Goal: Task Accomplishment & Management: Use online tool/utility

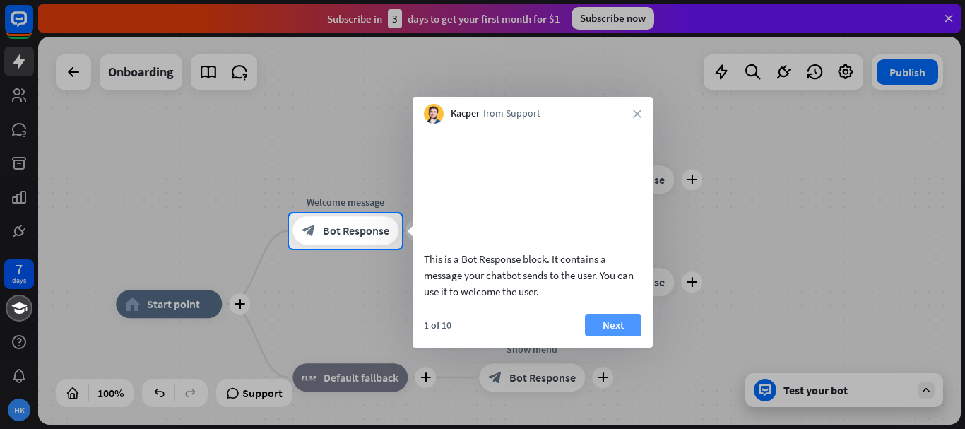
click at [625, 336] on button "Next" at bounding box center [613, 325] width 57 height 23
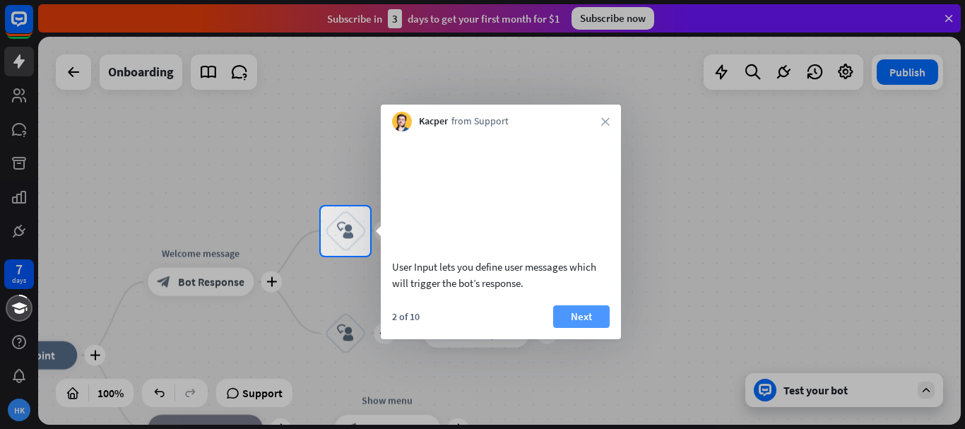
click at [562, 326] on button "Next" at bounding box center [581, 316] width 57 height 23
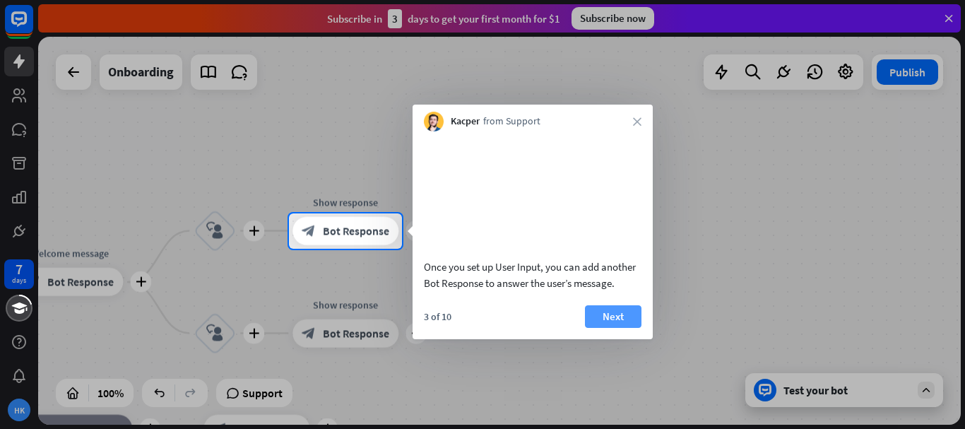
click at [595, 328] on button "Next" at bounding box center [613, 316] width 57 height 23
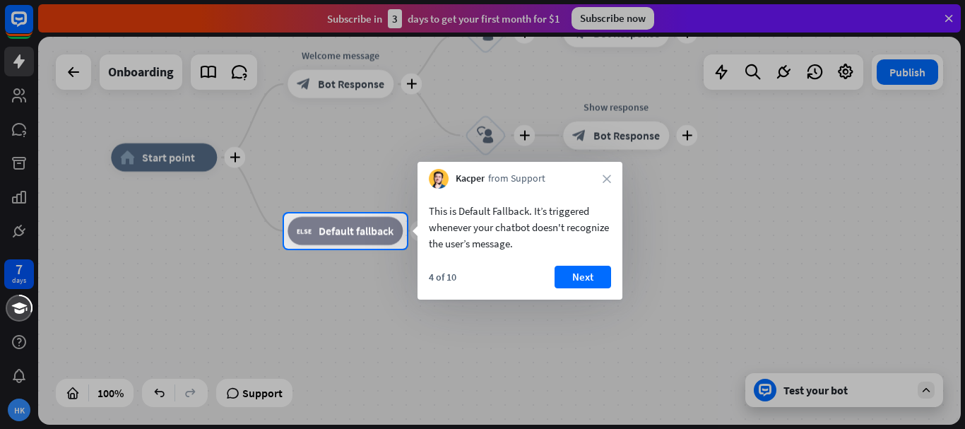
click at [574, 275] on button "Next" at bounding box center [583, 277] width 57 height 23
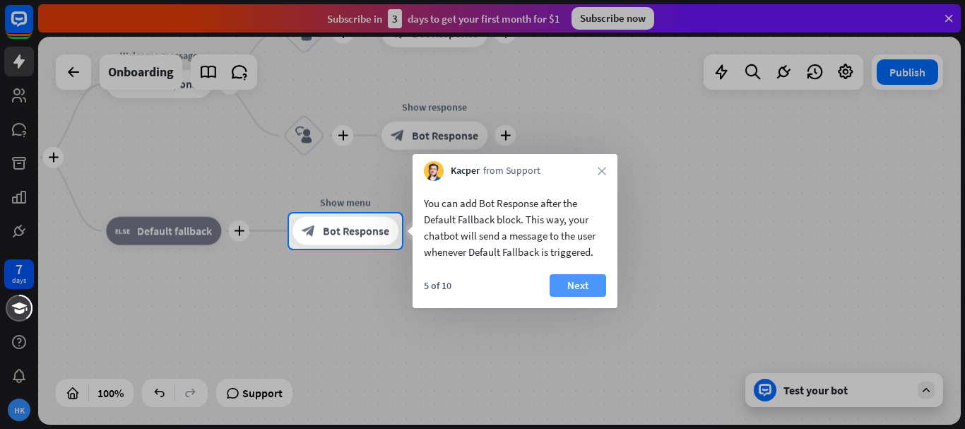
click at [573, 284] on button "Next" at bounding box center [578, 285] width 57 height 23
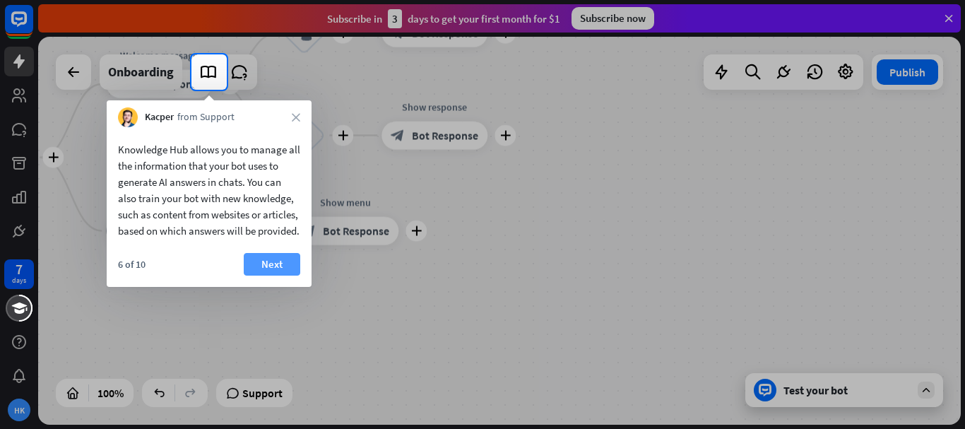
click at [281, 275] on button "Next" at bounding box center [272, 264] width 57 height 23
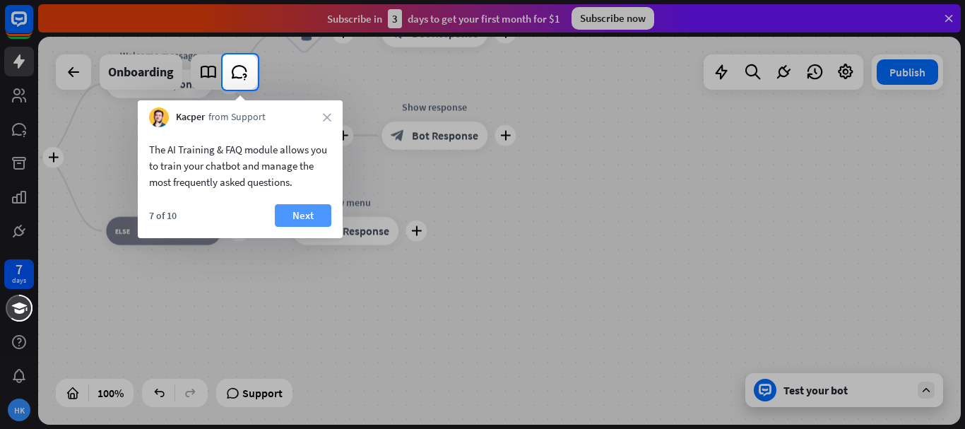
click at [292, 204] on button "Next" at bounding box center [303, 215] width 57 height 23
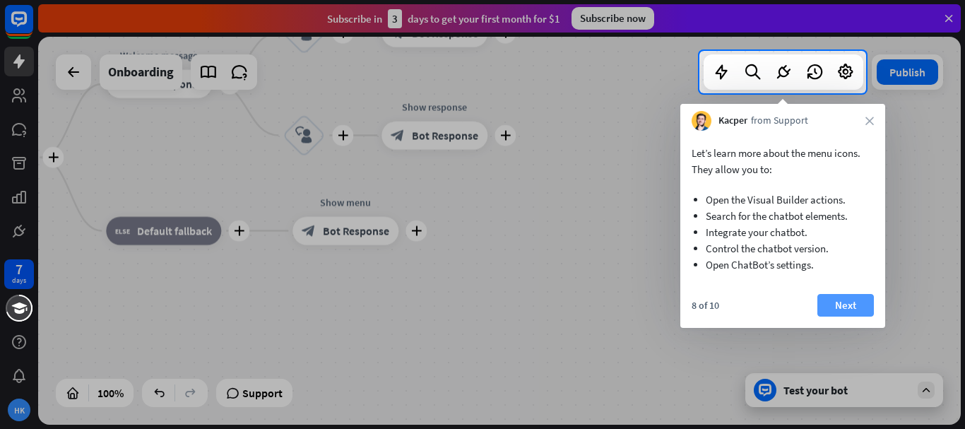
click at [856, 300] on button "Next" at bounding box center [845, 305] width 57 height 23
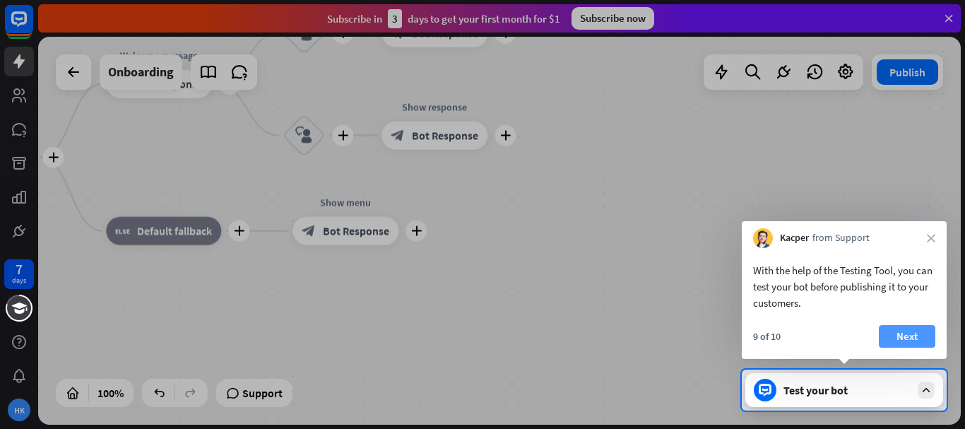
click at [894, 345] on button "Next" at bounding box center [907, 336] width 57 height 23
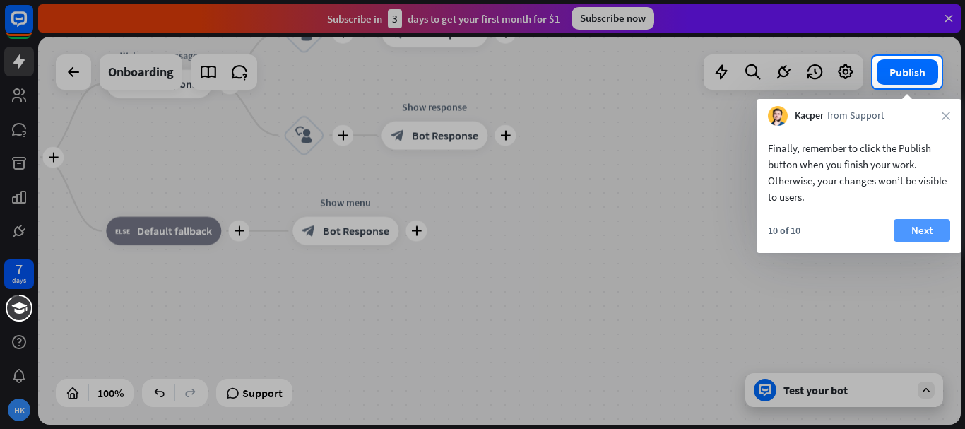
click at [926, 231] on button "Next" at bounding box center [922, 230] width 57 height 23
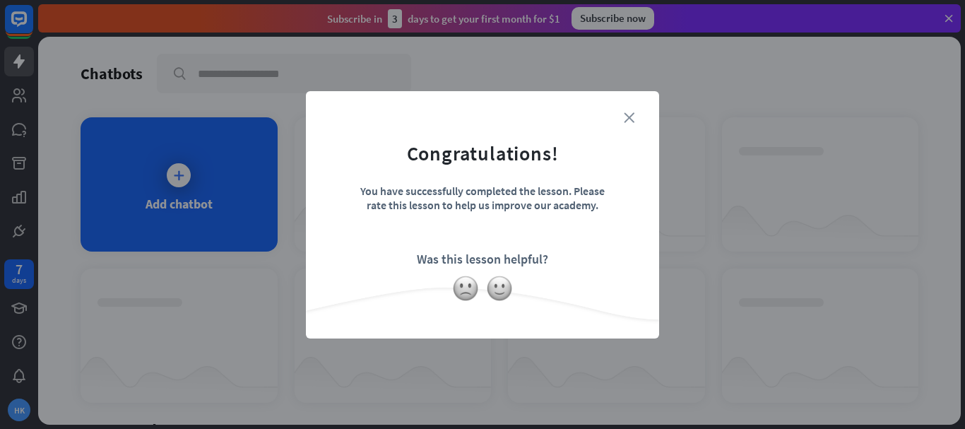
click at [632, 116] on icon "close" at bounding box center [629, 117] width 11 height 11
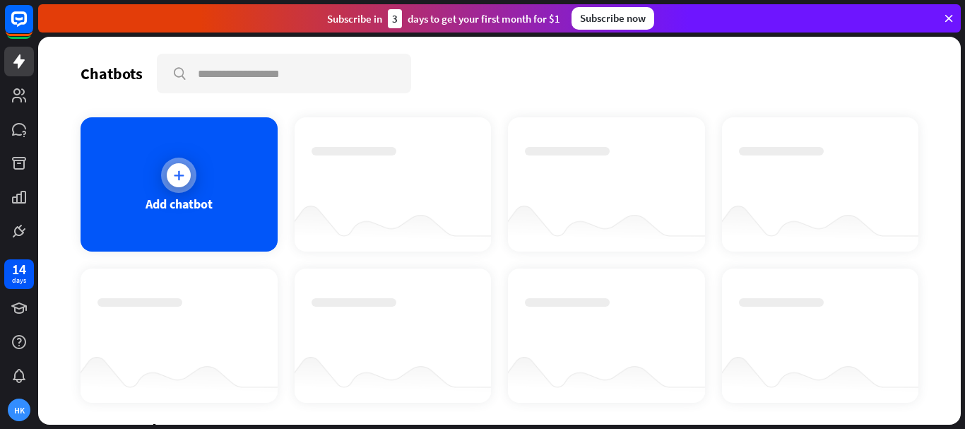
click at [180, 203] on div "Add chatbot" at bounding box center [179, 204] width 67 height 16
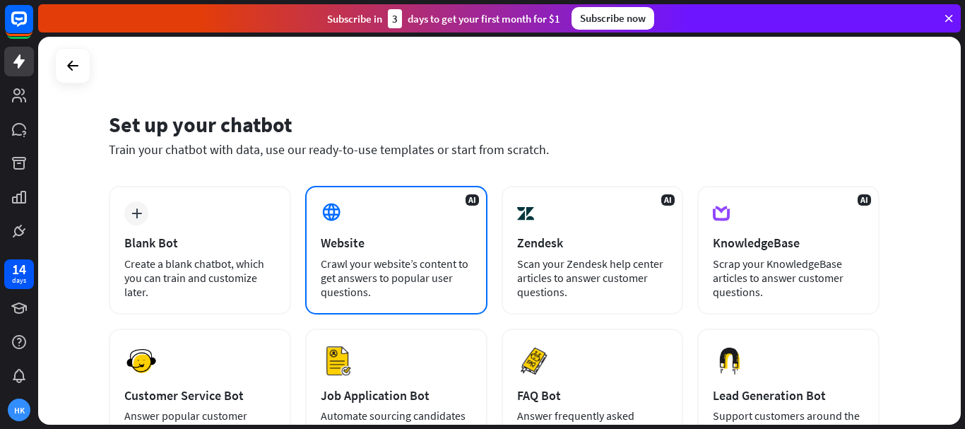
click at [340, 260] on div "Crawl your website’s content to get answers to popular user questions." at bounding box center [396, 277] width 151 height 42
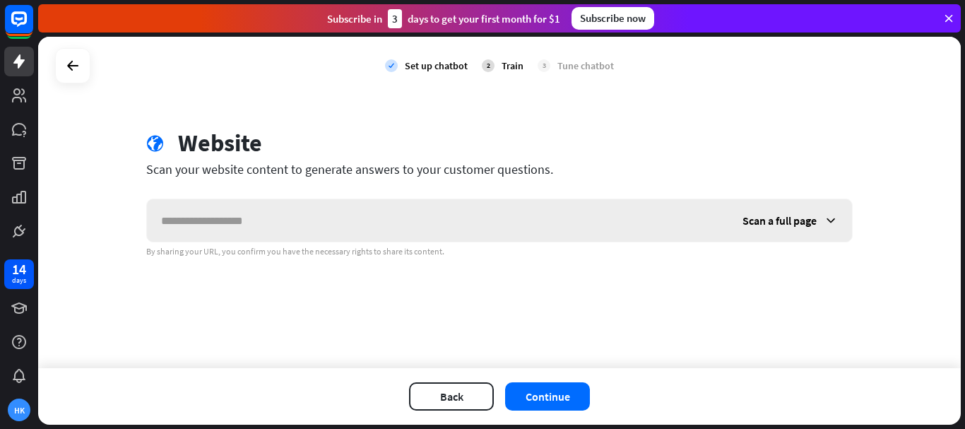
click at [336, 211] on input "text" at bounding box center [437, 220] width 581 height 42
click at [819, 222] on div "Scan a full page" at bounding box center [790, 220] width 124 height 42
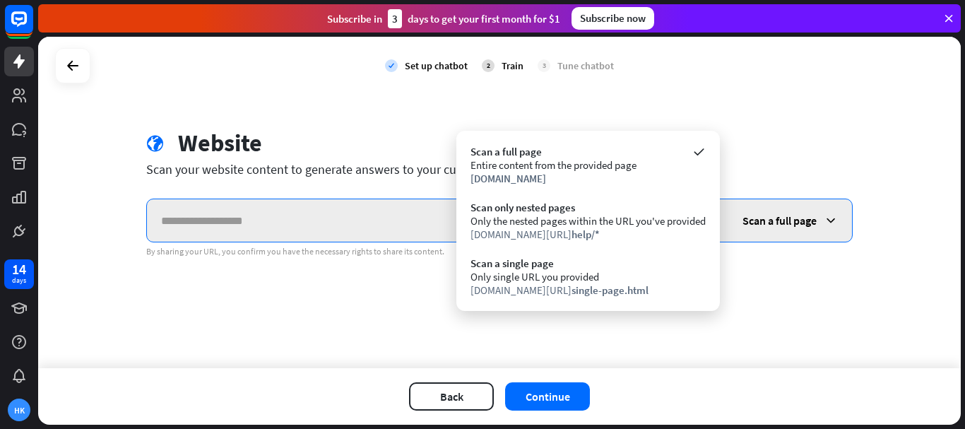
click at [352, 228] on input "text" at bounding box center [437, 220] width 581 height 42
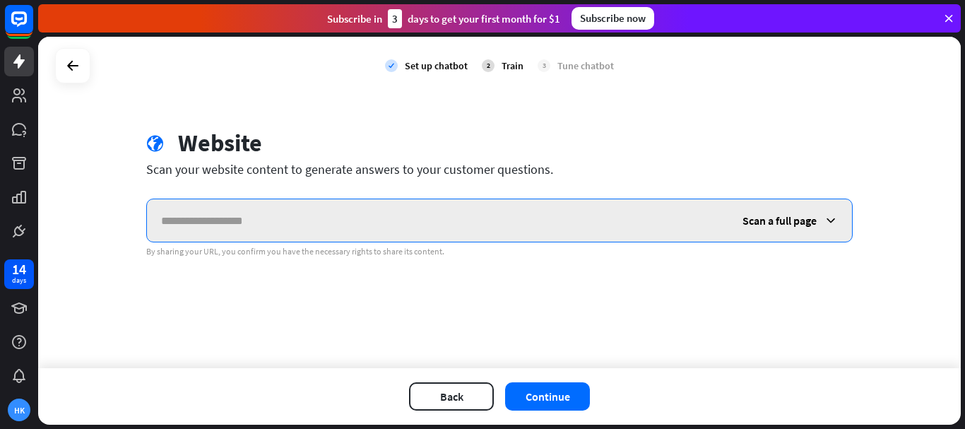
click at [429, 219] on input "text" at bounding box center [437, 220] width 581 height 42
paste input "**********"
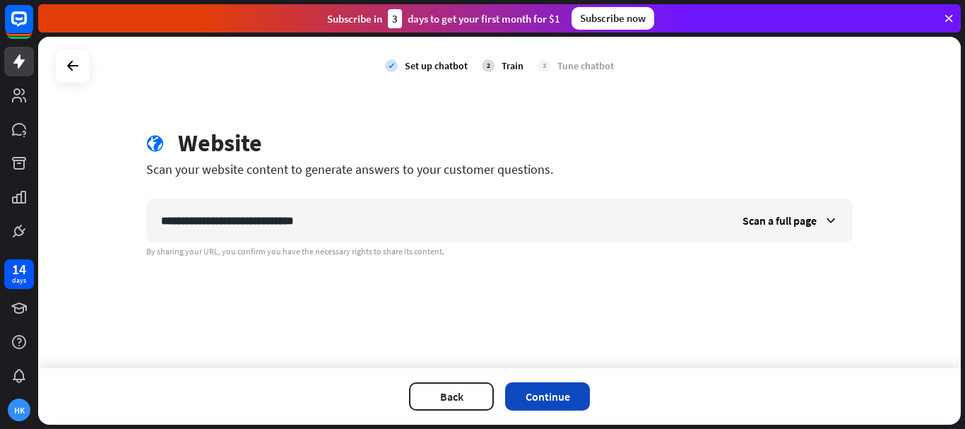
click at [547, 390] on button "Continue" at bounding box center [547, 396] width 85 height 28
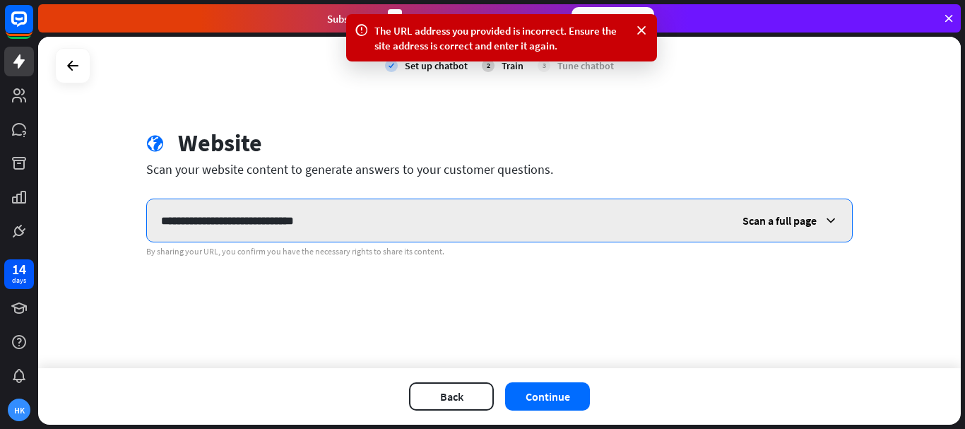
click at [364, 226] on input "**********" at bounding box center [437, 220] width 581 height 42
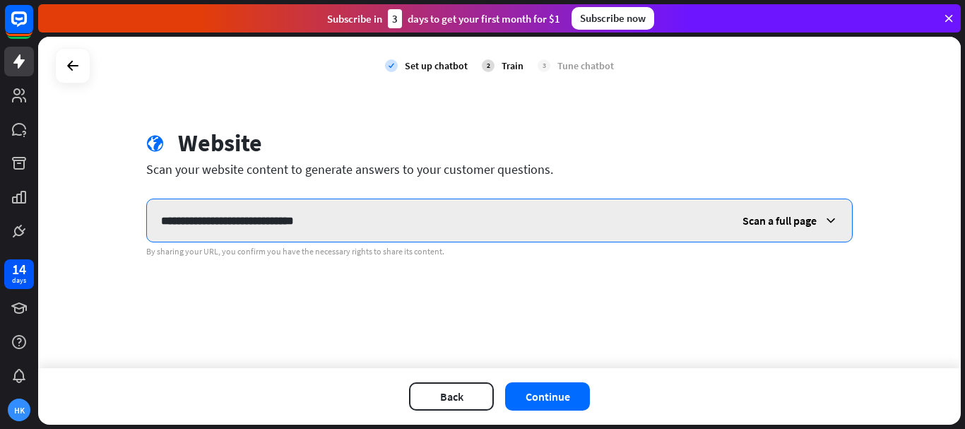
click at [388, 215] on input "**********" at bounding box center [437, 220] width 581 height 42
type input "*"
paste input "**********"
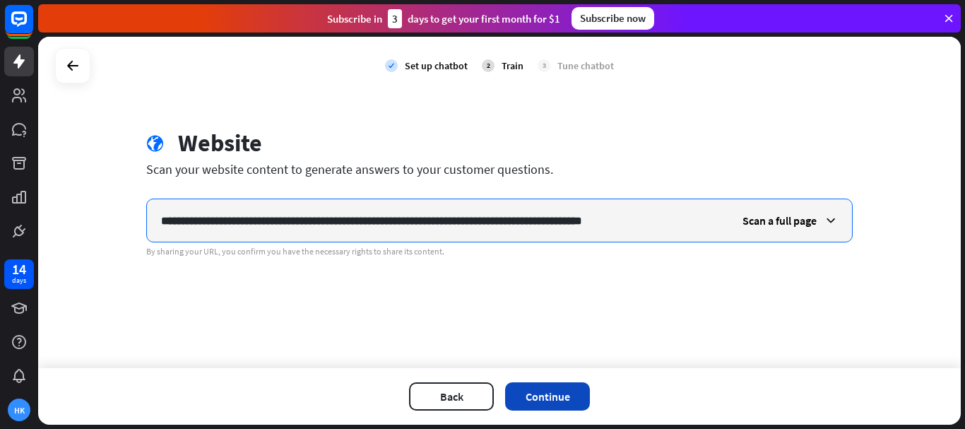
type input "**********"
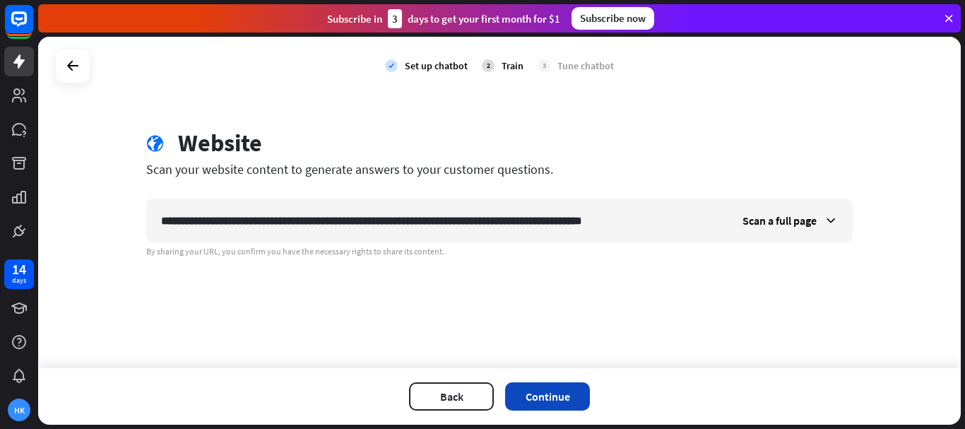
click at [555, 398] on button "Continue" at bounding box center [547, 396] width 85 height 28
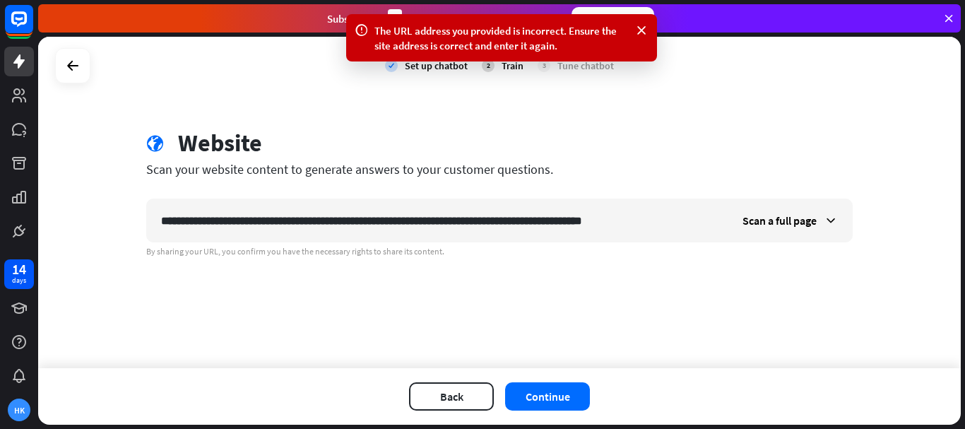
click at [485, 292] on div "**********" at bounding box center [499, 202] width 923 height 331
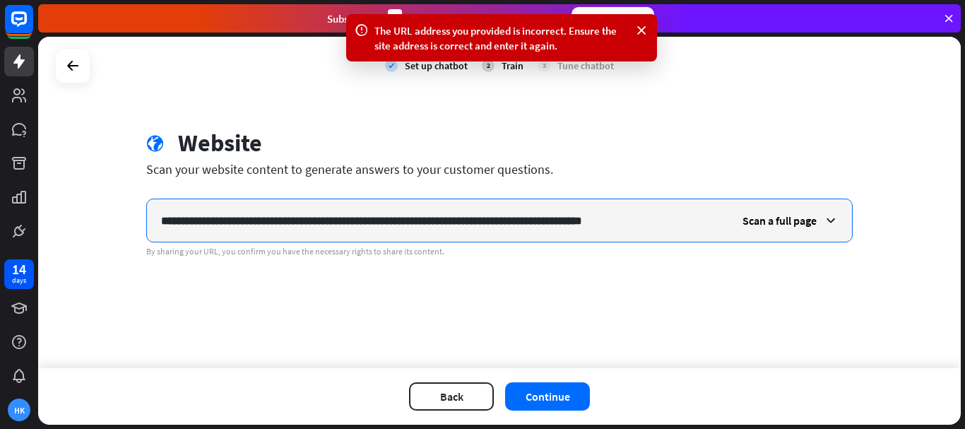
drag, startPoint x: 687, startPoint y: 220, endPoint x: 152, endPoint y: 265, distance: 536.6
click at [152, 265] on div "**********" at bounding box center [499, 202] width 923 height 331
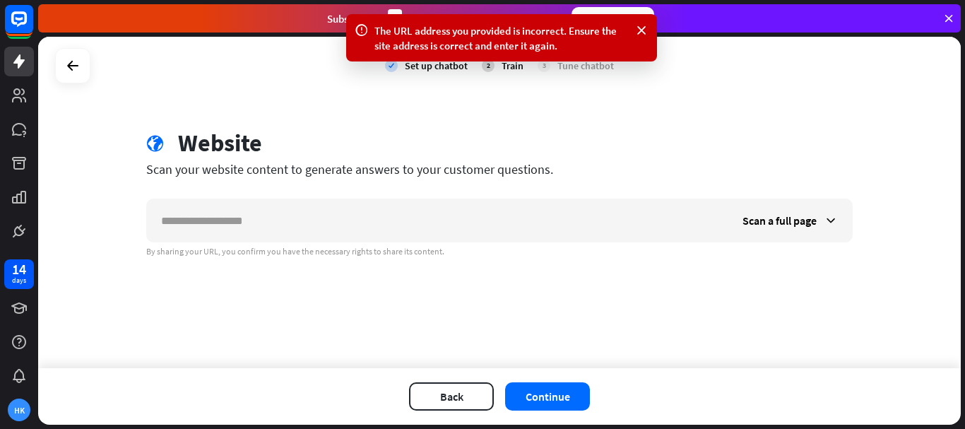
drag, startPoint x: 455, startPoint y: 262, endPoint x: 117, endPoint y: 154, distance: 355.2
click at [117, 154] on div "check Set up chatbot 2 Train 3 Tune chatbot globe Website Scan your website con…" at bounding box center [499, 202] width 923 height 331
copy div "globe Website Scan your website content to generate answers to your customer qu…"
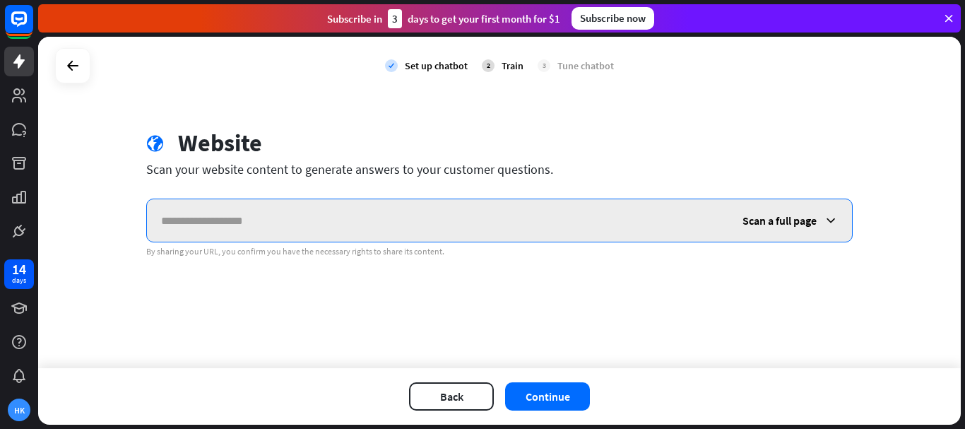
click at [356, 213] on input "text" at bounding box center [437, 220] width 581 height 42
paste input "**********"
type input "**********"
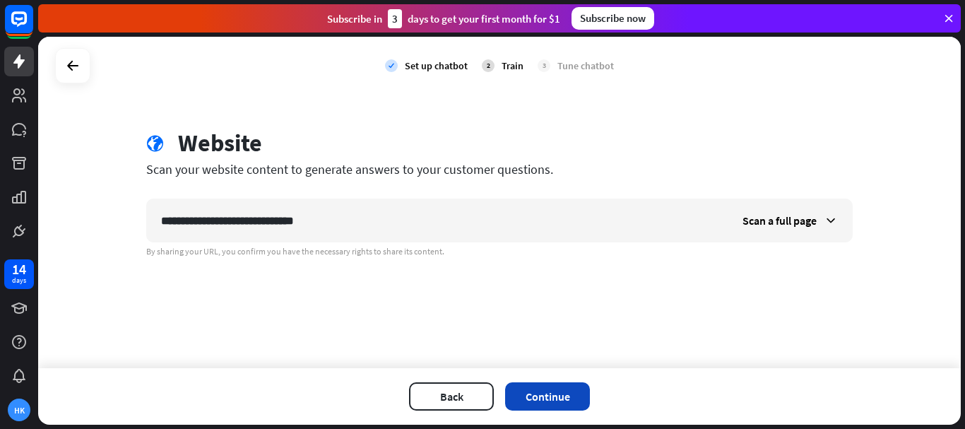
click at [558, 389] on button "Continue" at bounding box center [547, 396] width 85 height 28
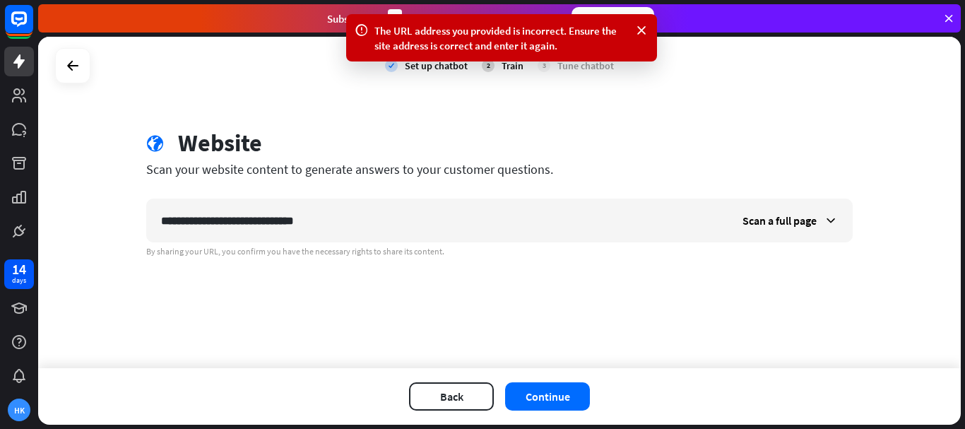
click at [571, 63] on div "3 Tune chatbot" at bounding box center [576, 65] width 76 height 35
drag, startPoint x: 573, startPoint y: 61, endPoint x: 557, endPoint y: 48, distance: 20.6
click at [557, 49] on div "The URL address you provided is incorrect. Ensure the site address is correct a…" at bounding box center [501, 37] width 311 height 47
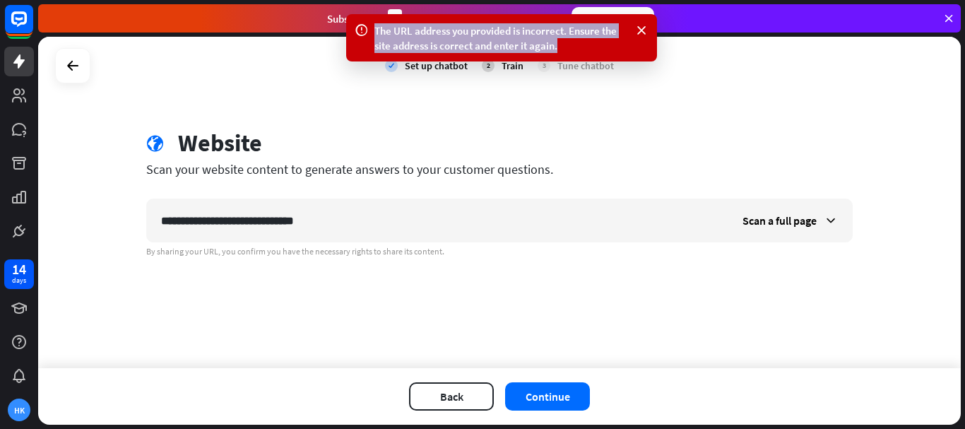
drag, startPoint x: 557, startPoint y: 47, endPoint x: 368, endPoint y: 36, distance: 188.9
click at [368, 36] on div "The URL address you provided is incorrect. Ensure the site address is correct a…" at bounding box center [501, 37] width 311 height 47
copy div "The URL address you provided is incorrect. Ensure the site address is correct a…"
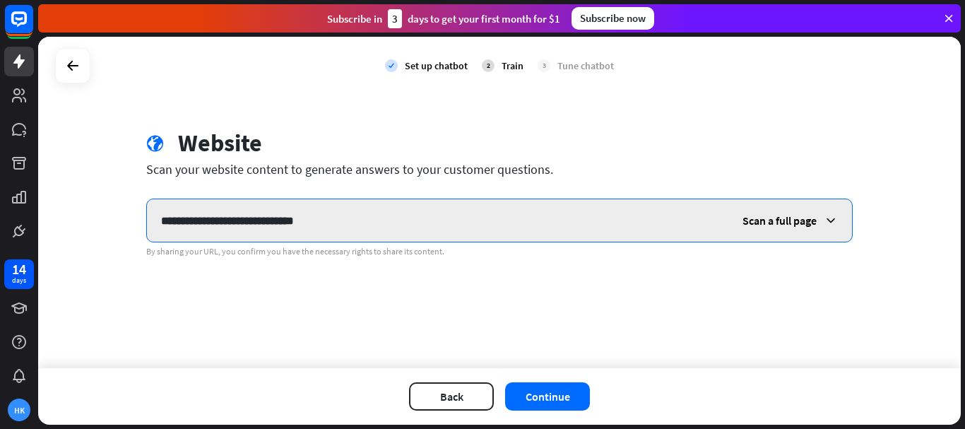
click at [469, 217] on input "**********" at bounding box center [437, 220] width 581 height 42
paste input "**********"
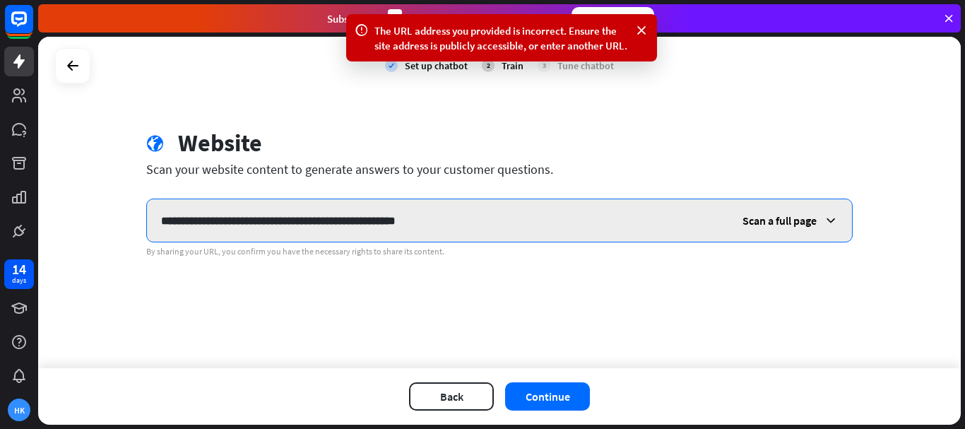
click at [270, 225] on input "**********" at bounding box center [437, 220] width 581 height 42
click at [307, 225] on input "**********" at bounding box center [437, 220] width 581 height 42
drag, startPoint x: 377, startPoint y: 218, endPoint x: 393, endPoint y: 215, distance: 16.4
click at [387, 216] on input "**********" at bounding box center [437, 220] width 581 height 42
click at [266, 222] on input "**********" at bounding box center [437, 220] width 581 height 42
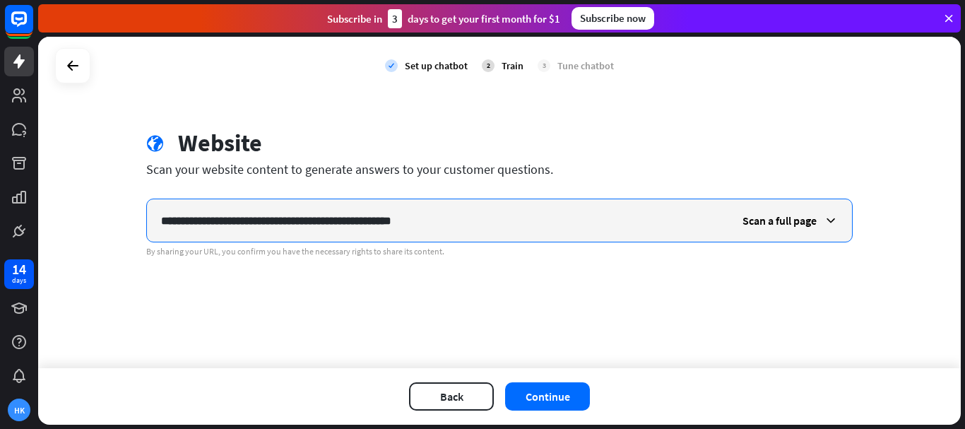
type input "**********"
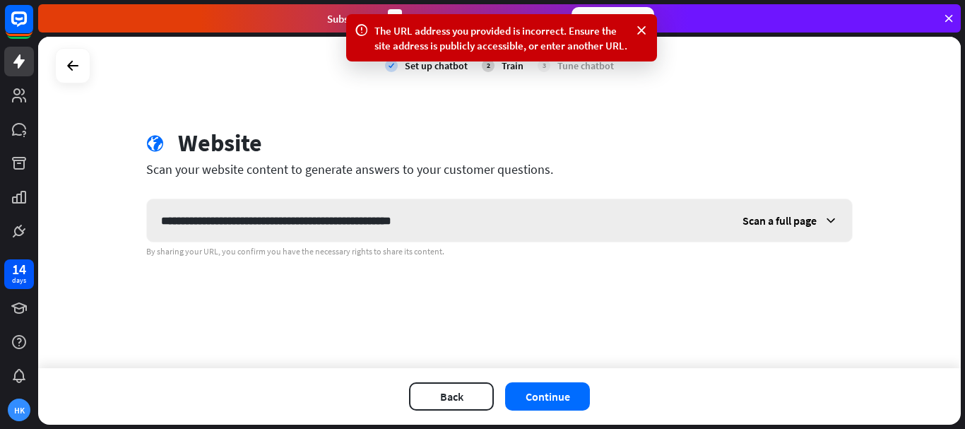
click at [803, 228] on div "Scan a full page" at bounding box center [790, 220] width 124 height 42
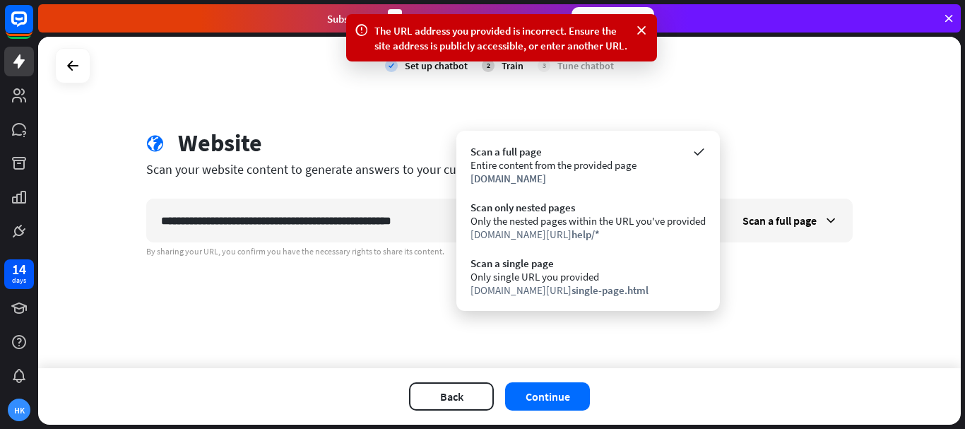
click at [773, 278] on div "**********" at bounding box center [499, 202] width 923 height 331
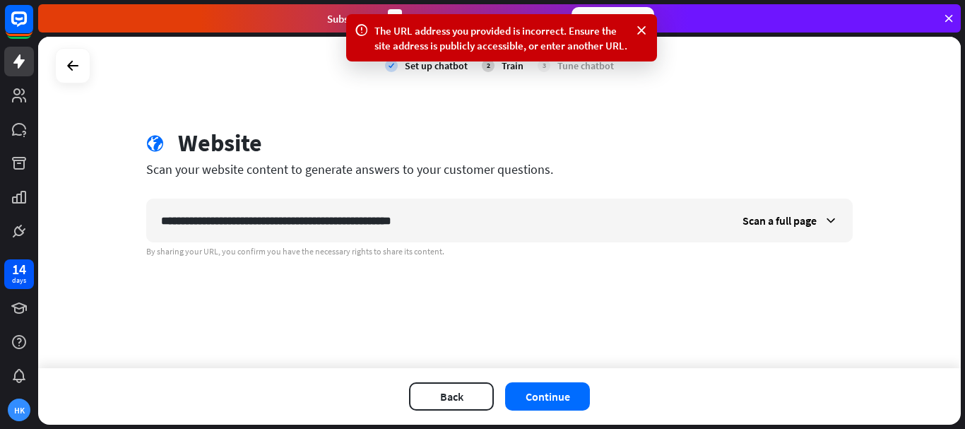
click at [619, 114] on div "**********" at bounding box center [499, 202] width 923 height 331
click at [643, 28] on icon at bounding box center [641, 30] width 14 height 15
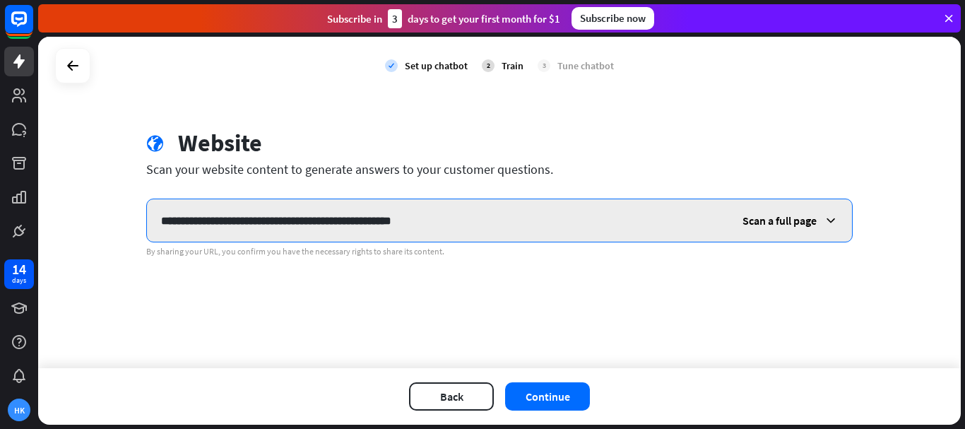
click at [470, 229] on input "**********" at bounding box center [437, 220] width 581 height 42
click at [473, 227] on input "**********" at bounding box center [437, 220] width 581 height 42
paste input "**********"
type input "**********"
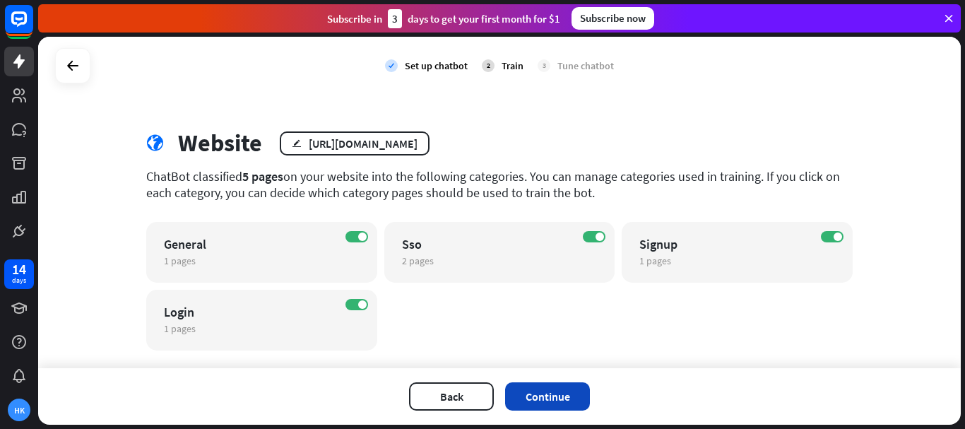
click at [538, 396] on button "Continue" at bounding box center [547, 396] width 85 height 28
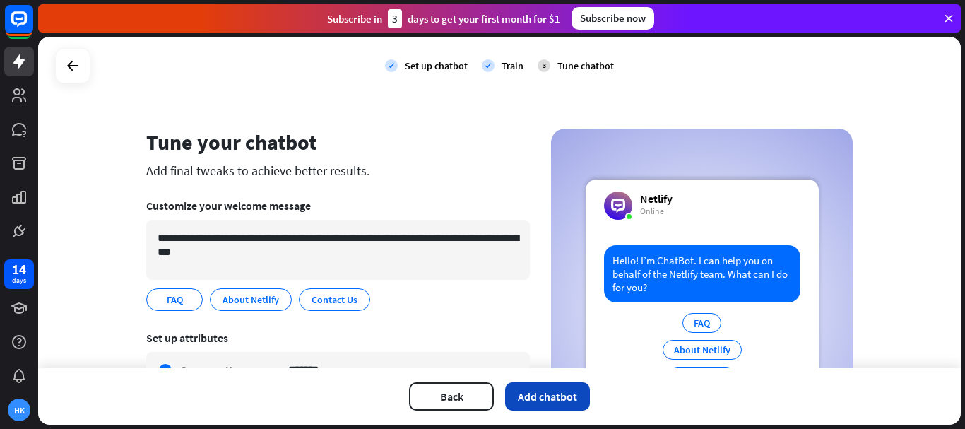
click at [551, 398] on button "Add chatbot" at bounding box center [547, 396] width 85 height 28
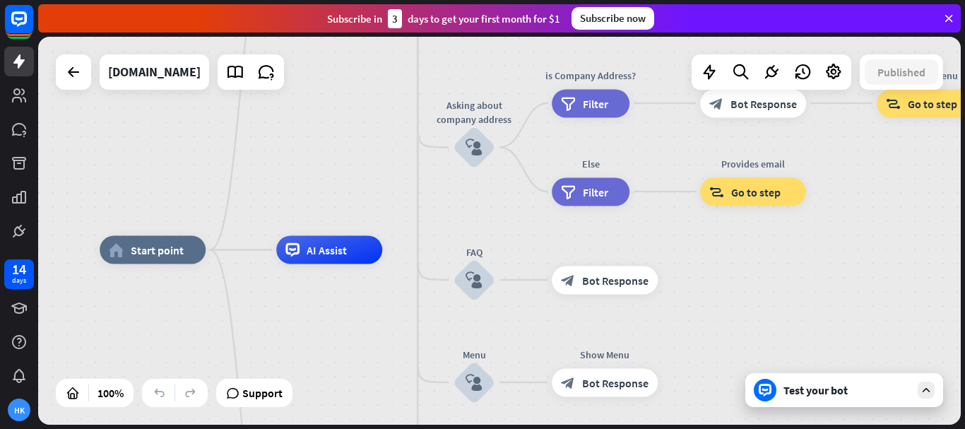
drag, startPoint x: 475, startPoint y: 285, endPoint x: 352, endPoint y: 303, distance: 123.5
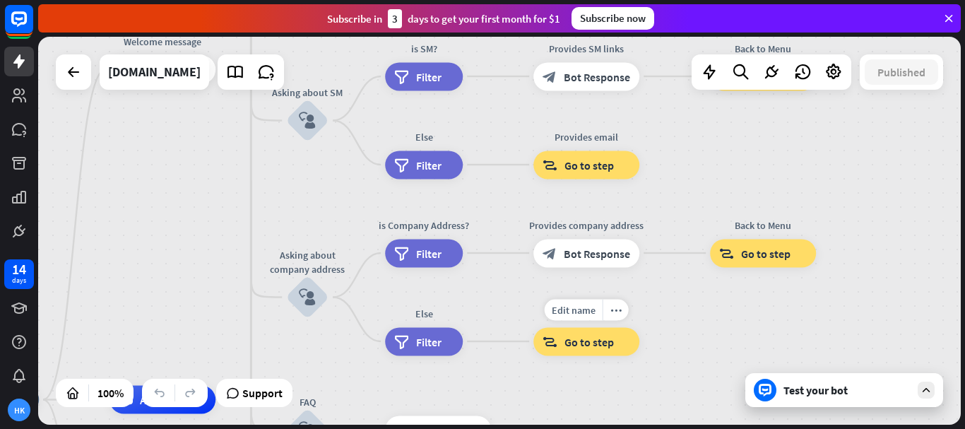
drag, startPoint x: 776, startPoint y: 234, endPoint x: 643, endPoint y: 249, distance: 134.3
click at [626, 329] on div "Edit name more_horiz block_goto Go to step" at bounding box center [586, 341] width 106 height 28
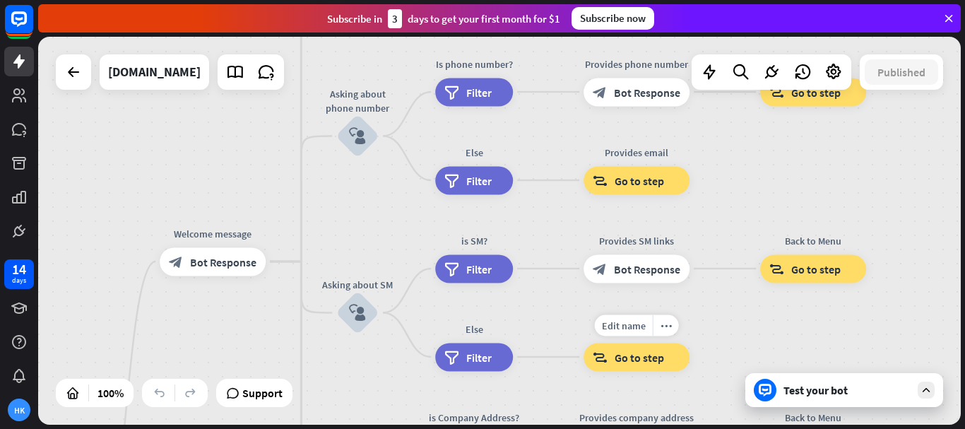
drag, startPoint x: 663, startPoint y: 133, endPoint x: 667, endPoint y: 349, distance: 216.2
click at [667, 349] on div "Edit name more_horiz block_goto Go to step" at bounding box center [636, 357] width 106 height 28
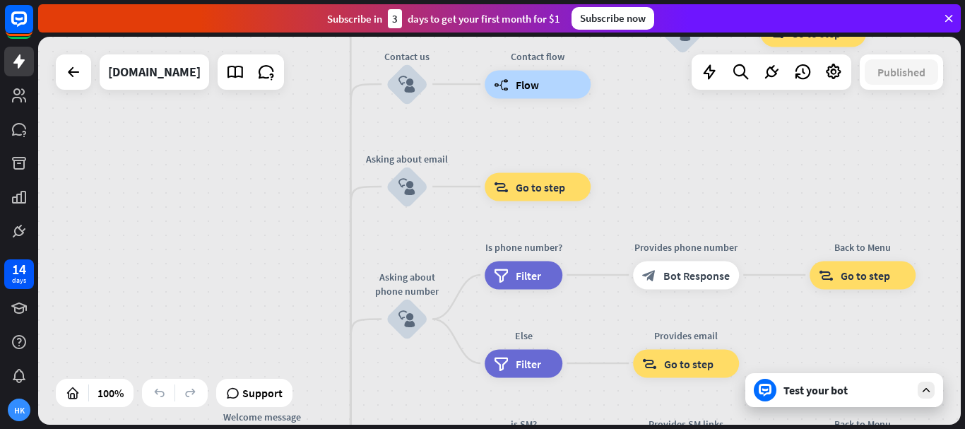
drag, startPoint x: 723, startPoint y: 207, endPoint x: 846, endPoint y: 127, distance: 147.1
click at [843, 145] on div "home_2 Start point Welcome message block_bot_response Bot Response About us blo…" at bounding box center [499, 231] width 923 height 388
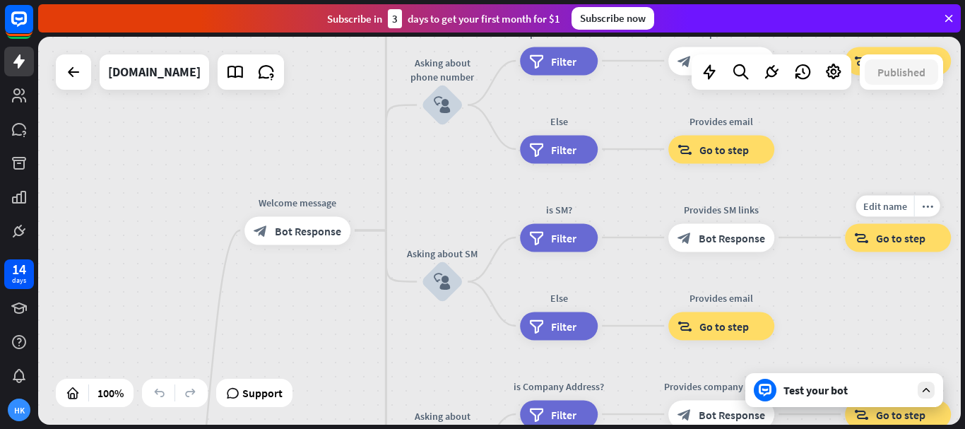
drag, startPoint x: 771, startPoint y: 320, endPoint x: 837, endPoint y: 239, distance: 104.4
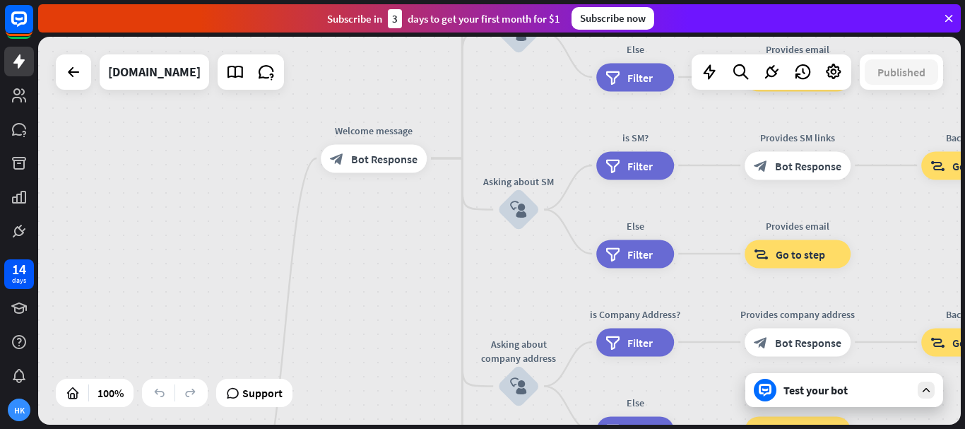
drag, startPoint x: 846, startPoint y: 37, endPoint x: 724, endPoint y: 88, distance: 131.7
click at [863, 26] on div "close Product Help First steps Get started with ChatBot Help Center Follow step…" at bounding box center [501, 214] width 927 height 429
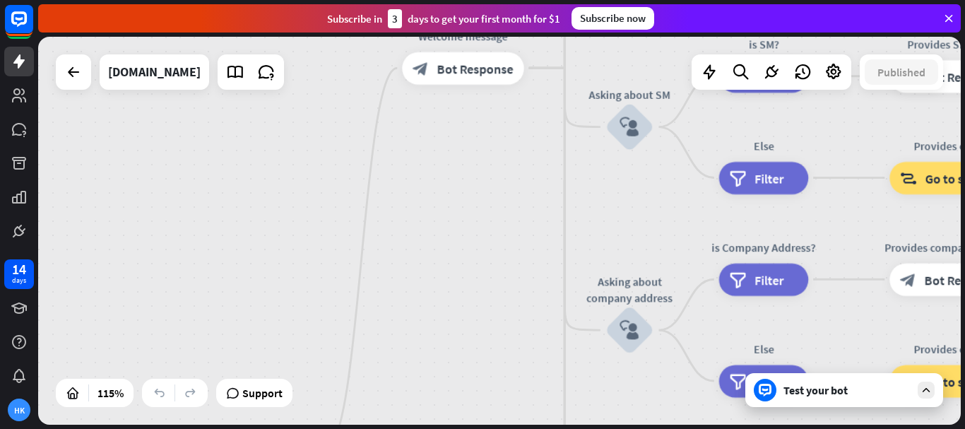
drag, startPoint x: 405, startPoint y: 285, endPoint x: 554, endPoint y: 158, distance: 195.4
click at [554, 158] on div "home_2 Start point Welcome message block_bot_response Bot Response About us blo…" at bounding box center [499, 231] width 923 height 388
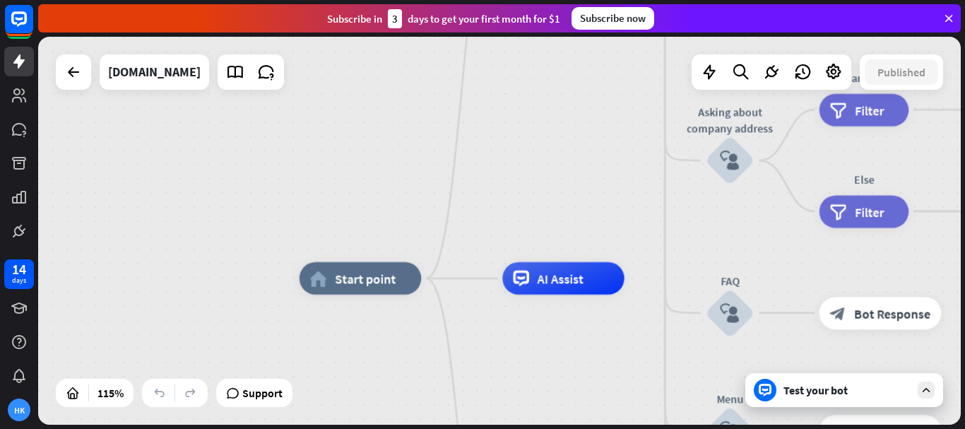
drag, startPoint x: 488, startPoint y: 280, endPoint x: 526, endPoint y: 173, distance: 113.9
click at [531, 172] on div "home_2 Start point Welcome message block_bot_response Bot Response About us blo…" at bounding box center [499, 231] width 923 height 388
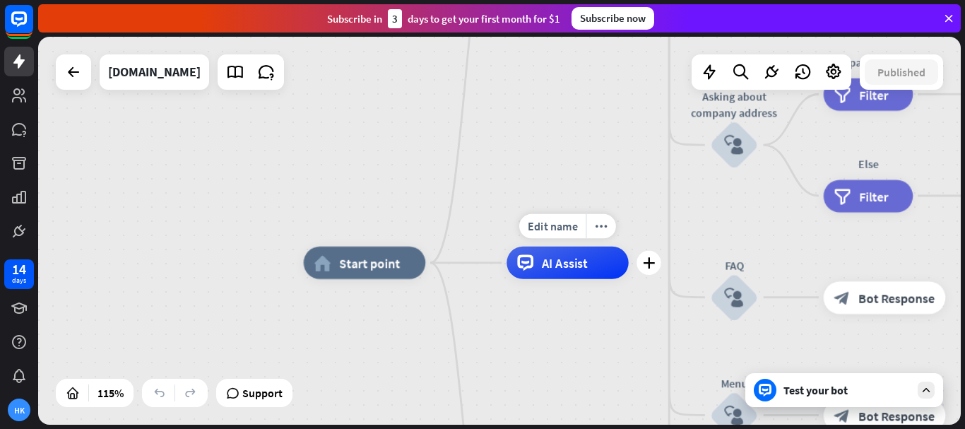
click at [546, 268] on span "AI Assist" at bounding box center [565, 262] width 47 height 16
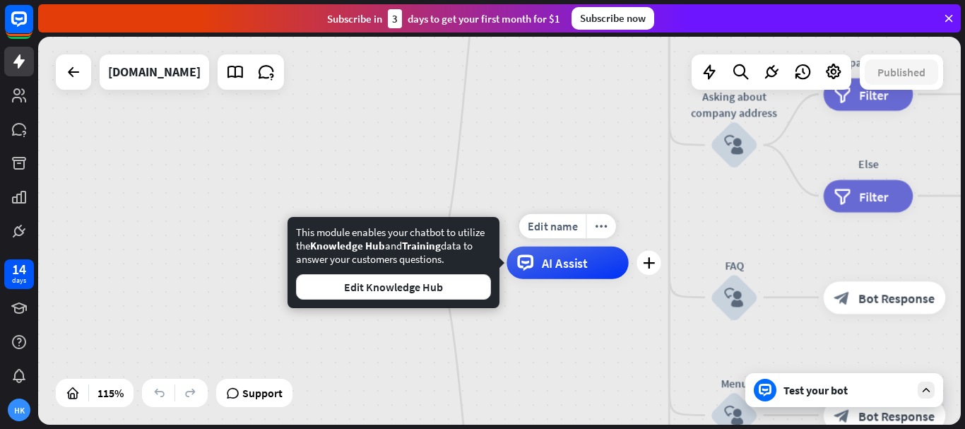
click at [581, 247] on div "AI Assist" at bounding box center [567, 263] width 122 height 32
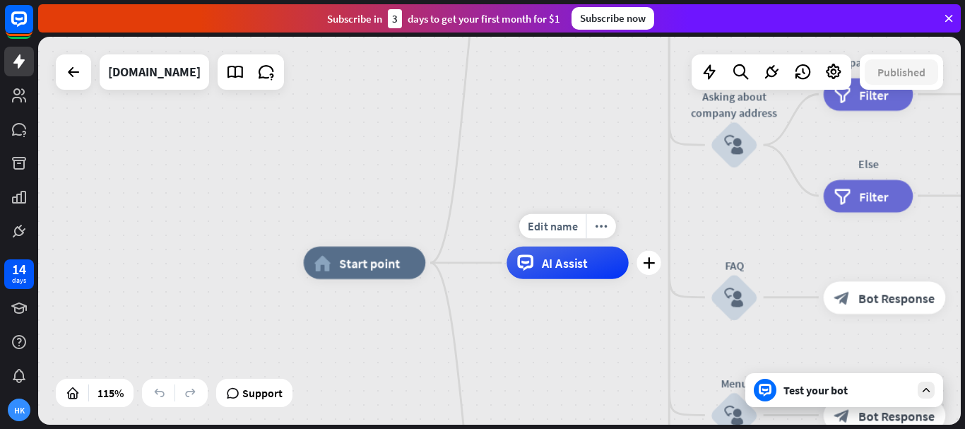
click at [566, 262] on span "AI Assist" at bounding box center [565, 262] width 47 height 16
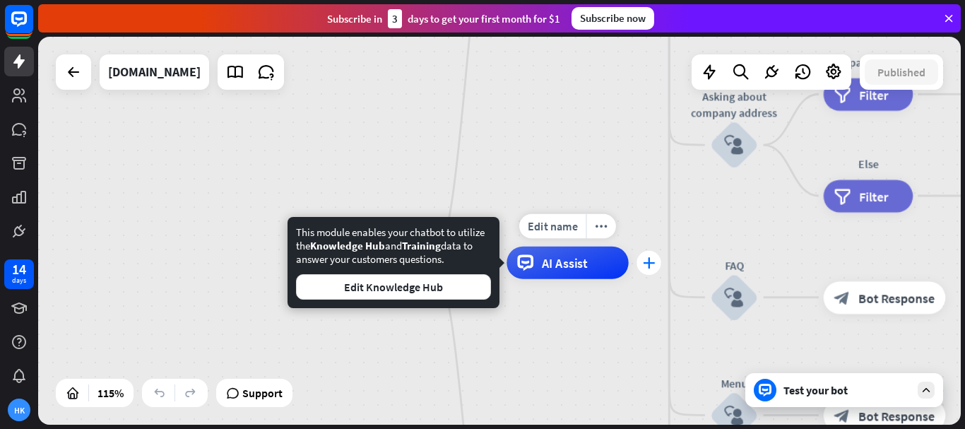
click at [644, 261] on icon "plus" at bounding box center [649, 262] width 12 height 11
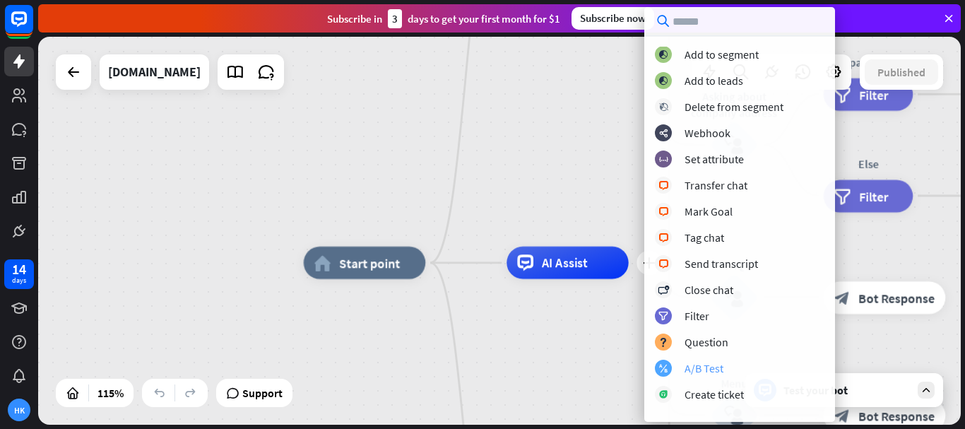
scroll to position [120, 0]
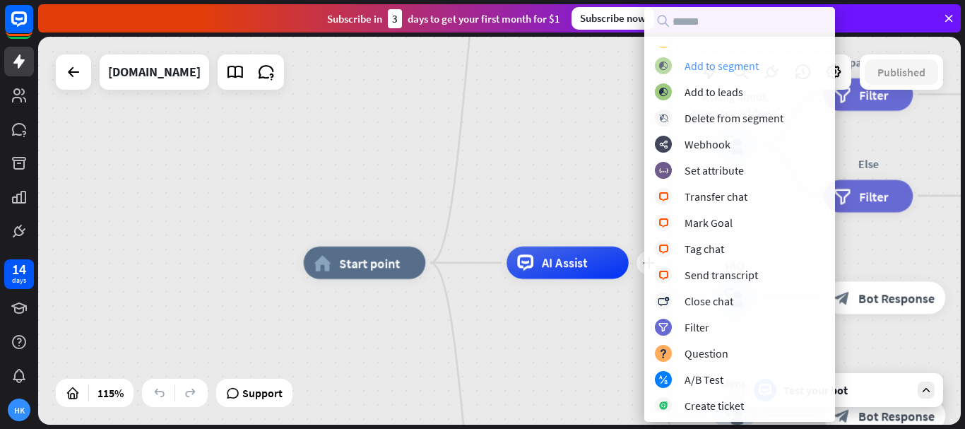
click at [728, 63] on div "Add to segment" at bounding box center [721, 66] width 74 height 14
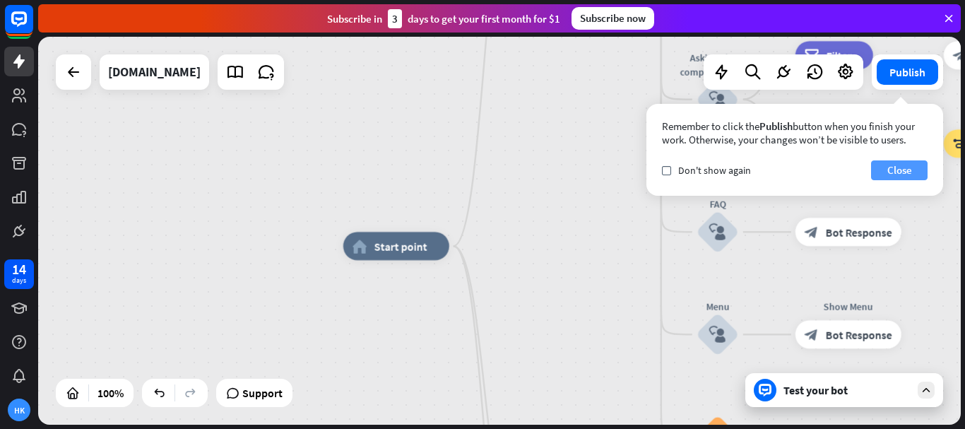
click at [896, 171] on button "Close" at bounding box center [899, 170] width 57 height 20
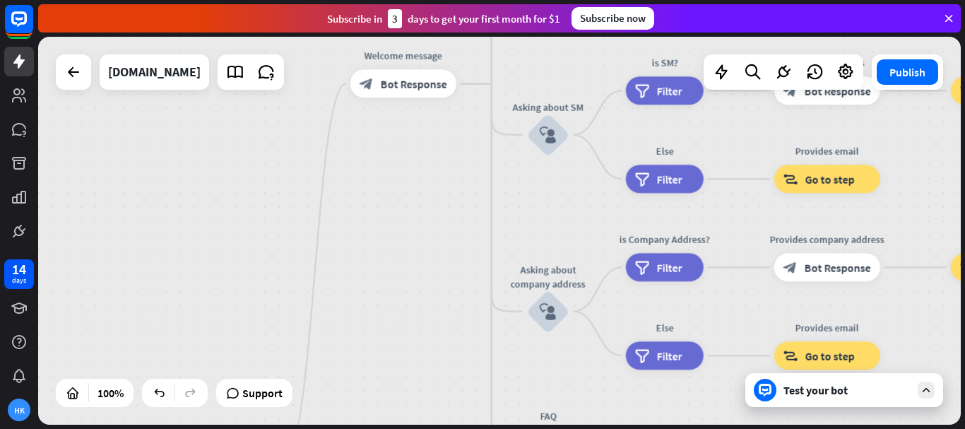
drag, startPoint x: 564, startPoint y: 196, endPoint x: 394, endPoint y: 376, distance: 246.8
click at [394, 389] on div "home_2 Start point Welcome message block_bot_response Bot Response About us blo…" at bounding box center [499, 231] width 923 height 388
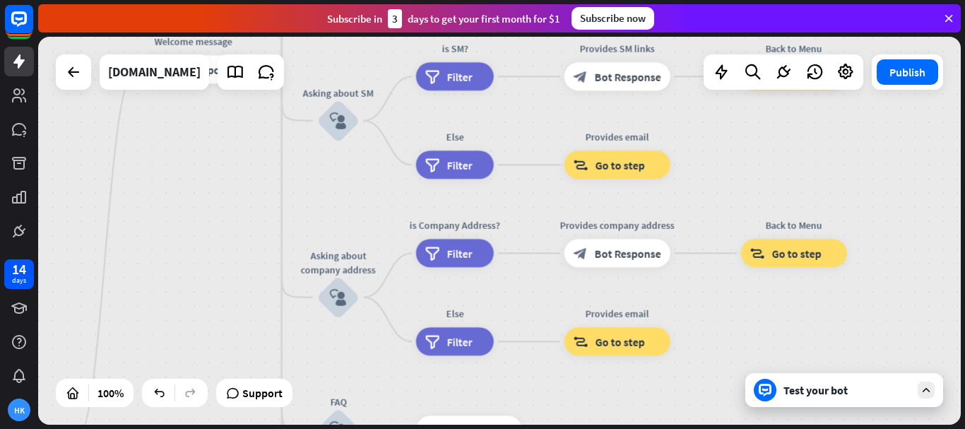
drag, startPoint x: 321, startPoint y: 184, endPoint x: 281, endPoint y: 206, distance: 45.5
click at [244, 205] on div "home_2 Start point Welcome message block_bot_response Bot Response About us blo…" at bounding box center [499, 231] width 923 height 388
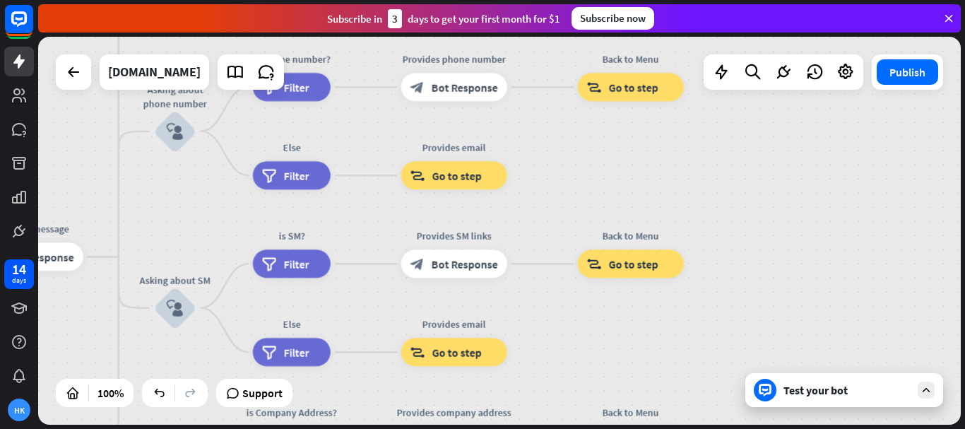
drag, startPoint x: 761, startPoint y: 149, endPoint x: 597, endPoint y: 317, distance: 235.3
click at [595, 333] on div "home_2 Start point Welcome message block_bot_response Bot Response About us blo…" at bounding box center [499, 231] width 923 height 388
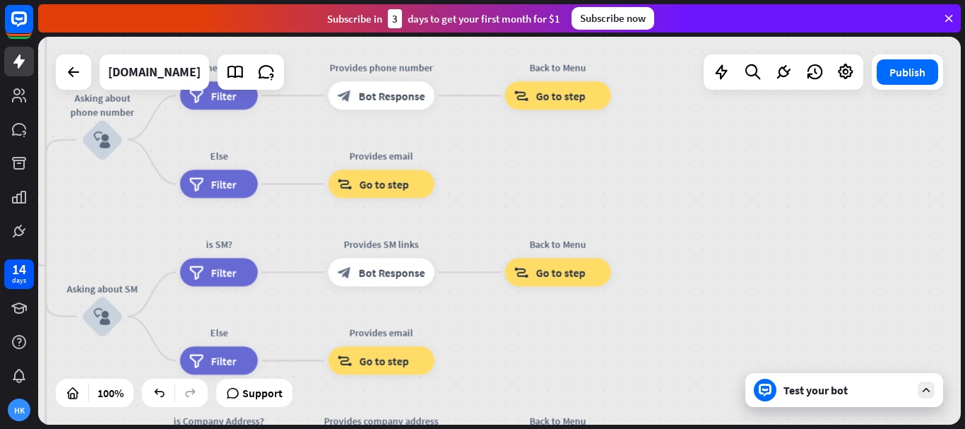
drag, startPoint x: 754, startPoint y: 150, endPoint x: 812, endPoint y: 93, distance: 80.4
click at [810, 94] on div "home_2 Start point Welcome message block_bot_response Bot Response About us blo…" at bounding box center [499, 231] width 923 height 388
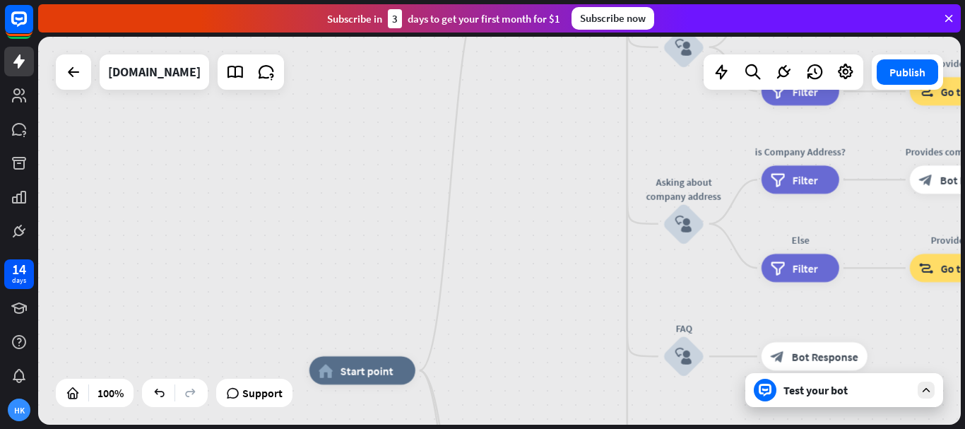
drag, startPoint x: 424, startPoint y: 247, endPoint x: 915, endPoint y: 19, distance: 541.7
click at [921, 21] on div "close Product Help First steps Get started with ChatBot Help Center Follow step…" at bounding box center [501, 214] width 927 height 429
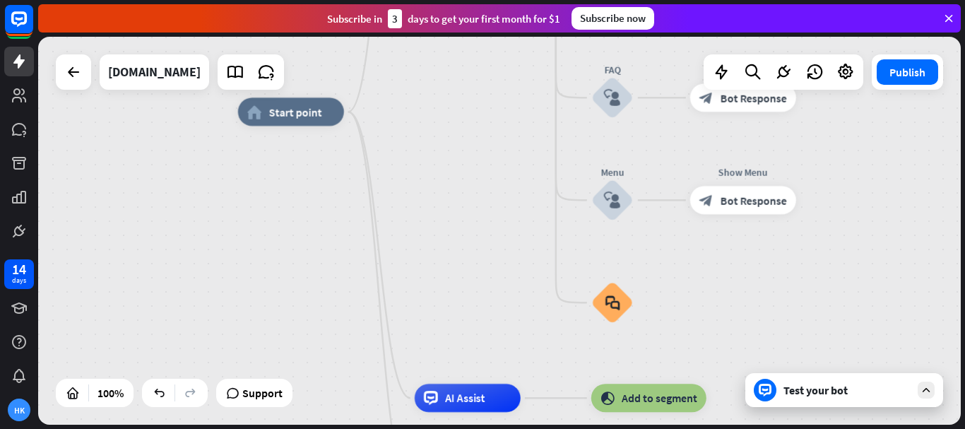
drag, startPoint x: 581, startPoint y: 252, endPoint x: 465, endPoint y: 19, distance: 260.3
click at [464, 17] on div "close Product Help First steps Get started with ChatBot Help Center Follow step…" at bounding box center [501, 214] width 927 height 429
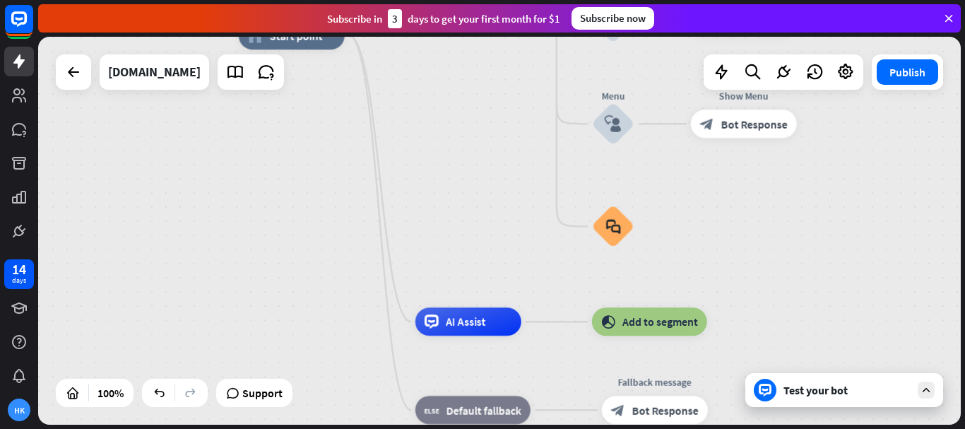
drag, startPoint x: 514, startPoint y: 206, endPoint x: 516, endPoint y: 138, distance: 67.8
click at [516, 138] on div "home_2 Start point Welcome message block_bot_response Bot Response About us blo…" at bounding box center [700, 229] width 923 height 388
click at [496, 287] on icon "more_horiz" at bounding box center [497, 290] width 11 height 11
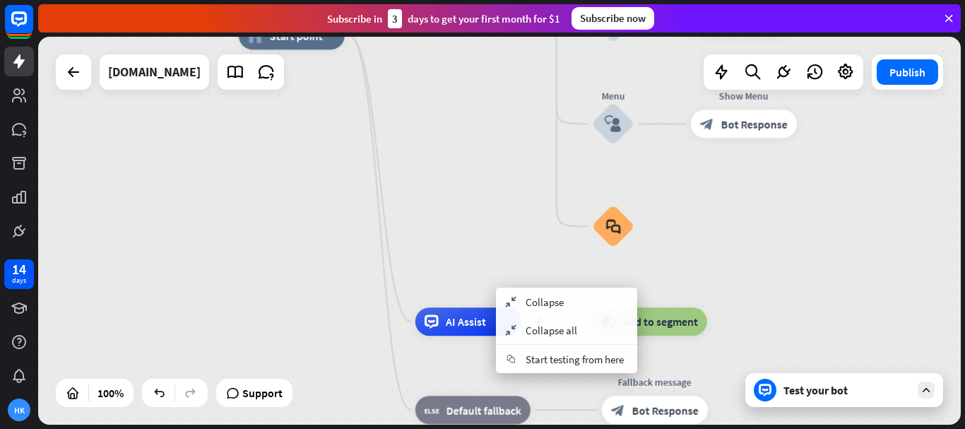
click at [468, 317] on span "AI Assist" at bounding box center [466, 321] width 40 height 14
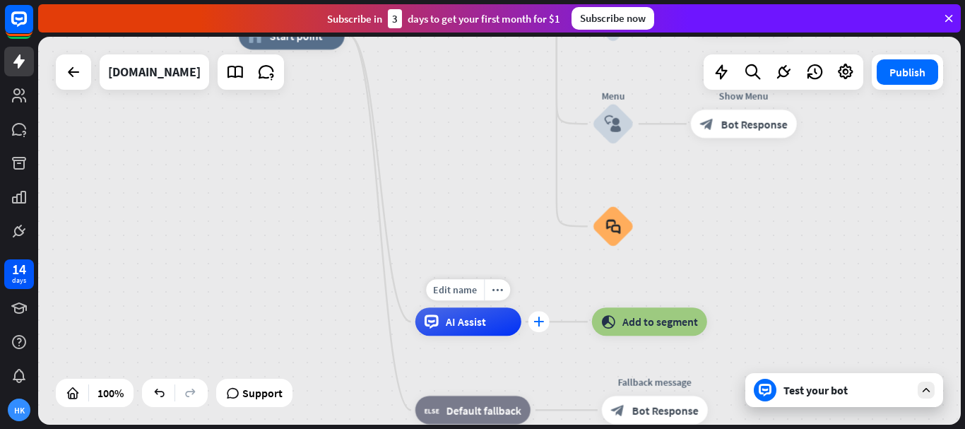
click at [536, 328] on div "plus" at bounding box center [538, 321] width 21 height 21
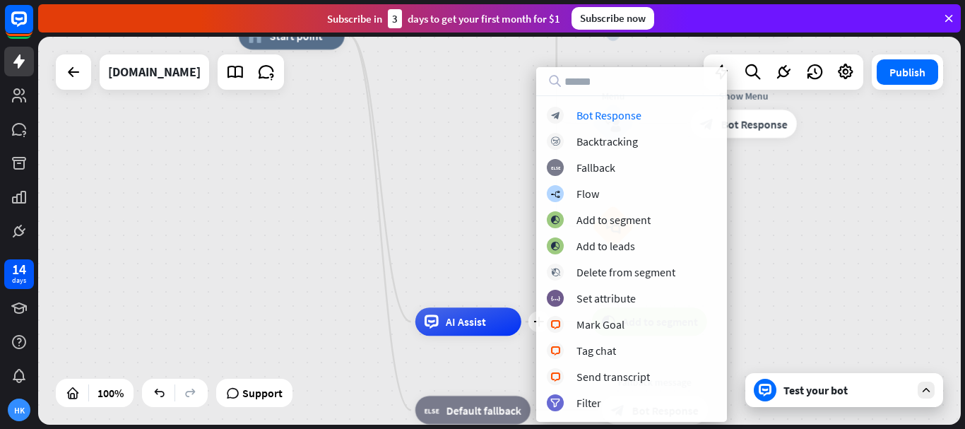
drag, startPoint x: 482, startPoint y: 328, endPoint x: 425, endPoint y: 281, distance: 74.4
click at [467, 261] on div "home_2 Start point Welcome message block_bot_response Bot Response About us blo…" at bounding box center [700, 229] width 923 height 388
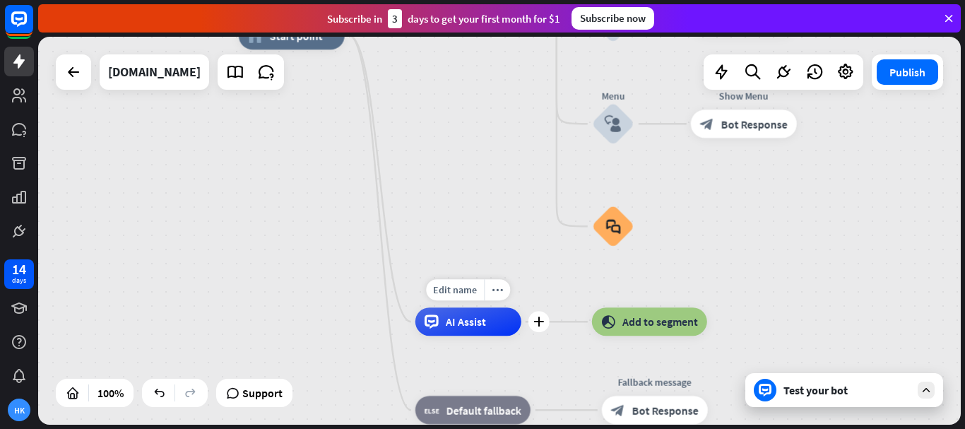
click at [415, 319] on div "Edit name more_horiz plus AI Assist" at bounding box center [468, 321] width 106 height 28
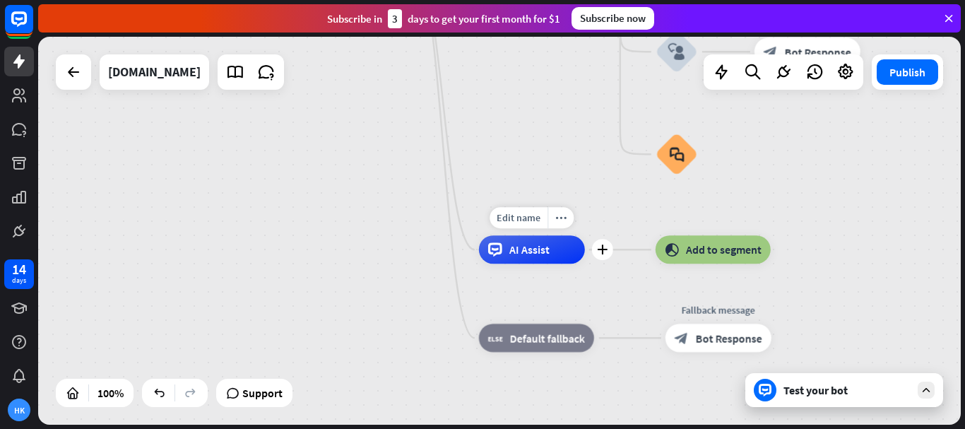
drag, startPoint x: 408, startPoint y: 318, endPoint x: 471, endPoint y: 247, distance: 95.1
click at [479, 247] on div "Edit name more_horiz plus AI Assist" at bounding box center [532, 249] width 106 height 28
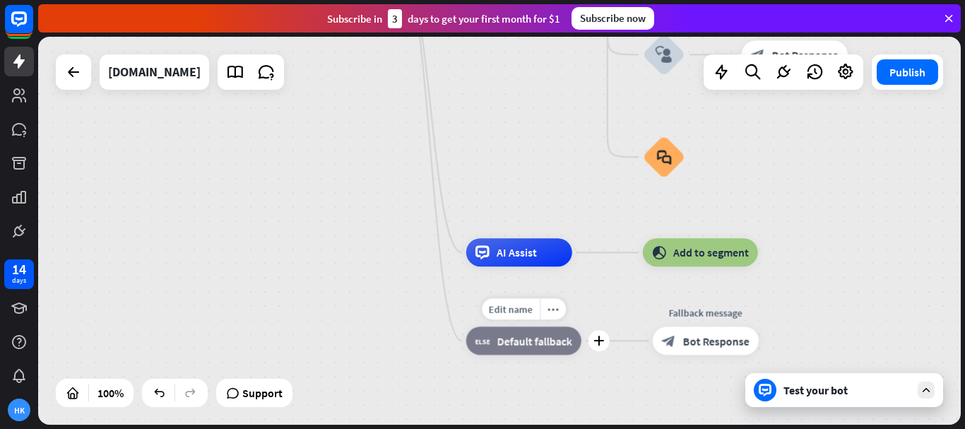
drag, startPoint x: 469, startPoint y: 316, endPoint x: 453, endPoint y: 311, distance: 16.5
click at [466, 326] on div "Edit name more_horiz plus block_fallback Default fallback" at bounding box center [523, 340] width 115 height 28
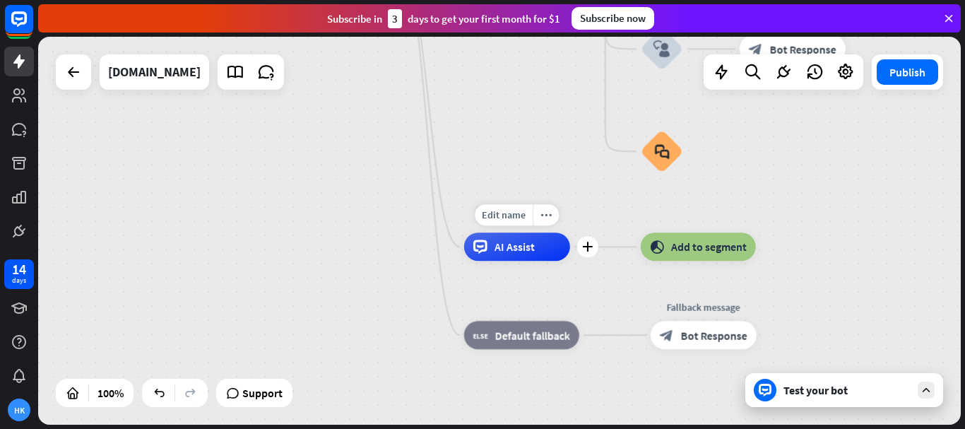
click at [525, 253] on div "AI Assist" at bounding box center [517, 246] width 106 height 28
click at [595, 249] on div "plus" at bounding box center [587, 246] width 21 height 21
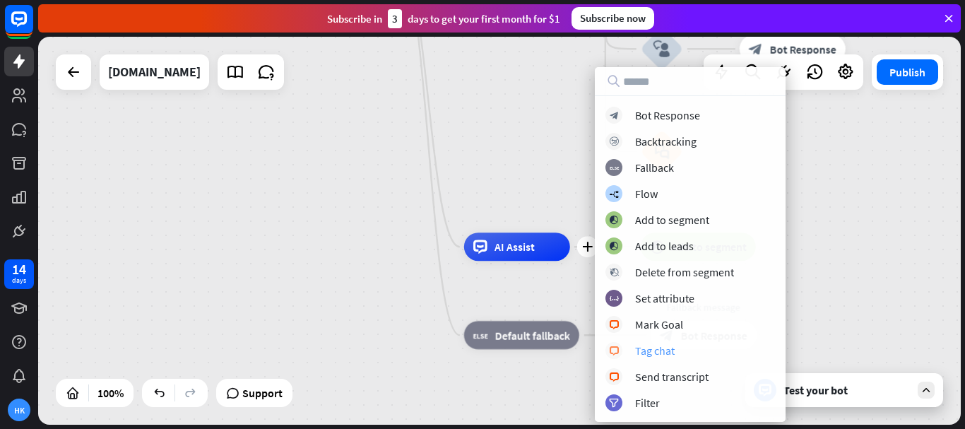
click at [672, 350] on div "Tag chat" at bounding box center [655, 350] width 40 height 14
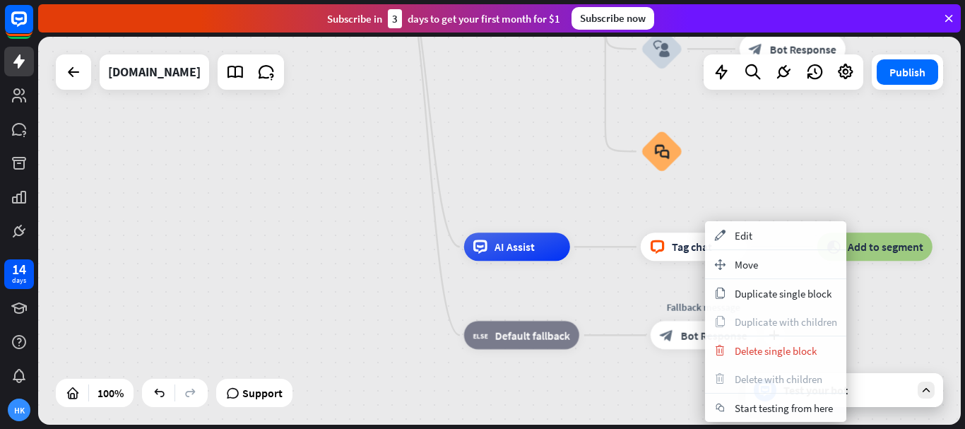
click at [676, 334] on div "block_bot_response Bot Response" at bounding box center [704, 335] width 106 height 28
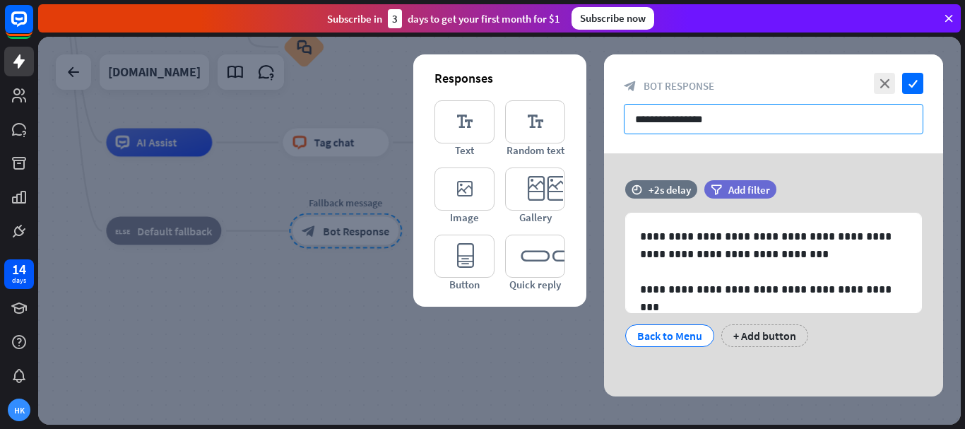
click at [676, 117] on input "**********" at bounding box center [774, 119] width 300 height 30
drag, startPoint x: 713, startPoint y: 116, endPoint x: 627, endPoint y: 134, distance: 88.0
click at [620, 134] on div "**********" at bounding box center [773, 103] width 339 height 99
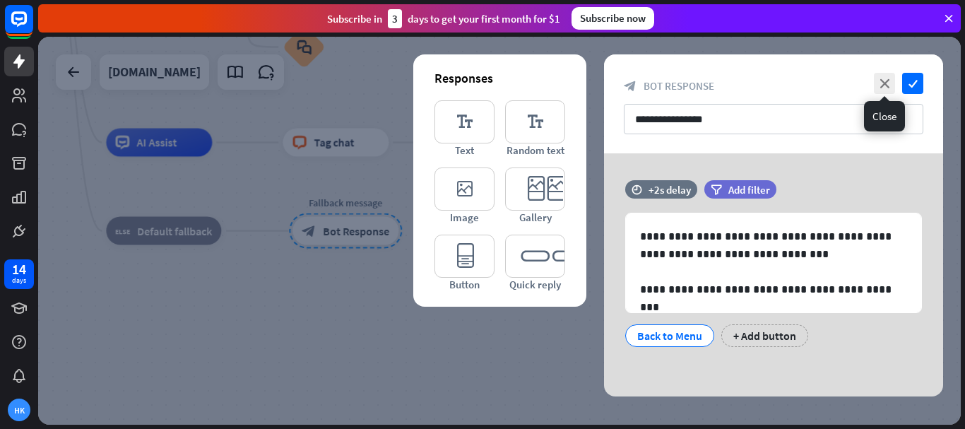
click at [888, 81] on icon "close" at bounding box center [884, 83] width 21 height 21
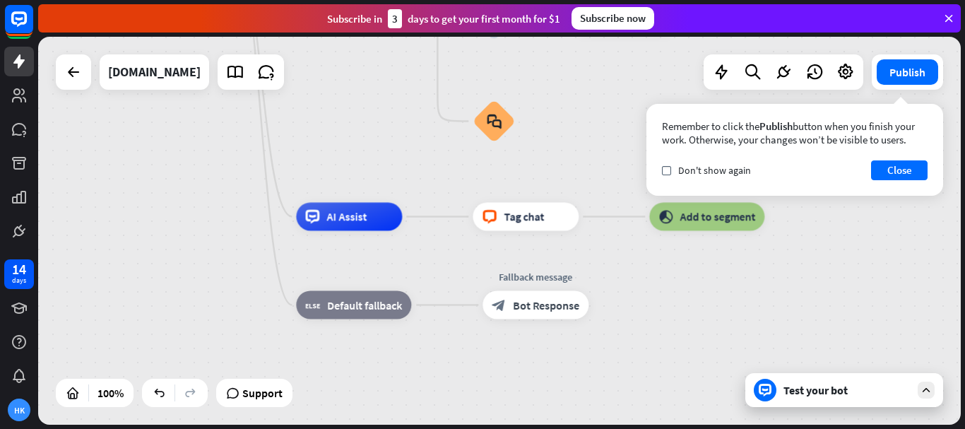
drag, startPoint x: 456, startPoint y: 268, endPoint x: 643, endPoint y: 340, distance: 200.2
click at [643, 341] on div "home_2 Start point Welcome message block_bot_response Bot Response About us blo…" at bounding box center [499, 231] width 923 height 388
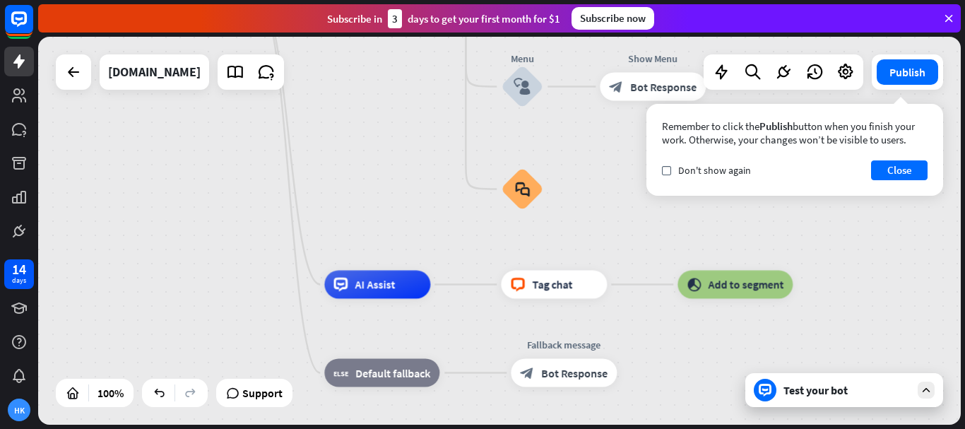
drag, startPoint x: 384, startPoint y: 79, endPoint x: 201, endPoint y: 212, distance: 225.5
click at [405, 149] on div "home_2 Start point Welcome message block_bot_response Bot Response About us blo…" at bounding box center [609, 193] width 923 height 388
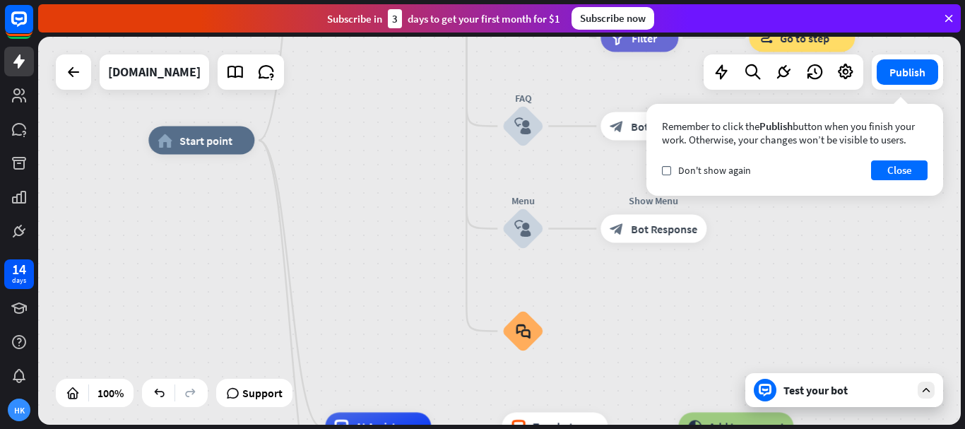
drag, startPoint x: 324, startPoint y: 174, endPoint x: 329, endPoint y: 253, distance: 79.3
click at [329, 312] on div "home_2 Start point Welcome message block_bot_response Bot Response About us blo…" at bounding box center [609, 335] width 923 height 388
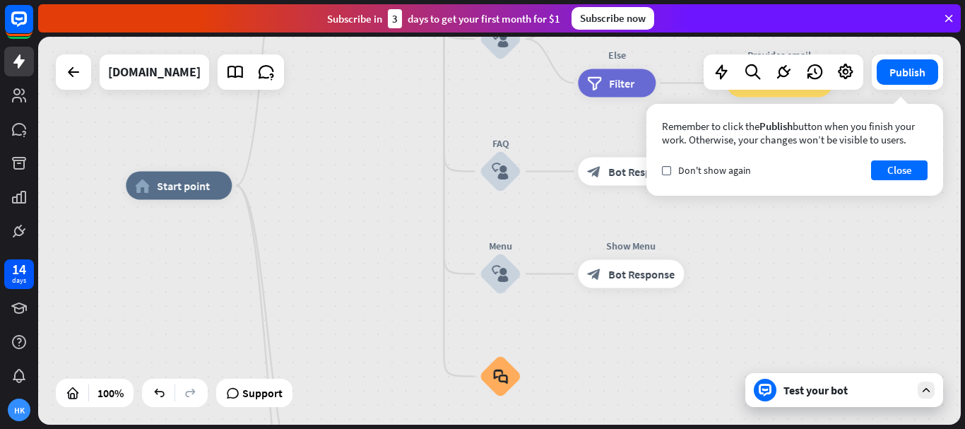
drag, startPoint x: 310, startPoint y: 196, endPoint x: 292, endPoint y: 199, distance: 18.6
click at [309, 199] on div "home_2 Start point Welcome message block_bot_response Bot Response About us blo…" at bounding box center [587, 380] width 923 height 388
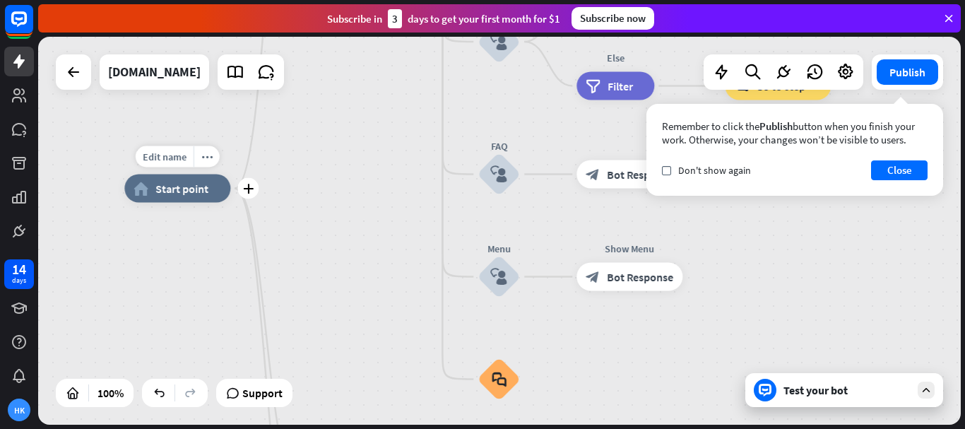
click at [167, 196] on div "home_2 Start point" at bounding box center [177, 188] width 106 height 28
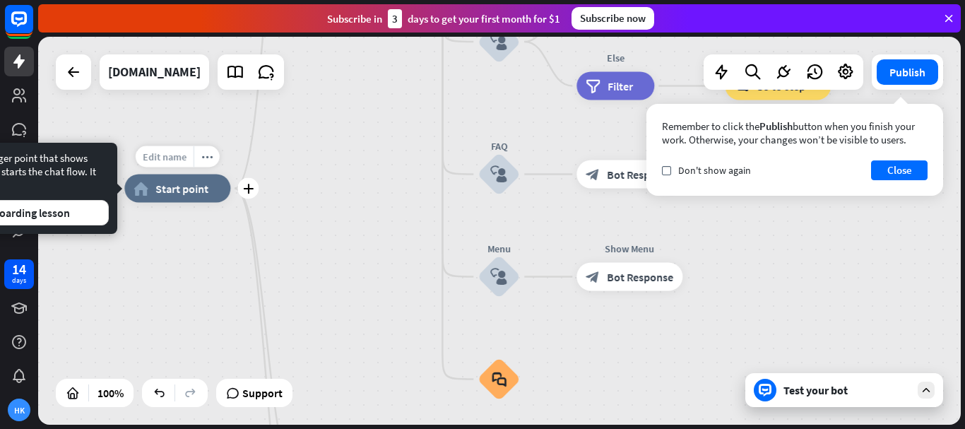
click at [177, 153] on span "Edit name" at bounding box center [165, 156] width 44 height 13
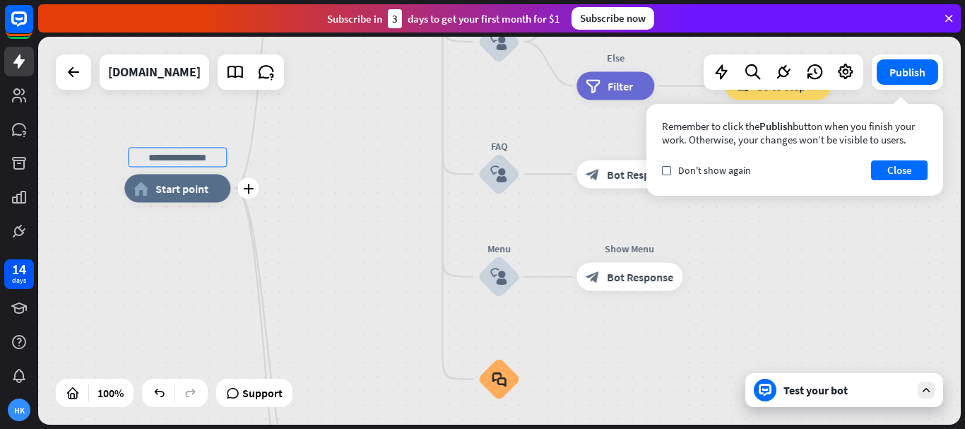
click at [200, 153] on input "text" at bounding box center [177, 158] width 99 height 20
click at [313, 222] on div "home_2 Start point Welcome message block_bot_response Bot Response About us blo…" at bounding box center [585, 383] width 923 height 388
click at [246, 187] on icon "plus" at bounding box center [248, 188] width 11 height 10
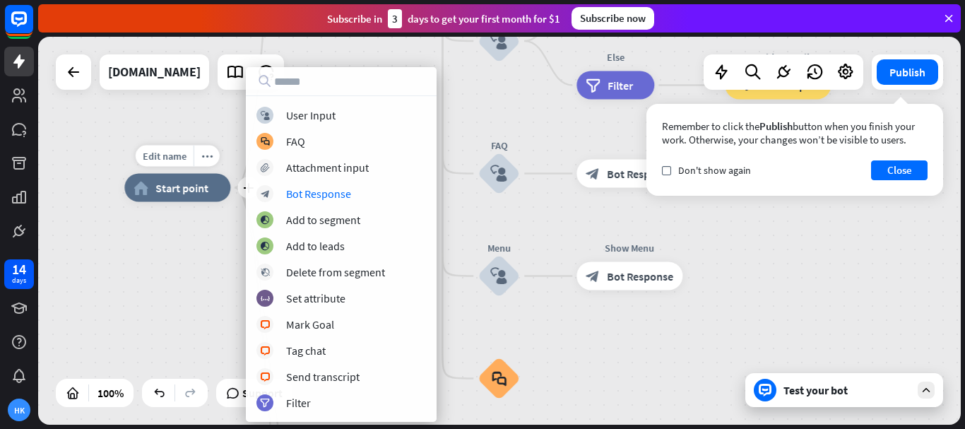
click at [158, 202] on div "Edit name more_horiz plus home_2 Start point" at bounding box center [177, 188] width 106 height 28
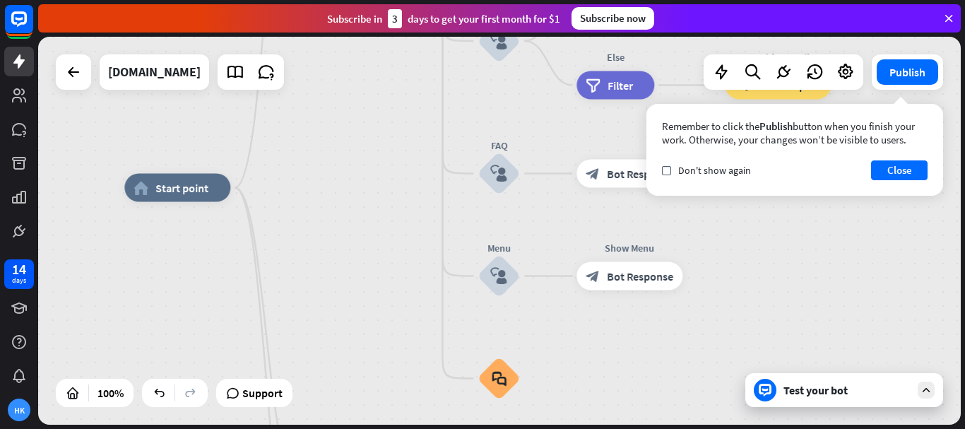
click at [251, 256] on div "home_2 Start point Welcome message block_bot_response Bot Response About us blo…" at bounding box center [585, 382] width 923 height 388
click at [245, 194] on div "plus" at bounding box center [247, 188] width 21 height 21
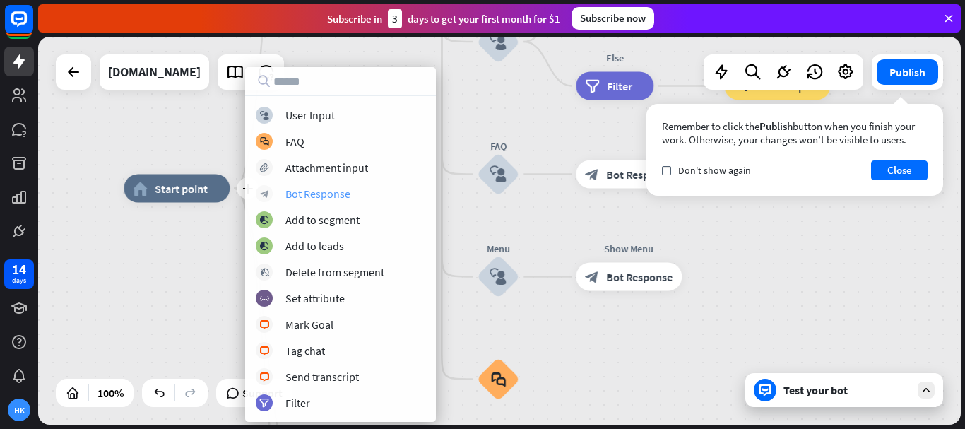
click at [307, 195] on div "Bot Response" at bounding box center [317, 193] width 65 height 14
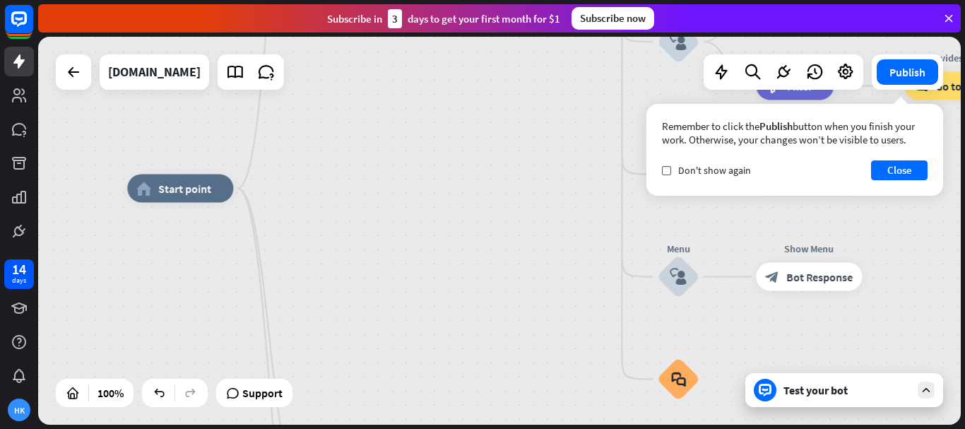
drag, startPoint x: 265, startPoint y: 196, endPoint x: 277, endPoint y: 195, distance: 12.1
click at [277, 195] on div "home_2 Start point block_bot_response Bot Response Welcome message block_bot_re…" at bounding box center [588, 383] width 923 height 388
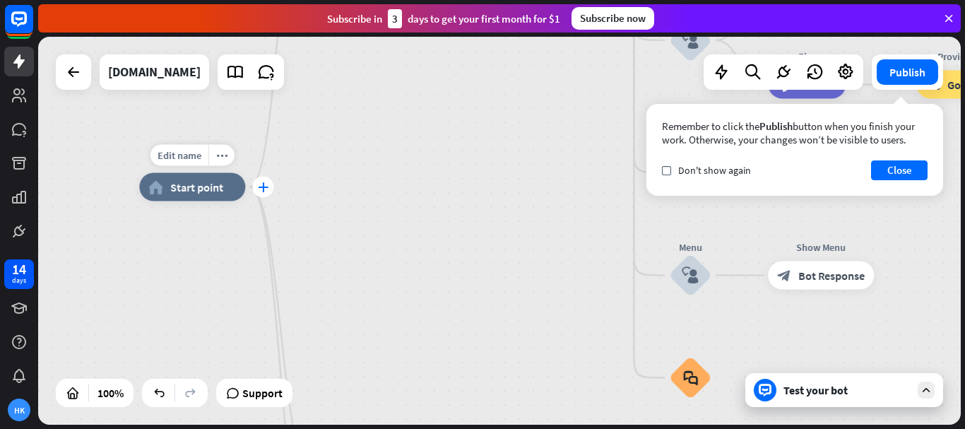
click at [262, 188] on icon "plus" at bounding box center [263, 187] width 11 height 10
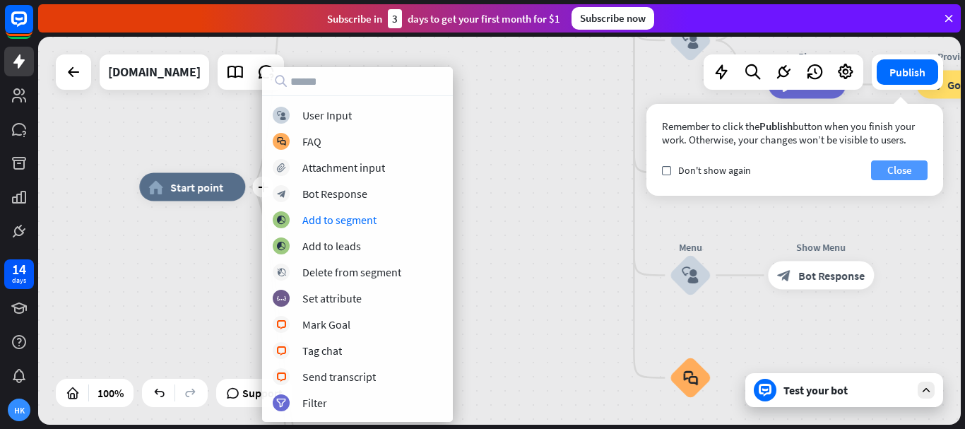
click at [906, 171] on button "Close" at bounding box center [899, 170] width 57 height 20
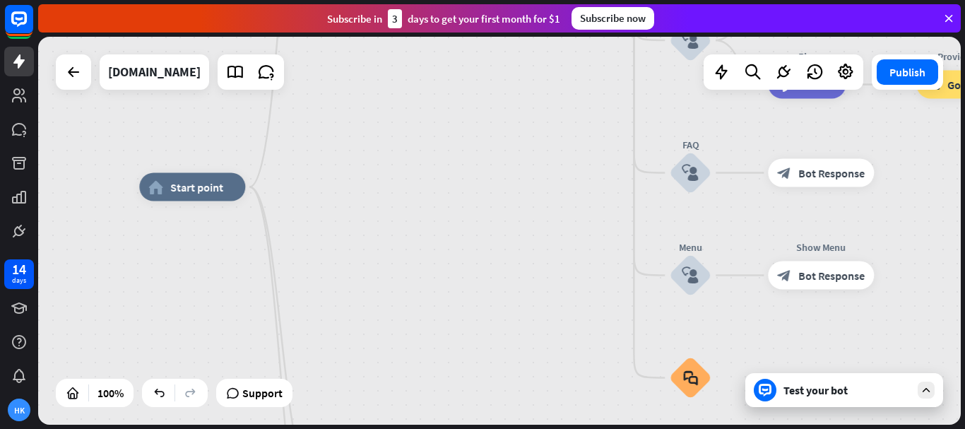
click at [924, 385] on icon at bounding box center [926, 390] width 13 height 13
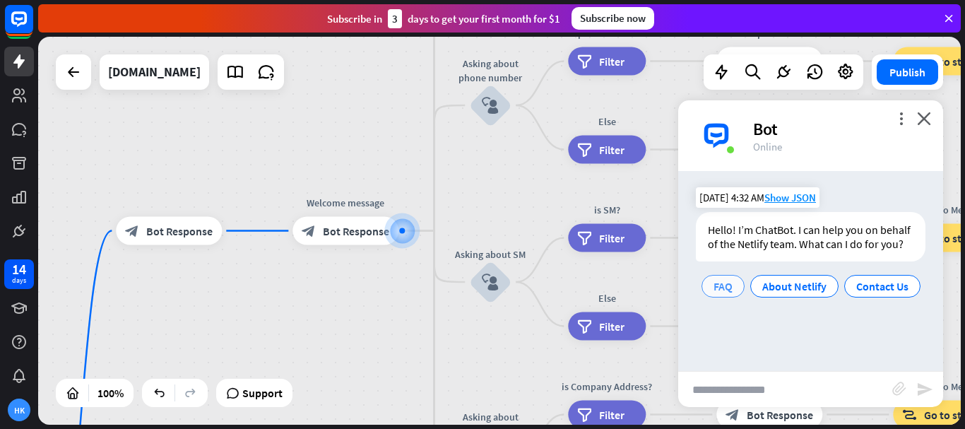
click at [727, 287] on span "FAQ" at bounding box center [722, 286] width 19 height 14
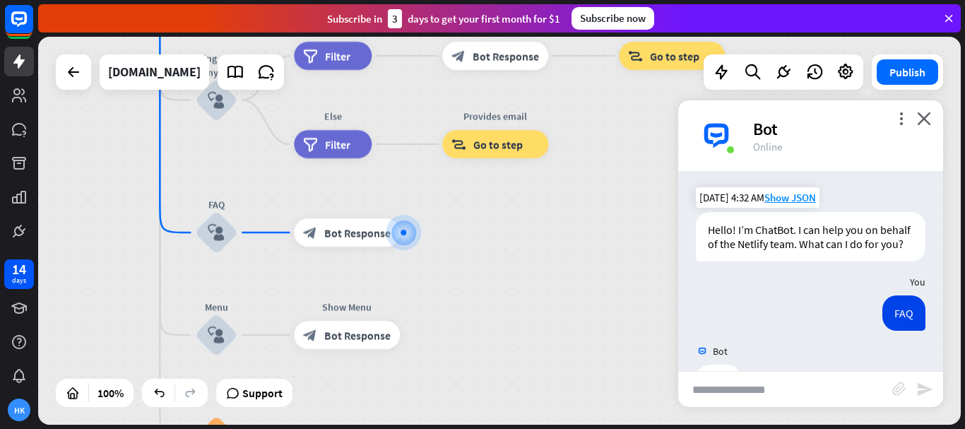
scroll to position [64, 0]
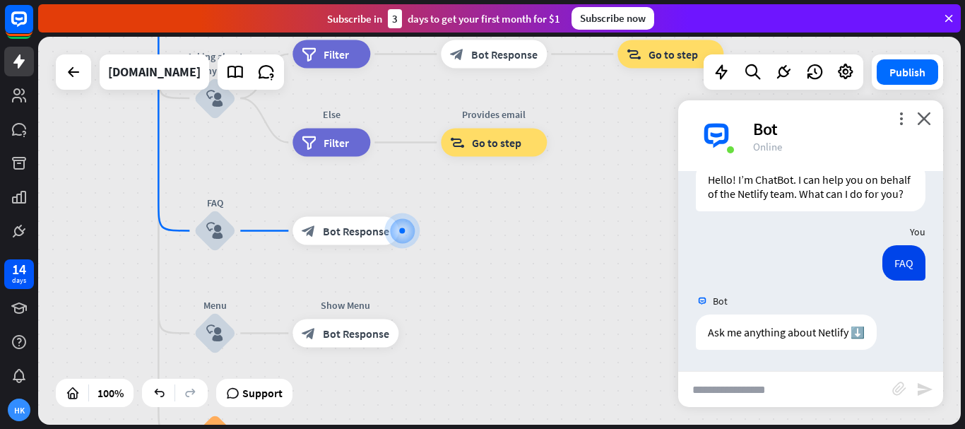
click at [916, 118] on div "Bot" at bounding box center [839, 129] width 173 height 22
click at [925, 119] on icon "close" at bounding box center [924, 118] width 14 height 13
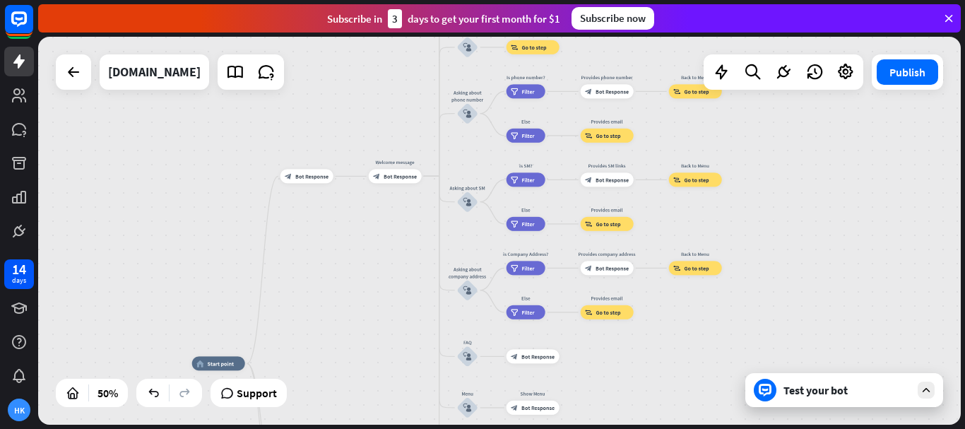
drag, startPoint x: 577, startPoint y: 246, endPoint x: 593, endPoint y: 346, distance: 101.5
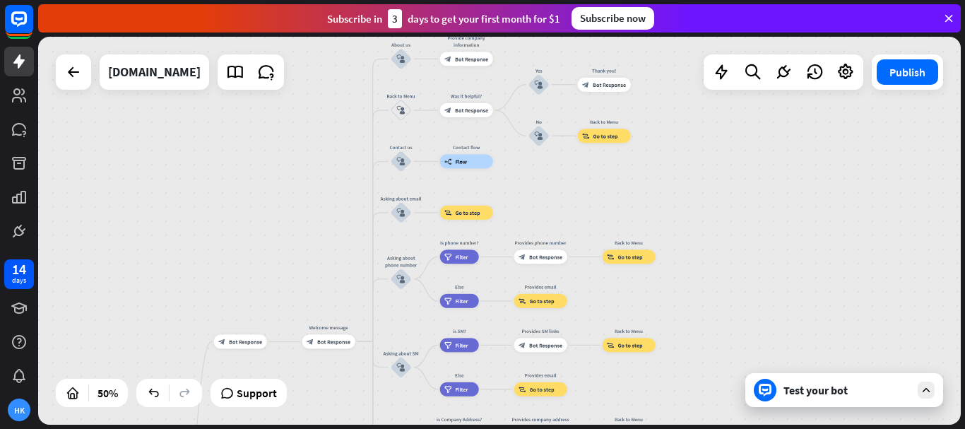
drag, startPoint x: 430, startPoint y: 134, endPoint x: 525, endPoint y: 266, distance: 162.5
click at [364, 309] on div "home_2 Start point block_bot_response Bot Response Welcome message block_bot_re…" at bounding box center [499, 231] width 923 height 388
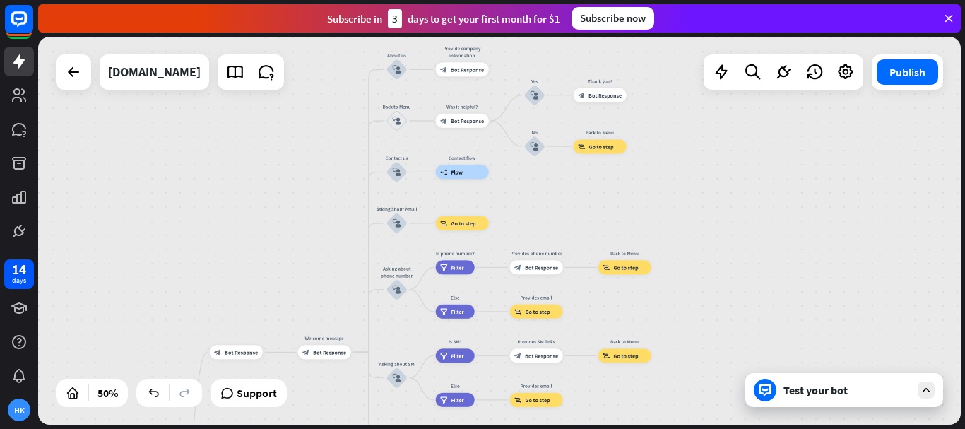
drag, startPoint x: 558, startPoint y: 308, endPoint x: 632, endPoint y: 222, distance: 113.2
click at [632, 222] on div "home_2 Start point block_bot_response Bot Response Welcome message block_bot_re…" at bounding box center [499, 231] width 923 height 388
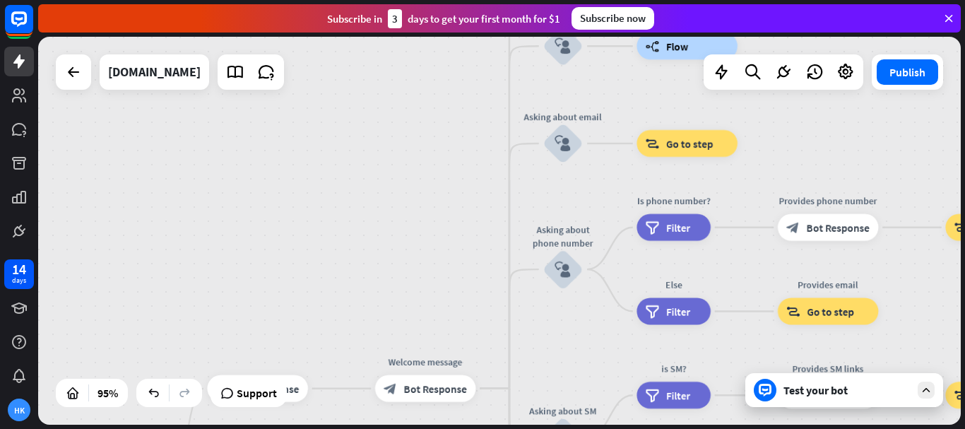
drag, startPoint x: 487, startPoint y: 206, endPoint x: 871, endPoint y: 117, distance: 393.8
click at [871, 117] on div "home_2 Start point block_bot_response Bot Response Welcome message block_bot_re…" at bounding box center [499, 231] width 923 height 388
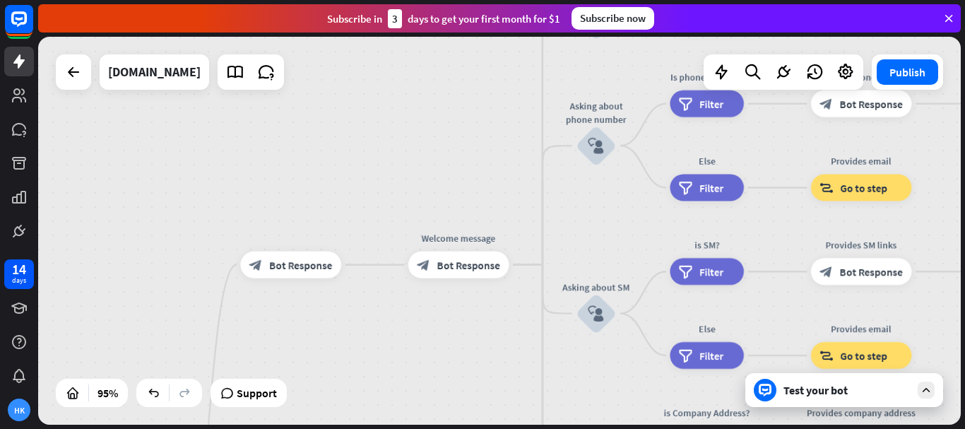
drag, startPoint x: 492, startPoint y: 77, endPoint x: 490, endPoint y: 67, distance: 10.1
click at [490, 67] on div "home_2 Start point block_bot_response Bot Response Welcome message block_bot_re…" at bounding box center [499, 231] width 923 height 388
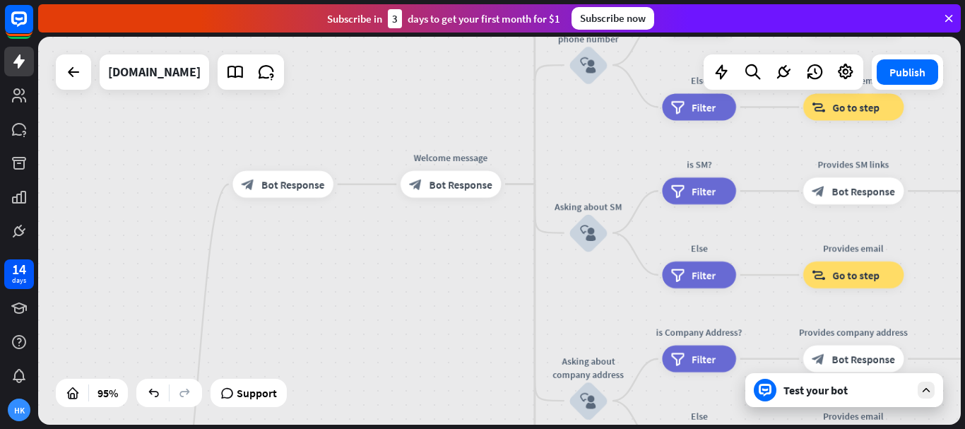
drag, startPoint x: 472, startPoint y: 72, endPoint x: 448, endPoint y: 28, distance: 50.6
click at [449, 30] on div "close Product Help First steps Get started with ChatBot Help Center Follow step…" at bounding box center [501, 214] width 927 height 429
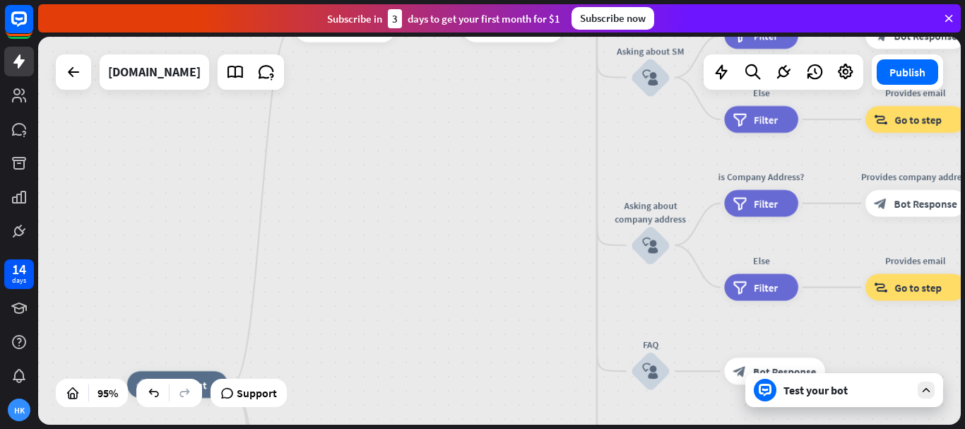
drag, startPoint x: 500, startPoint y: 170, endPoint x: 502, endPoint y: 124, distance: 46.7
click at [518, 132] on div "home_2 Start point block_bot_response Bot Response Welcome message block_bot_re…" at bounding box center [499, 231] width 923 height 388
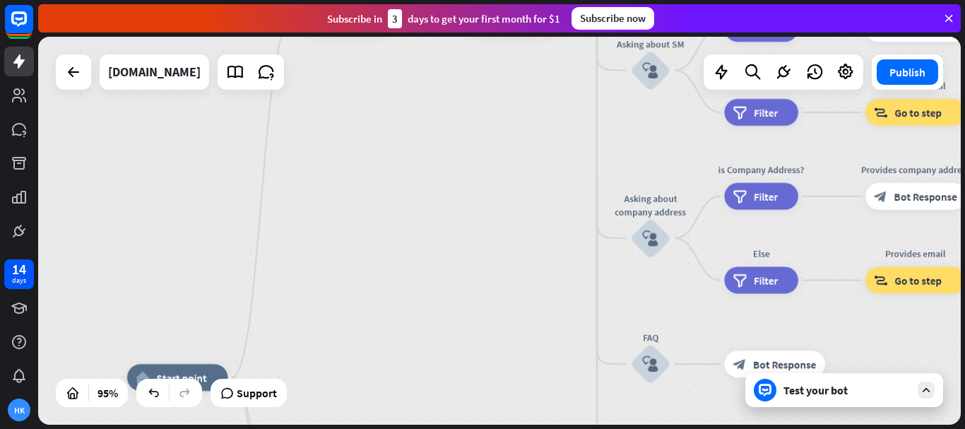
drag, startPoint x: 90, startPoint y: 77, endPoint x: 82, endPoint y: 73, distance: 8.5
click at [90, 76] on div at bounding box center [73, 71] width 35 height 35
click at [82, 73] on div at bounding box center [73, 72] width 28 height 28
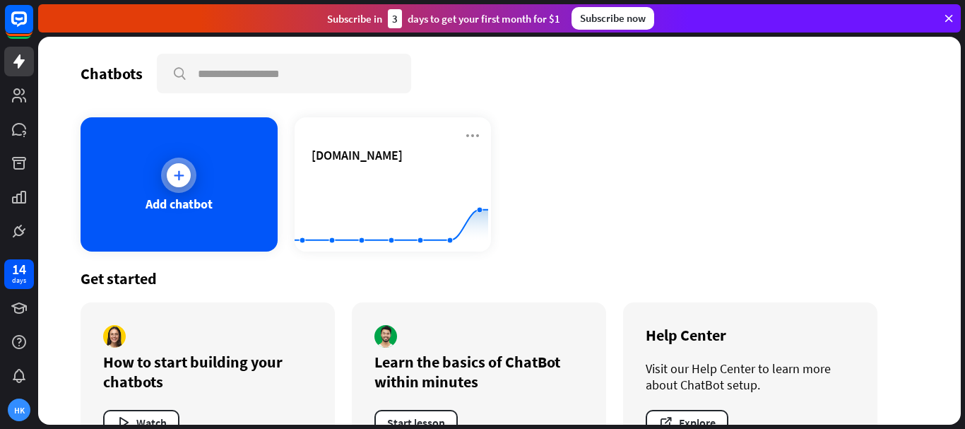
click at [174, 172] on icon at bounding box center [179, 175] width 14 height 14
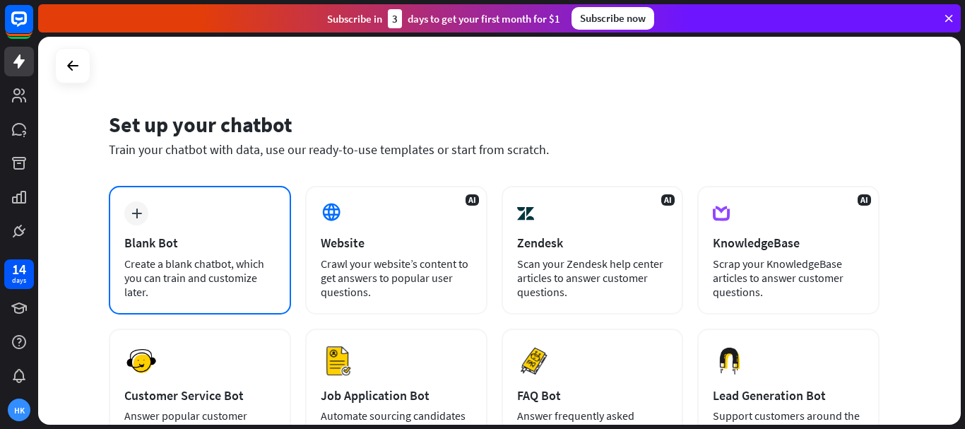
click at [201, 244] on div "Blank Bot" at bounding box center [199, 243] width 151 height 16
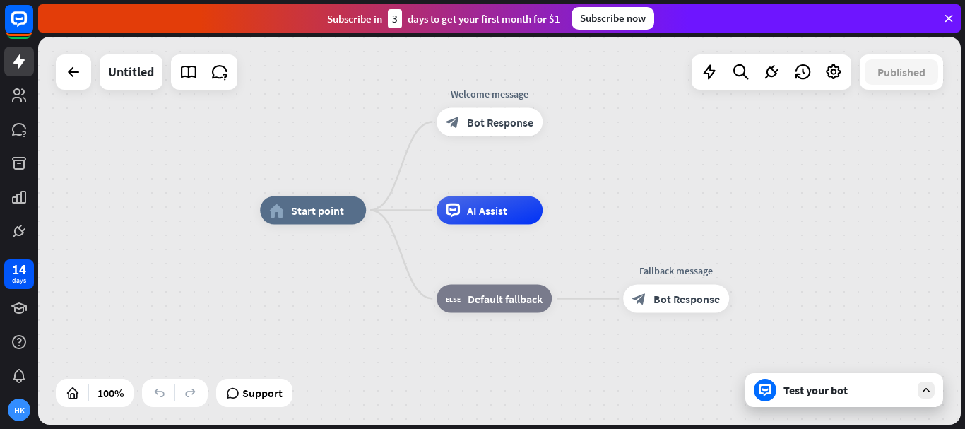
drag, startPoint x: 625, startPoint y: 196, endPoint x: 663, endPoint y: 175, distance: 43.6
click at [663, 175] on div "home_2 Start point Welcome message block_bot_response Bot Response AI Assist bl…" at bounding box center [499, 231] width 923 height 388
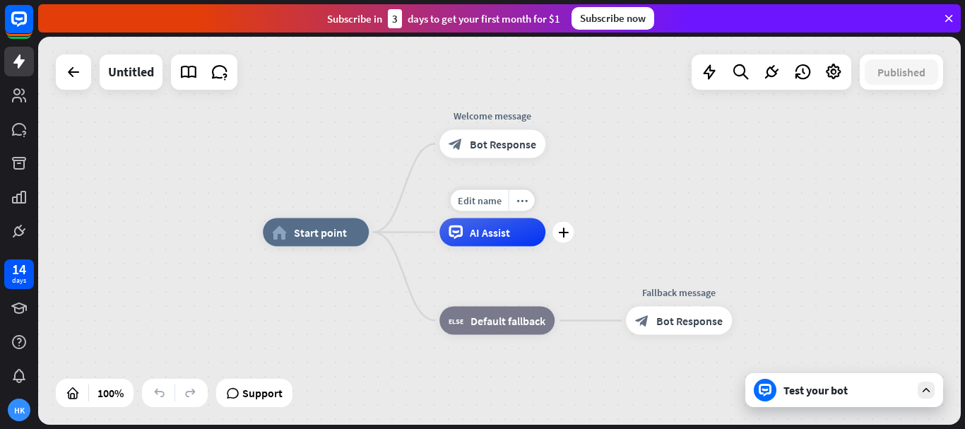
drag, startPoint x: 414, startPoint y: 211, endPoint x: 417, endPoint y: 233, distance: 22.1
click at [439, 233] on div "Edit name more_horiz plus AI Assist" at bounding box center [492, 232] width 106 height 28
click at [408, 189] on div "home_2 Start point Welcome message block_bot_response Bot Response AI Assist bl…" at bounding box center [499, 231] width 923 height 388
click at [407, 186] on div "home_2 Start point Welcome message block_bot_response Bot Response AI Assist bl…" at bounding box center [499, 231] width 923 height 388
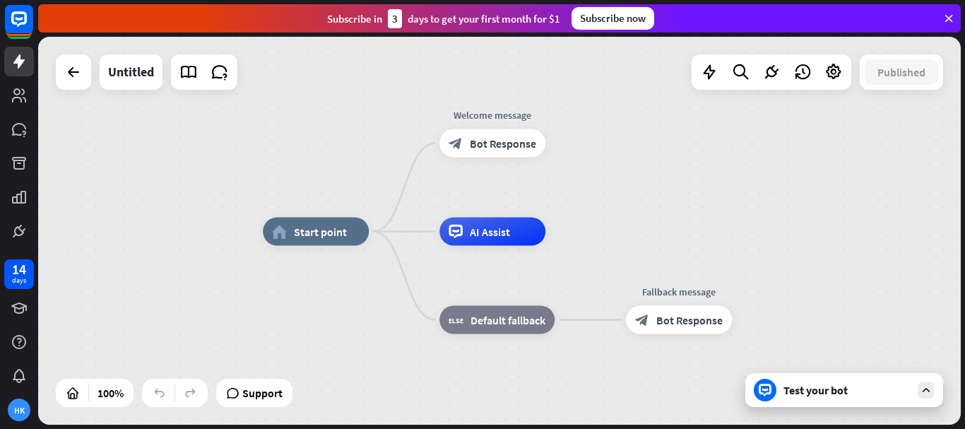
click at [407, 186] on div "home_2 Start point Welcome message block_bot_response Bot Response AI Assist bl…" at bounding box center [499, 231] width 923 height 388
click at [518, 147] on span "Bot Response" at bounding box center [503, 143] width 66 height 14
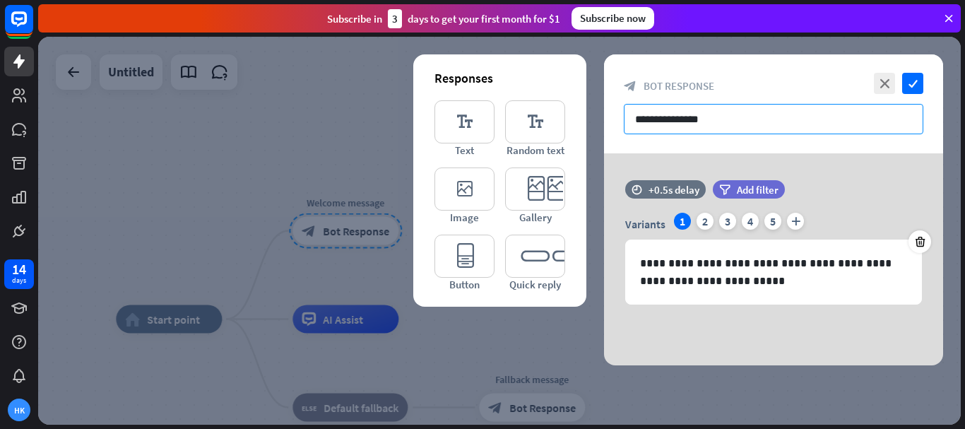
click at [665, 123] on input "**********" at bounding box center [774, 119] width 300 height 30
drag, startPoint x: 708, startPoint y: 118, endPoint x: 624, endPoint y: 121, distance: 84.8
click at [624, 121] on input "**********" at bounding box center [774, 119] width 300 height 30
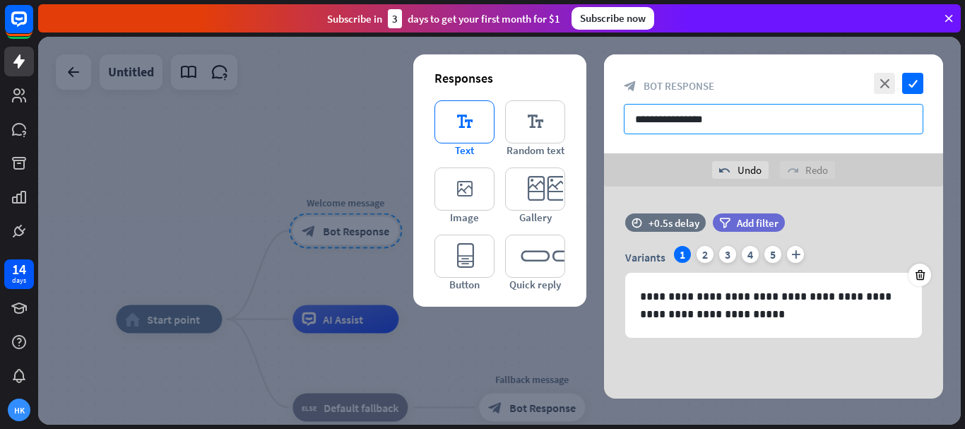
type input "**********"
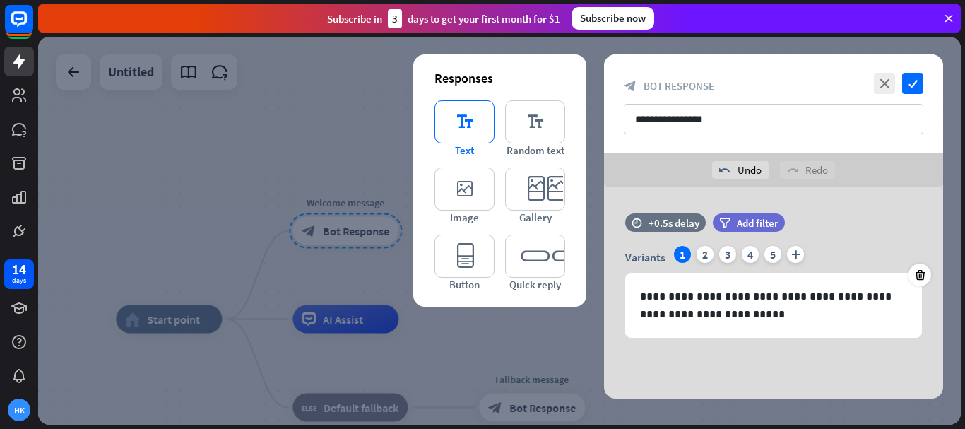
click at [461, 125] on icon "editor_text" at bounding box center [464, 121] width 60 height 43
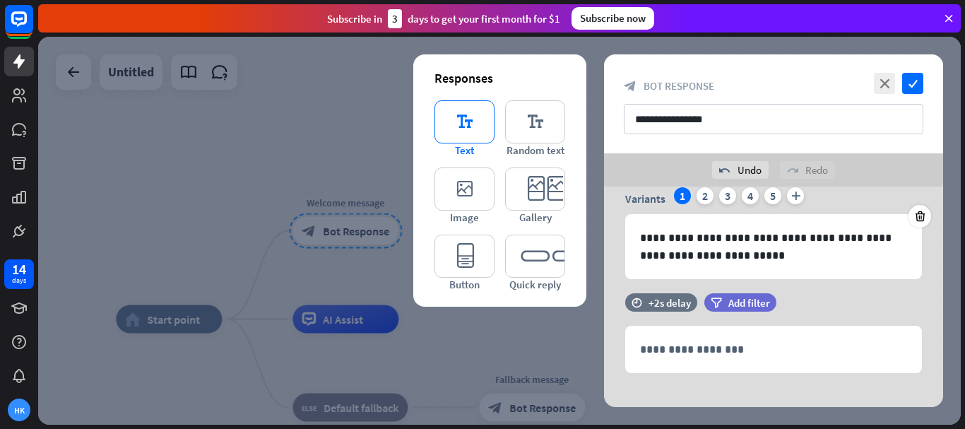
scroll to position [74, 0]
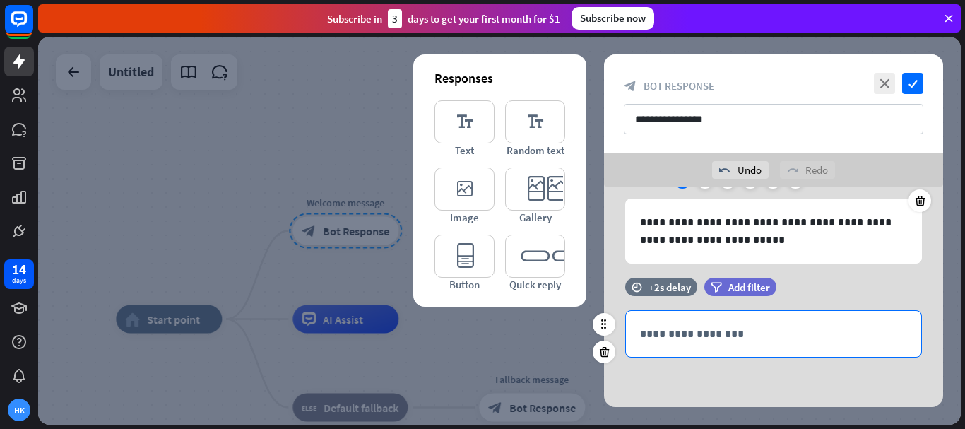
click at [732, 333] on p "**********" at bounding box center [773, 334] width 267 height 18
click at [480, 243] on icon "editor_button" at bounding box center [464, 256] width 60 height 43
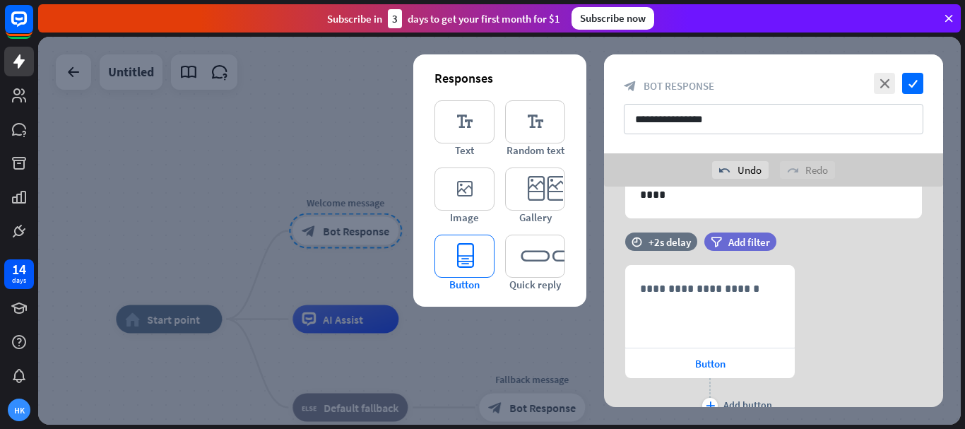
scroll to position [259, 0]
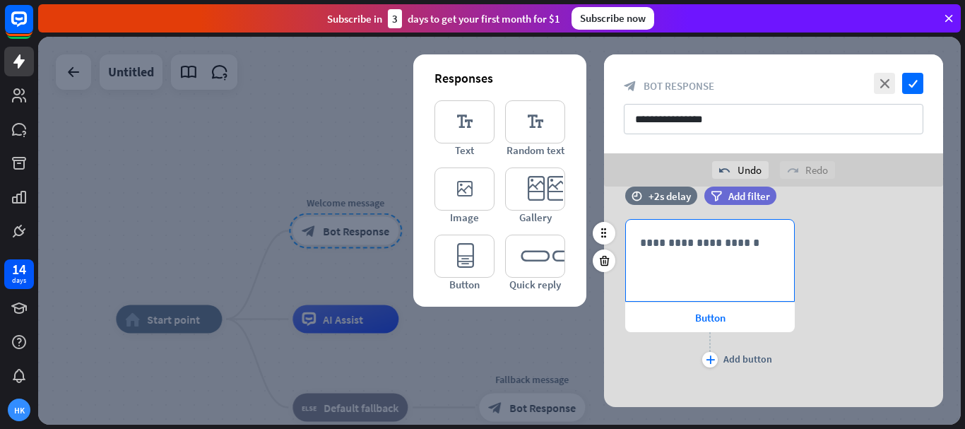
click at [672, 259] on div "**********" at bounding box center [710, 260] width 168 height 81
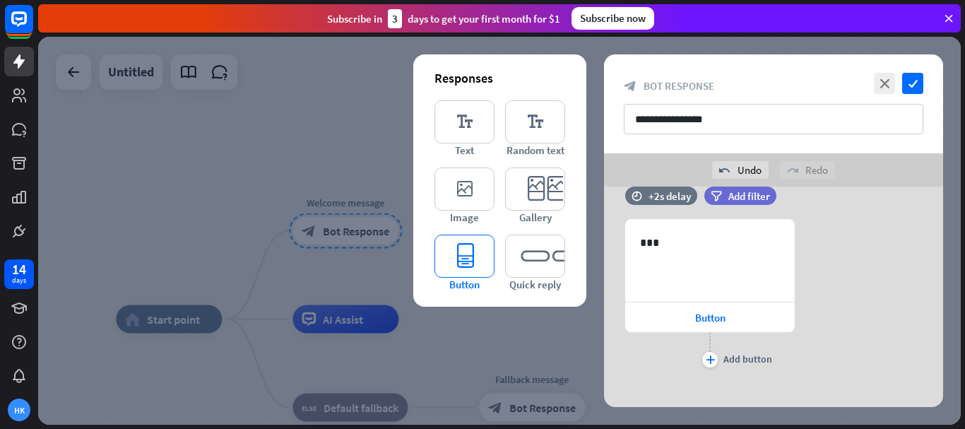
click at [480, 249] on icon "editor_button" at bounding box center [464, 256] width 60 height 43
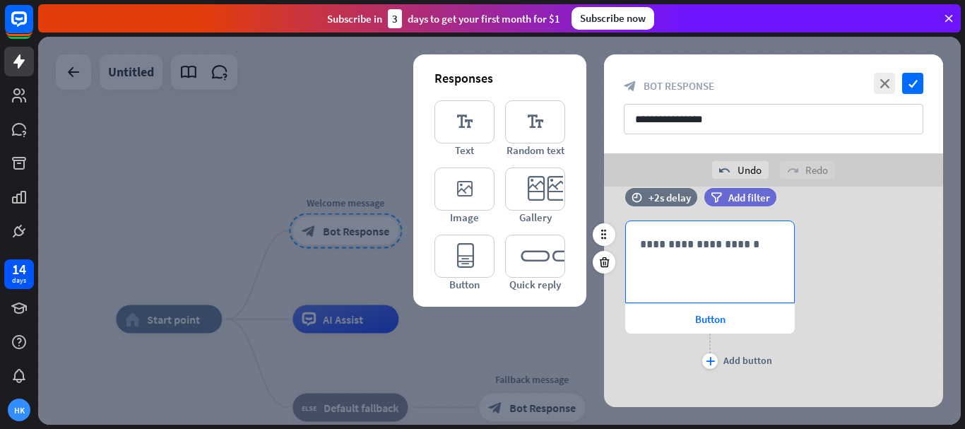
scroll to position [458, 0]
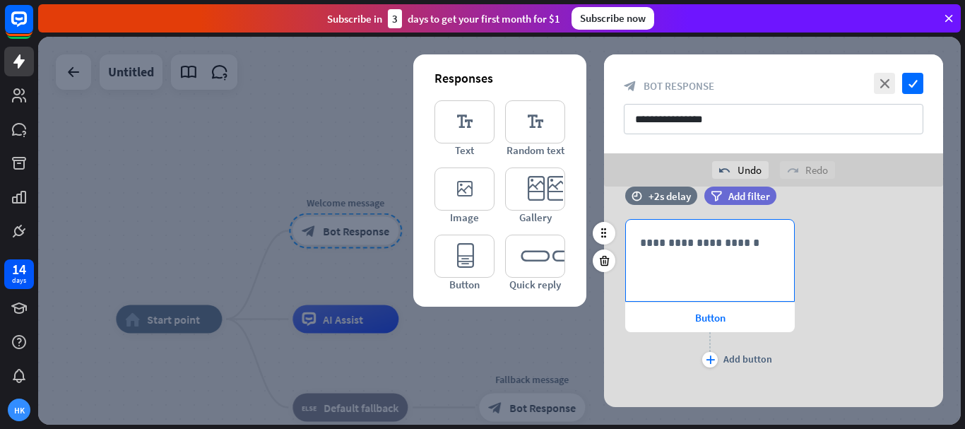
click at [673, 244] on p "**********" at bounding box center [710, 243] width 140 height 18
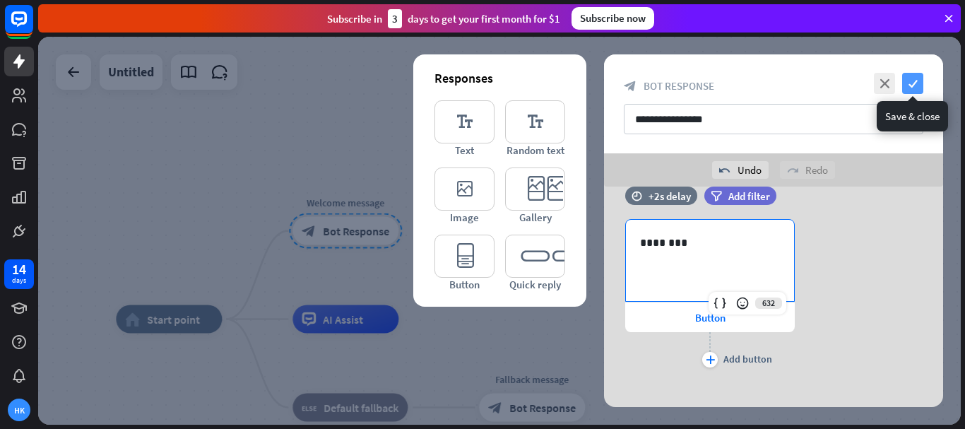
click at [920, 85] on icon "check" at bounding box center [912, 83] width 21 height 21
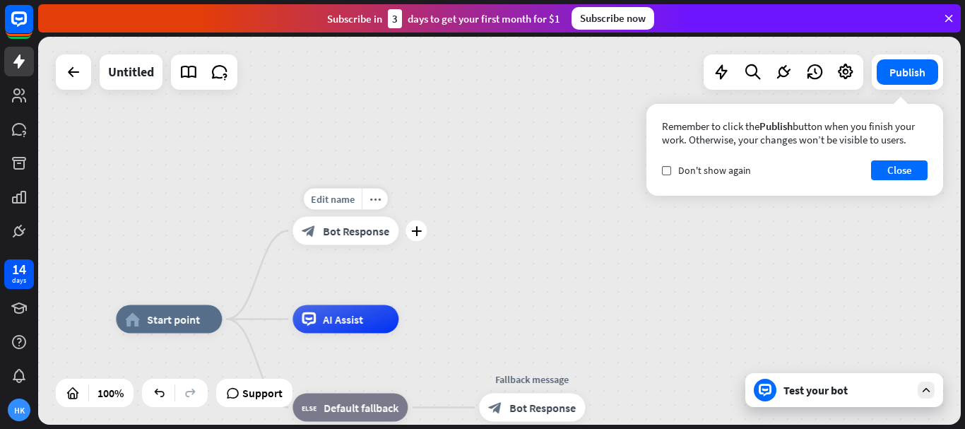
click at [363, 242] on div "block_bot_response Bot Response" at bounding box center [345, 231] width 106 height 28
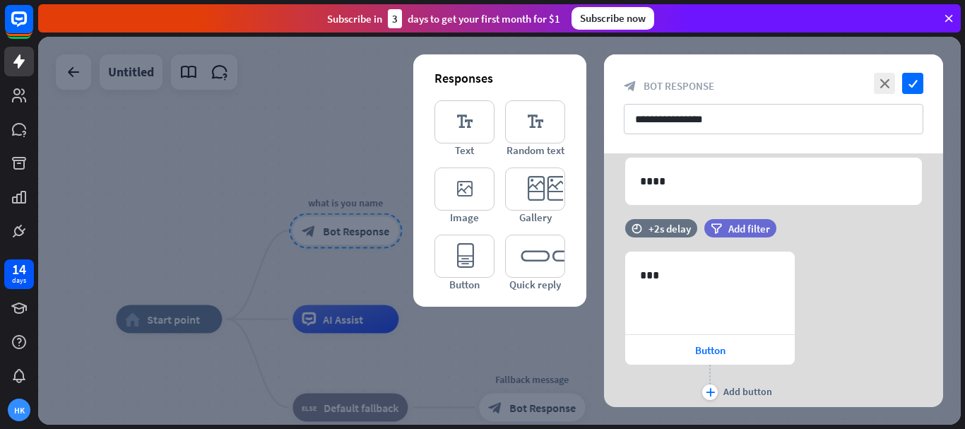
scroll to position [212, 0]
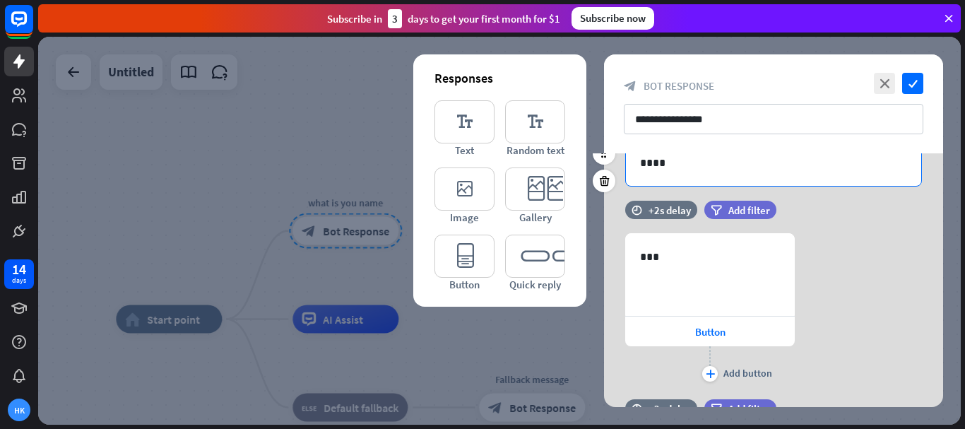
drag, startPoint x: 684, startPoint y: 152, endPoint x: 682, endPoint y: 161, distance: 9.4
click at [684, 153] on div "**********" at bounding box center [773, 230] width 339 height 352
click at [682, 170] on p "****" at bounding box center [773, 163] width 267 height 18
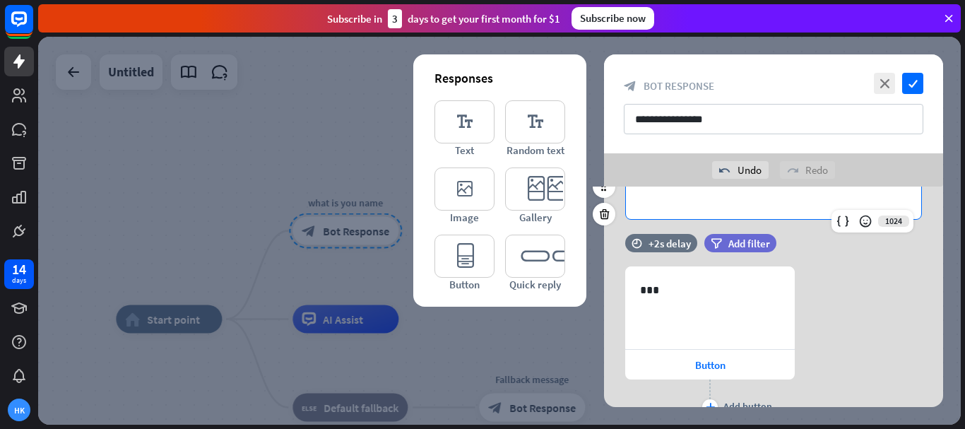
scroll to position [22, 0]
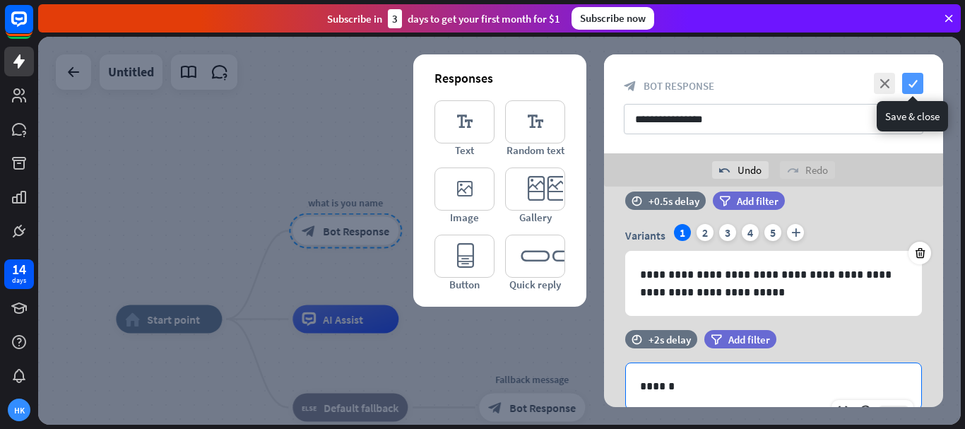
click at [912, 74] on icon "check" at bounding box center [912, 83] width 21 height 21
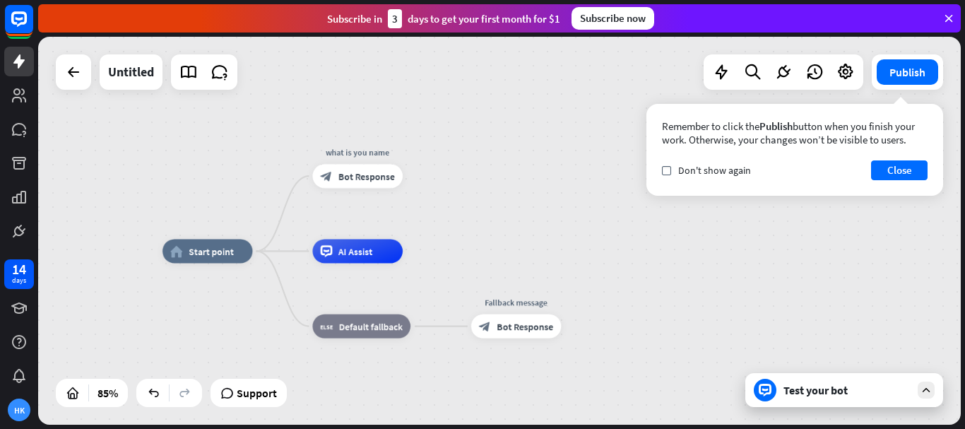
drag, startPoint x: 487, startPoint y: 228, endPoint x: 455, endPoint y: 165, distance: 71.1
click at [474, 173] on div "home_2 Start point what is you name block_bot_response Bot Response AI Assist b…" at bounding box center [499, 231] width 923 height 388
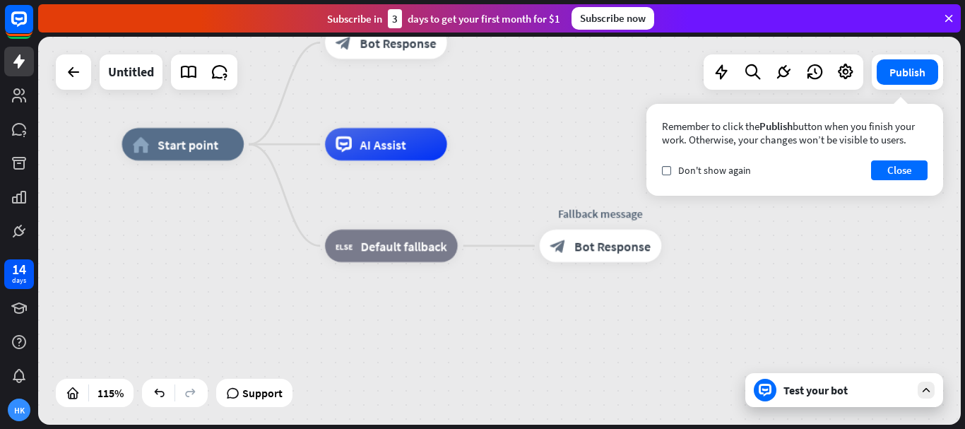
drag, startPoint x: 499, startPoint y: 206, endPoint x: 555, endPoint y: 105, distance: 115.4
click at [555, 105] on div "home_2 Start point what is you name block_bot_response Bot Response AI Assist b…" at bounding box center [499, 231] width 923 height 388
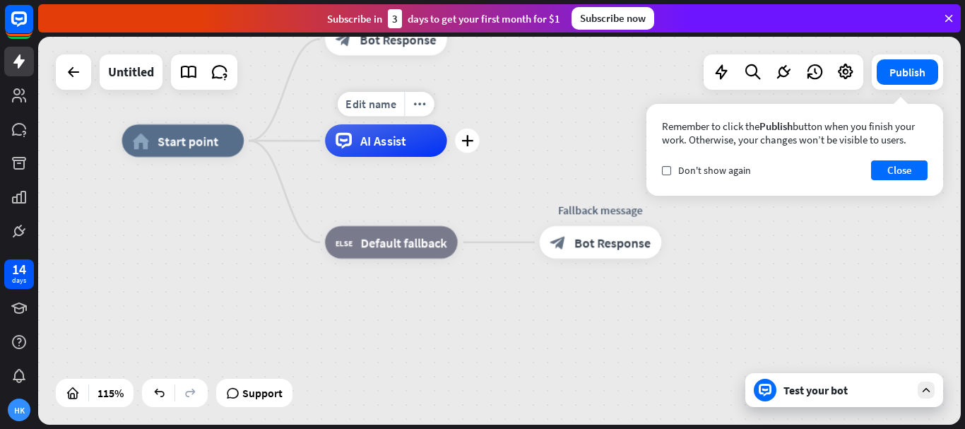
click at [373, 146] on span "AI Assist" at bounding box center [383, 141] width 47 height 16
click at [393, 249] on span "Default fallback" at bounding box center [404, 242] width 86 height 16
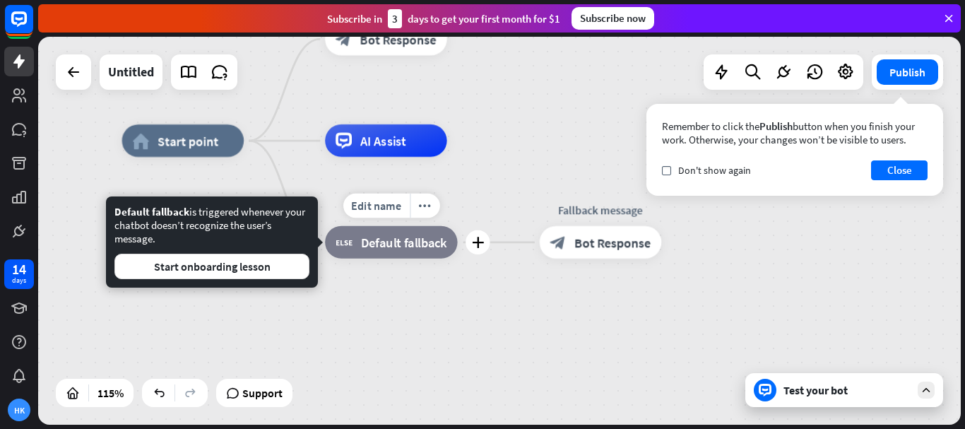
click at [400, 246] on span "Default fallback" at bounding box center [404, 242] width 86 height 16
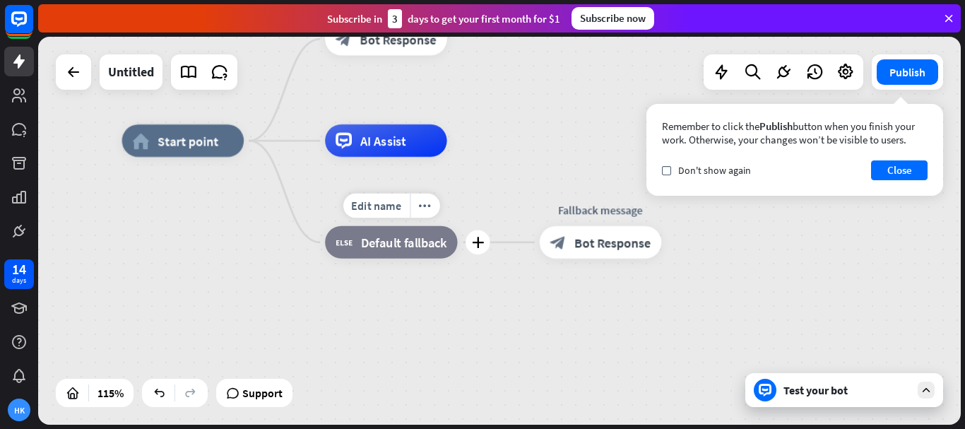
click at [400, 246] on span "Default fallback" at bounding box center [404, 242] width 86 height 16
click at [890, 165] on button "Close" at bounding box center [899, 170] width 57 height 20
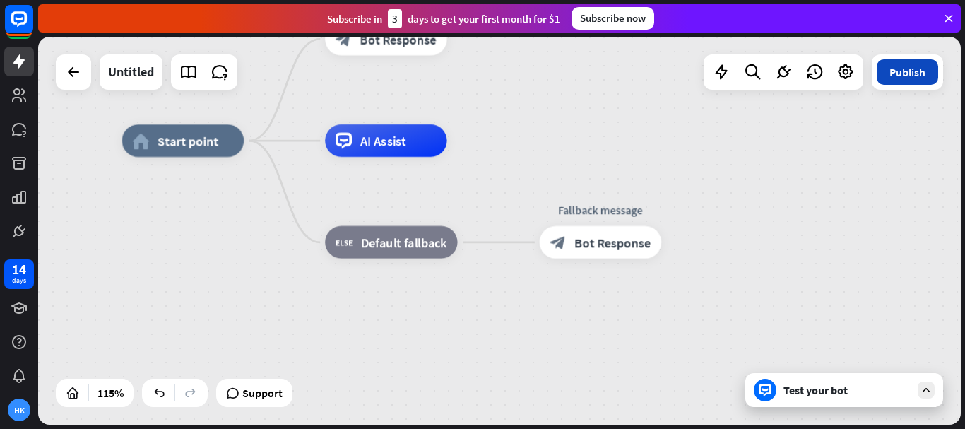
click at [903, 80] on button "Publish" at bounding box center [907, 71] width 61 height 25
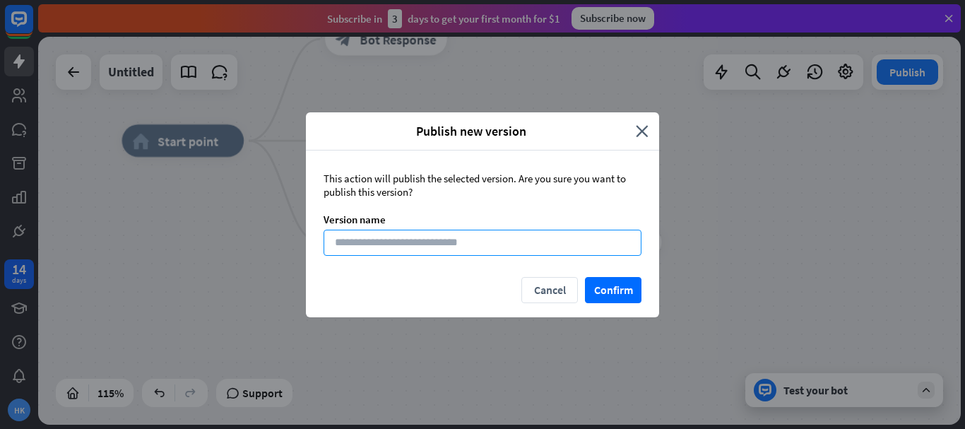
click at [503, 247] on input at bounding box center [483, 243] width 318 height 26
type input "**"
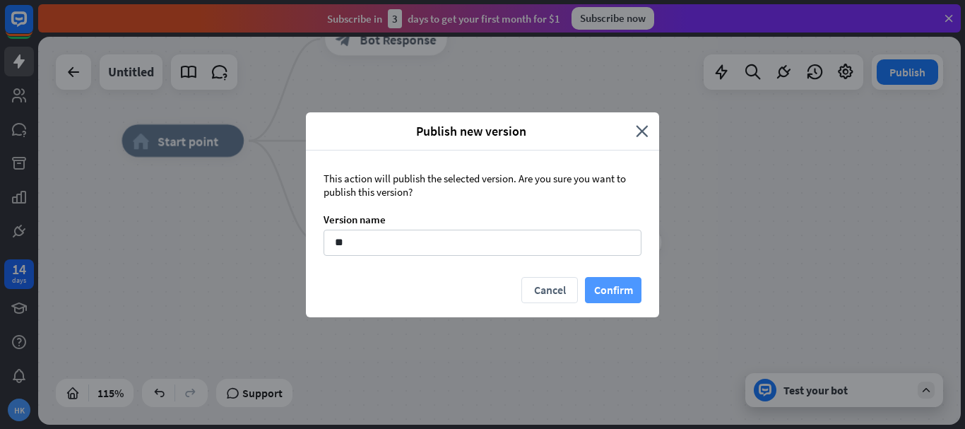
click at [608, 288] on button "Confirm" at bounding box center [613, 290] width 57 height 26
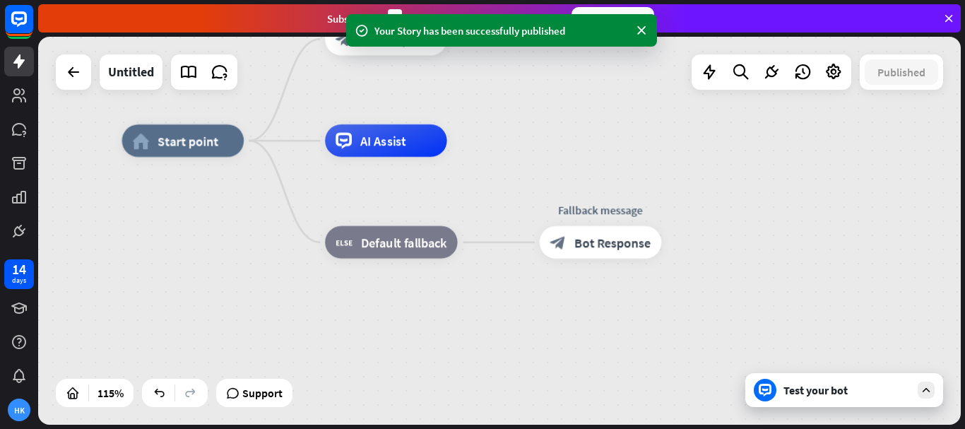
click at [922, 384] on icon at bounding box center [926, 390] width 13 height 13
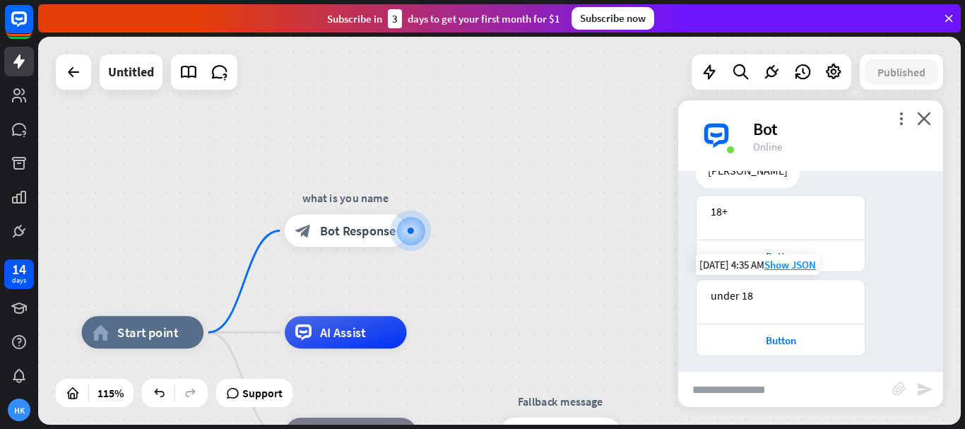
scroll to position [122, 0]
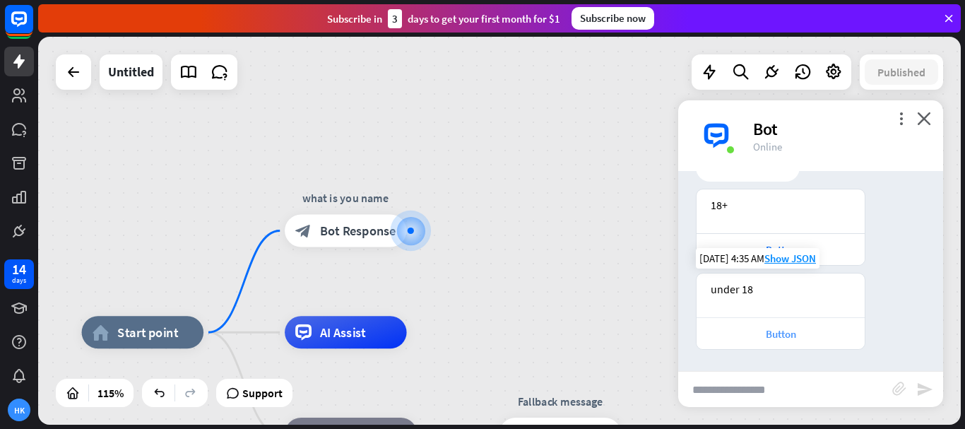
click at [786, 334] on div "Button" at bounding box center [781, 333] width 154 height 13
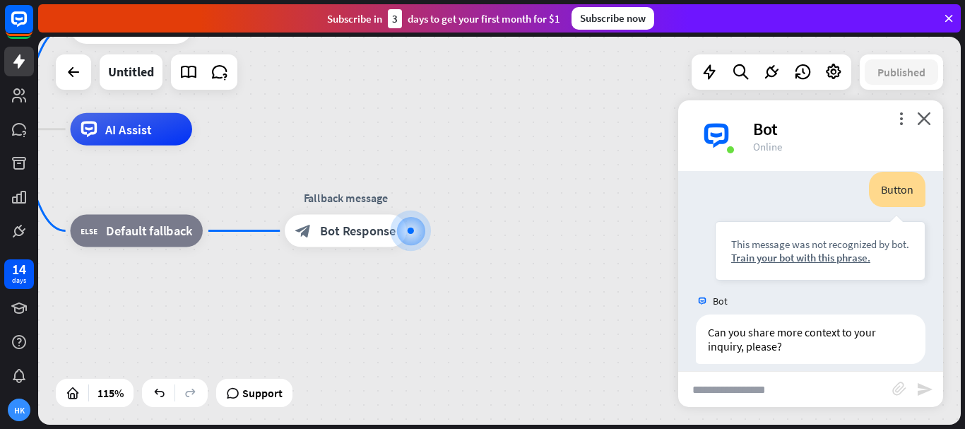
scroll to position [348, 0]
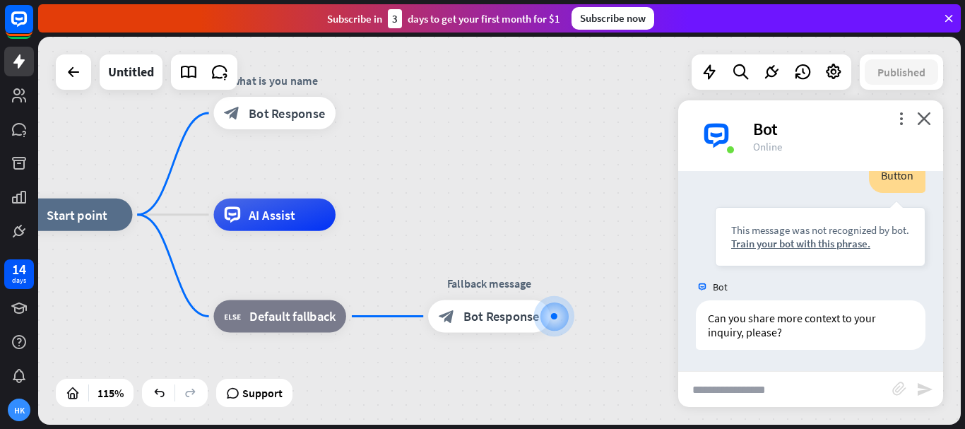
drag, startPoint x: 508, startPoint y: 266, endPoint x: 619, endPoint y: 320, distance: 123.5
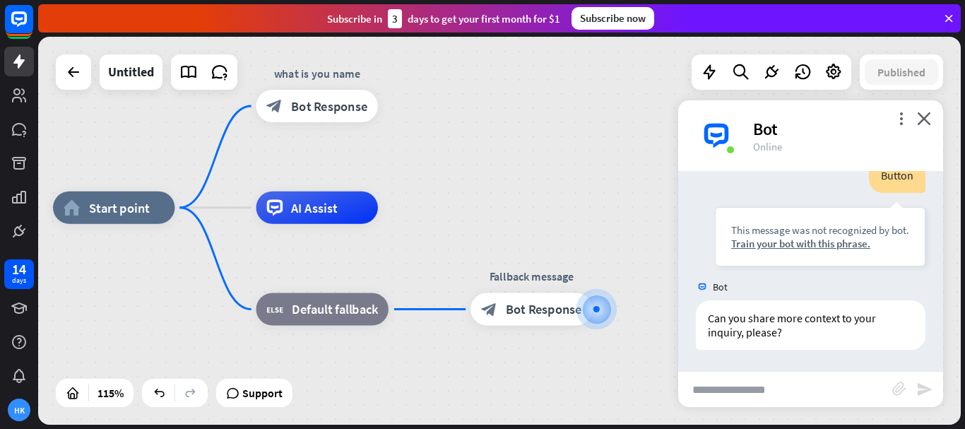
click at [480, 172] on div "home_2 Start point what is you name block_bot_response Bot Response AI Assist b…" at bounding box center [499, 231] width 923 height 388
click at [345, 119] on div "block_bot_response Bot Response" at bounding box center [316, 106] width 121 height 32
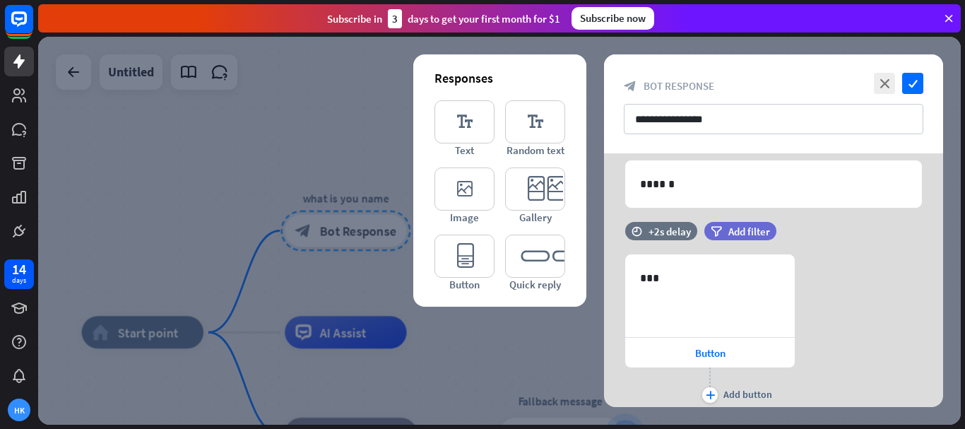
scroll to position [212, 0]
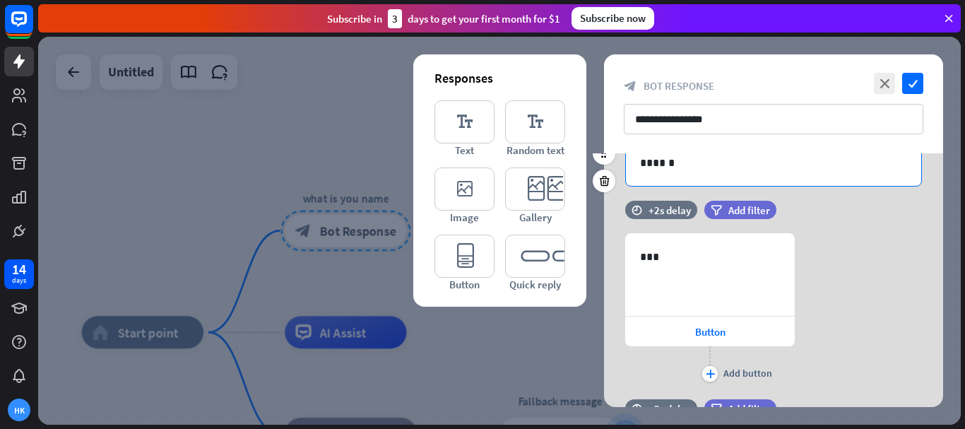
click at [692, 161] on p "******" at bounding box center [773, 163] width 267 height 18
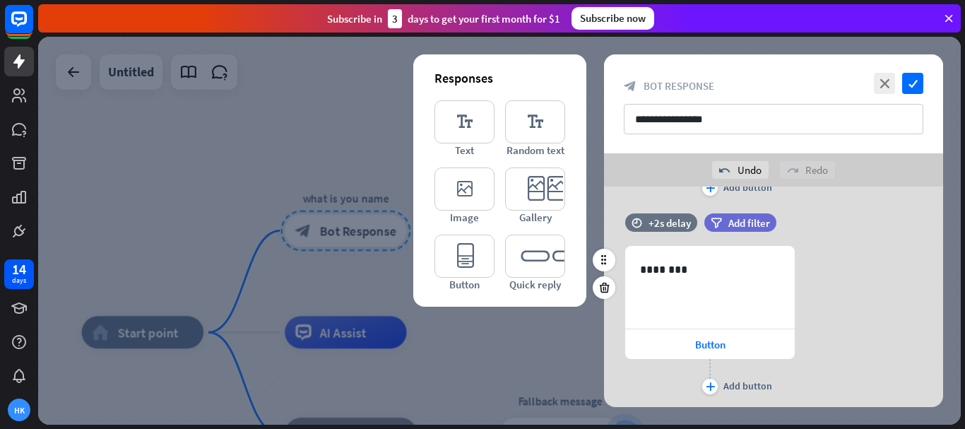
scroll to position [446, 0]
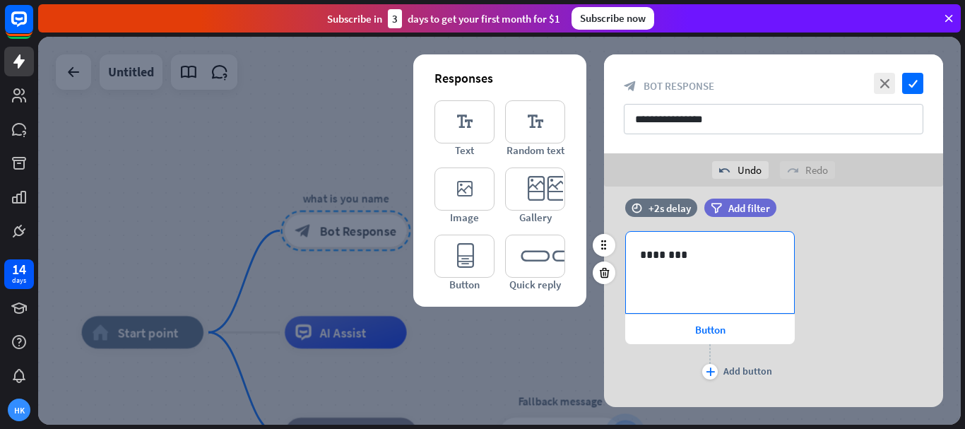
click at [740, 285] on div "********" at bounding box center [710, 272] width 168 height 81
click at [725, 314] on icon at bounding box center [720, 315] width 14 height 14
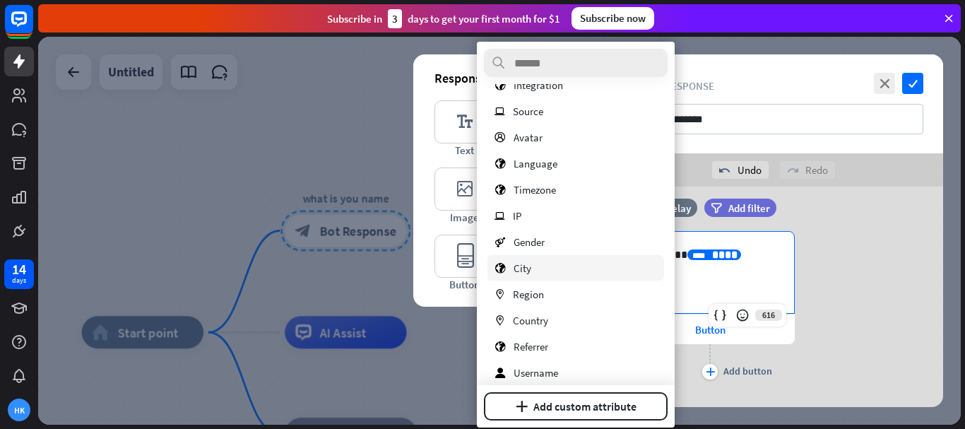
scroll to position [132, 0]
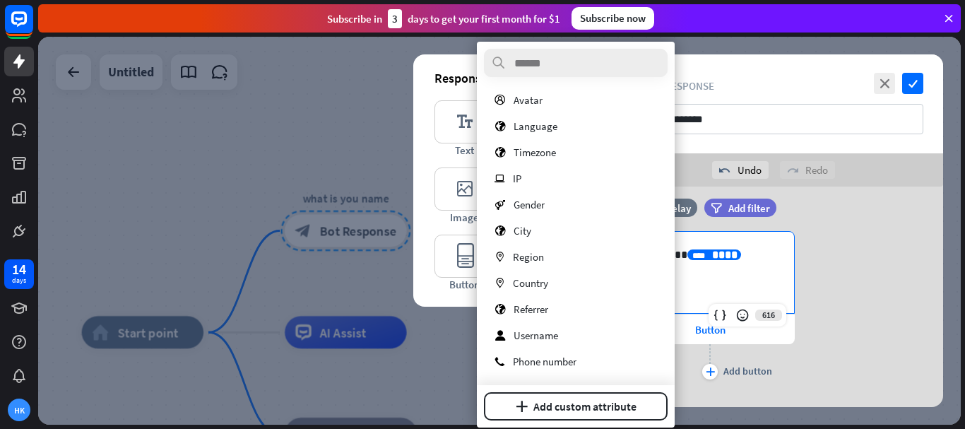
click at [712, 251] on span "****" at bounding box center [724, 254] width 25 height 11
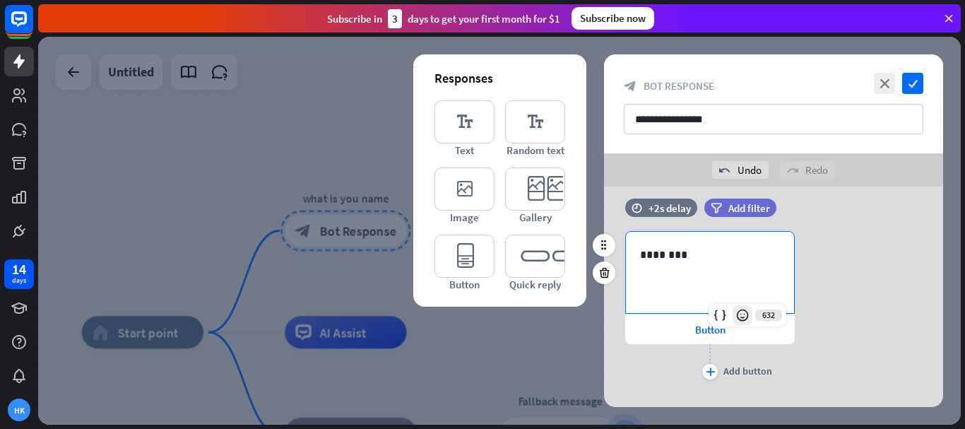
click at [741, 314] on icon at bounding box center [742, 315] width 14 height 14
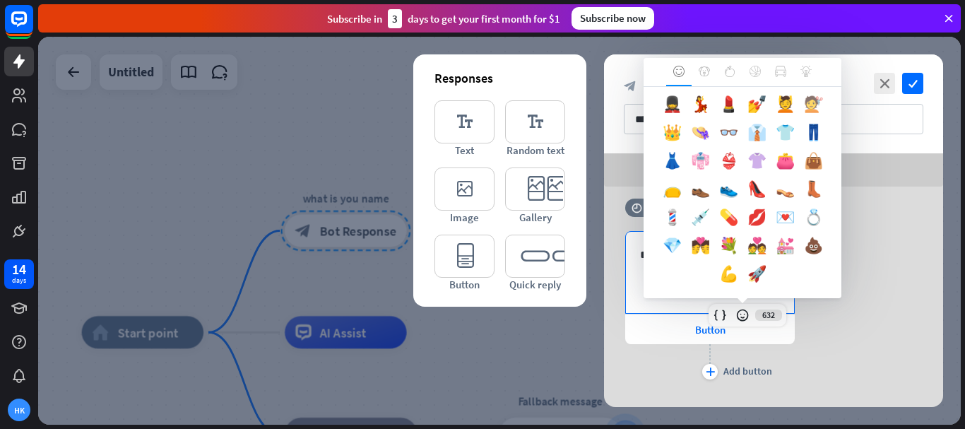
scroll to position [759, 0]
click at [771, 271] on div "🚀" at bounding box center [756, 277] width 28 height 28
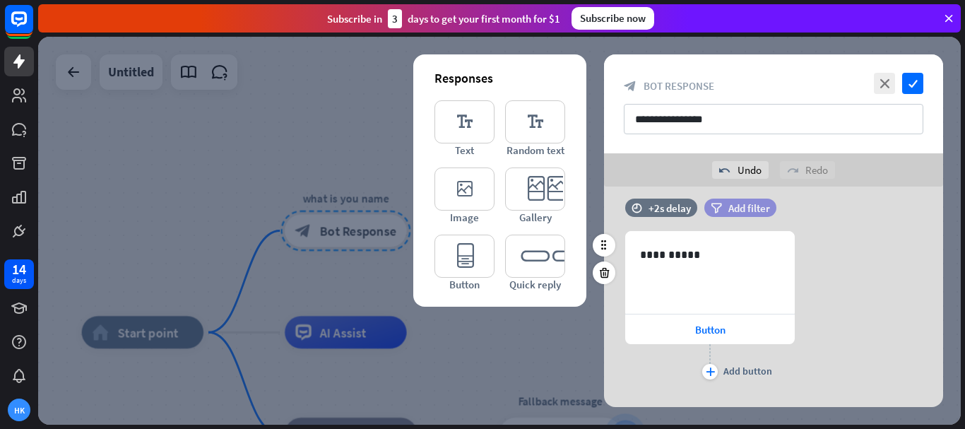
click at [757, 206] on span "Add filter" at bounding box center [749, 207] width 42 height 13
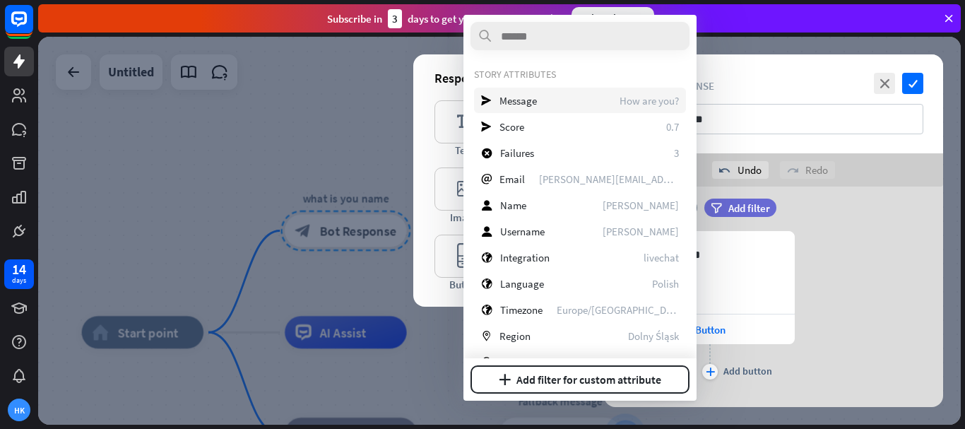
click at [546, 105] on div "send Message How are you?" at bounding box center [580, 100] width 212 height 25
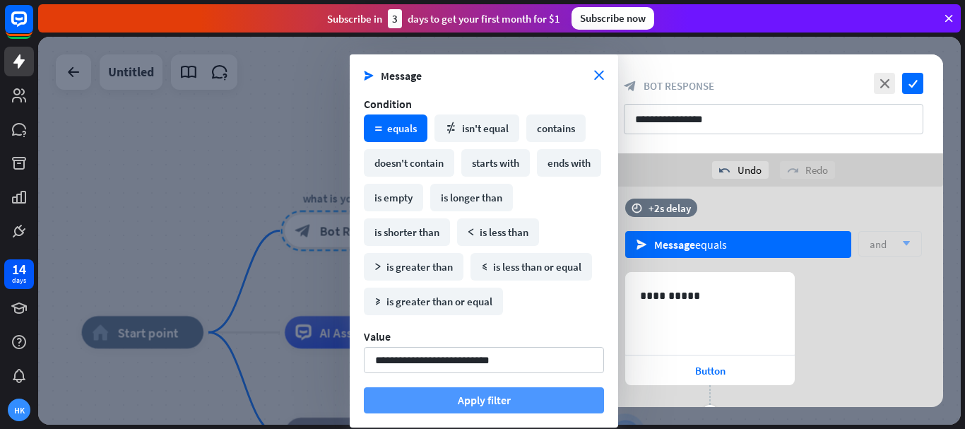
type input "**********"
click at [550, 396] on button "Apply filter" at bounding box center [484, 400] width 240 height 26
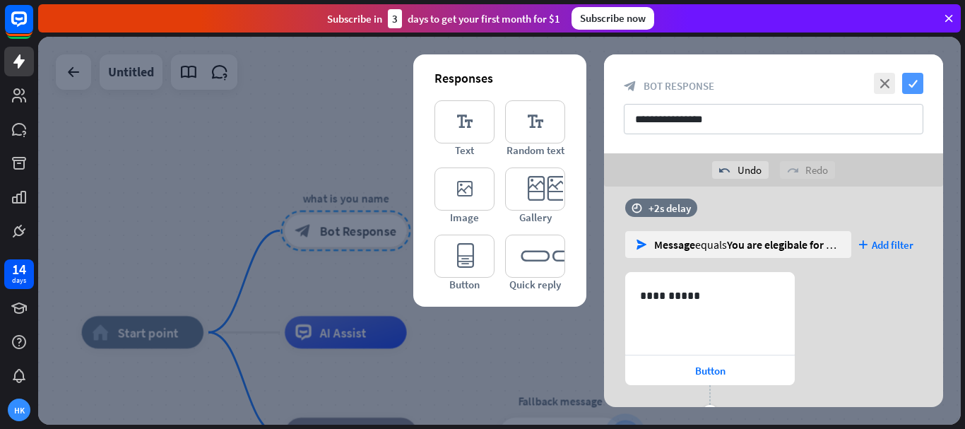
click at [918, 83] on icon "check" at bounding box center [912, 83] width 21 height 21
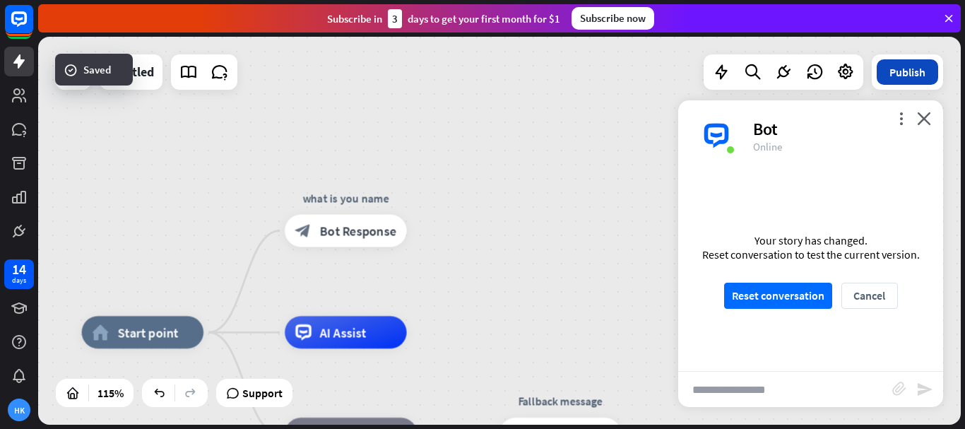
click at [901, 74] on button "Publish" at bounding box center [907, 71] width 61 height 25
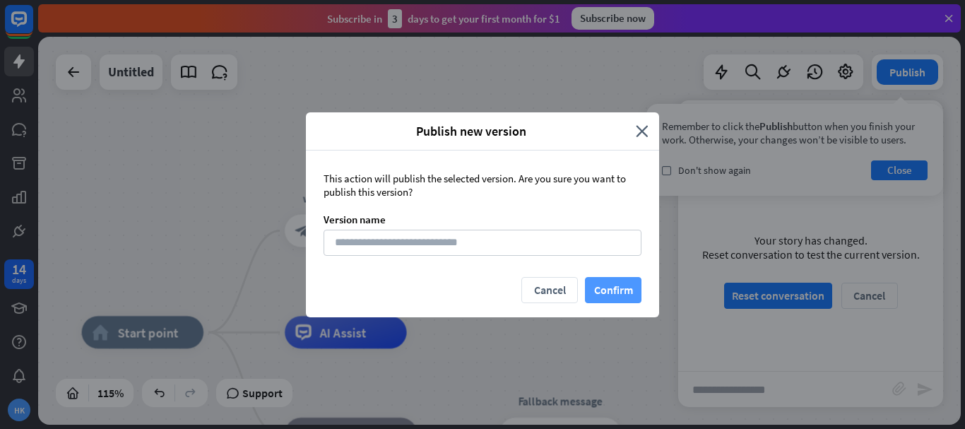
click at [610, 289] on button "Confirm" at bounding box center [613, 290] width 57 height 26
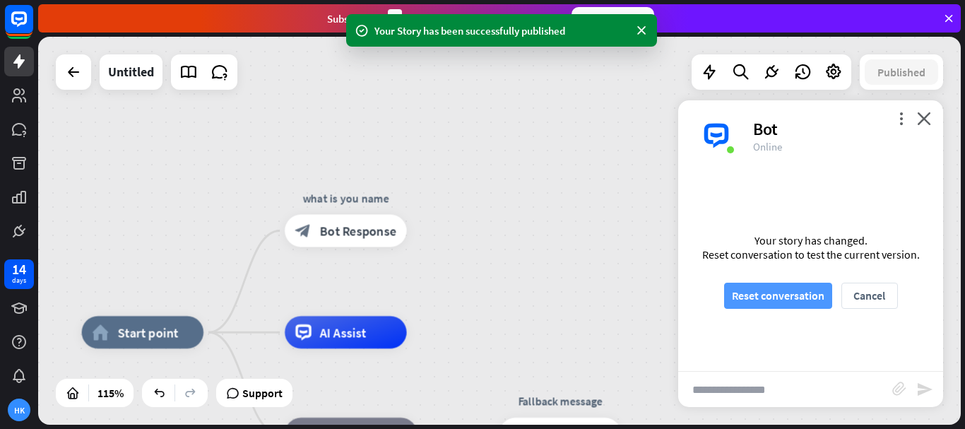
click at [783, 296] on button "Reset conversation" at bounding box center [778, 296] width 108 height 26
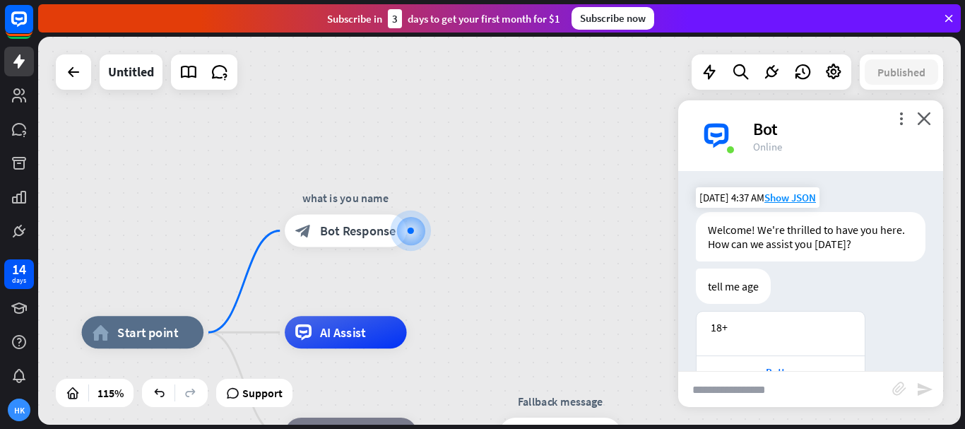
scroll to position [38, 0]
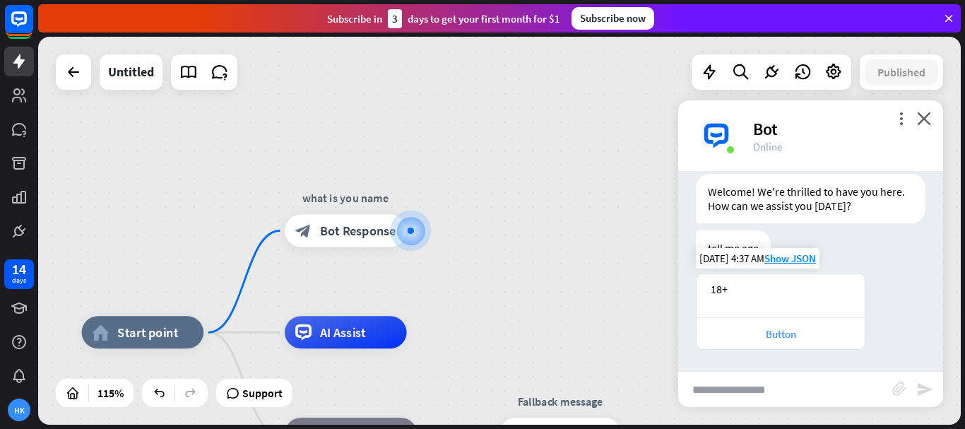
click at [814, 329] on div "Button" at bounding box center [781, 333] width 154 height 13
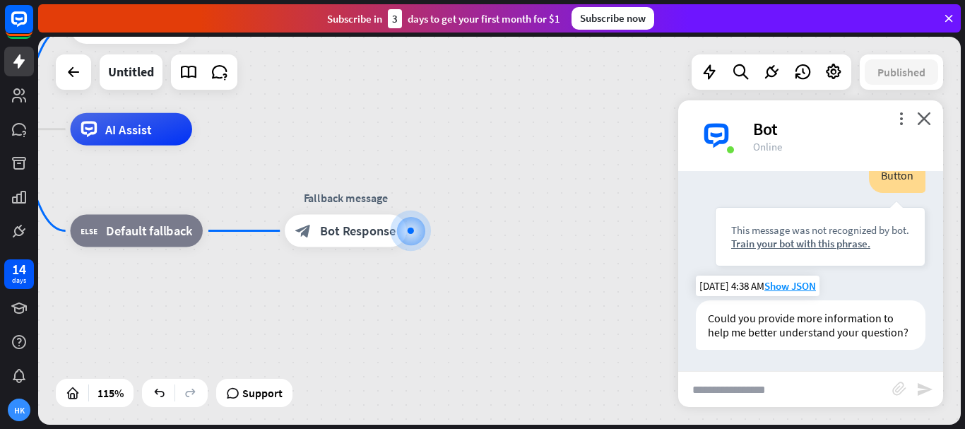
scroll to position [66, 0]
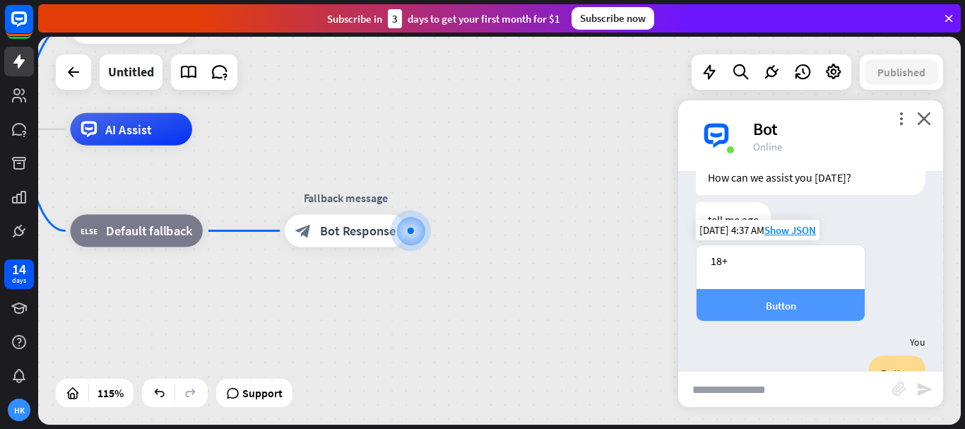
click at [820, 301] on div "Button" at bounding box center [781, 305] width 154 height 13
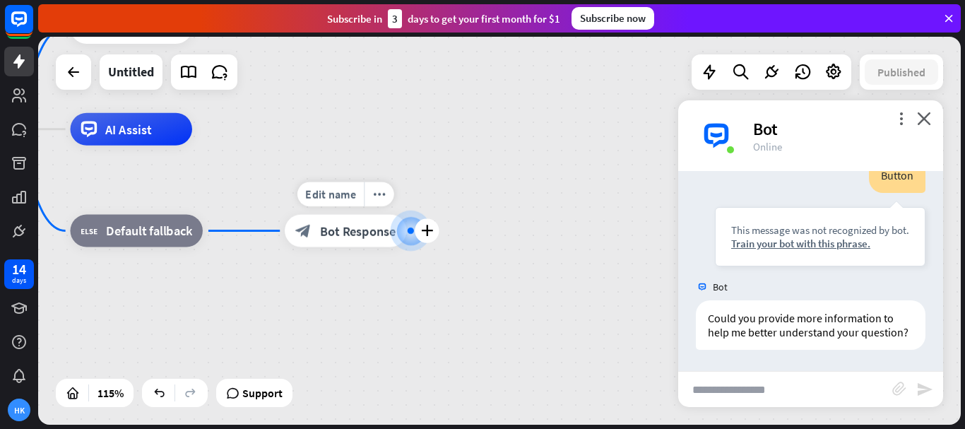
scroll to position [518, 0]
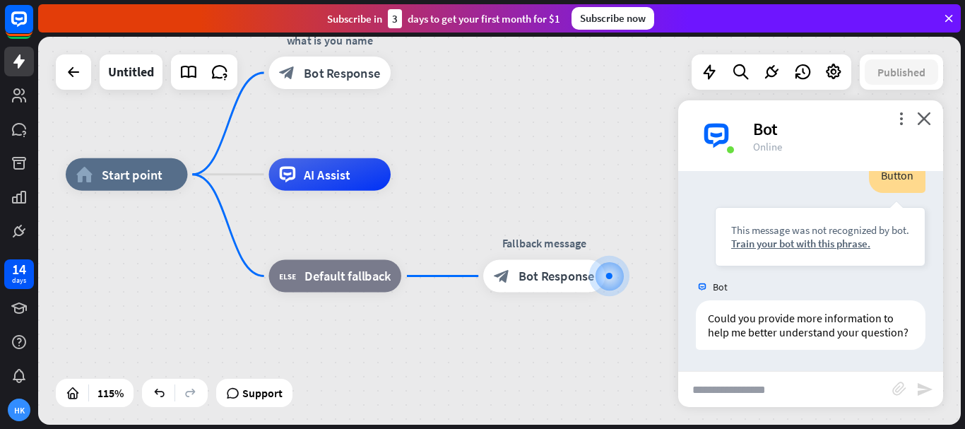
drag, startPoint x: 439, startPoint y: 298, endPoint x: 637, endPoint y: 343, distance: 203.6
click at [637, 343] on div "home_2 Start point what is you name block_bot_response Bot Response AI Assist b…" at bounding box center [596, 397] width 1061 height 446
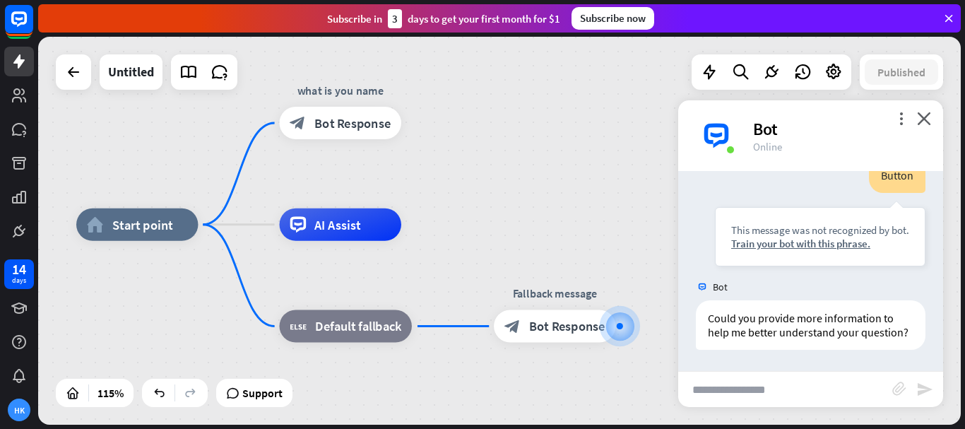
drag, startPoint x: 457, startPoint y: 180, endPoint x: 466, endPoint y: 233, distance: 53.7
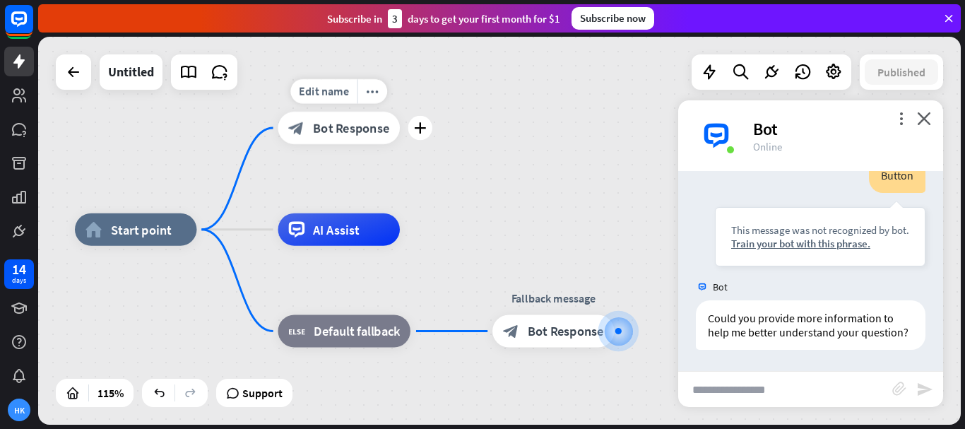
click at [379, 131] on span "Bot Response" at bounding box center [351, 128] width 76 height 16
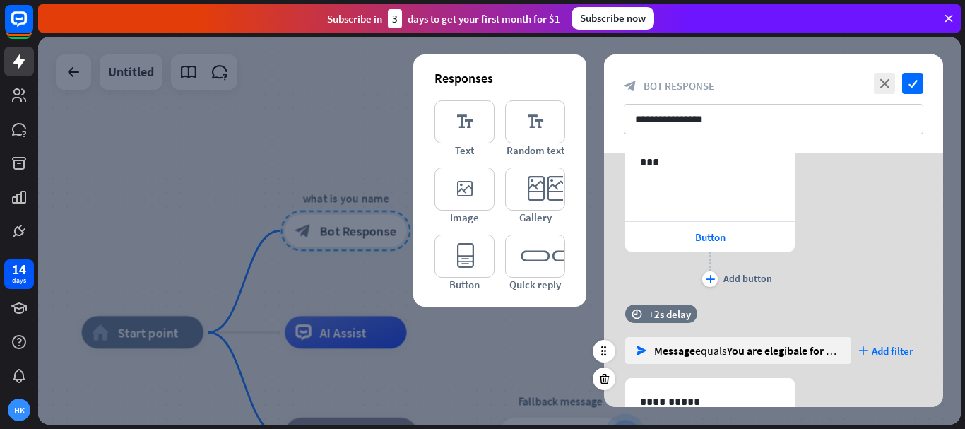
scroll to position [267, 0]
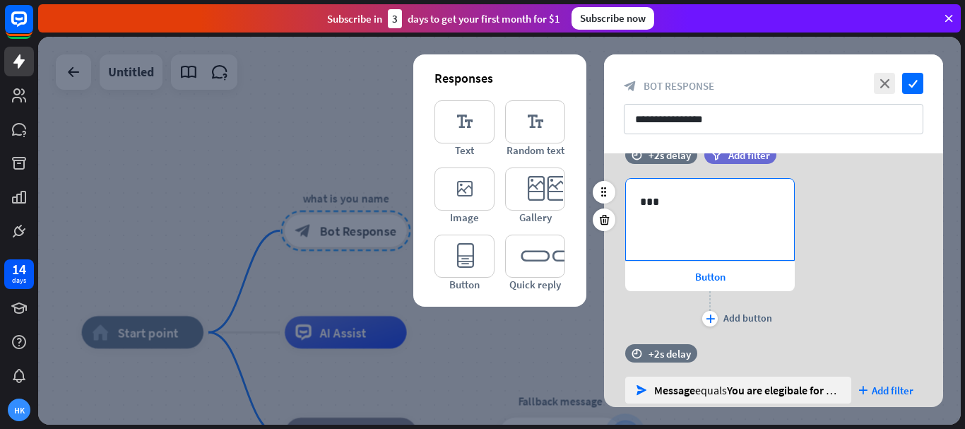
click at [666, 198] on p "***" at bounding box center [710, 202] width 140 height 18
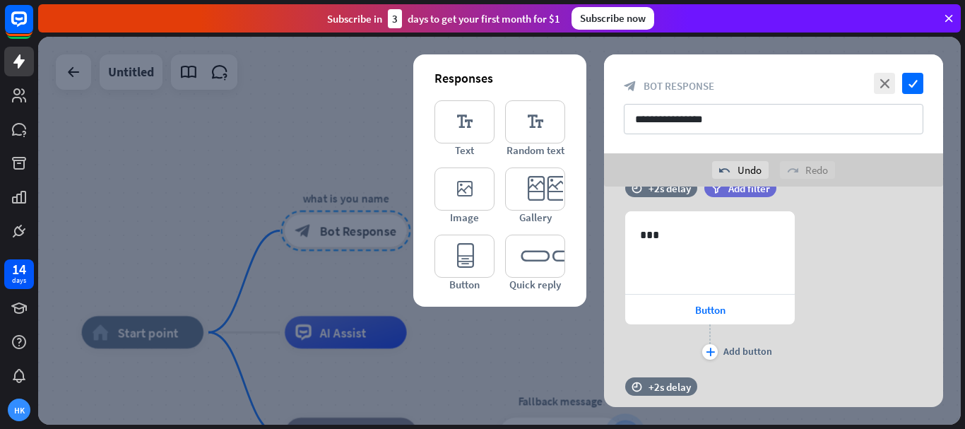
click at [575, 217] on div "Responses editor_text Text editor_text Random text editor_image Image editor_ca…" at bounding box center [499, 180] width 173 height 252
click at [545, 251] on icon "editor_quick_replies" at bounding box center [535, 256] width 60 height 43
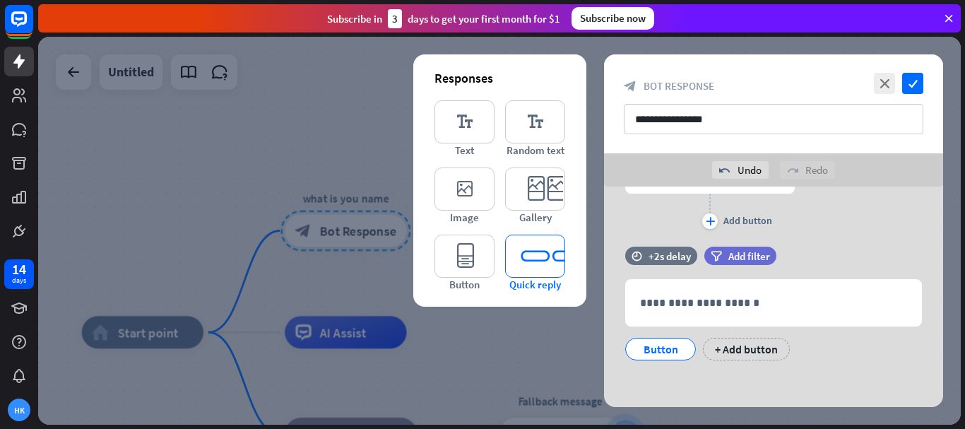
scroll to position [640, 0]
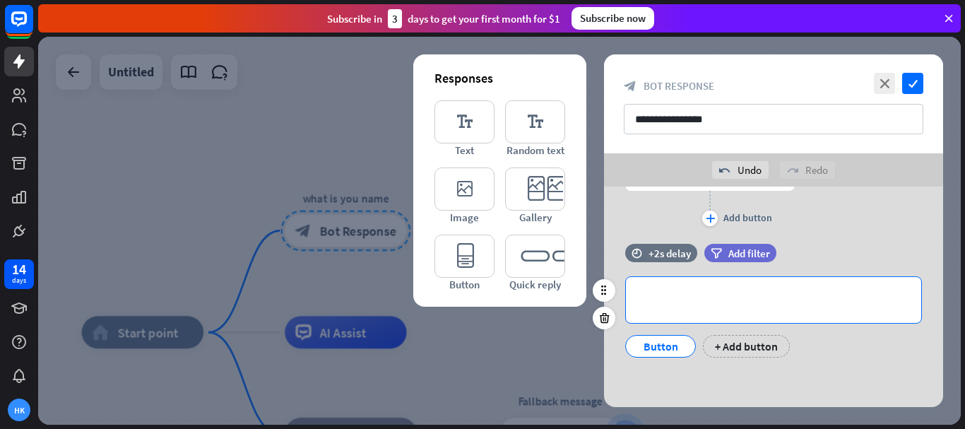
click at [718, 301] on p "**********" at bounding box center [773, 300] width 267 height 18
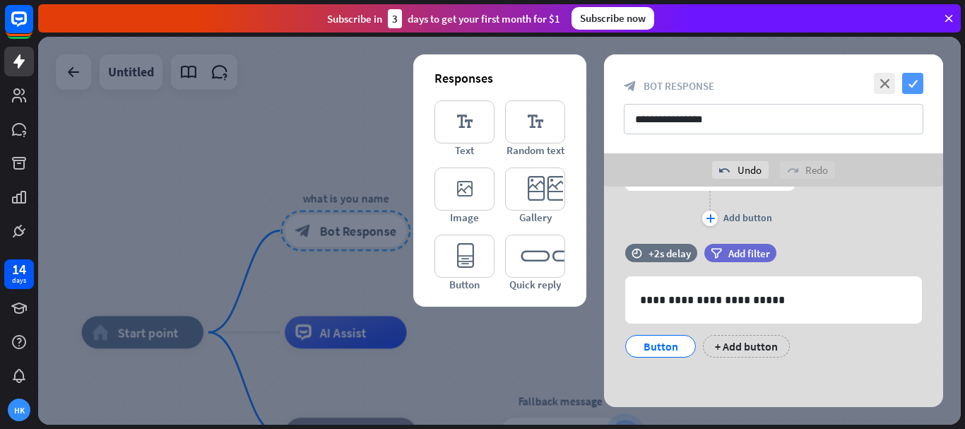
click at [912, 78] on icon "check" at bounding box center [912, 83] width 21 height 21
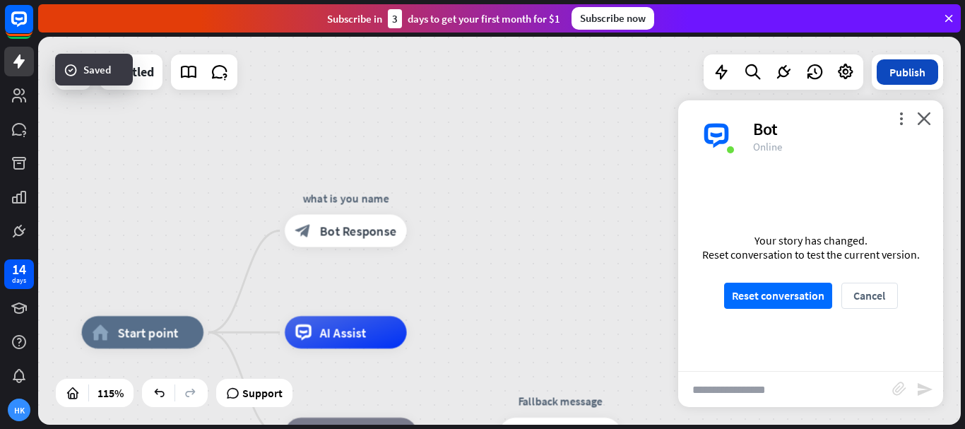
click at [930, 68] on button "Publish" at bounding box center [907, 71] width 61 height 25
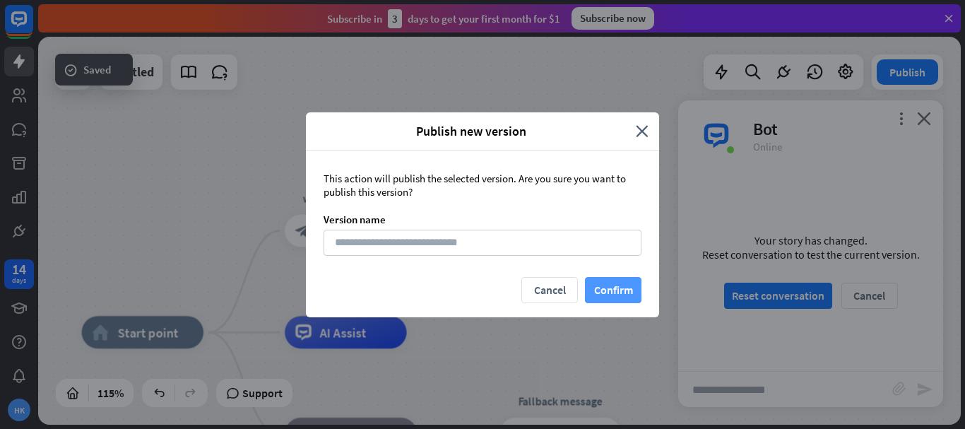
click at [619, 291] on button "Confirm" at bounding box center [613, 290] width 57 height 26
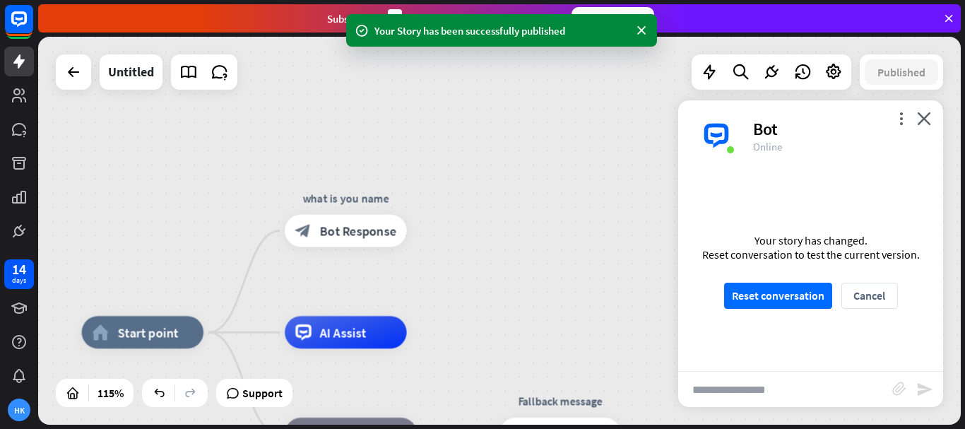
click at [769, 280] on div "Your story has changed. Reset conversation to test the current version. Reset c…" at bounding box center [810, 271] width 265 height 200
click at [769, 299] on button "Reset conversation" at bounding box center [778, 296] width 108 height 26
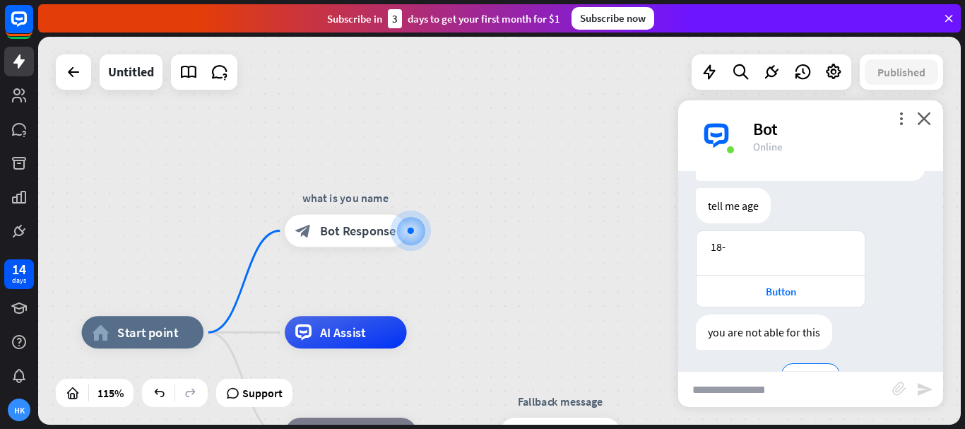
scroll to position [134, 0]
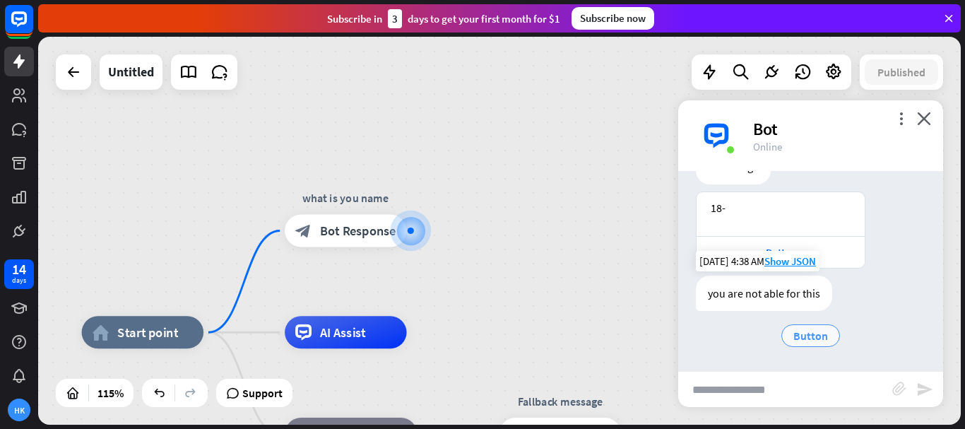
click at [806, 329] on span "Button" at bounding box center [810, 335] width 35 height 14
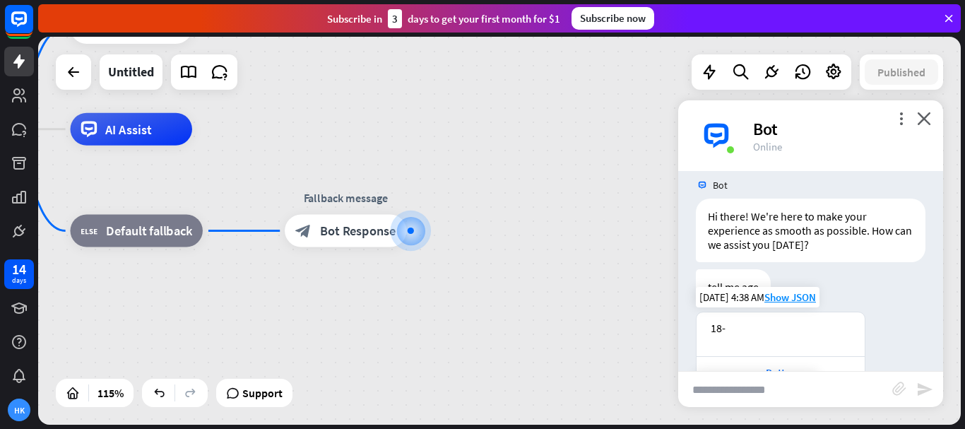
scroll to position [0, 0]
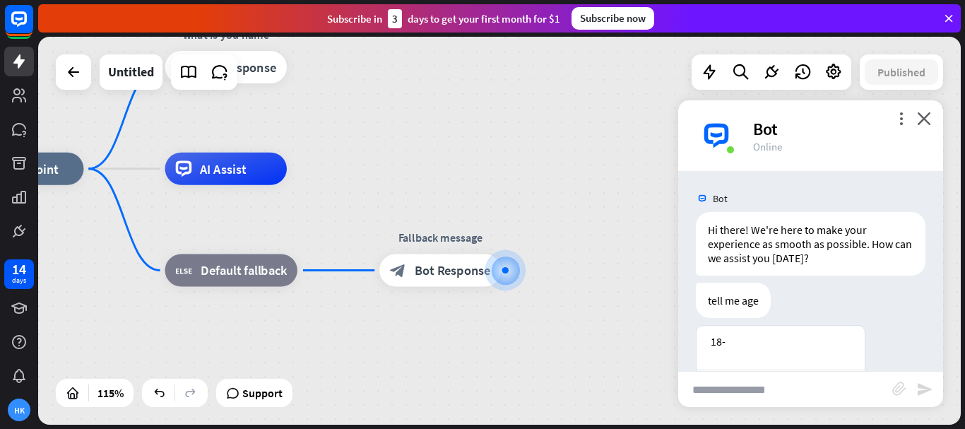
drag, startPoint x: 610, startPoint y: 265, endPoint x: 588, endPoint y: 248, distance: 27.7
click at [644, 307] on div "home_2 Start point what is you name block_bot_response Bot Response AI Assist b…" at bounding box center [492, 392] width 1061 height 446
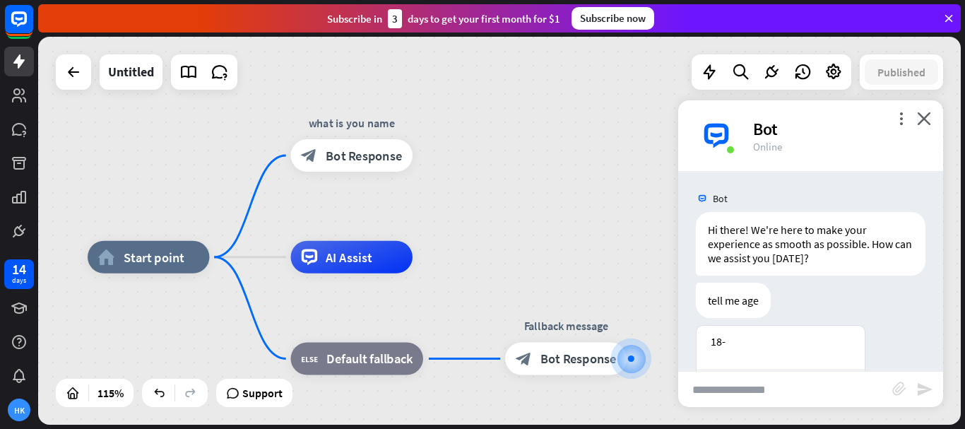
drag, startPoint x: 490, startPoint y: 169, endPoint x: 513, endPoint y: 220, distance: 55.9
click at [583, 241] on div "home_2 Start point what is you name block_bot_response Bot Response AI Assist b…" at bounding box center [499, 231] width 923 height 388
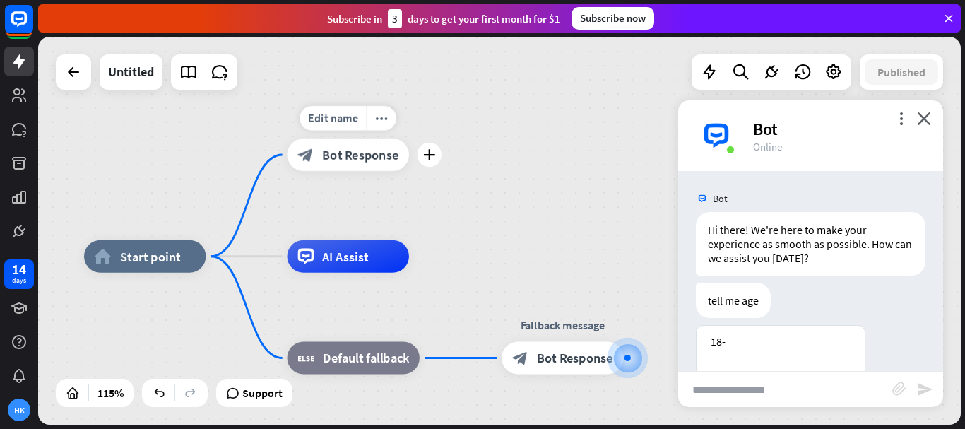
click at [373, 165] on div "block_bot_response Bot Response" at bounding box center [347, 154] width 121 height 32
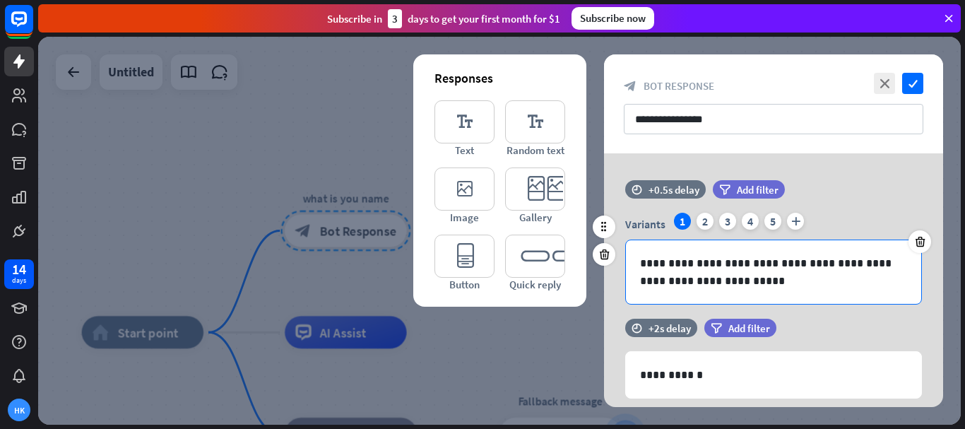
scroll to position [212, 0]
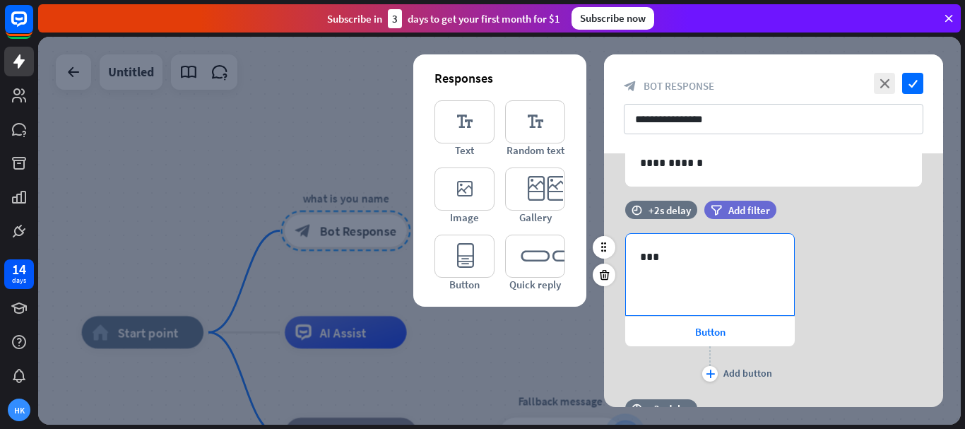
click at [660, 253] on p "***" at bounding box center [710, 257] width 140 height 18
click at [766, 314] on div "637" at bounding box center [747, 317] width 78 height 23
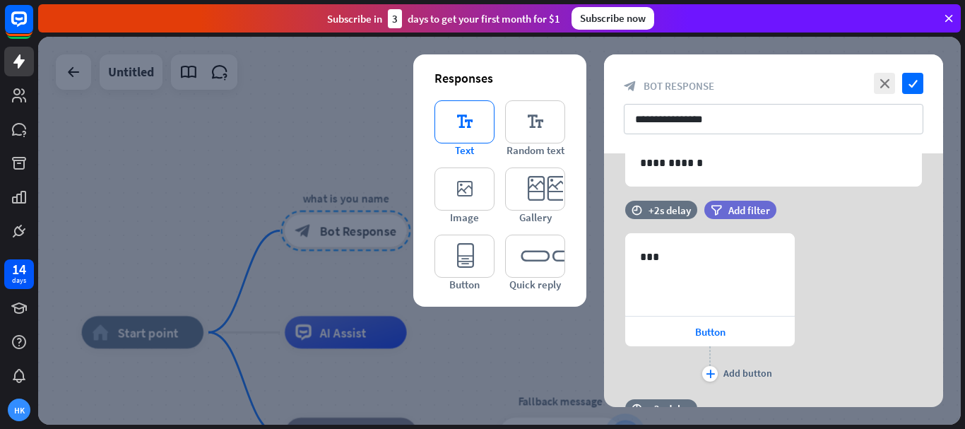
click at [459, 128] on icon "editor_text" at bounding box center [464, 121] width 60 height 43
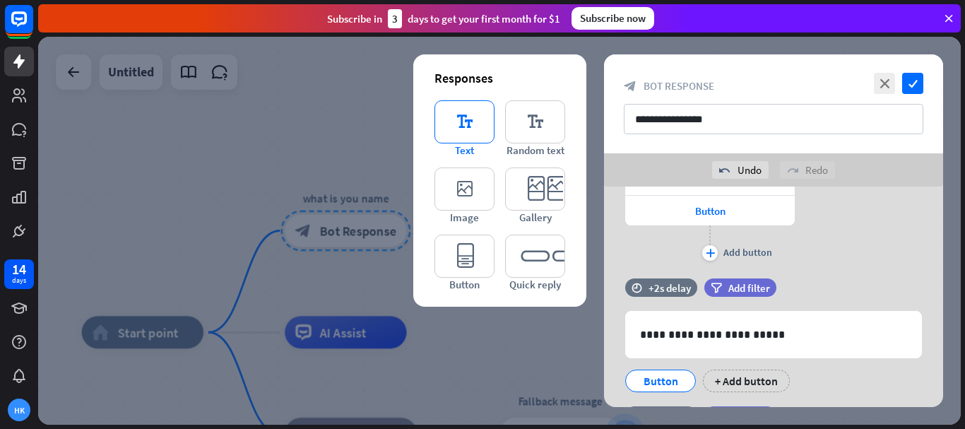
scroll to position [734, 0]
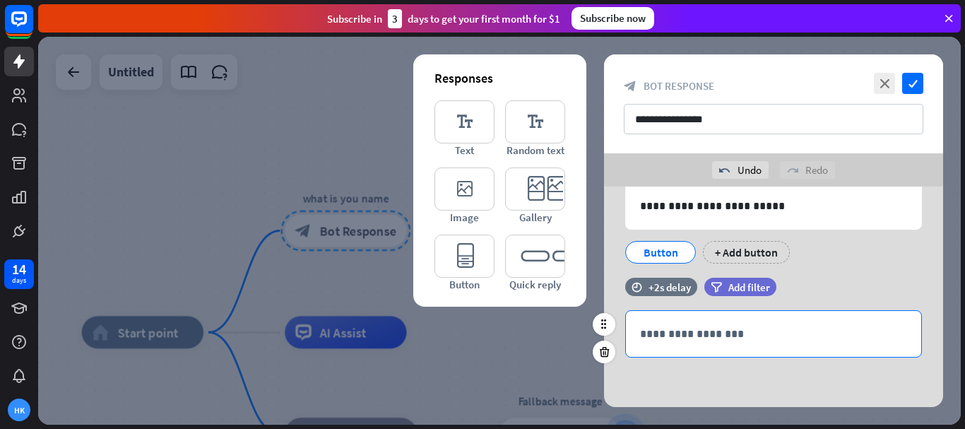
click at [752, 331] on p "**********" at bounding box center [773, 334] width 267 height 18
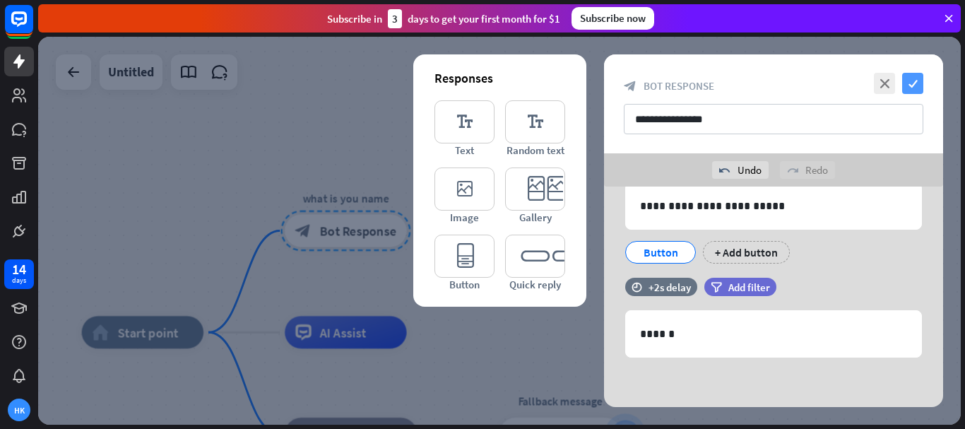
click at [910, 74] on icon "check" at bounding box center [912, 83] width 21 height 21
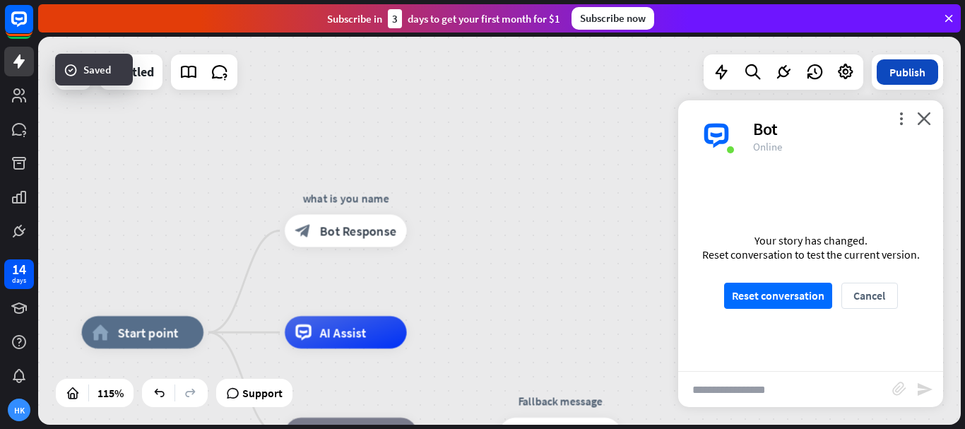
click at [899, 73] on button "Publish" at bounding box center [907, 71] width 61 height 25
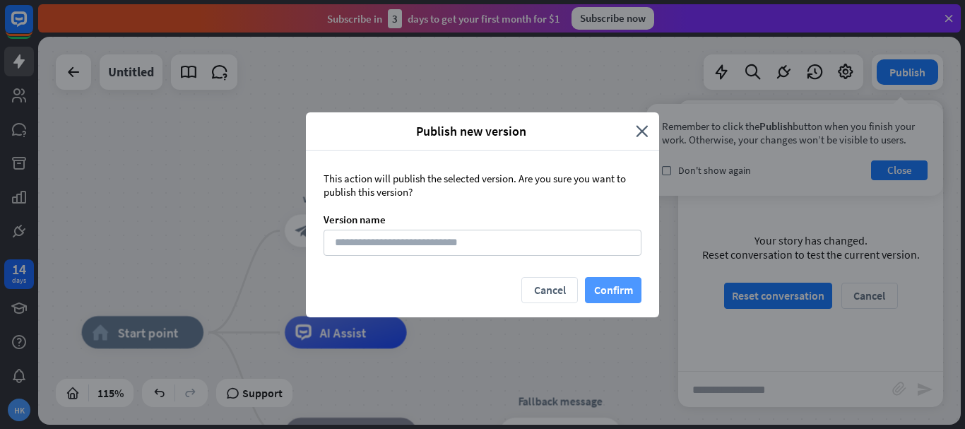
click at [608, 287] on button "Confirm" at bounding box center [613, 290] width 57 height 26
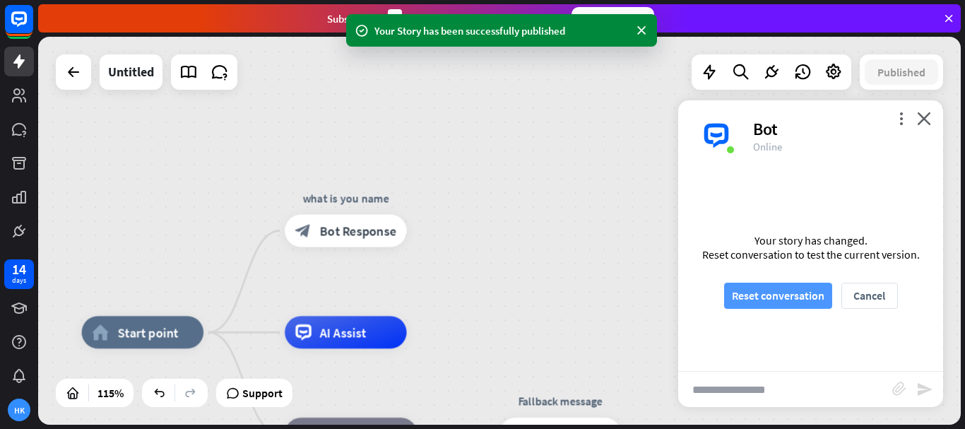
click at [791, 297] on button "Reset conversation" at bounding box center [778, 296] width 108 height 26
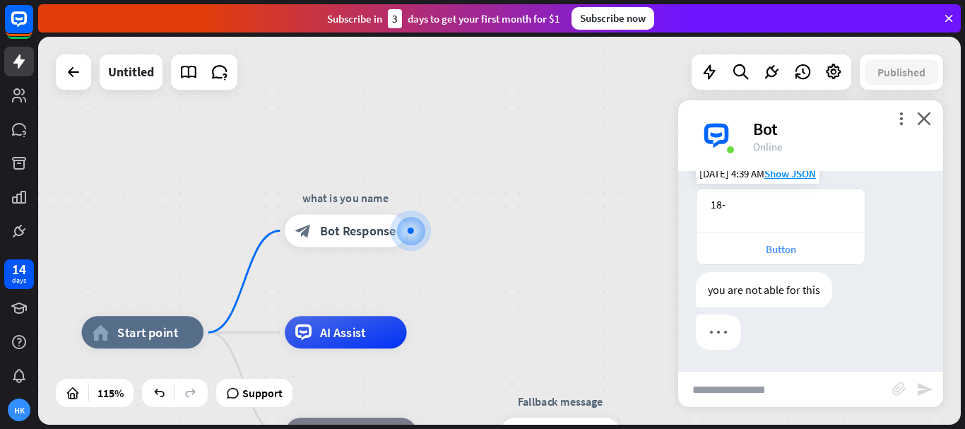
scroll to position [151, 0]
click at [720, 206] on div "18-" at bounding box center [781, 204] width 140 height 14
drag, startPoint x: 735, startPoint y: 209, endPoint x: 692, endPoint y: 211, distance: 43.8
click at [702, 209] on div "18-" at bounding box center [780, 211] width 168 height 44
click at [686, 216] on div "18- Button [DATE] 4:39 AM Show JSON" at bounding box center [810, 230] width 265 height 84
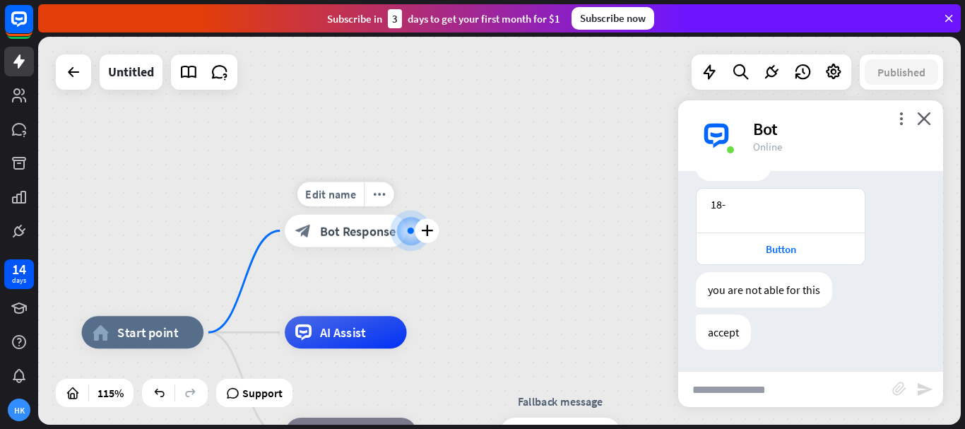
click at [355, 231] on span "Bot Response" at bounding box center [358, 231] width 76 height 16
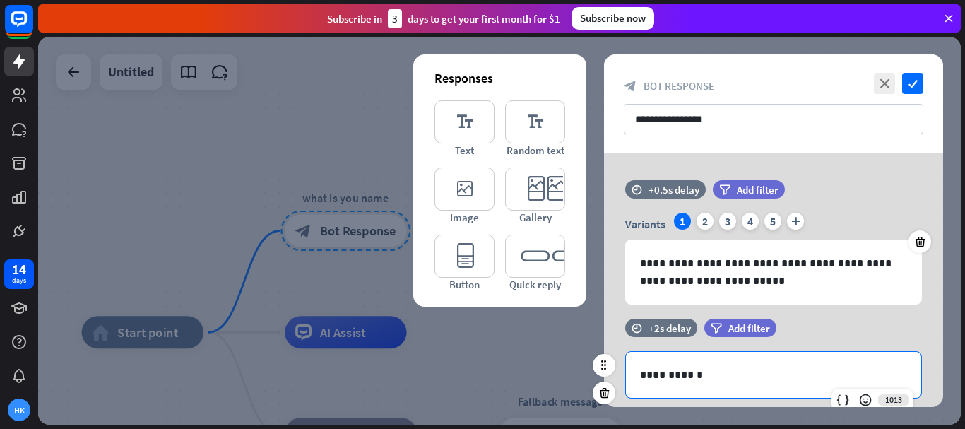
click at [730, 377] on p "**********" at bounding box center [773, 375] width 267 height 18
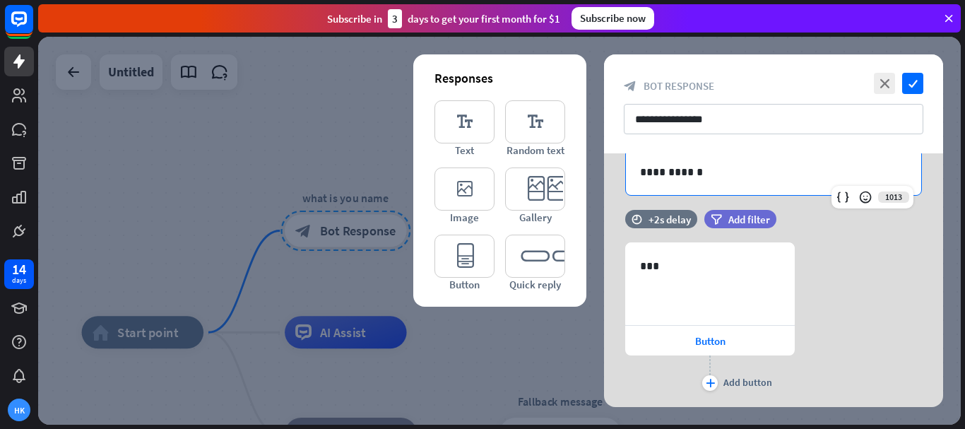
scroll to position [212, 0]
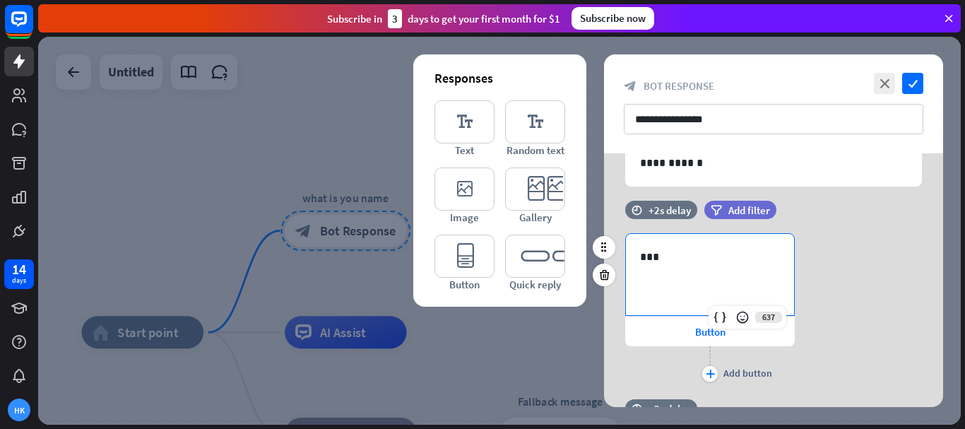
click at [713, 278] on div "***" at bounding box center [710, 274] width 168 height 81
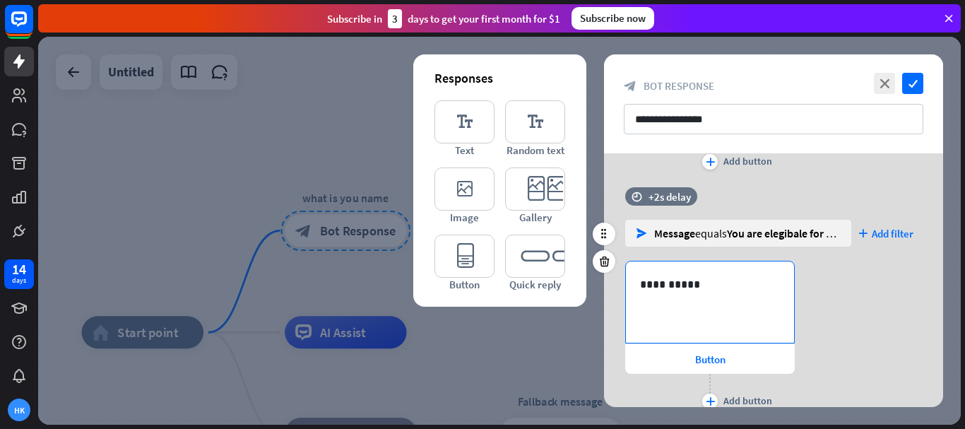
click at [733, 280] on p "**********" at bounding box center [710, 284] width 140 height 18
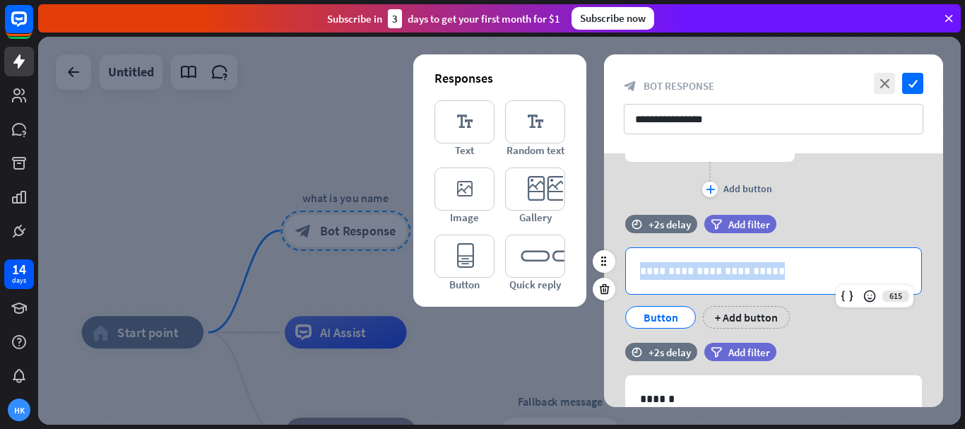
drag, startPoint x: 761, startPoint y: 275, endPoint x: 627, endPoint y: 268, distance: 134.4
click at [625, 270] on div "**********" at bounding box center [773, 270] width 297 height 47
click at [599, 286] on icon at bounding box center [604, 289] width 13 height 13
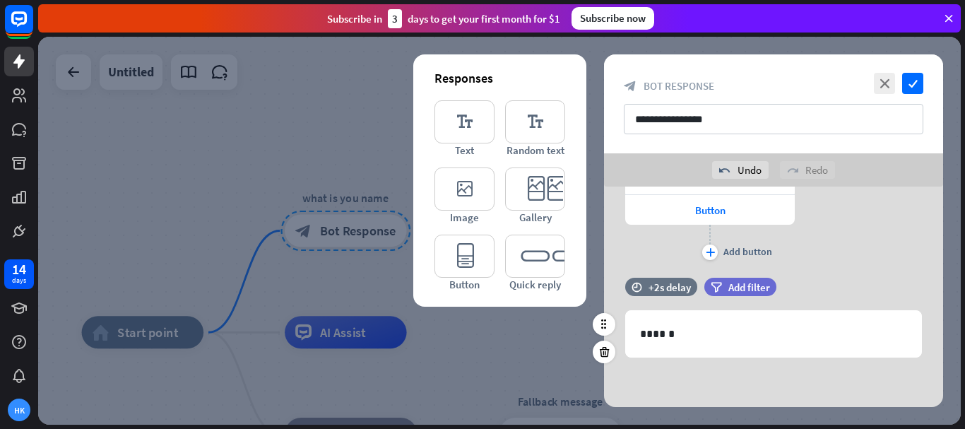
scroll to position [606, 0]
click at [605, 347] on icon at bounding box center [604, 351] width 13 height 13
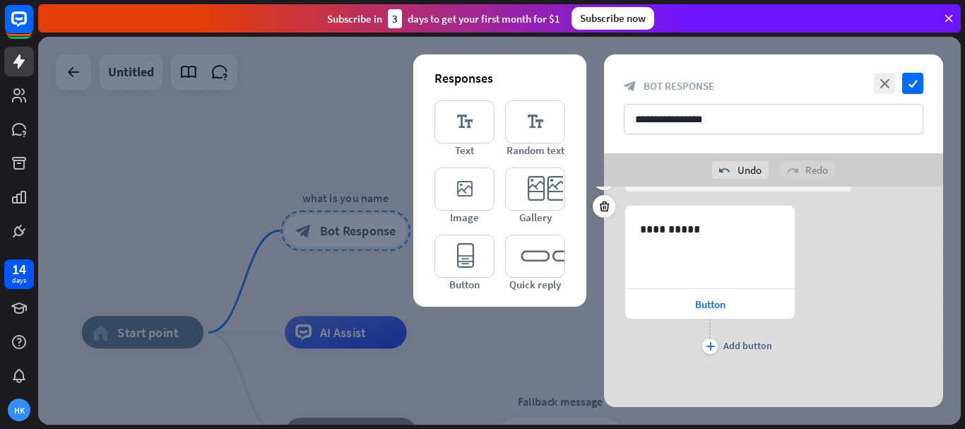
scroll to position [512, 0]
click at [605, 209] on icon at bounding box center [604, 206] width 13 height 13
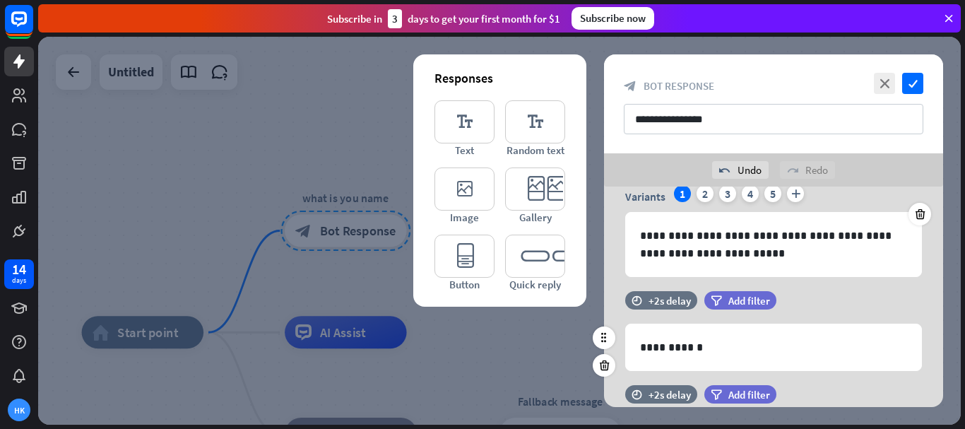
scroll to position [273, 0]
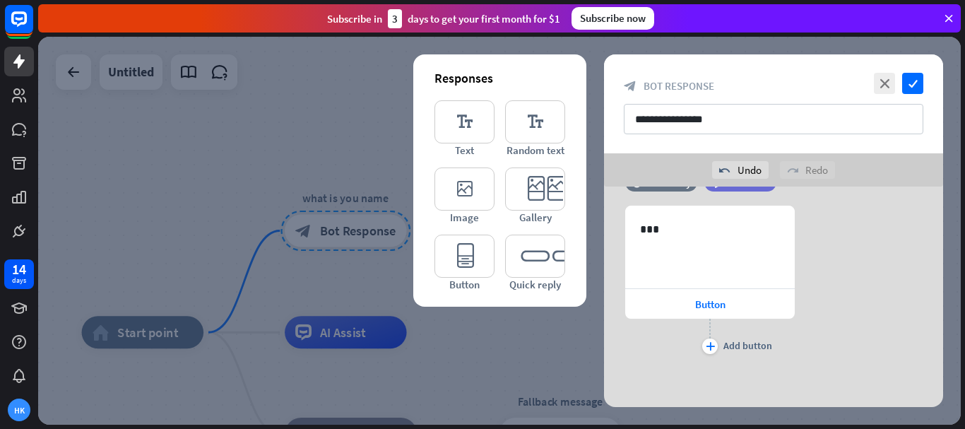
drag, startPoint x: 602, startPoint y: 243, endPoint x: 613, endPoint y: 243, distance: 11.3
click at [605, 243] on icon at bounding box center [604, 247] width 13 height 13
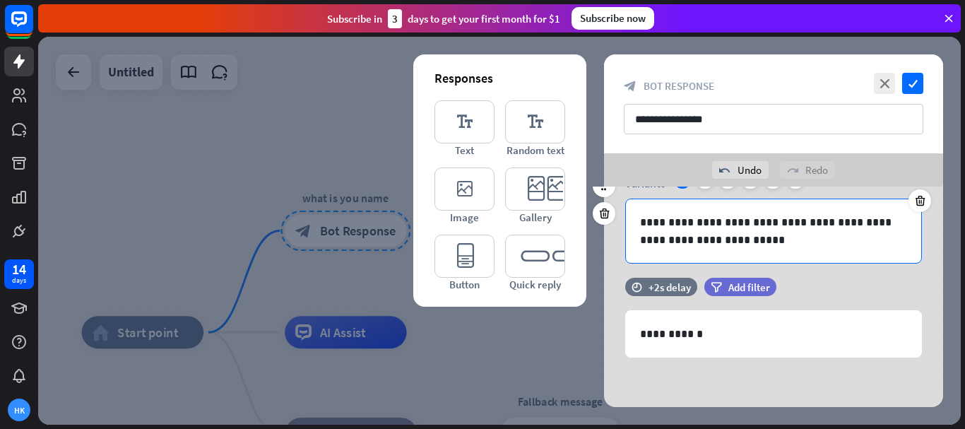
scroll to position [0, 0]
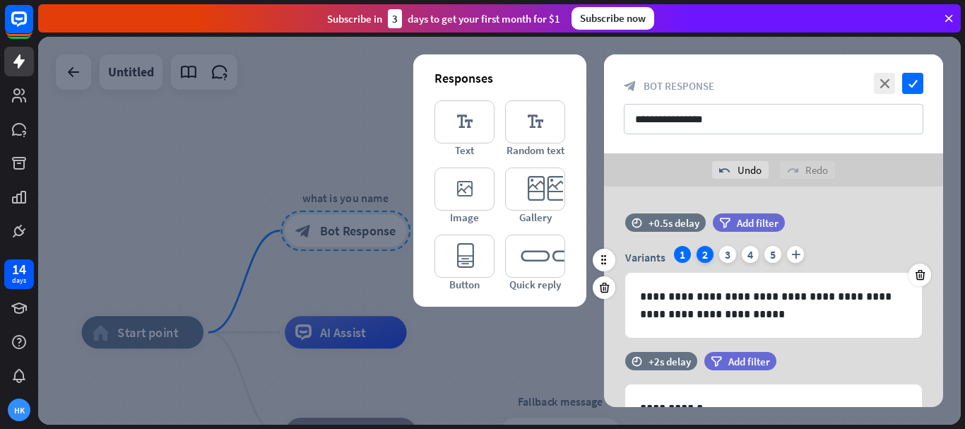
click at [706, 255] on div "2" at bounding box center [704, 254] width 17 height 17
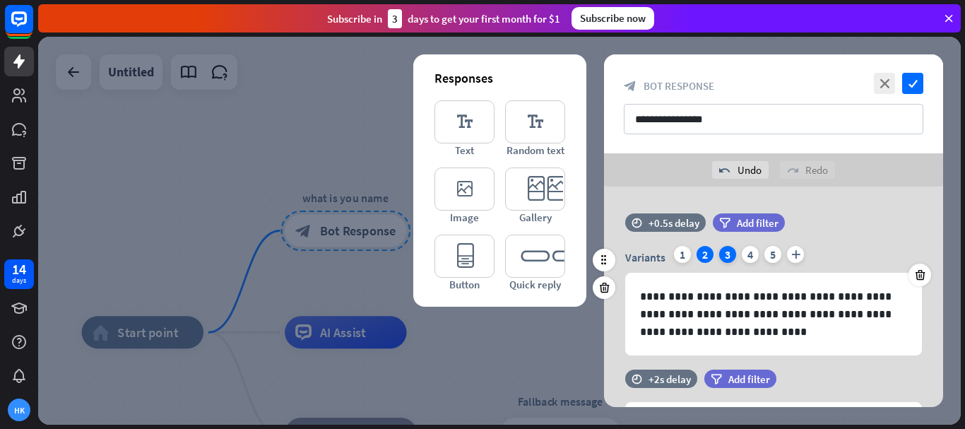
click at [730, 255] on div "3" at bounding box center [727, 254] width 17 height 17
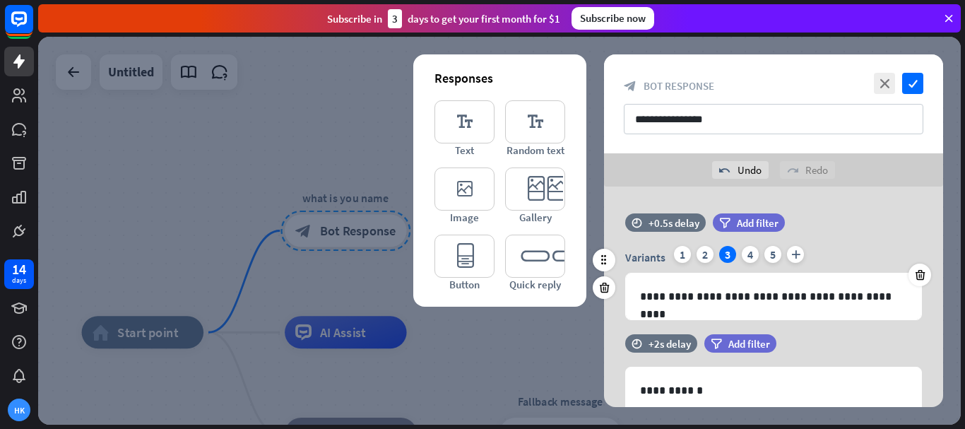
click at [691, 253] on div "Variants 1 2 3 4 5 plus" at bounding box center [773, 257] width 297 height 23
click at [612, 261] on div at bounding box center [604, 260] width 23 height 23
click at [605, 261] on icon at bounding box center [604, 260] width 13 height 13
click at [731, 174] on div "undo Undo" at bounding box center [740, 170] width 57 height 18
click at [677, 246] on div "Variants 1 2 3 4 5 plus" at bounding box center [773, 257] width 297 height 23
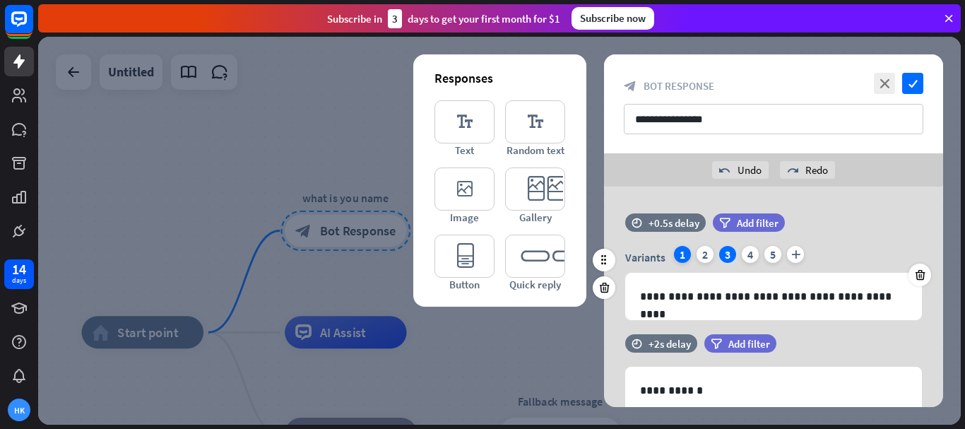
click at [686, 254] on div "1" at bounding box center [682, 254] width 17 height 17
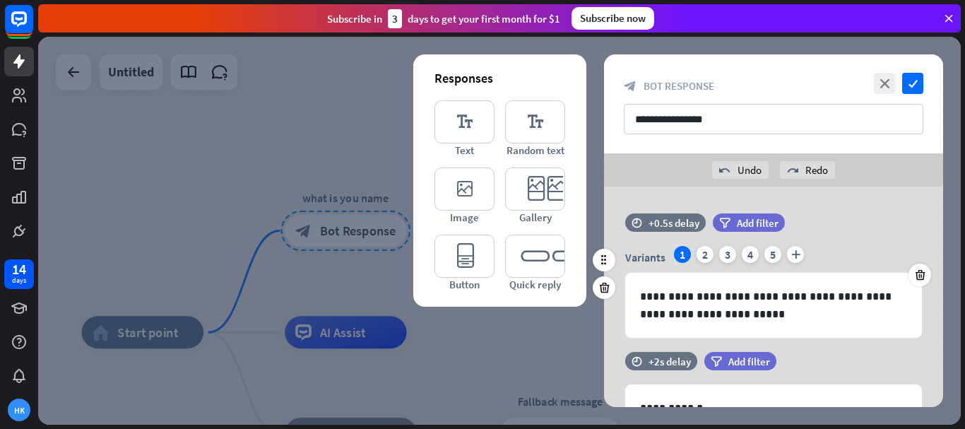
scroll to position [212, 0]
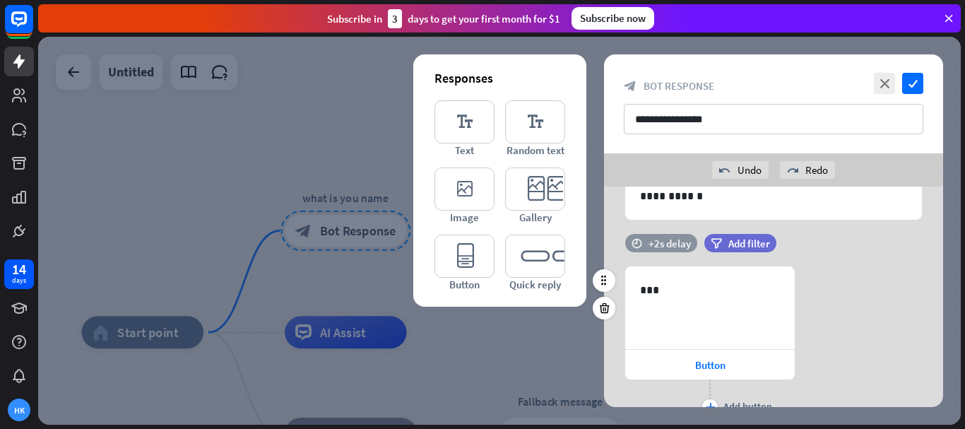
click at [673, 239] on div "+2s delay" at bounding box center [669, 243] width 42 height 13
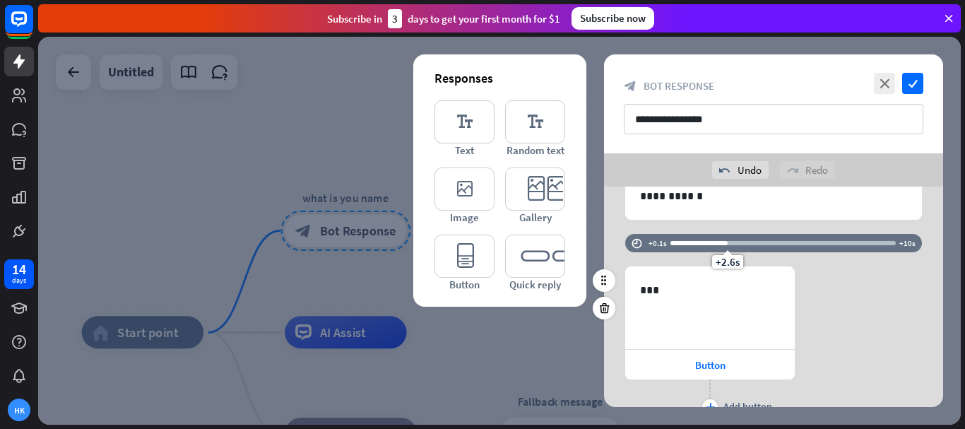
drag, startPoint x: 736, startPoint y: 242, endPoint x: 727, endPoint y: 242, distance: 9.2
click at [727, 242] on div "+2.6s" at bounding box center [728, 243] width 10 height 10
click at [841, 287] on div "637 *** Button plus Add button" at bounding box center [773, 342] width 339 height 152
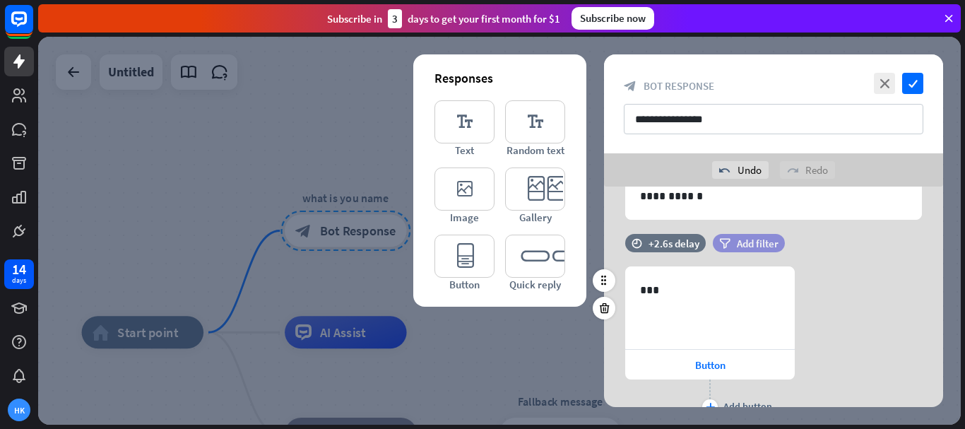
click at [739, 244] on span "Add filter" at bounding box center [758, 243] width 42 height 13
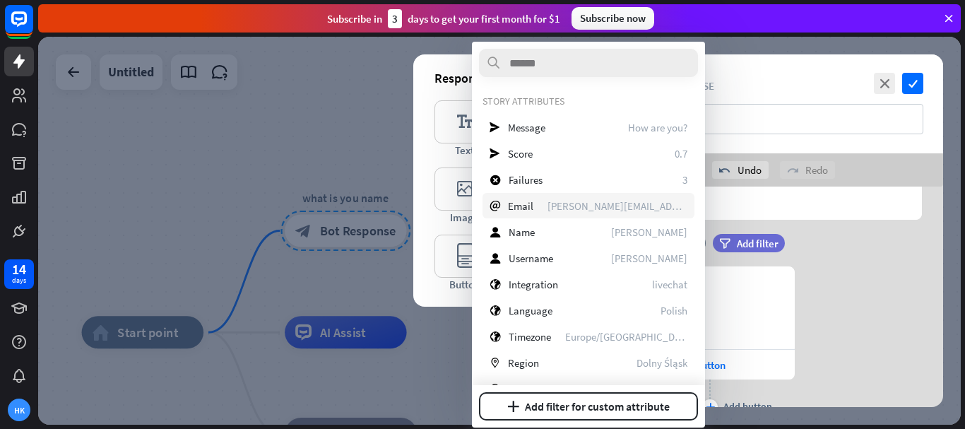
click at [603, 213] on div "email Email [PERSON_NAME][EMAIL_ADDRESS][DOMAIN_NAME]" at bounding box center [588, 205] width 212 height 25
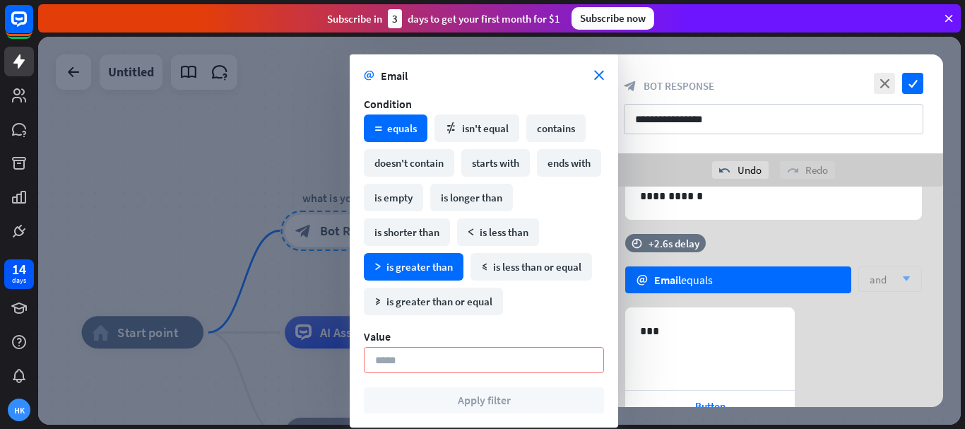
click at [441, 261] on div "math_greater is greater than" at bounding box center [414, 267] width 100 height 28
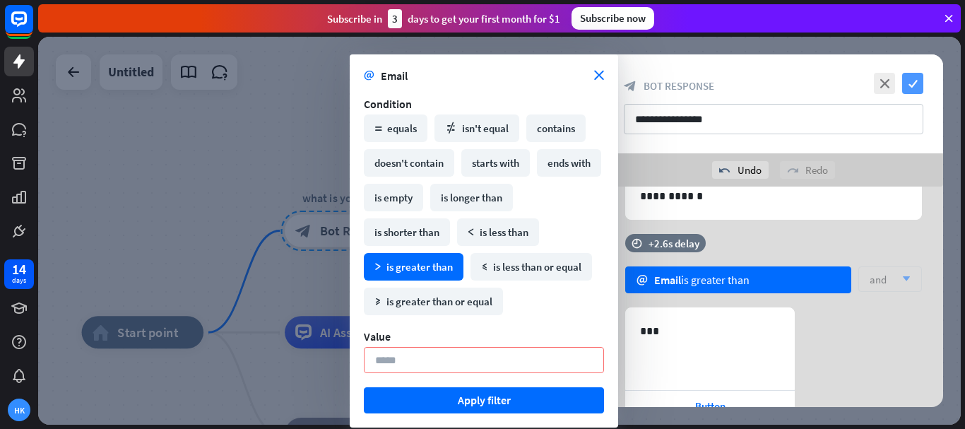
click at [914, 83] on icon "check" at bounding box center [912, 83] width 21 height 21
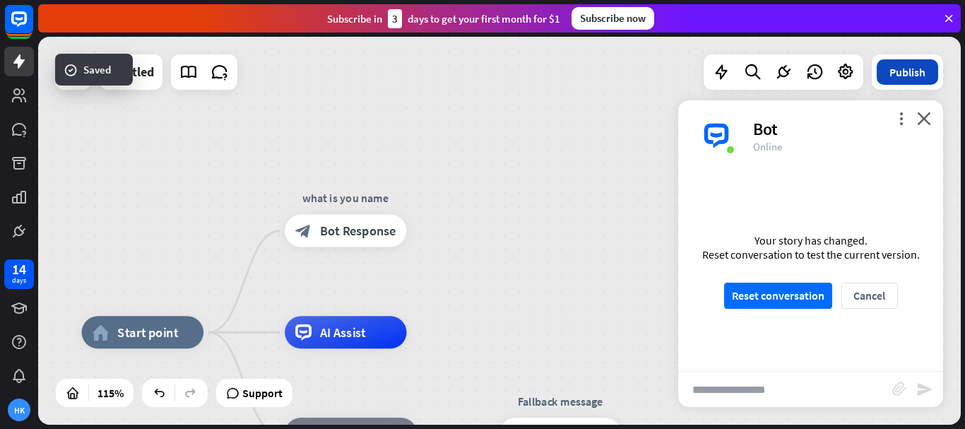
click at [905, 67] on button "Publish" at bounding box center [907, 71] width 61 height 25
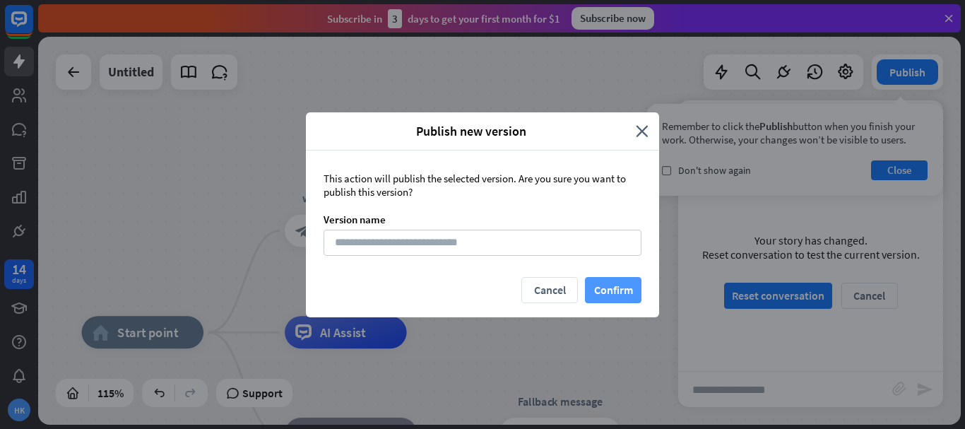
click at [626, 296] on button "Confirm" at bounding box center [613, 290] width 57 height 26
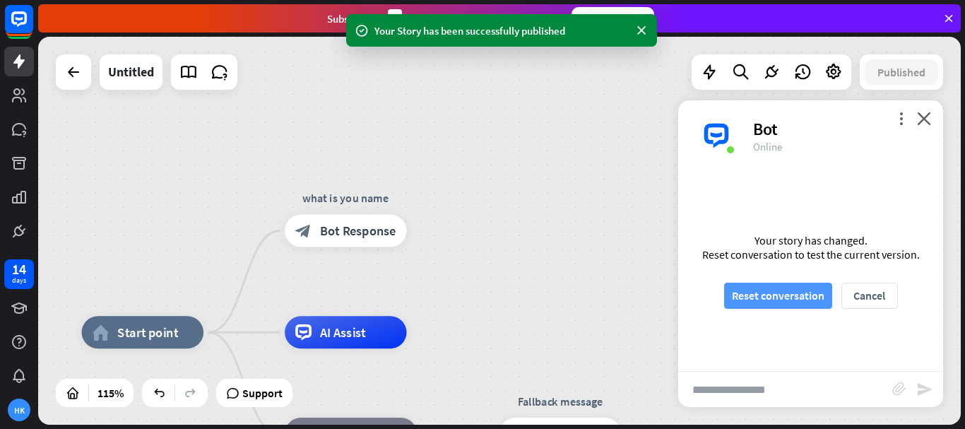
click at [741, 290] on button "Reset conversation" at bounding box center [778, 296] width 108 height 26
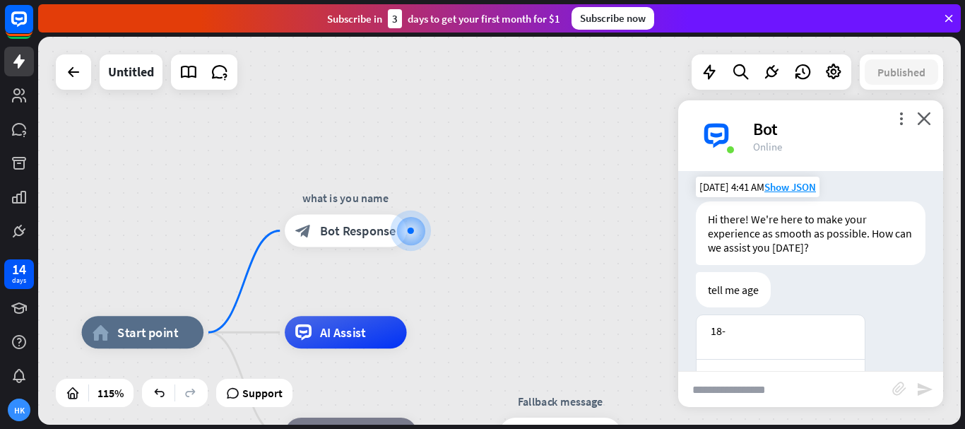
scroll to position [52, 0]
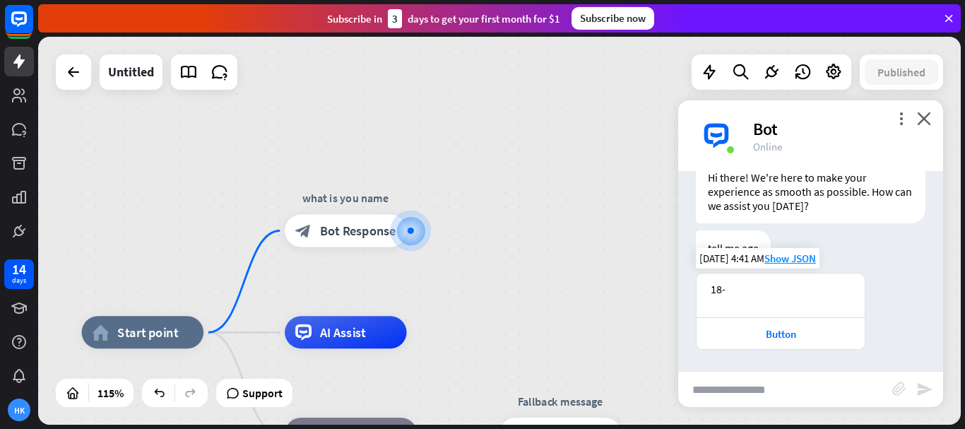
click at [733, 294] on div "18-" at bounding box center [781, 289] width 140 height 14
click at [778, 335] on div "Button" at bounding box center [781, 333] width 154 height 13
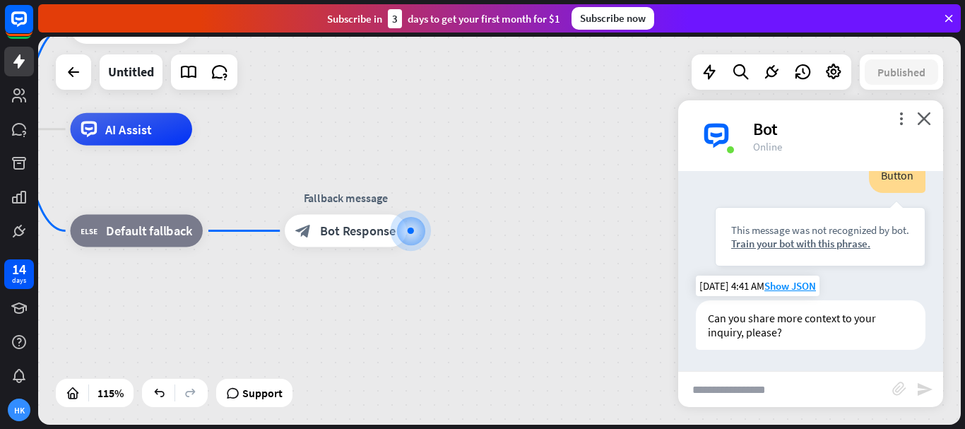
scroll to position [66, 0]
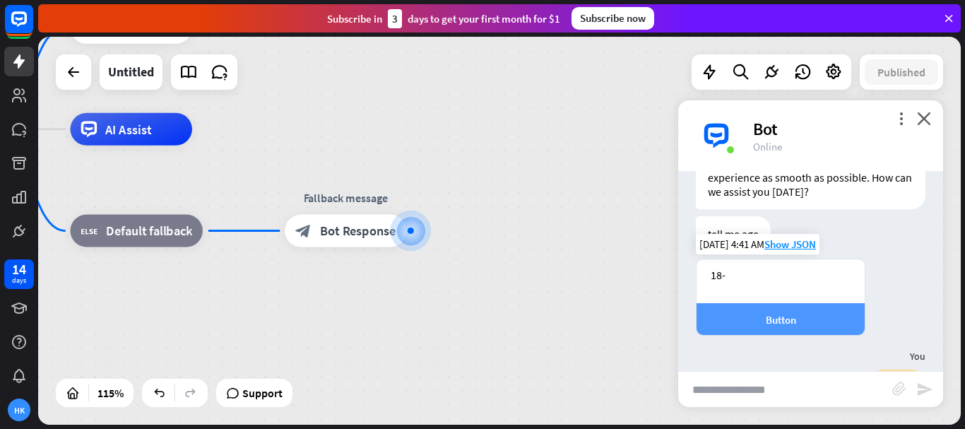
click at [776, 323] on div "Button" at bounding box center [781, 319] width 154 height 13
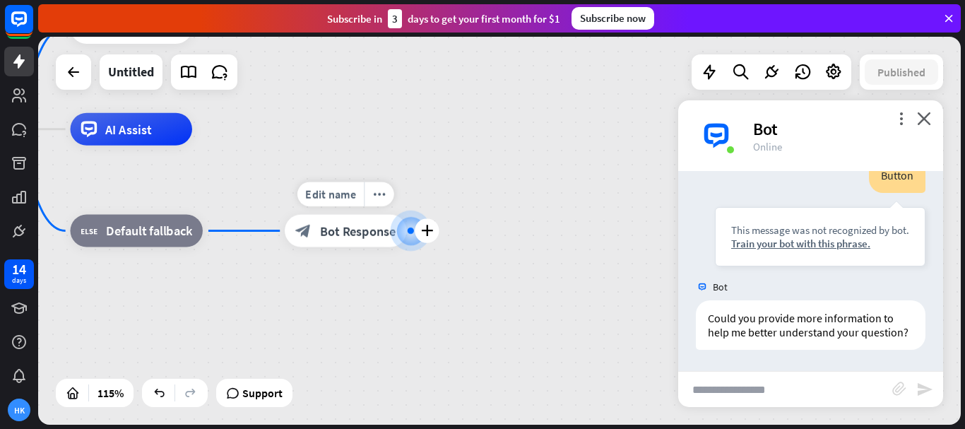
scroll to position [518, 0]
click at [370, 232] on span "Bot Response" at bounding box center [358, 231] width 76 height 16
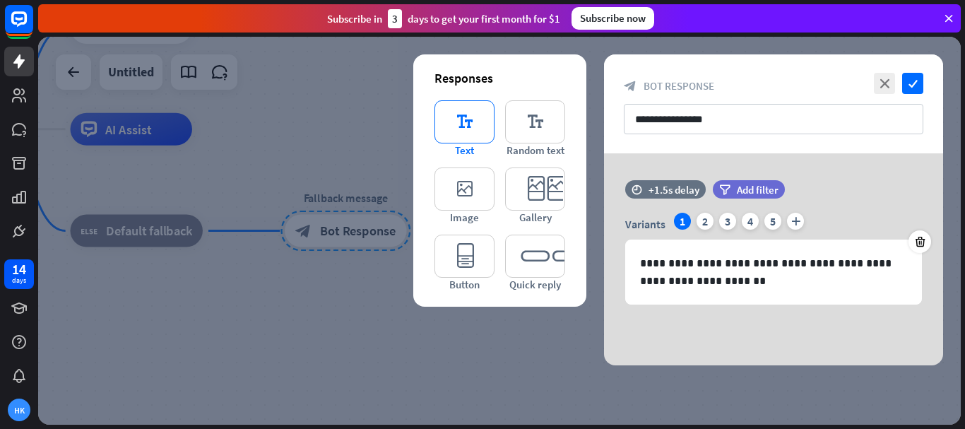
click at [482, 130] on icon "editor_text" at bounding box center [464, 121] width 60 height 43
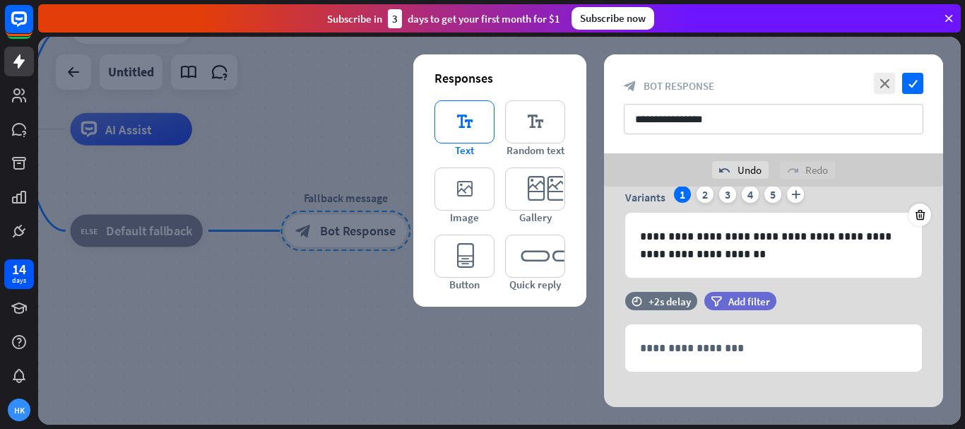
scroll to position [74, 0]
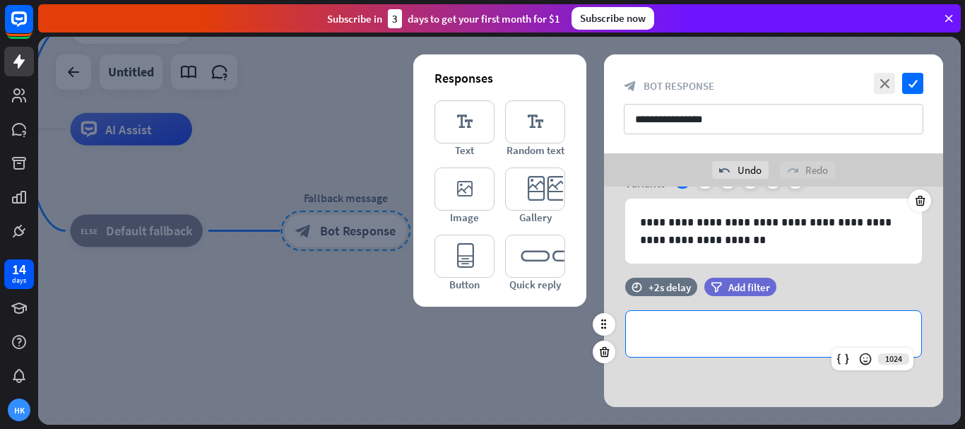
click at [687, 331] on p "**********" at bounding box center [773, 334] width 267 height 18
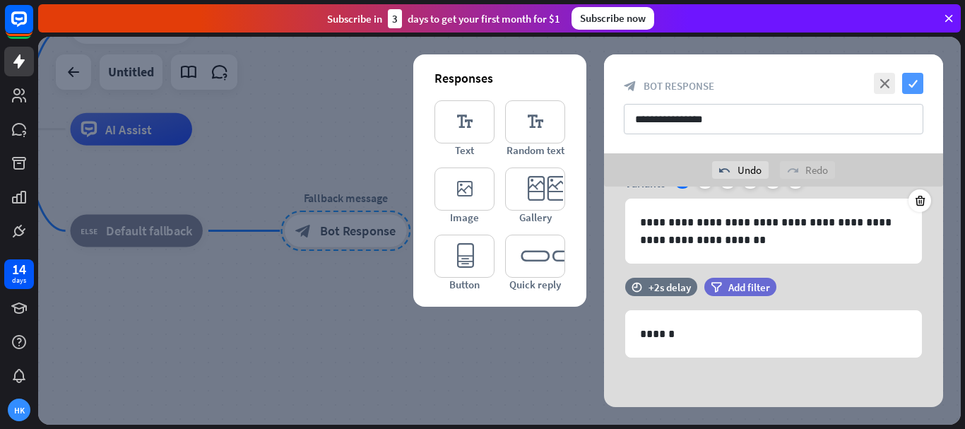
click at [913, 85] on icon "check" at bounding box center [912, 83] width 21 height 21
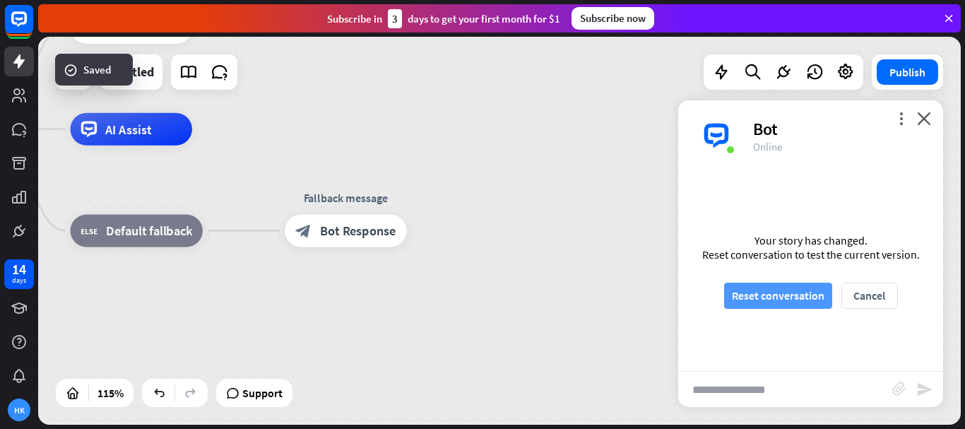
click at [797, 298] on button "Reset conversation" at bounding box center [778, 296] width 108 height 26
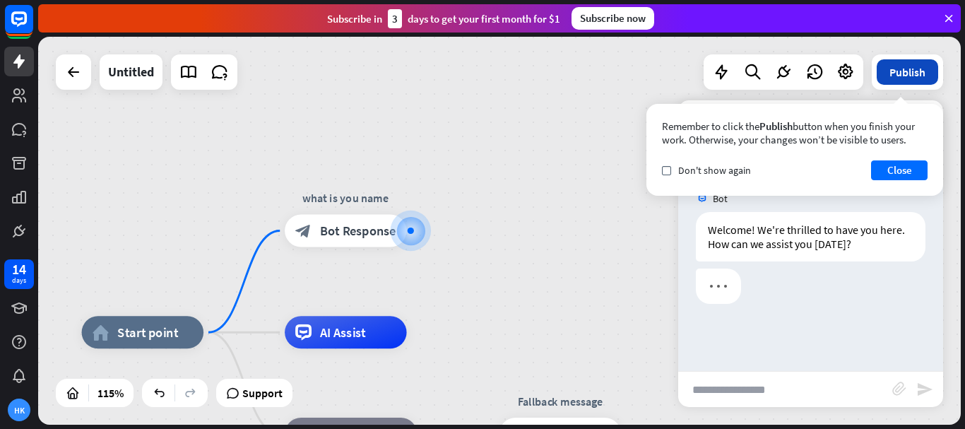
click at [908, 74] on button "Publish" at bounding box center [907, 71] width 61 height 25
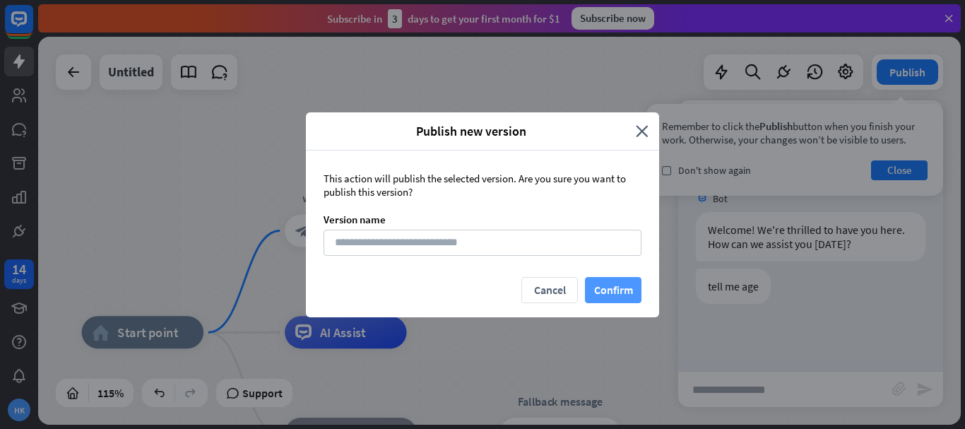
click at [618, 282] on button "Confirm" at bounding box center [613, 290] width 57 height 26
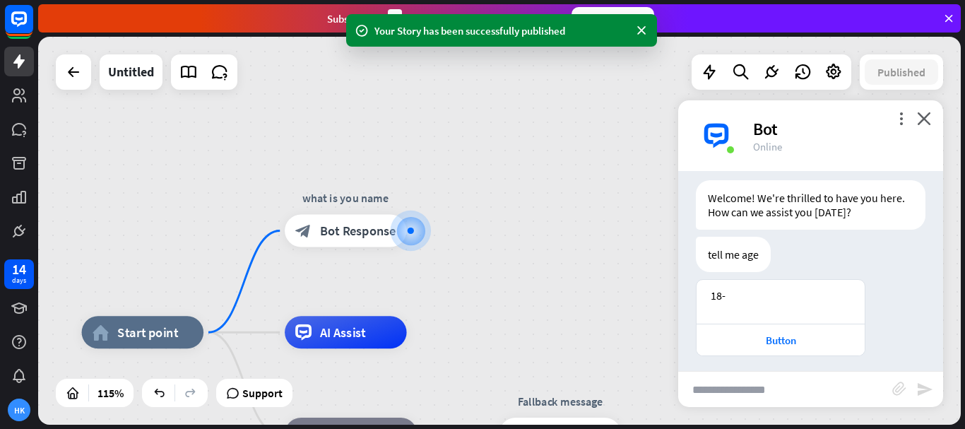
scroll to position [38, 0]
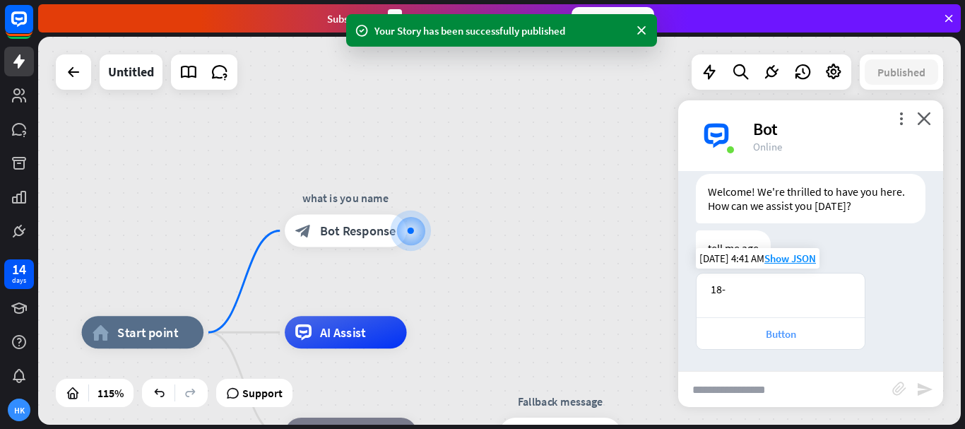
click at [787, 327] on div "Button" at bounding box center [781, 333] width 154 height 13
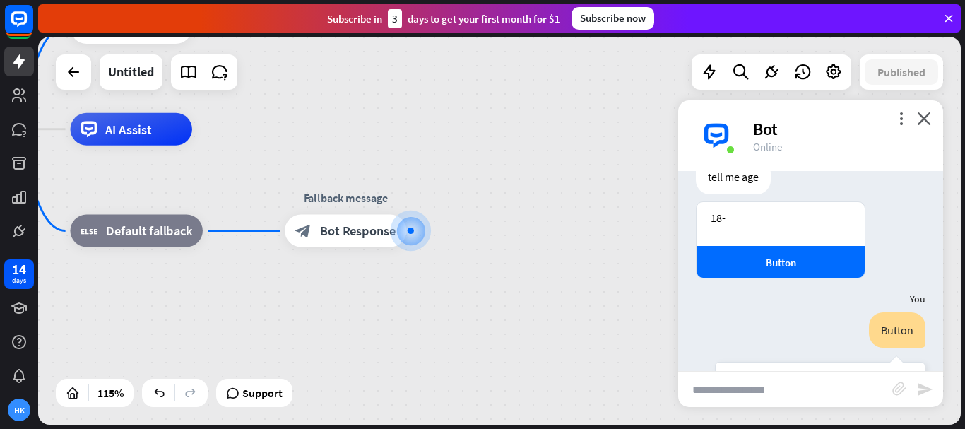
scroll to position [95, 0]
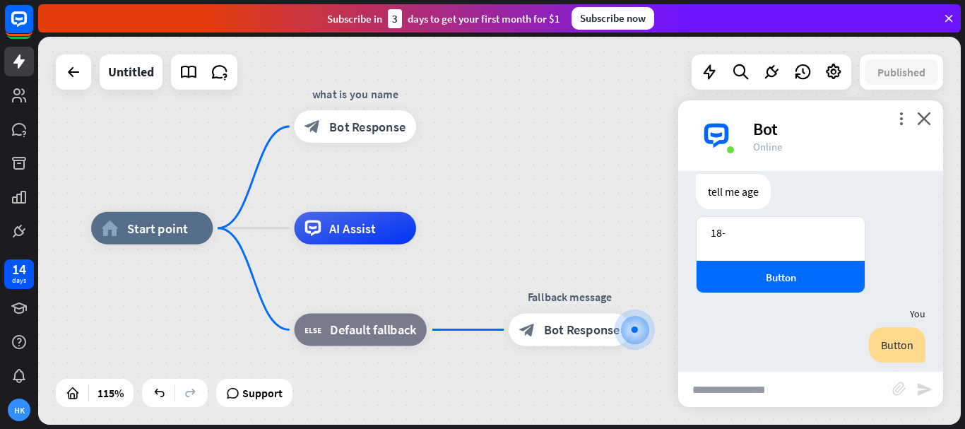
drag, startPoint x: 189, startPoint y: 306, endPoint x: 368, endPoint y: 261, distance: 184.3
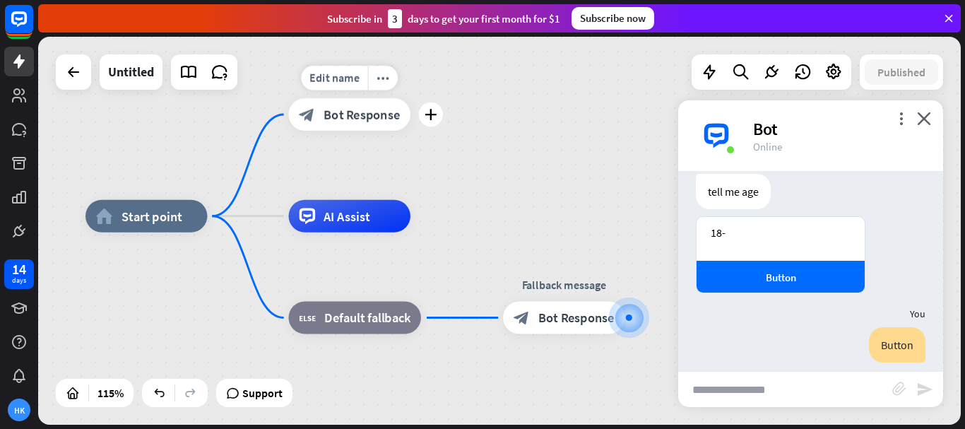
click at [352, 126] on div "block_bot_response Bot Response" at bounding box center [348, 114] width 121 height 32
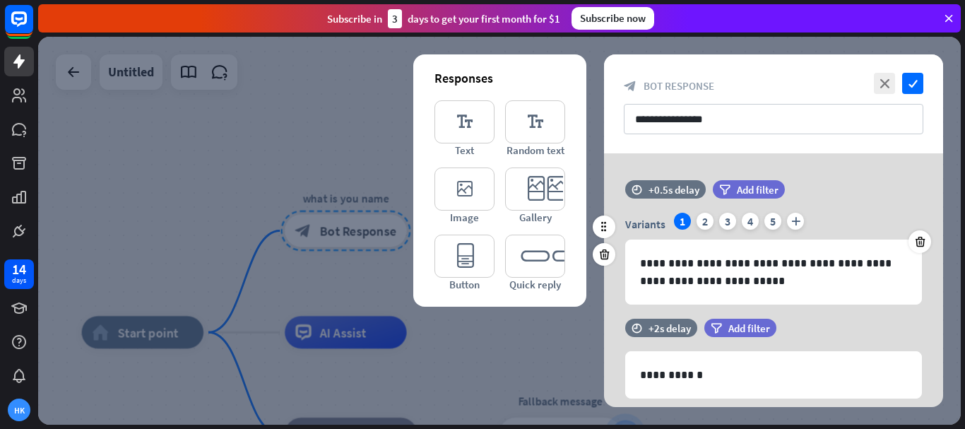
scroll to position [239, 0]
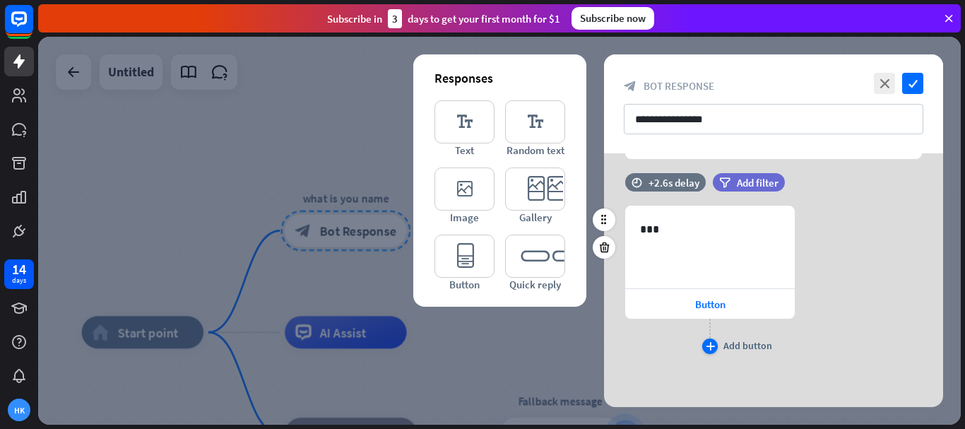
click at [742, 346] on div "Add button" at bounding box center [747, 345] width 49 height 13
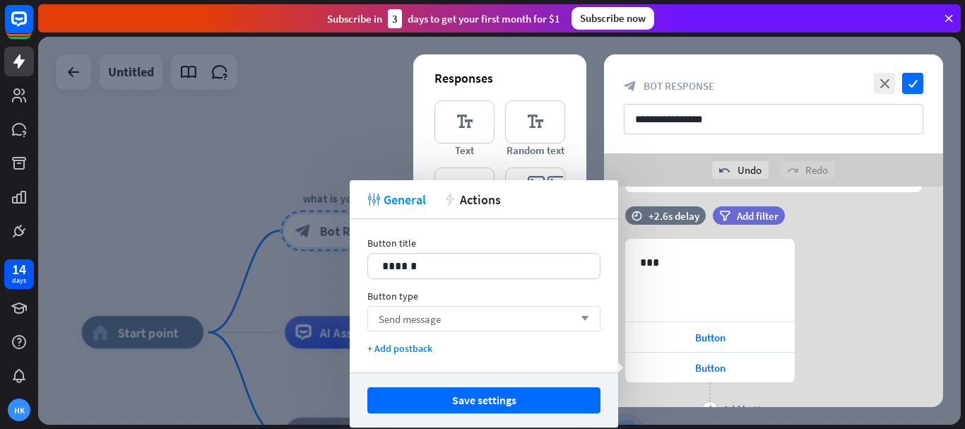
click at [545, 314] on div "Send message arrow_down" at bounding box center [483, 318] width 233 height 25
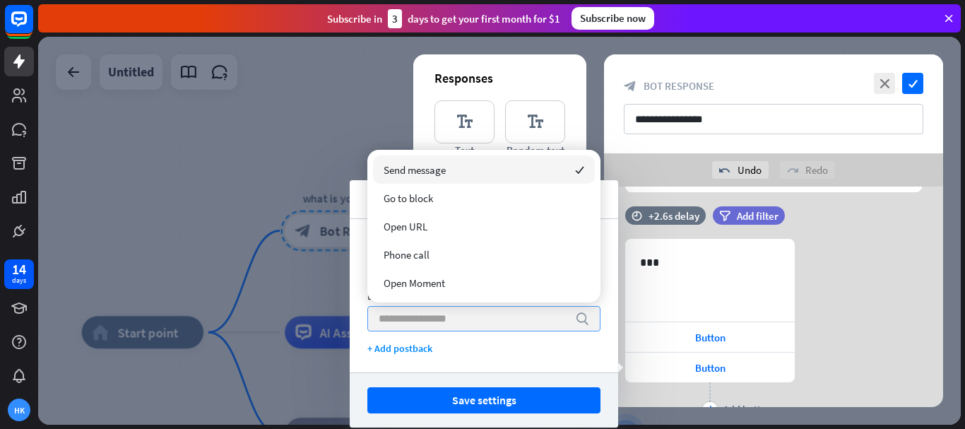
click at [545, 314] on input "search" at bounding box center [473, 319] width 189 height 24
click at [494, 320] on input "search" at bounding box center [473, 319] width 189 height 24
click at [834, 324] on div "637 *** Button Button plus Add button" at bounding box center [773, 330] width 339 height 182
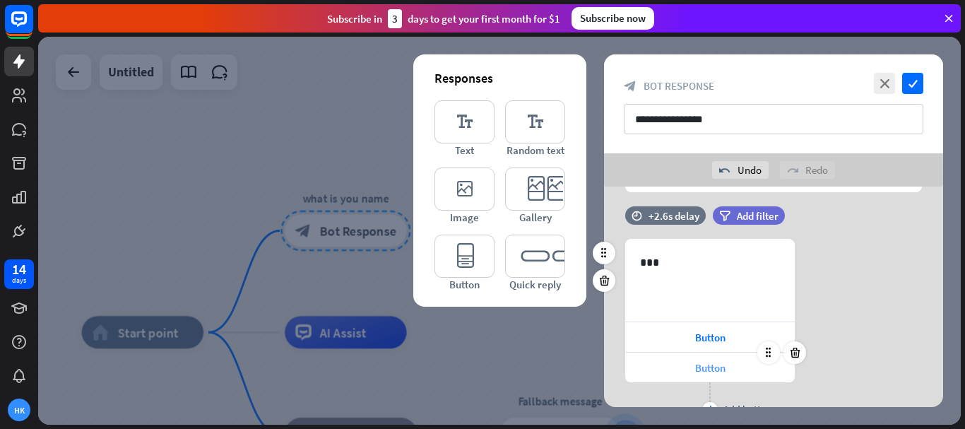
click at [722, 365] on span "Button" at bounding box center [710, 367] width 30 height 13
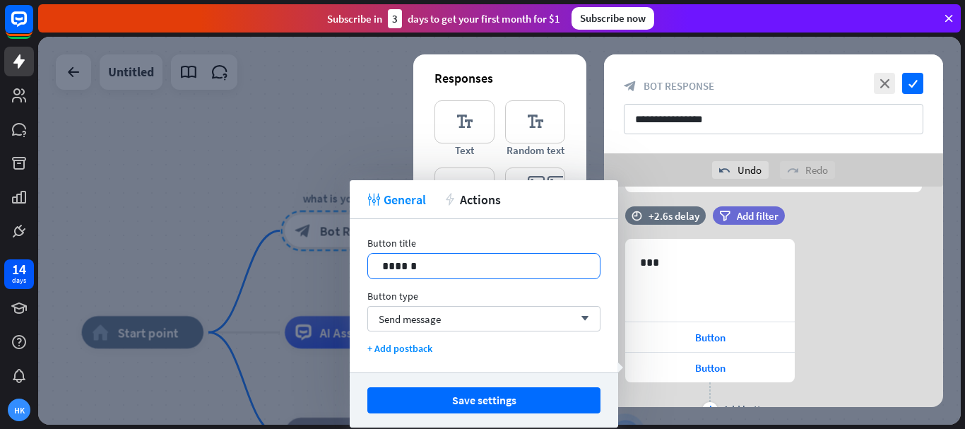
click at [457, 268] on p "******" at bounding box center [483, 266] width 203 height 18
click at [446, 317] on div "Send message arrow_down" at bounding box center [483, 318] width 233 height 25
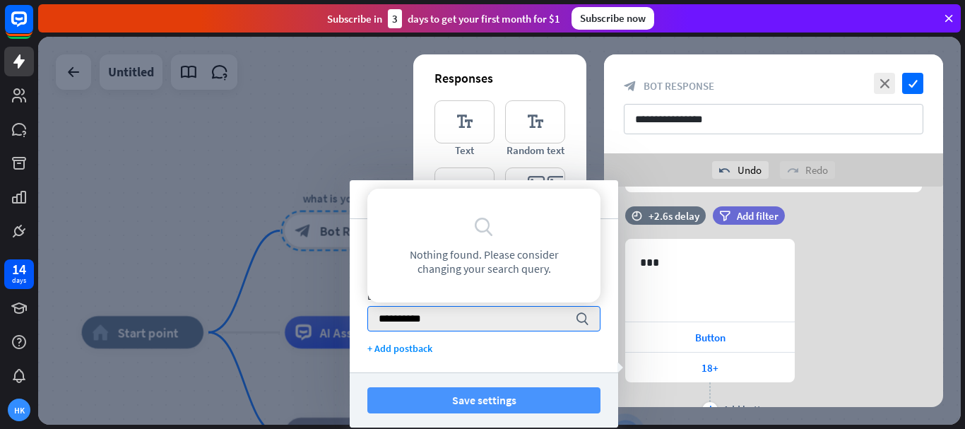
type input "**********"
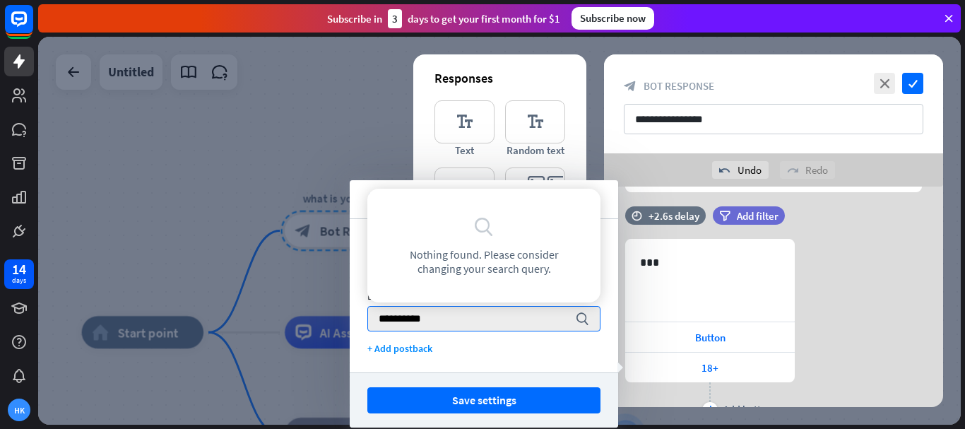
click at [512, 396] on button "Save settings" at bounding box center [483, 400] width 233 height 26
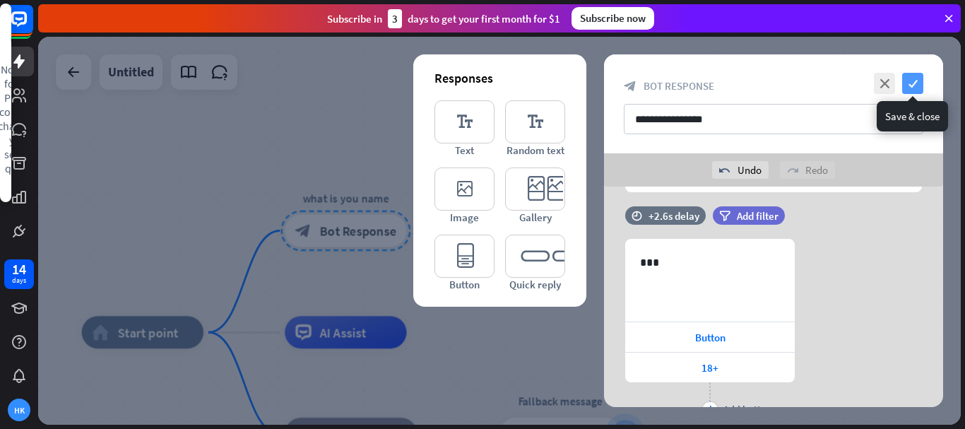
click at [914, 85] on icon "check" at bounding box center [912, 83] width 21 height 21
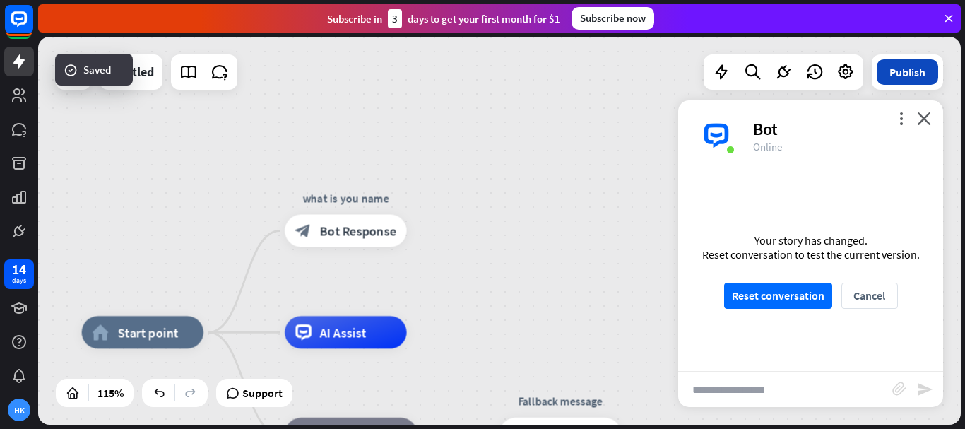
click at [897, 71] on button "Publish" at bounding box center [907, 71] width 61 height 25
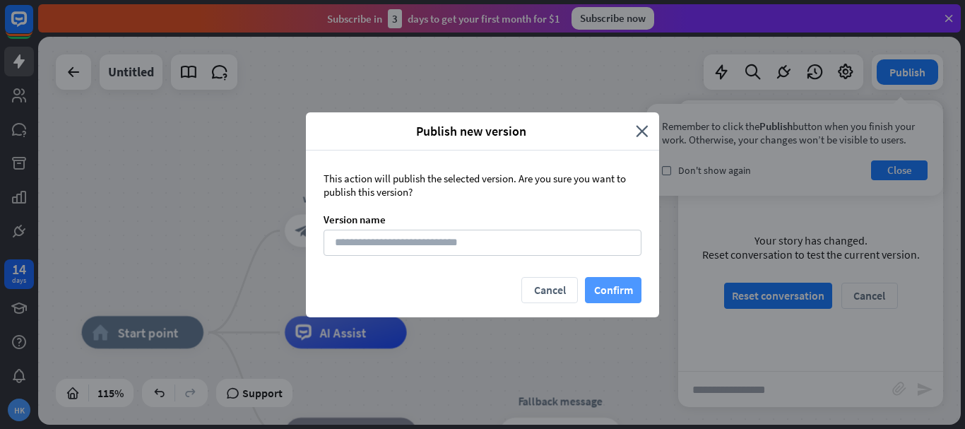
click at [617, 293] on button "Confirm" at bounding box center [613, 290] width 57 height 26
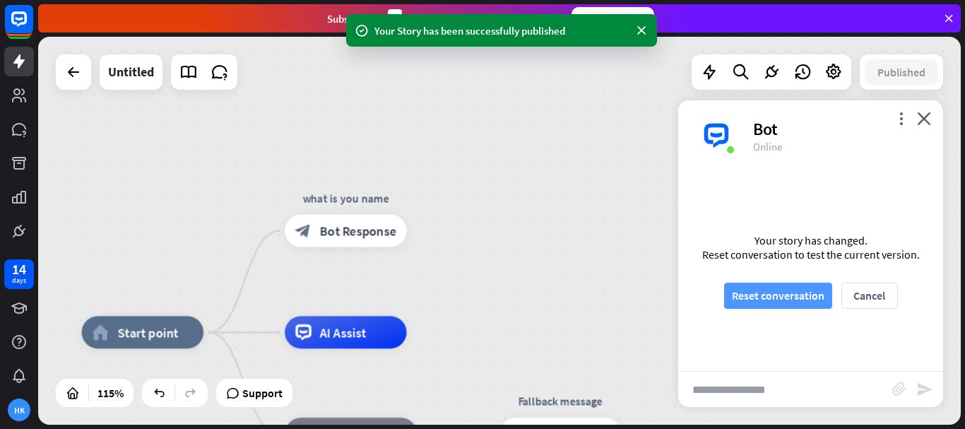
click at [811, 296] on button "Reset conversation" at bounding box center [778, 296] width 108 height 26
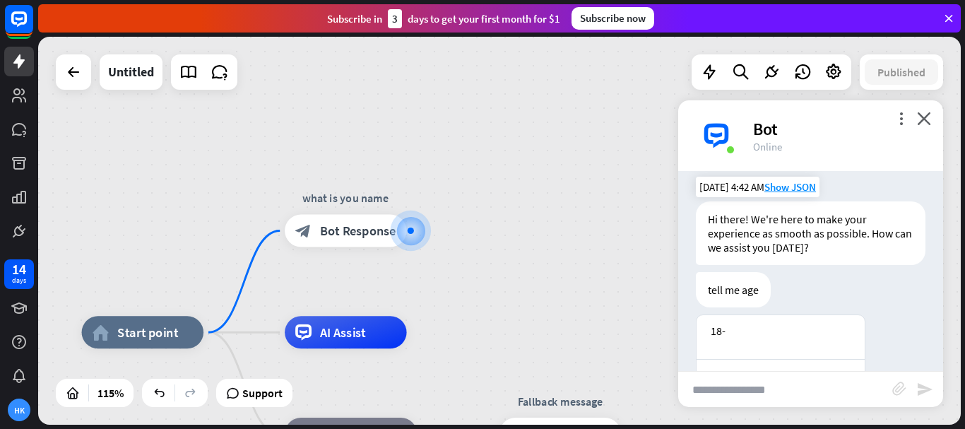
scroll to position [84, 0]
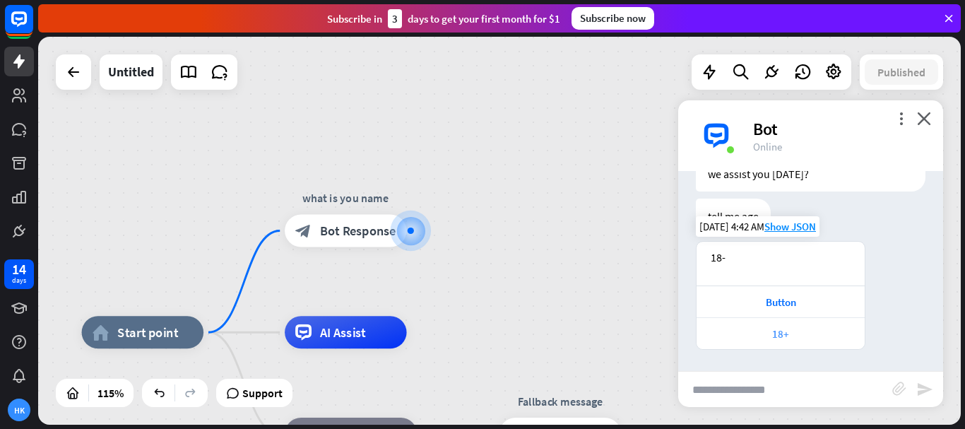
click at [788, 333] on div "18+" at bounding box center [781, 333] width 154 height 13
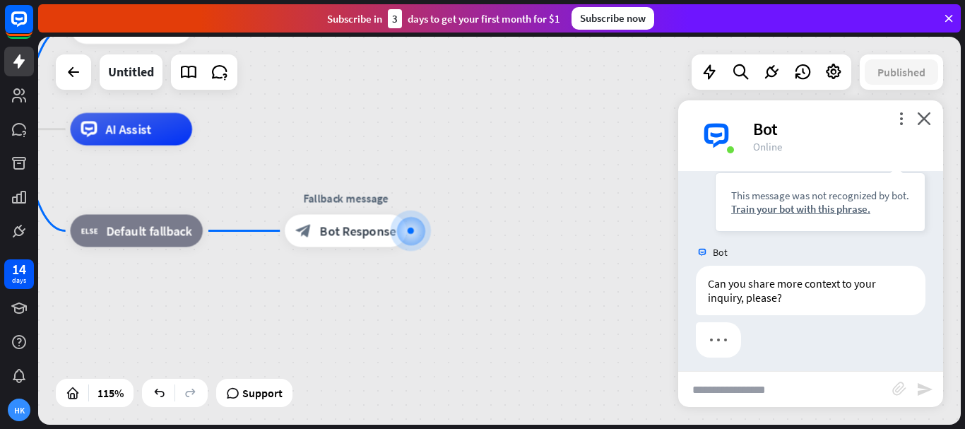
scroll to position [352, 0]
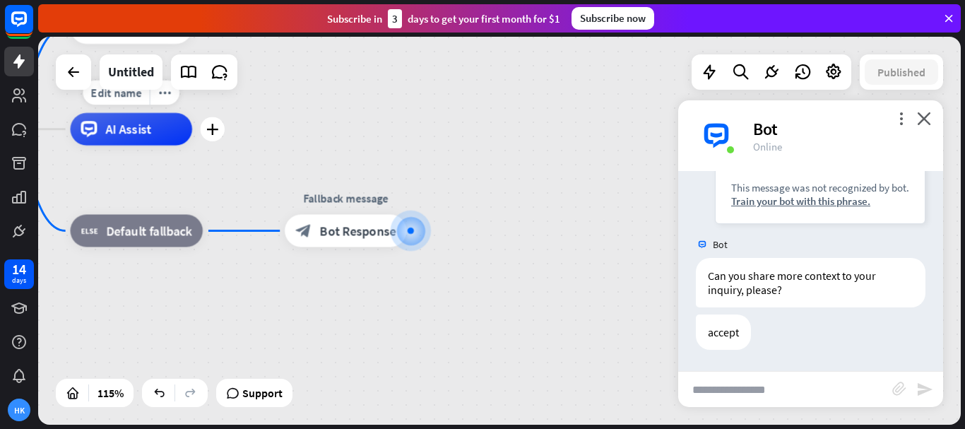
click at [109, 135] on span "AI Assist" at bounding box center [128, 129] width 47 height 16
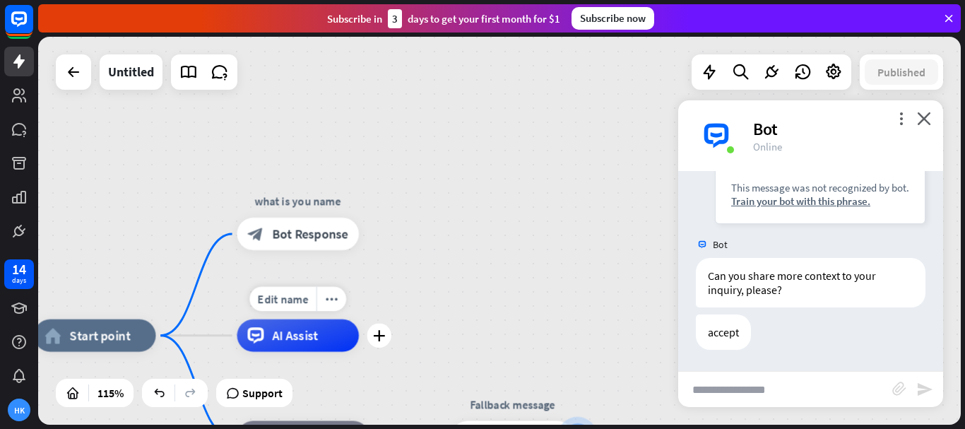
drag, startPoint x: 183, startPoint y: 170, endPoint x: 340, endPoint y: 357, distance: 243.7
click at [349, 352] on div "Edit name more_horiz plus AI Assist" at bounding box center [298, 335] width 122 height 32
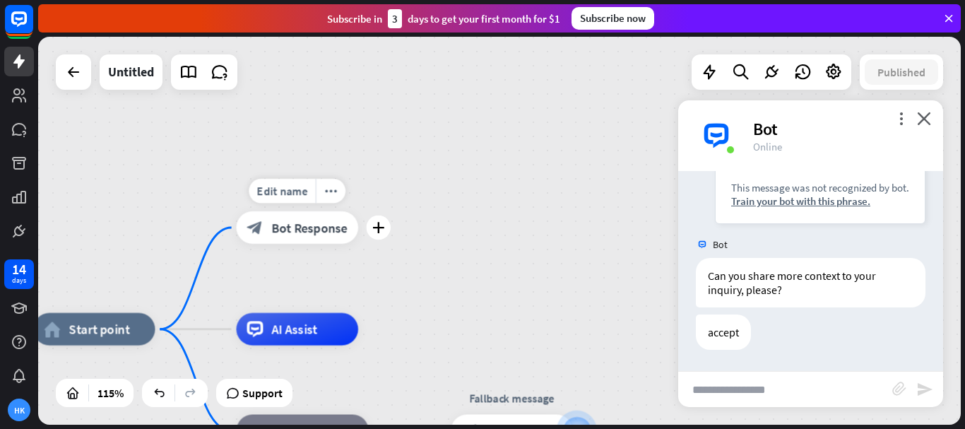
click at [299, 230] on span "Bot Response" at bounding box center [309, 228] width 76 height 16
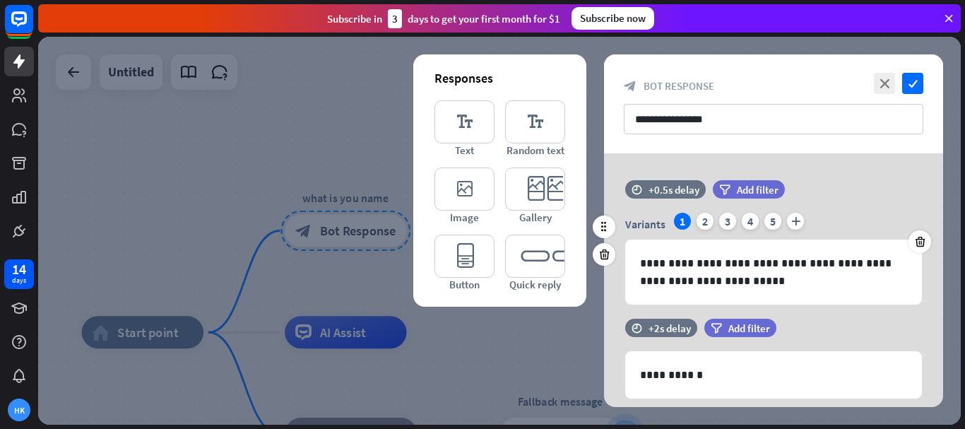
scroll to position [212, 0]
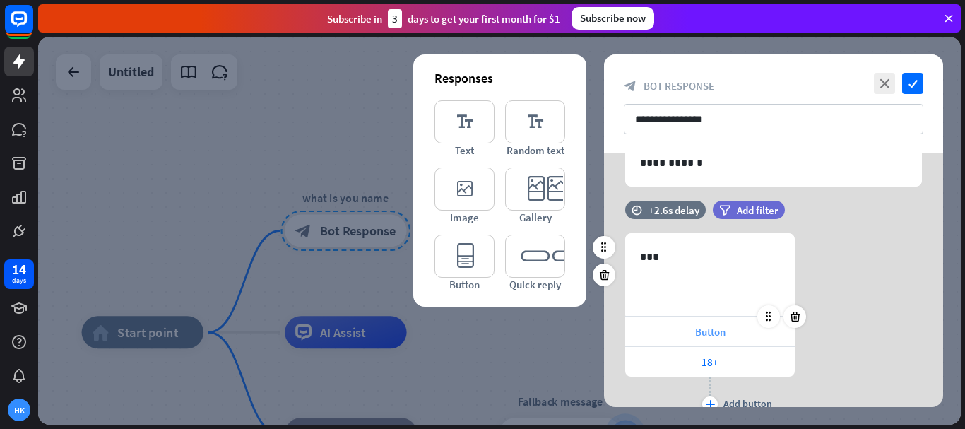
click at [730, 331] on div "Button" at bounding box center [710, 331] width 170 height 30
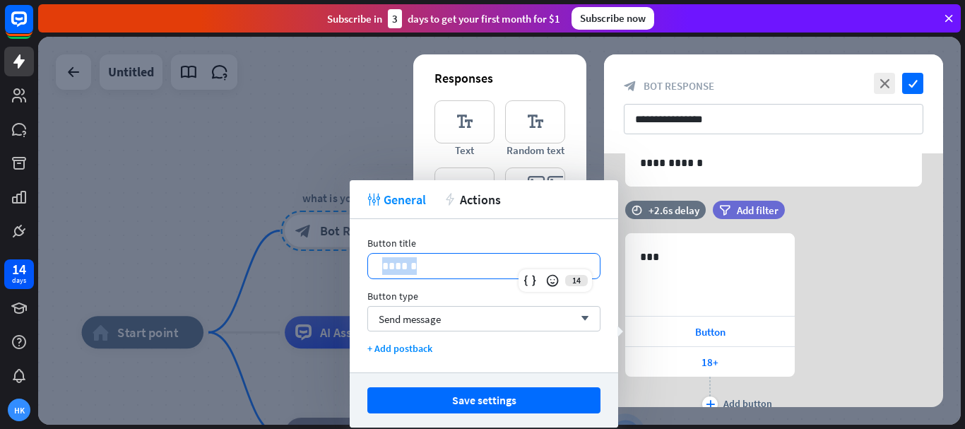
drag, startPoint x: 470, startPoint y: 267, endPoint x: 358, endPoint y: 251, distance: 112.8
click at [359, 251] on div "Button title 14 ****** Button type Send message arrow_down + Add postback" at bounding box center [484, 295] width 268 height 153
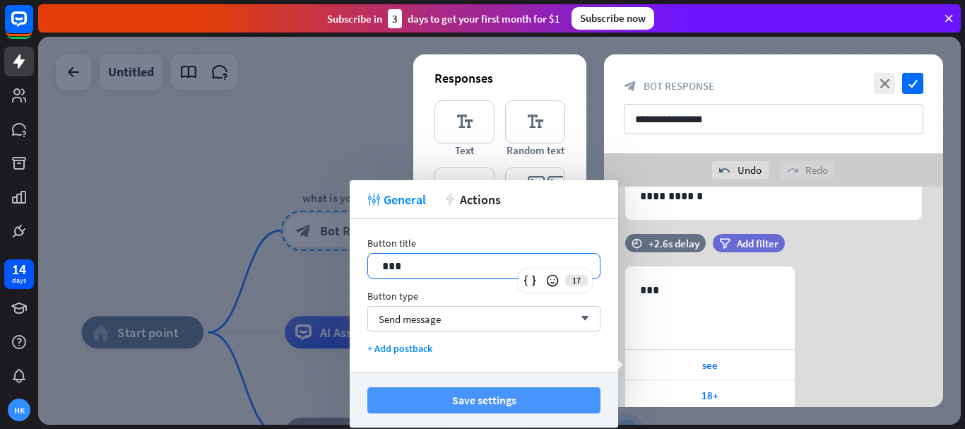
click at [516, 398] on button "Save settings" at bounding box center [483, 400] width 233 height 26
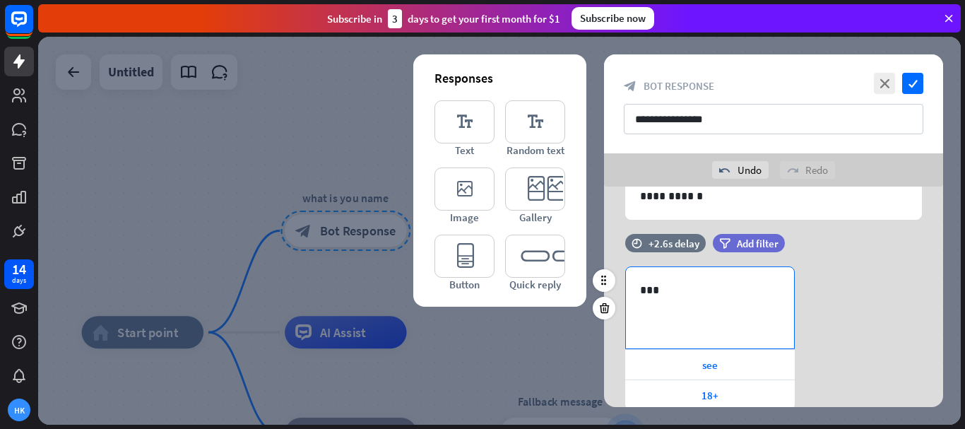
scroll to position [303, 0]
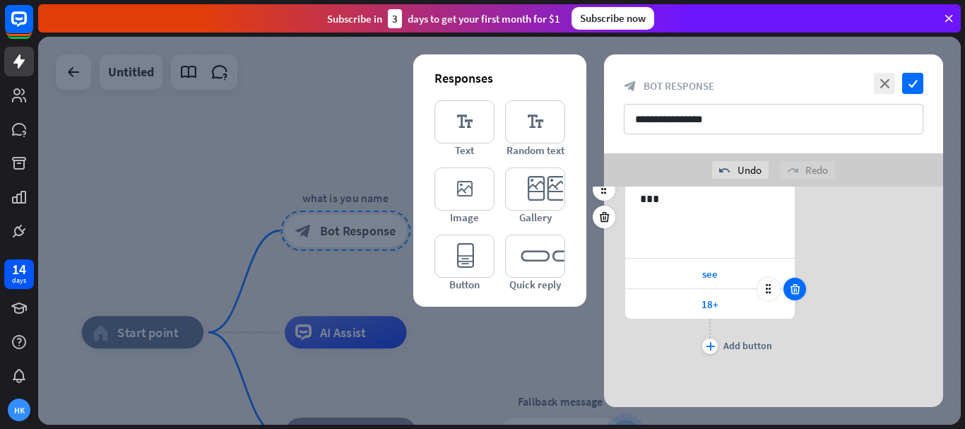
click at [796, 290] on icon at bounding box center [794, 289] width 13 height 13
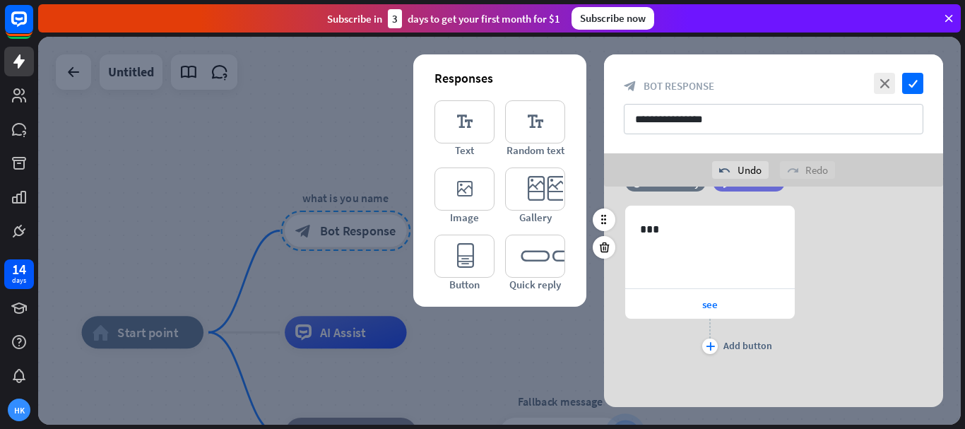
scroll to position [273, 0]
click at [754, 343] on div "Add button" at bounding box center [747, 345] width 49 height 13
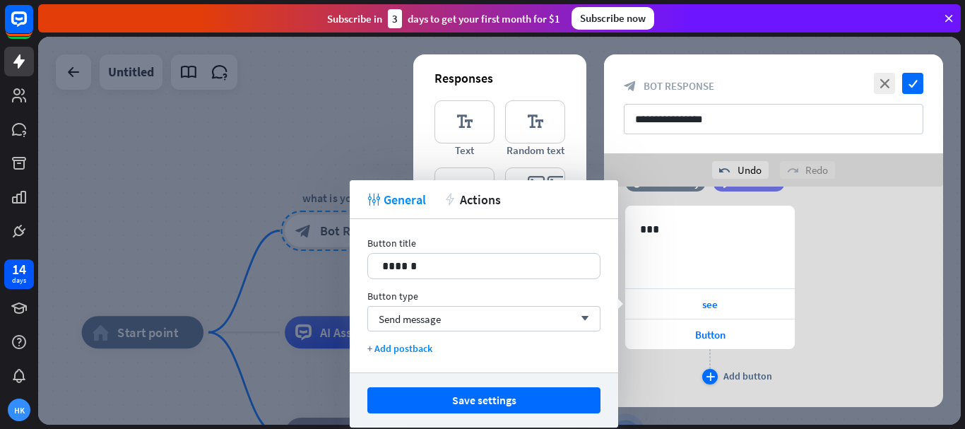
scroll to position [303, 0]
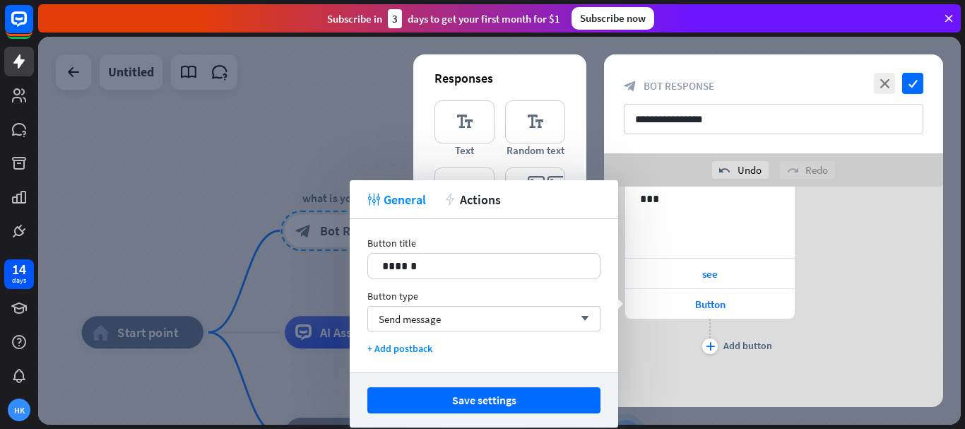
click at [834, 307] on div "637 *** see Button plus Add button" at bounding box center [773, 266] width 339 height 182
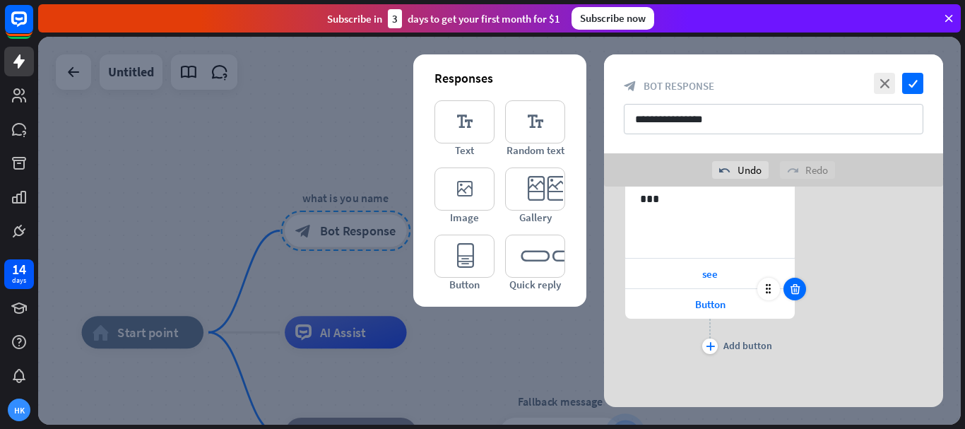
click at [794, 288] on icon at bounding box center [794, 289] width 13 height 13
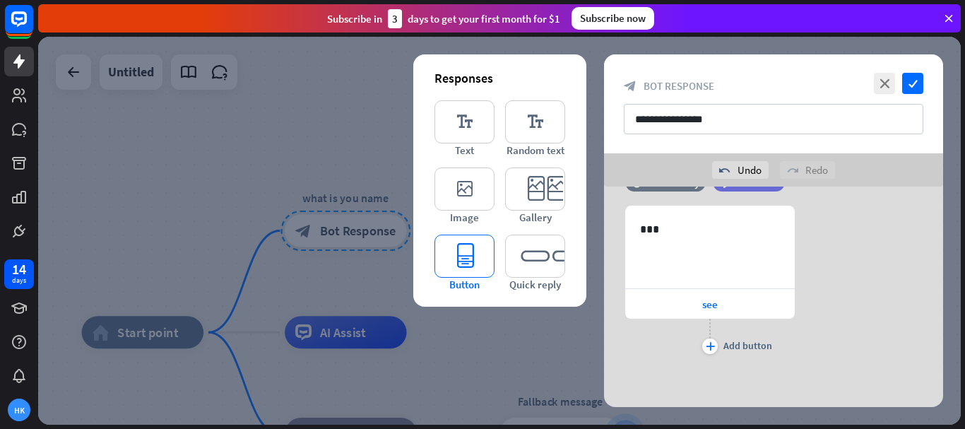
click at [473, 266] on icon "editor_button" at bounding box center [464, 256] width 60 height 43
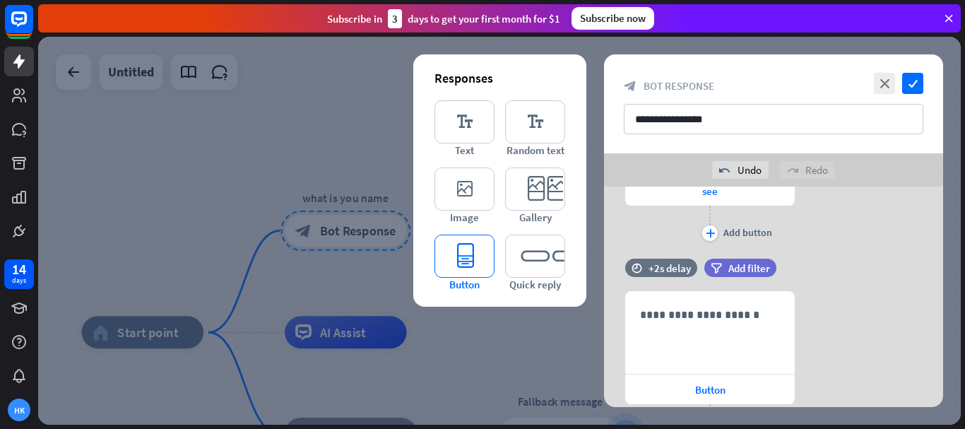
scroll to position [458, 0]
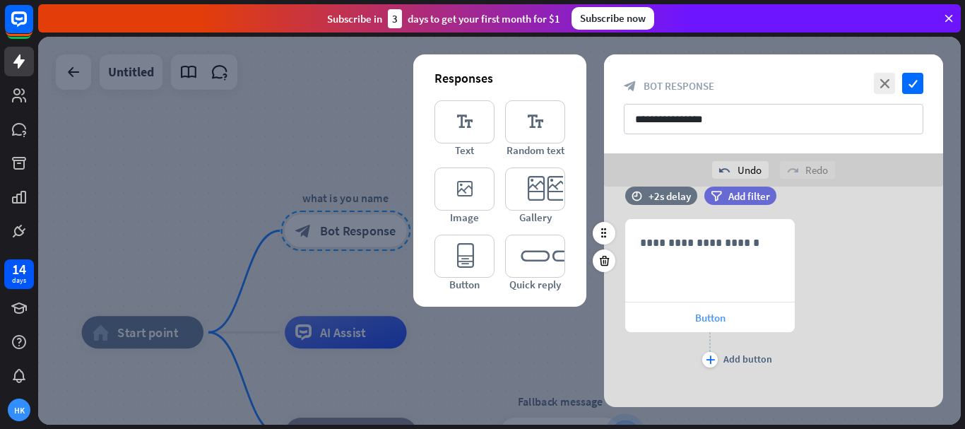
click at [723, 315] on span "Button" at bounding box center [710, 317] width 30 height 13
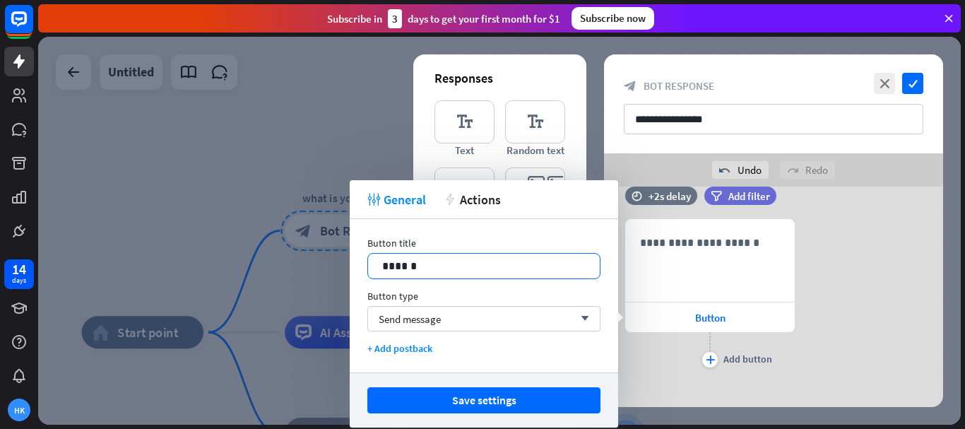
click at [455, 268] on p "******" at bounding box center [483, 266] width 203 height 18
click at [502, 393] on button "Save settings" at bounding box center [483, 400] width 233 height 26
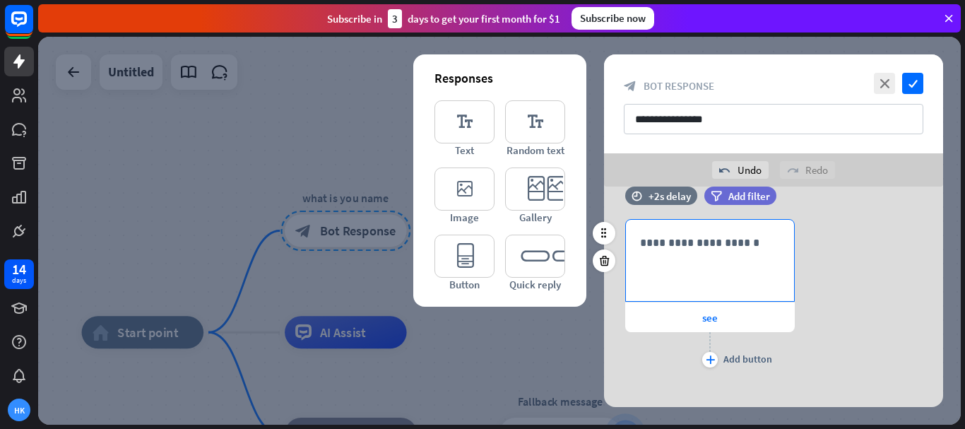
click at [684, 244] on p "**********" at bounding box center [710, 243] width 140 height 18
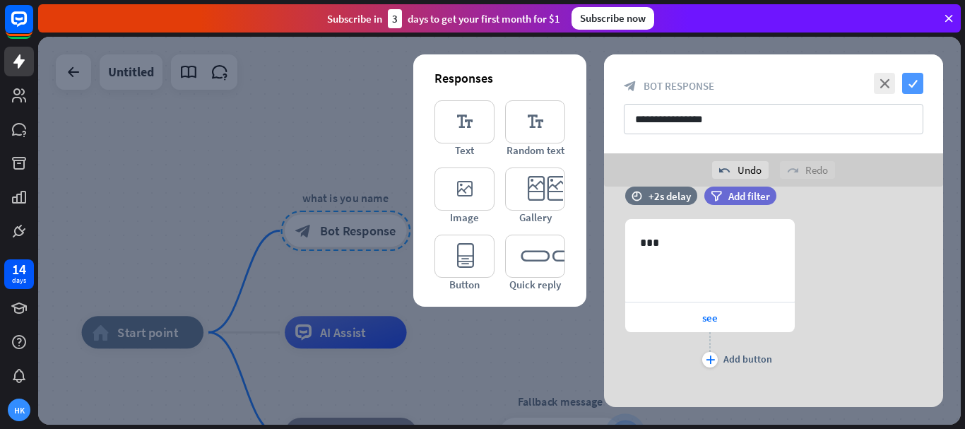
click at [915, 81] on icon "check" at bounding box center [912, 83] width 21 height 21
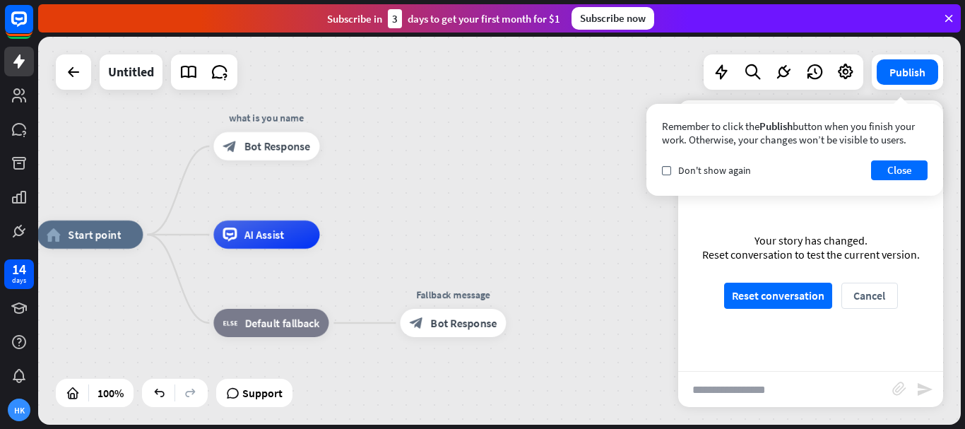
drag, startPoint x: 533, startPoint y: 321, endPoint x: 433, endPoint y: 224, distance: 139.9
click at [433, 224] on div "home_2 Start point what is you name block_bot_response Bot Response AI Assist b…" at bounding box center [499, 231] width 923 height 388
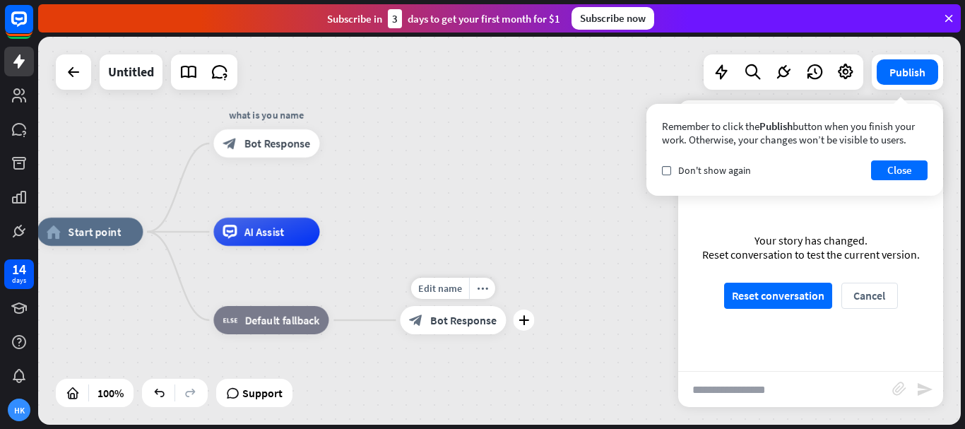
click at [451, 313] on span "Bot Response" at bounding box center [463, 320] width 66 height 14
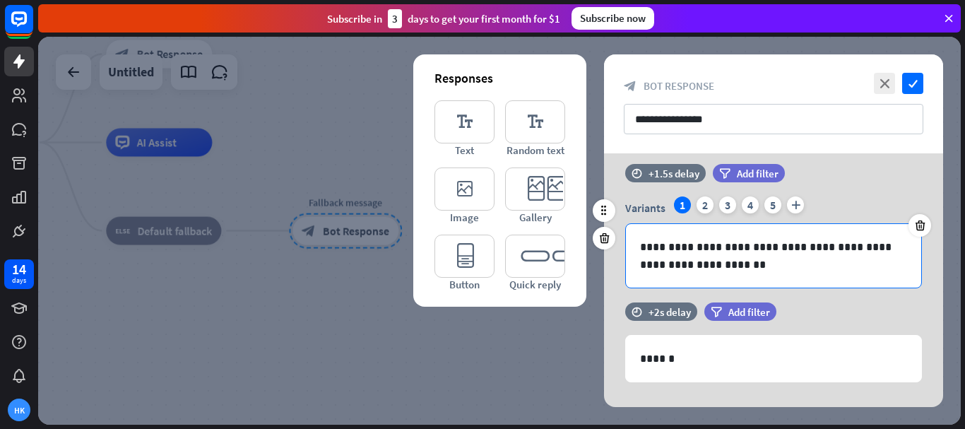
scroll to position [41, 0]
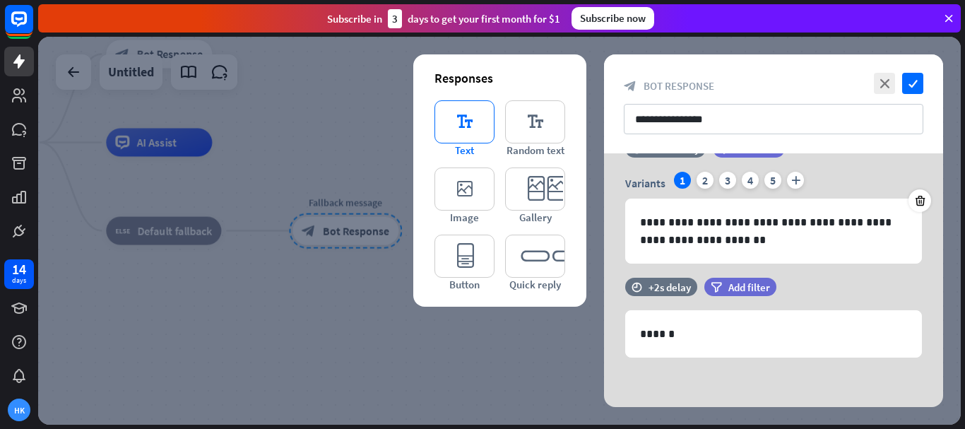
click at [474, 134] on icon "editor_text" at bounding box center [464, 121] width 60 height 43
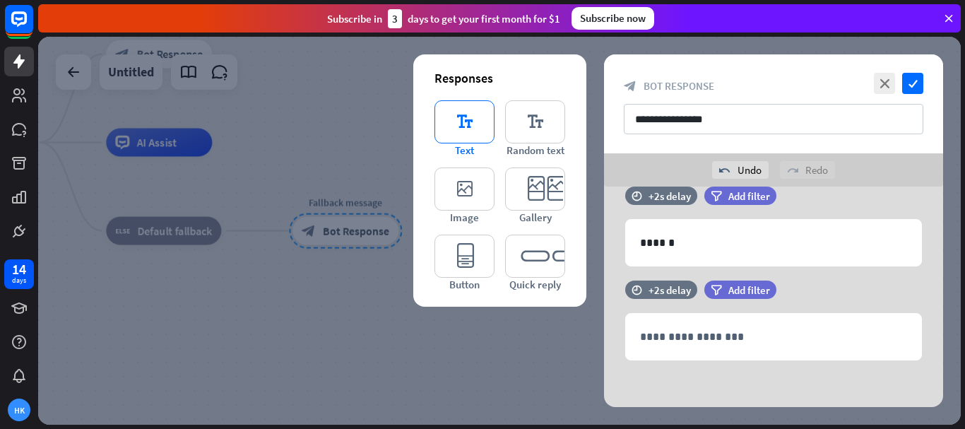
scroll to position [168, 0]
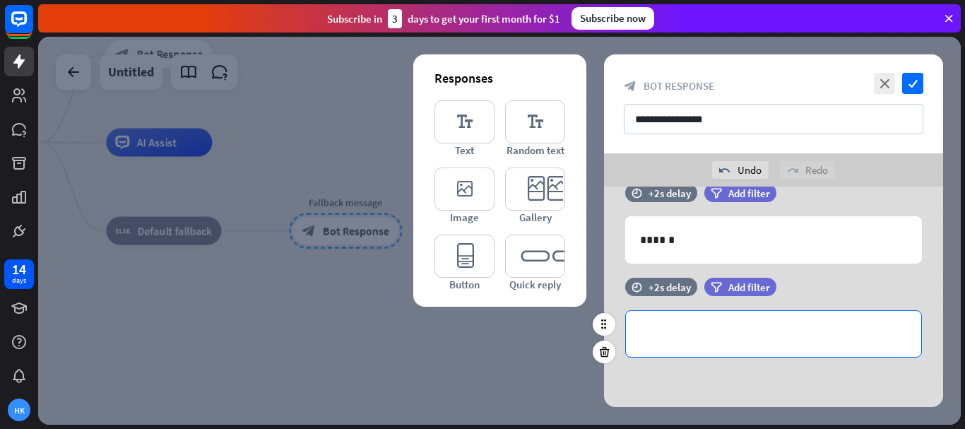
click at [703, 314] on div "**********" at bounding box center [773, 334] width 295 height 46
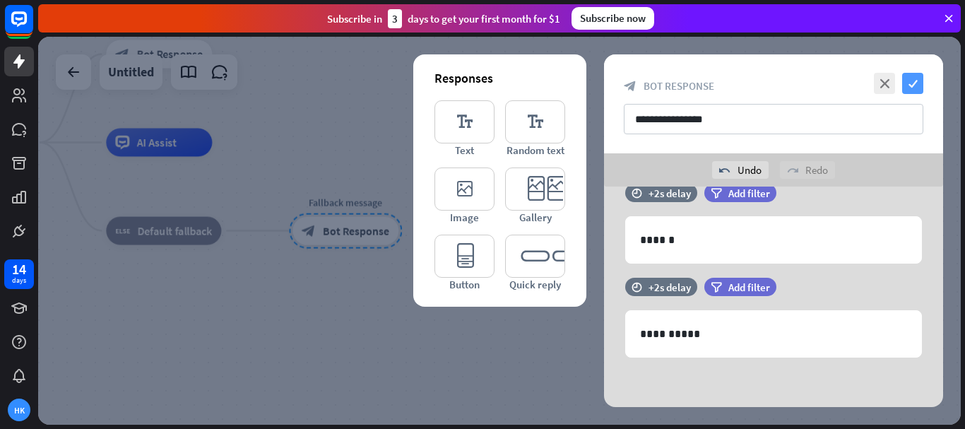
click at [918, 83] on icon "check" at bounding box center [912, 83] width 21 height 21
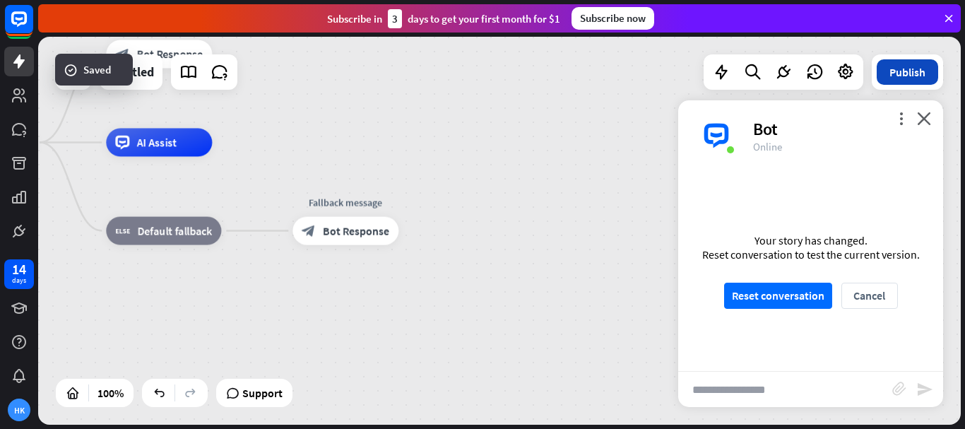
click at [908, 69] on button "Publish" at bounding box center [907, 71] width 61 height 25
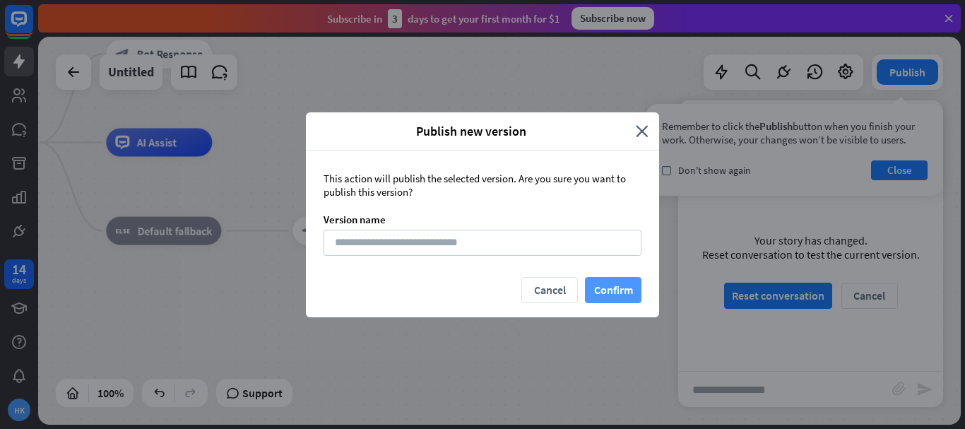
click at [605, 286] on button "Confirm" at bounding box center [613, 290] width 57 height 26
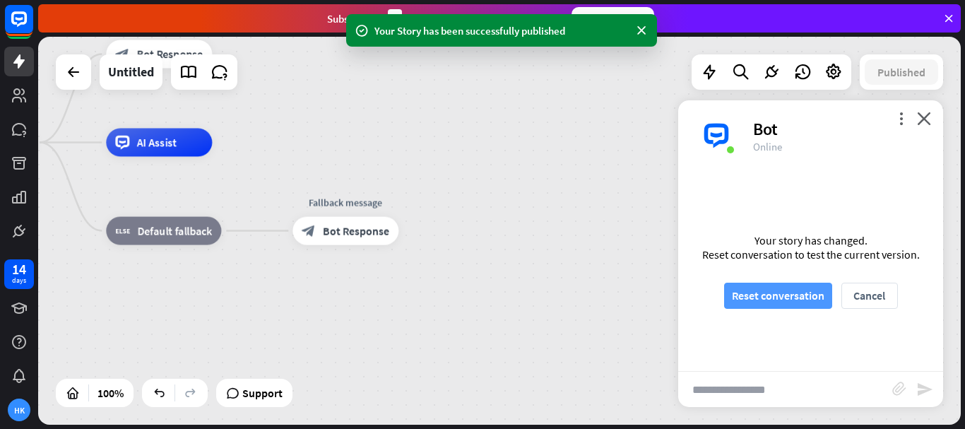
click at [764, 296] on button "Reset conversation" at bounding box center [778, 296] width 108 height 26
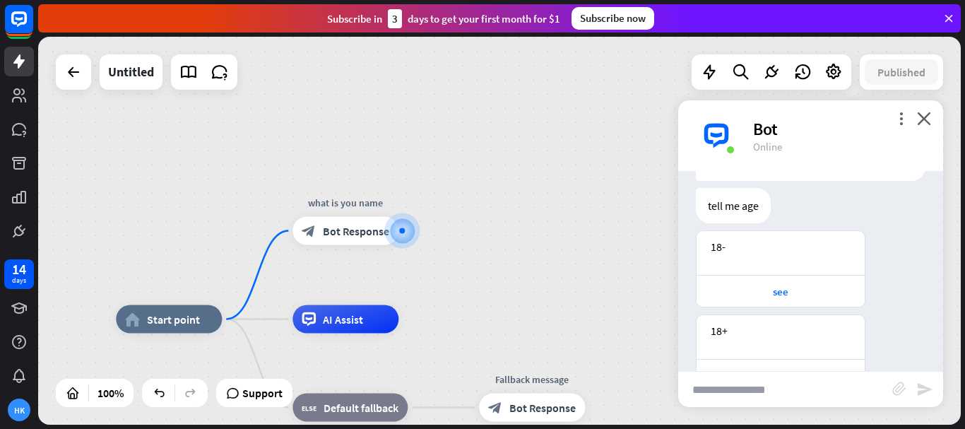
scroll to position [136, 0]
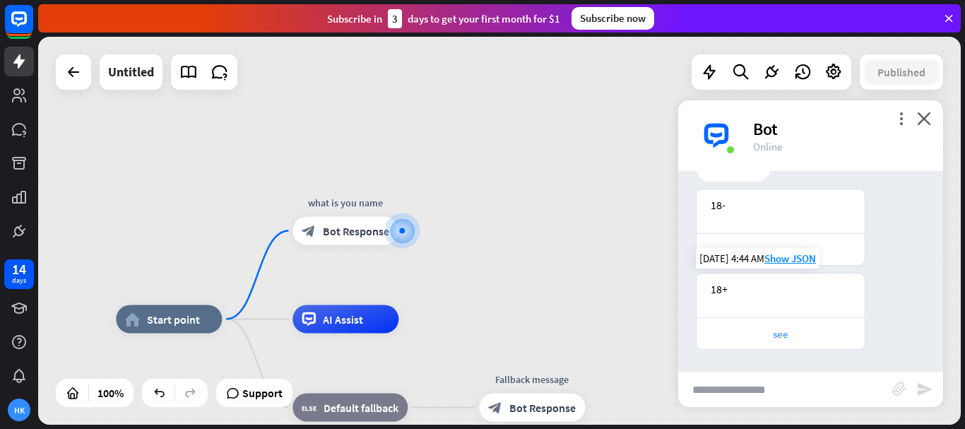
click at [785, 340] on div "see" at bounding box center [781, 333] width 154 height 13
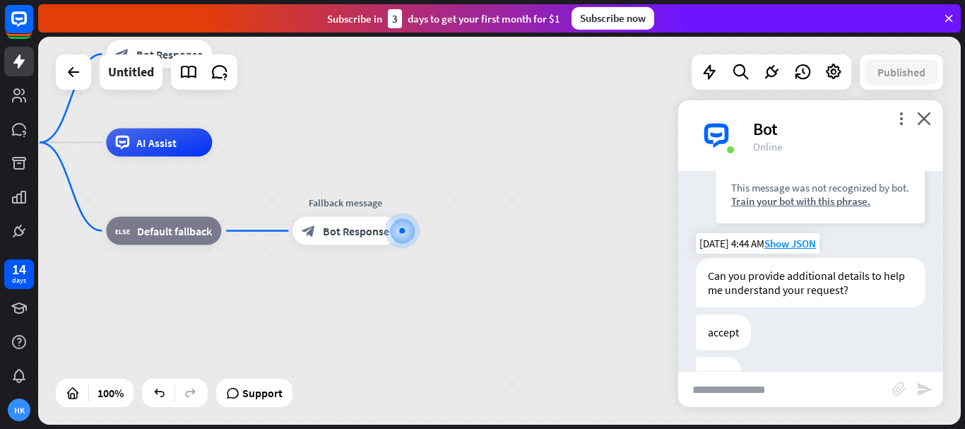
scroll to position [447, 0]
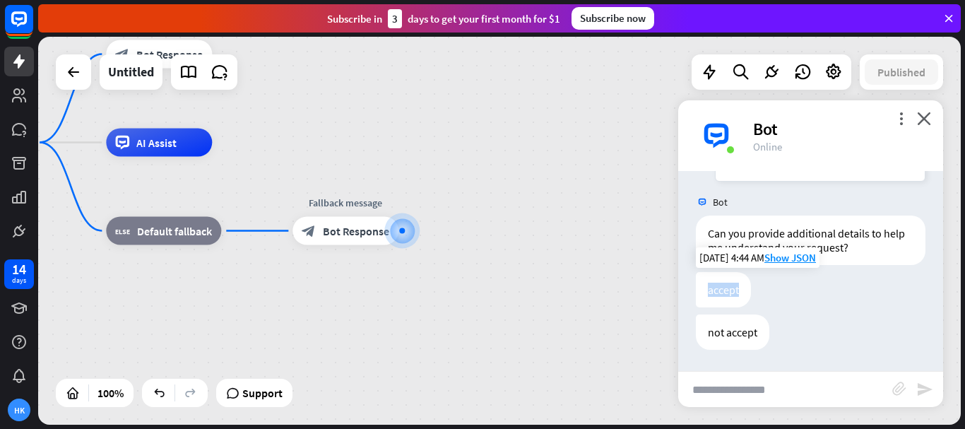
drag, startPoint x: 734, startPoint y: 273, endPoint x: 736, endPoint y: 280, distance: 7.4
click at [714, 276] on div "accept" at bounding box center [723, 289] width 55 height 35
click at [768, 285] on div "accept [DATE] 4:44 AM Show JSON" at bounding box center [810, 293] width 265 height 42
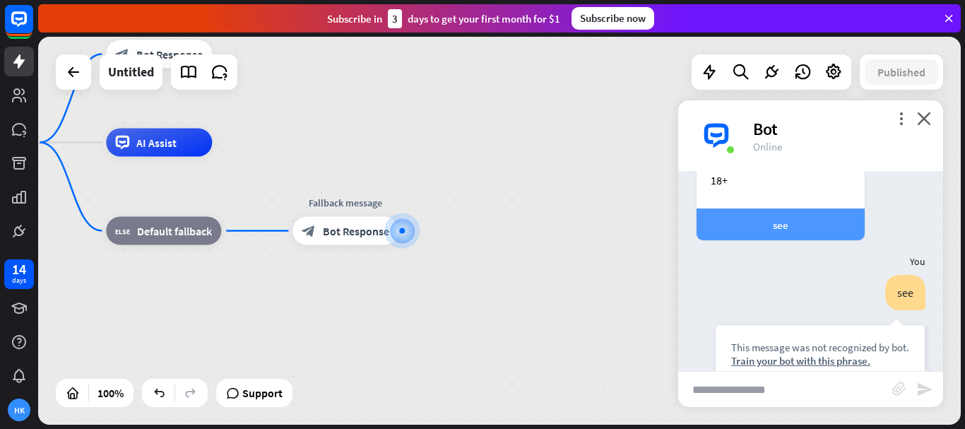
scroll to position [235, 0]
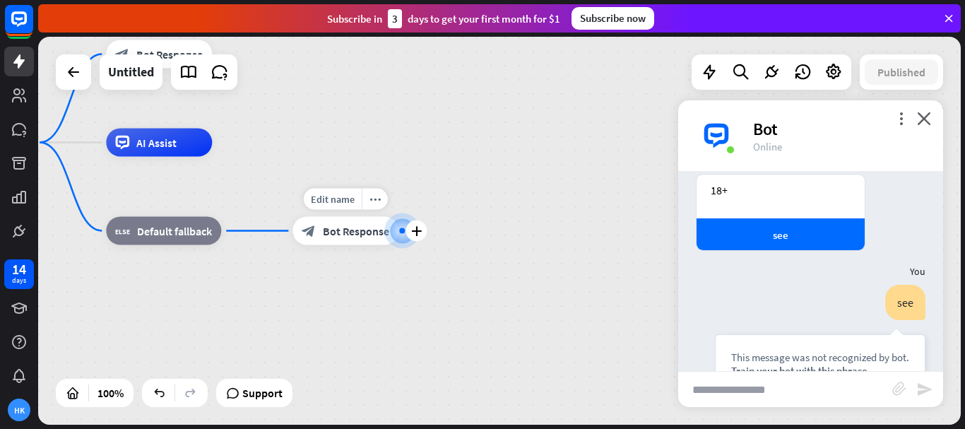
click at [340, 229] on span "Bot Response" at bounding box center [356, 231] width 66 height 14
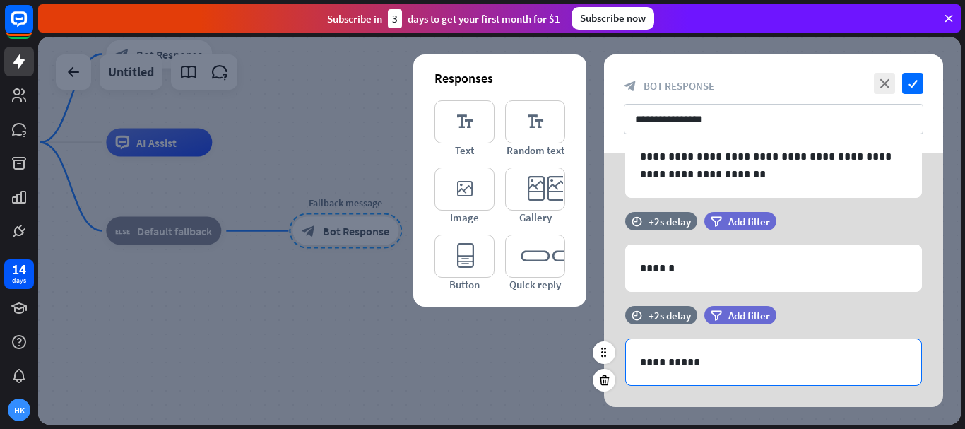
scroll to position [135, 0]
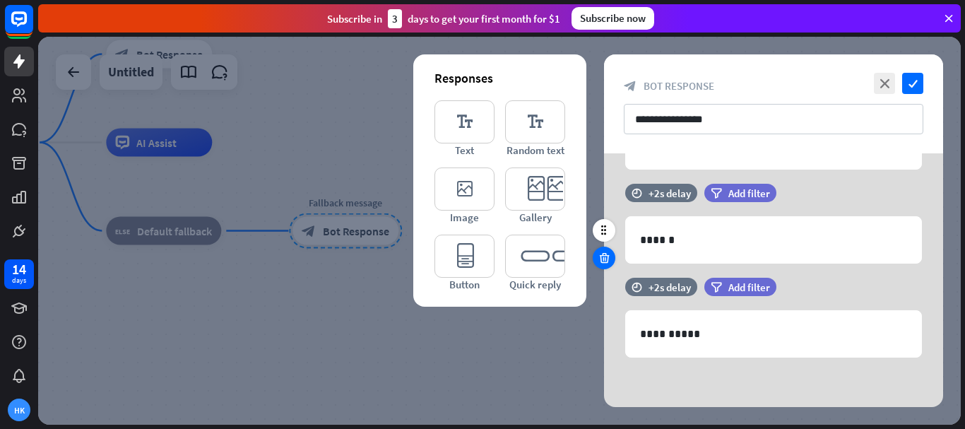
click at [605, 256] on icon at bounding box center [604, 257] width 13 height 13
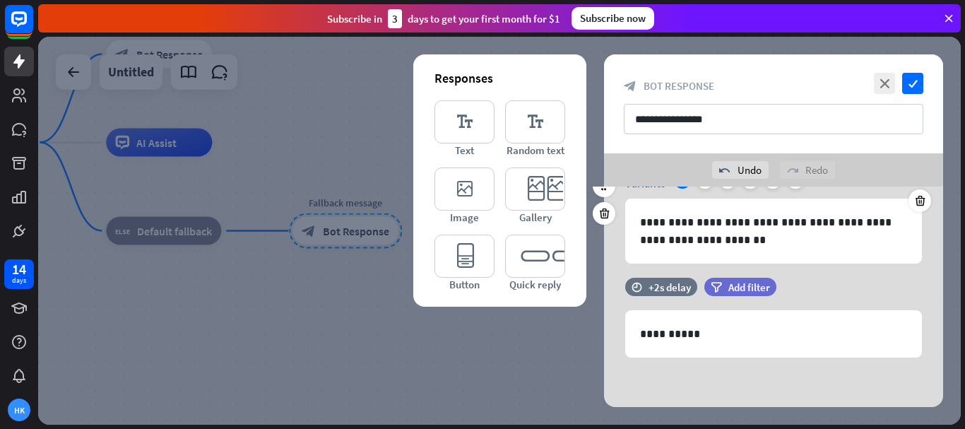
scroll to position [74, 0]
click at [607, 347] on icon at bounding box center [604, 351] width 13 height 13
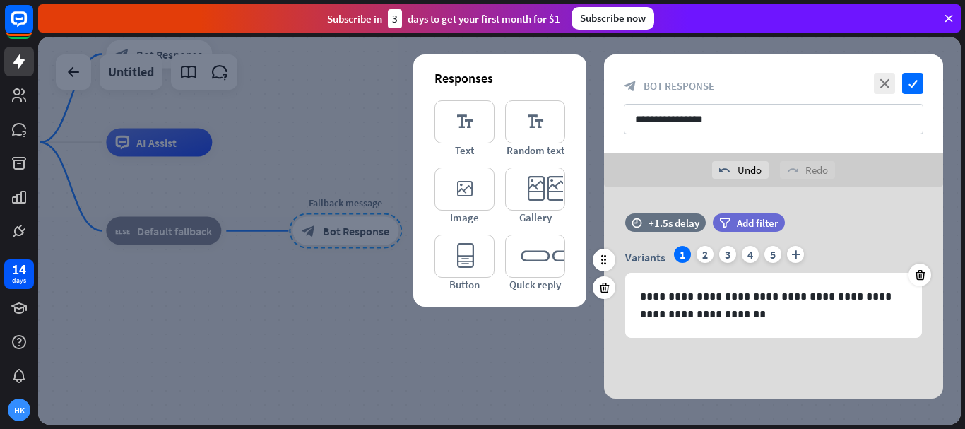
scroll to position [0, 0]
click at [338, 292] on div at bounding box center [499, 231] width 923 height 388
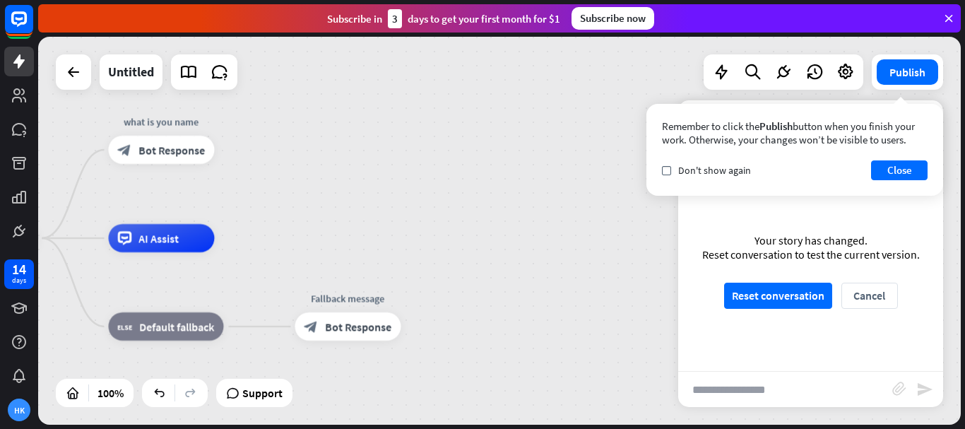
drag, startPoint x: 317, startPoint y: 126, endPoint x: 240, endPoint y: 176, distance: 91.5
click at [312, 214] on div "home_2 Start point what is you name block_bot_response Bot Response AI Assist b…" at bounding box center [499, 231] width 923 height 388
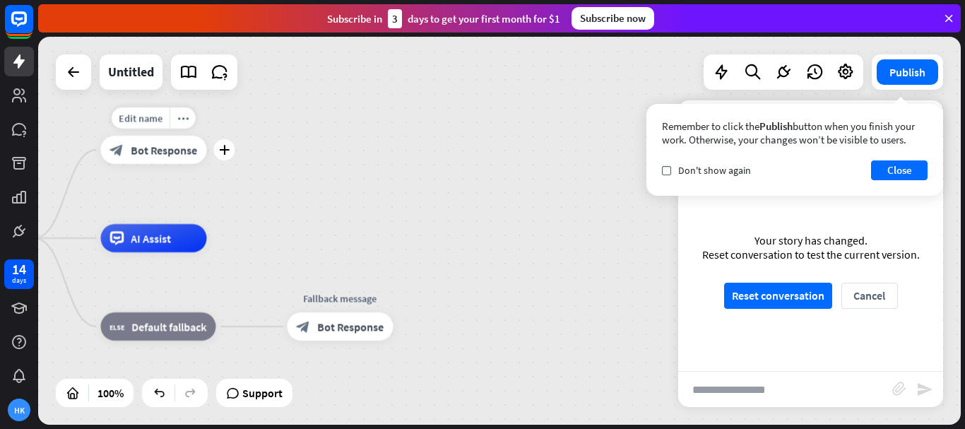
click at [153, 157] on div "block_bot_response Bot Response" at bounding box center [154, 150] width 106 height 28
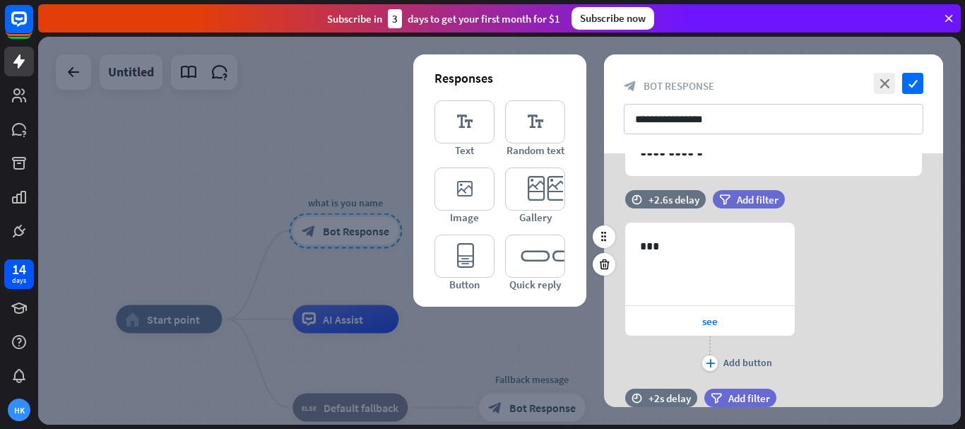
scroll to position [212, 0]
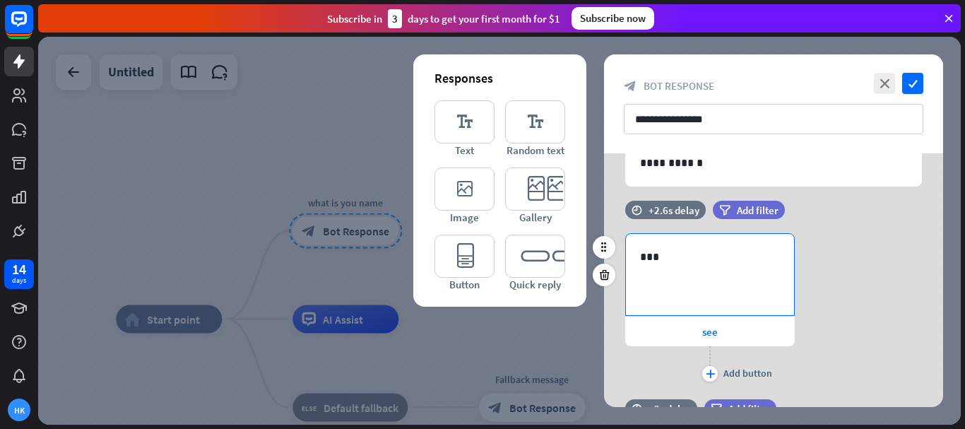
click at [701, 278] on div "***" at bounding box center [710, 274] width 168 height 81
click at [602, 248] on icon at bounding box center [604, 247] width 13 height 13
click at [729, 277] on div "***" at bounding box center [710, 274] width 168 height 81
click at [538, 131] on icon "editor_text" at bounding box center [535, 121] width 60 height 43
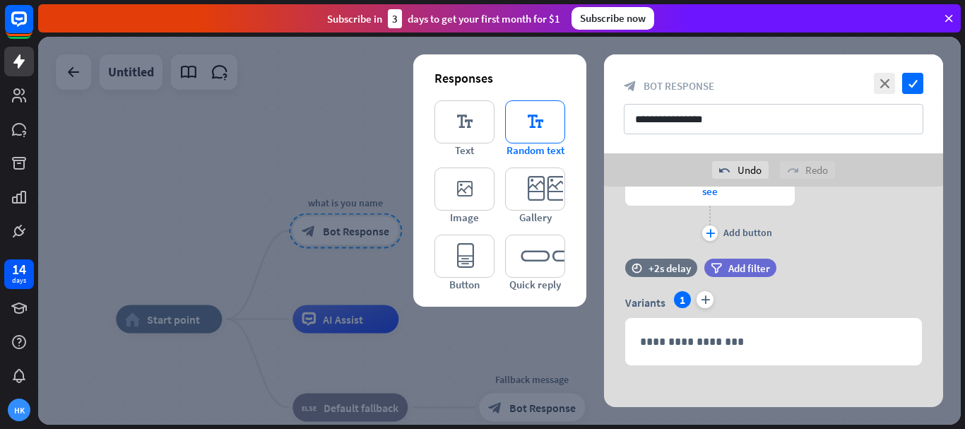
scroll to position [592, 0]
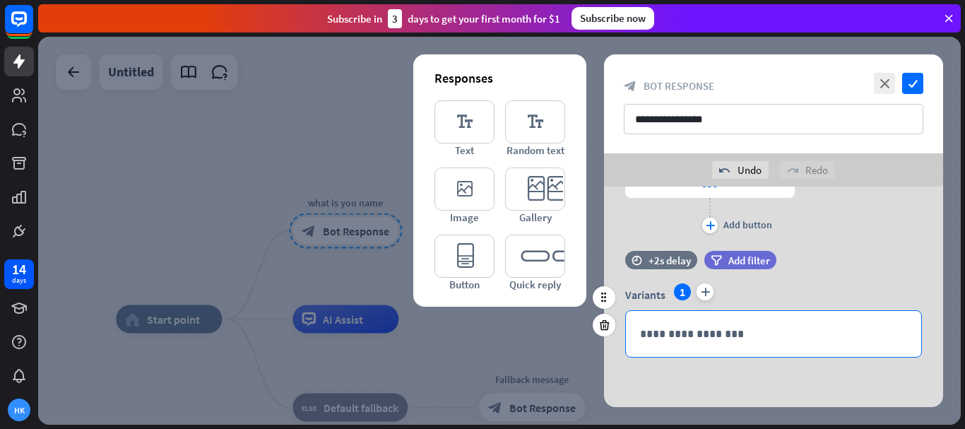
click at [697, 331] on p "**********" at bounding box center [773, 334] width 267 height 18
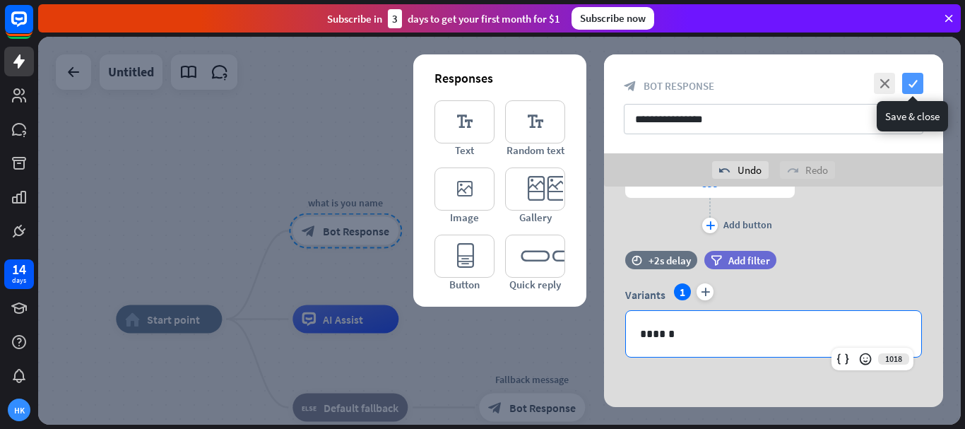
click at [918, 83] on icon "check" at bounding box center [912, 83] width 21 height 21
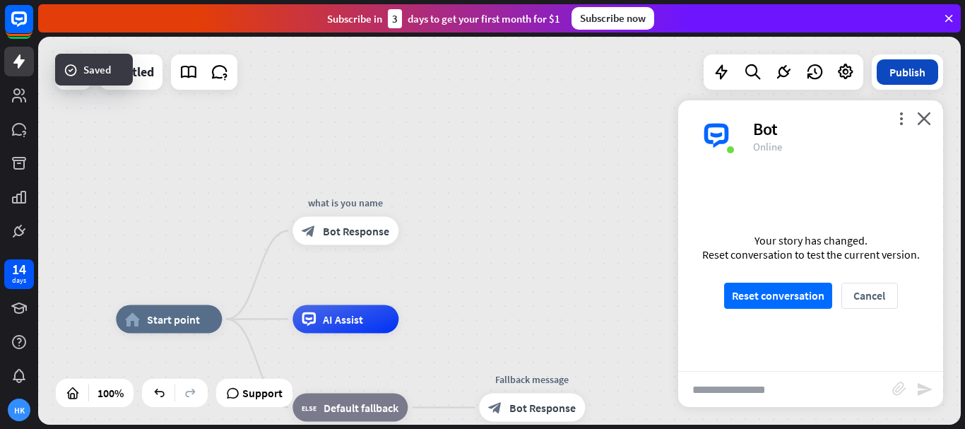
click at [891, 74] on button "Publish" at bounding box center [907, 71] width 61 height 25
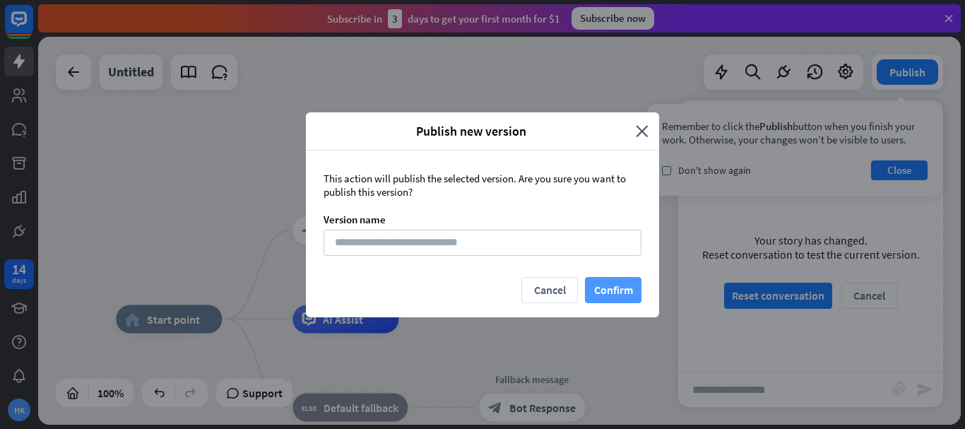
click at [616, 289] on button "Confirm" at bounding box center [613, 290] width 57 height 26
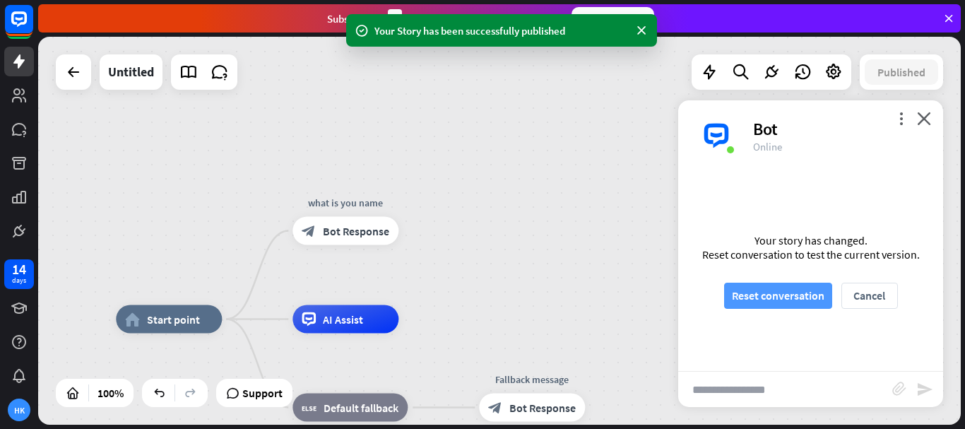
click at [749, 292] on button "Reset conversation" at bounding box center [778, 296] width 108 height 26
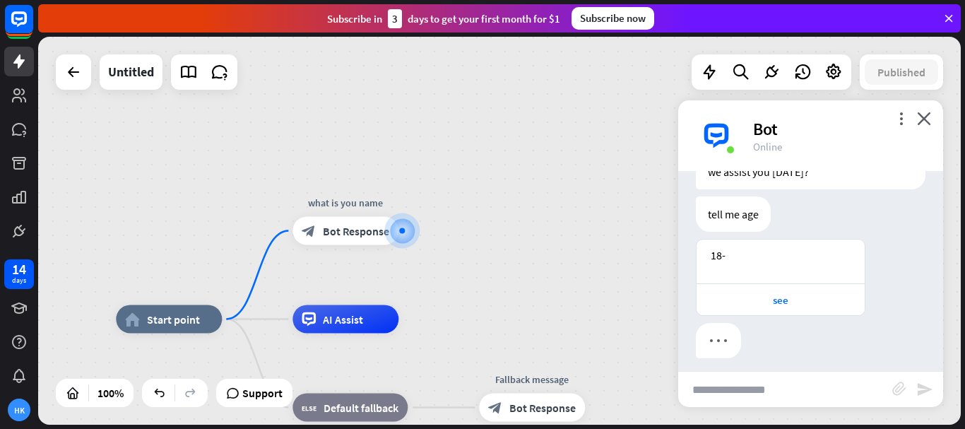
scroll to position [95, 0]
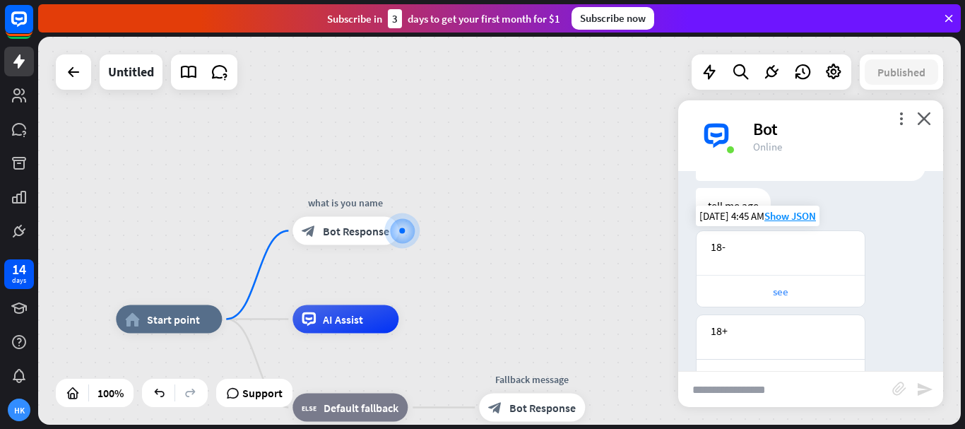
click at [786, 294] on div "Bot Hi there! We're here to make your experience as smooth as possible. How can…" at bounding box center [810, 271] width 265 height 200
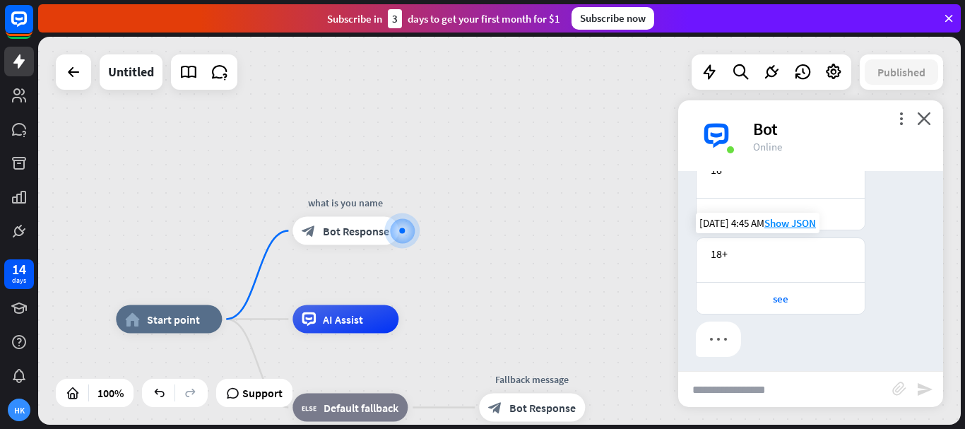
scroll to position [179, 0]
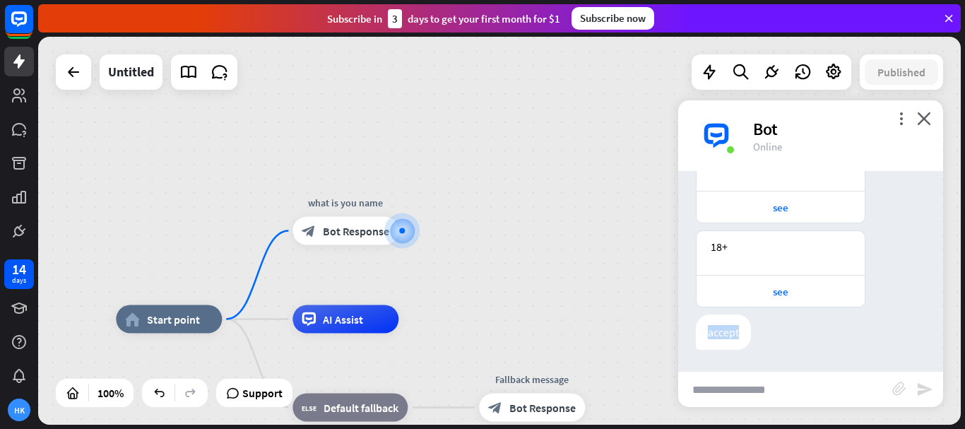
drag, startPoint x: 745, startPoint y: 327, endPoint x: 767, endPoint y: 341, distance: 26.1
click at [717, 329] on div "accept" at bounding box center [723, 331] width 55 height 35
click at [792, 339] on div "accept [DATE] 4:45 AM Show JSON" at bounding box center [810, 335] width 265 height 42
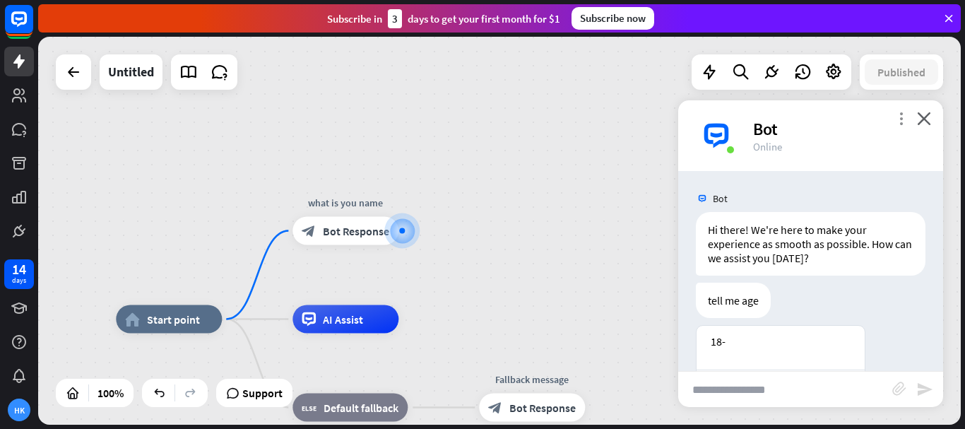
click at [906, 123] on icon "more_vert" at bounding box center [900, 118] width 13 height 13
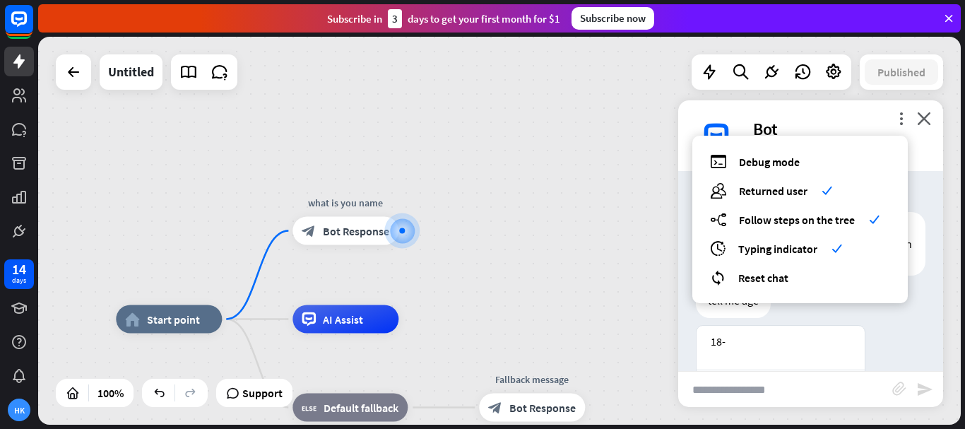
click at [599, 151] on div "home_2 Start point what is you name block_bot_response Bot Response AI Assist b…" at bounding box center [499, 231] width 923 height 388
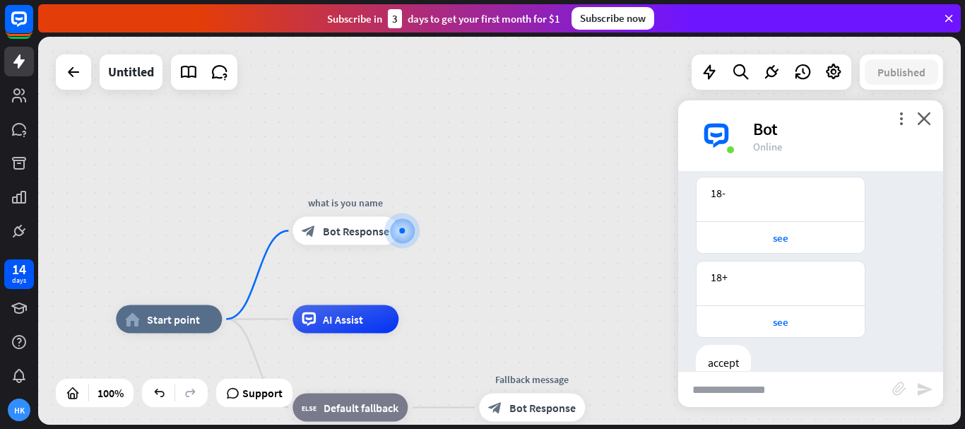
scroll to position [179, 0]
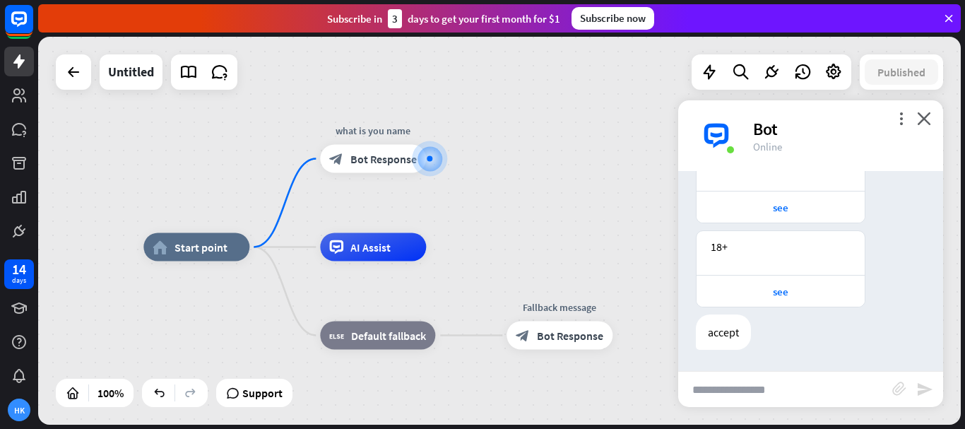
drag, startPoint x: 540, startPoint y: 266, endPoint x: 563, endPoint y: 205, distance: 65.1
click at [563, 205] on div "home_2 Start point what is you name block_bot_response Bot Response AI Assist b…" at bounding box center [499, 231] width 923 height 388
click at [372, 257] on div "AI Assist" at bounding box center [373, 247] width 106 height 28
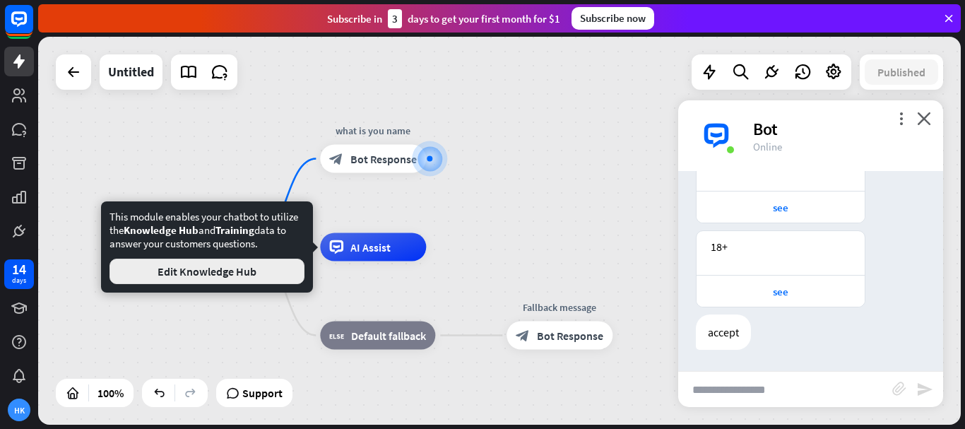
click at [255, 271] on button "Edit Knowledge Hub" at bounding box center [206, 271] width 195 height 25
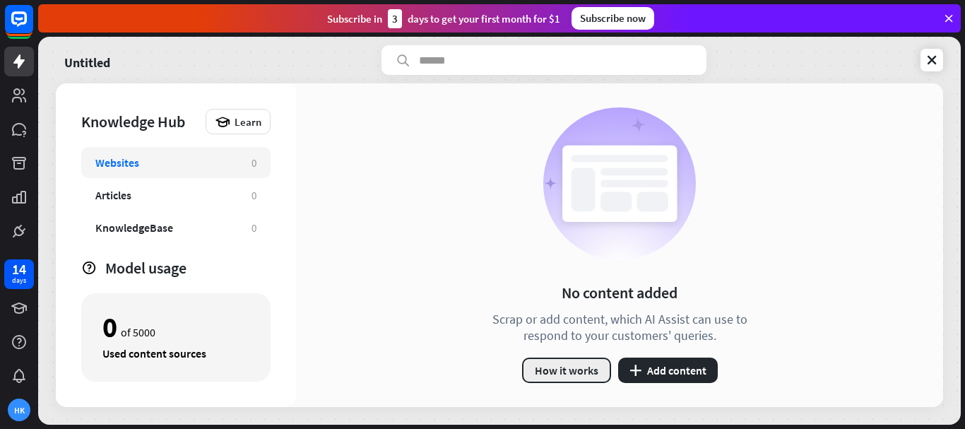
click at [595, 369] on button "How it works" at bounding box center [566, 369] width 89 height 25
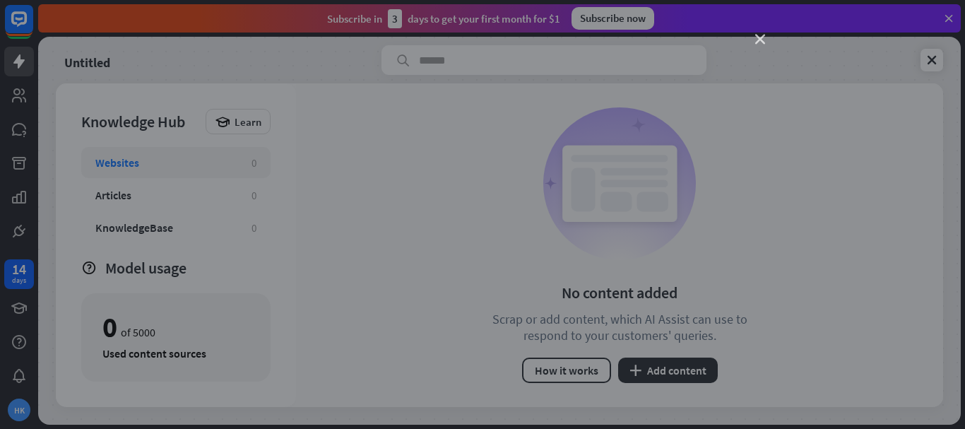
click at [758, 40] on icon "close" at bounding box center [760, 40] width 10 height 10
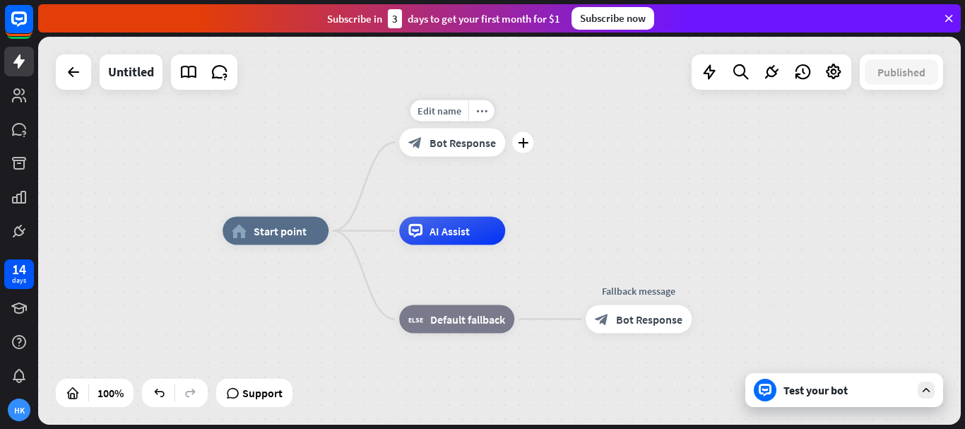
click at [447, 148] on span "Bot Response" at bounding box center [462, 143] width 66 height 14
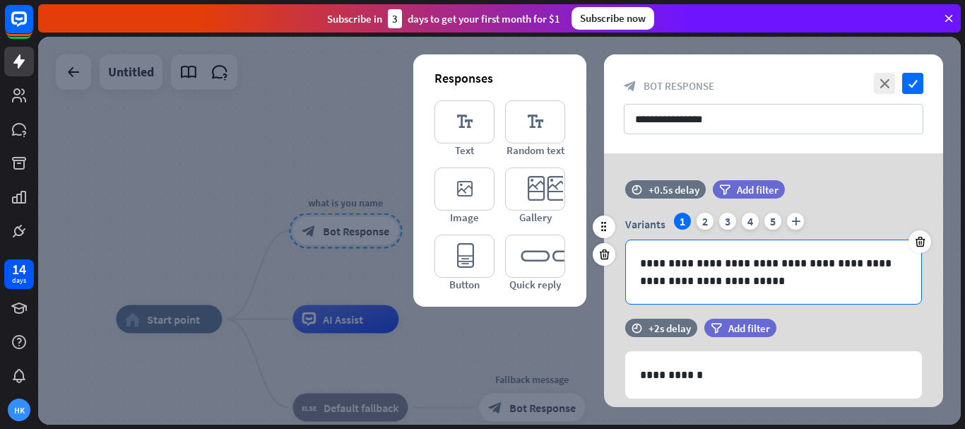
scroll to position [212, 0]
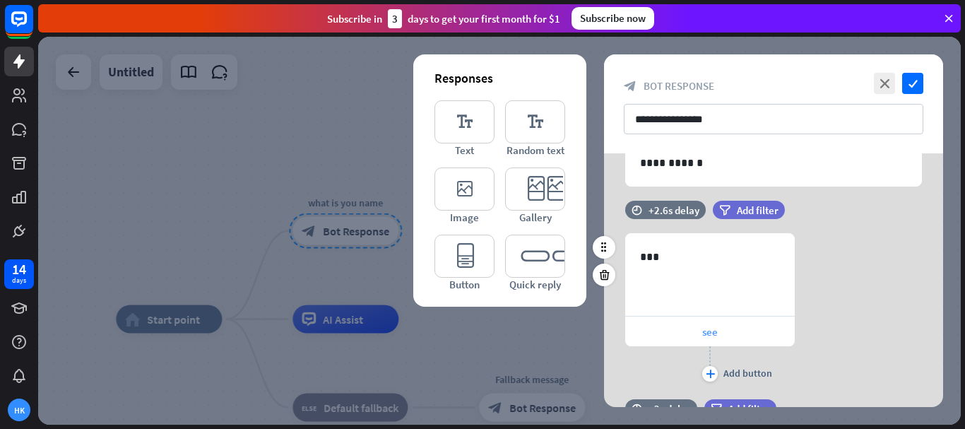
click at [727, 331] on div "see" at bounding box center [710, 331] width 170 height 30
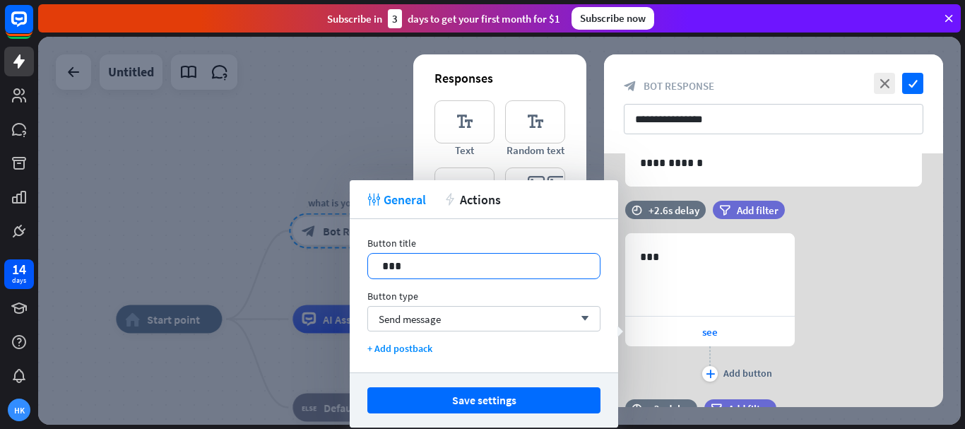
click at [441, 267] on p "***" at bounding box center [483, 266] width 203 height 18
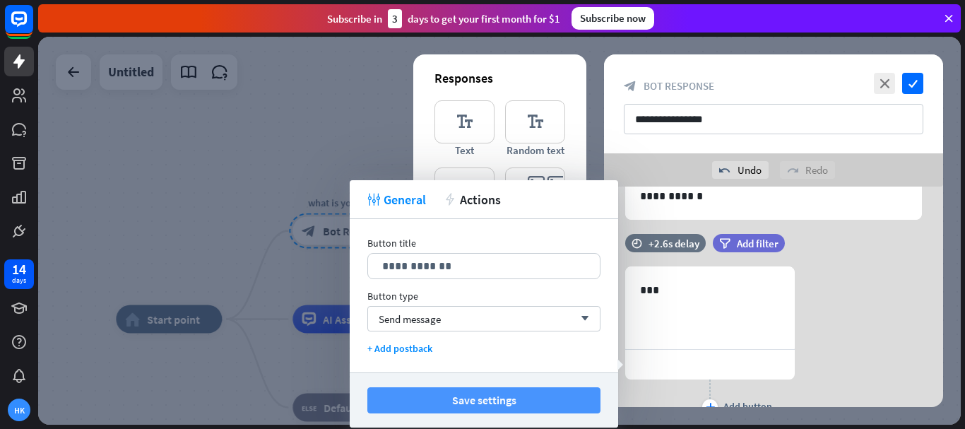
click at [481, 395] on button "Save settings" at bounding box center [483, 400] width 233 height 26
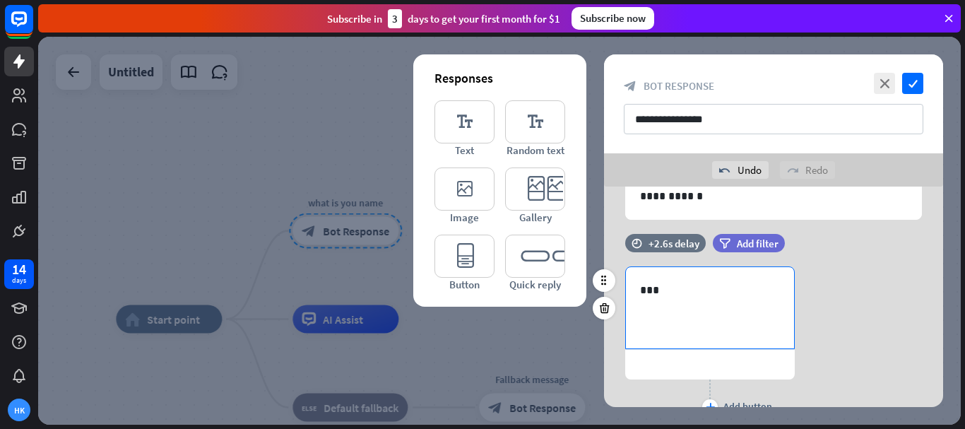
scroll to position [424, 0]
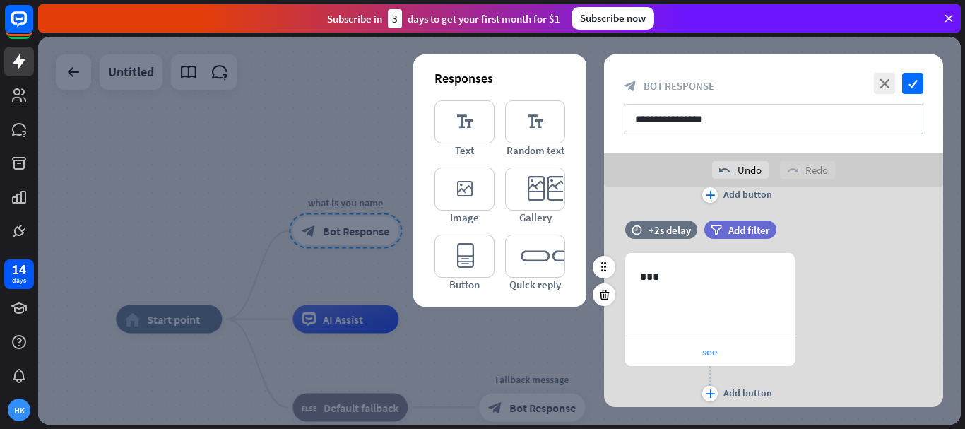
click at [727, 355] on div "see" at bounding box center [710, 351] width 170 height 30
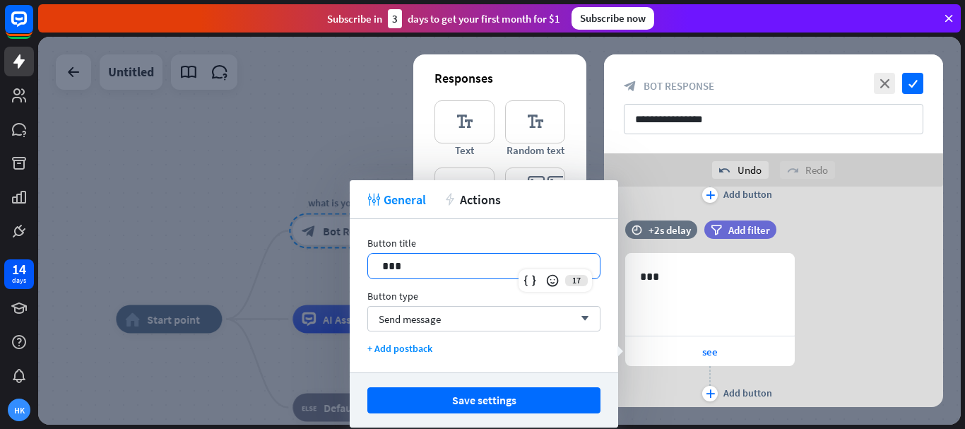
click at [474, 263] on p "***" at bounding box center [483, 266] width 203 height 18
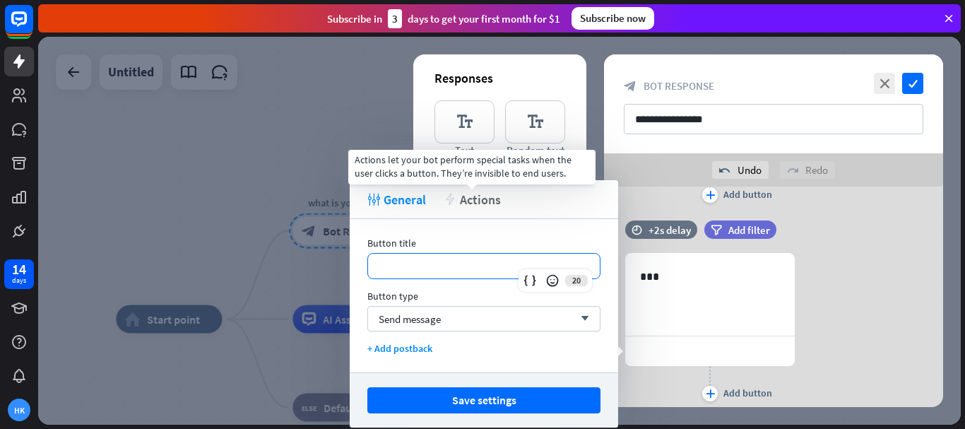
click at [471, 201] on span "Actions" at bounding box center [480, 199] width 41 height 16
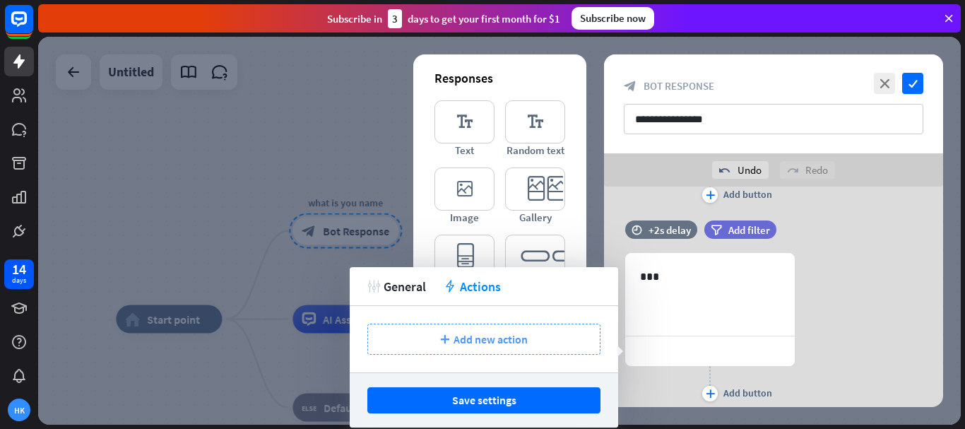
click at [506, 340] on span "Add new action" at bounding box center [490, 339] width 74 height 14
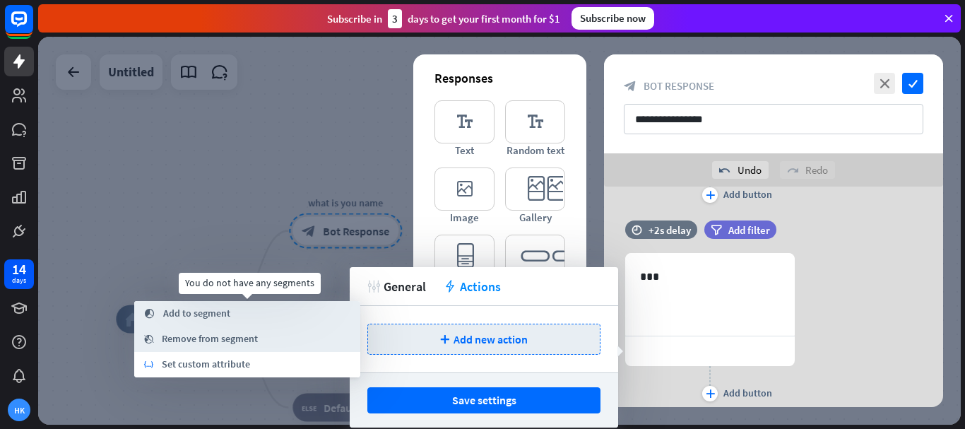
click at [183, 312] on span "Add to segment" at bounding box center [196, 314] width 67 height 14
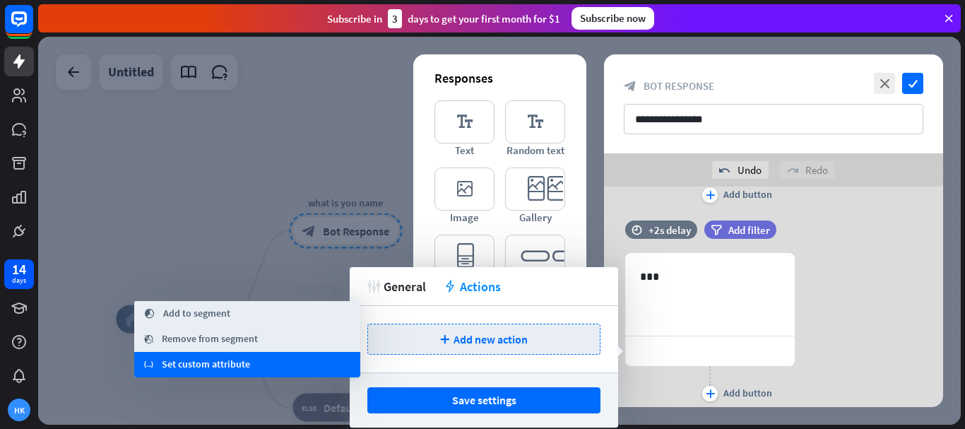
click at [213, 365] on span "Set custom attribute" at bounding box center [206, 364] width 88 height 14
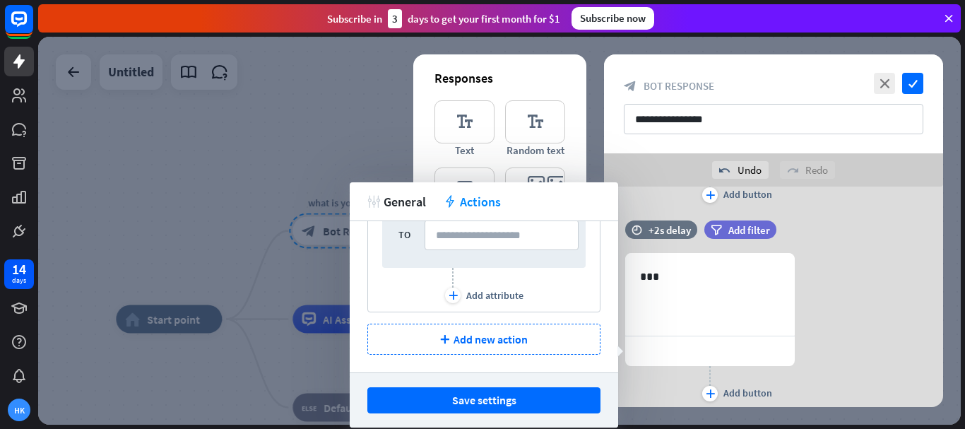
scroll to position [0, 0]
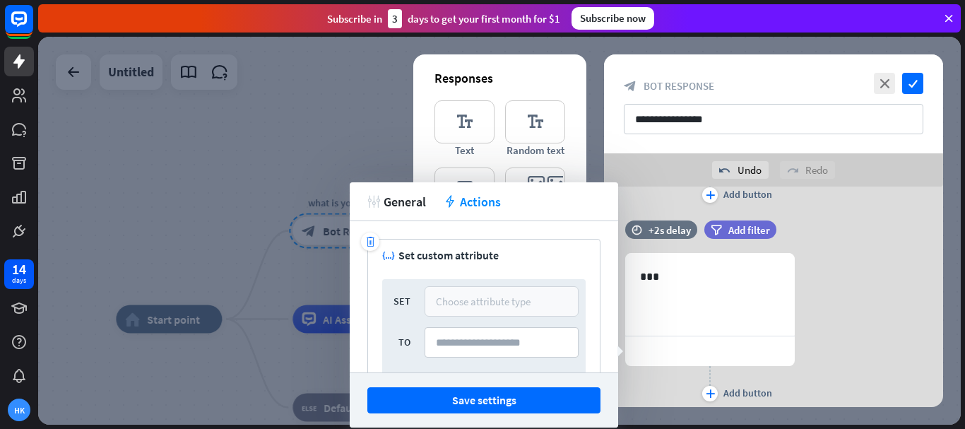
click at [458, 303] on div "Choose attribute type" at bounding box center [483, 301] width 95 height 13
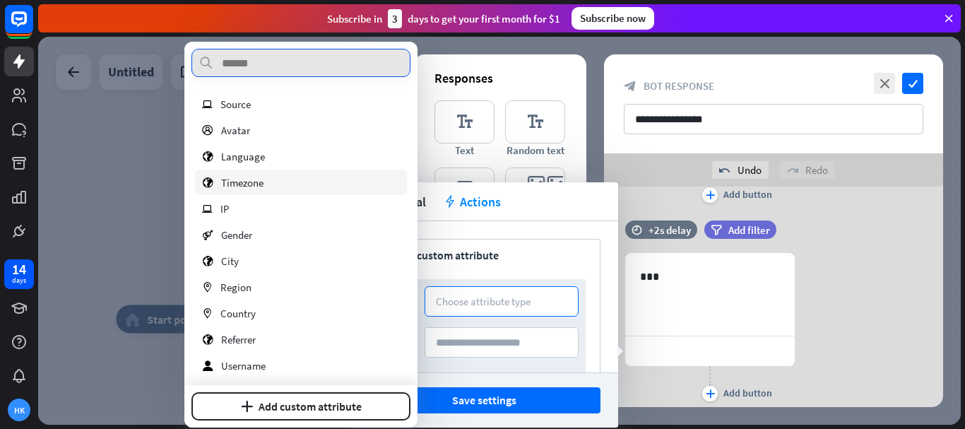
scroll to position [132, 0]
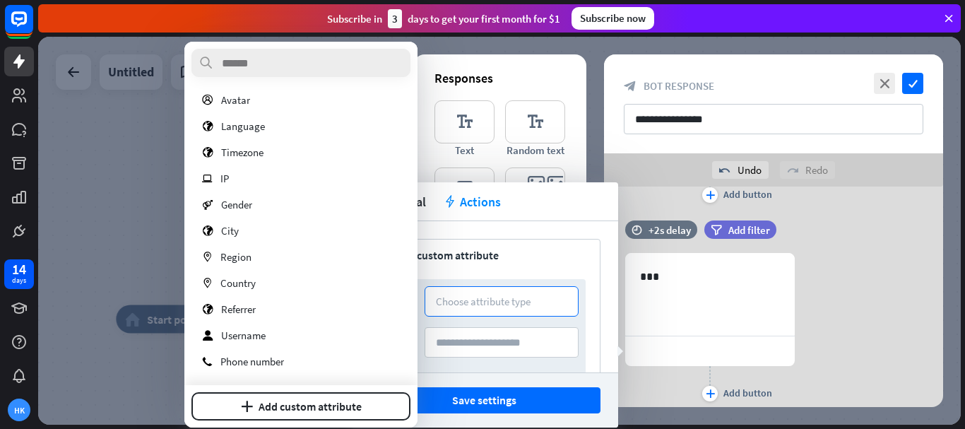
click at [131, 231] on div at bounding box center [499, 231] width 923 height 388
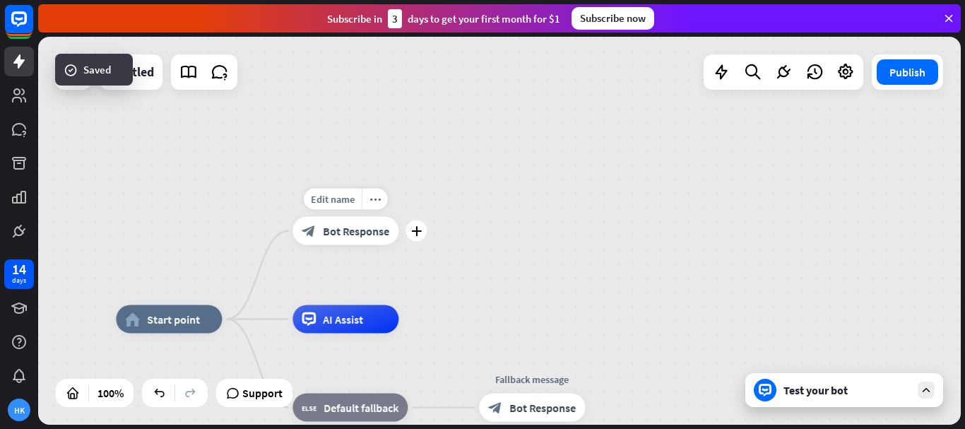
click at [331, 229] on span "Bot Response" at bounding box center [356, 231] width 66 height 14
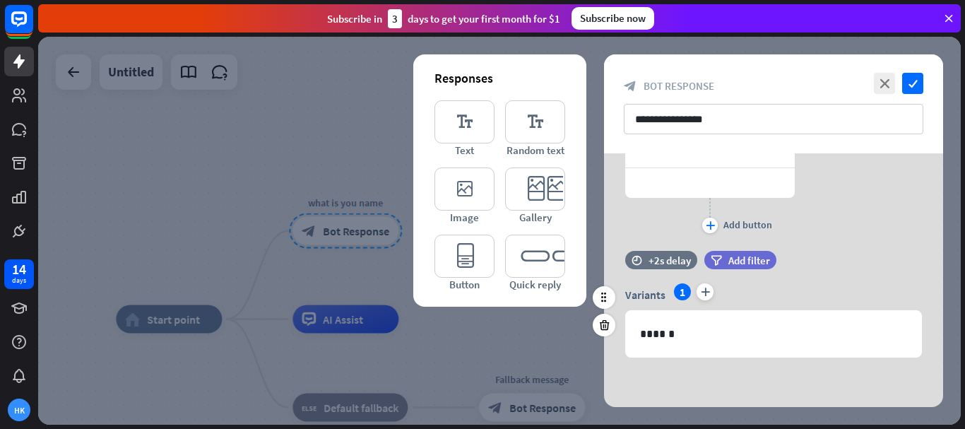
scroll to position [347, 0]
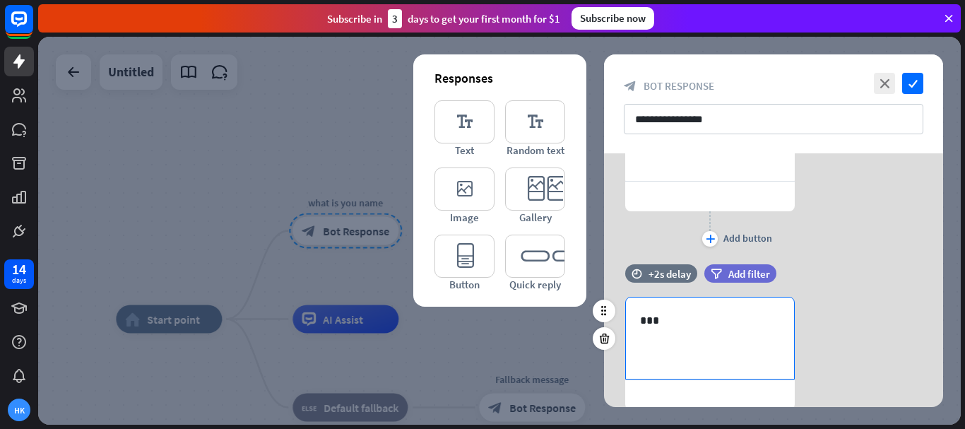
click at [714, 327] on p "***" at bounding box center [710, 321] width 140 height 18
click at [543, 136] on icon "editor_text" at bounding box center [535, 121] width 60 height 43
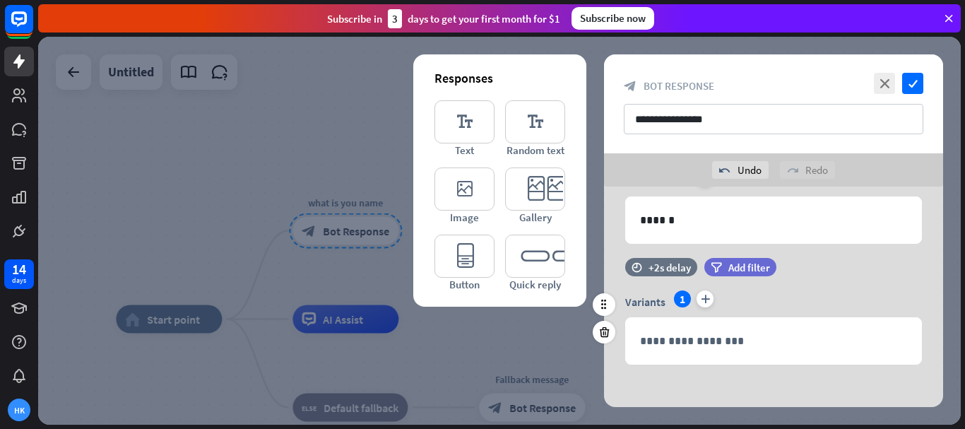
scroll to position [713, 0]
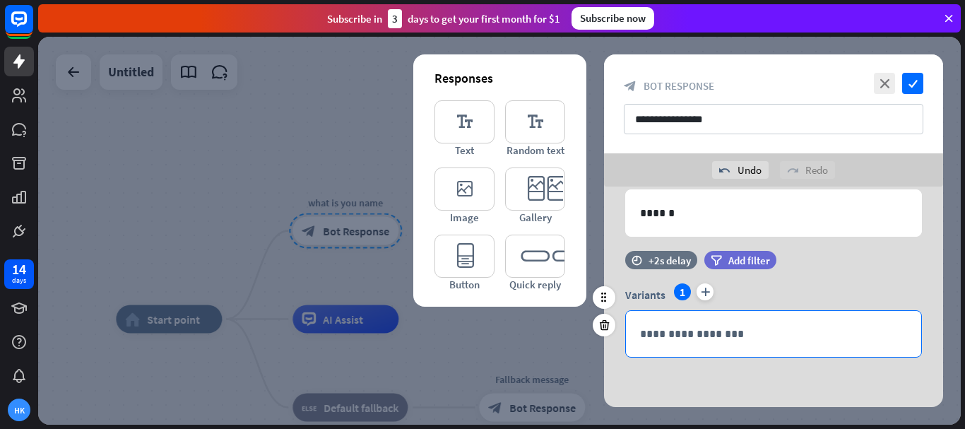
click at [712, 333] on p "**********" at bounding box center [773, 334] width 267 height 18
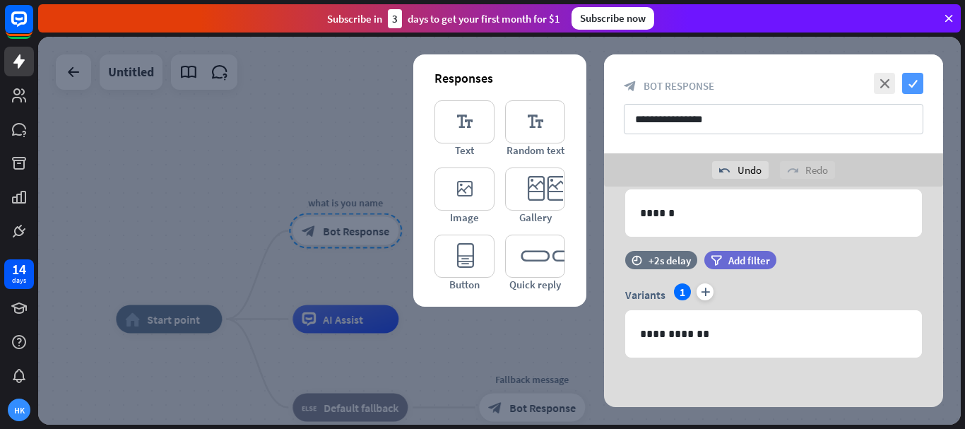
click at [913, 83] on icon "check" at bounding box center [912, 83] width 21 height 21
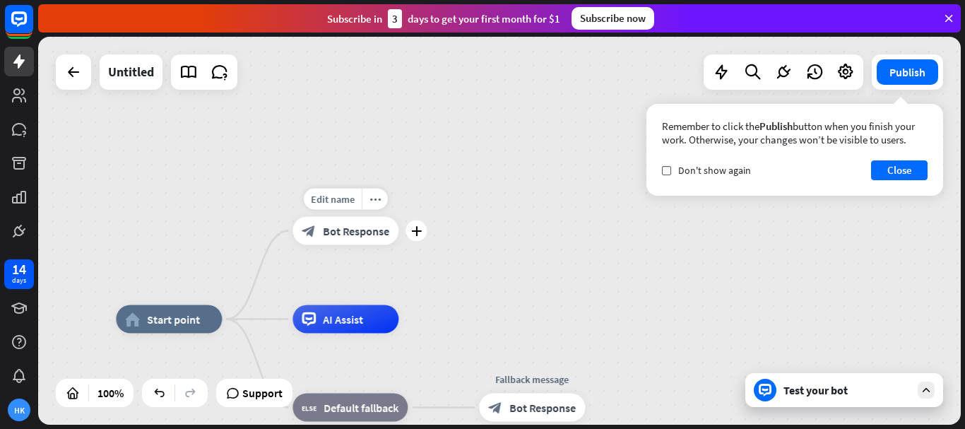
click at [345, 237] on span "Bot Response" at bounding box center [356, 231] width 66 height 14
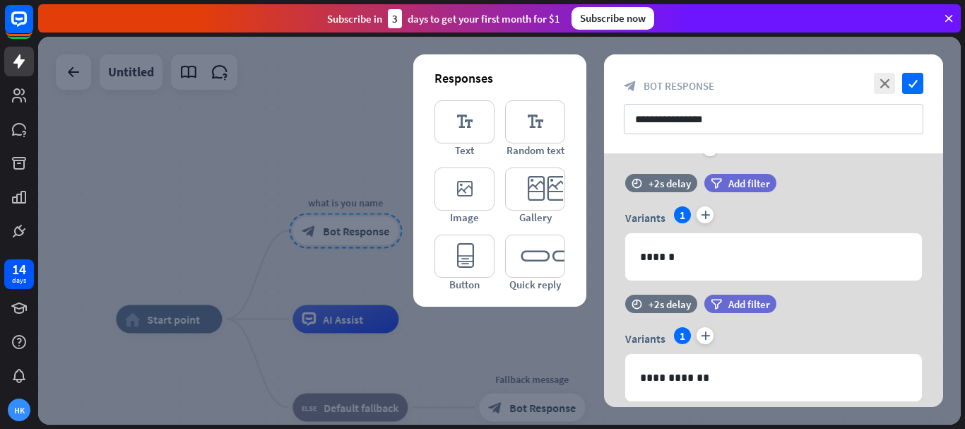
scroll to position [680, 0]
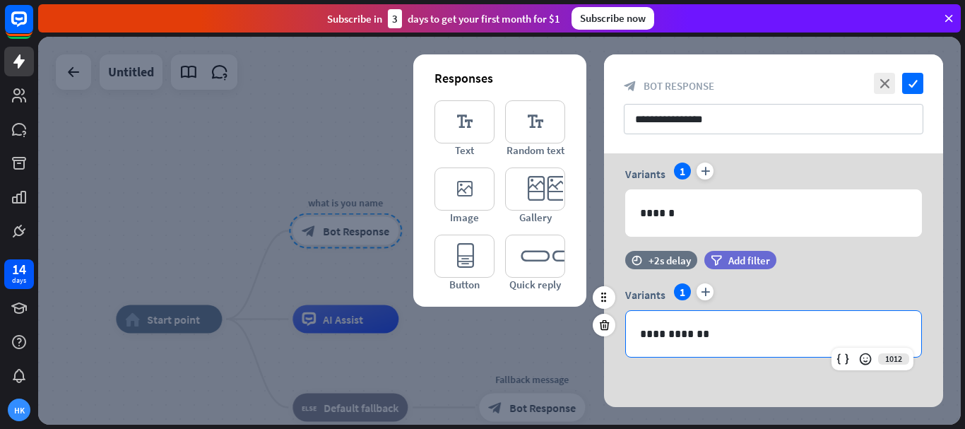
click at [729, 328] on p "**********" at bounding box center [773, 334] width 267 height 18
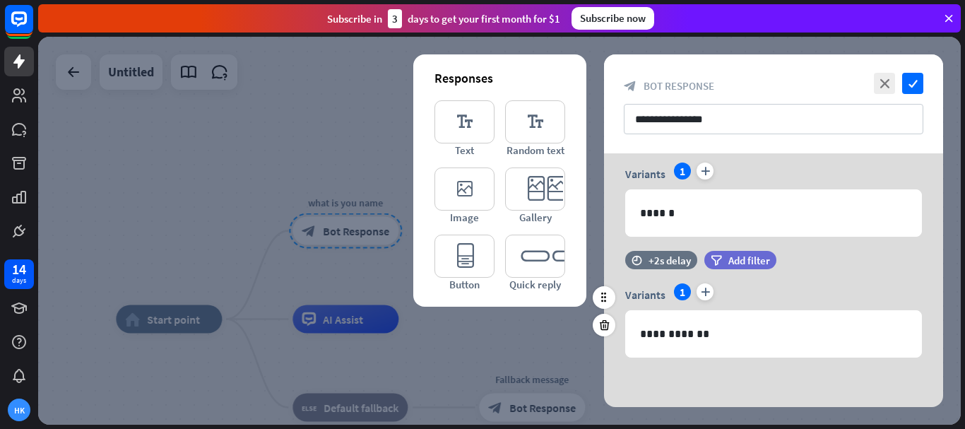
click at [685, 289] on div "1" at bounding box center [682, 291] width 17 height 17
click at [708, 289] on icon "plus" at bounding box center [704, 291] width 17 height 17
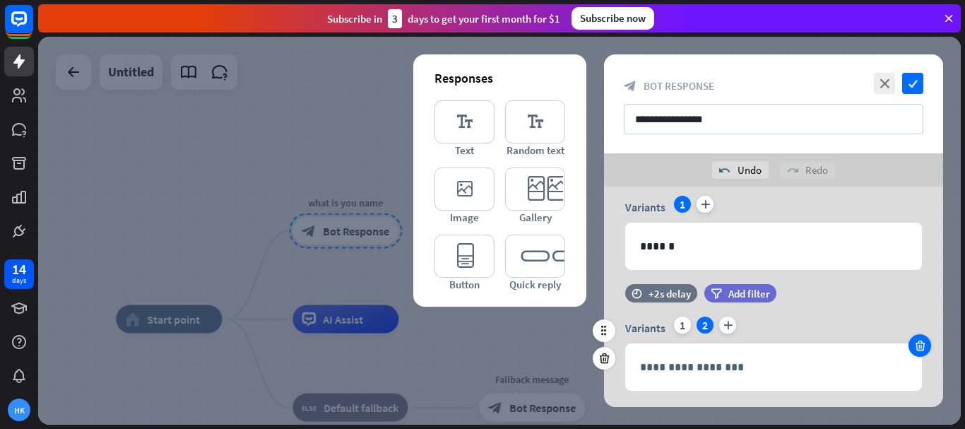
click at [916, 342] on icon at bounding box center [919, 345] width 13 height 13
click at [915, 342] on div "**********" at bounding box center [773, 353] width 297 height 74
click at [608, 356] on icon at bounding box center [604, 358] width 13 height 13
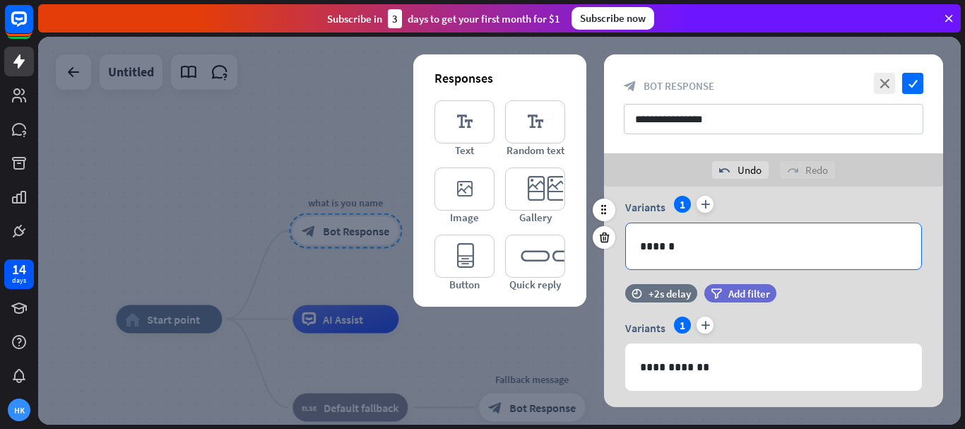
scroll to position [592, 0]
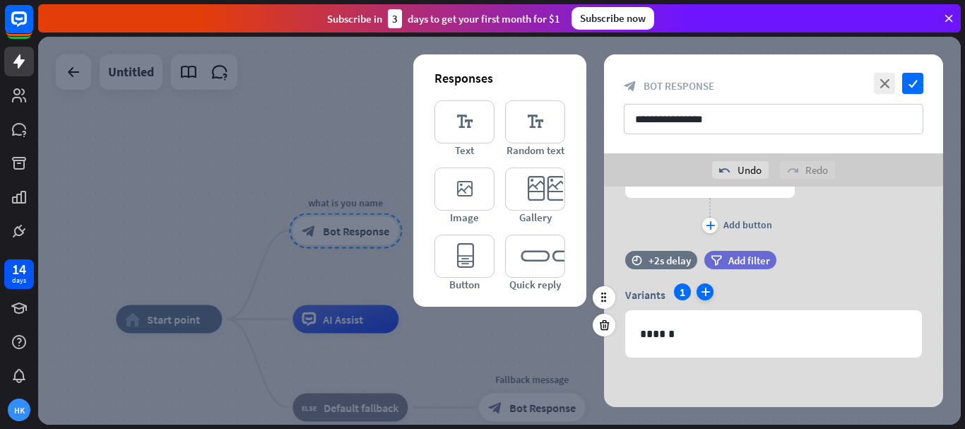
click at [706, 284] on icon "plus" at bounding box center [704, 291] width 17 height 17
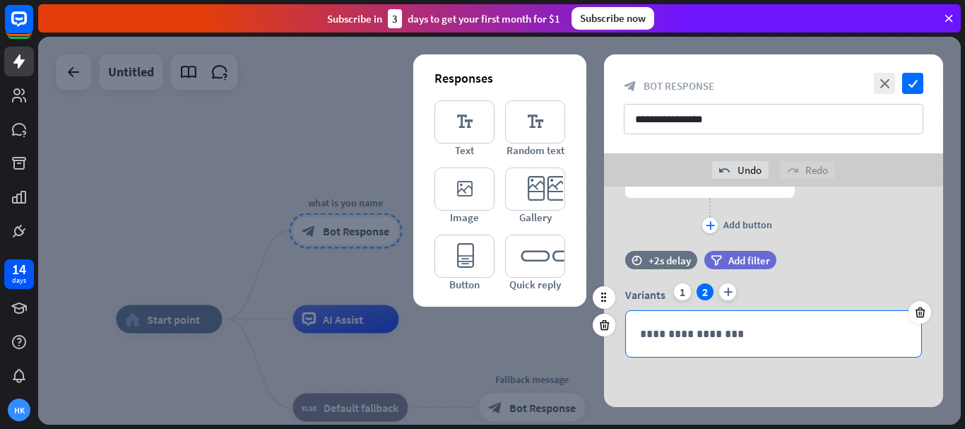
click at [711, 326] on p "**********" at bounding box center [773, 334] width 267 height 18
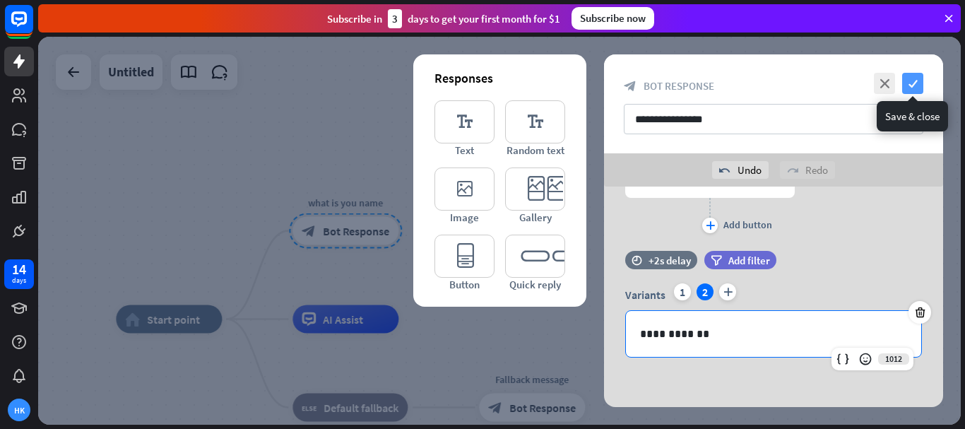
click at [915, 83] on icon "check" at bounding box center [912, 83] width 21 height 21
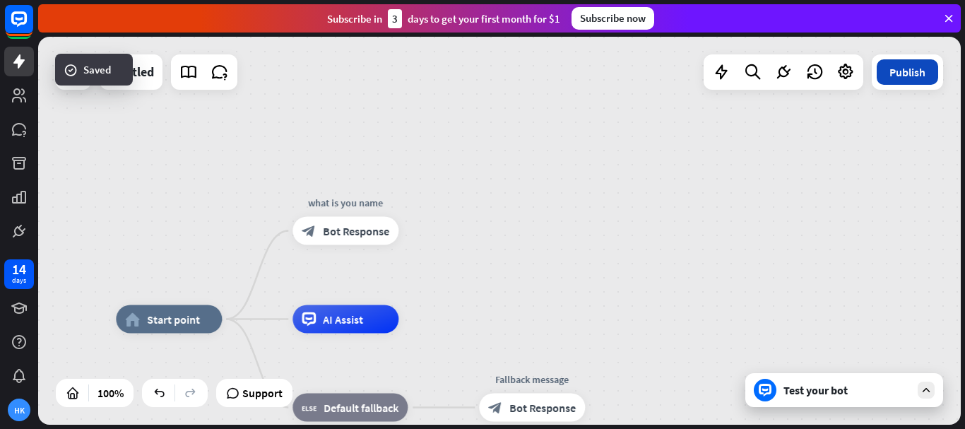
click at [899, 70] on button "Publish" at bounding box center [907, 71] width 61 height 25
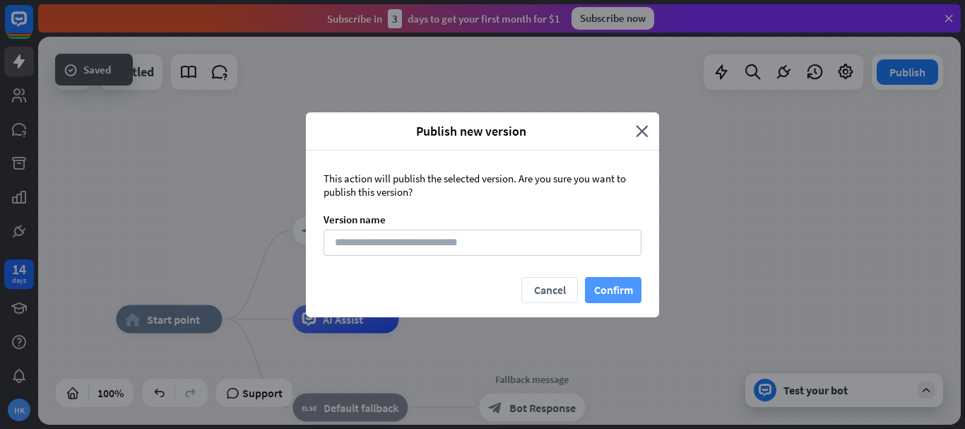
click at [610, 285] on button "Confirm" at bounding box center [613, 290] width 57 height 26
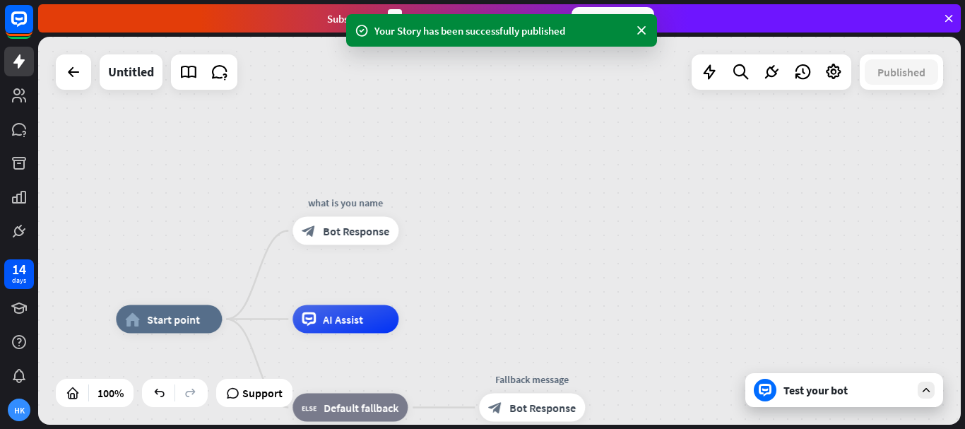
click at [881, 380] on div "Test your bot" at bounding box center [844, 390] width 198 height 34
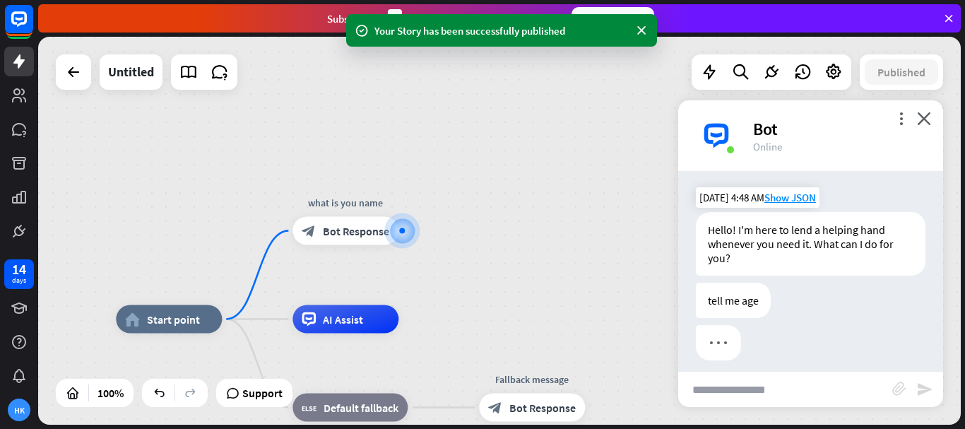
scroll to position [11, 0]
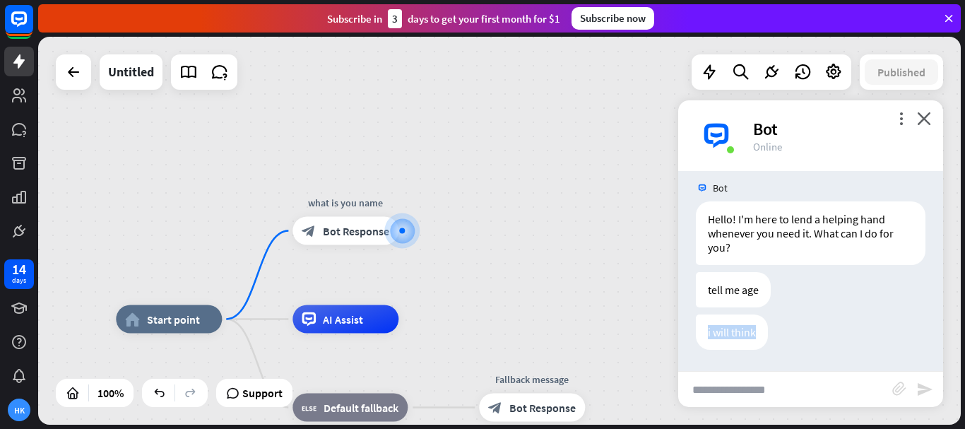
drag, startPoint x: 756, startPoint y: 330, endPoint x: 635, endPoint y: 294, distance: 126.0
click at [698, 317] on div "i will think" at bounding box center [732, 331] width 72 height 35
click at [571, 262] on div "home_2 Start point what is you name block_bot_response Bot Response AI Assist b…" at bounding box center [499, 231] width 923 height 388
click at [360, 231] on span "Bot Response" at bounding box center [356, 231] width 66 height 14
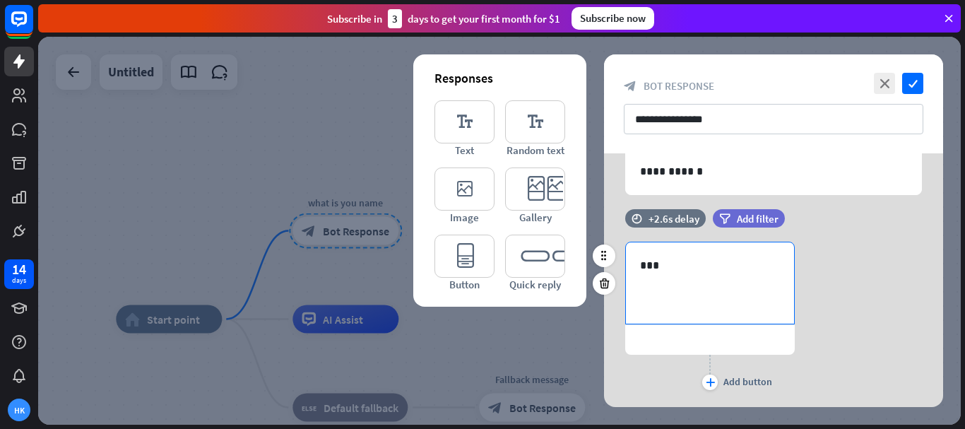
scroll to position [212, 0]
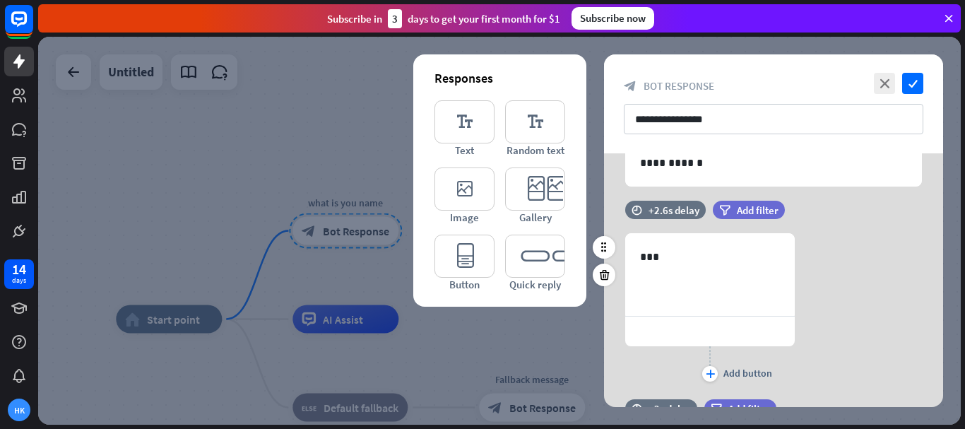
click at [694, 331] on div at bounding box center [710, 331] width 170 height 30
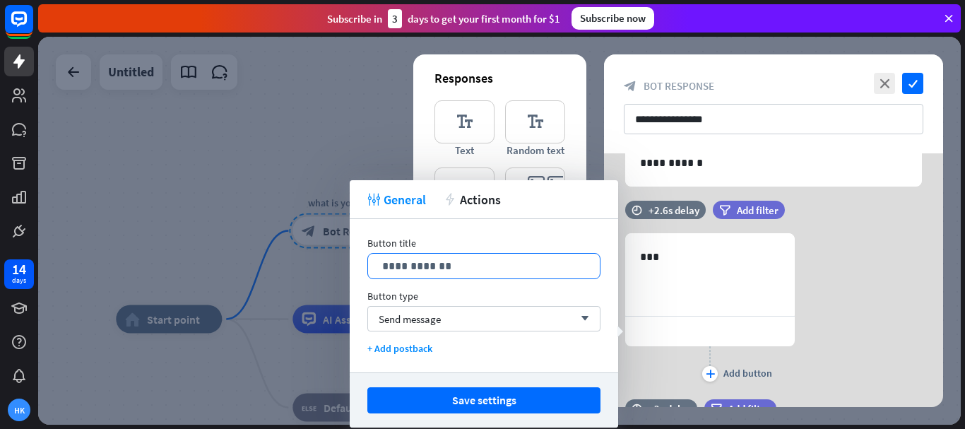
click at [476, 266] on p "**********" at bounding box center [483, 266] width 203 height 18
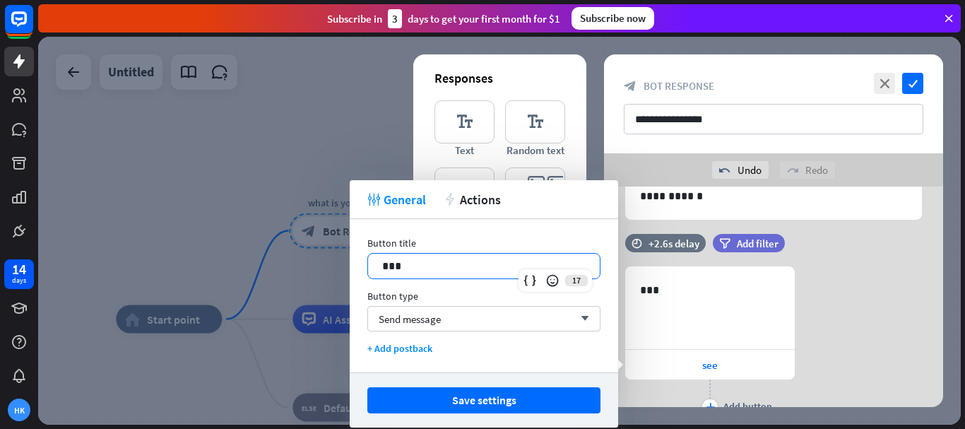
click at [498, 394] on button "Save settings" at bounding box center [483, 400] width 233 height 26
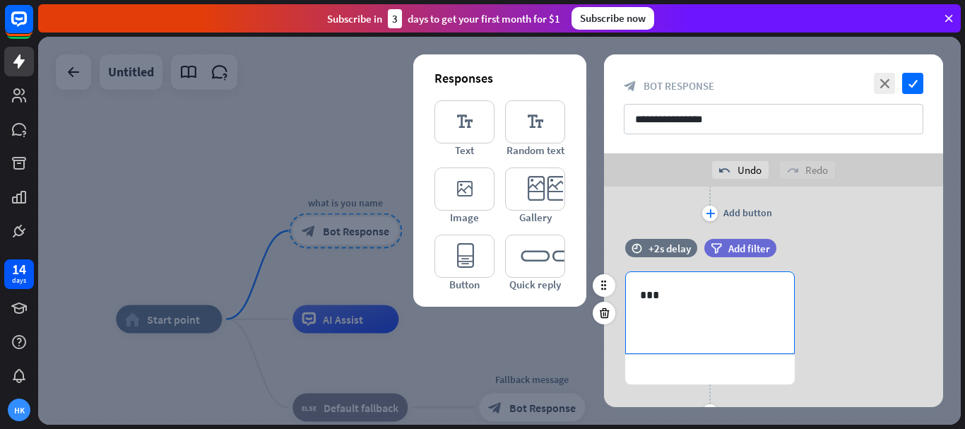
scroll to position [424, 0]
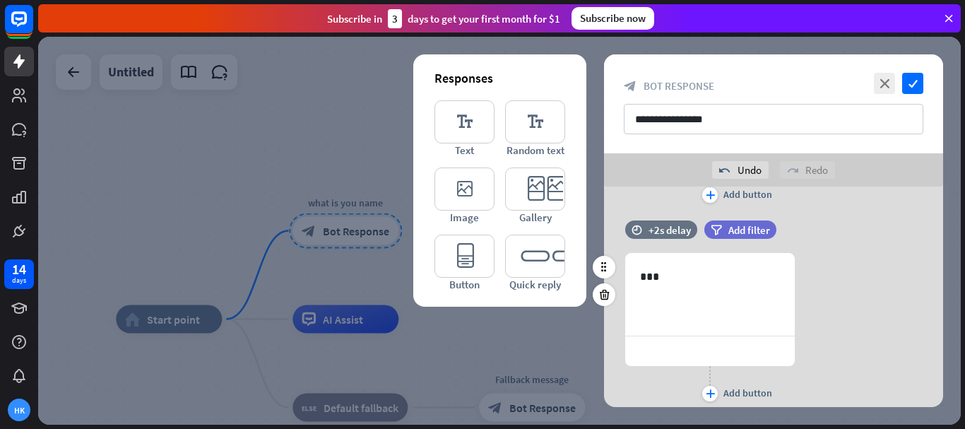
click at [702, 350] on div at bounding box center [710, 351] width 170 height 30
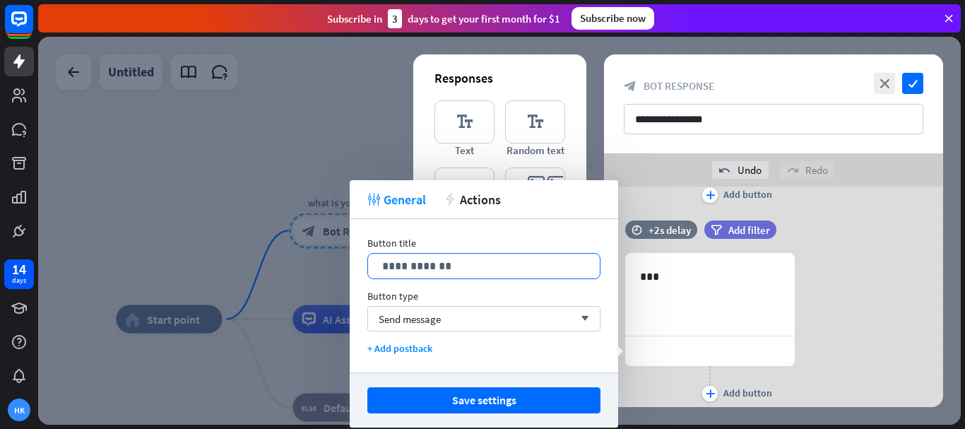
click at [470, 272] on p "**********" at bounding box center [483, 266] width 203 height 18
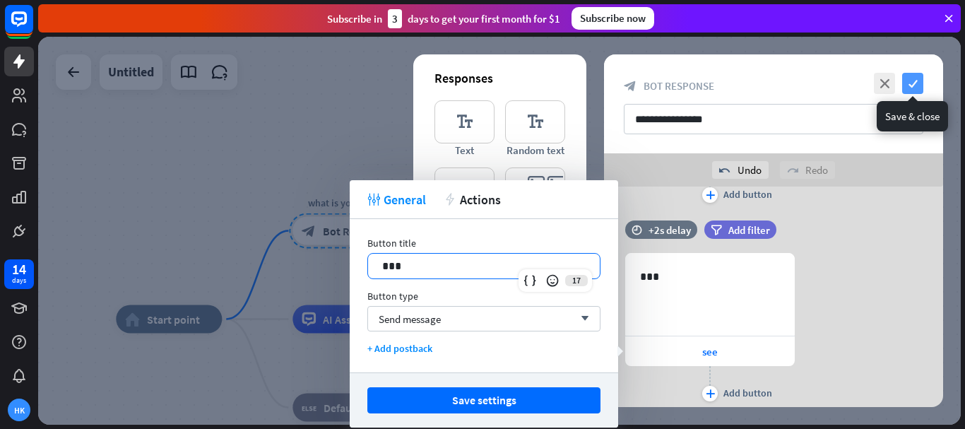
click at [914, 81] on icon "check" at bounding box center [912, 83] width 21 height 21
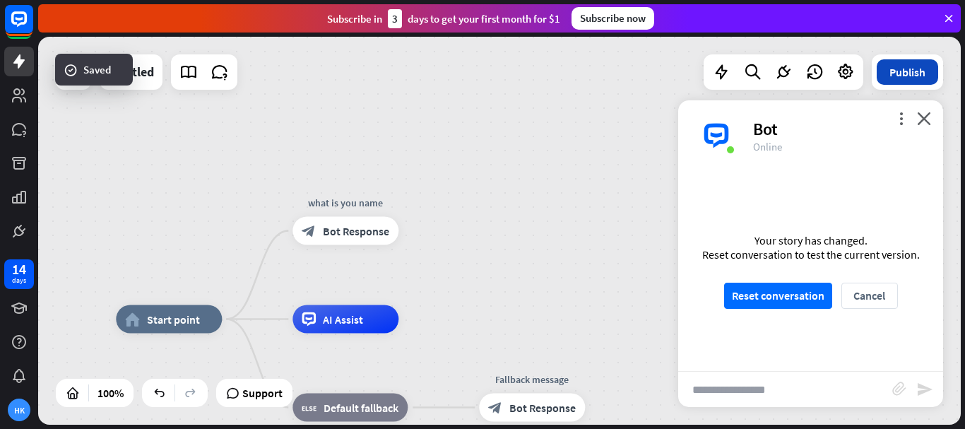
click at [906, 76] on button "Publish" at bounding box center [907, 71] width 61 height 25
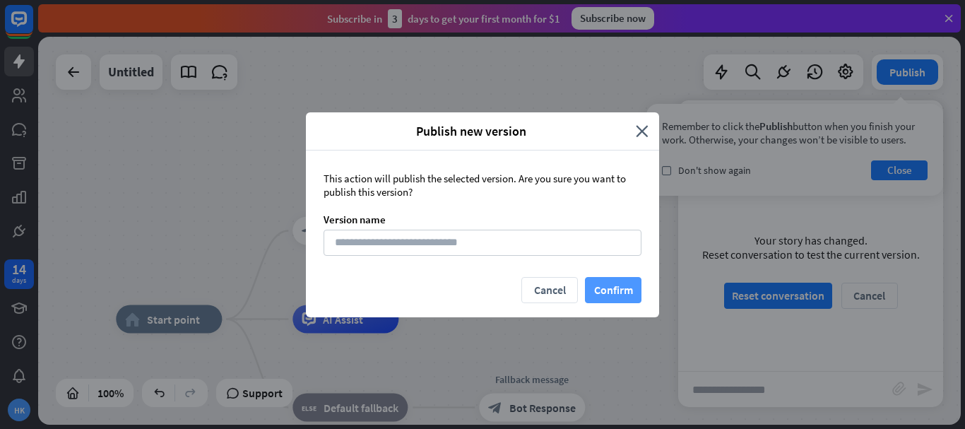
click at [622, 280] on button "Confirm" at bounding box center [613, 290] width 57 height 26
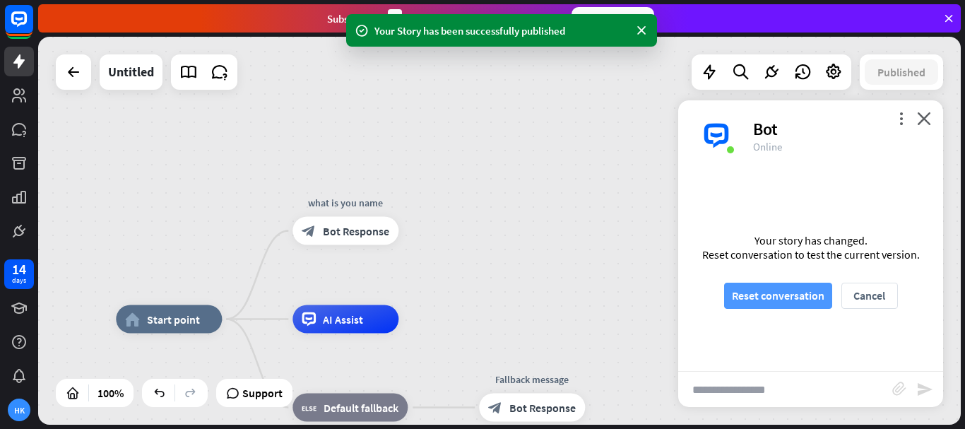
click at [781, 294] on button "Reset conversation" at bounding box center [778, 296] width 108 height 26
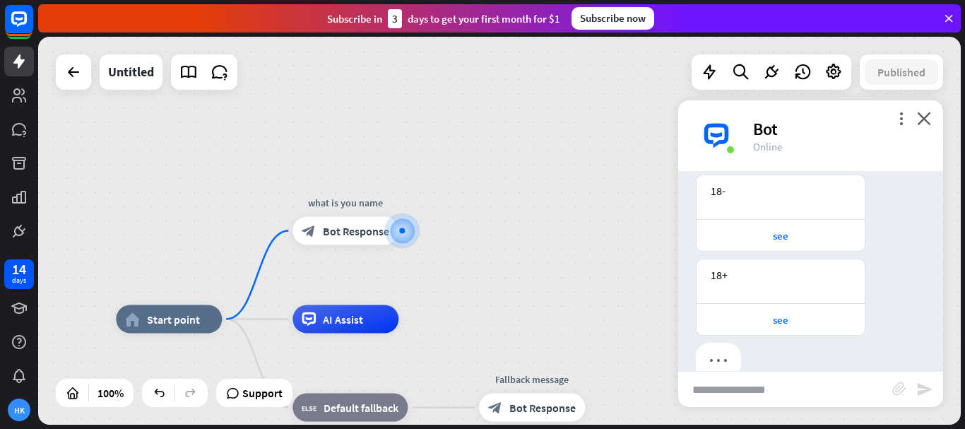
scroll to position [193, 0]
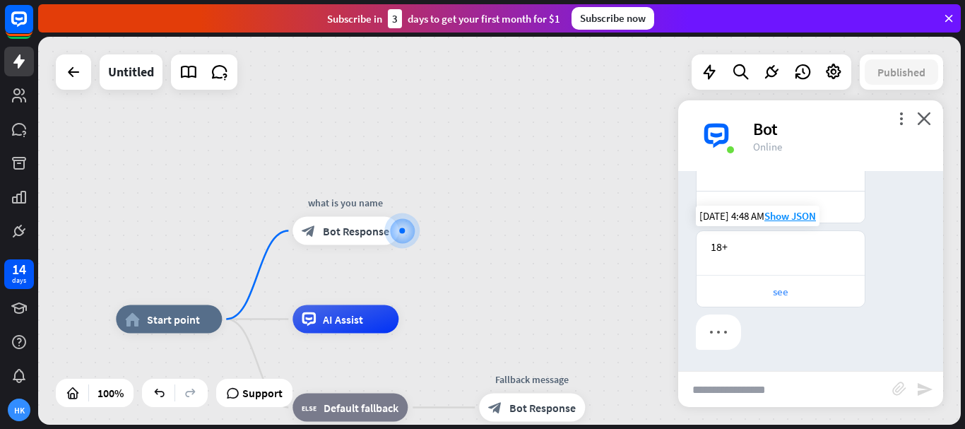
click at [785, 292] on div "see" at bounding box center [781, 291] width 154 height 13
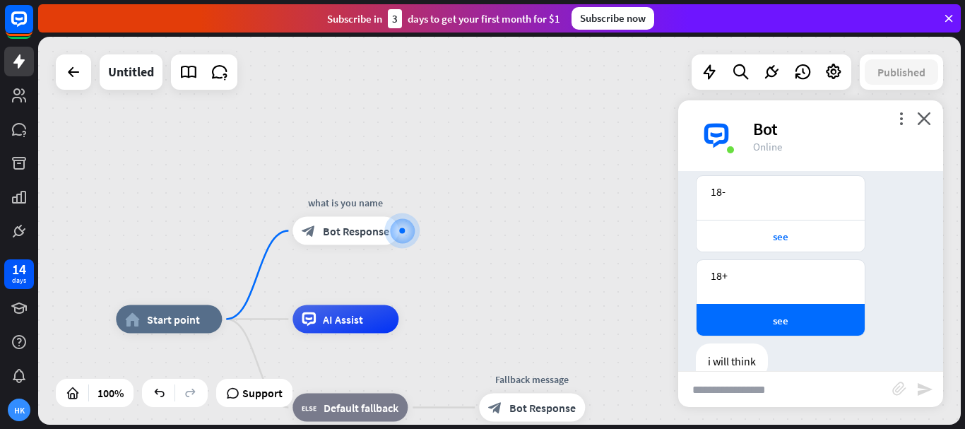
scroll to position [148, 0]
click at [819, 244] on div "see" at bounding box center [781, 237] width 154 height 13
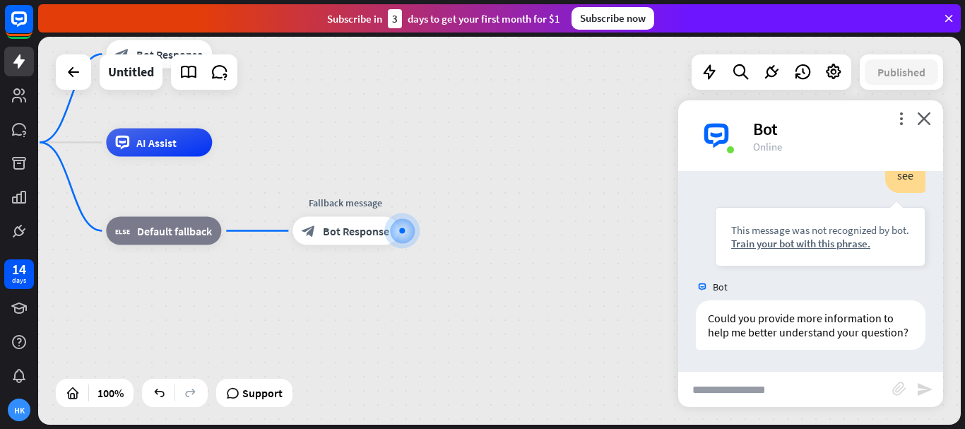
scroll to position [433, 0]
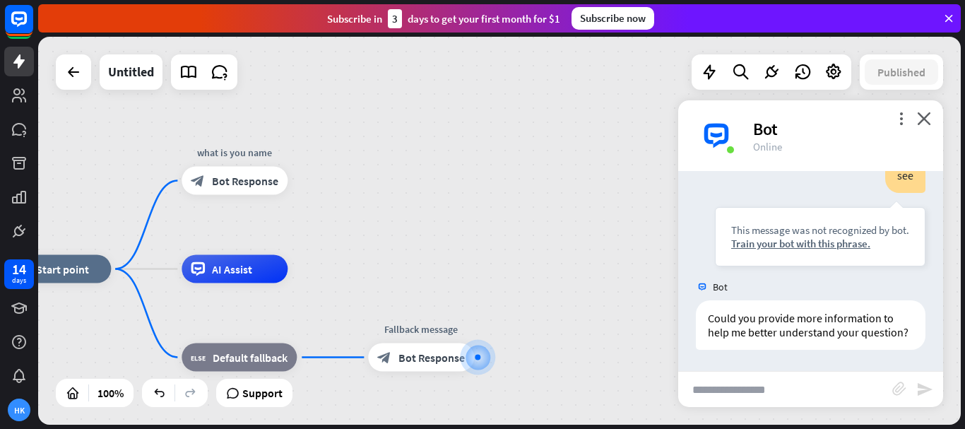
drag, startPoint x: 492, startPoint y: 211, endPoint x: 408, endPoint y: 287, distance: 114.0
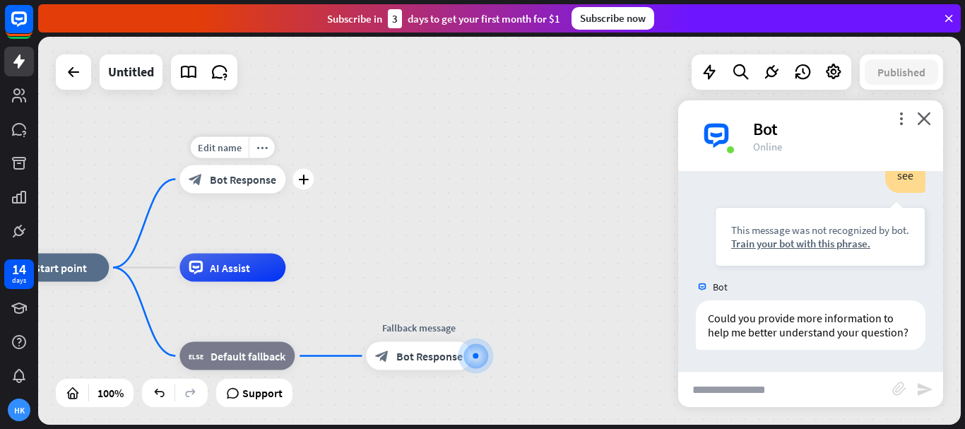
click at [237, 184] on span "Bot Response" at bounding box center [243, 179] width 66 height 14
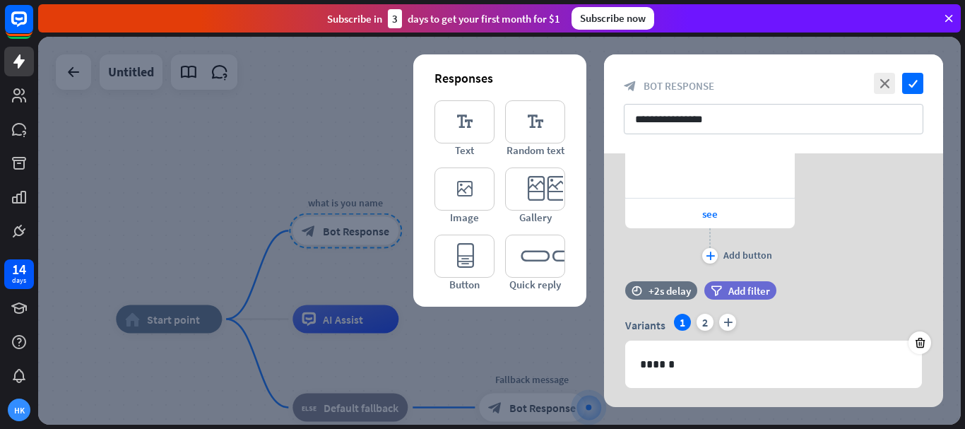
scroll to position [559, 0]
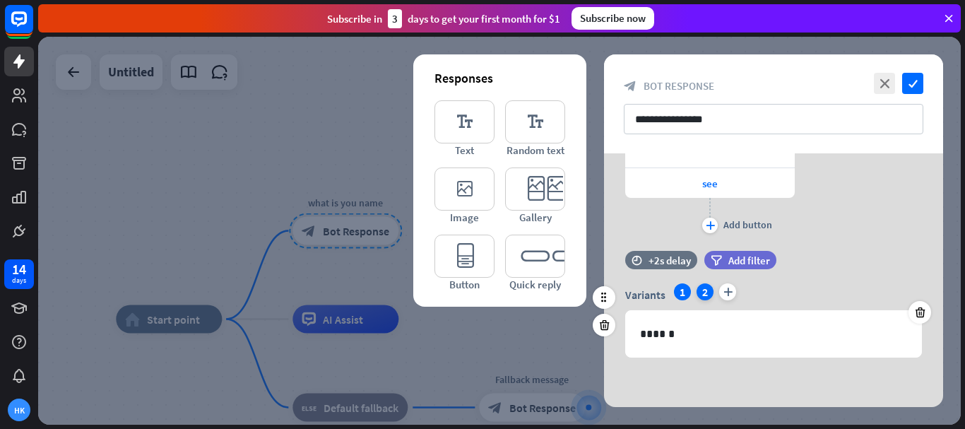
click at [706, 287] on div "2" at bounding box center [704, 291] width 17 height 17
click at [610, 326] on icon at bounding box center [604, 325] width 13 height 13
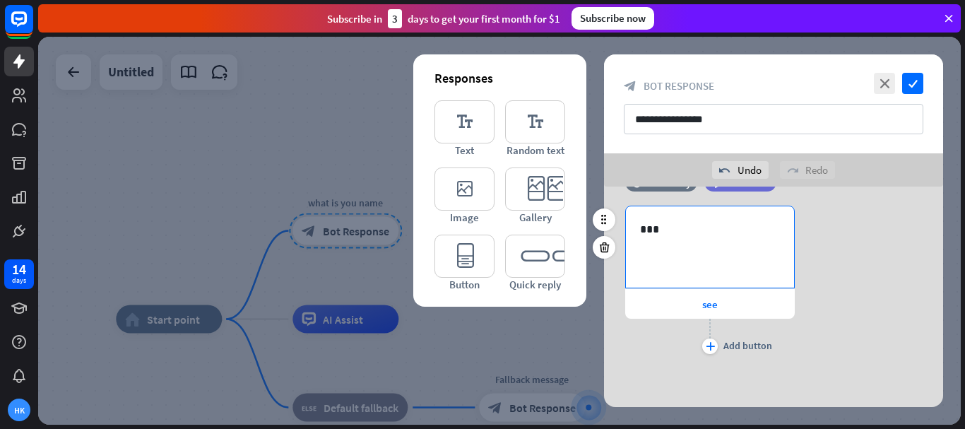
scroll to position [259, 0]
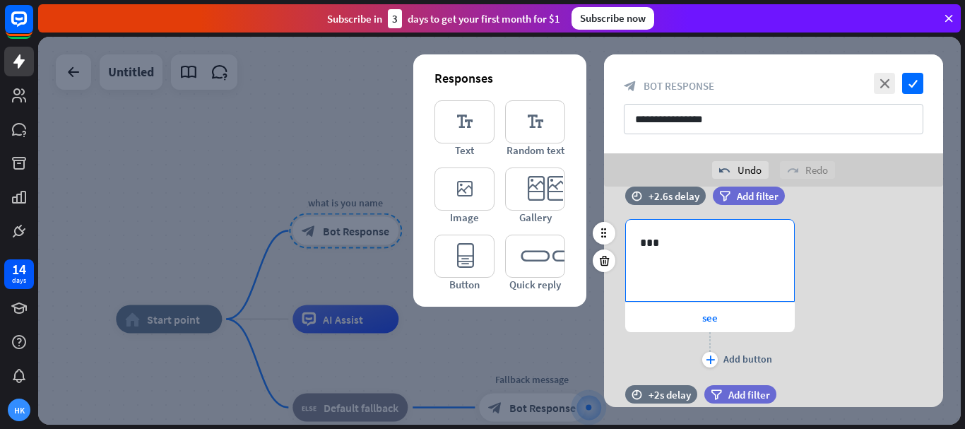
click at [711, 271] on div "***" at bounding box center [710, 260] width 168 height 81
click at [538, 129] on icon "editor_text" at bounding box center [535, 121] width 60 height 43
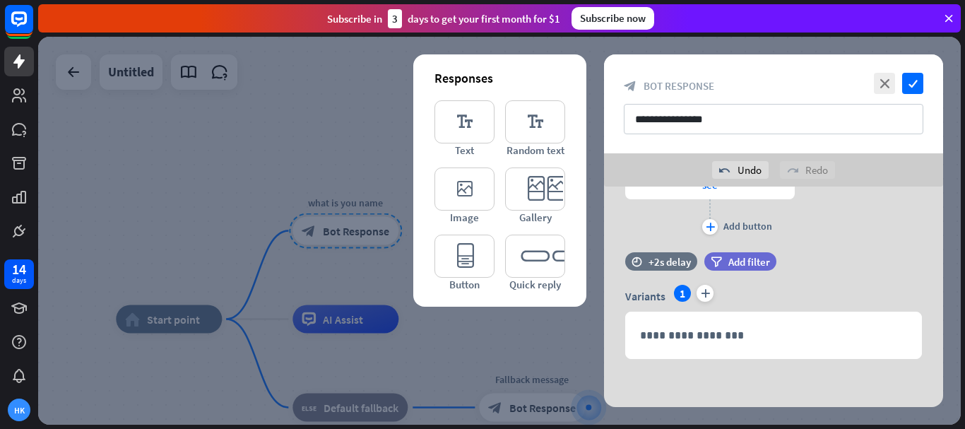
scroll to position [592, 0]
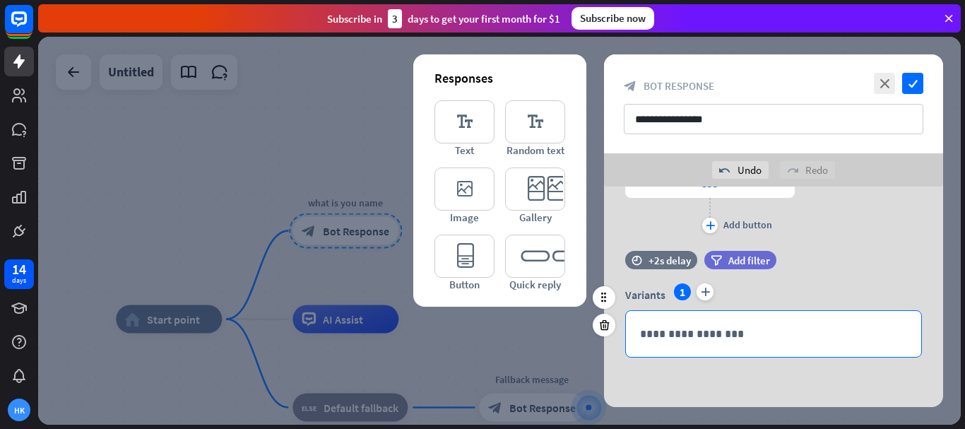
click at [692, 339] on p "**********" at bounding box center [773, 334] width 267 height 18
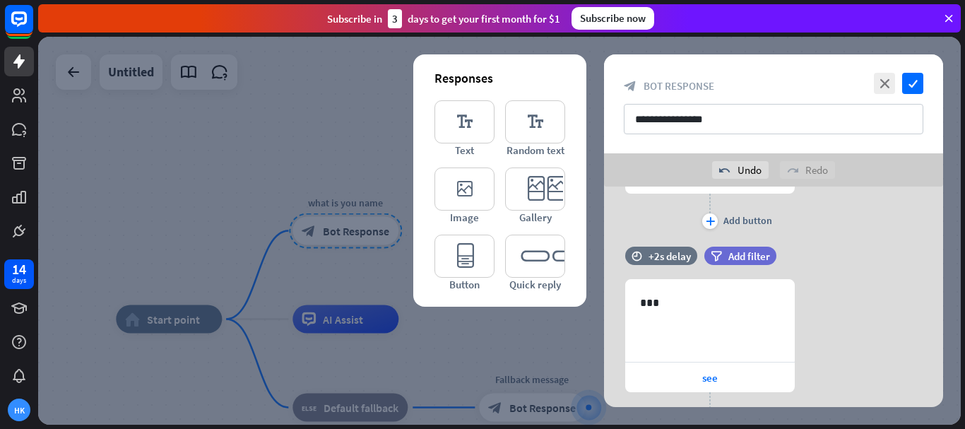
scroll to position [380, 0]
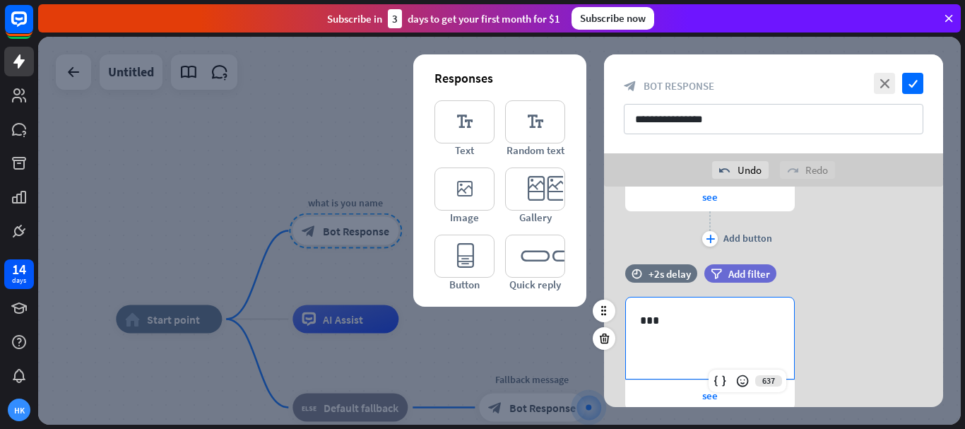
click at [718, 333] on div "***" at bounding box center [710, 337] width 168 height 81
click at [530, 126] on icon "editor_text" at bounding box center [535, 121] width 60 height 43
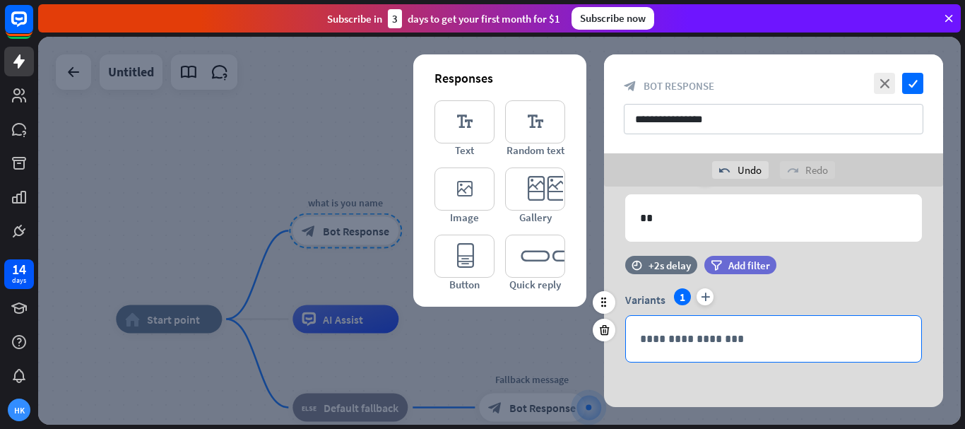
scroll to position [713, 0]
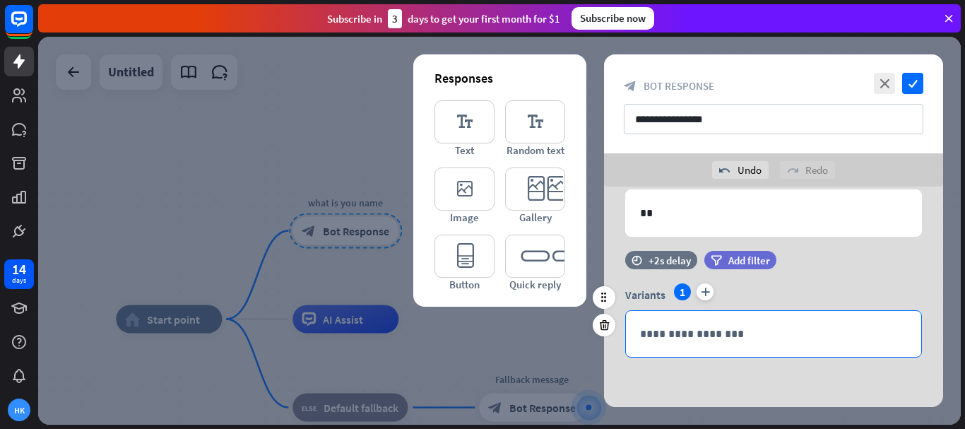
click at [699, 345] on div "**********" at bounding box center [773, 334] width 295 height 46
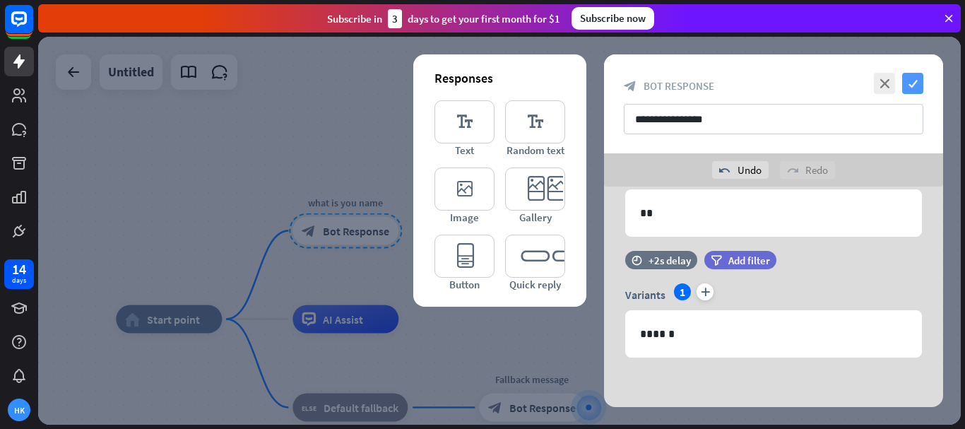
click at [914, 85] on icon "check" at bounding box center [912, 83] width 21 height 21
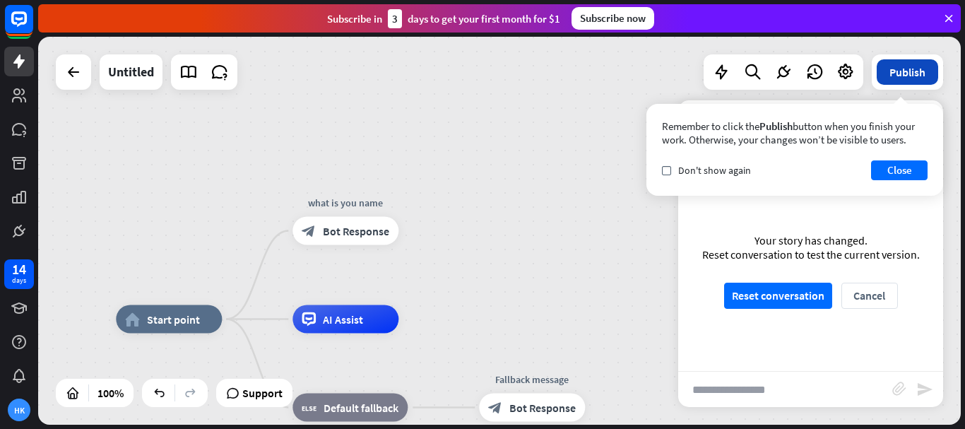
click at [917, 71] on button "Publish" at bounding box center [907, 71] width 61 height 25
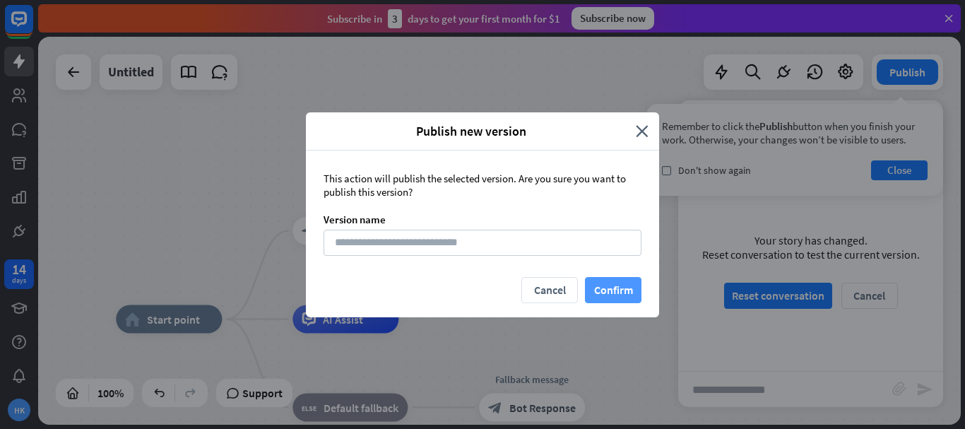
click at [615, 292] on button "Confirm" at bounding box center [613, 290] width 57 height 26
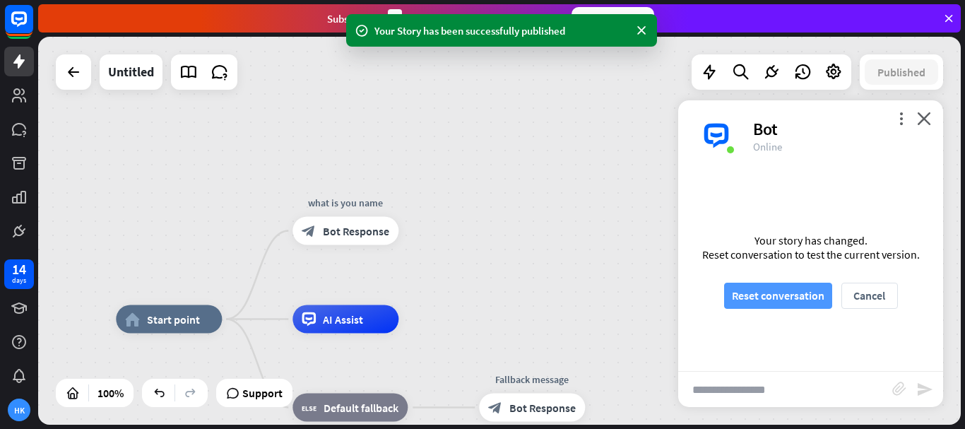
click at [768, 294] on button "Reset conversation" at bounding box center [778, 296] width 108 height 26
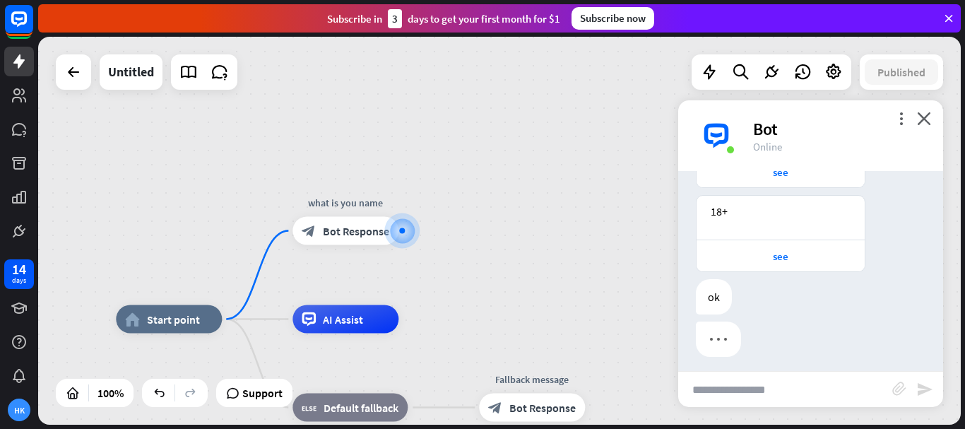
scroll to position [221, 0]
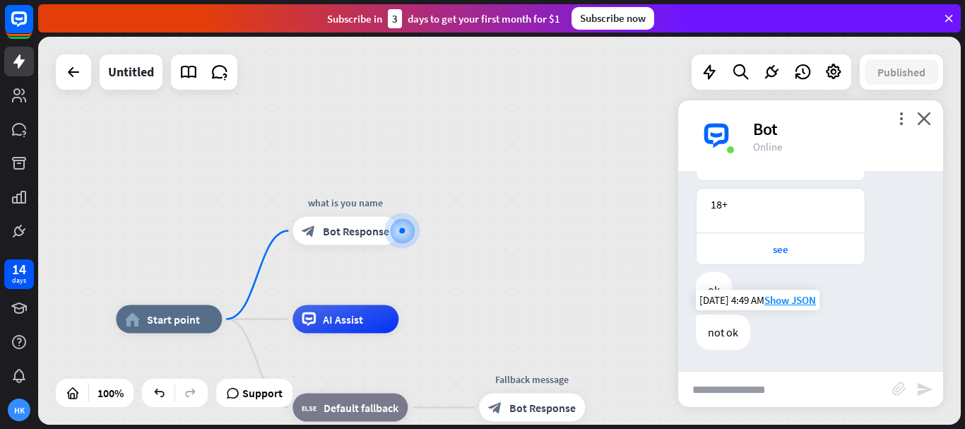
drag, startPoint x: 724, startPoint y: 329, endPoint x: 708, endPoint y: 307, distance: 26.9
click at [707, 314] on div "not ok [DATE] 4:49 AM Show JSON" at bounding box center [810, 335] width 265 height 42
drag, startPoint x: 800, startPoint y: 324, endPoint x: 790, endPoint y: 317, distance: 11.8
click at [797, 321] on div "not ok [DATE] 4:49 AM Show JSON" at bounding box center [810, 335] width 265 height 42
click at [765, 248] on div "see" at bounding box center [781, 248] width 154 height 13
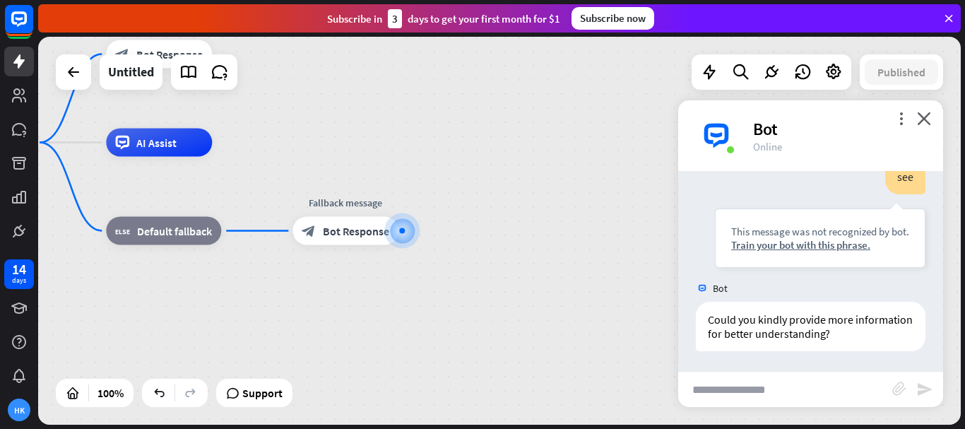
scroll to position [447, 0]
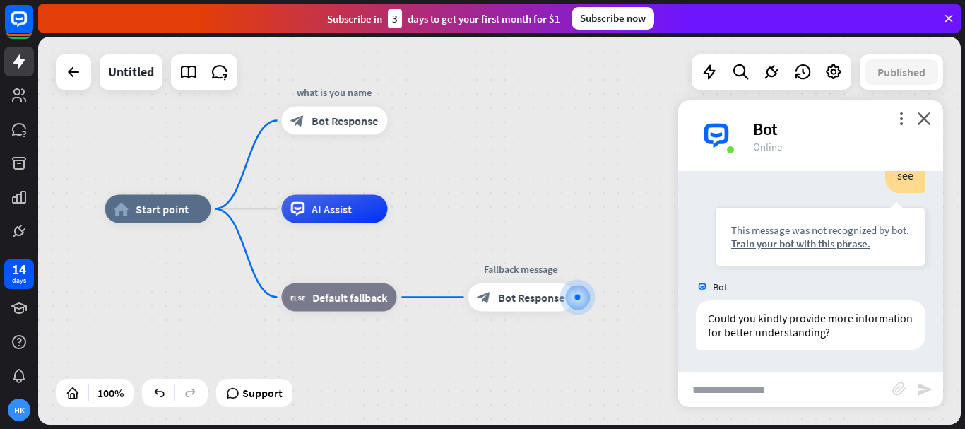
drag, startPoint x: 338, startPoint y: 171, endPoint x: 458, endPoint y: 210, distance: 126.2
click at [510, 238] on div "home_2 Start point what is you name block_bot_response Bot Response AI Assist b…" at bounding box center [566, 403] width 923 height 388
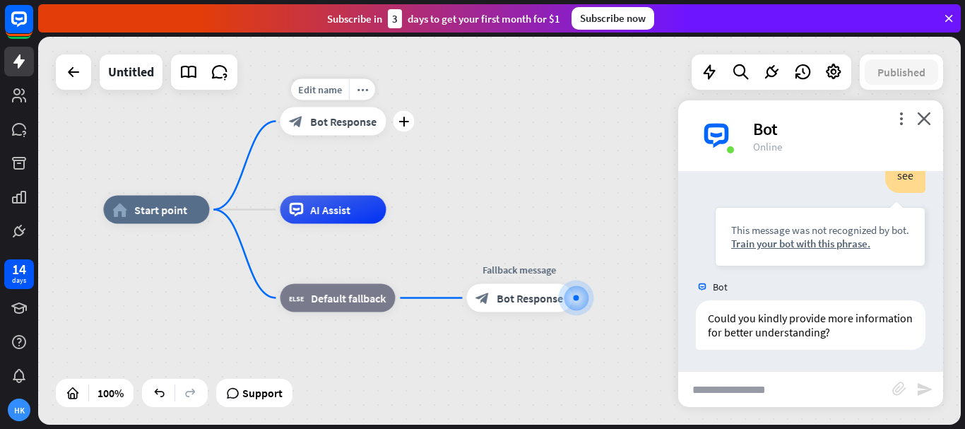
click at [340, 117] on span "Bot Response" at bounding box center [343, 121] width 66 height 14
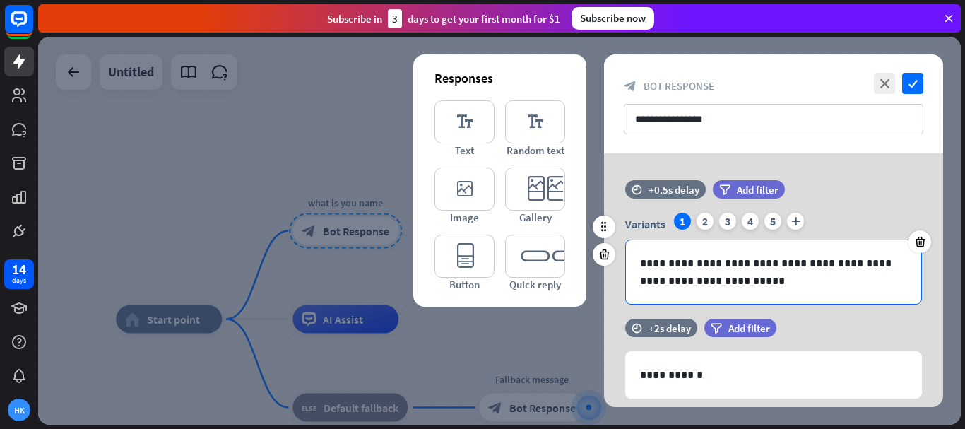
scroll to position [636, 0]
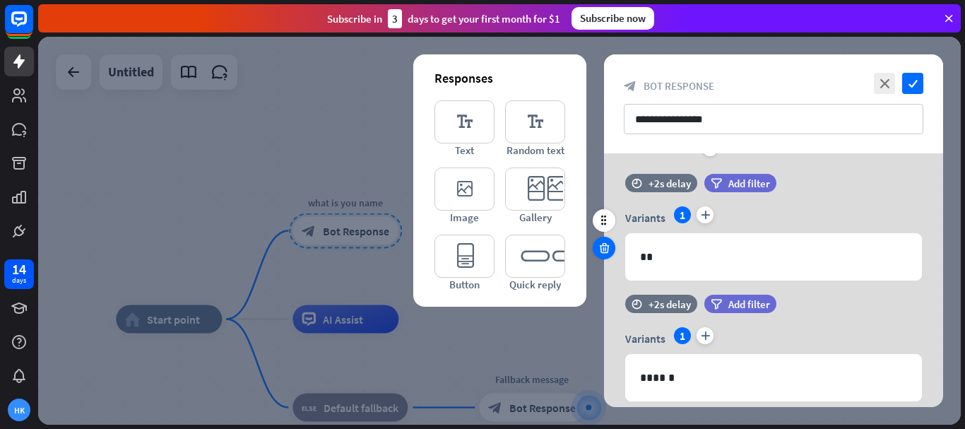
click at [607, 248] on icon at bounding box center [604, 248] width 13 height 13
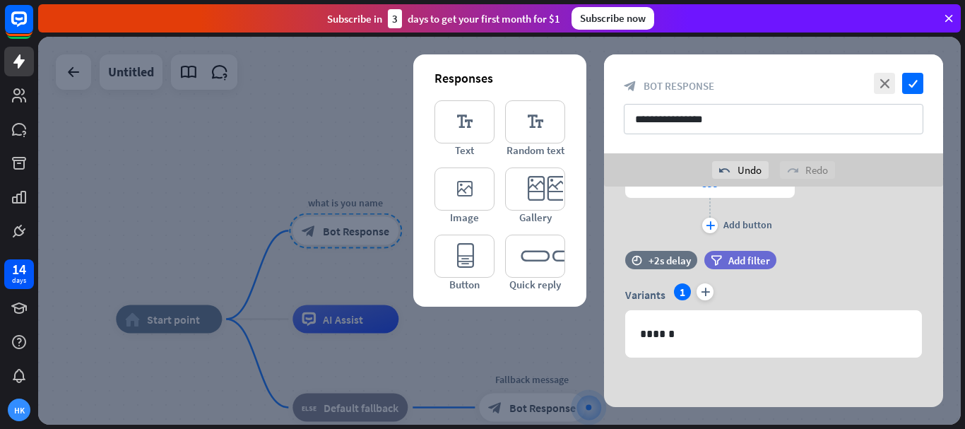
scroll to position [592, 0]
click at [911, 87] on icon "check" at bounding box center [912, 83] width 21 height 21
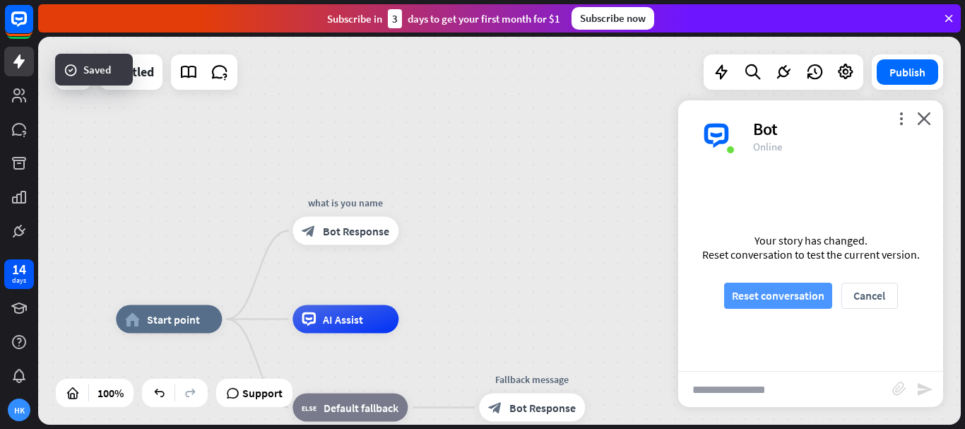
click at [797, 302] on button "Reset conversation" at bounding box center [778, 296] width 108 height 26
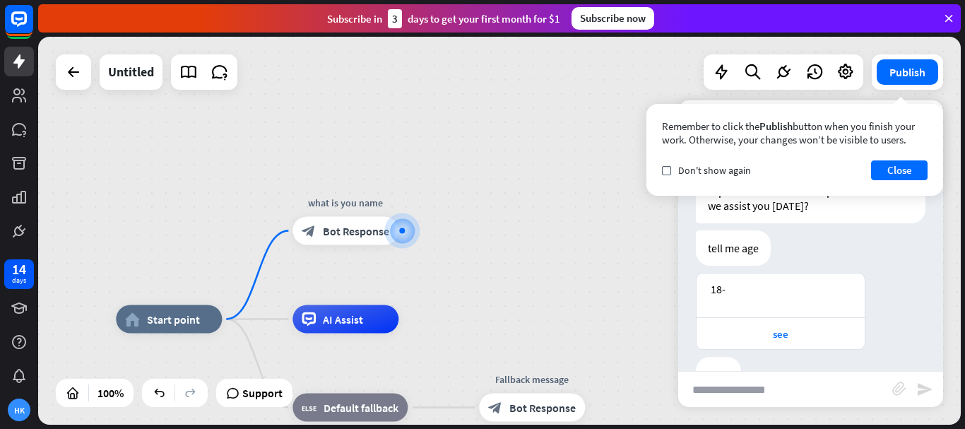
scroll to position [95, 0]
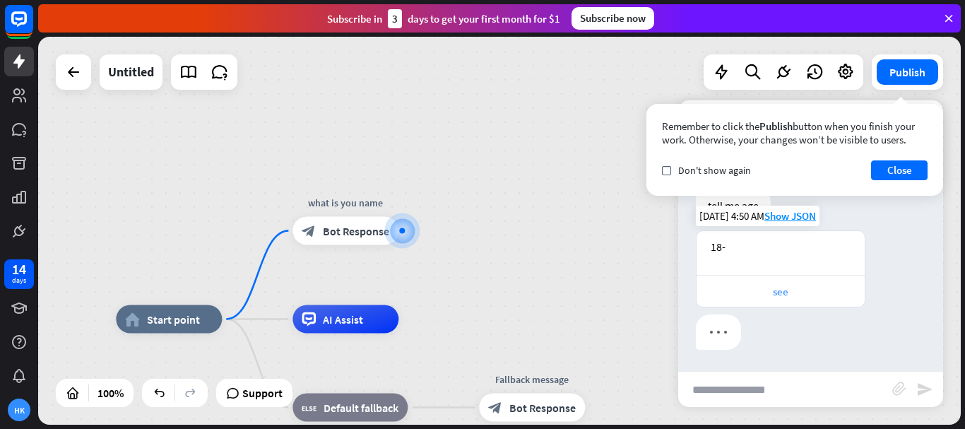
click at [783, 286] on div "see" at bounding box center [781, 291] width 154 height 13
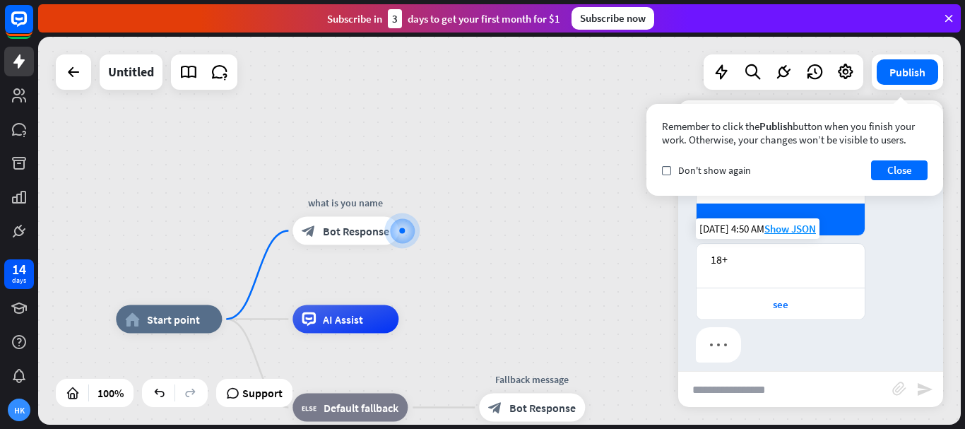
scroll to position [179, 0]
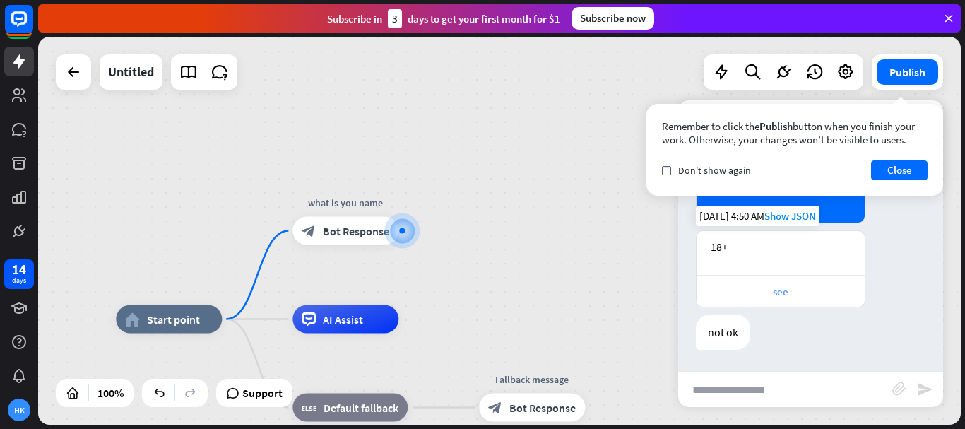
click at [789, 290] on div "see" at bounding box center [781, 291] width 154 height 13
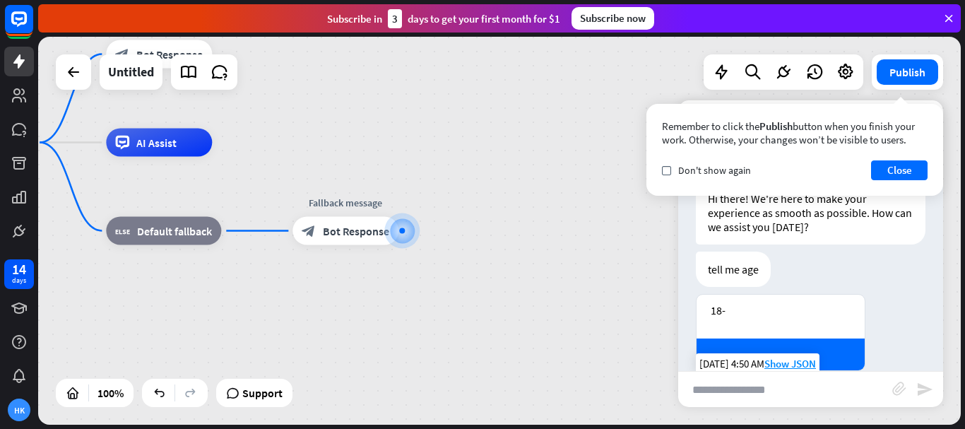
scroll to position [0, 0]
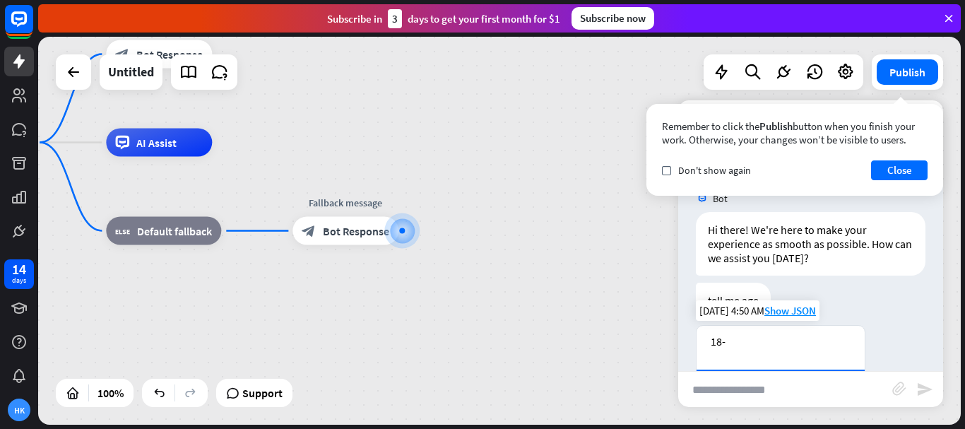
click at [774, 340] on div "18-" at bounding box center [781, 341] width 140 height 14
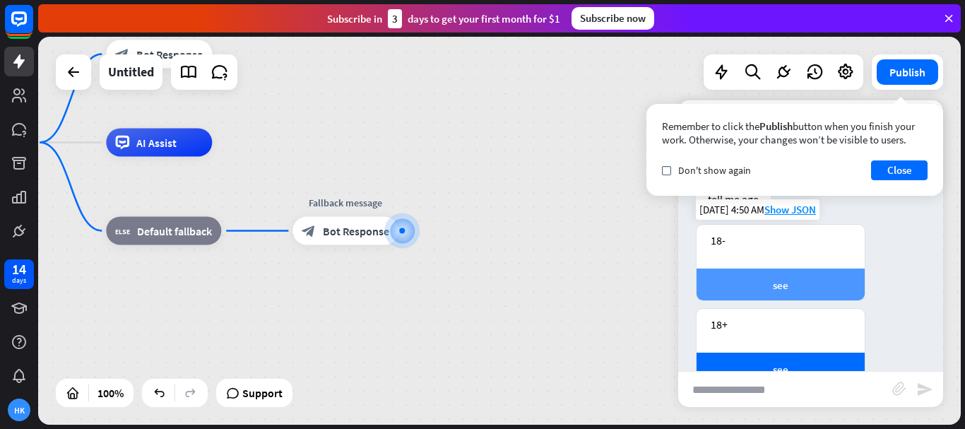
click at [789, 283] on div "see" at bounding box center [781, 284] width 154 height 13
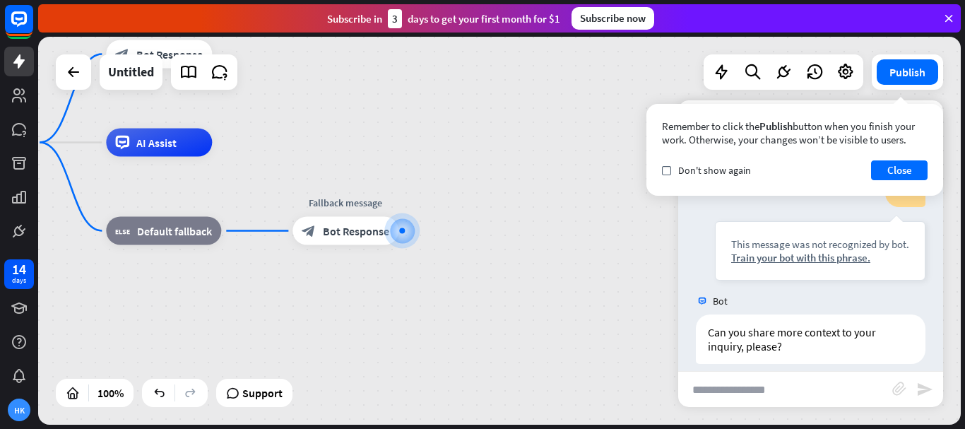
scroll to position [631, 0]
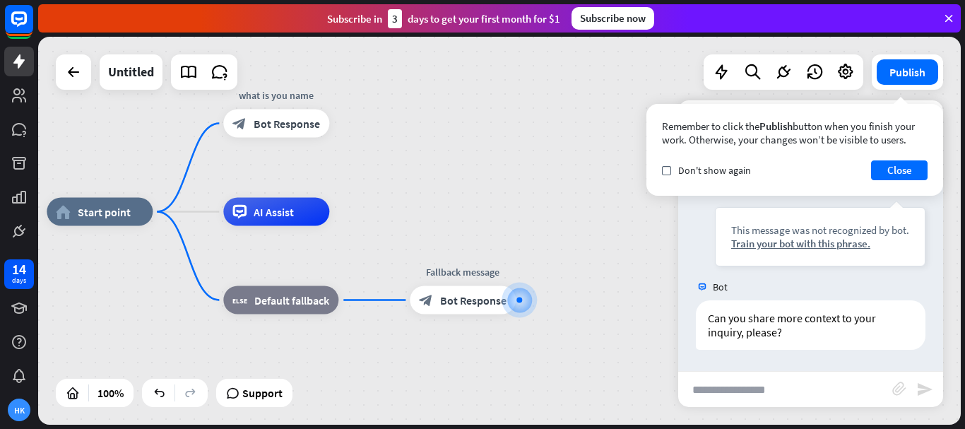
drag, startPoint x: 472, startPoint y: 139, endPoint x: 467, endPoint y: 200, distance: 60.9
click at [588, 209] on div "home_2 Start point what is you name block_bot_response Bot Response AI Assist b…" at bounding box center [499, 231] width 923 height 388
click at [280, 126] on span "Bot Response" at bounding box center [286, 124] width 66 height 14
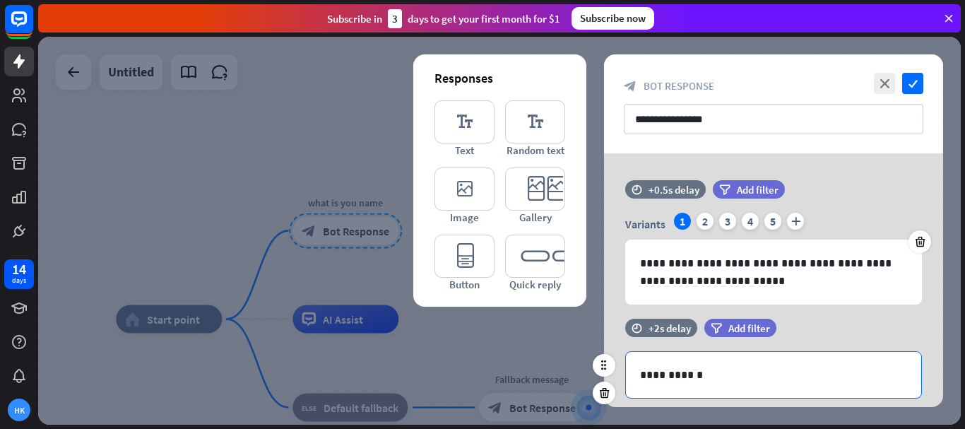
click at [715, 376] on p "**********" at bounding box center [773, 375] width 267 height 18
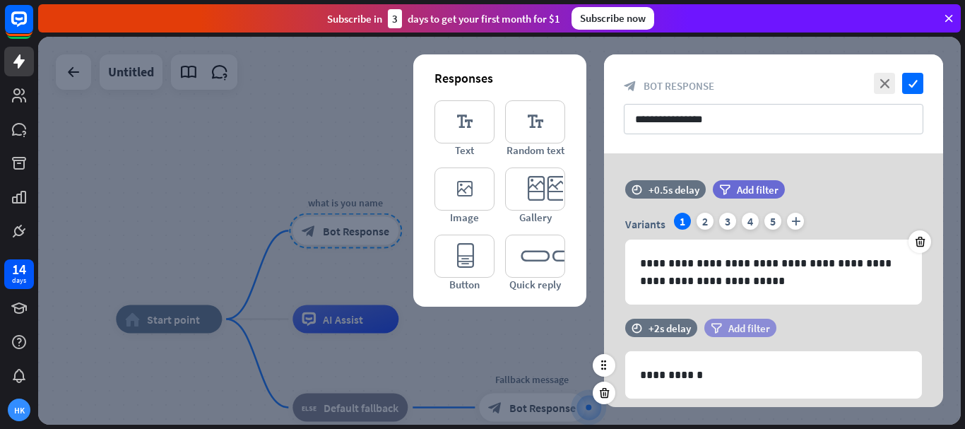
click at [724, 326] on div "filter Add filter" at bounding box center [740, 328] width 72 height 18
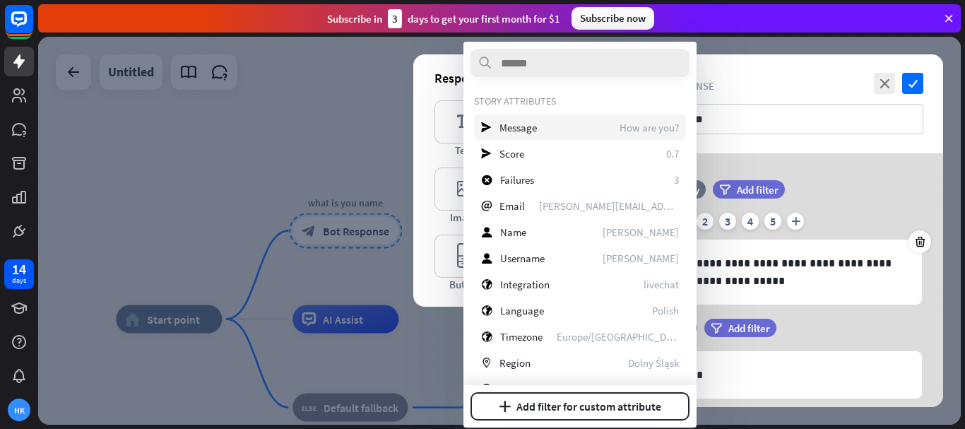
click at [555, 131] on div "send Message How are you?" at bounding box center [580, 126] width 212 height 25
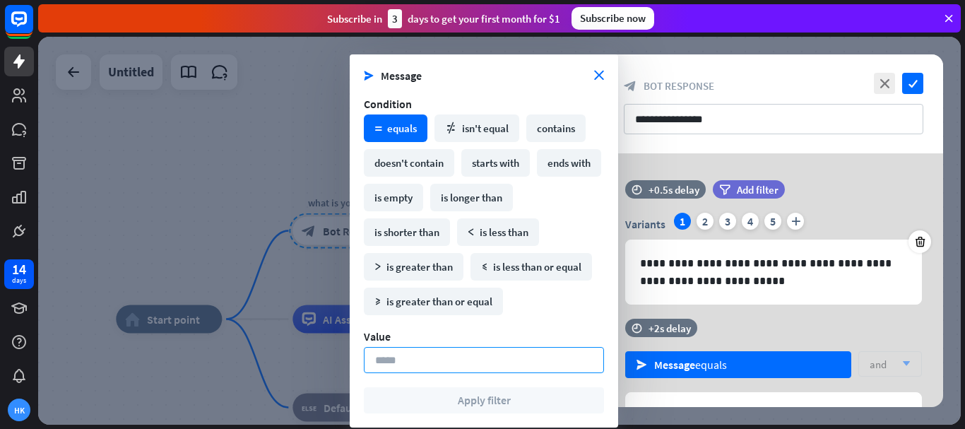
click at [480, 356] on input at bounding box center [484, 360] width 240 height 26
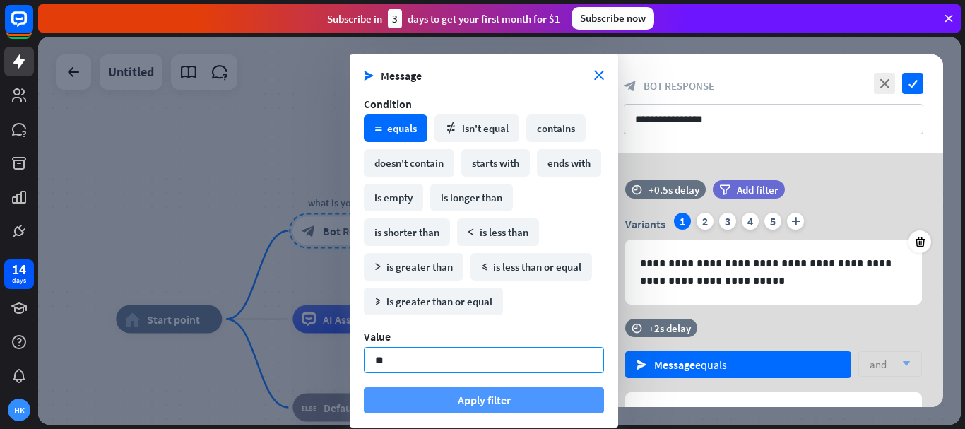
type input "**"
click at [497, 396] on button "Apply filter" at bounding box center [484, 400] width 240 height 26
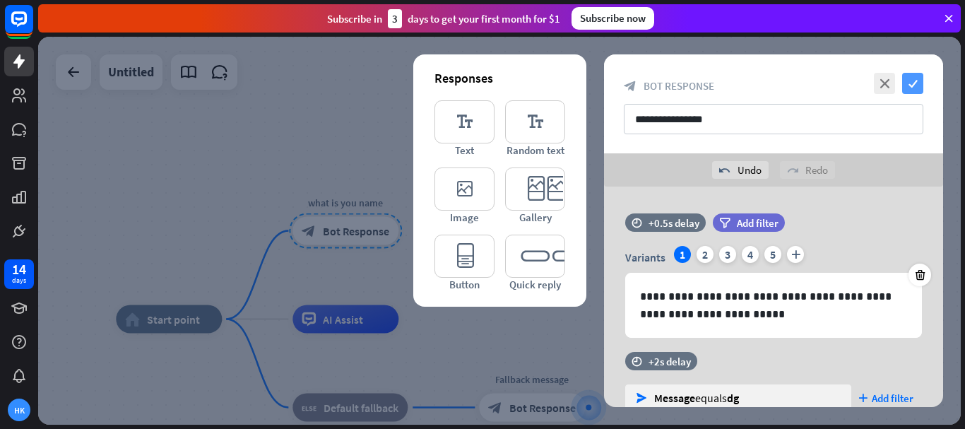
click at [916, 88] on icon "check" at bounding box center [912, 83] width 21 height 21
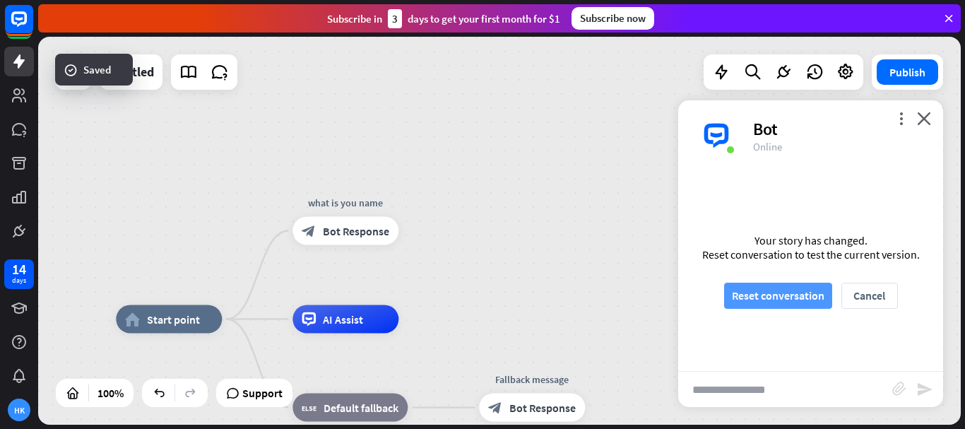
click at [794, 294] on button "Reset conversation" at bounding box center [778, 296] width 108 height 26
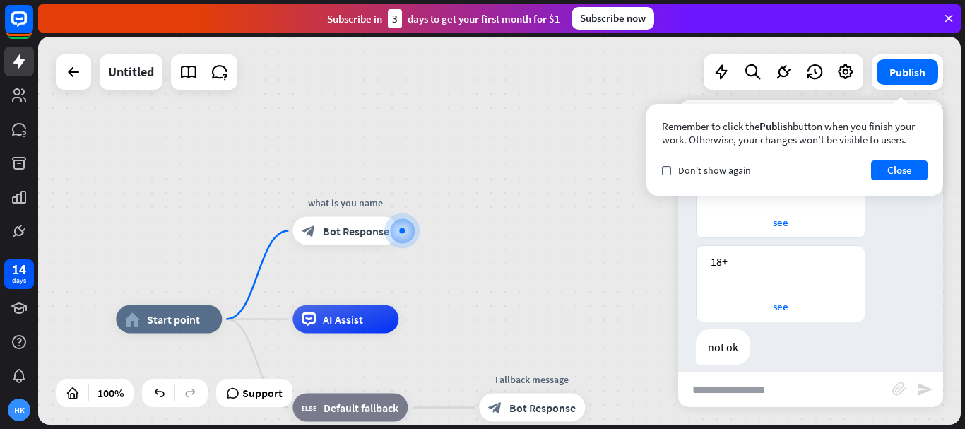
scroll to position [119, 0]
click at [799, 224] on div "[DATE] 4:51 AM Show JSON" at bounding box center [758, 233] width 124 height 20
click at [786, 226] on div "see" at bounding box center [781, 224] width 154 height 13
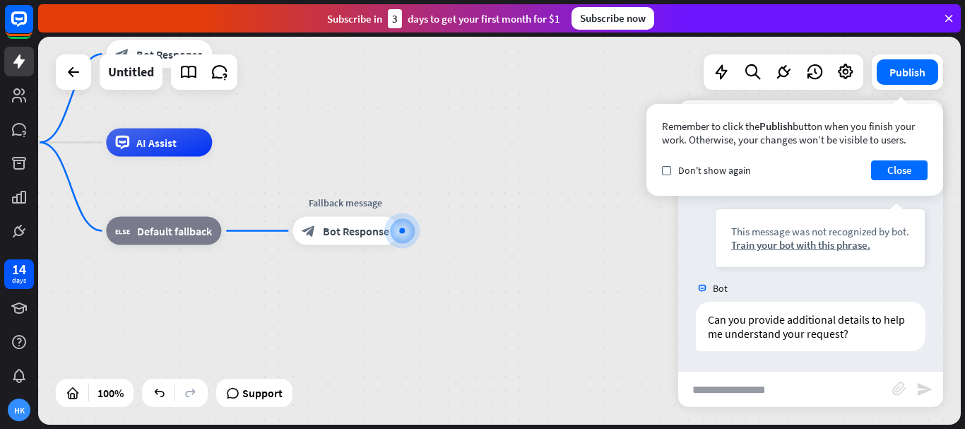
scroll to position [362, 0]
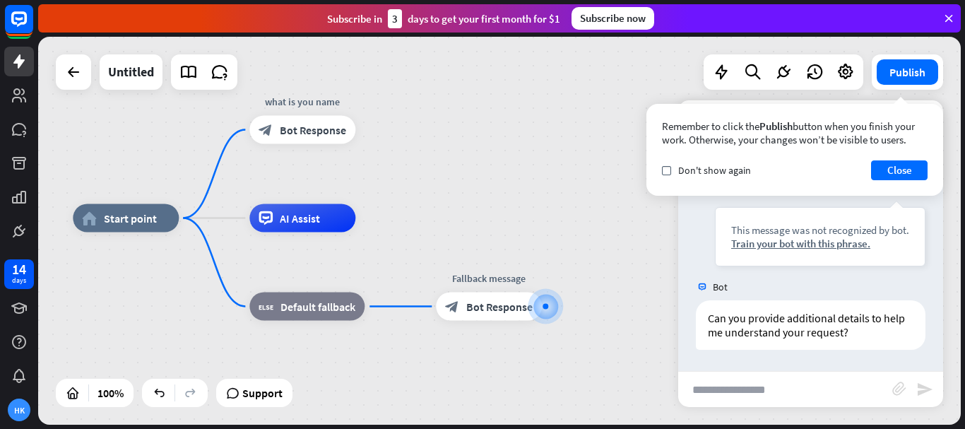
drag, startPoint x: 386, startPoint y: 131, endPoint x: 526, endPoint y: 208, distance: 160.3
click at [526, 208] on div "home_2 Start point what is you name block_bot_response Bot Response AI Assist b…" at bounding box center [499, 231] width 923 height 388
click at [320, 135] on span "Bot Response" at bounding box center [313, 130] width 66 height 14
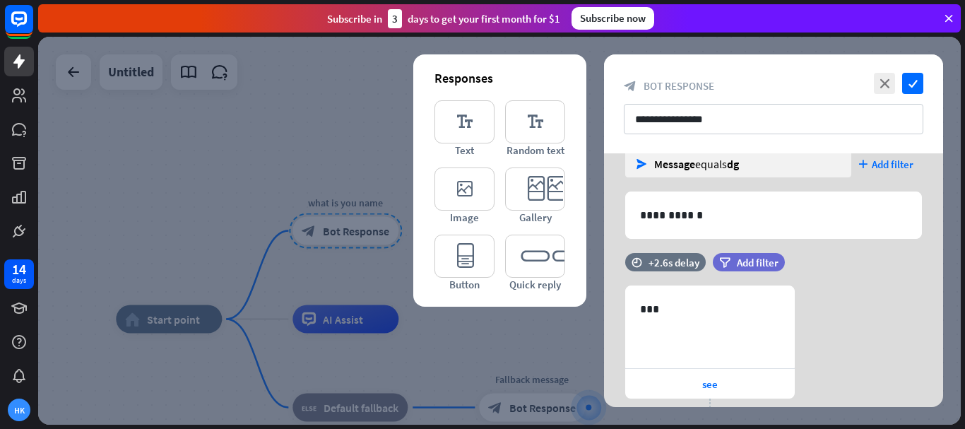
scroll to position [212, 0]
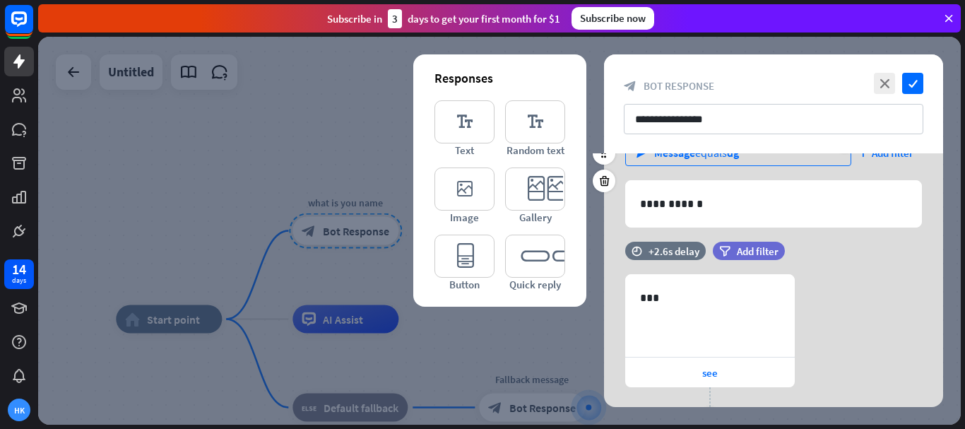
click at [711, 159] on div "Message equals dg" at bounding box center [696, 153] width 85 height 14
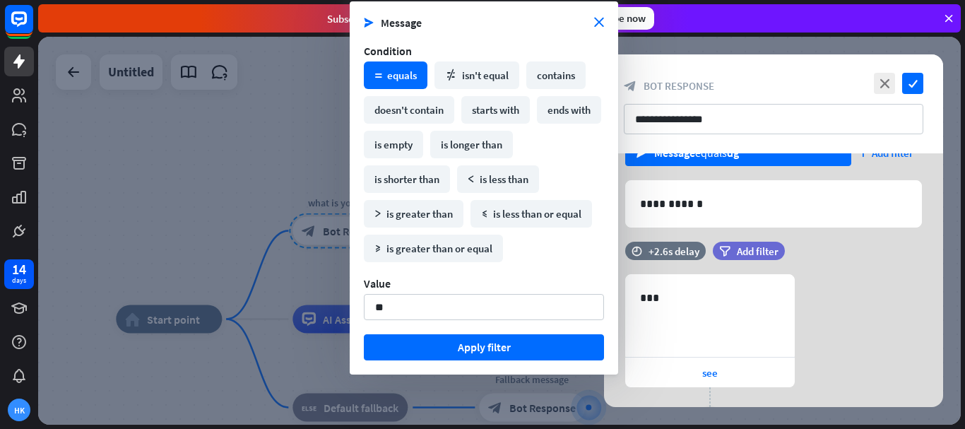
click at [713, 170] on div "send Message equals dg plus Add filter" at bounding box center [773, 159] width 297 height 41
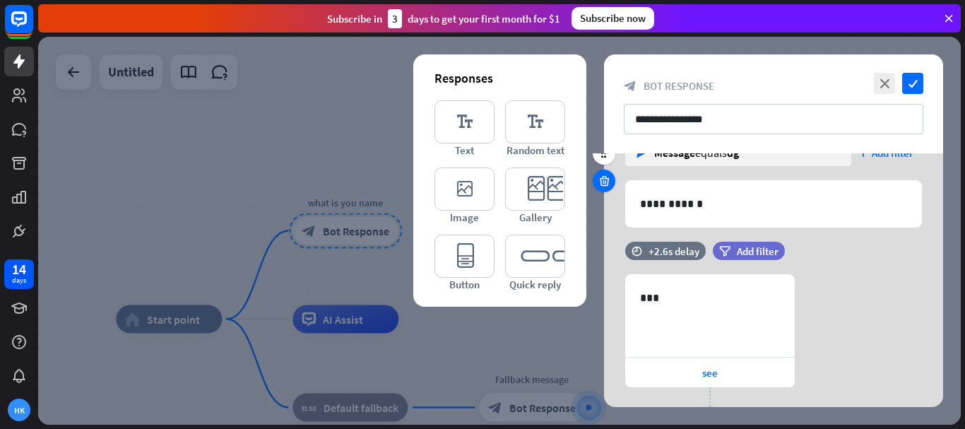
click at [600, 177] on icon at bounding box center [604, 180] width 13 height 13
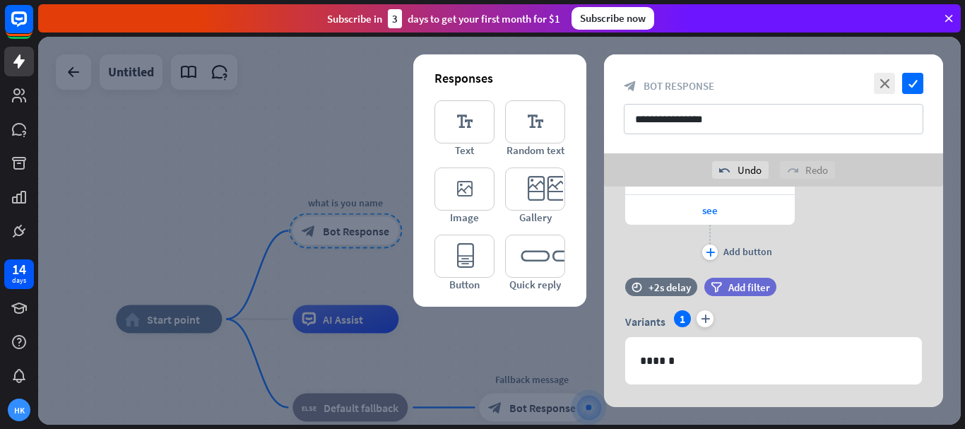
scroll to position [498, 0]
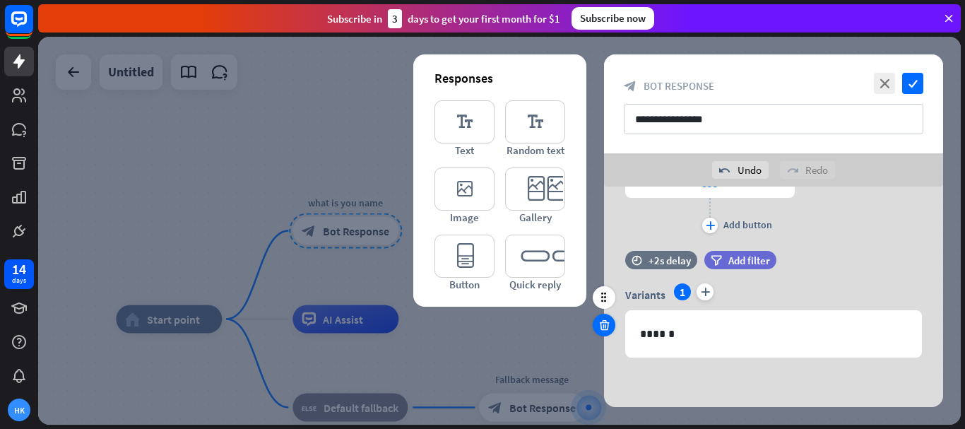
click at [605, 321] on icon at bounding box center [604, 325] width 13 height 13
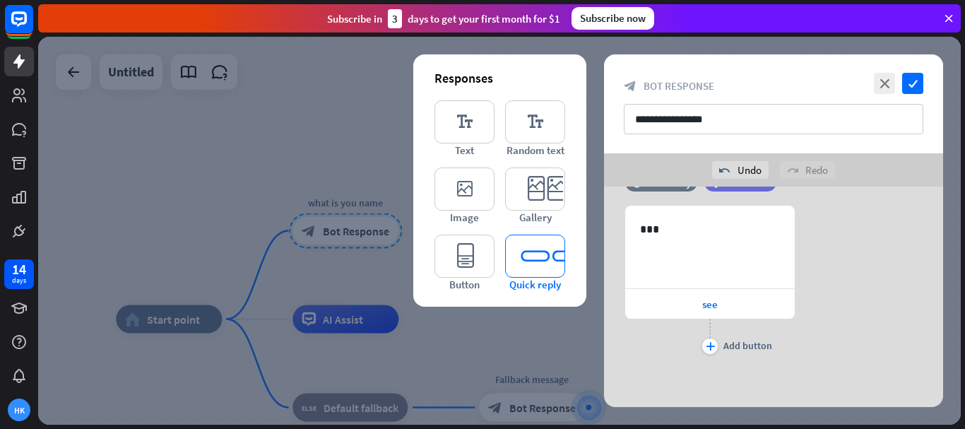
click at [542, 260] on icon "editor_quick_replies" at bounding box center [535, 256] width 60 height 43
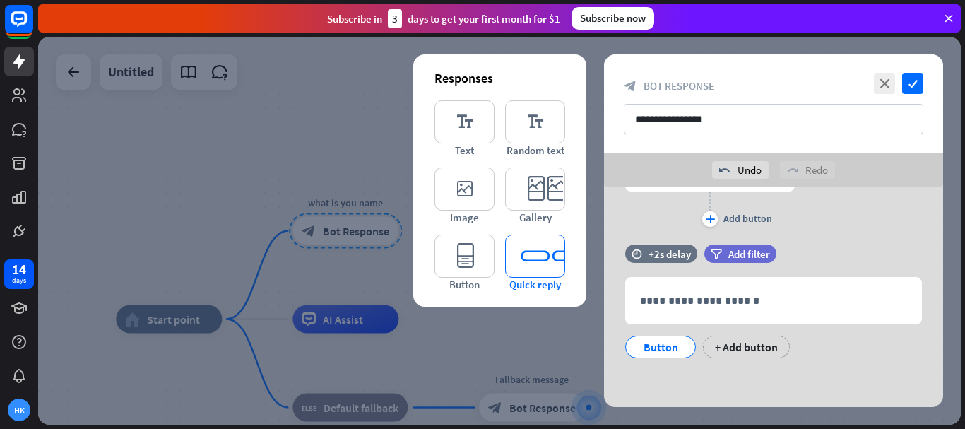
scroll to position [505, 0]
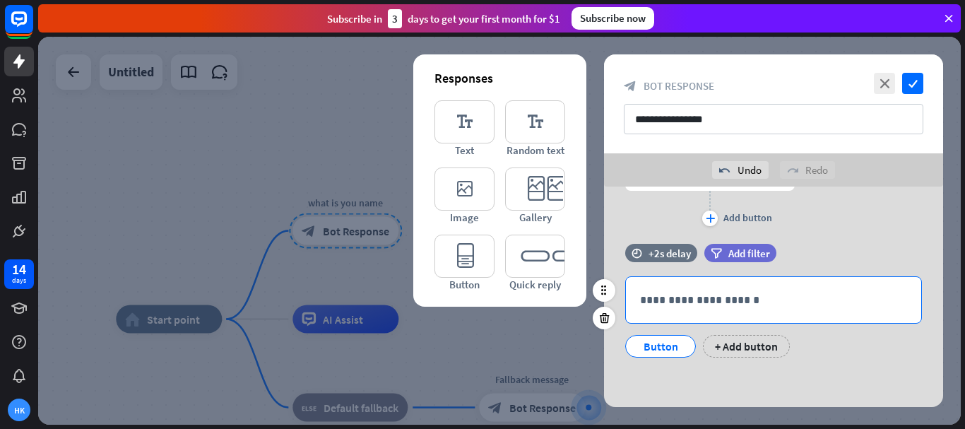
click at [718, 298] on p "**********" at bounding box center [773, 300] width 267 height 18
drag, startPoint x: 708, startPoint y: 215, endPoint x: 696, endPoint y: 297, distance: 82.7
click at [700, 301] on div "**********" at bounding box center [773, 43] width 339 height 725
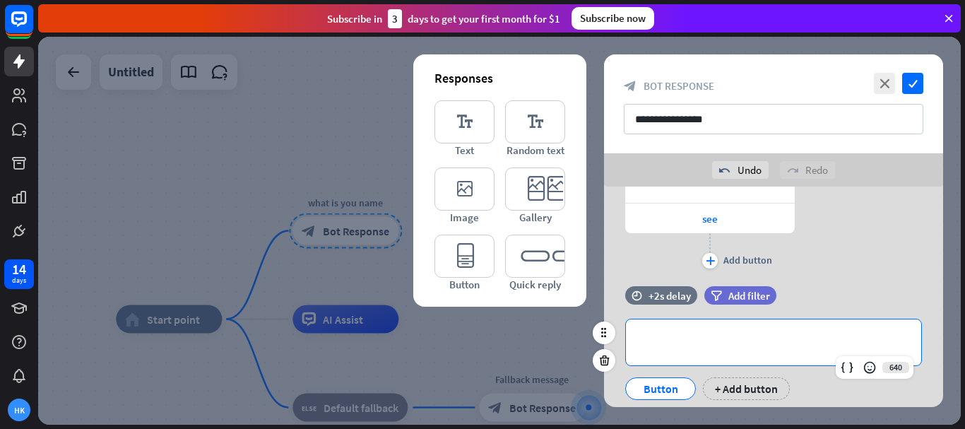
click at [689, 338] on p "**********" at bounding box center [773, 342] width 267 height 18
click at [658, 385] on div "Button" at bounding box center [660, 388] width 47 height 21
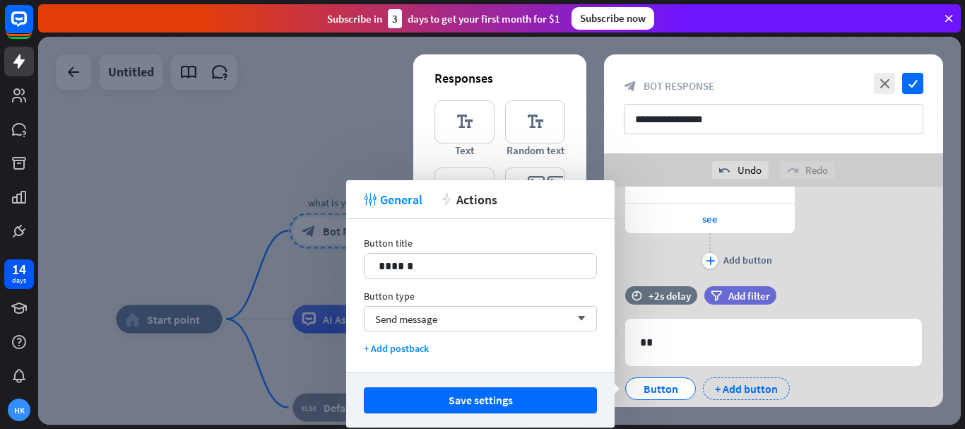
click at [735, 389] on div "+ Add button" at bounding box center [746, 388] width 87 height 23
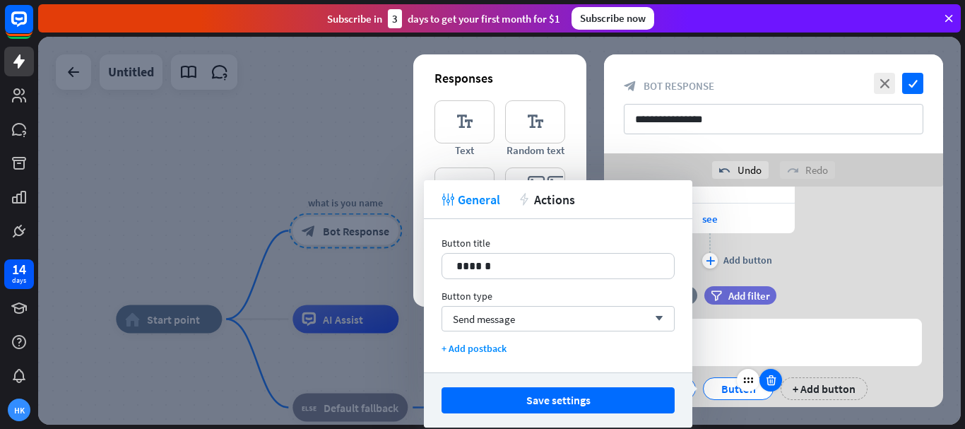
click at [768, 379] on icon at bounding box center [770, 380] width 13 height 13
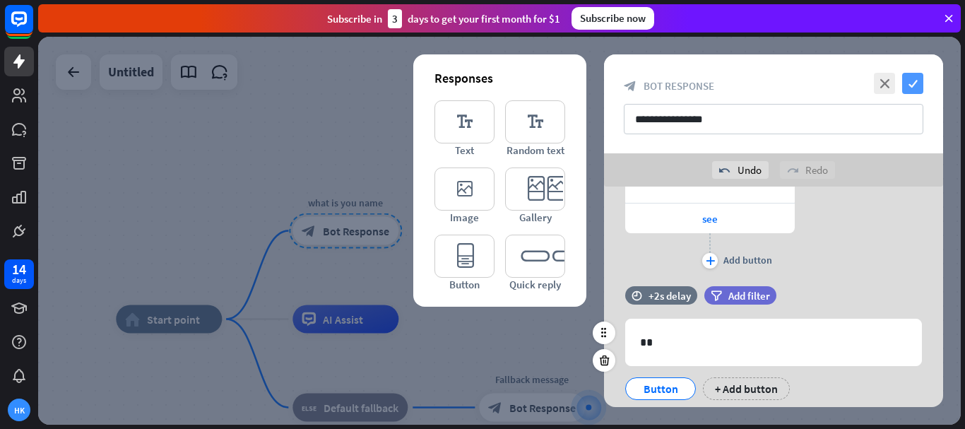
click at [916, 83] on icon "check" at bounding box center [912, 83] width 21 height 21
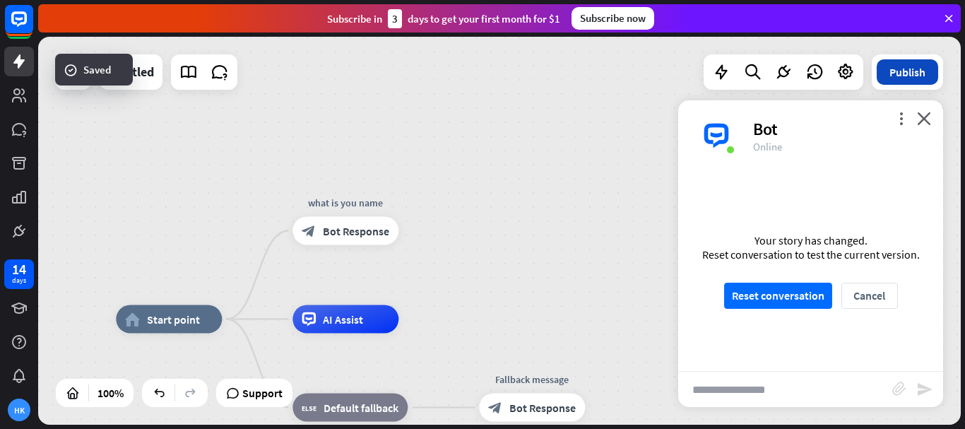
click at [908, 73] on button "Publish" at bounding box center [907, 71] width 61 height 25
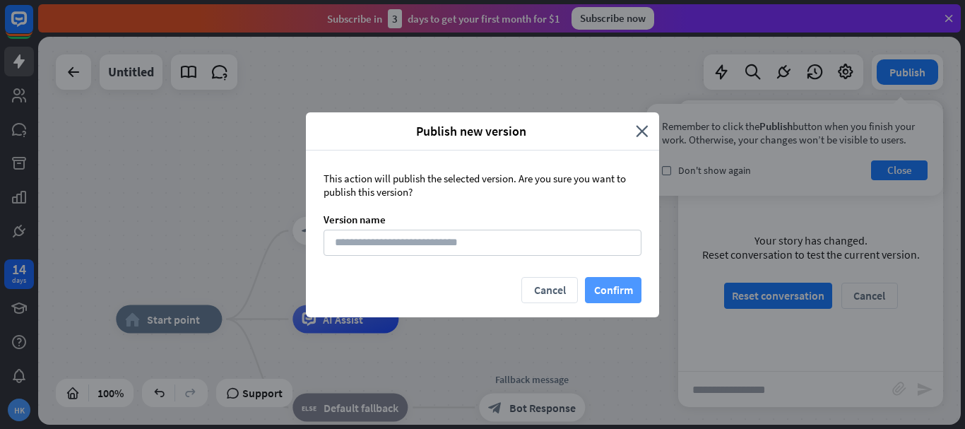
click at [632, 287] on button "Confirm" at bounding box center [613, 290] width 57 height 26
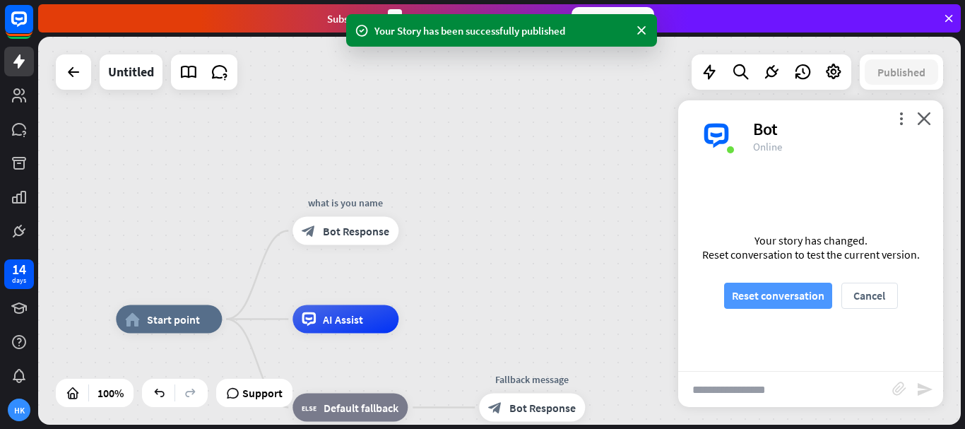
click at [735, 289] on button "Reset conversation" at bounding box center [778, 296] width 108 height 26
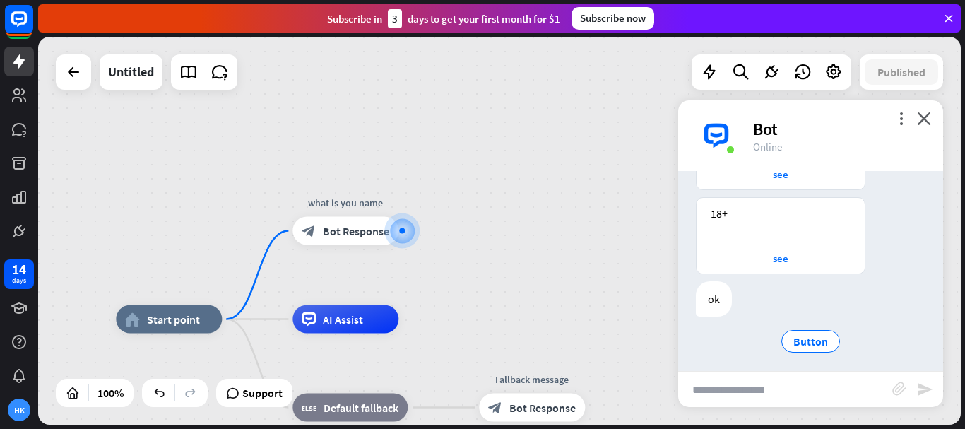
scroll to position [161, 0]
click at [814, 339] on span "Button" at bounding box center [810, 335] width 35 height 14
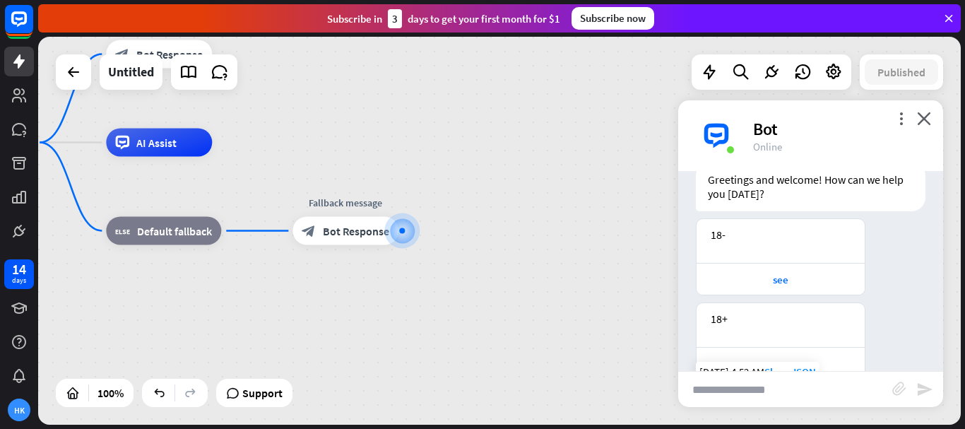
scroll to position [48, 0]
click at [800, 280] on div "see" at bounding box center [781, 281] width 154 height 13
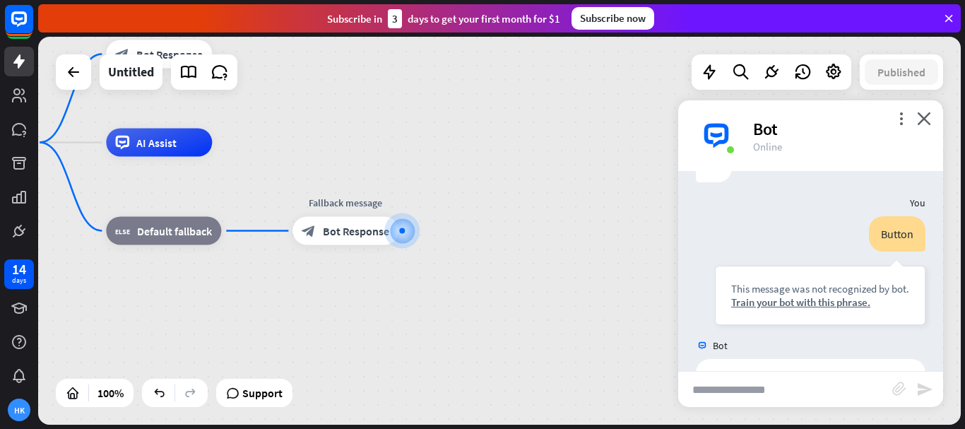
scroll to position [270, 0]
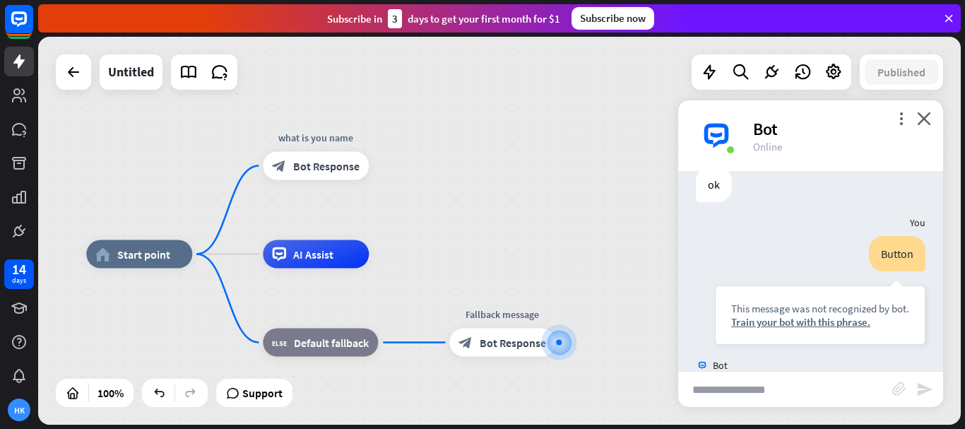
drag, startPoint x: 518, startPoint y: 229, endPoint x: 675, endPoint y: 340, distance: 192.5
click at [389, 163] on icon "plus" at bounding box center [386, 166] width 11 height 10
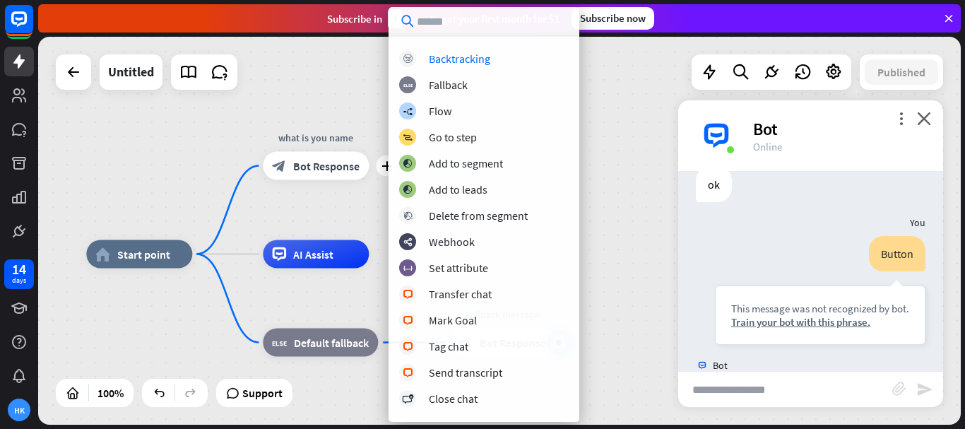
scroll to position [0, 0]
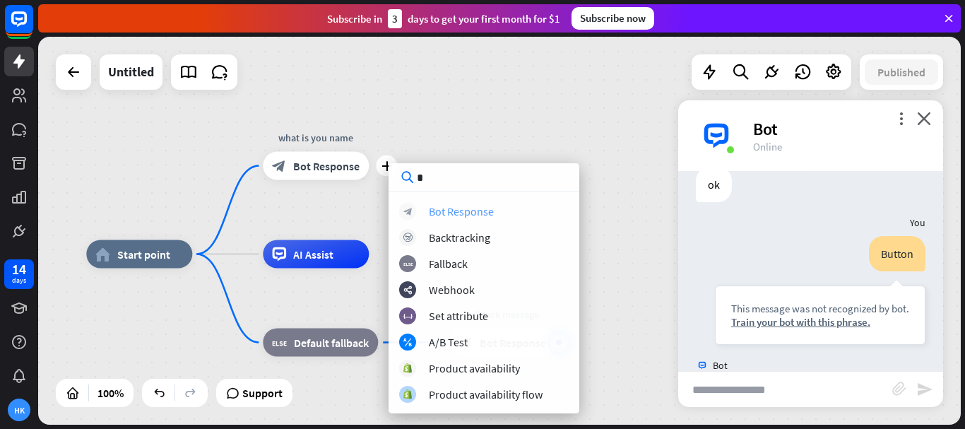
type input "*"
click at [446, 204] on div "Bot Response" at bounding box center [461, 211] width 65 height 14
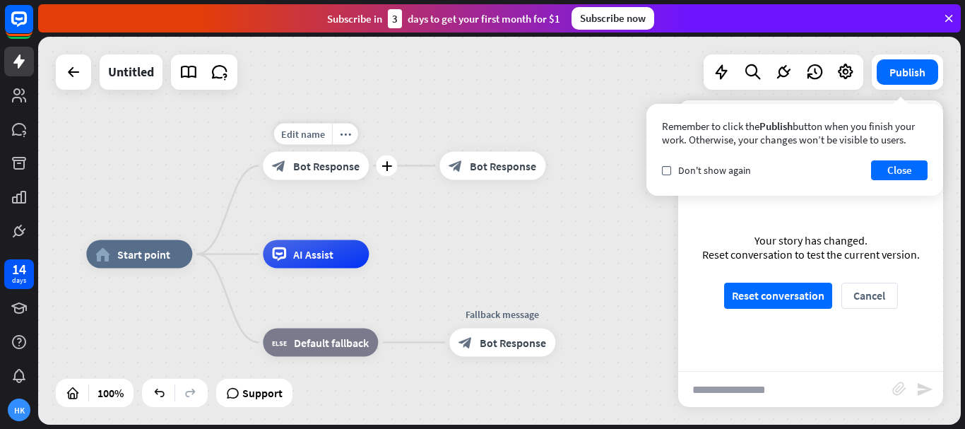
click at [349, 166] on span "Bot Response" at bounding box center [326, 166] width 66 height 14
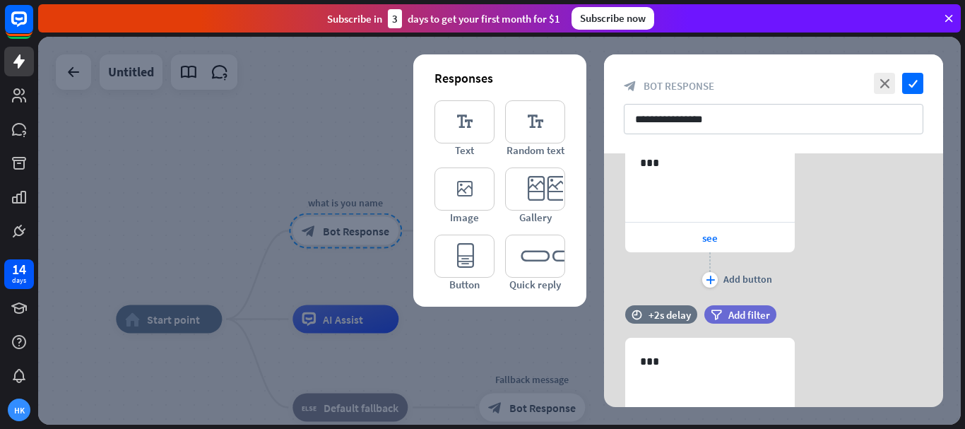
scroll to position [424, 0]
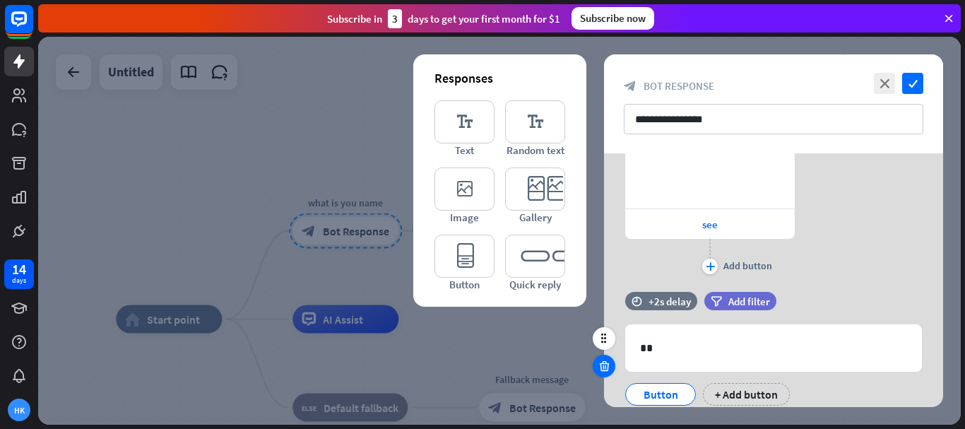
click at [603, 363] on icon at bounding box center [604, 366] width 13 height 13
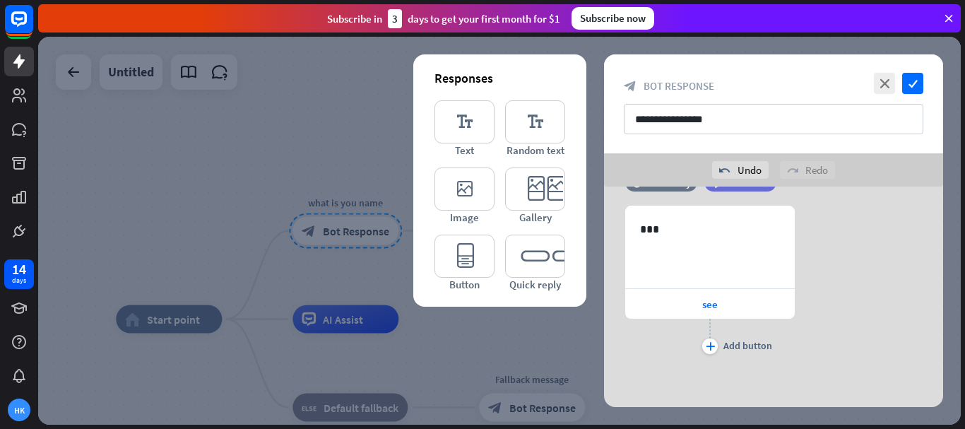
scroll to position [377, 0]
click at [906, 85] on icon "check" at bounding box center [912, 83] width 21 height 21
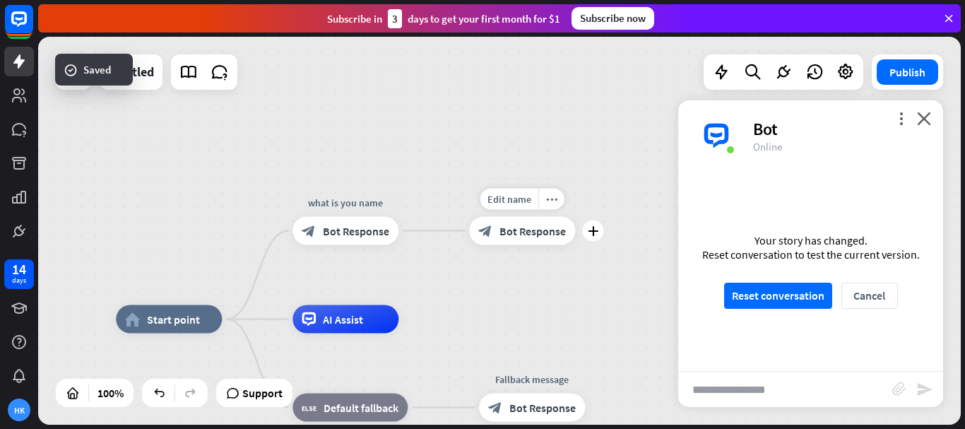
click at [526, 227] on span "Bot Response" at bounding box center [532, 231] width 66 height 14
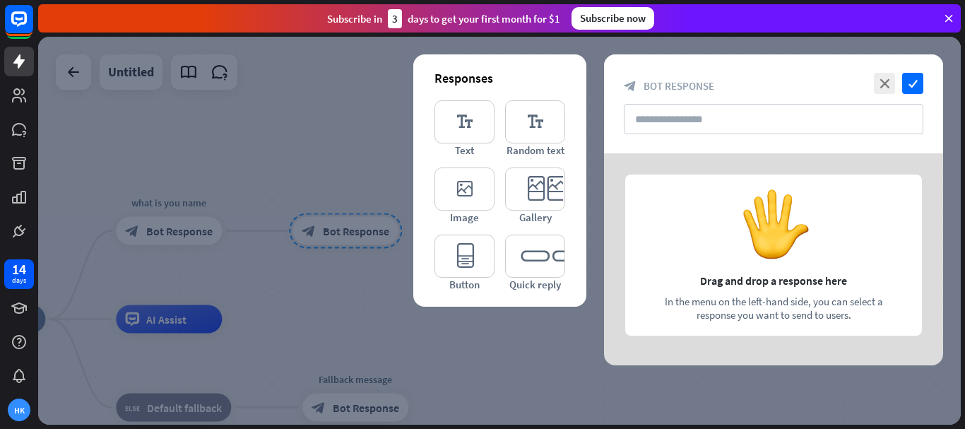
click at [771, 244] on div at bounding box center [773, 259] width 339 height 212
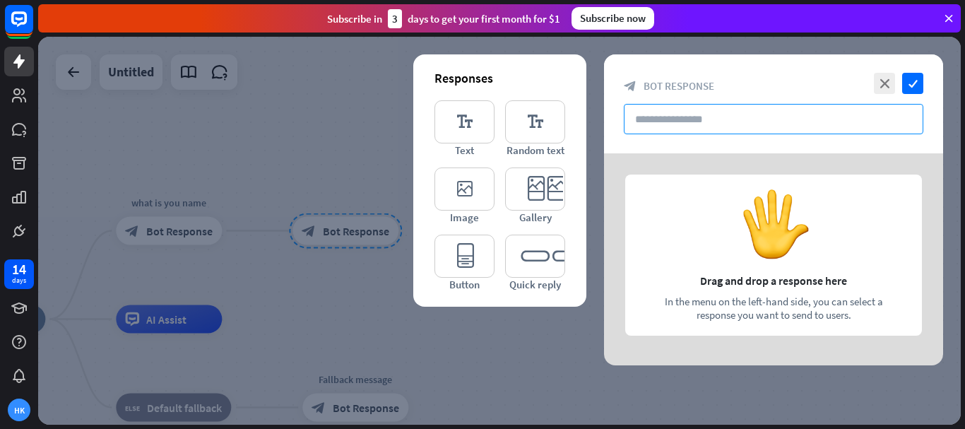
click at [676, 114] on input "text" at bounding box center [774, 119] width 300 height 30
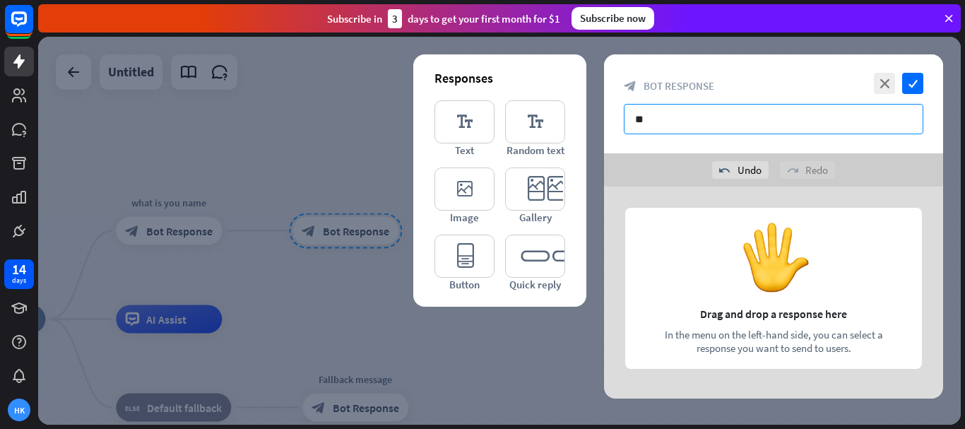
type input "*"
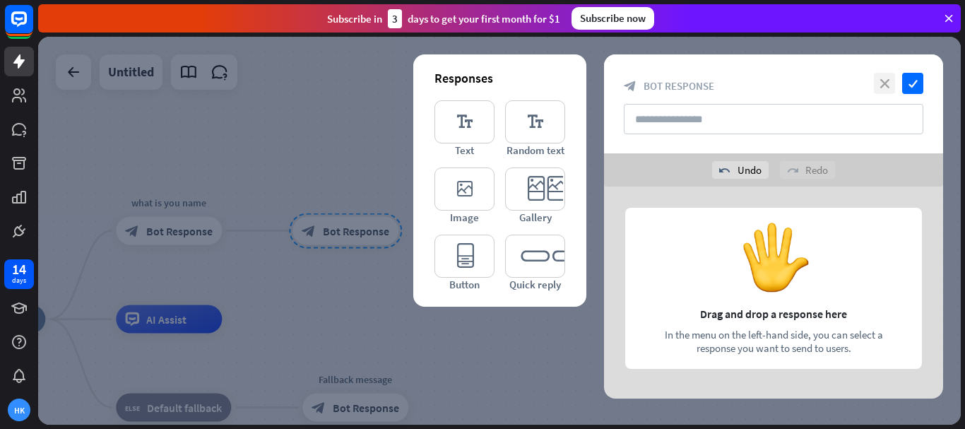
click at [886, 88] on icon "close" at bounding box center [884, 83] width 21 height 21
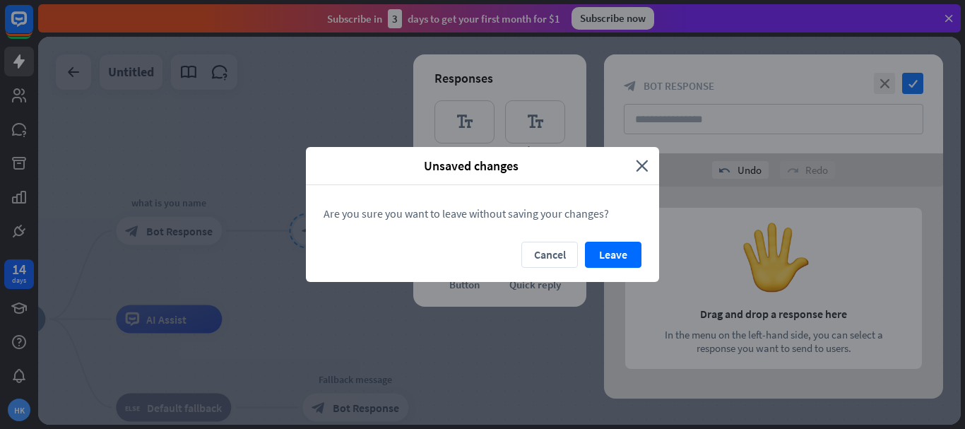
click at [624, 256] on button "Leave" at bounding box center [613, 255] width 57 height 26
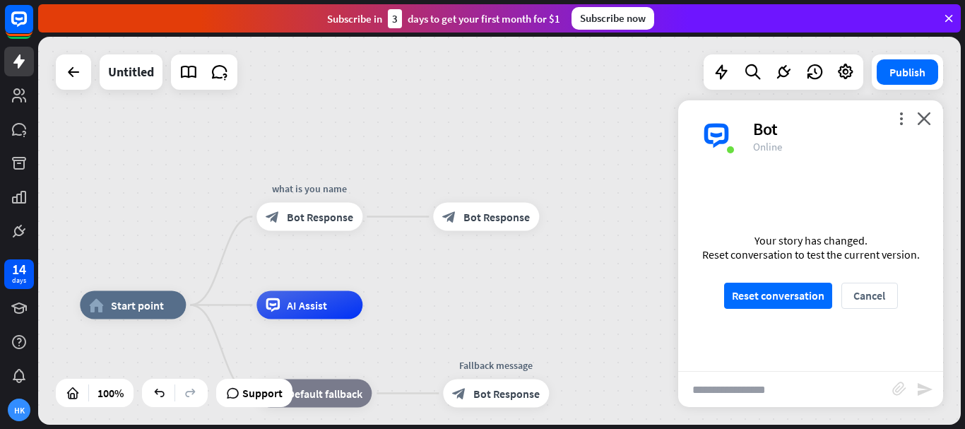
drag, startPoint x: 364, startPoint y: 285, endPoint x: 514, endPoint y: 261, distance: 151.7
click at [514, 261] on div "home_2 Start point what is you name block_bot_response Bot Response block_bot_r…" at bounding box center [499, 231] width 923 height 388
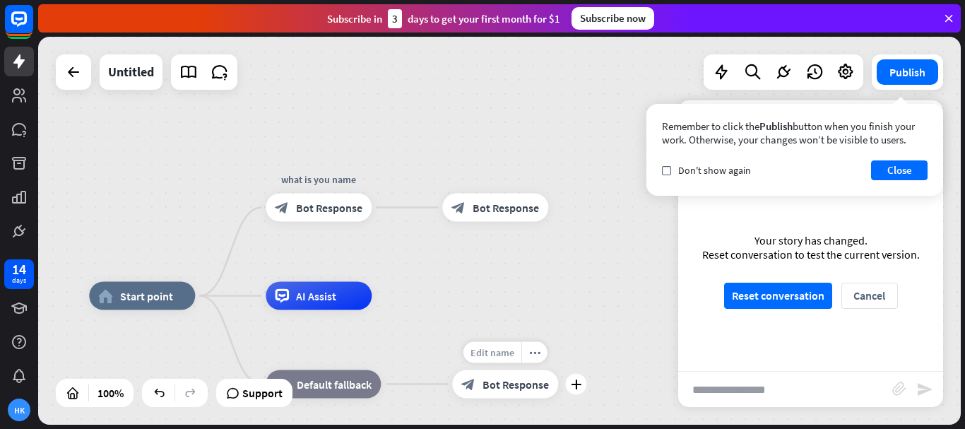
drag, startPoint x: 524, startPoint y: 214, endPoint x: 513, endPoint y: 348, distance: 134.7
click at [514, 273] on div "home_2 Start point what is you name block_bot_response Bot Response block_bot_r…" at bounding box center [499, 231] width 923 height 388
click at [325, 198] on div "block_bot_response Bot Response" at bounding box center [319, 207] width 106 height 28
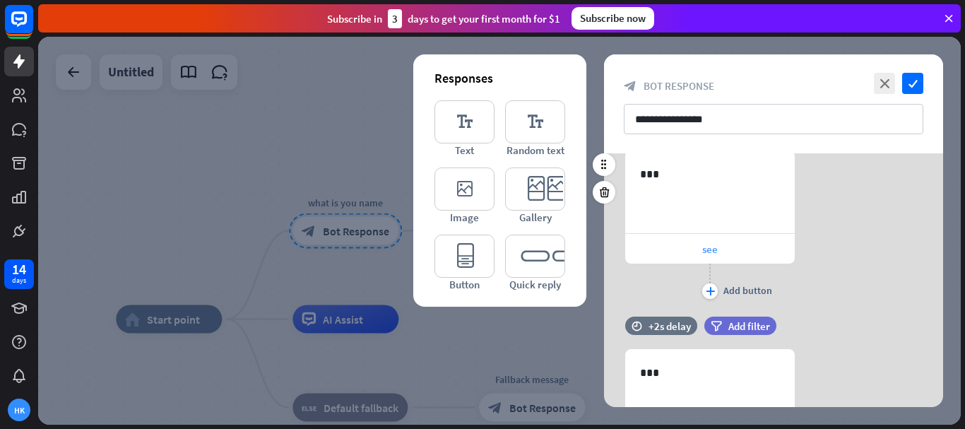
scroll to position [212, 0]
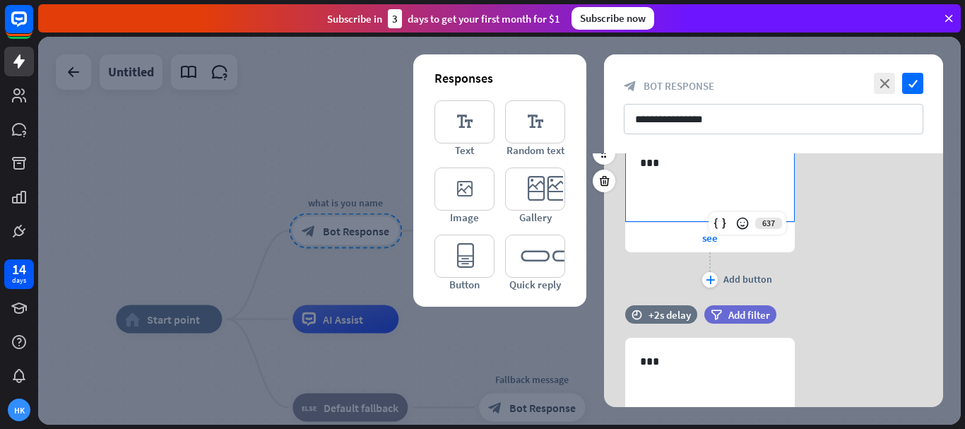
click at [694, 196] on div "***" at bounding box center [710, 180] width 168 height 81
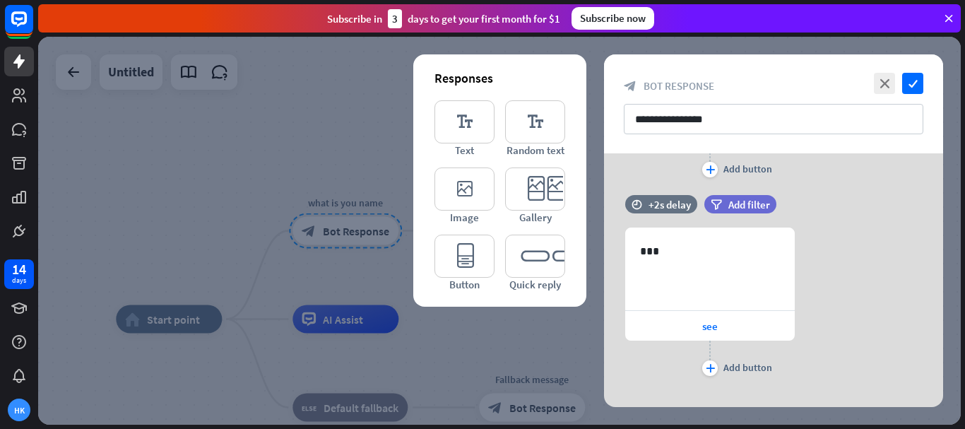
scroll to position [344, 0]
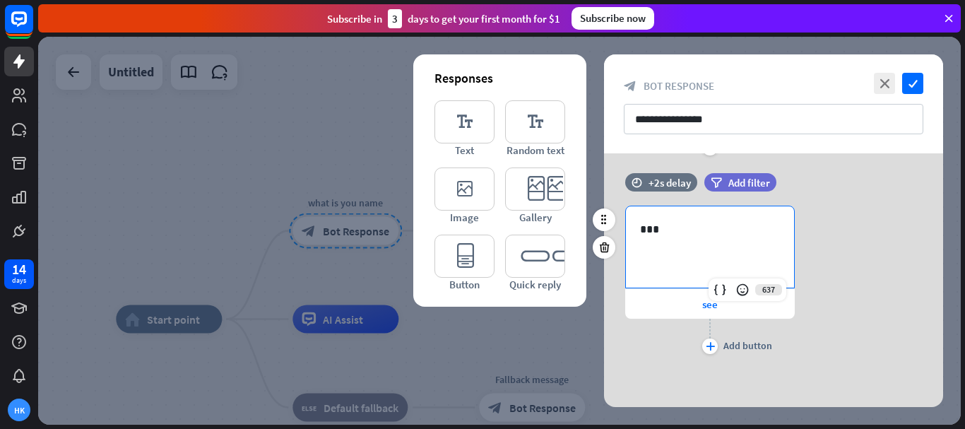
drag, startPoint x: 675, startPoint y: 278, endPoint x: 649, endPoint y: 255, distance: 34.6
drag, startPoint x: 649, startPoint y: 255, endPoint x: 629, endPoint y: 255, distance: 19.8
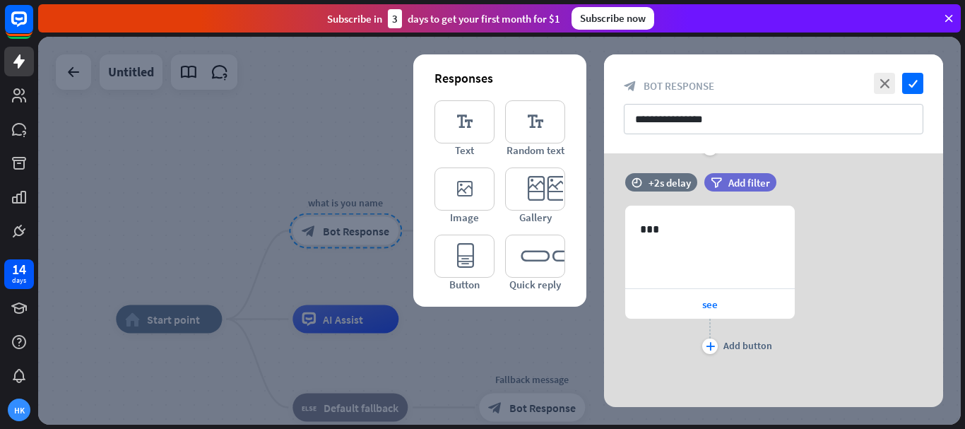
drag, startPoint x: 629, startPoint y: 255, endPoint x: 554, endPoint y: 318, distance: 98.3
click at [554, 318] on div at bounding box center [499, 231] width 923 height 388
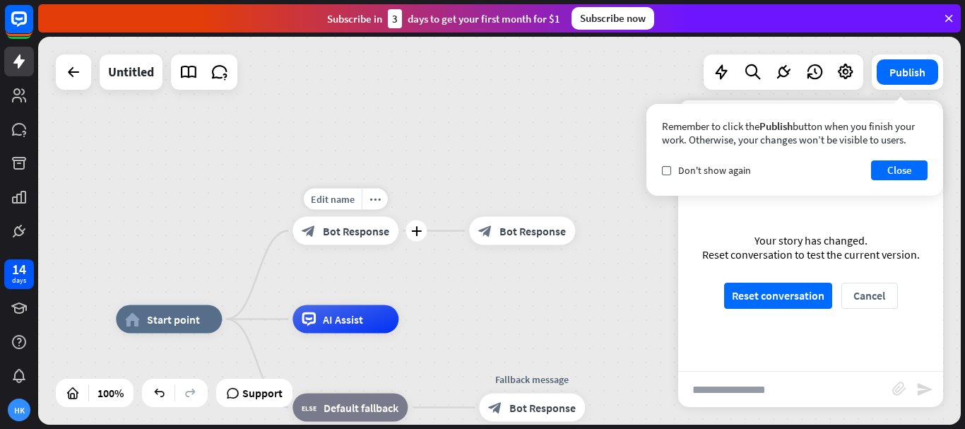
click at [357, 231] on span "Bot Response" at bounding box center [356, 231] width 66 height 14
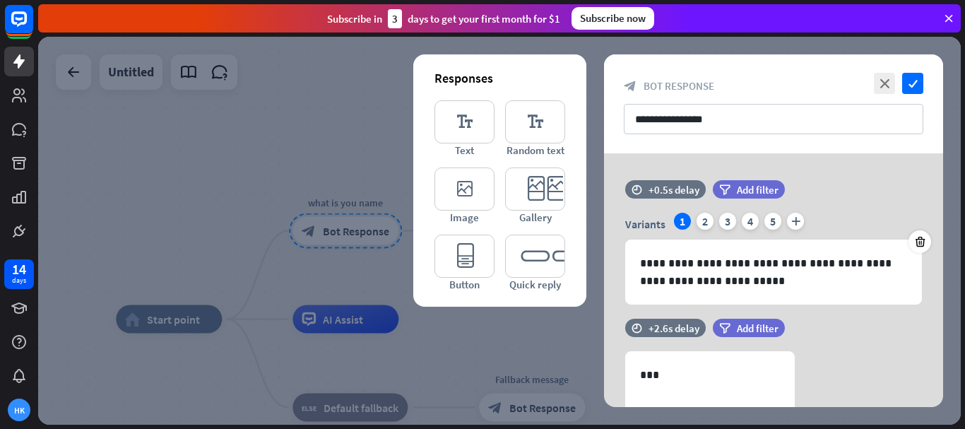
click at [723, 85] on div "block_bot_response Bot Response" at bounding box center [774, 85] width 300 height 13
drag, startPoint x: 733, startPoint y: 377, endPoint x: 749, endPoint y: 310, distance: 69.0
click at [850, 322] on div "filter Add filter" at bounding box center [784, 328] width 143 height 18
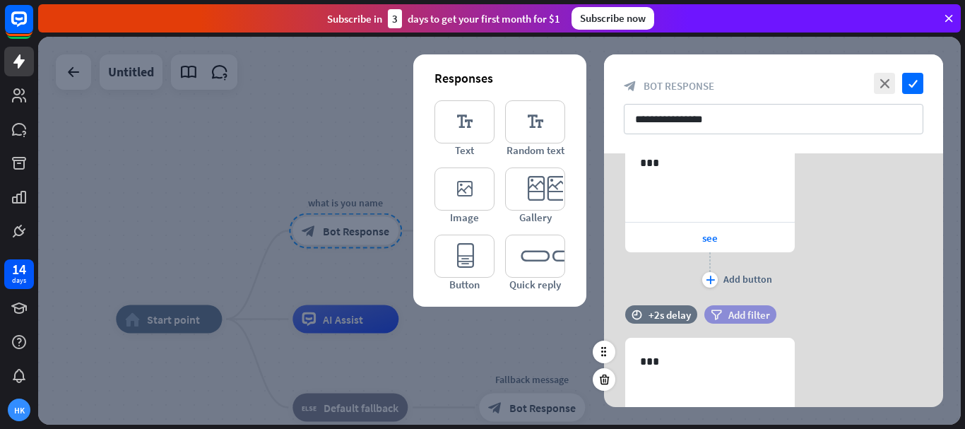
click at [732, 312] on span "Add filter" at bounding box center [749, 314] width 42 height 13
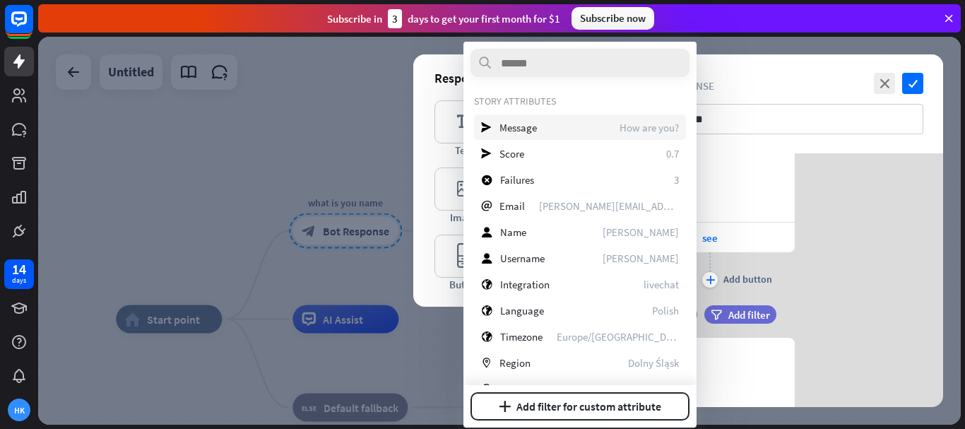
click at [554, 131] on div "send Message How are you?" at bounding box center [580, 126] width 212 height 25
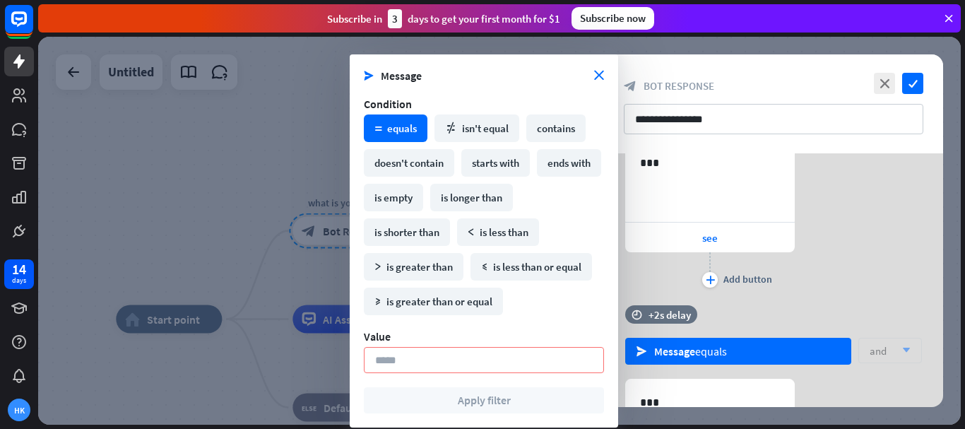
drag, startPoint x: 815, startPoint y: 288, endPoint x: 827, endPoint y: 256, distance: 34.0
click at [827, 256] on div "time +2.6s delay filter Add filter 637 *** see plus Add button" at bounding box center [773, 206] width 339 height 198
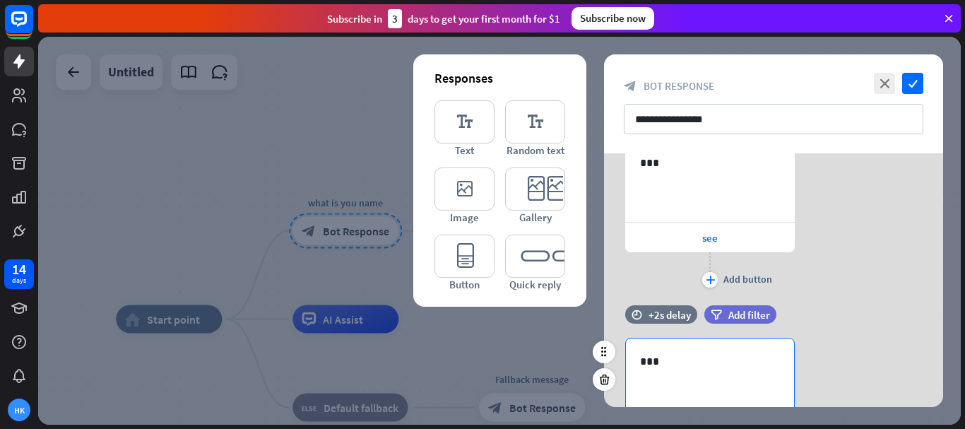
click at [731, 350] on div "***" at bounding box center [710, 378] width 168 height 81
click at [737, 350] on div "***" at bounding box center [710, 378] width 168 height 81
click at [710, 237] on span "see" at bounding box center [710, 237] width 16 height 13
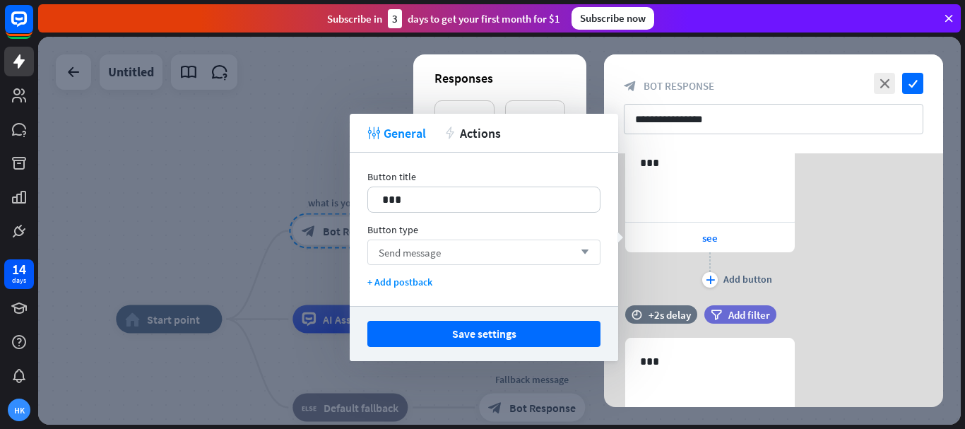
click at [566, 258] on div "Send message arrow_down" at bounding box center [483, 251] width 233 height 25
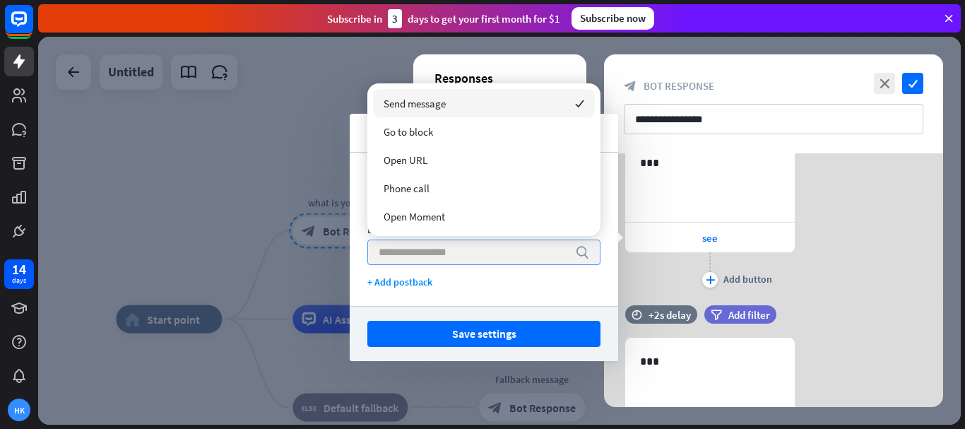
click at [566, 258] on input "search" at bounding box center [473, 252] width 189 height 24
click at [560, 255] on input "search" at bounding box center [473, 252] width 189 height 24
type input "*"
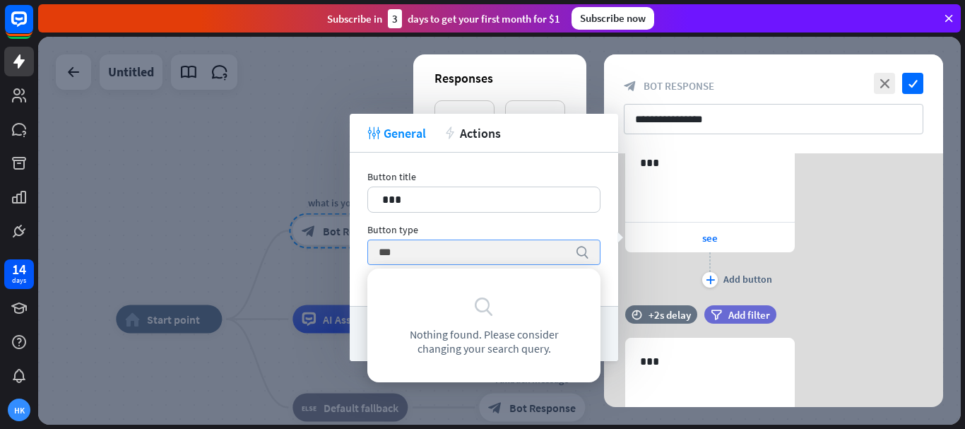
click at [474, 257] on input "***" at bounding box center [473, 252] width 189 height 24
type input "***"
click at [299, 274] on div at bounding box center [499, 231] width 923 height 388
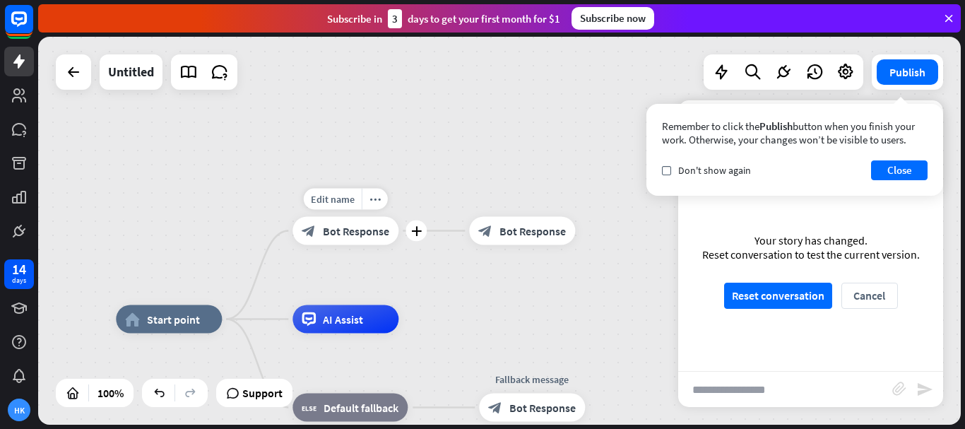
click at [356, 232] on span "Bot Response" at bounding box center [356, 231] width 66 height 14
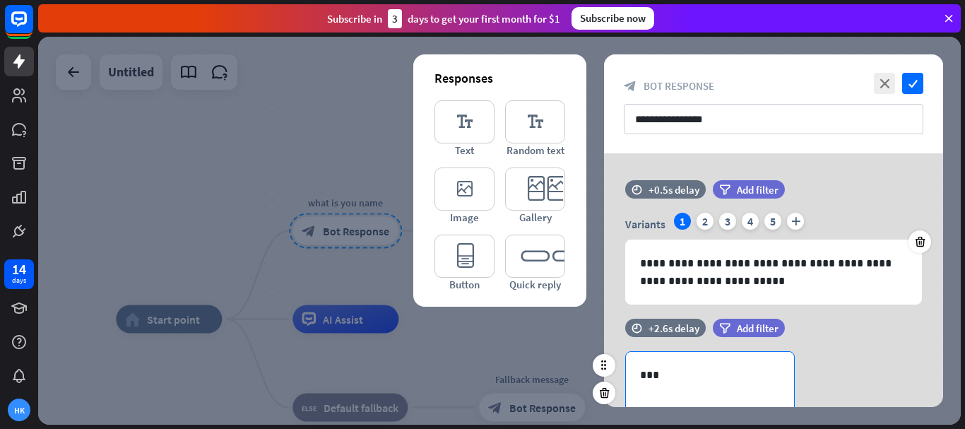
click at [685, 371] on p "***" at bounding box center [710, 375] width 140 height 18
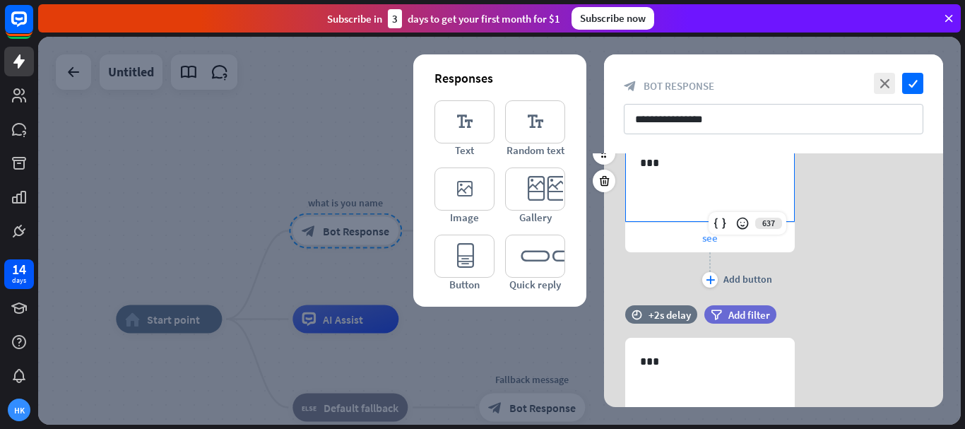
click at [697, 237] on div "see" at bounding box center [710, 238] width 170 height 30
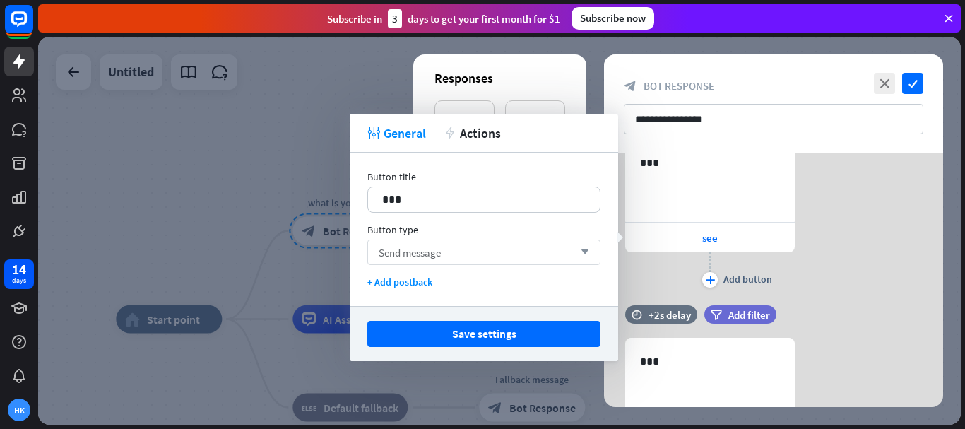
click at [489, 255] on div "Send message arrow_down" at bounding box center [483, 251] width 233 height 25
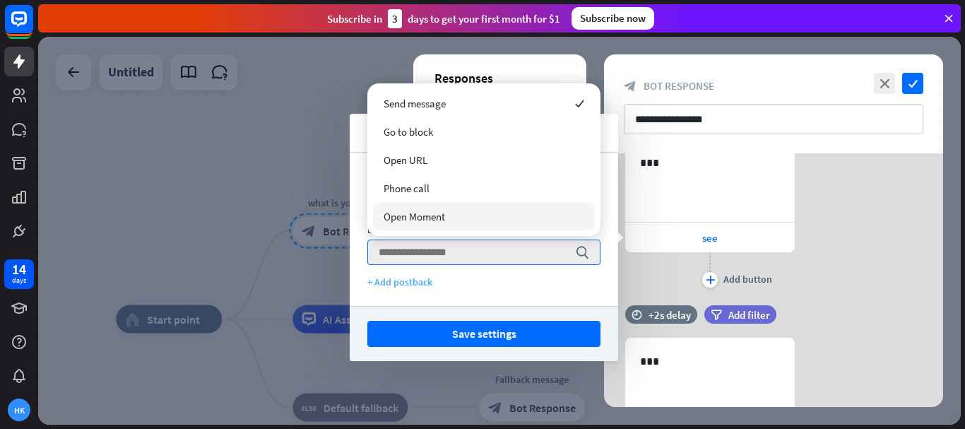
click at [416, 278] on div "+ Add postback" at bounding box center [483, 281] width 233 height 13
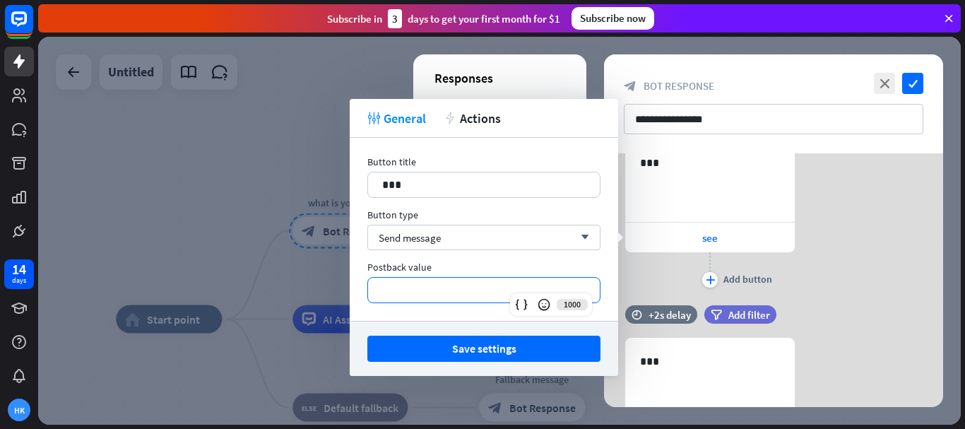
click at [446, 291] on p "**********" at bounding box center [483, 290] width 203 height 18
click at [468, 239] on div "Send message arrow_down" at bounding box center [483, 237] width 233 height 25
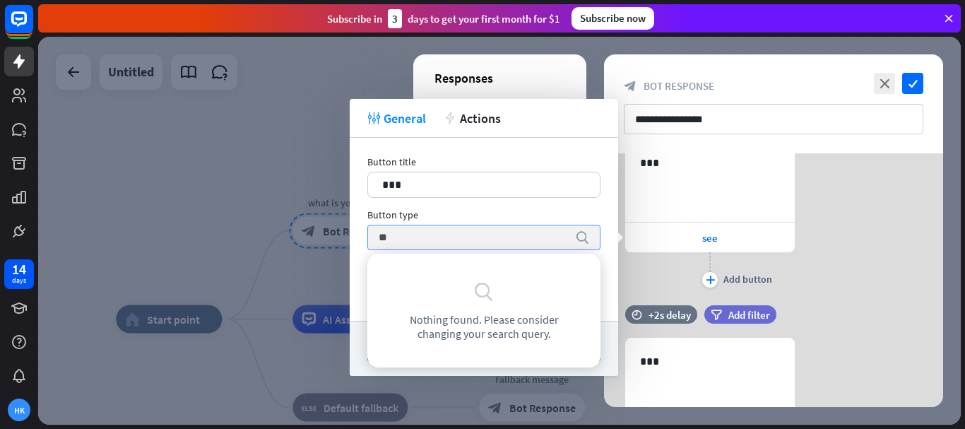
type input "***"
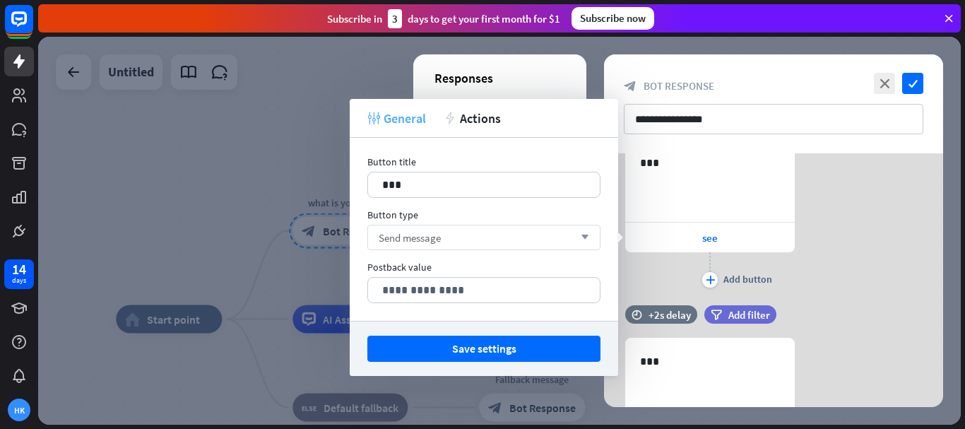
click at [413, 119] on span "General" at bounding box center [405, 118] width 42 height 16
click at [504, 293] on p "**********" at bounding box center [483, 290] width 203 height 18
click at [862, 284] on div "637 *** see plus Add button" at bounding box center [773, 215] width 339 height 152
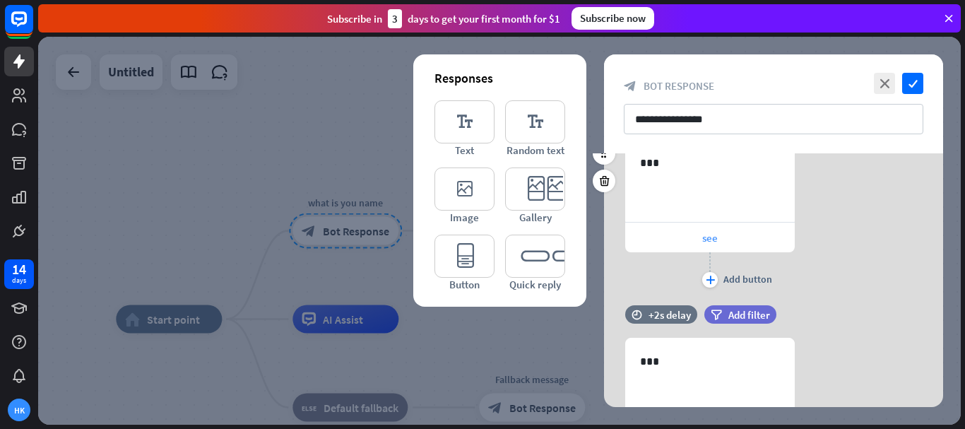
click at [735, 237] on div "see" at bounding box center [710, 238] width 170 height 30
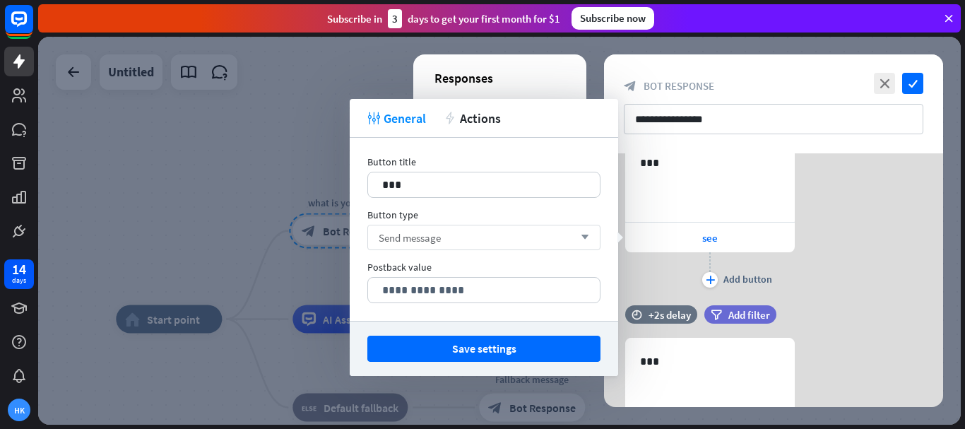
click at [494, 244] on div "Send message arrow_down" at bounding box center [483, 237] width 233 height 25
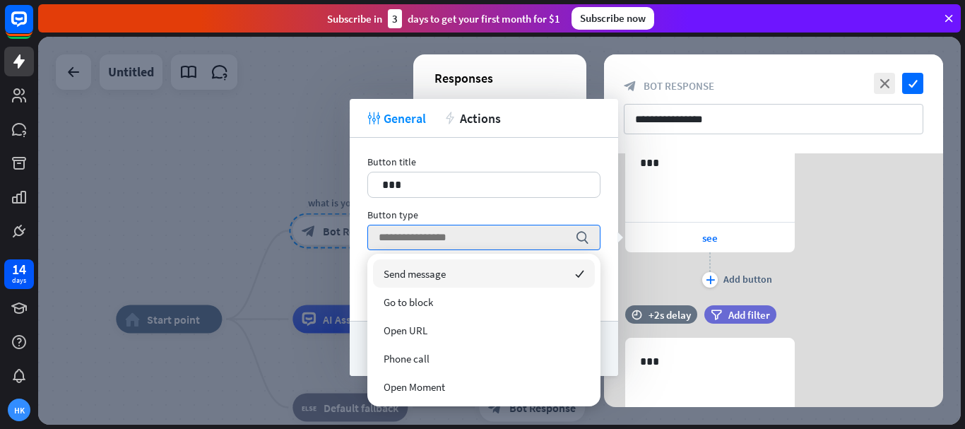
click at [479, 275] on div "Send message checked" at bounding box center [484, 273] width 222 height 28
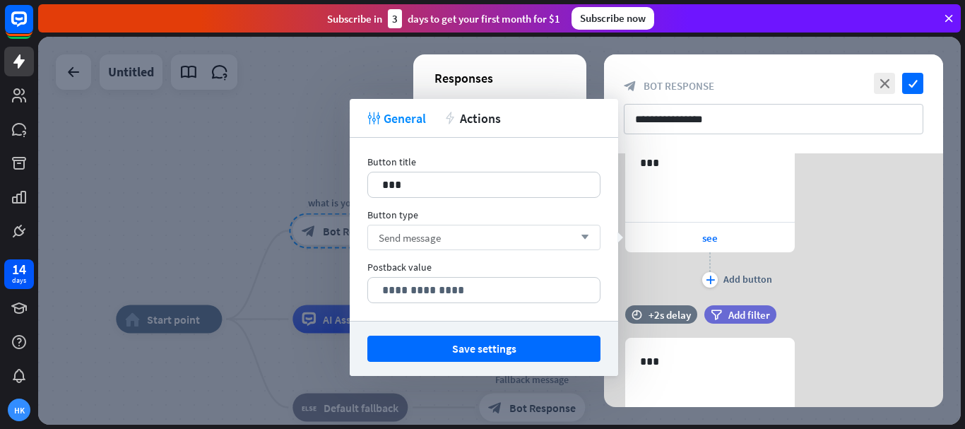
click at [479, 242] on div "Send message arrow_down" at bounding box center [483, 237] width 233 height 25
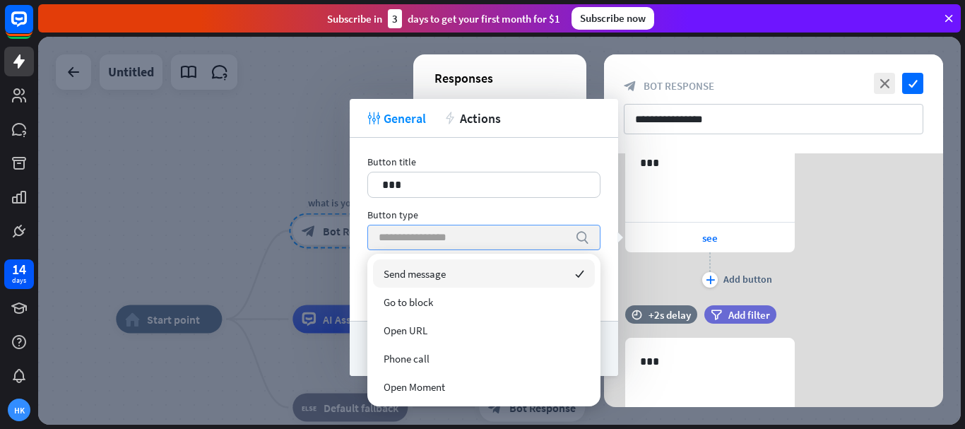
click at [480, 242] on input "search" at bounding box center [473, 237] width 189 height 24
click at [476, 272] on div "Send message checked" at bounding box center [484, 273] width 222 height 28
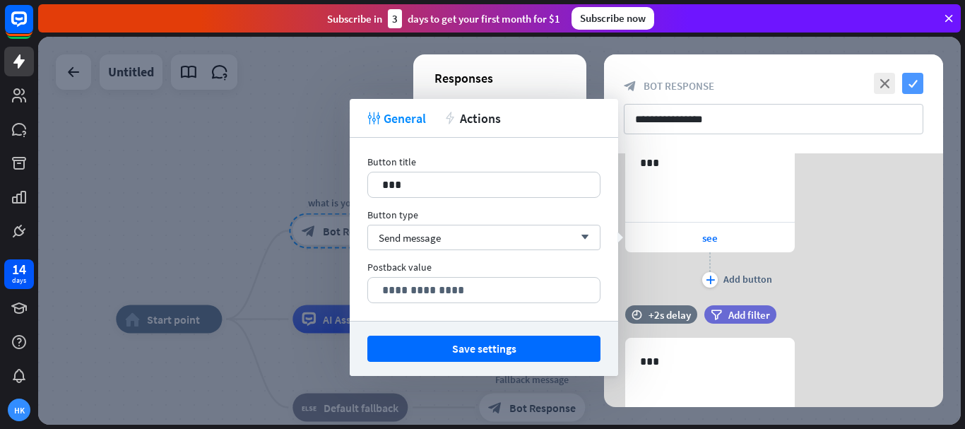
click at [908, 81] on icon "check" at bounding box center [912, 83] width 21 height 21
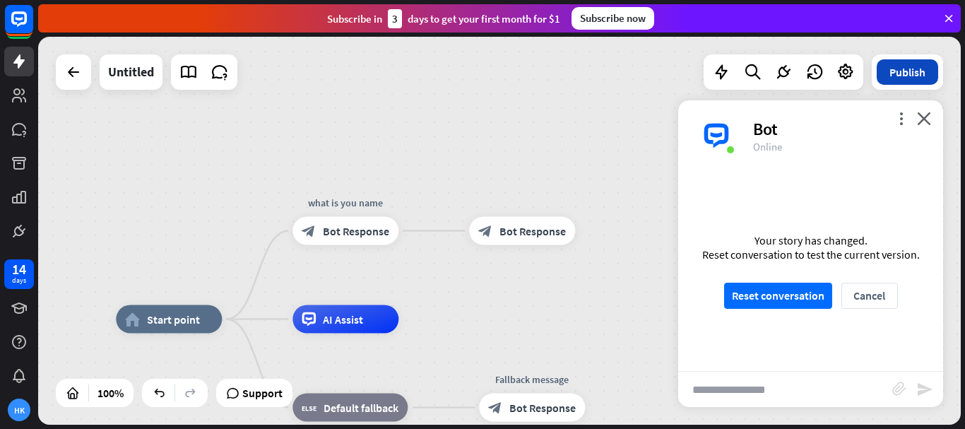
click at [907, 67] on button "Publish" at bounding box center [907, 71] width 61 height 25
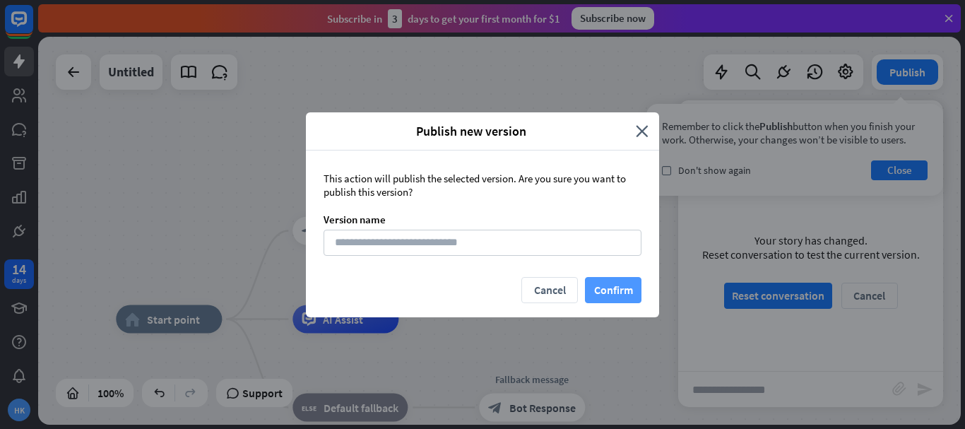
click at [603, 286] on button "Confirm" at bounding box center [613, 290] width 57 height 26
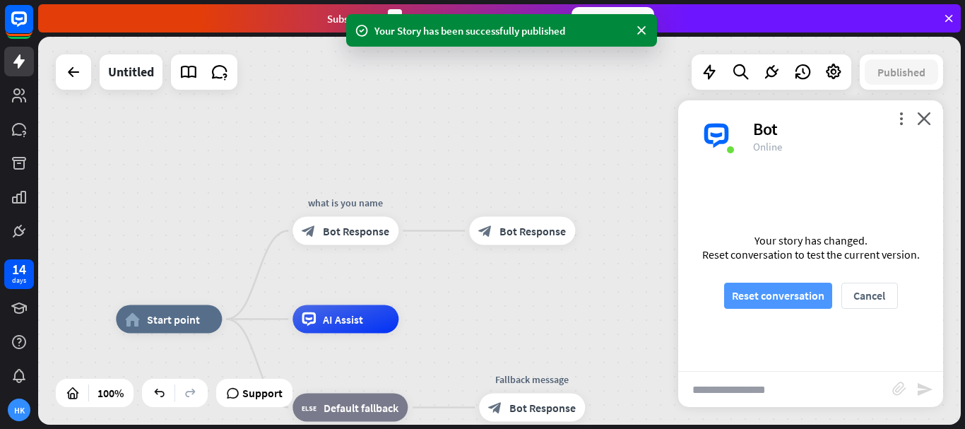
click at [786, 301] on button "Reset conversation" at bounding box center [778, 296] width 108 height 26
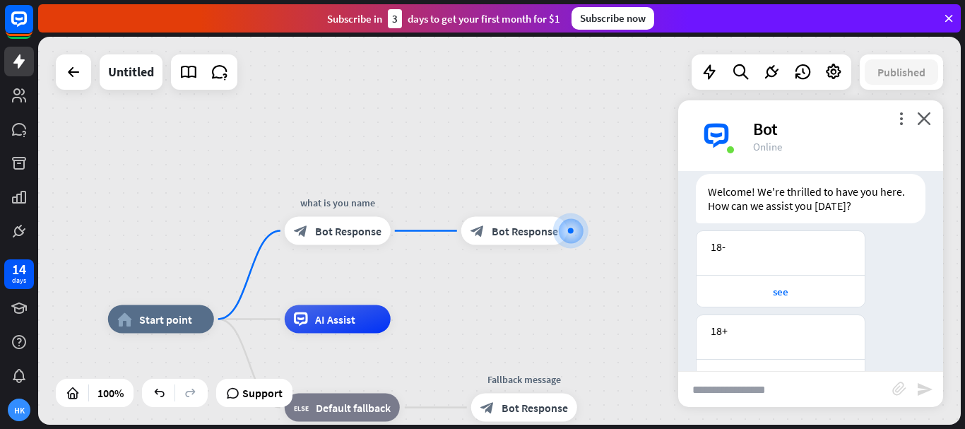
scroll to position [80, 0]
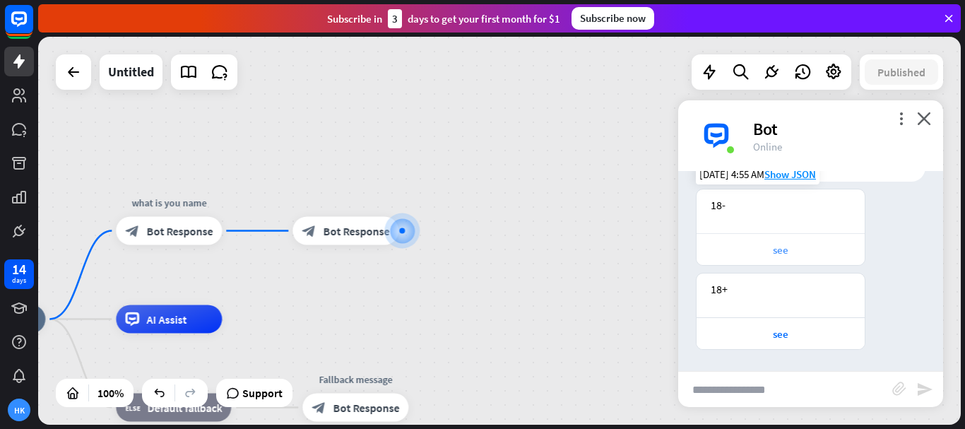
click at [782, 246] on div "see" at bounding box center [781, 249] width 154 height 13
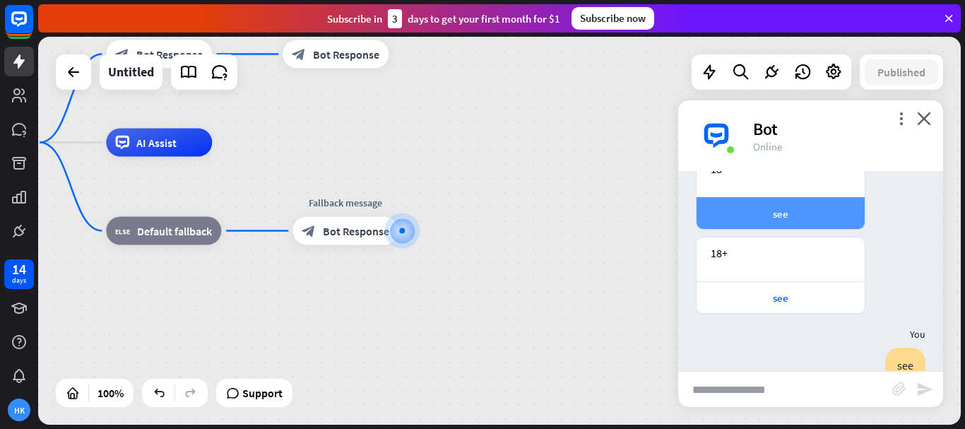
scroll to position [94, 0]
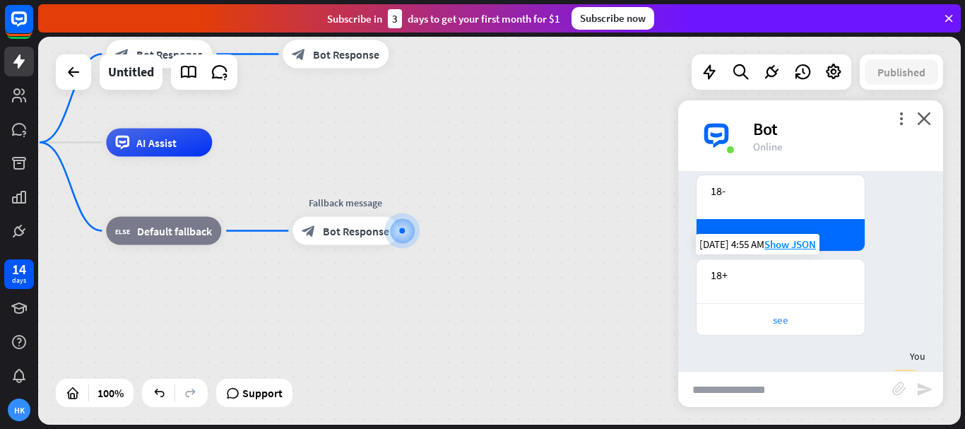
click at [785, 319] on div "see" at bounding box center [781, 319] width 154 height 13
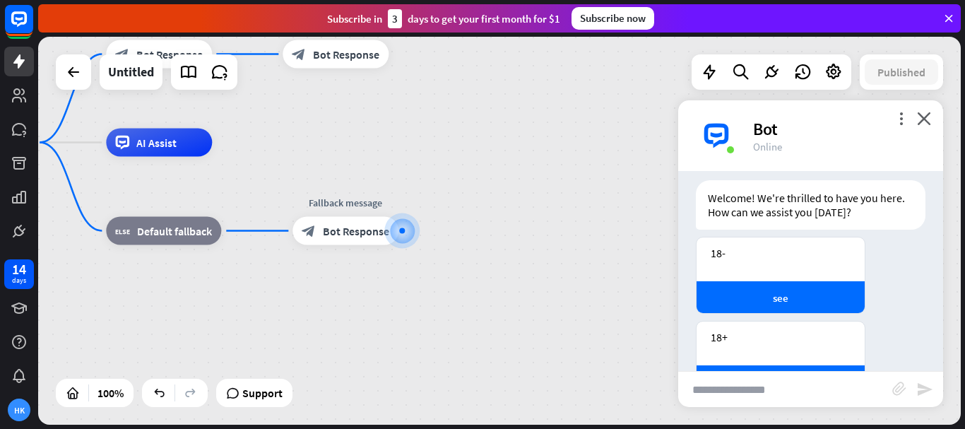
scroll to position [0, 0]
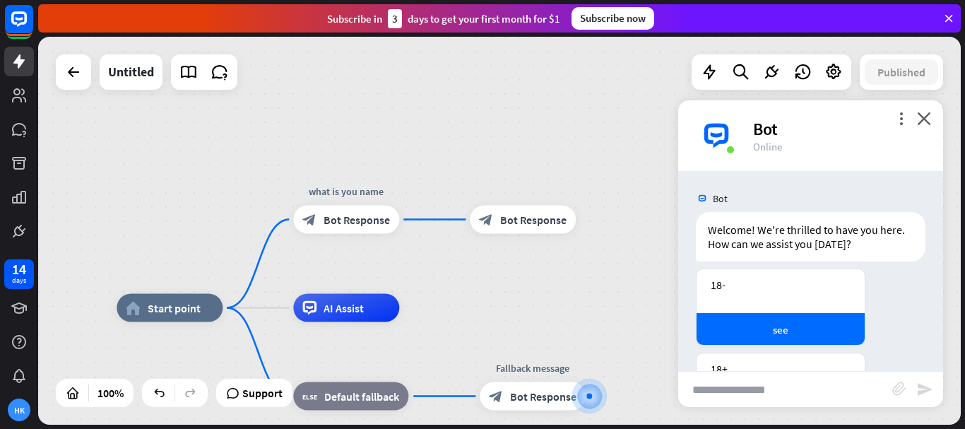
drag, startPoint x: 434, startPoint y: 126, endPoint x: 538, endPoint y: 280, distance: 186.3
click at [551, 287] on div "home_2 Start point what is you name block_bot_response Bot Response block_bot_r…" at bounding box center [499, 231] width 923 height 388
click at [355, 220] on span "Bot Response" at bounding box center [355, 220] width 66 height 14
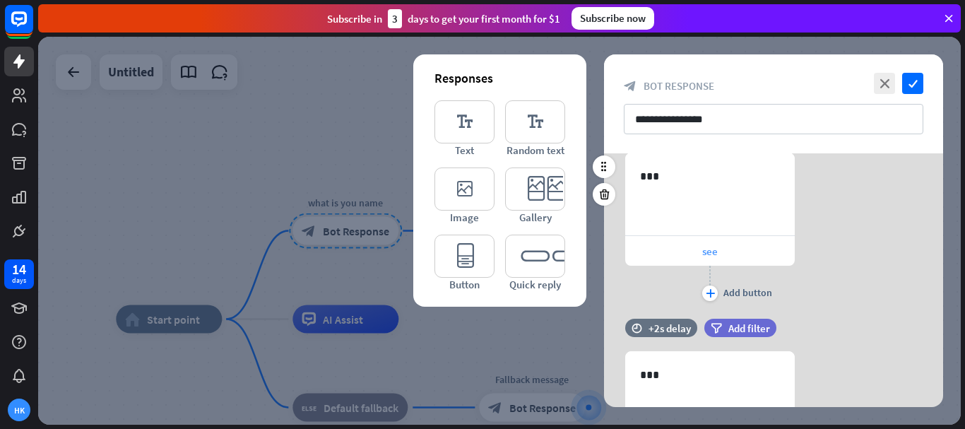
scroll to position [212, 0]
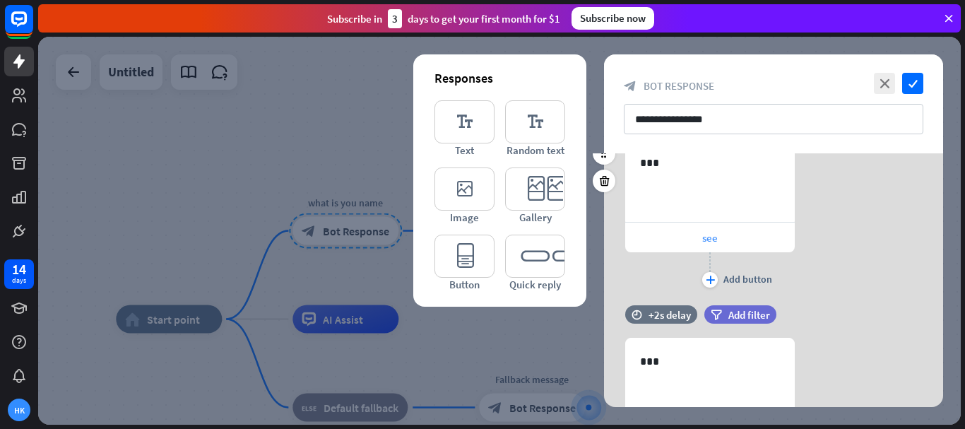
click at [704, 237] on span "see" at bounding box center [710, 237] width 16 height 13
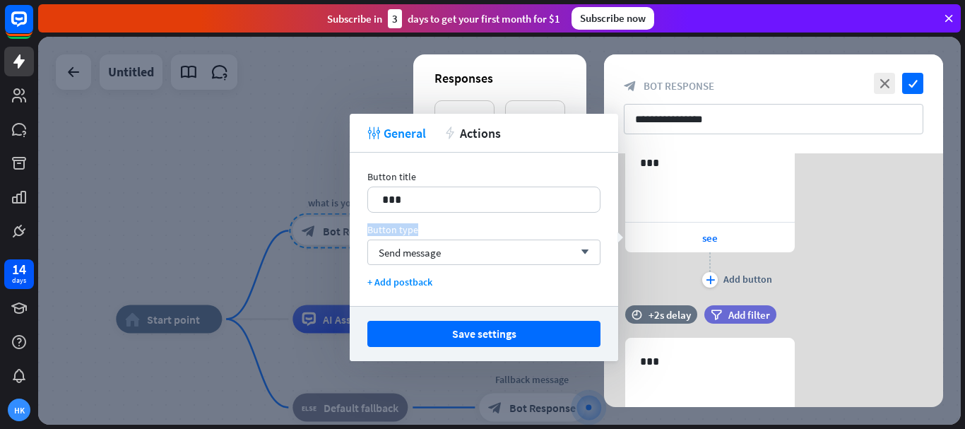
drag, startPoint x: 422, startPoint y: 227, endPoint x: 365, endPoint y: 229, distance: 56.5
click at [365, 229] on div "Button title 17 *** Button type Send message arrow_down + Add postback" at bounding box center [484, 229] width 268 height 153
click at [439, 230] on div "Button type" at bounding box center [483, 229] width 233 height 13
click at [466, 259] on div "Send message arrow_down" at bounding box center [483, 251] width 233 height 25
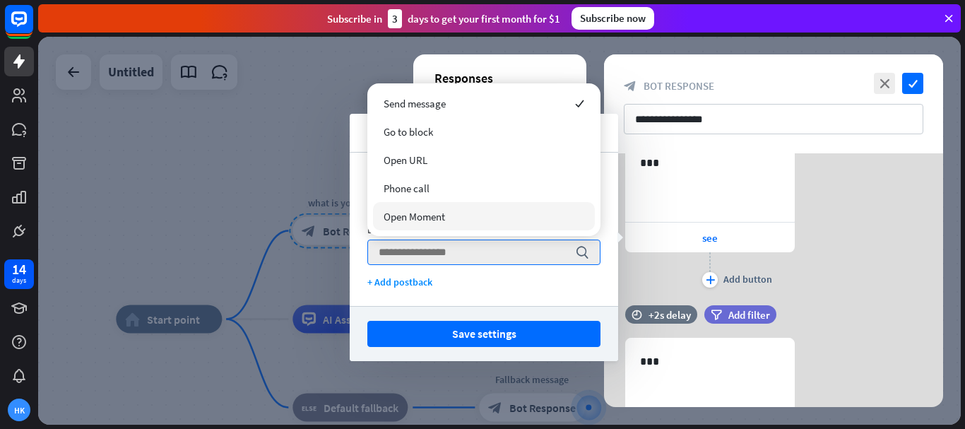
click at [428, 219] on span "Open Moment" at bounding box center [414, 216] width 61 height 13
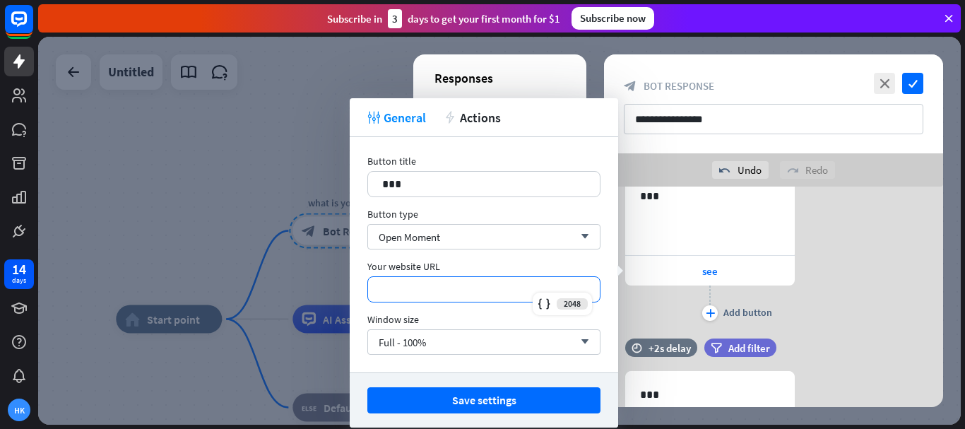
click at [441, 285] on p "*********" at bounding box center [483, 289] width 203 height 18
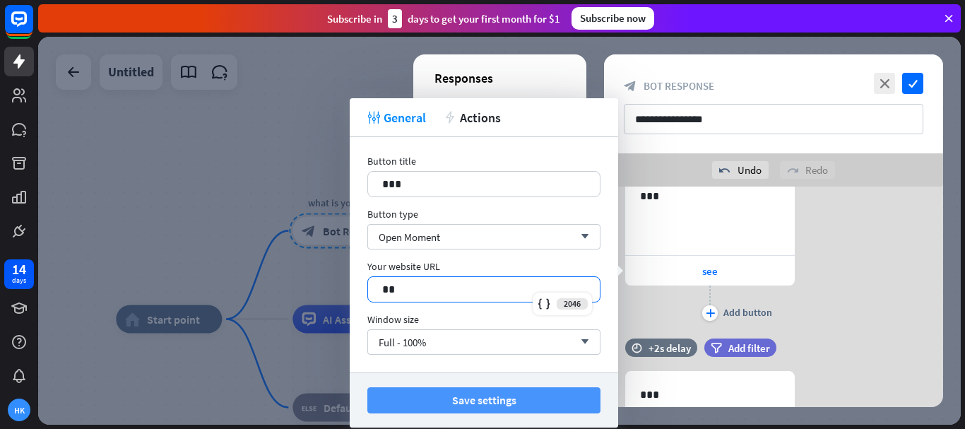
click at [496, 405] on button "Save settings" at bounding box center [483, 400] width 233 height 26
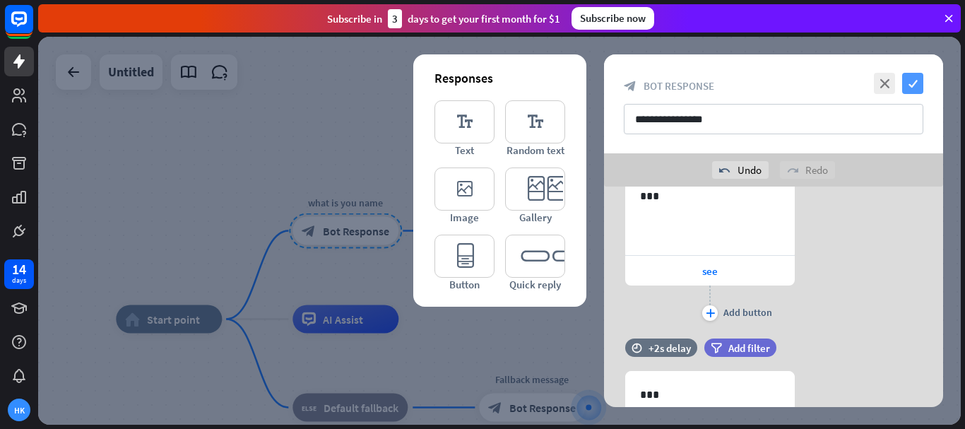
click at [911, 85] on icon "check" at bounding box center [912, 83] width 21 height 21
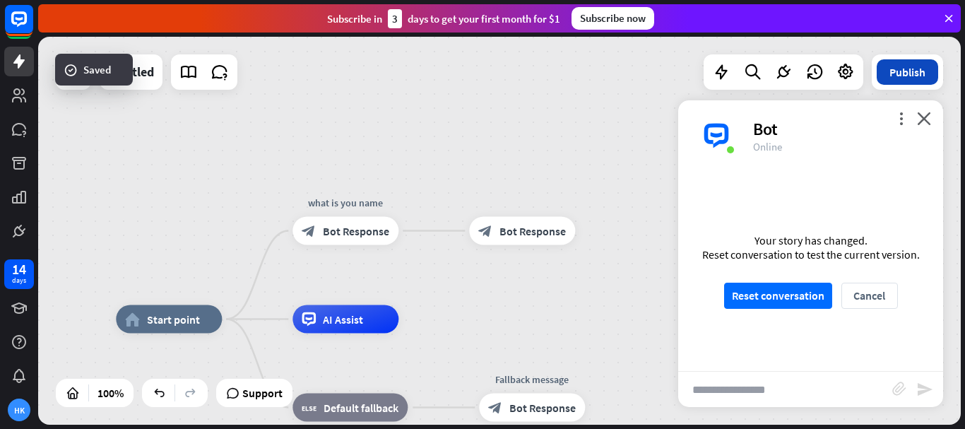
click at [895, 65] on button "Publish" at bounding box center [907, 71] width 61 height 25
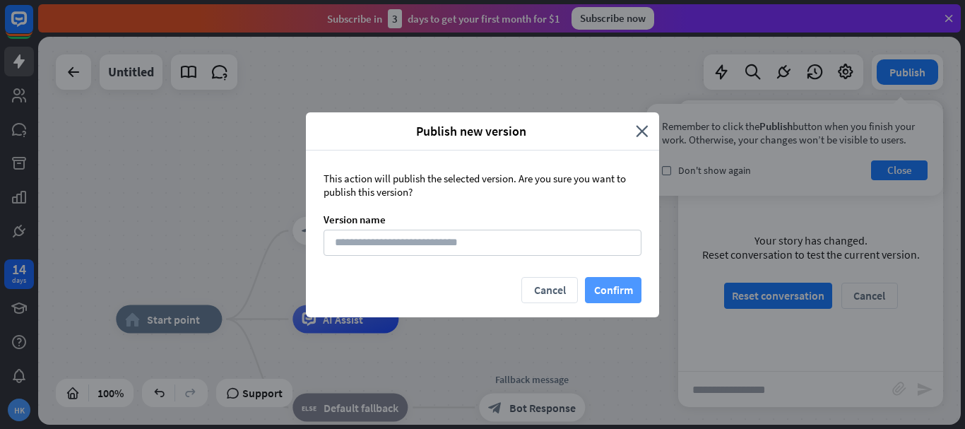
click at [621, 279] on button "Confirm" at bounding box center [613, 290] width 57 height 26
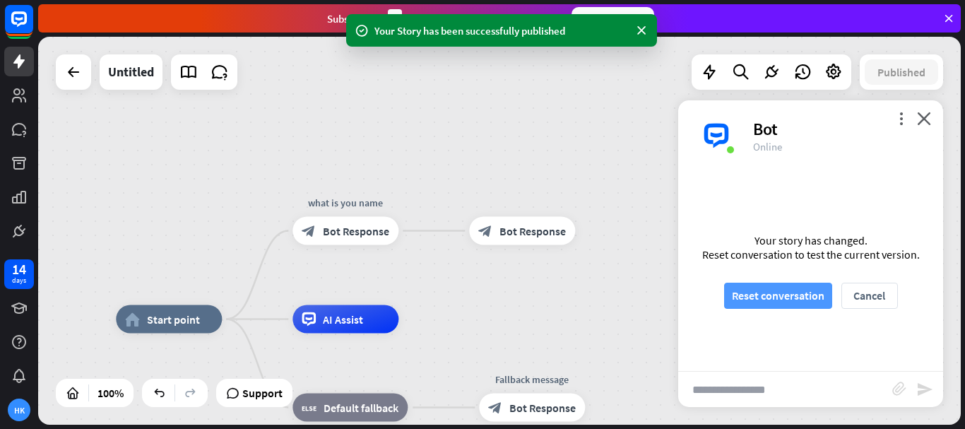
click at [789, 296] on button "Reset conversation" at bounding box center [778, 296] width 108 height 26
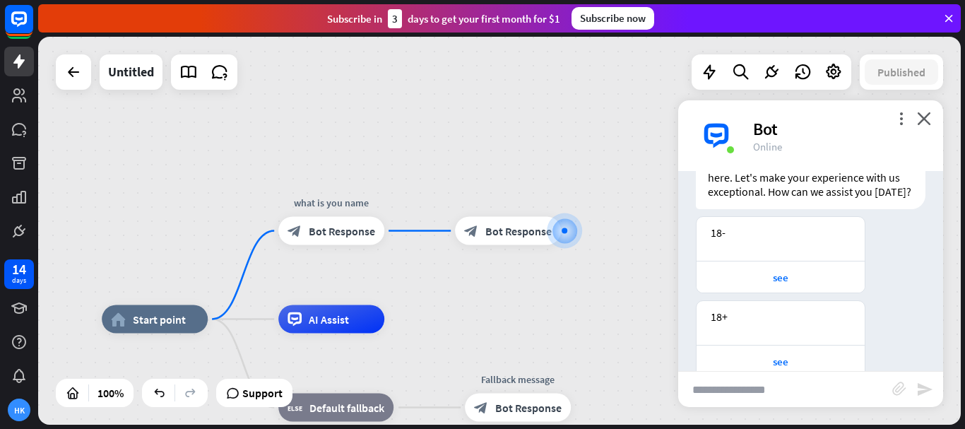
scroll to position [108, 0]
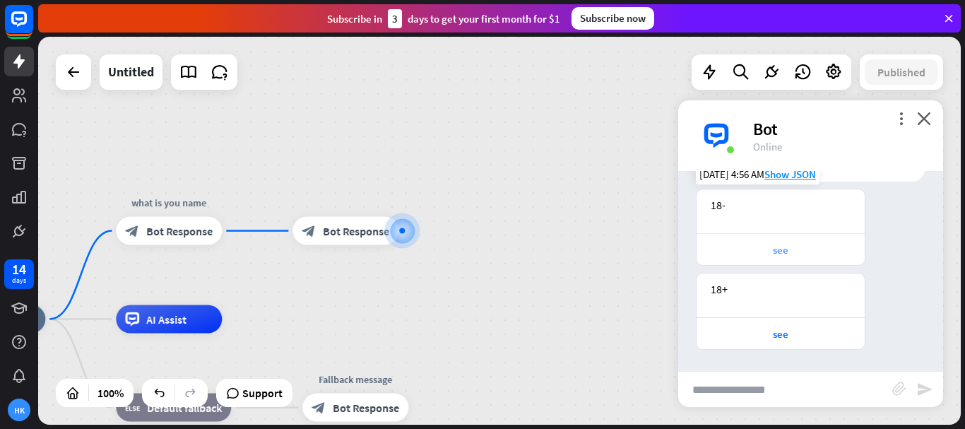
click at [797, 250] on div "see" at bounding box center [781, 249] width 154 height 13
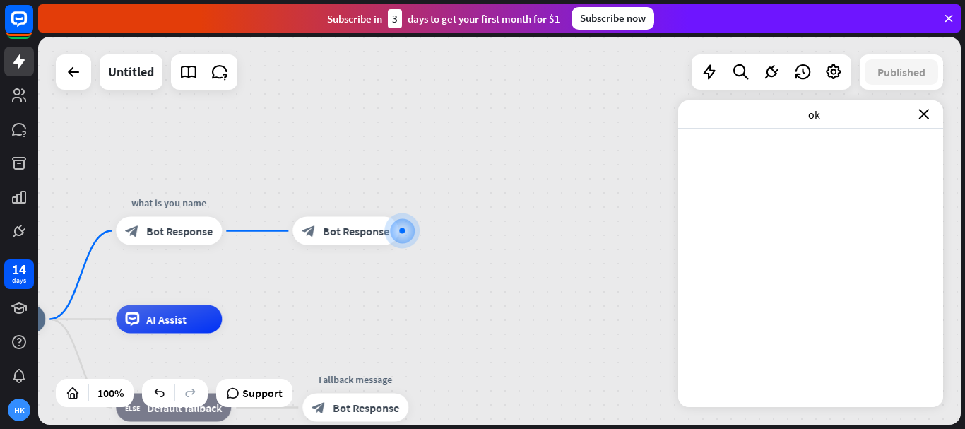
click at [925, 119] on div "ok close" at bounding box center [810, 114] width 265 height 28
click at [924, 117] on icon "close" at bounding box center [923, 114] width 11 height 11
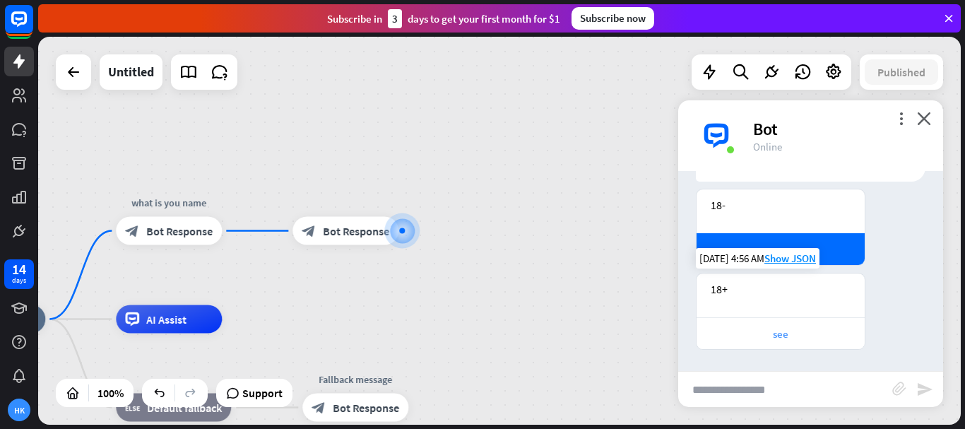
click at [794, 338] on div "see" at bounding box center [781, 333] width 154 height 13
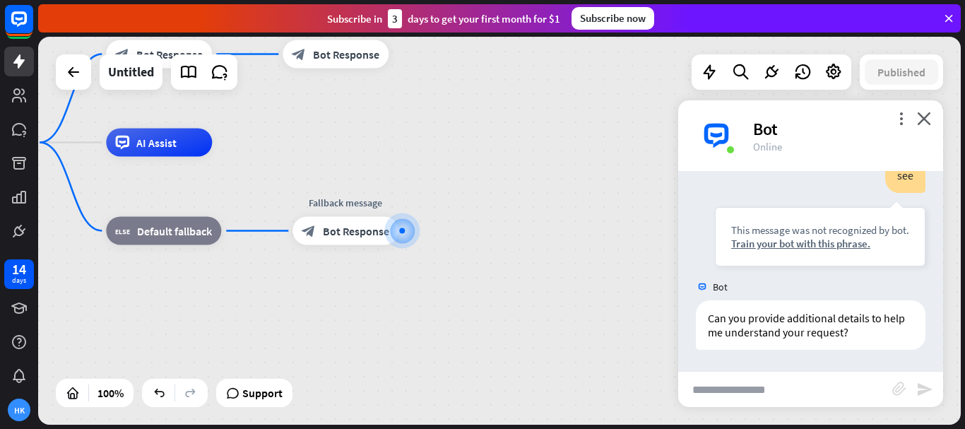
scroll to position [122, 0]
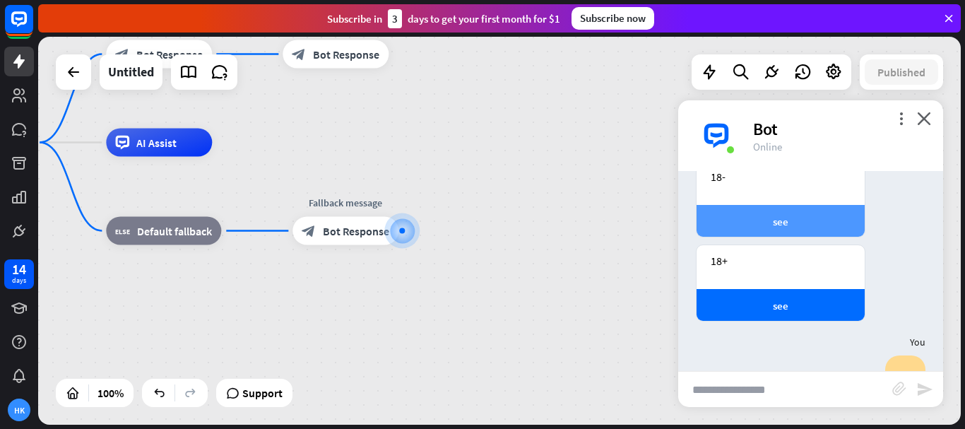
click at [797, 228] on div "see" at bounding box center [781, 221] width 154 height 13
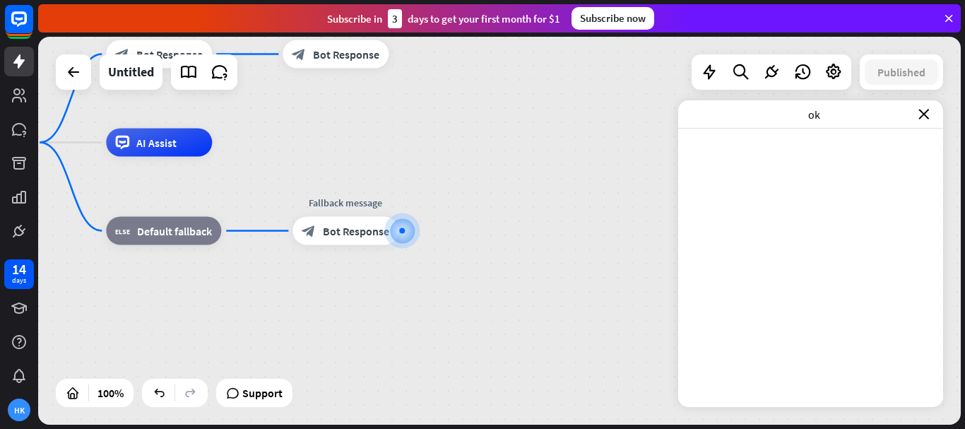
drag, startPoint x: 930, startPoint y: 120, endPoint x: 913, endPoint y: 124, distance: 17.3
click at [930, 119] on div "ok close" at bounding box center [810, 114] width 265 height 28
click at [927, 106] on div "ok close" at bounding box center [810, 114] width 265 height 28
click at [920, 111] on icon "close" at bounding box center [923, 114] width 11 height 11
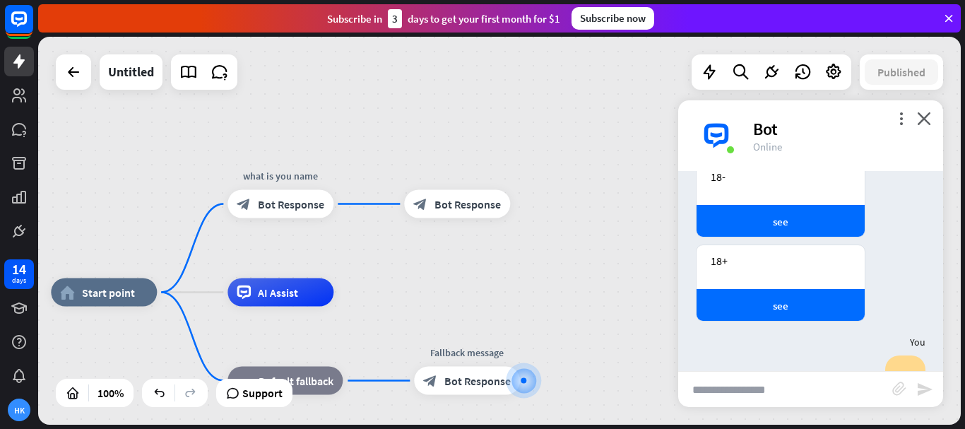
drag, startPoint x: 504, startPoint y: 147, endPoint x: 592, endPoint y: 294, distance: 171.4
click at [598, 294] on div "home_2 Start point what is you name block_bot_response Bot Response block_bot_r…" at bounding box center [499, 231] width 923 height 388
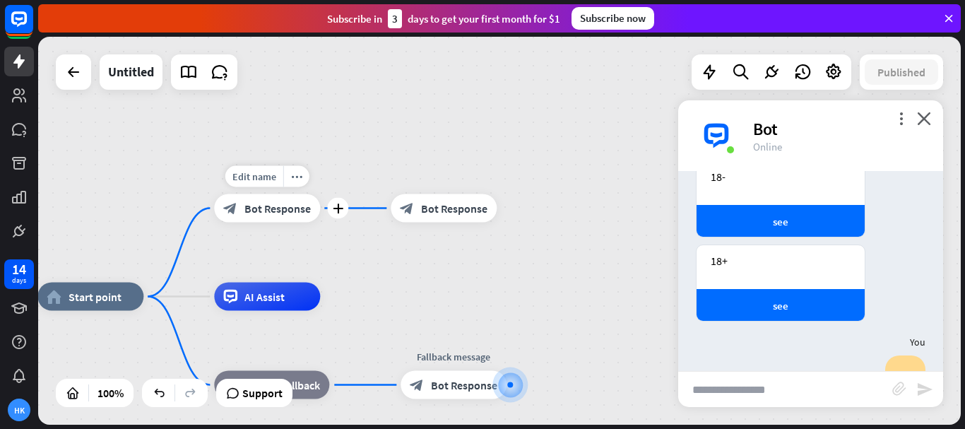
click at [262, 213] on span "Bot Response" at bounding box center [277, 208] width 66 height 14
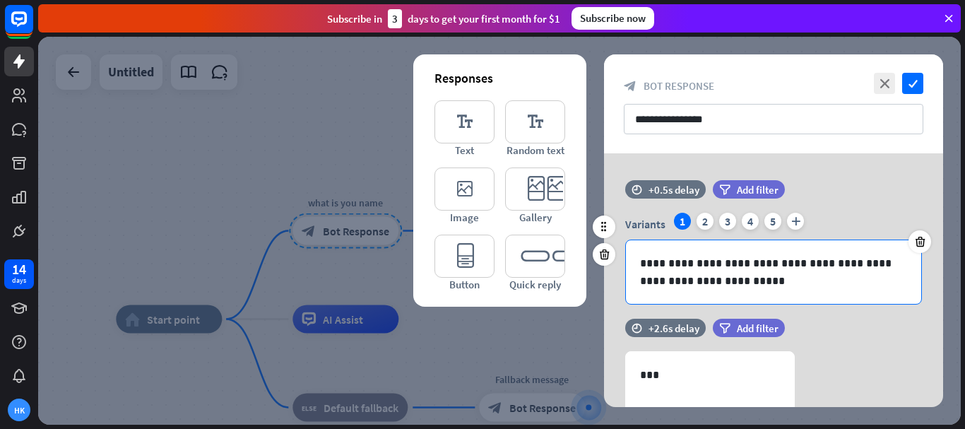
scroll to position [212, 0]
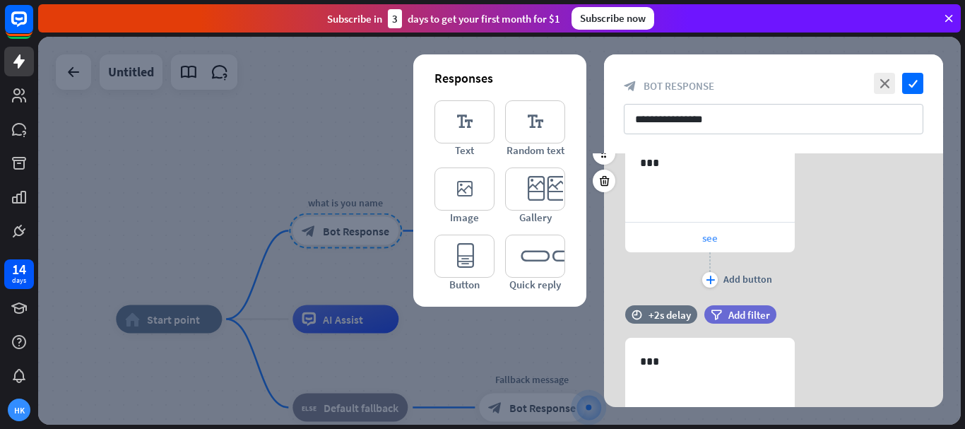
click at [724, 240] on div "see" at bounding box center [710, 238] width 170 height 30
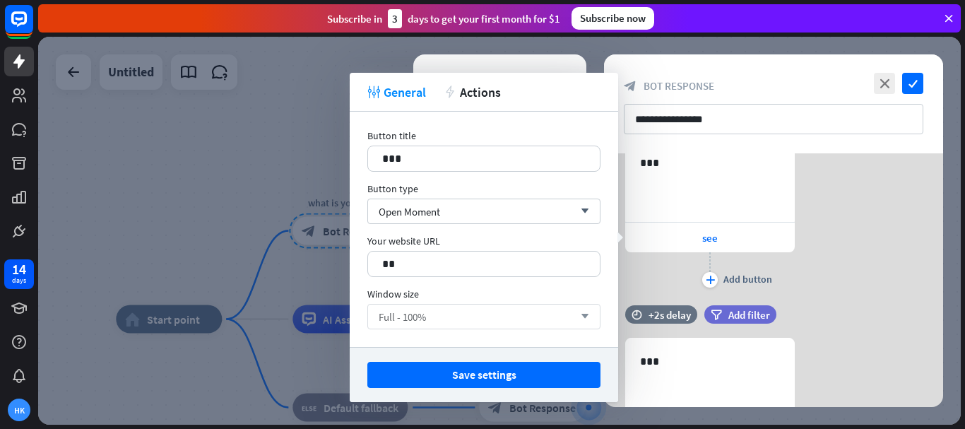
click at [473, 319] on div "Full - 100% arrow_down" at bounding box center [483, 316] width 233 height 25
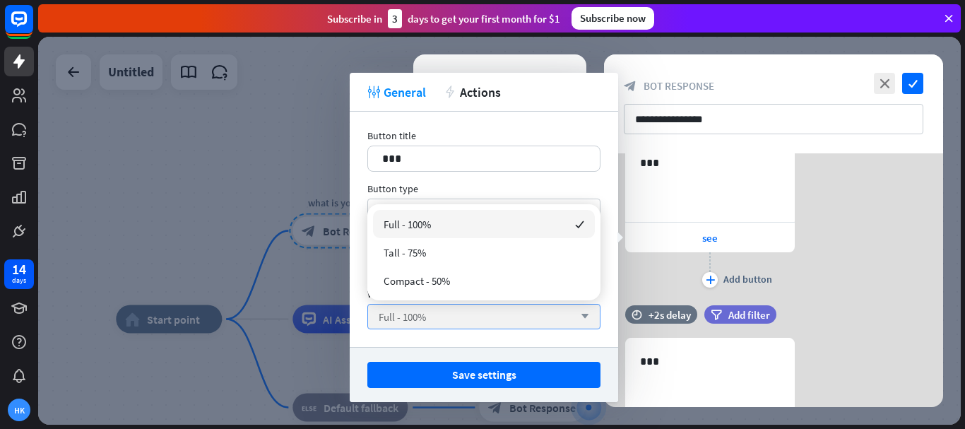
click at [473, 319] on div "Full - 100% arrow_down" at bounding box center [483, 316] width 233 height 25
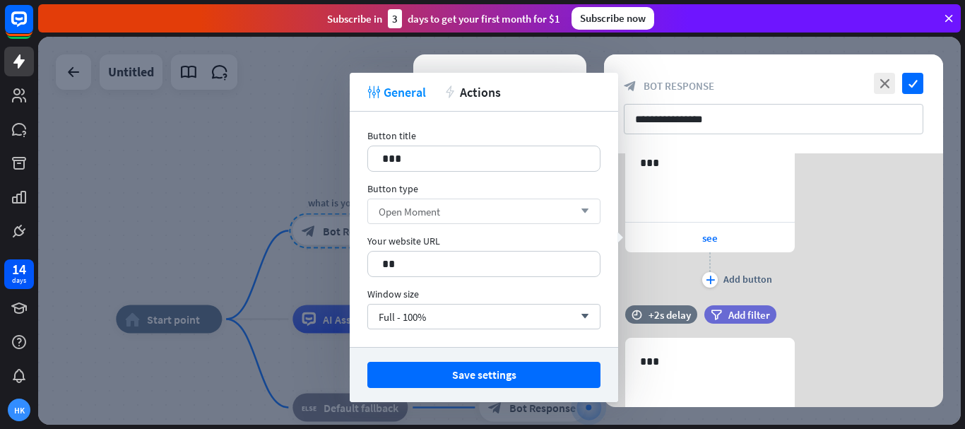
click at [499, 211] on div "Open Moment arrow_down" at bounding box center [483, 210] width 233 height 25
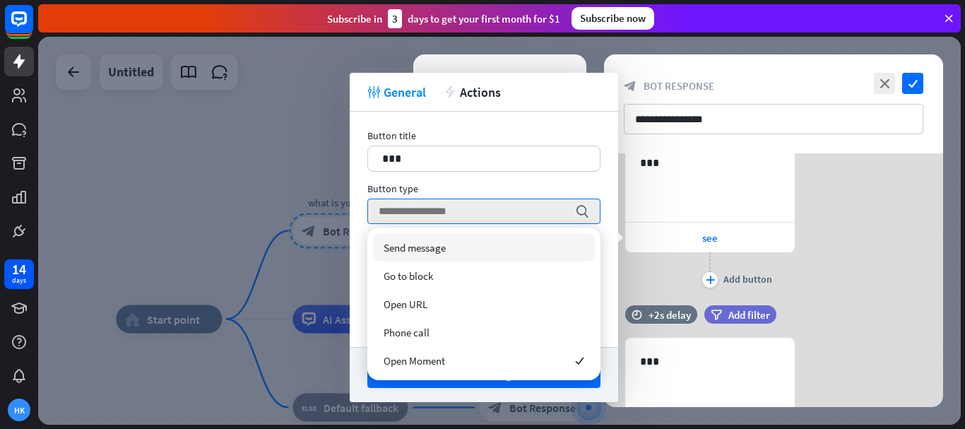
click at [419, 254] on div "Send message" at bounding box center [484, 247] width 222 height 28
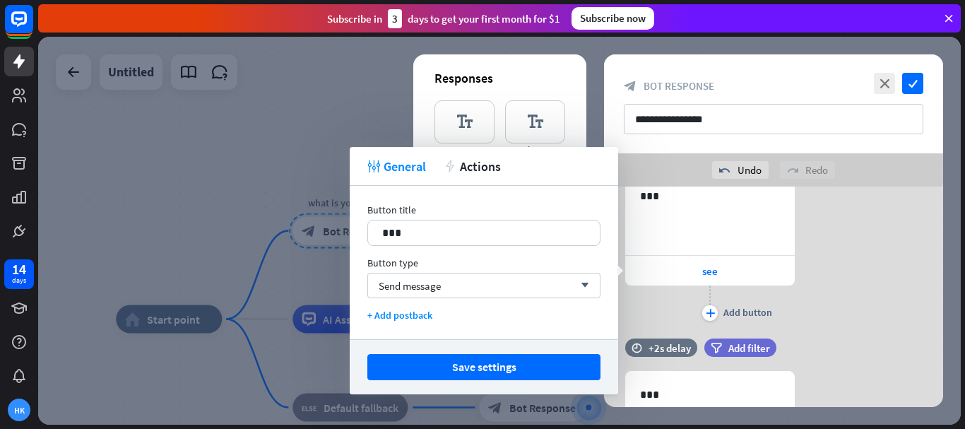
click at [518, 364] on button "Save settings" at bounding box center [483, 367] width 233 height 26
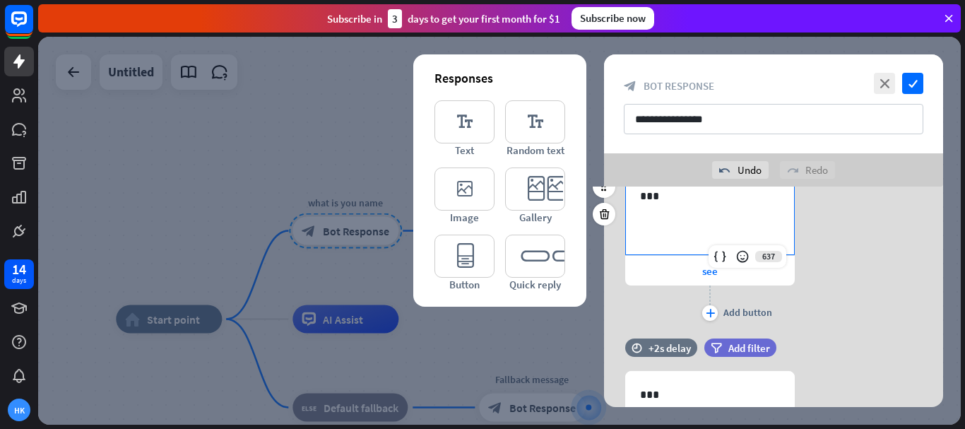
click at [659, 211] on div "***" at bounding box center [710, 213] width 168 height 81
click at [528, 268] on icon "editor_quick_replies" at bounding box center [535, 256] width 60 height 43
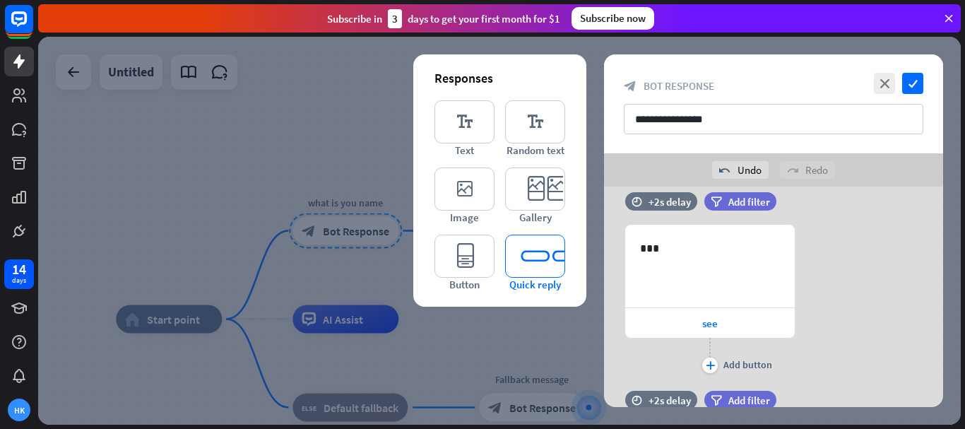
scroll to position [505, 0]
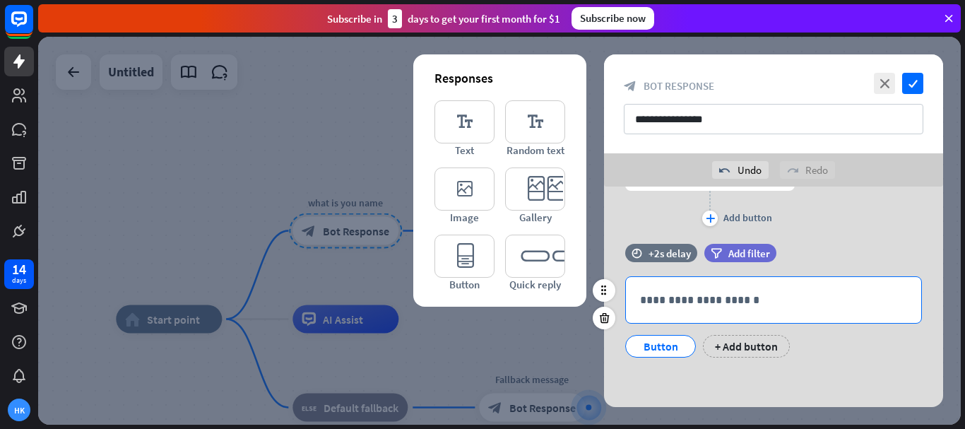
click at [677, 299] on p "**********" at bounding box center [773, 300] width 267 height 18
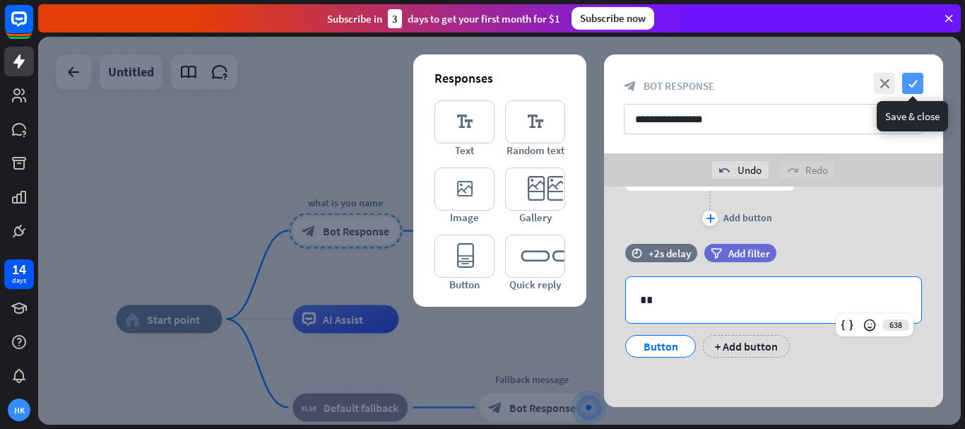
click at [918, 83] on icon "check" at bounding box center [912, 83] width 21 height 21
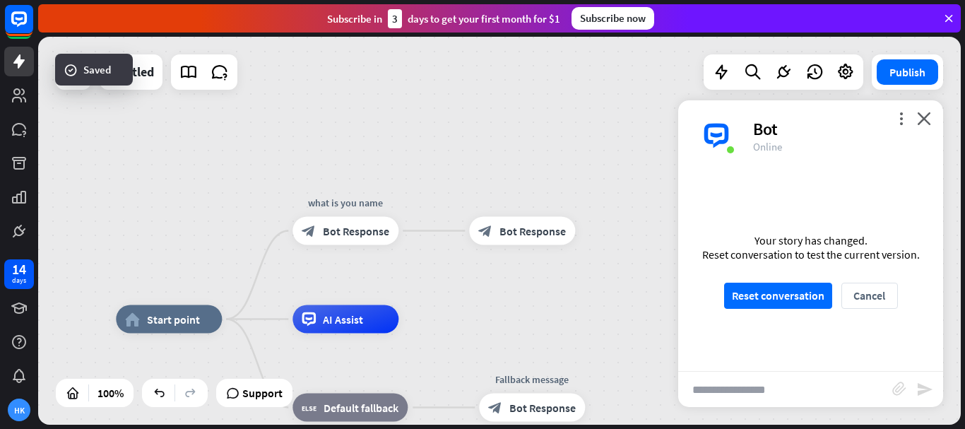
scroll to position [136, 0]
click at [781, 299] on button "Reset conversation" at bounding box center [778, 296] width 108 height 26
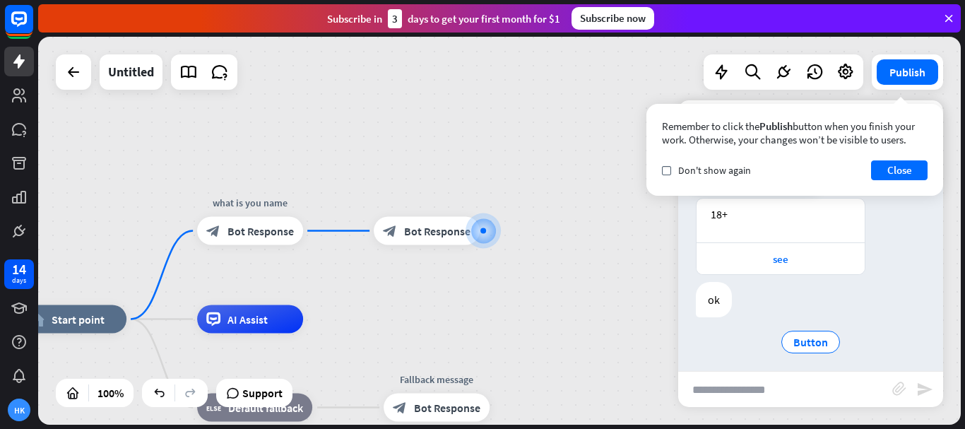
scroll to position [161, 0]
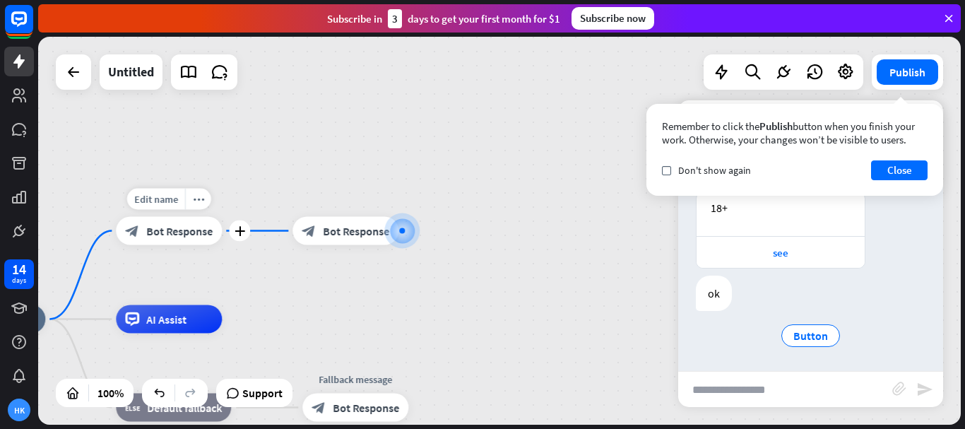
click at [178, 220] on div "block_bot_response Bot Response" at bounding box center [169, 231] width 106 height 28
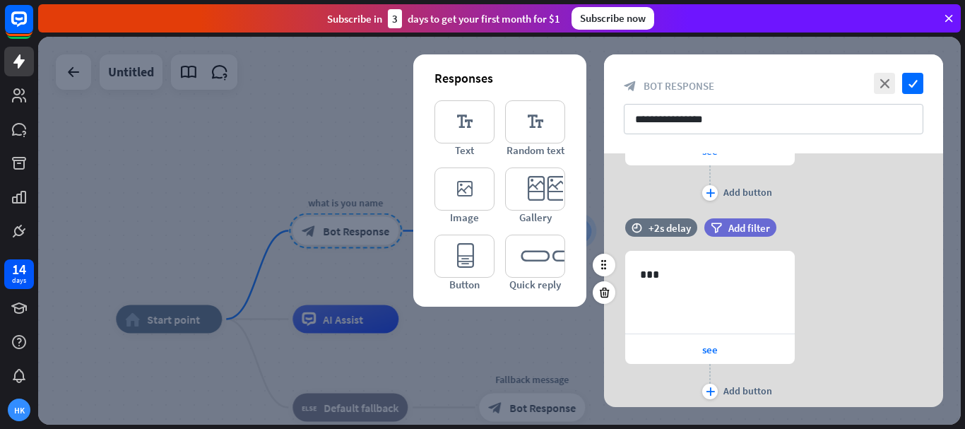
scroll to position [424, 0]
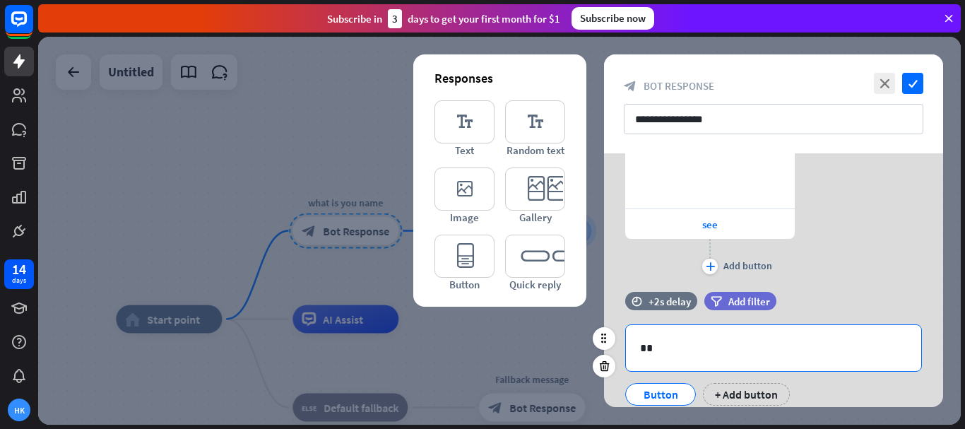
click at [670, 348] on p "**" at bounding box center [773, 348] width 267 height 18
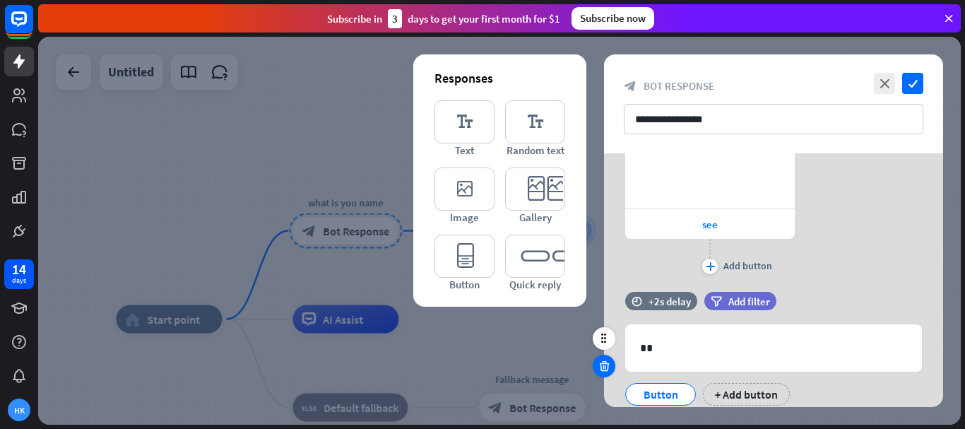
click at [608, 360] on icon at bounding box center [604, 366] width 13 height 13
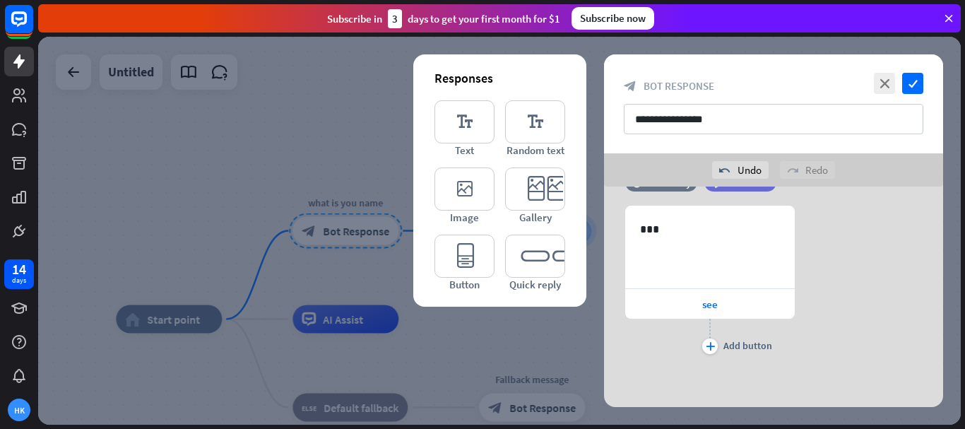
click at [473, 318] on div at bounding box center [499, 231] width 923 height 388
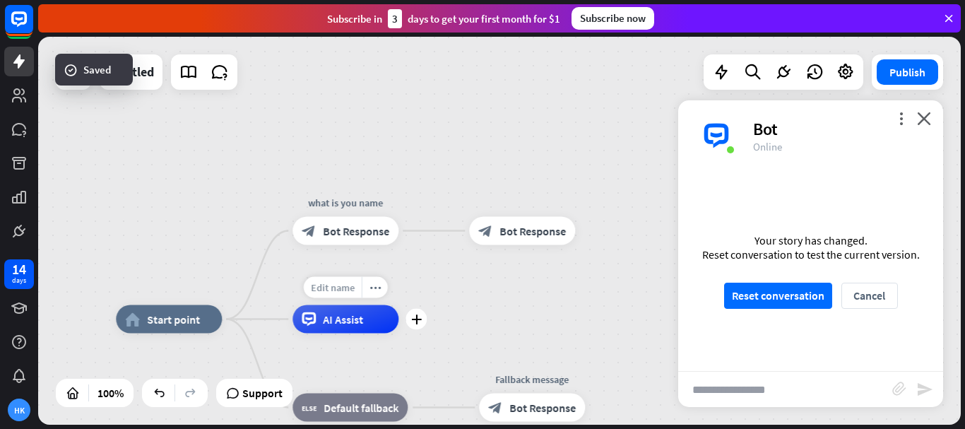
click at [307, 291] on div "Edit name" at bounding box center [333, 287] width 58 height 21
click at [328, 312] on span "AI Assist" at bounding box center [343, 319] width 40 height 14
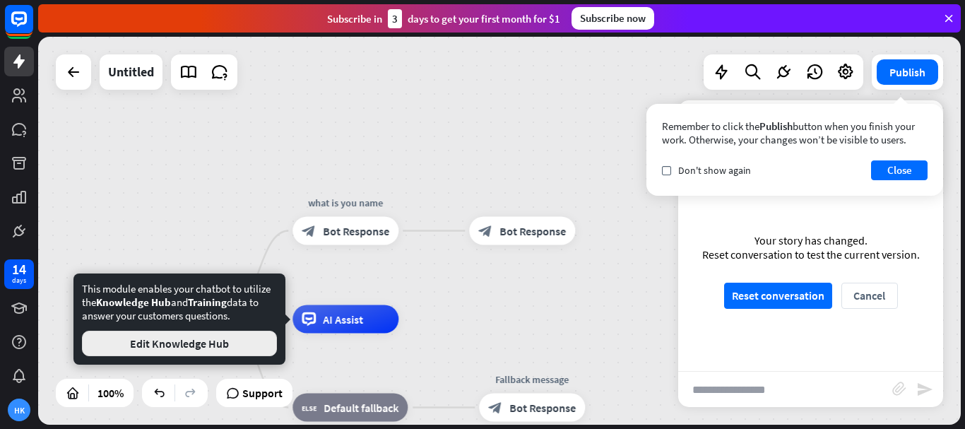
click at [212, 346] on button "Edit Knowledge Hub" at bounding box center [179, 343] width 195 height 25
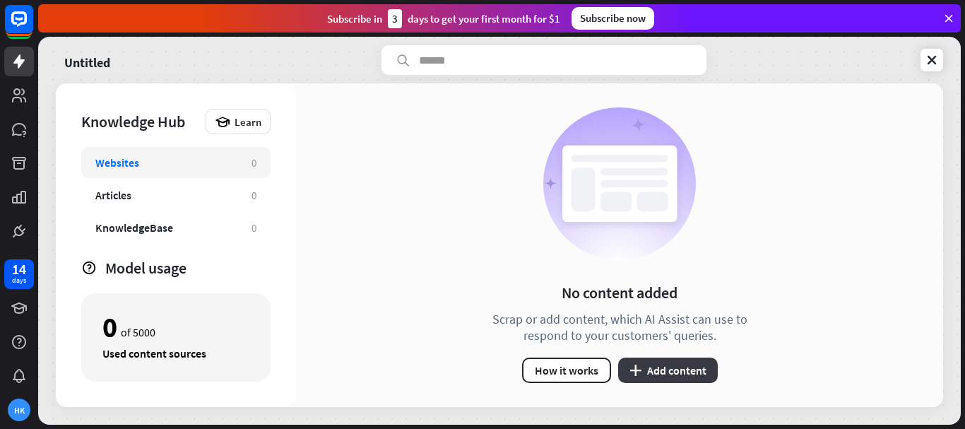
click at [661, 366] on button "plus Add content" at bounding box center [668, 369] width 100 height 25
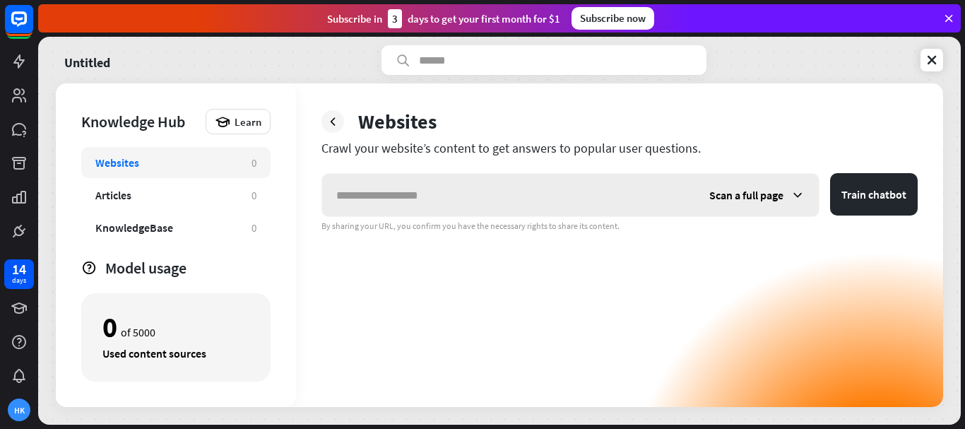
click at [425, 196] on input "text" at bounding box center [508, 195] width 373 height 42
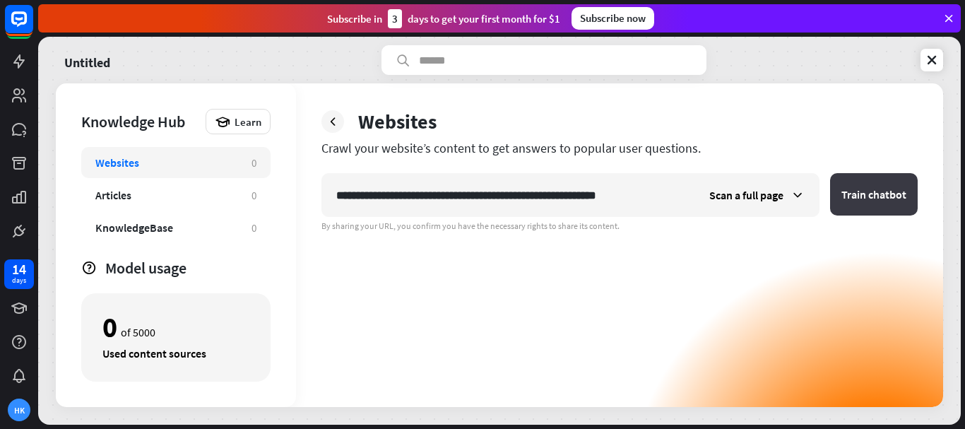
type input "**********"
click at [851, 189] on button "Train chatbot" at bounding box center [874, 194] width 88 height 42
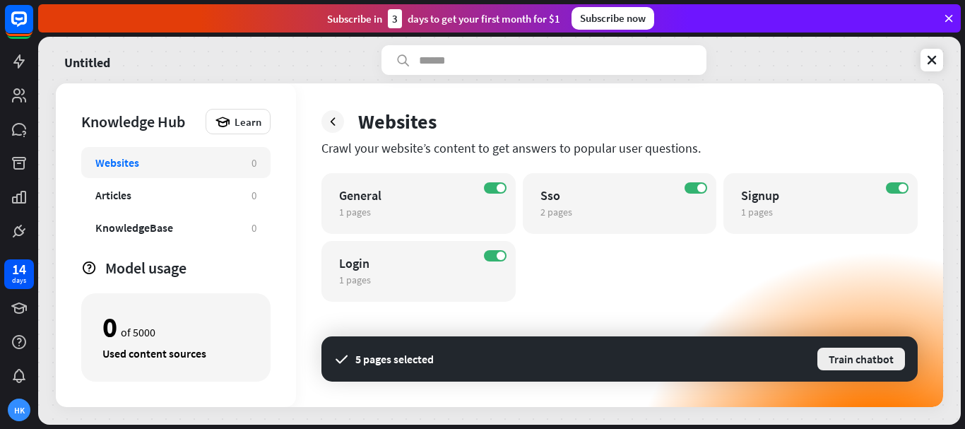
click at [855, 351] on button "Train chatbot" at bounding box center [861, 358] width 90 height 25
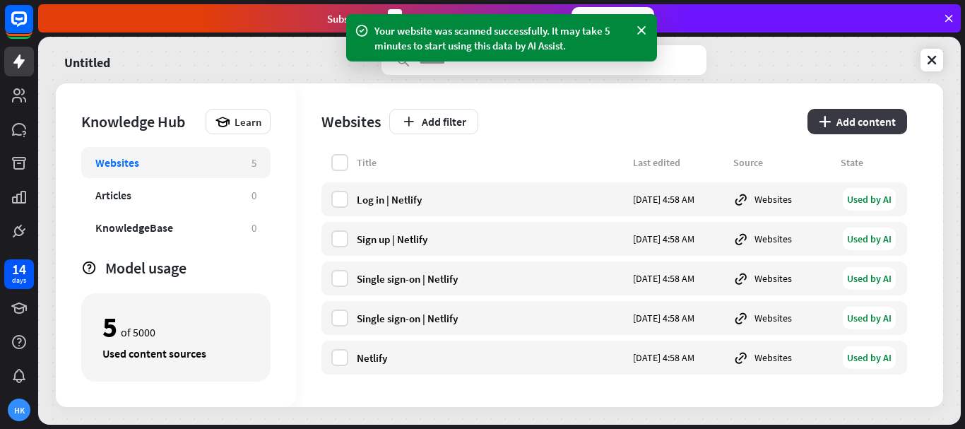
click at [870, 126] on button "plus Add content" at bounding box center [857, 121] width 100 height 25
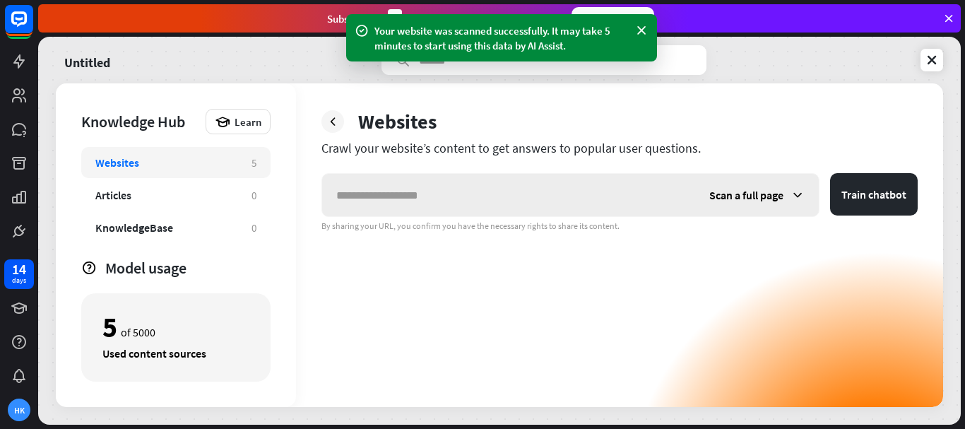
click at [583, 194] on input "text" at bounding box center [508, 195] width 373 height 42
click at [924, 54] on link at bounding box center [931, 60] width 23 height 23
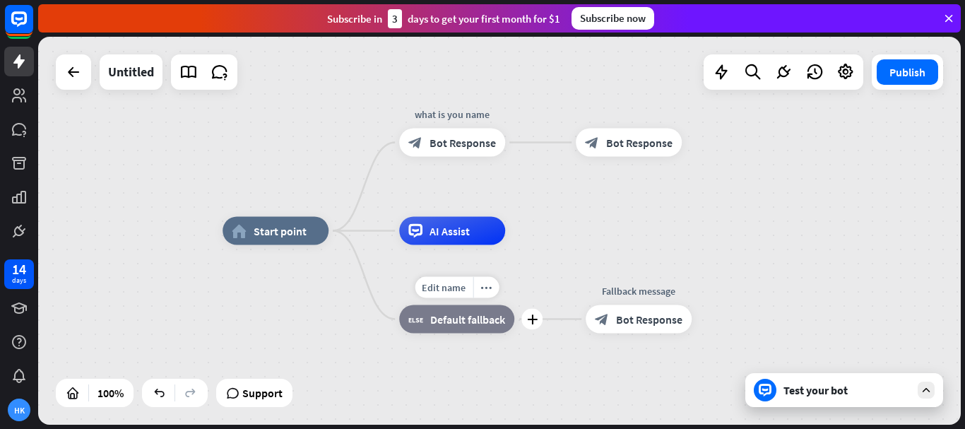
click at [464, 319] on span "Default fallback" at bounding box center [467, 319] width 75 height 14
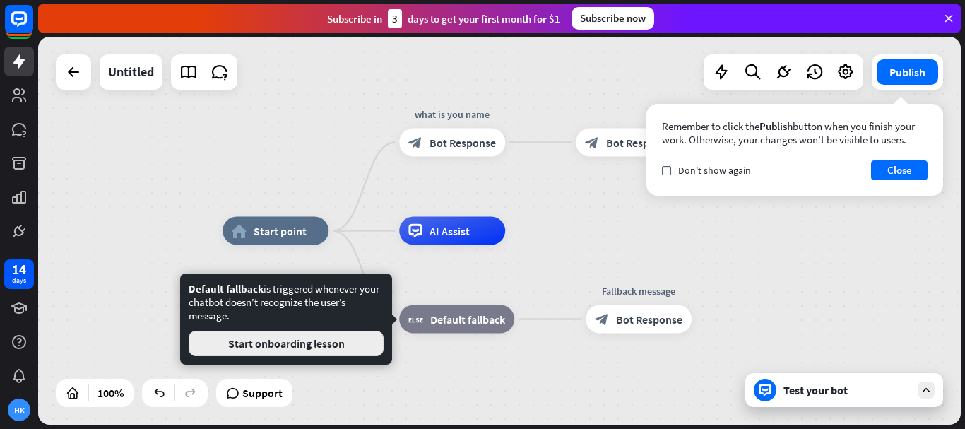
click at [349, 340] on button "Start onboarding lesson" at bounding box center [286, 343] width 195 height 25
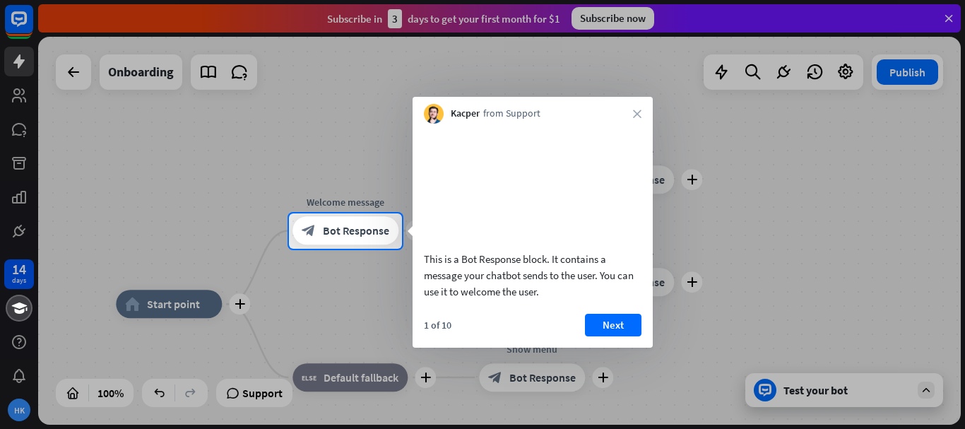
click at [617, 336] on button "Next" at bounding box center [613, 325] width 57 height 23
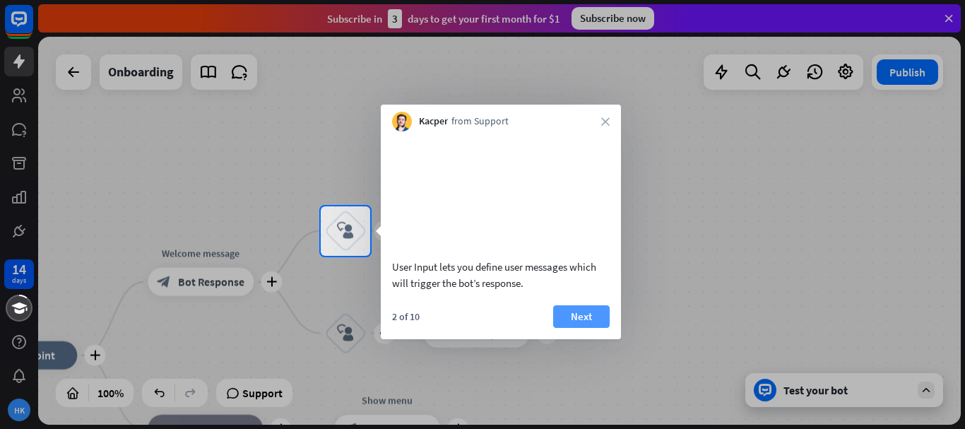
click at [581, 328] on button "Next" at bounding box center [581, 316] width 57 height 23
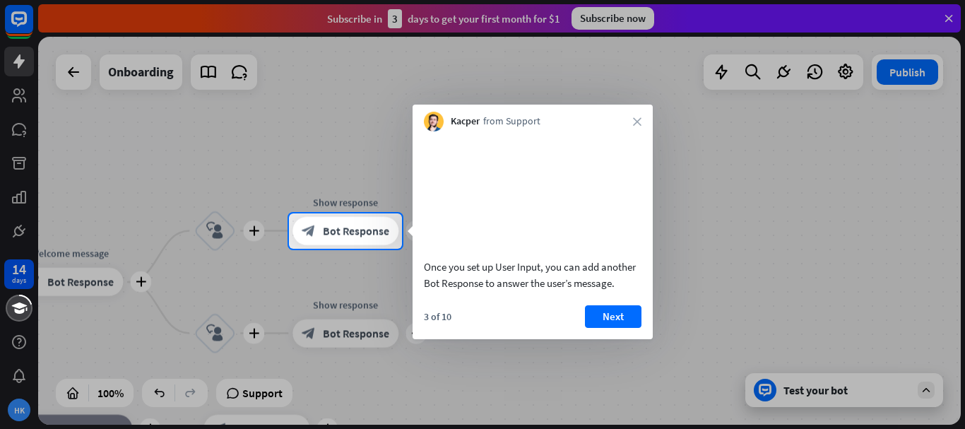
click at [632, 122] on div "Kacper from Support close" at bounding box center [533, 118] width 240 height 27
click at [641, 120] on div "Kacper from Support close" at bounding box center [533, 118] width 240 height 27
click at [613, 328] on button "Next" at bounding box center [613, 316] width 57 height 23
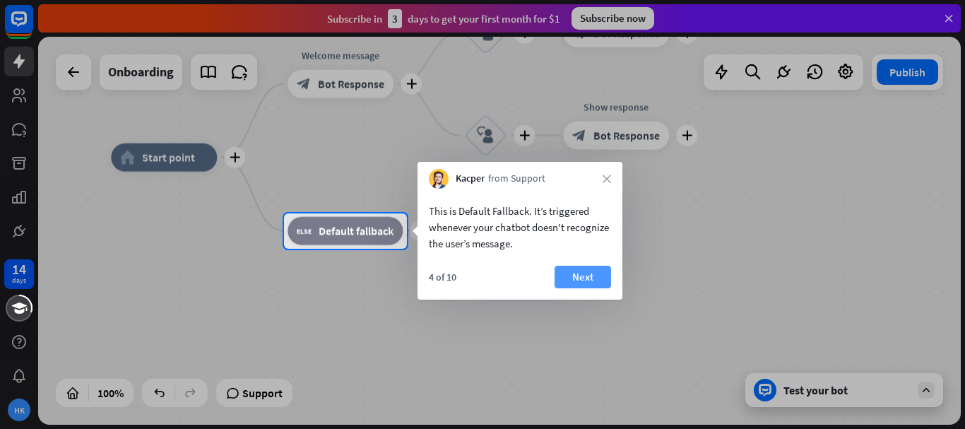
click at [582, 273] on button "Next" at bounding box center [583, 277] width 57 height 23
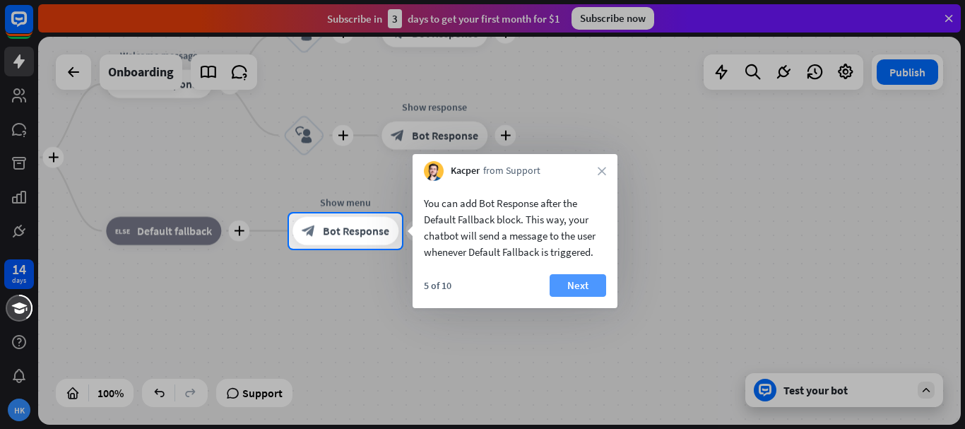
click at [574, 285] on button "Next" at bounding box center [578, 285] width 57 height 23
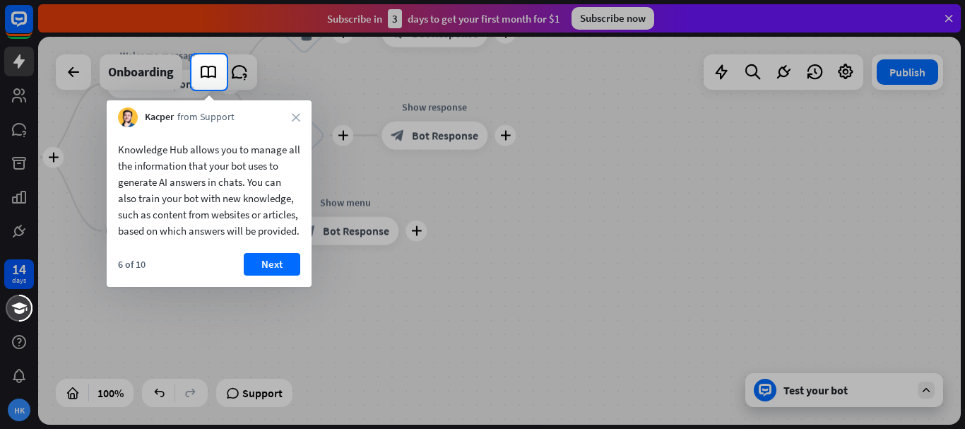
click at [263, 275] on button "Next" at bounding box center [272, 264] width 57 height 23
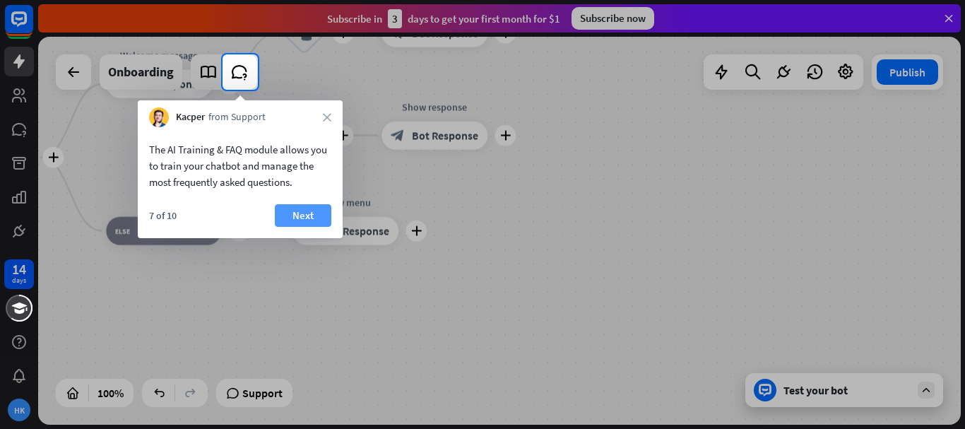
click at [307, 211] on button "Next" at bounding box center [303, 215] width 57 height 23
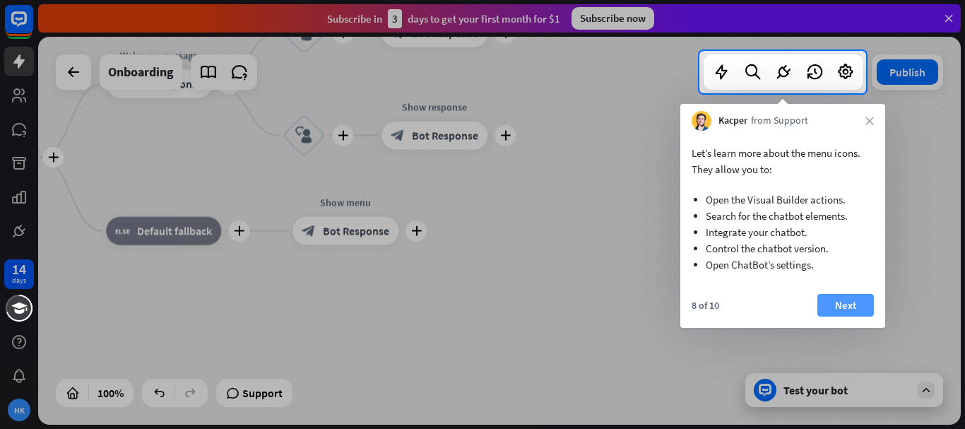
click at [843, 300] on button "Next" at bounding box center [845, 305] width 57 height 23
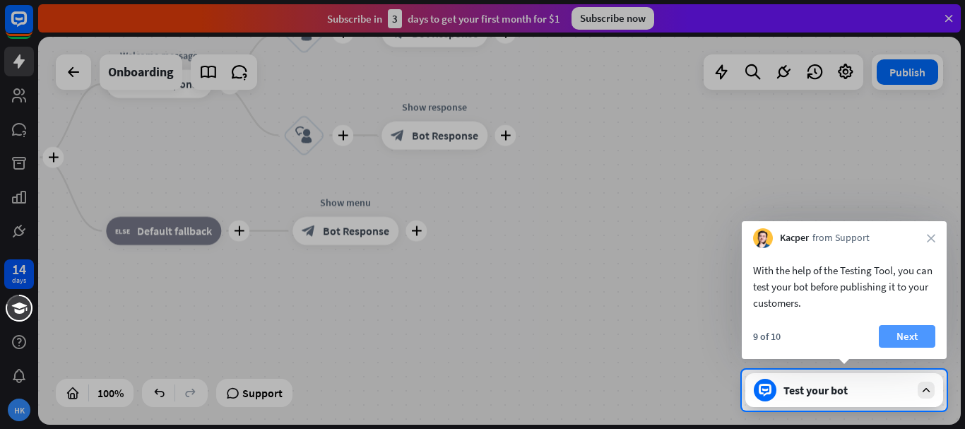
click at [894, 330] on button "Next" at bounding box center [907, 336] width 57 height 23
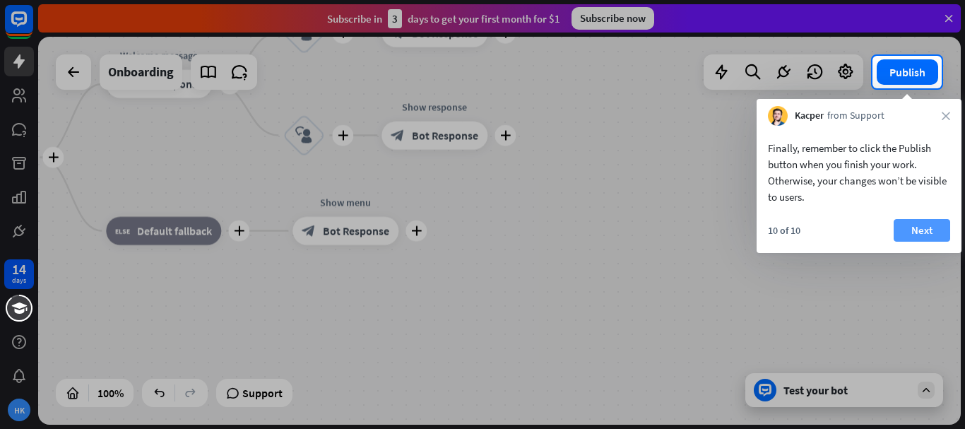
click at [942, 237] on button "Next" at bounding box center [922, 230] width 57 height 23
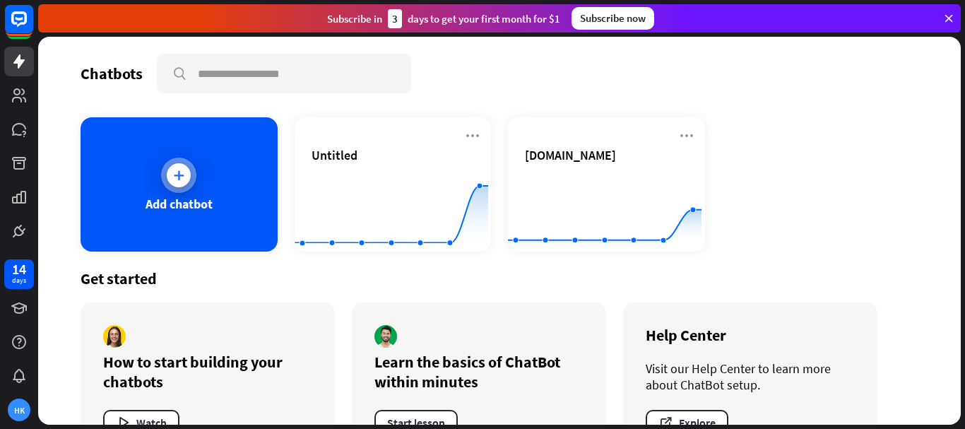
click at [179, 206] on div "Add chatbot" at bounding box center [179, 204] width 67 height 16
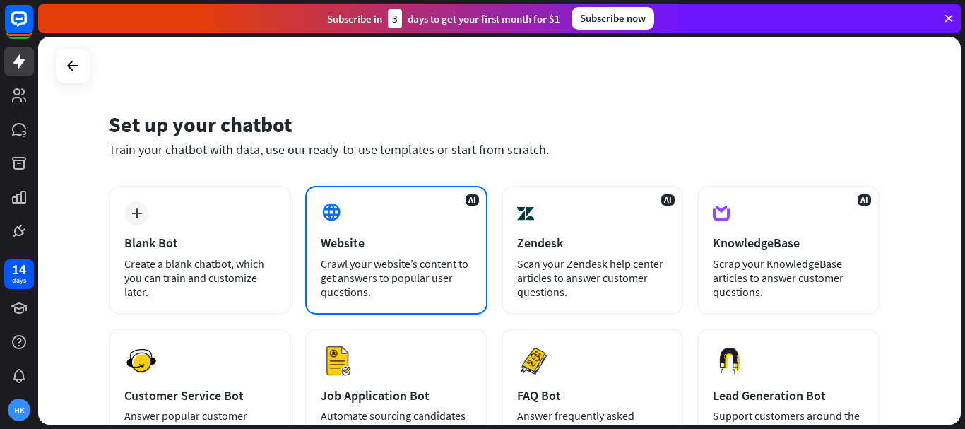
click at [343, 241] on div "Website" at bounding box center [396, 243] width 151 height 16
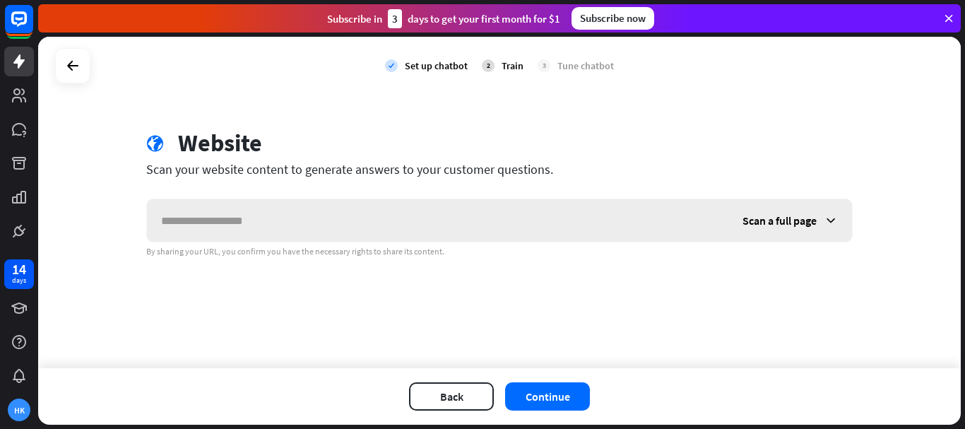
click at [338, 231] on input "text" at bounding box center [437, 220] width 581 height 42
type input "*"
click at [385, 232] on input "*" at bounding box center [437, 220] width 581 height 42
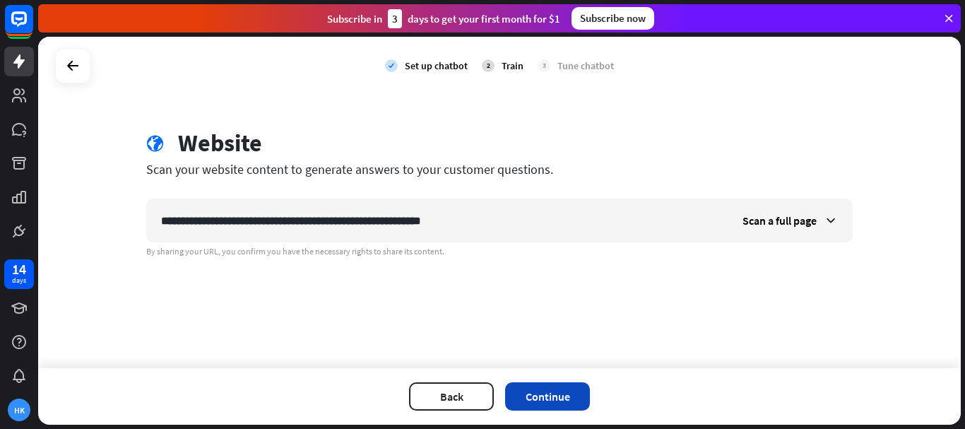
type input "**********"
click at [544, 393] on button "Continue" at bounding box center [547, 396] width 85 height 28
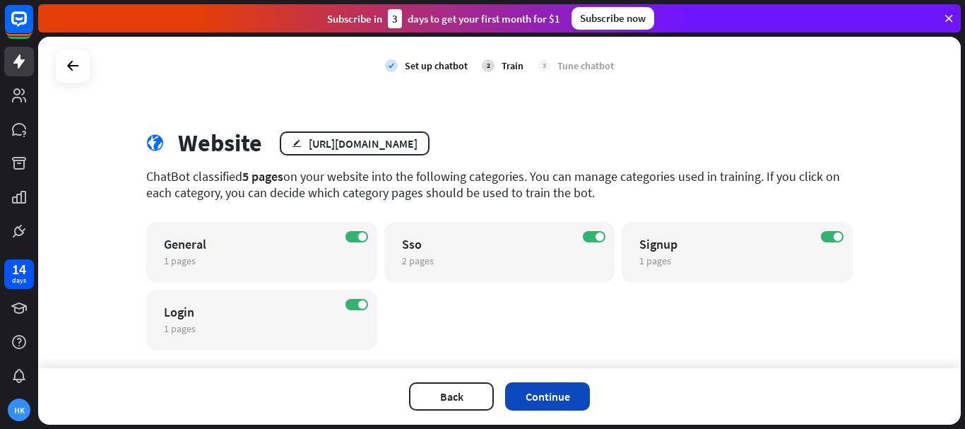
click at [549, 391] on button "Continue" at bounding box center [547, 396] width 85 height 28
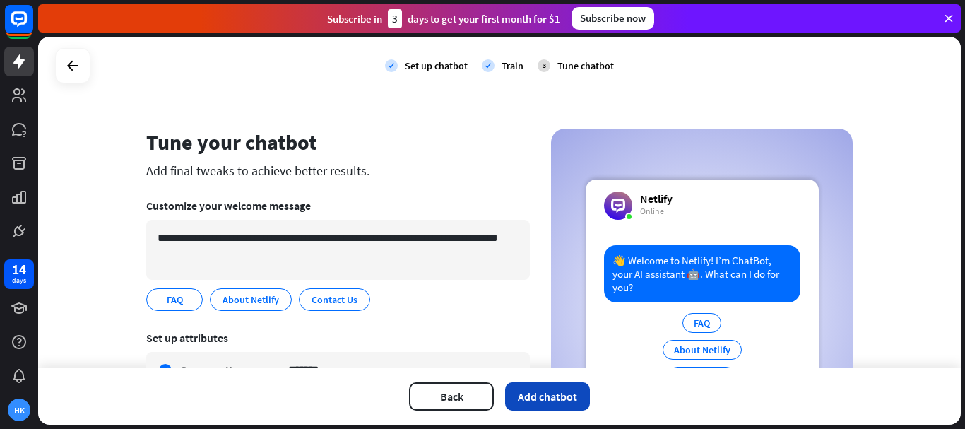
click at [559, 394] on button "Add chatbot" at bounding box center [547, 396] width 85 height 28
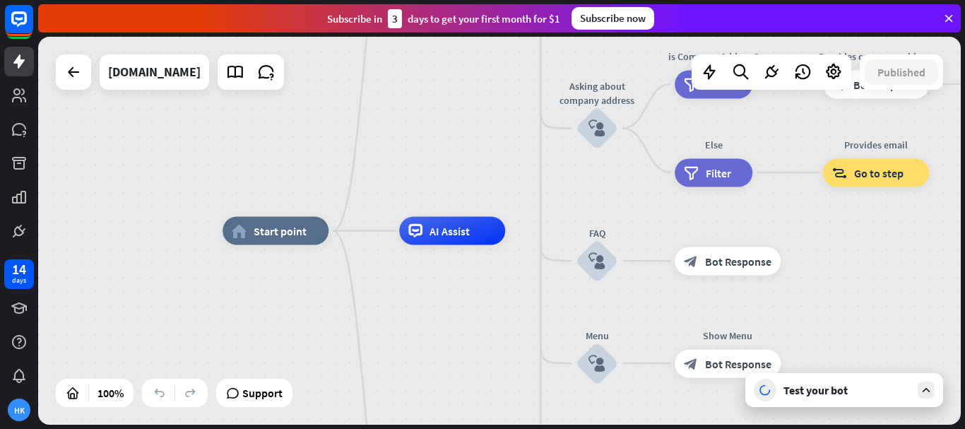
click at [511, 167] on div "home_2 Start point Welcome message block_bot_response Bot Response About us blo…" at bounding box center [499, 231] width 923 height 388
click at [469, 217] on div "Edit name more_horiz plus AI Assist" at bounding box center [454, 231] width 106 height 28
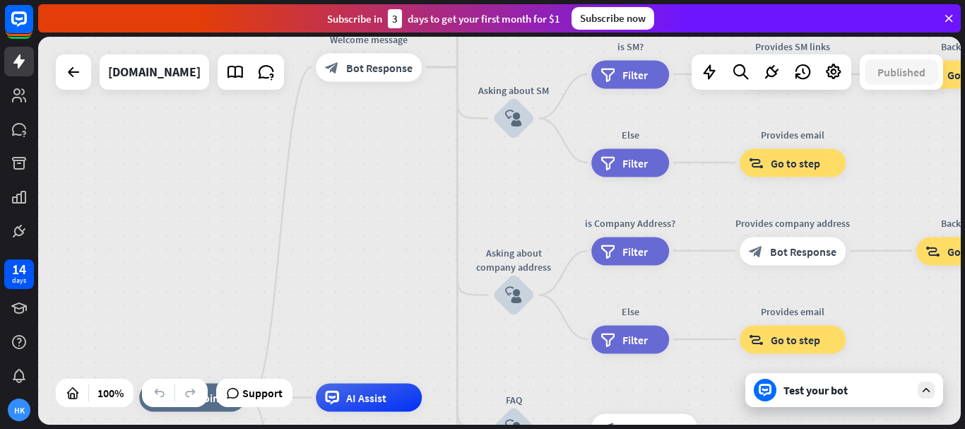
drag, startPoint x: 492, startPoint y: 119, endPoint x: 399, endPoint y: 286, distance: 191.3
click at [401, 287] on div "home_2 Start point Welcome message block_bot_response Bot Response About us blo…" at bounding box center [499, 231] width 923 height 388
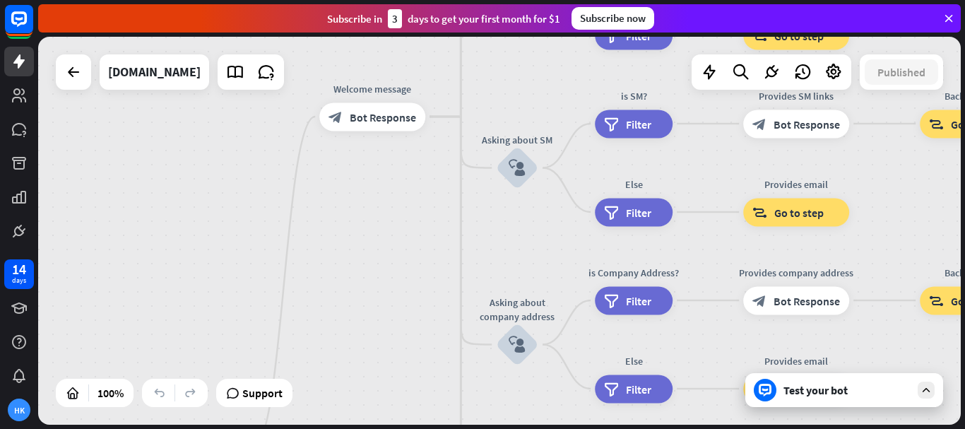
drag, startPoint x: 385, startPoint y: 208, endPoint x: 394, endPoint y: 217, distance: 13.0
click at [394, 251] on div "home_2 Start point Welcome message block_bot_response Bot Response About us blo…" at bounding box center [499, 231] width 923 height 388
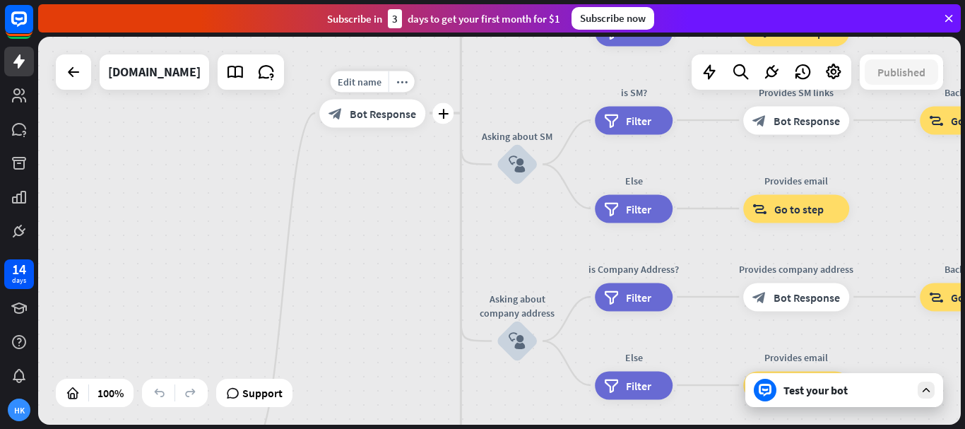
click at [380, 105] on div "block_bot_response Bot Response" at bounding box center [372, 113] width 106 height 28
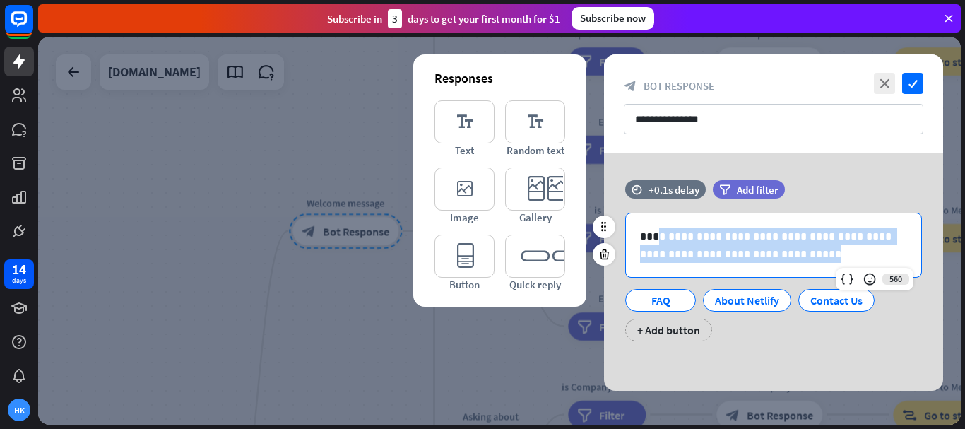
drag, startPoint x: 773, startPoint y: 256, endPoint x: 660, endPoint y: 231, distance: 115.8
click at [660, 231] on p "**********" at bounding box center [773, 244] width 267 height 35
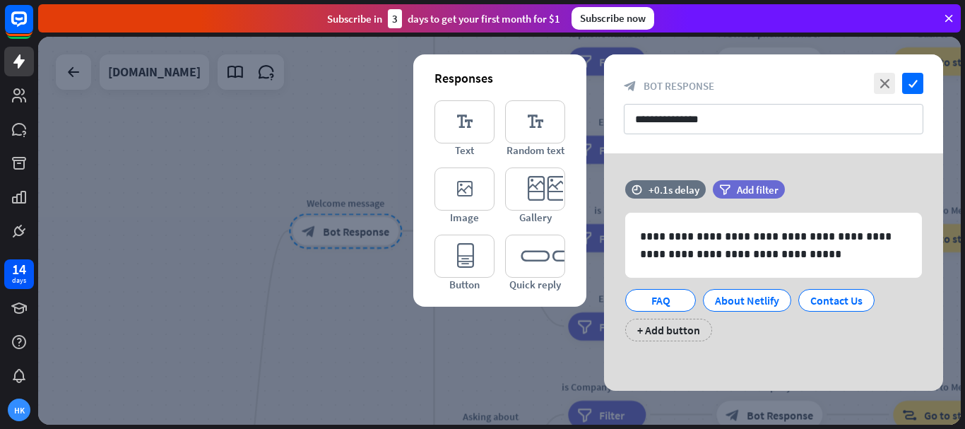
click at [844, 170] on div "**********" at bounding box center [773, 271] width 339 height 237
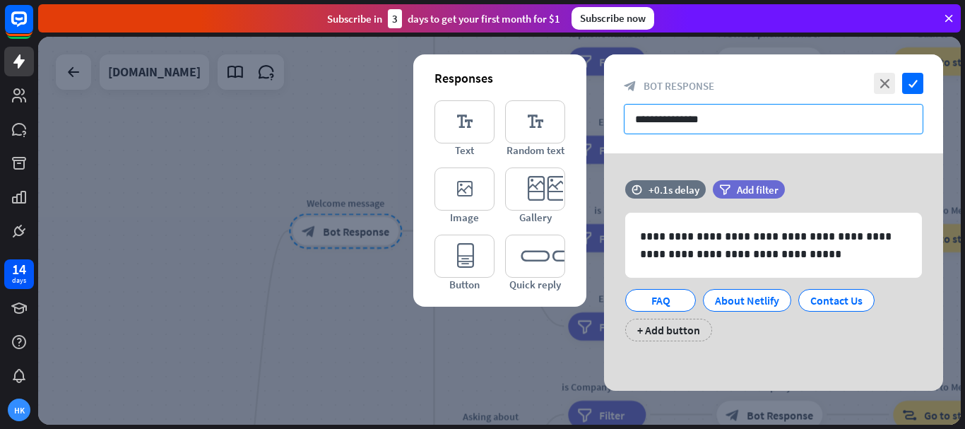
click at [758, 120] on input "**********" at bounding box center [774, 119] width 300 height 30
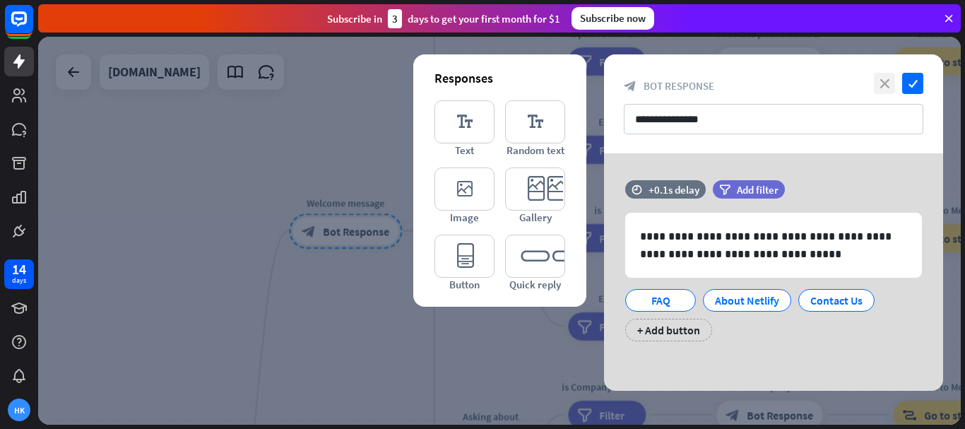
click at [890, 85] on icon "close" at bounding box center [884, 83] width 21 height 21
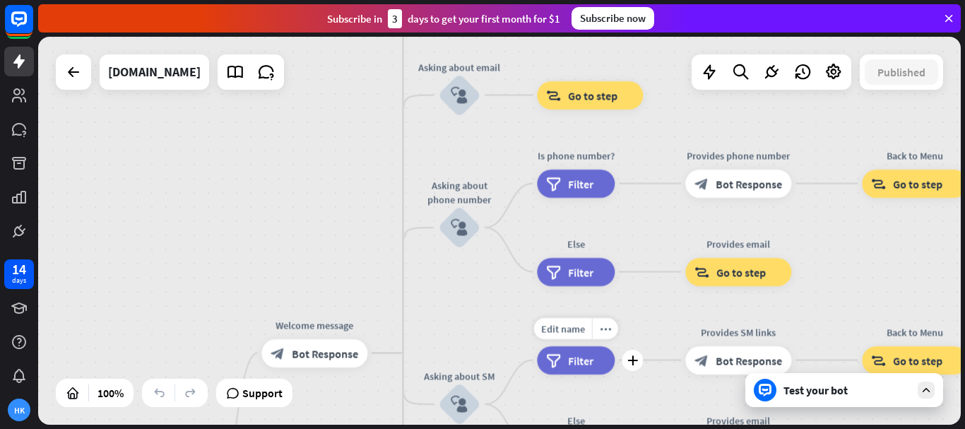
drag, startPoint x: 540, startPoint y: 196, endPoint x: 509, endPoint y: 318, distance: 126.1
click at [537, 346] on div "Edit name more_horiz plus filter Filter" at bounding box center [576, 360] width 78 height 28
click at [578, 189] on span "Filter" at bounding box center [580, 184] width 25 height 14
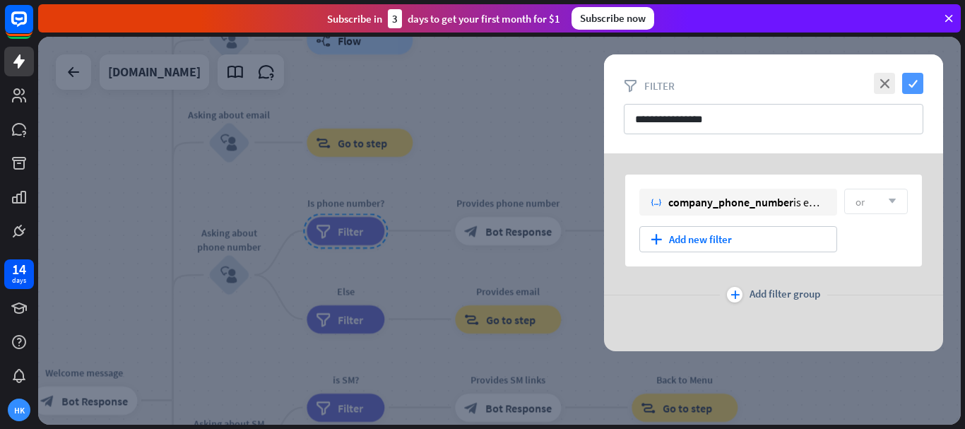
click at [913, 89] on icon "check" at bounding box center [912, 83] width 21 height 21
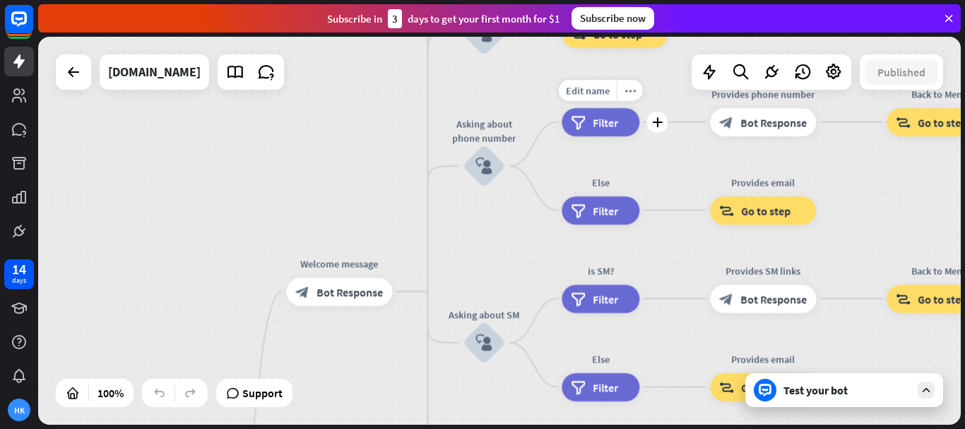
drag, startPoint x: 308, startPoint y: 227, endPoint x: 581, endPoint y: 104, distance: 300.0
click at [581, 108] on div "Edit name more_horiz plus filter Filter" at bounding box center [601, 122] width 78 height 28
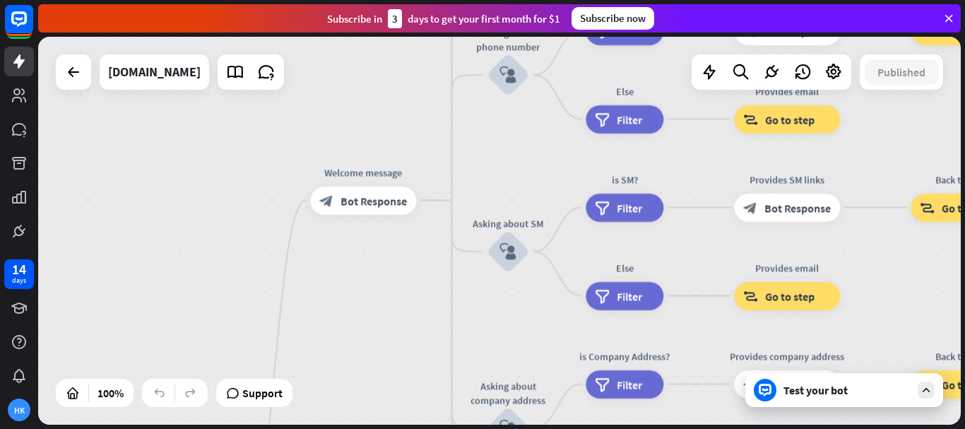
drag, startPoint x: 452, startPoint y: 275, endPoint x: 448, endPoint y: 202, distance: 72.9
click at [448, 202] on div "home_2 Start point Welcome message block_bot_response Bot Response About us blo…" at bounding box center [499, 231] width 923 height 388
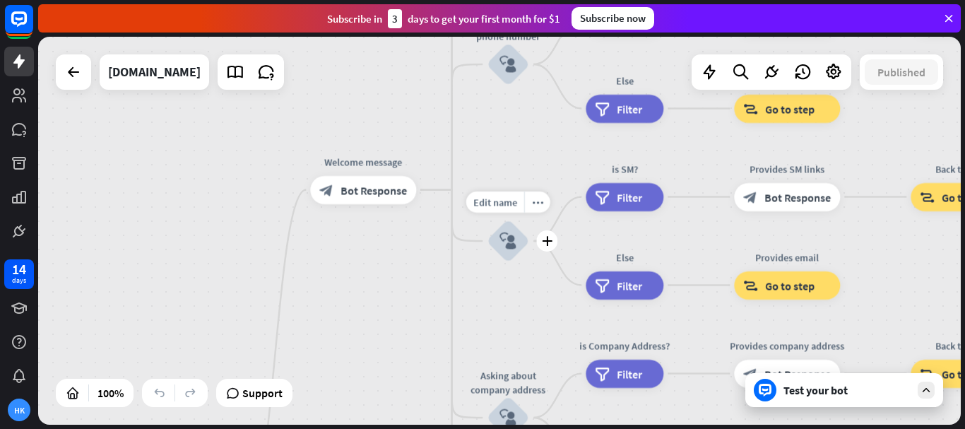
click at [512, 239] on icon "block_user_input" at bounding box center [507, 240] width 17 height 17
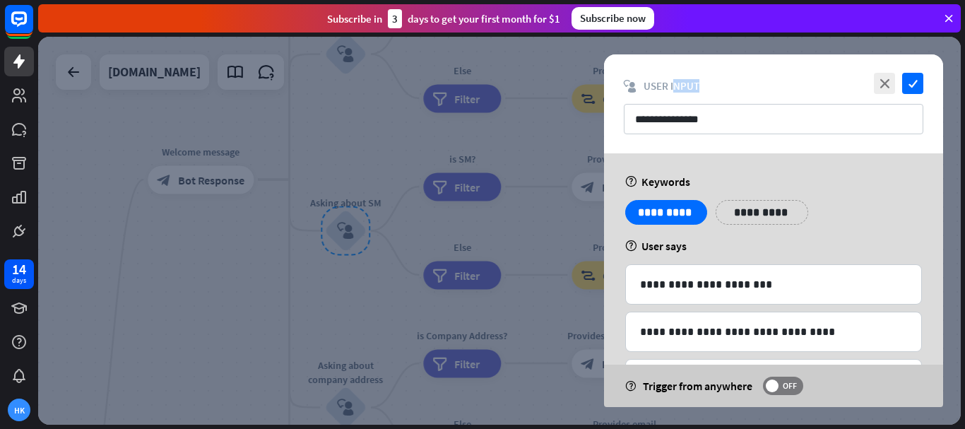
drag, startPoint x: 702, startPoint y: 85, endPoint x: 743, endPoint y: 80, distance: 41.4
click at [685, 84] on div "block_user_input User Input" at bounding box center [774, 85] width 300 height 13
click at [745, 80] on div "block_user_input User Input" at bounding box center [774, 85] width 300 height 13
click at [889, 84] on icon "close" at bounding box center [884, 83] width 21 height 21
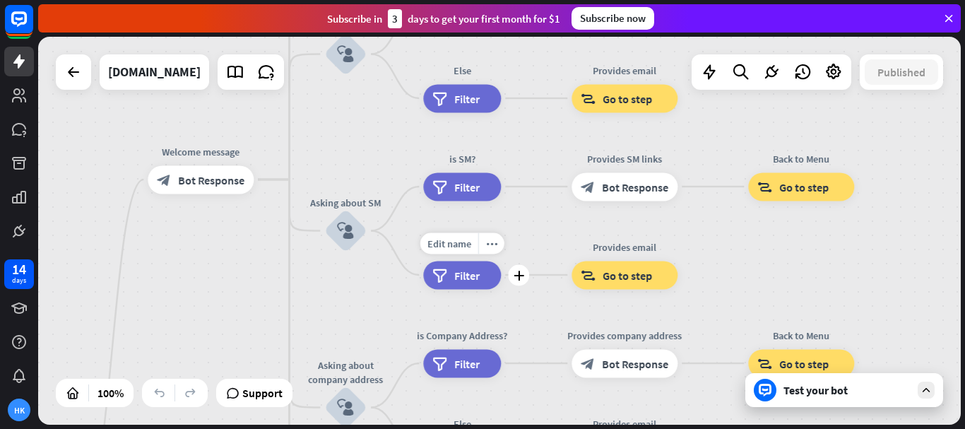
click at [475, 278] on span "Filter" at bounding box center [466, 275] width 25 height 14
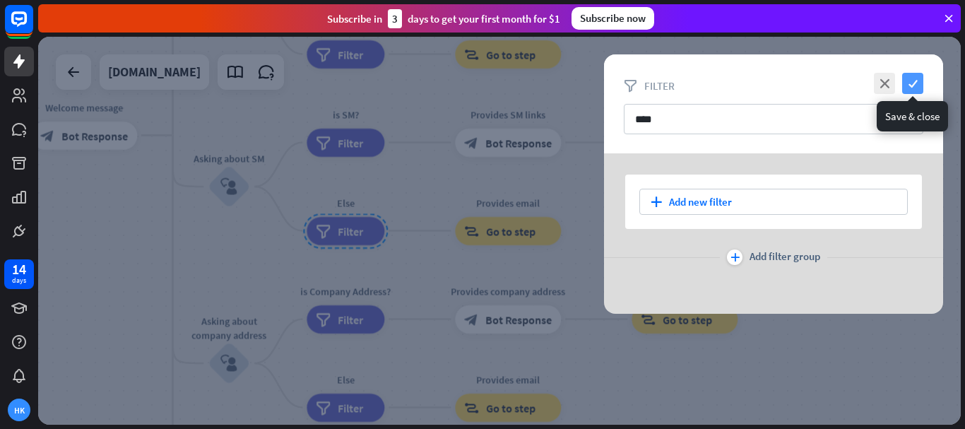
click at [913, 79] on icon "check" at bounding box center [912, 83] width 21 height 21
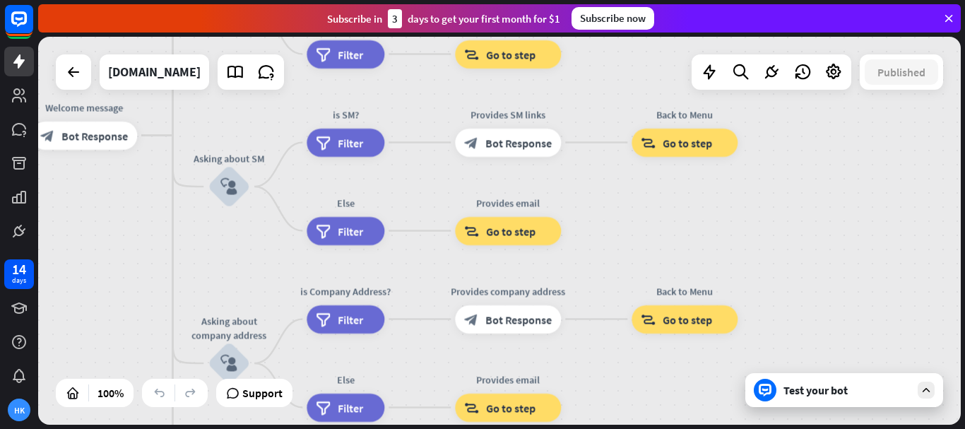
click at [854, 391] on div "Test your bot" at bounding box center [846, 390] width 127 height 14
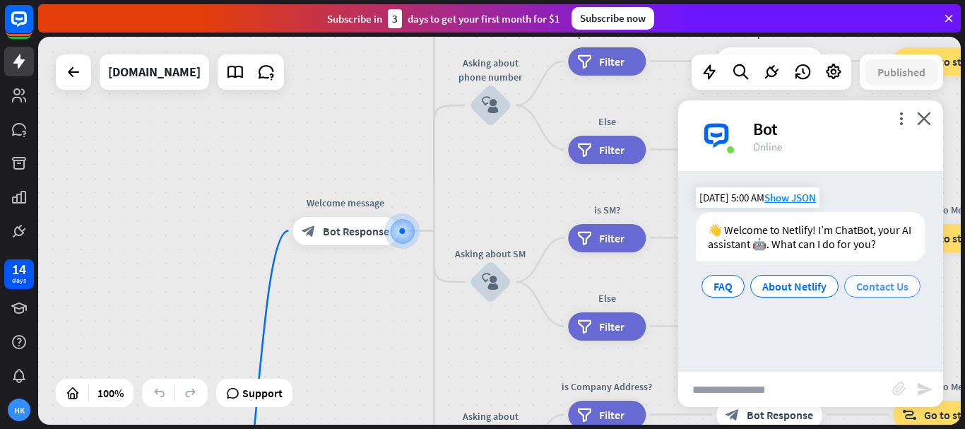
click at [882, 289] on span "Contact Us" at bounding box center [882, 286] width 52 height 14
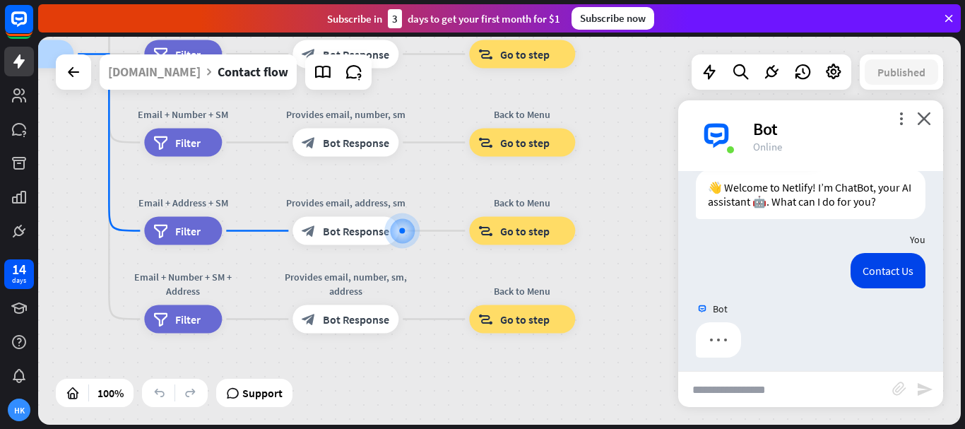
scroll to position [50, 0]
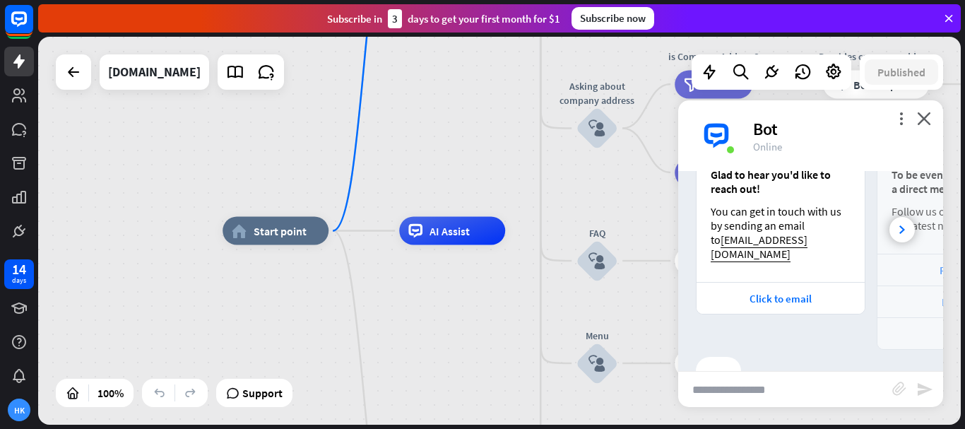
scroll to position [249, 0]
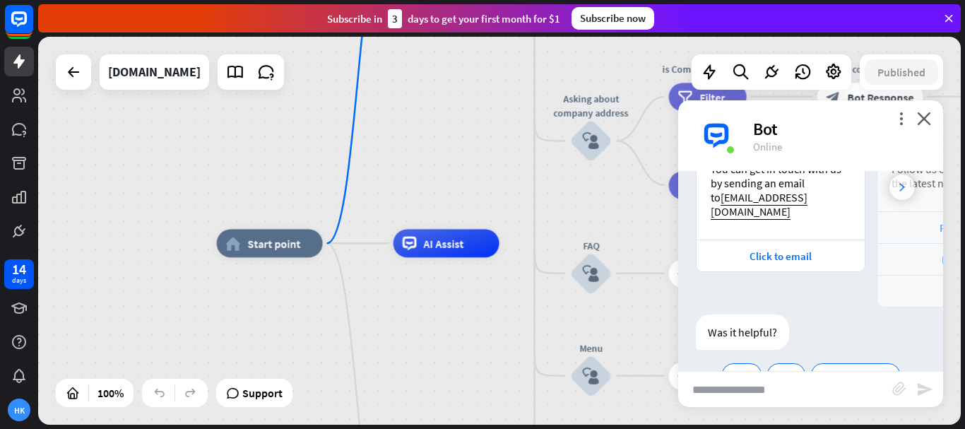
click at [888, 186] on div "Glad to hear you'd like to reach out! You can get in touch with us by sending a…" at bounding box center [810, 211] width 265 height 191
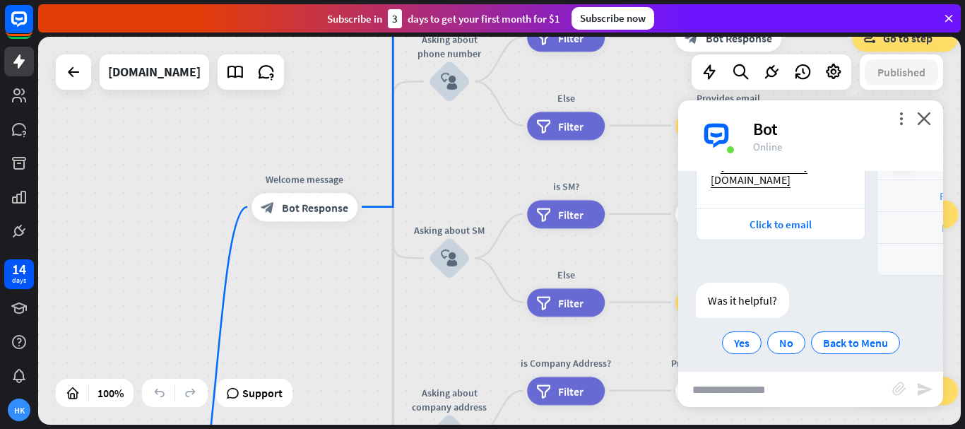
scroll to position [287, 0]
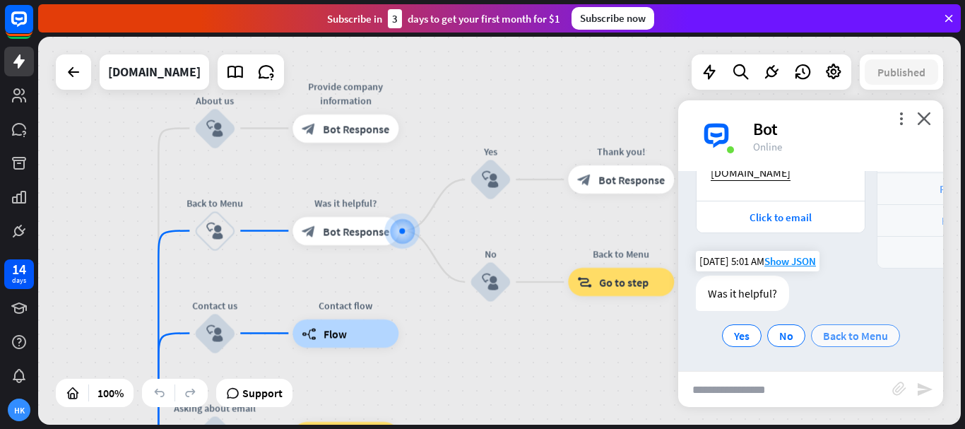
drag, startPoint x: 797, startPoint y: 265, endPoint x: 814, endPoint y: 319, distance: 57.2
click at [814, 330] on div "Bot 👋 Welcome to Netlify! I’m ChatBot, your AI assistant 🤖. What can I do for y…" at bounding box center [810, 271] width 265 height 200
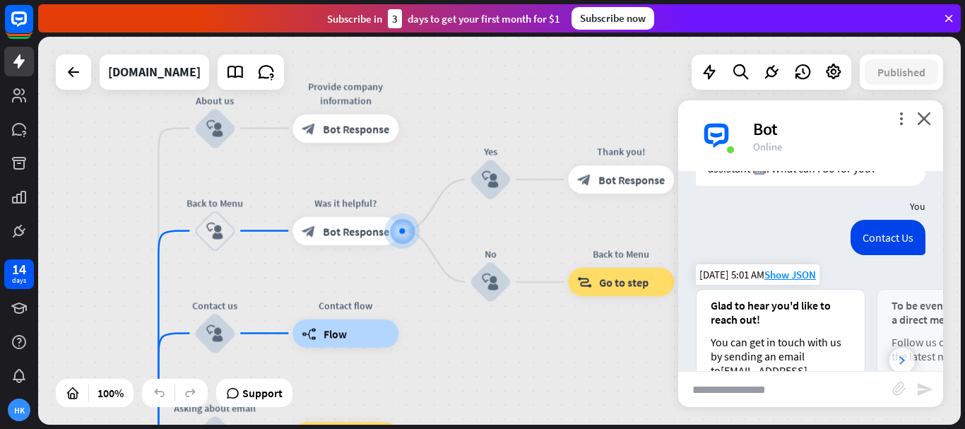
click at [898, 360] on div at bounding box center [901, 360] width 25 height 25
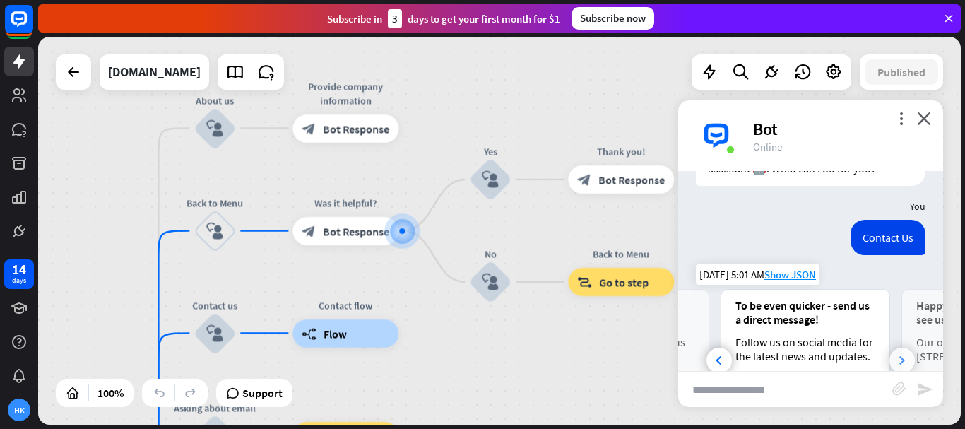
click at [897, 358] on div at bounding box center [901, 360] width 25 height 25
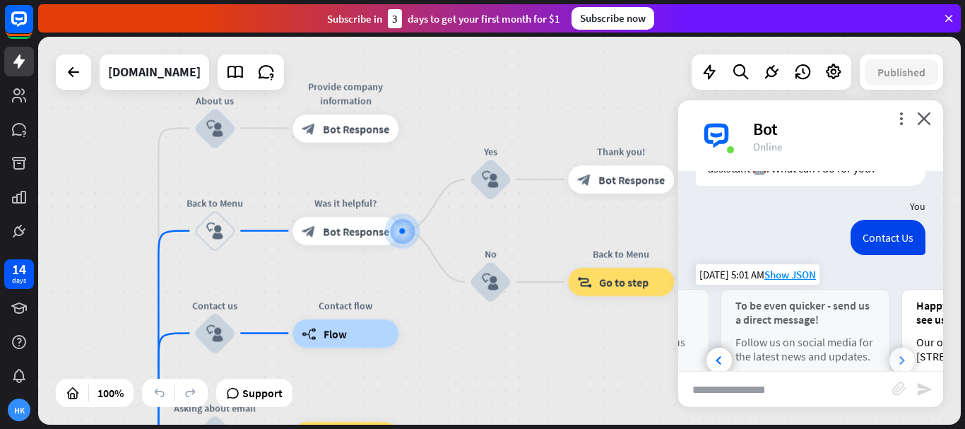
scroll to position [0, 312]
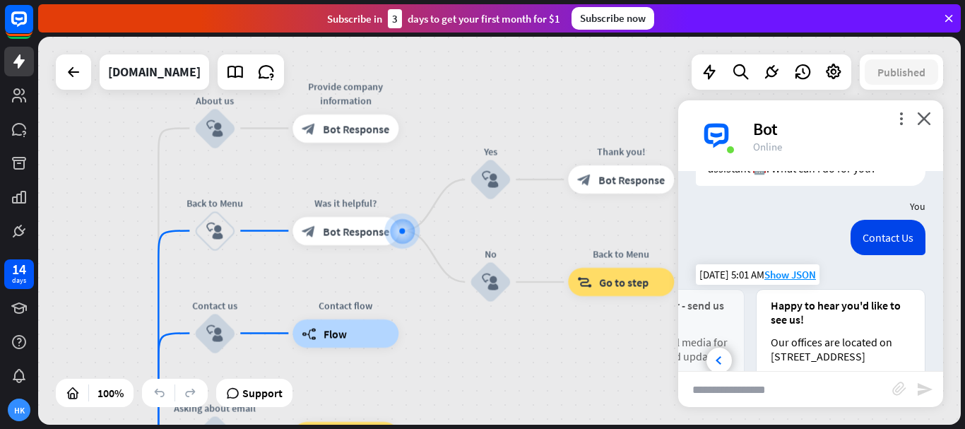
click at [897, 358] on div "Our offices are located on [STREET_ADDRESS]" at bounding box center [841, 349] width 140 height 28
drag, startPoint x: 817, startPoint y: 237, endPoint x: 810, endPoint y: 211, distance: 26.2
click at [812, 213] on div "Bot 👋 Welcome to Netlify! I’m ChatBot, your AI assistant 🤖. What can I do for y…" at bounding box center [810, 271] width 265 height 200
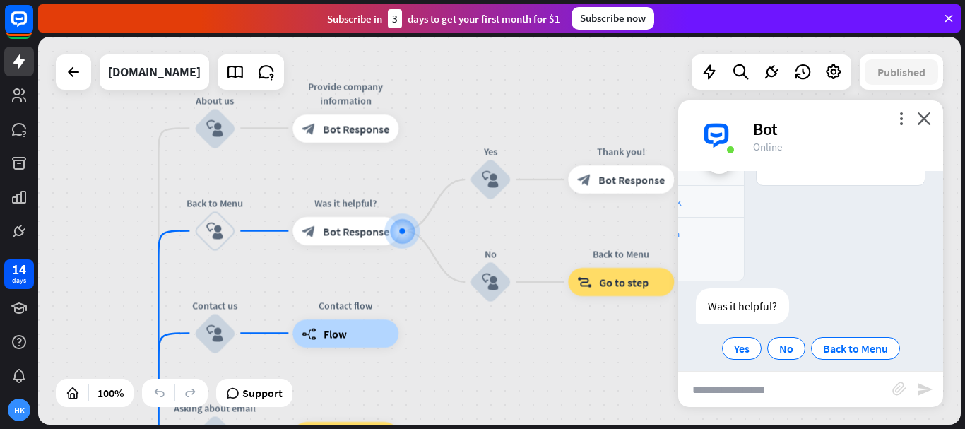
scroll to position [287, 0]
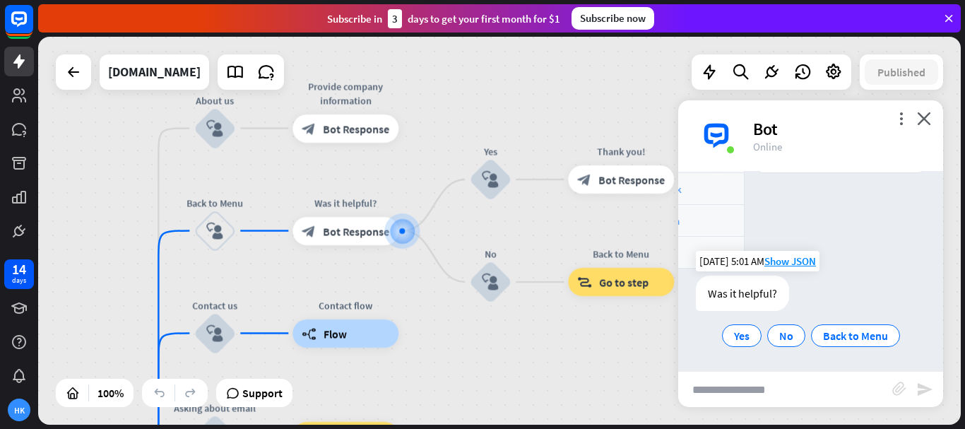
click at [754, 295] on div "Was it helpful?" at bounding box center [742, 292] width 93 height 35
click at [734, 336] on span "Yes" at bounding box center [742, 335] width 16 height 14
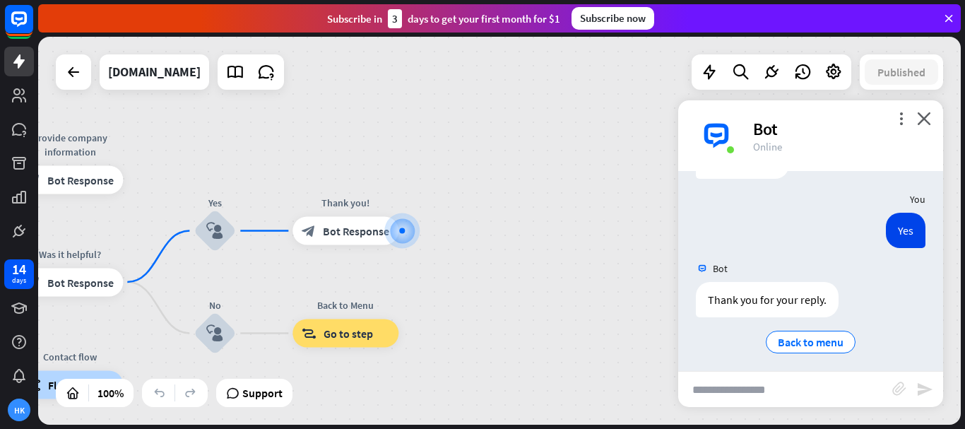
scroll to position [426, 0]
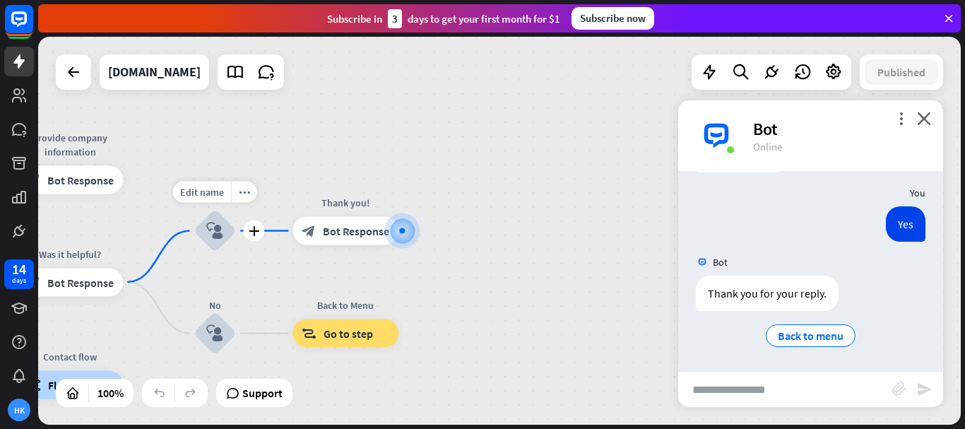
click at [215, 234] on icon "block_user_input" at bounding box center [214, 231] width 17 height 17
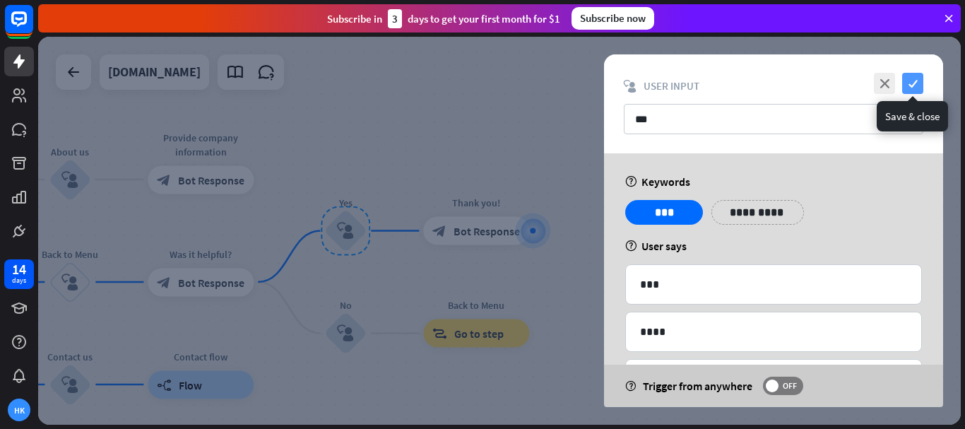
click at [911, 85] on icon "check" at bounding box center [912, 83] width 21 height 21
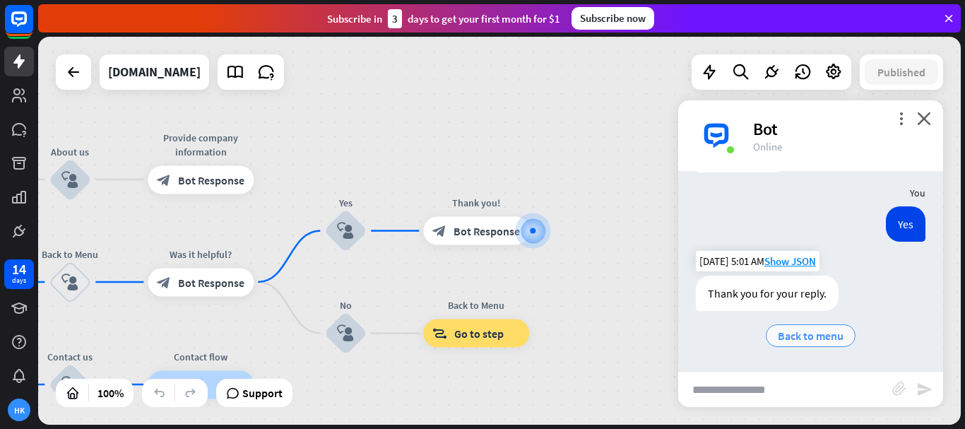
click at [826, 331] on span "Back to menu" at bounding box center [811, 335] width 66 height 14
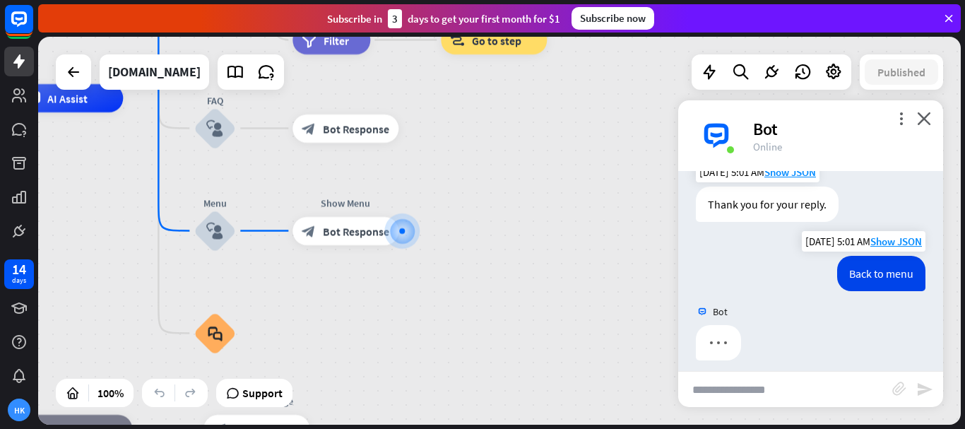
scroll to position [526, 0]
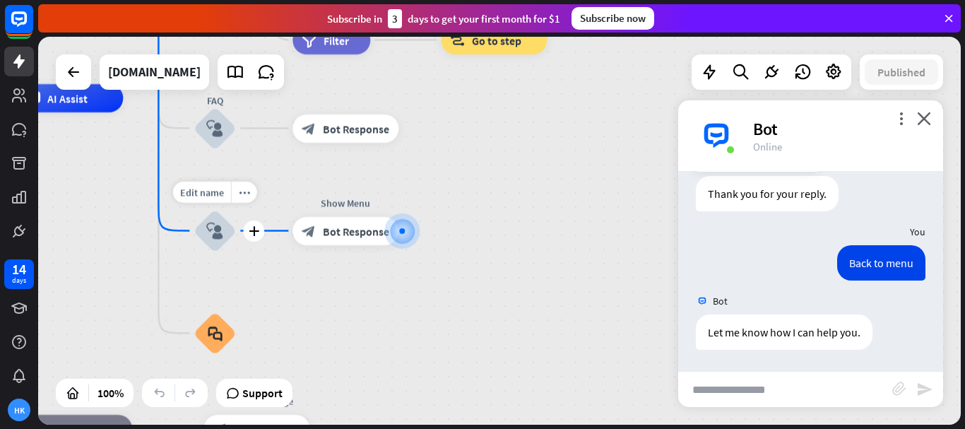
click at [215, 231] on icon "block_user_input" at bounding box center [214, 231] width 17 height 17
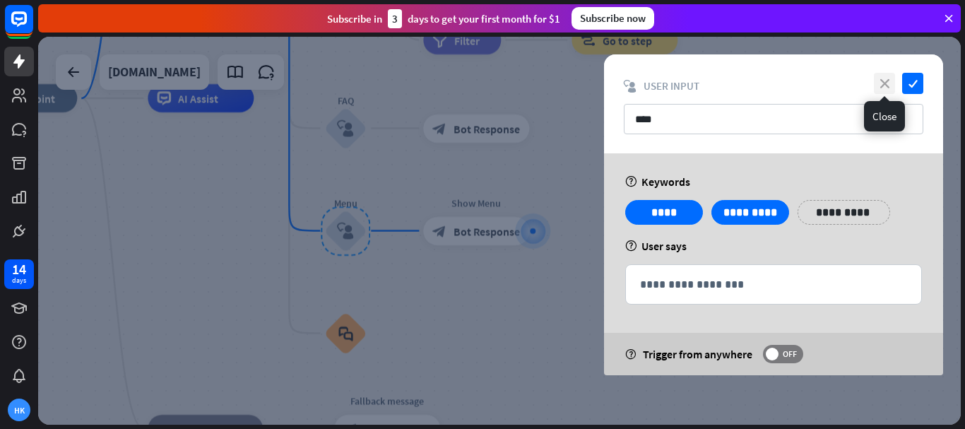
click at [889, 84] on icon "close" at bounding box center [884, 83] width 21 height 21
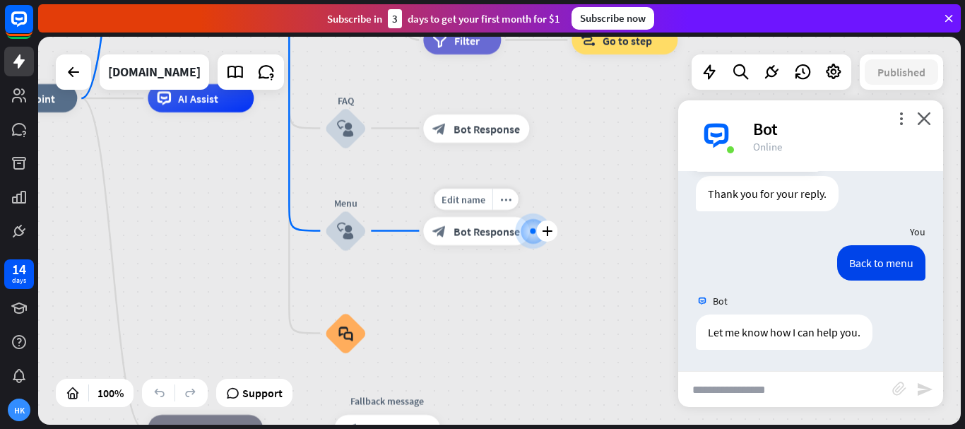
click at [476, 225] on span "Bot Response" at bounding box center [486, 231] width 66 height 14
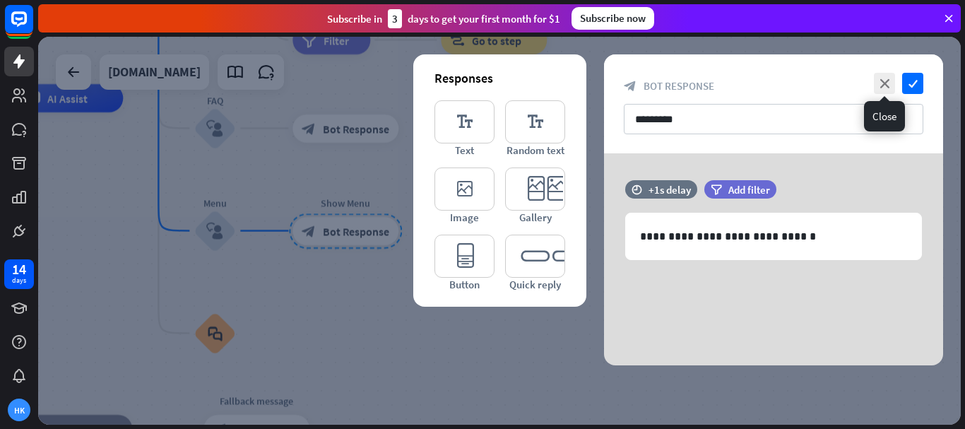
click at [882, 81] on icon "close" at bounding box center [884, 83] width 21 height 21
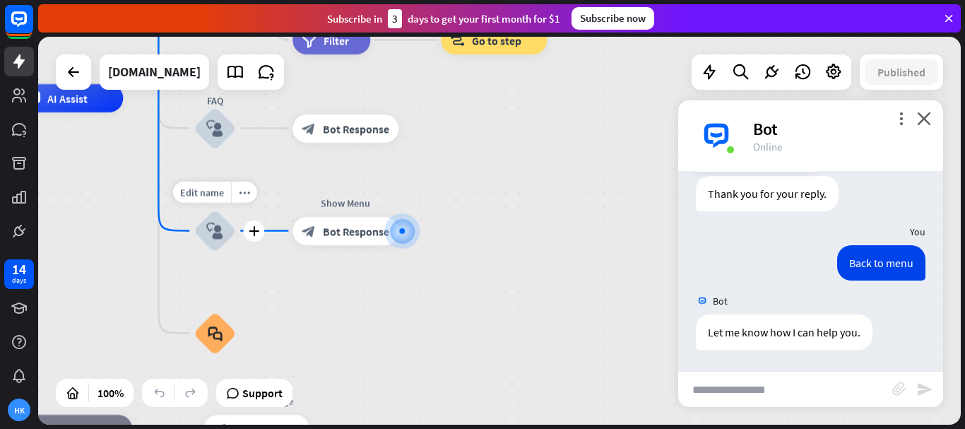
click at [225, 235] on div "block_user_input" at bounding box center [215, 231] width 42 height 42
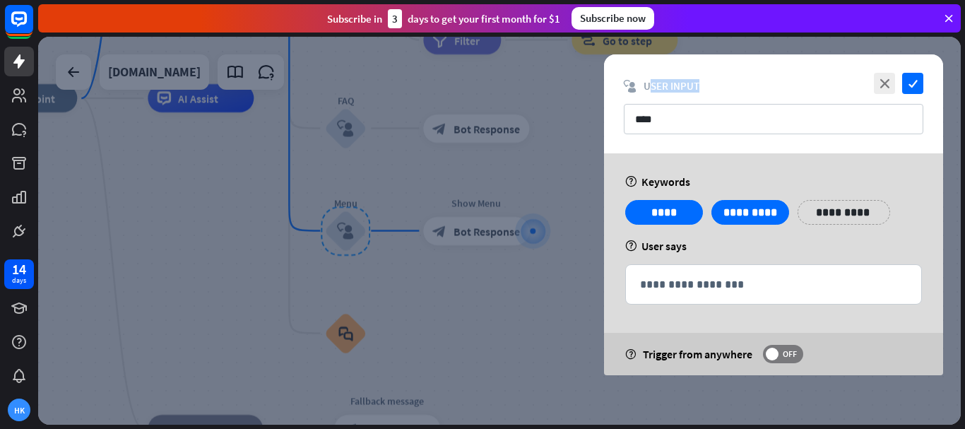
drag, startPoint x: 711, startPoint y: 88, endPoint x: 649, endPoint y: 95, distance: 61.9
click at [649, 95] on div "close check block_user_input User Input ****" at bounding box center [773, 103] width 339 height 99
click at [912, 88] on icon "check" at bounding box center [912, 83] width 21 height 21
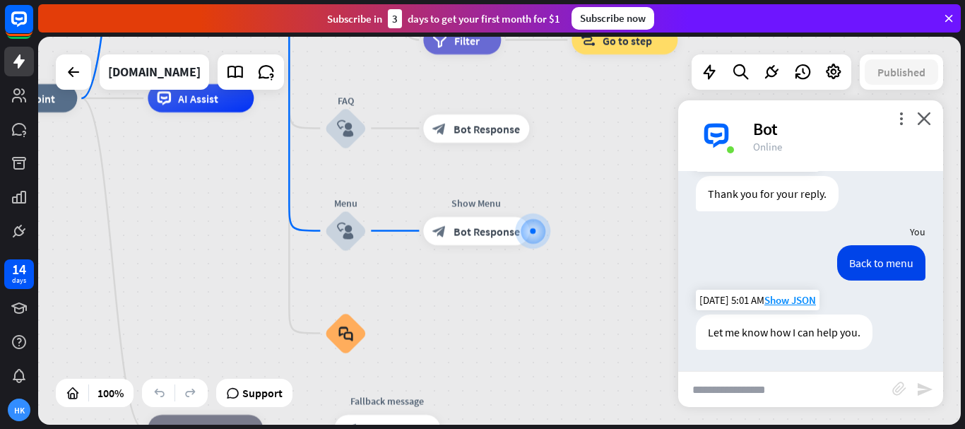
click at [797, 328] on div "Let me know how I can help you." at bounding box center [784, 331] width 177 height 35
click at [788, 384] on input "text" at bounding box center [785, 389] width 214 height 35
type input "*****"
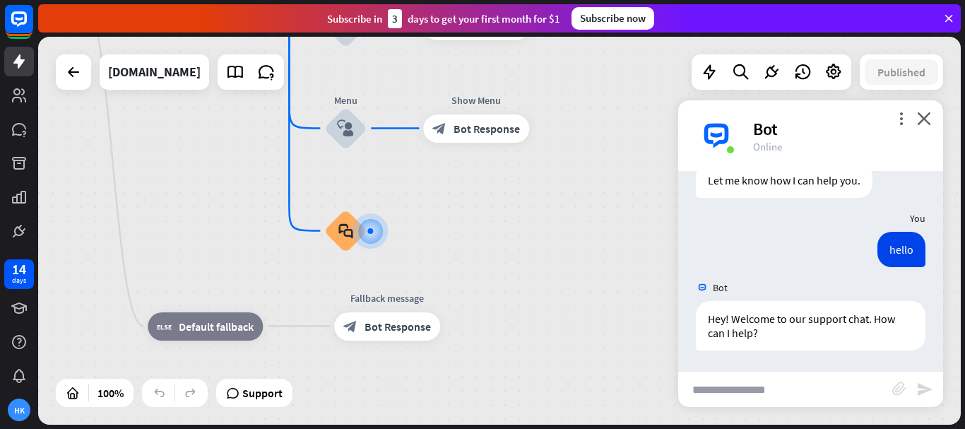
scroll to position [678, 0]
drag, startPoint x: 771, startPoint y: 338, endPoint x: 745, endPoint y: 332, distance: 26.7
click at [749, 333] on div "Hey! Welcome to our support chat. How can I help?" at bounding box center [811, 324] width 230 height 49
click at [355, 230] on div at bounding box center [369, 230] width 35 height 35
click at [350, 230] on icon "block_faq" at bounding box center [345, 231] width 15 height 16
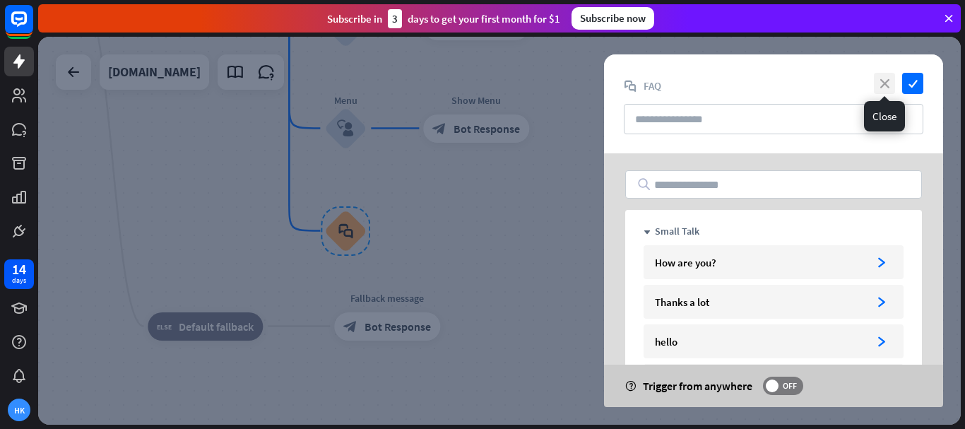
click at [878, 80] on icon "close" at bounding box center [884, 83] width 21 height 21
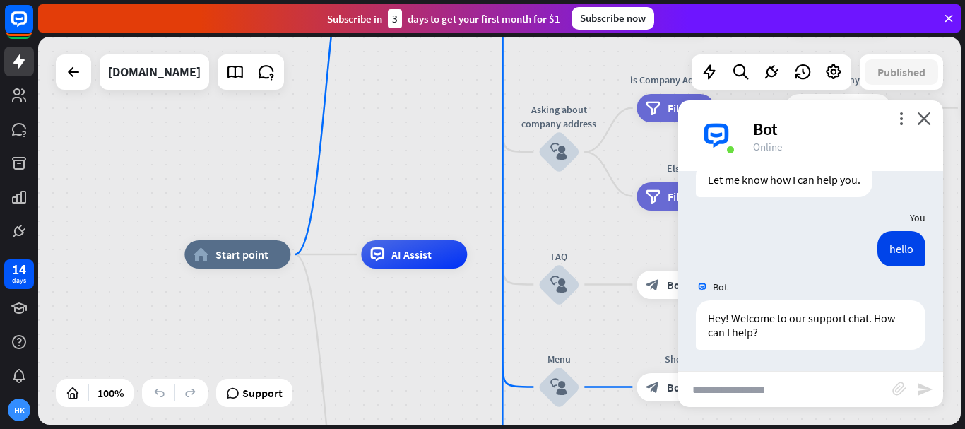
drag, startPoint x: 437, startPoint y: 205, endPoint x: 648, endPoint y: 456, distance: 327.9
click at [648, 428] on html "14 days HK close Product Help First steps Get started with ChatBot Help Center …" at bounding box center [482, 214] width 965 height 429
click at [929, 117] on icon "close" at bounding box center [924, 118] width 14 height 13
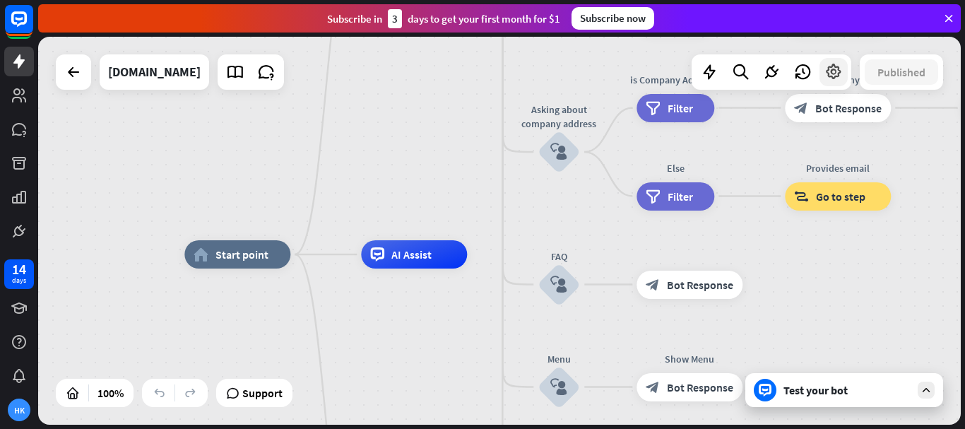
click at [838, 71] on icon at bounding box center [833, 72] width 18 height 18
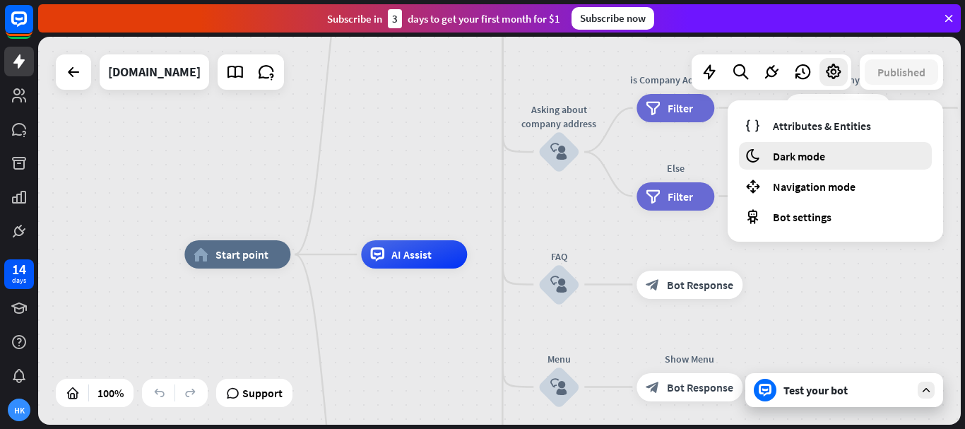
click at [817, 158] on span "Dark mode" at bounding box center [799, 156] width 52 height 14
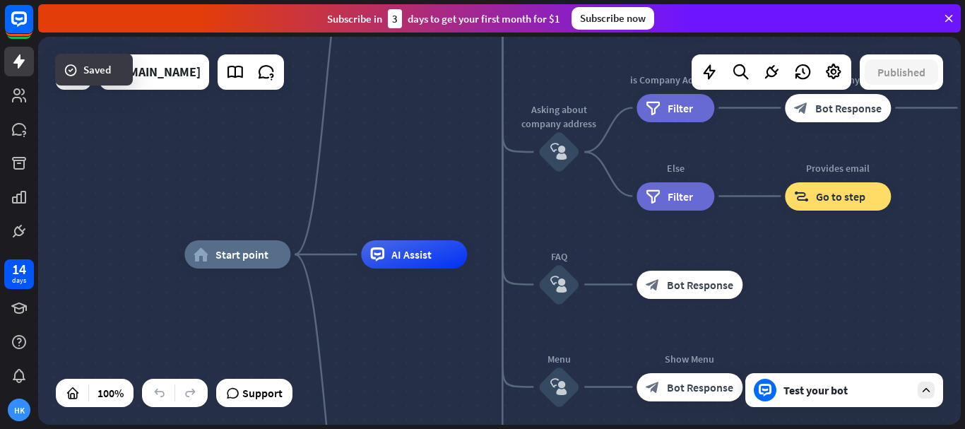
click at [424, 147] on div "home_2 Start point Welcome message block_bot_response Bot Response About us blo…" at bounding box center [499, 231] width 923 height 388
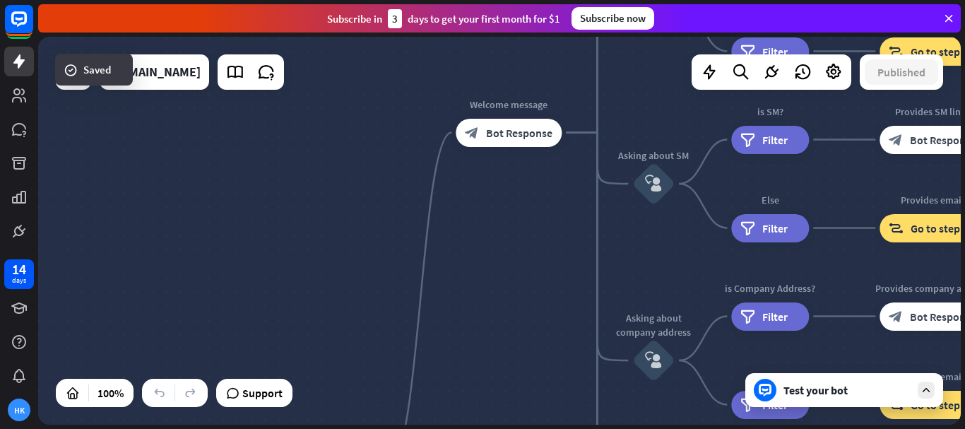
drag, startPoint x: 518, startPoint y: 356, endPoint x: 512, endPoint y: 343, distance: 14.9
click at [518, 355] on div "home_2 Start point Welcome message block_bot_response Bot Response About us blo…" at bounding box center [499, 231] width 923 height 388
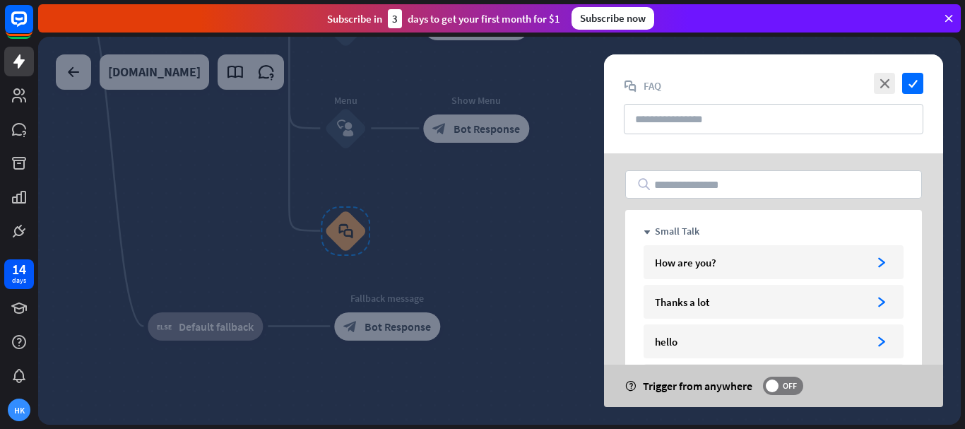
drag, startPoint x: 193, startPoint y: 110, endPoint x: 171, endPoint y: 102, distance: 23.2
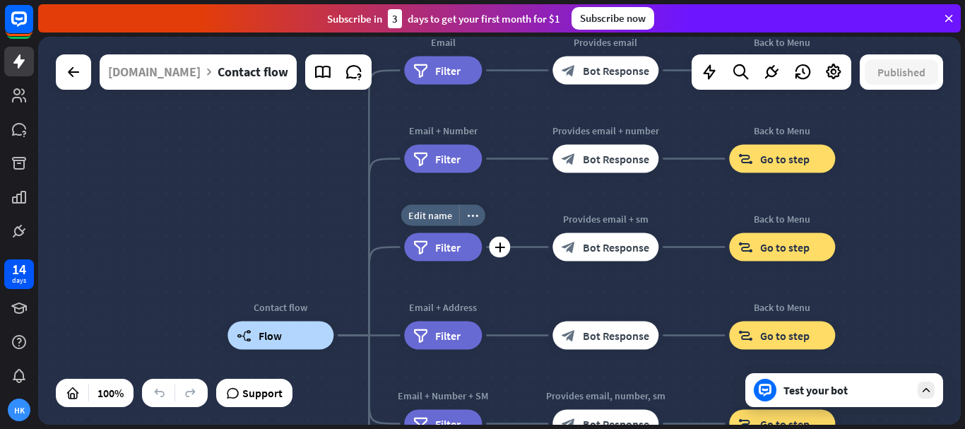
drag, startPoint x: 502, startPoint y: 186, endPoint x: 418, endPoint y: 266, distance: 115.4
click at [429, 261] on div "Edit name more_horiz plus Email + SM filter Filter" at bounding box center [443, 247] width 78 height 28
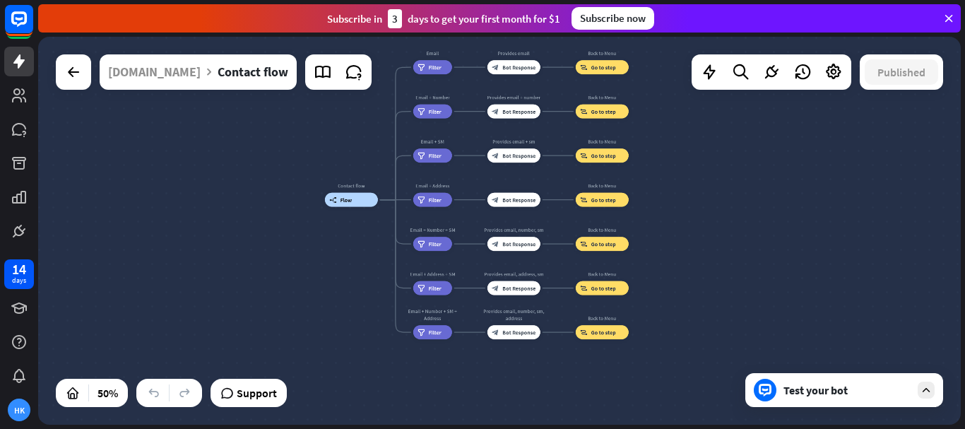
drag, startPoint x: 731, startPoint y: 280, endPoint x: 730, endPoint y: 196, distance: 84.1
click at [742, 196] on div "Contact flow builder_tree Flow Email filter Filter Provides email block_bot_res…" at bounding box center [499, 231] width 923 height 388
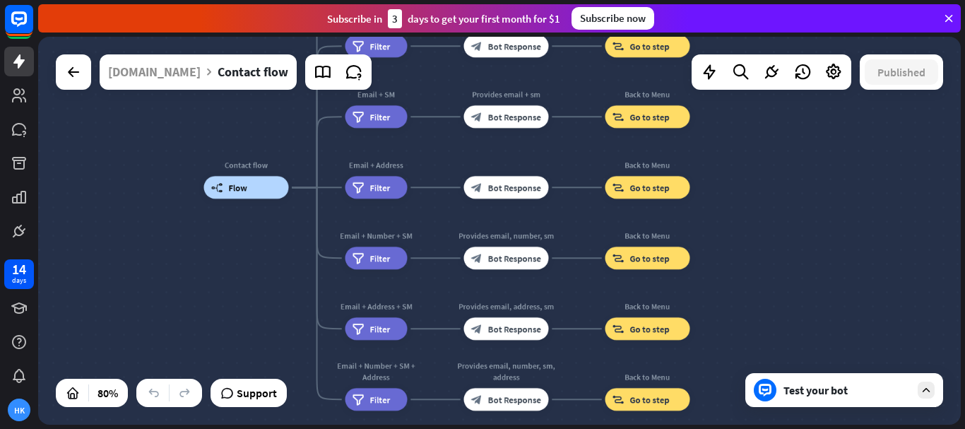
drag, startPoint x: 624, startPoint y: 237, endPoint x: 505, endPoint y: 215, distance: 121.4
click at [728, 225] on div "Contact flow builder_tree Flow Email filter Filter Provides email block_bot_res…" at bounding box center [573, 342] width 738 height 310
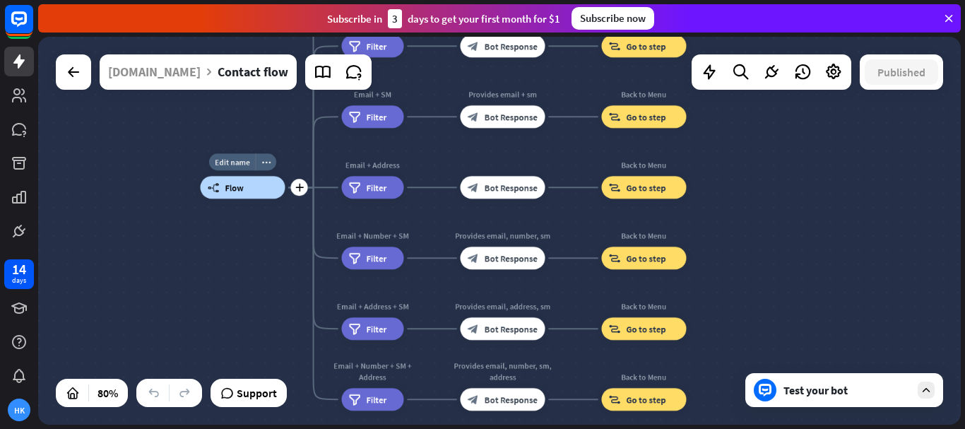
click at [242, 186] on span "Flow" at bounding box center [234, 187] width 18 height 11
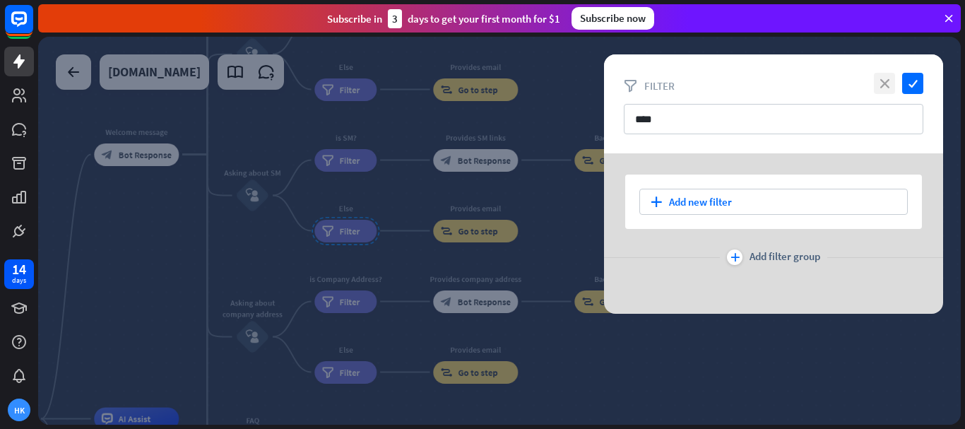
click at [888, 85] on icon "close" at bounding box center [884, 83] width 21 height 21
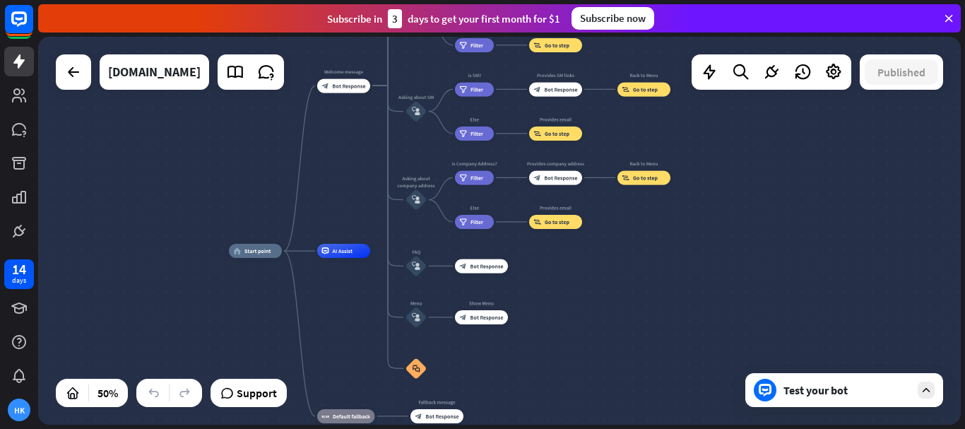
drag, startPoint x: 566, startPoint y: 355, endPoint x: 647, endPoint y: 317, distance: 89.7
click at [647, 317] on div "home_2 Start point Welcome message block_bot_response Bot Response About us blo…" at bounding box center [459, 348] width 461 height 194
click at [350, 84] on span "Bot Response" at bounding box center [348, 85] width 33 height 7
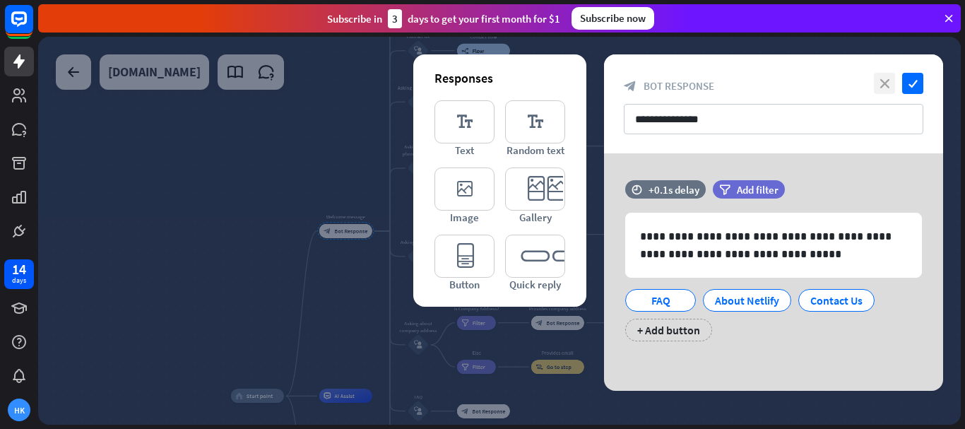
click at [889, 80] on icon "close" at bounding box center [884, 83] width 21 height 21
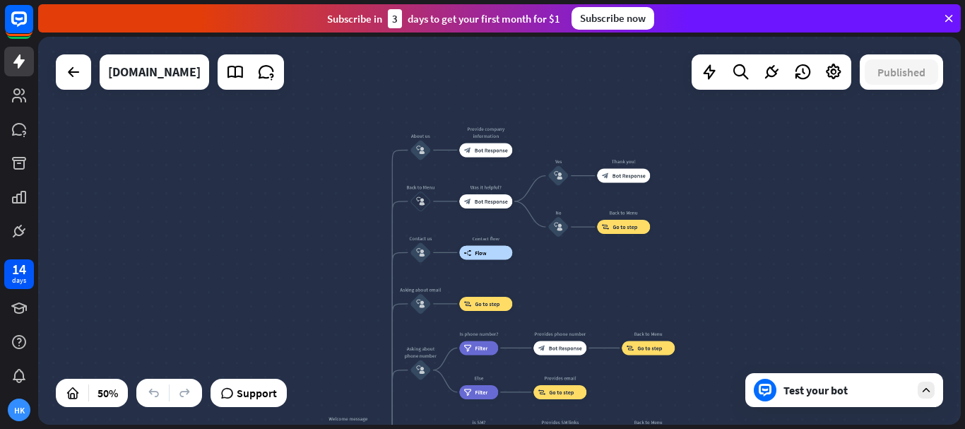
drag, startPoint x: 564, startPoint y: 73, endPoint x: 560, endPoint y: 272, distance: 198.5
click at [560, 272] on div "home_2 Start point Welcome message block_bot_response Bot Response About us blo…" at bounding box center [499, 231] width 923 height 388
click at [422, 151] on icon "block_user_input" at bounding box center [420, 150] width 8 height 8
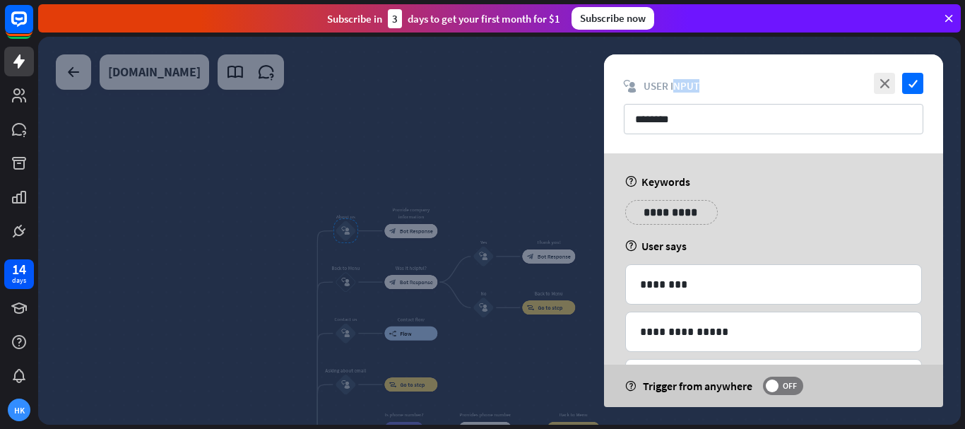
drag, startPoint x: 698, startPoint y: 88, endPoint x: 665, endPoint y: 138, distance: 60.7
click at [670, 101] on div "close check block_user_input User Input ********" at bounding box center [773, 103] width 339 height 99
click at [878, 89] on icon "close" at bounding box center [884, 83] width 21 height 21
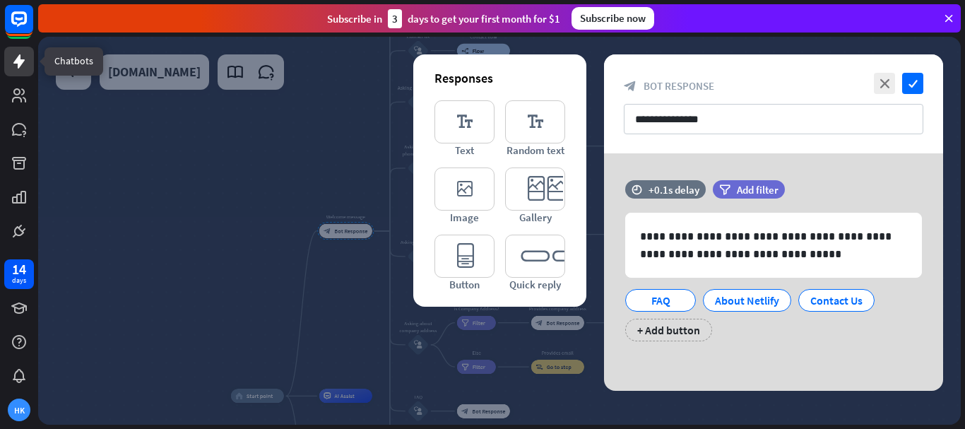
click at [27, 61] on icon at bounding box center [19, 61] width 17 height 17
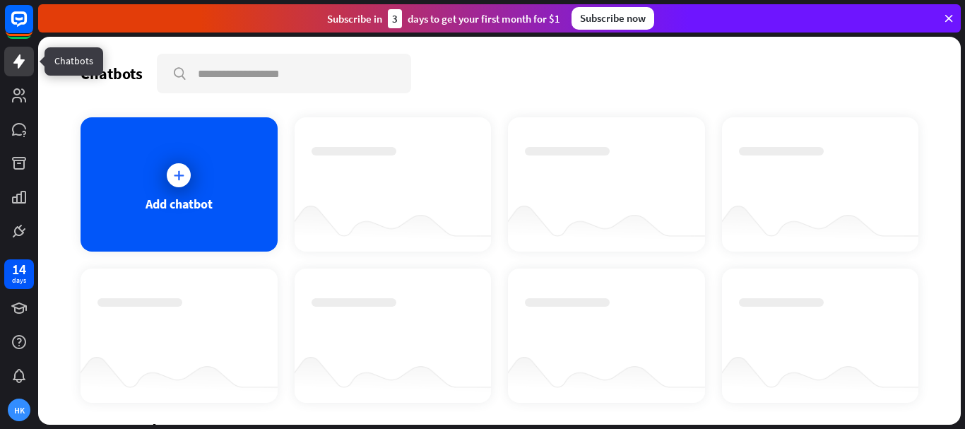
click at [27, 61] on icon at bounding box center [19, 61] width 17 height 17
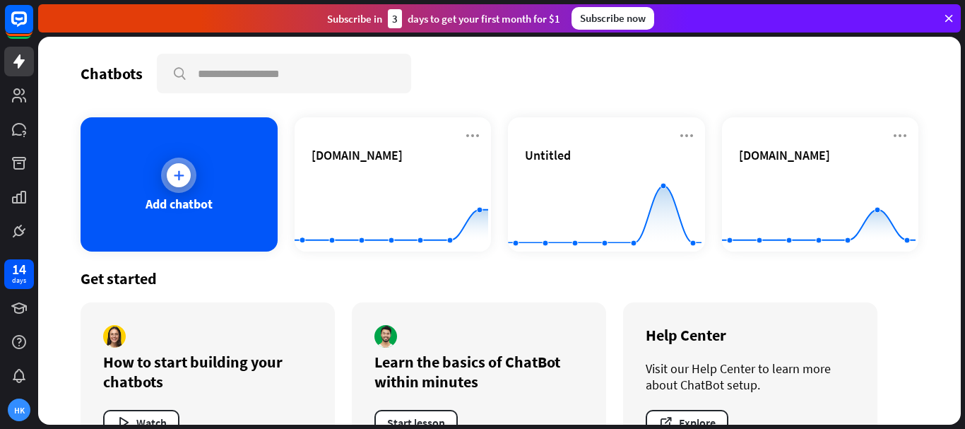
click at [184, 178] on icon at bounding box center [179, 175] width 14 height 14
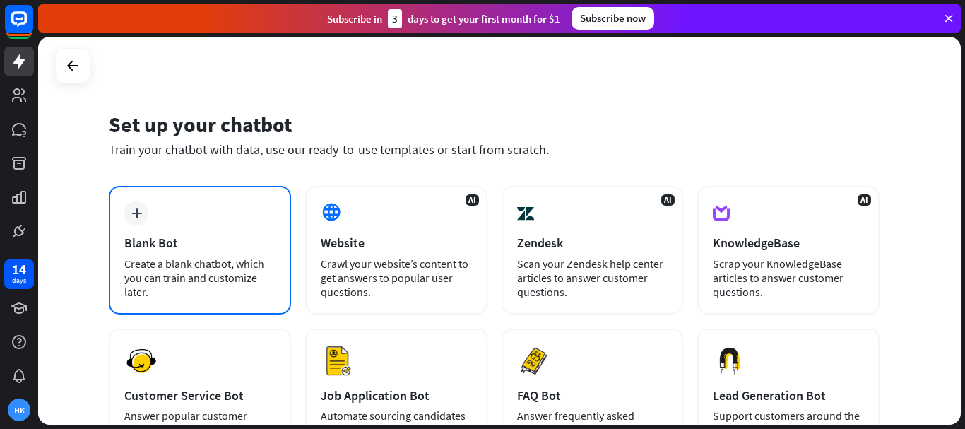
click at [194, 247] on div "Blank Bot" at bounding box center [199, 243] width 151 height 16
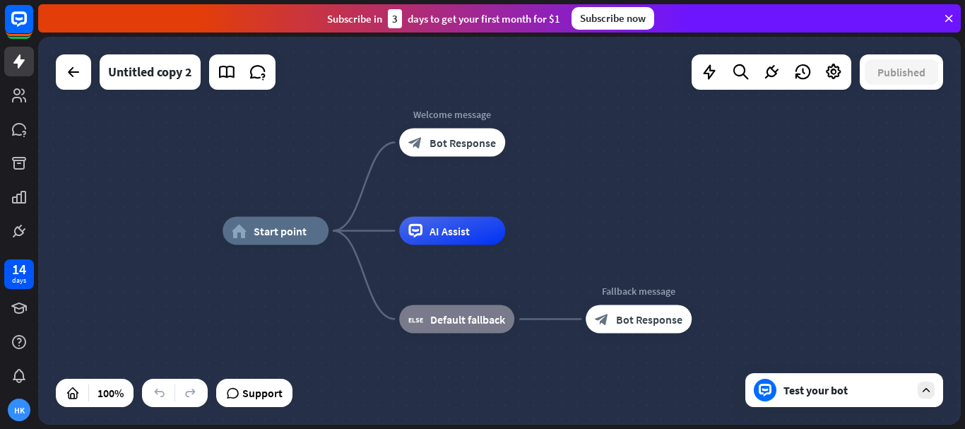
click at [602, 223] on div "home_2 Start point Welcome message block_bot_response Bot Response AI Assist bl…" at bounding box center [499, 231] width 923 height 388
click at [485, 143] on span "Bot Response" at bounding box center [463, 143] width 66 height 14
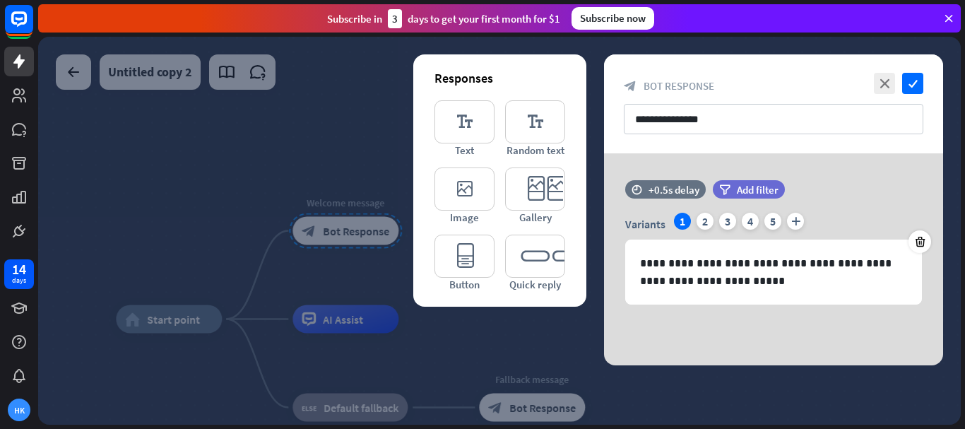
drag, startPoint x: 913, startPoint y: 88, endPoint x: 636, endPoint y: 150, distance: 283.9
click at [913, 87] on icon "check" at bounding box center [912, 83] width 21 height 21
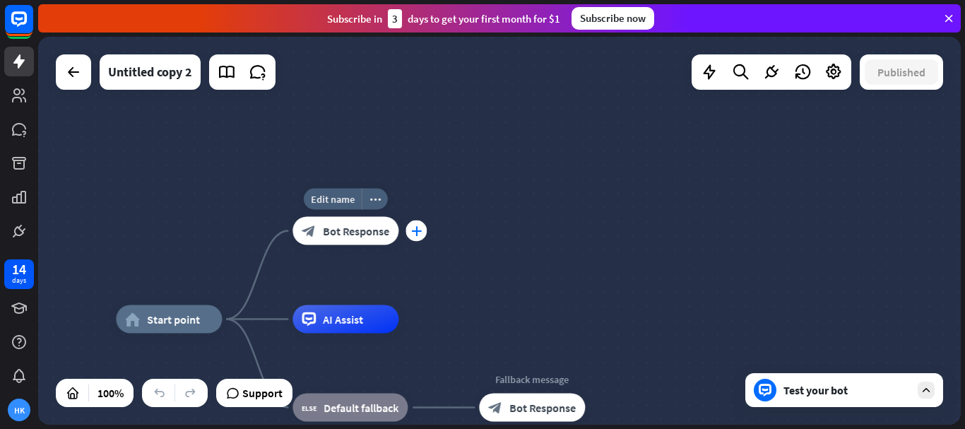
click at [415, 227] on icon "plus" at bounding box center [416, 231] width 11 height 10
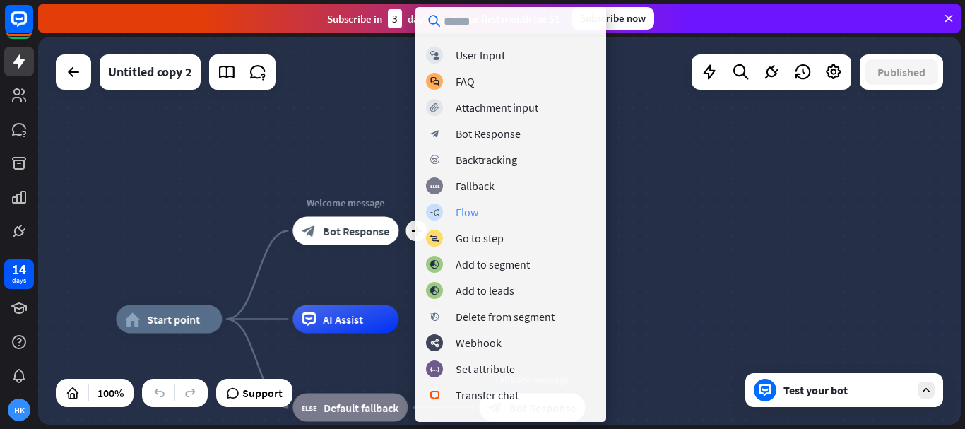
click at [472, 213] on div "Flow" at bounding box center [467, 212] width 23 height 14
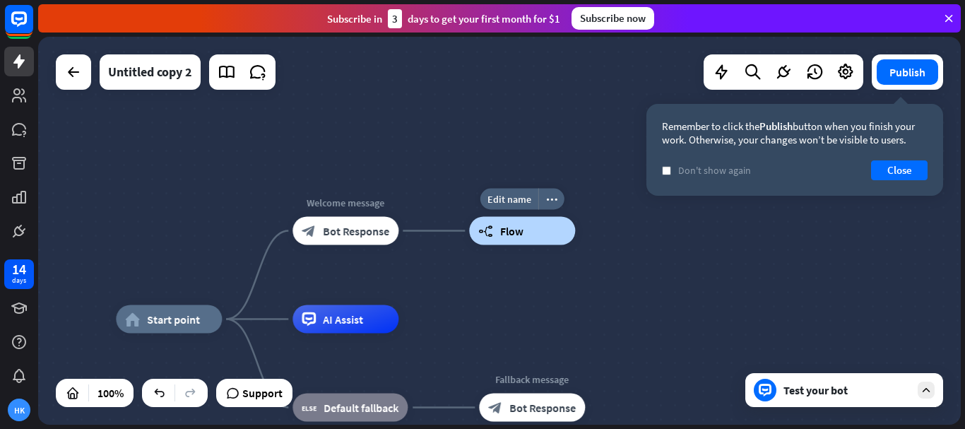
click at [526, 230] on div "builder_tree Flow" at bounding box center [522, 231] width 106 height 28
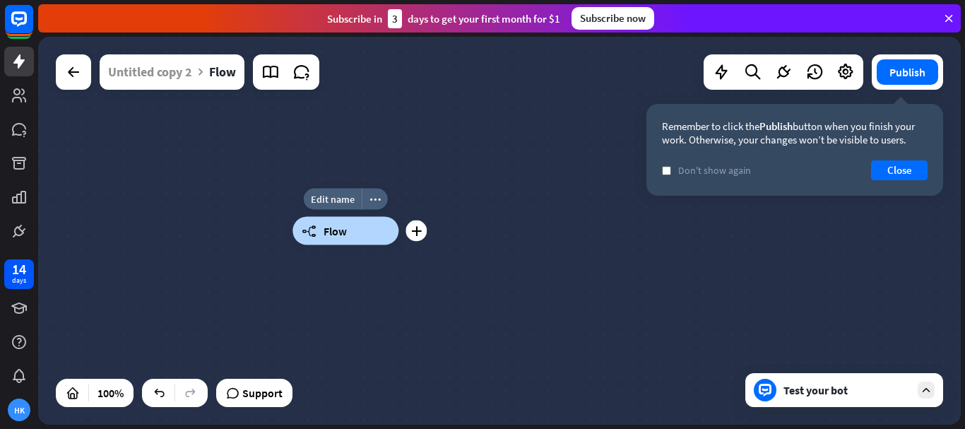
click at [321, 225] on div "builder_tree Flow" at bounding box center [345, 231] width 106 height 28
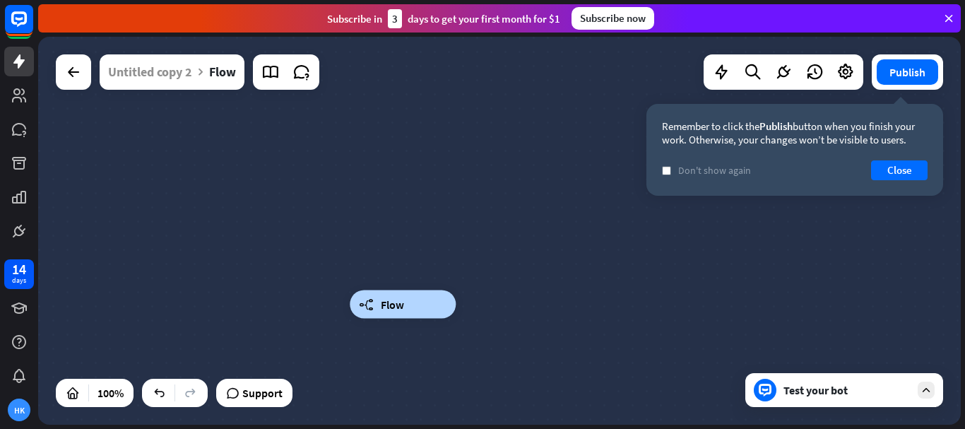
drag, startPoint x: 290, startPoint y: 237, endPoint x: 343, endPoint y: 293, distance: 76.9
click at [350, 307] on div "builder_tree Flow" at bounding box center [403, 304] width 106 height 28
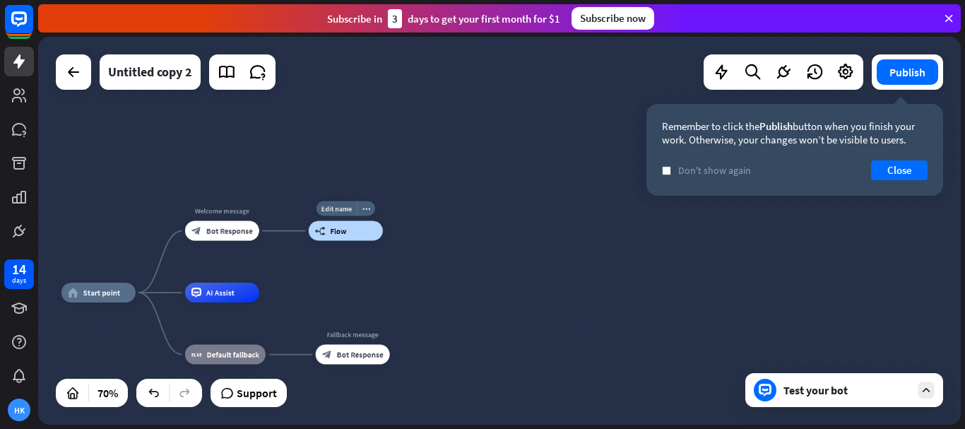
click at [336, 234] on span "Flow" at bounding box center [339, 231] width 16 height 10
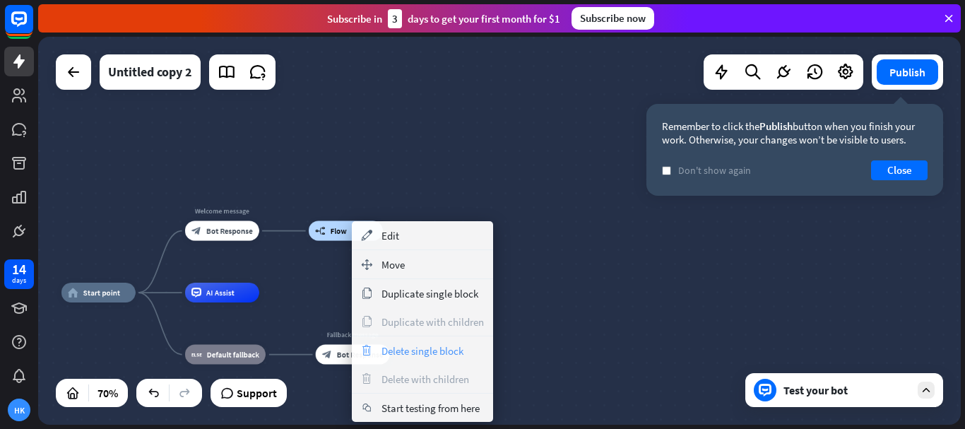
click at [410, 352] on span "Delete single block" at bounding box center [422, 350] width 82 height 13
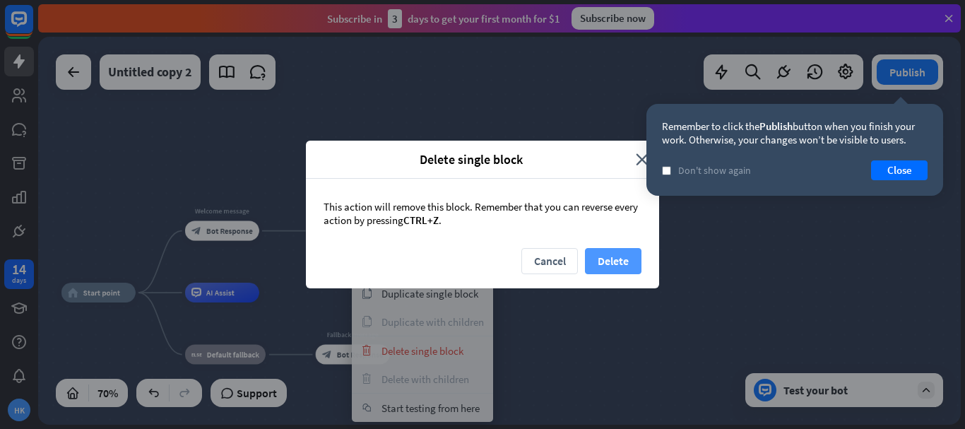
click at [610, 261] on button "Delete" at bounding box center [613, 261] width 57 height 26
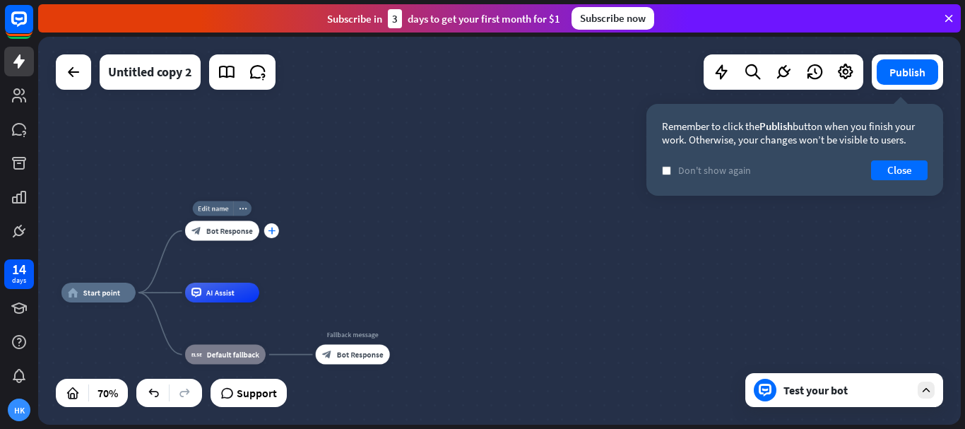
click at [272, 228] on icon "plus" at bounding box center [272, 230] width 8 height 7
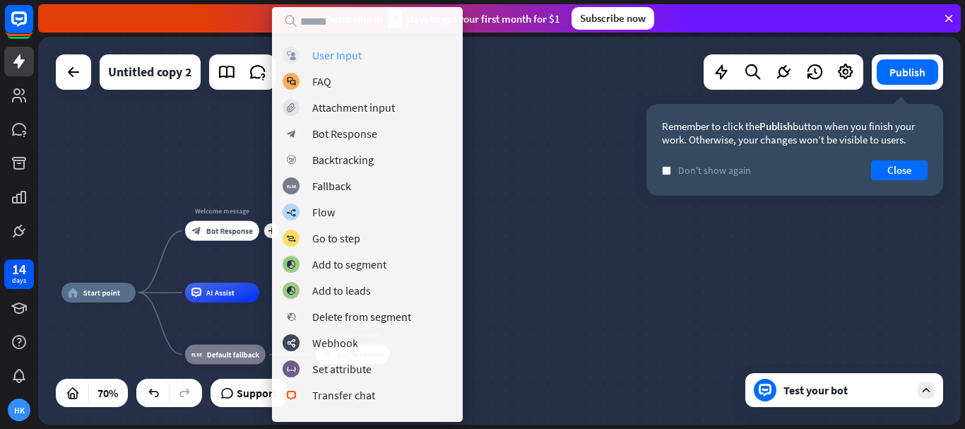
click at [346, 63] on div "block_user_input User Input block_faq FAQ block_attachment Attachment input blo…" at bounding box center [367, 229] width 191 height 364
click at [343, 52] on div "User Input" at bounding box center [336, 55] width 49 height 14
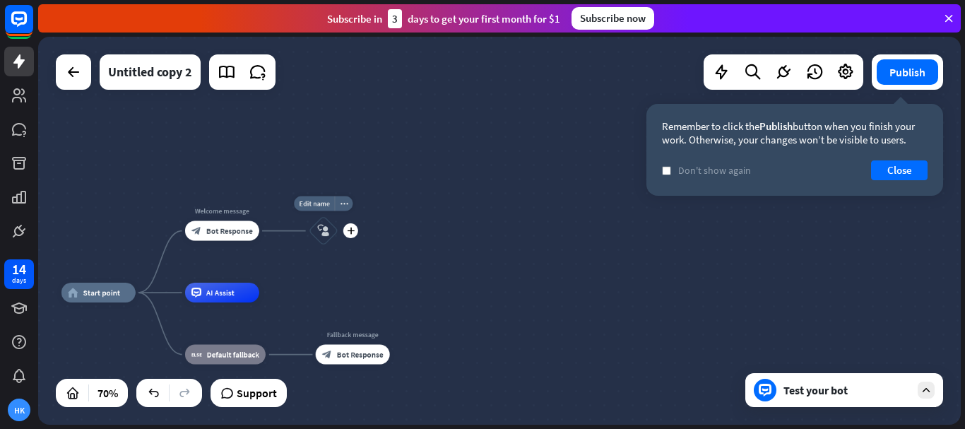
click at [319, 227] on icon "block_user_input" at bounding box center [323, 231] width 12 height 12
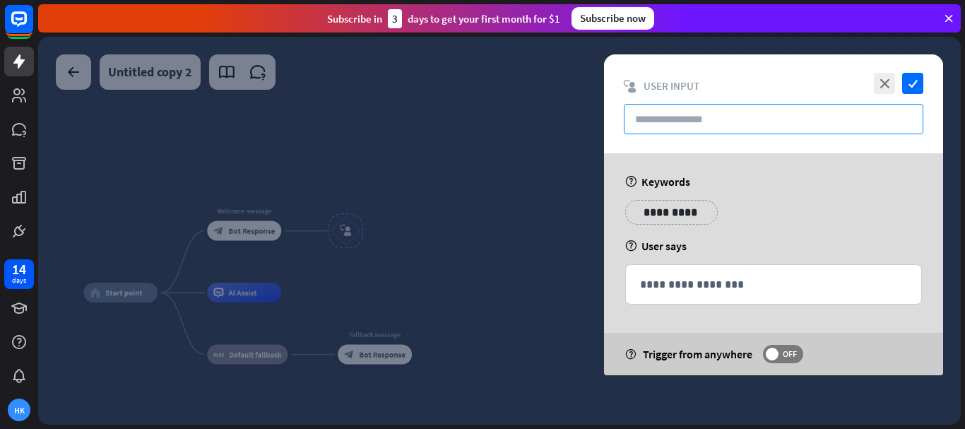
click at [691, 119] on input "text" at bounding box center [774, 119] width 300 height 30
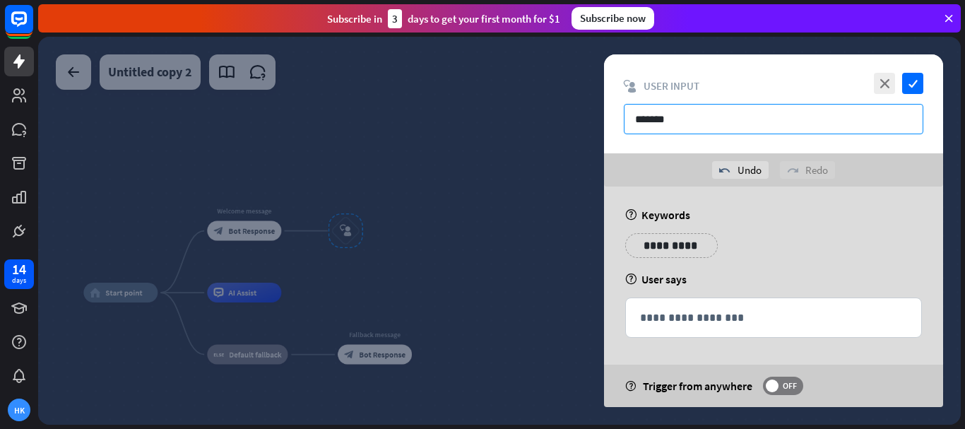
type input "*******"
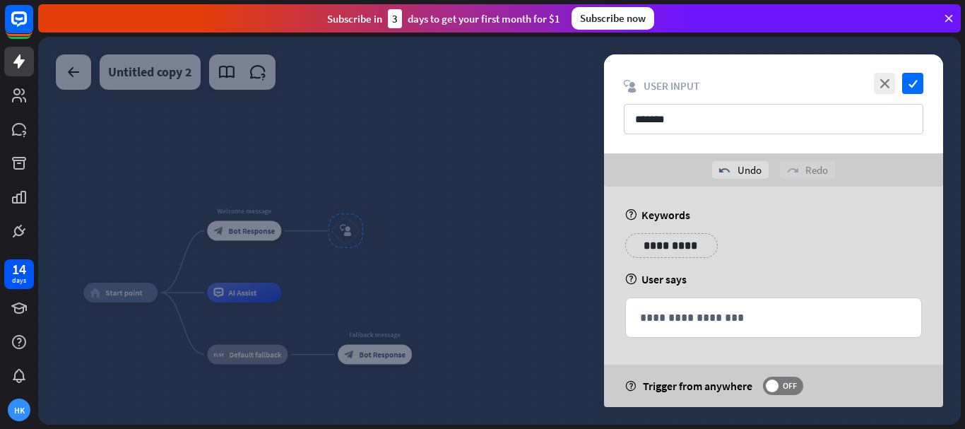
click at [670, 240] on p "**********" at bounding box center [671, 246] width 71 height 18
click at [738, 242] on p "**********" at bounding box center [750, 246] width 57 height 18
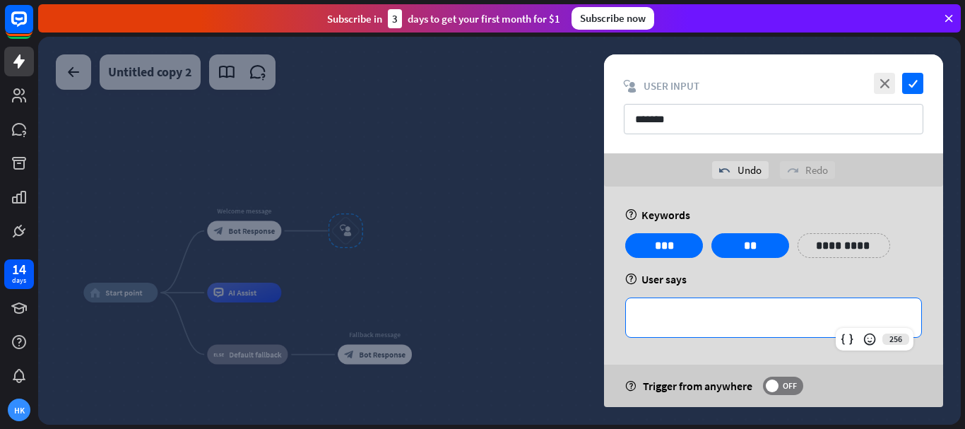
click at [698, 310] on p "**********" at bounding box center [773, 318] width 267 height 18
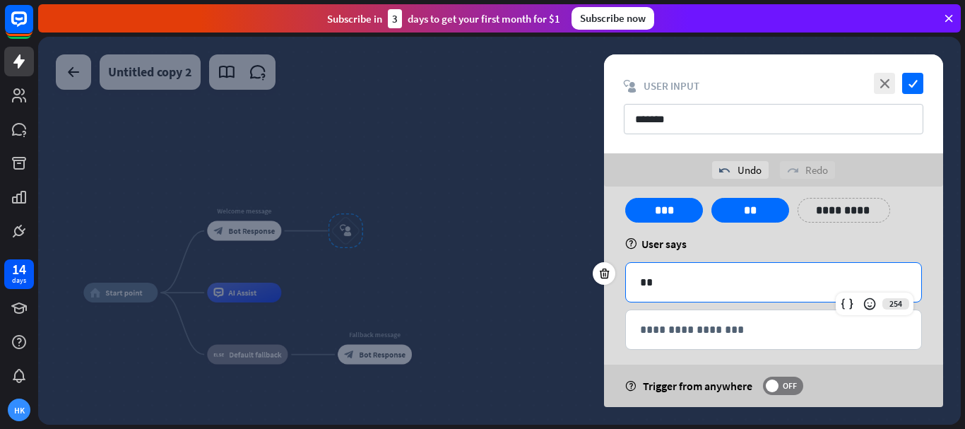
scroll to position [49, 0]
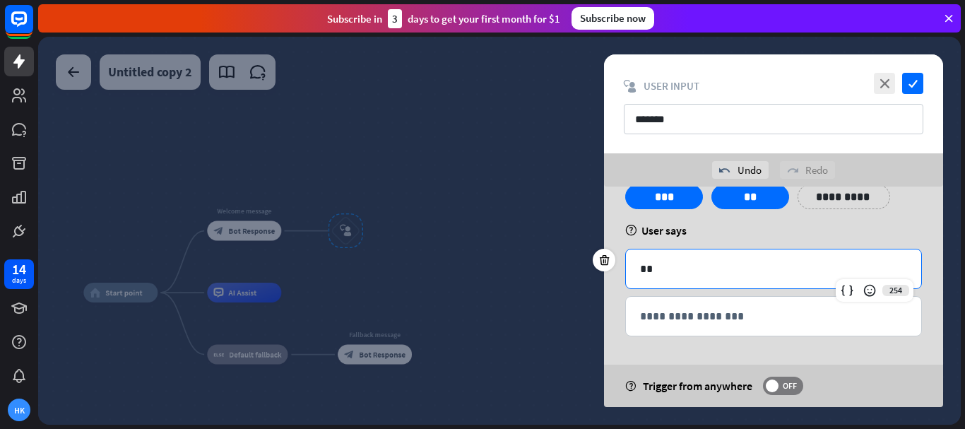
click at [715, 273] on p "**" at bounding box center [773, 269] width 267 height 18
click at [705, 314] on p "**********" at bounding box center [773, 316] width 267 height 18
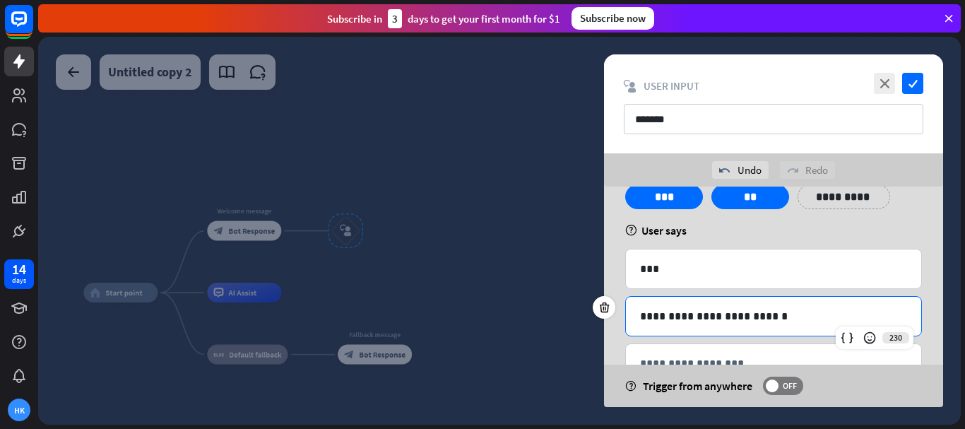
scroll to position [96, 0]
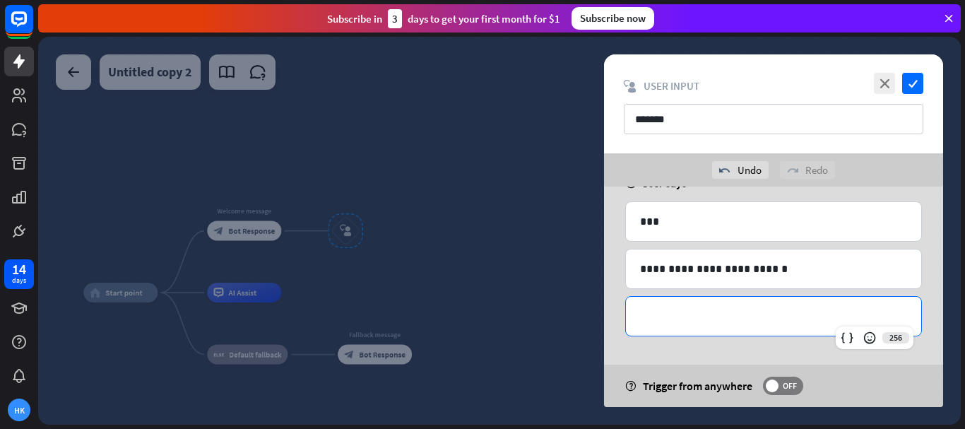
click at [733, 316] on p "**********" at bounding box center [773, 316] width 267 height 18
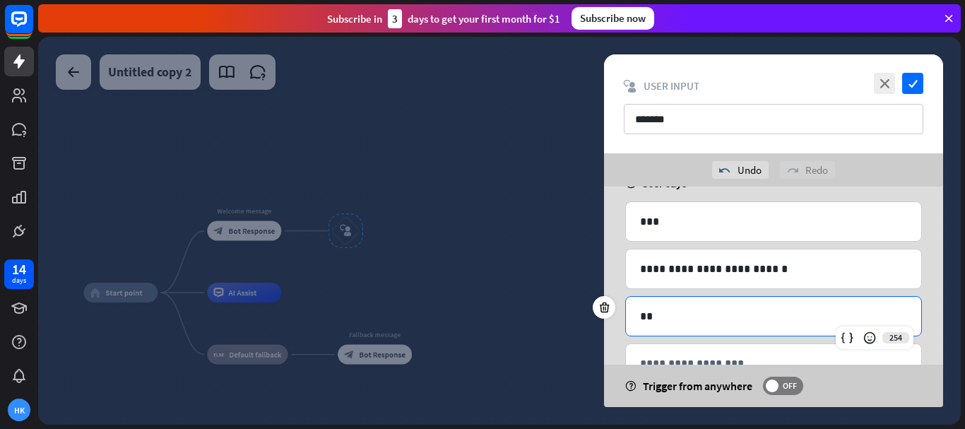
scroll to position [143, 0]
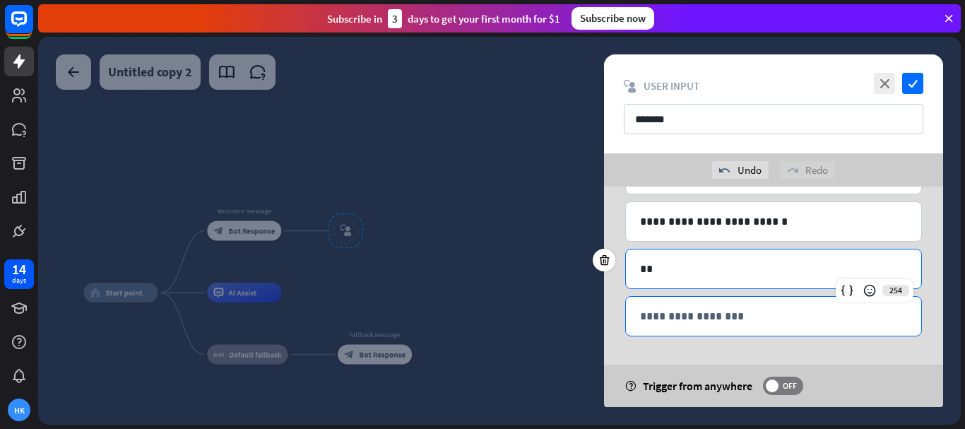
click at [723, 302] on div "**********" at bounding box center [773, 316] width 295 height 39
click at [703, 267] on p "**" at bounding box center [773, 269] width 267 height 18
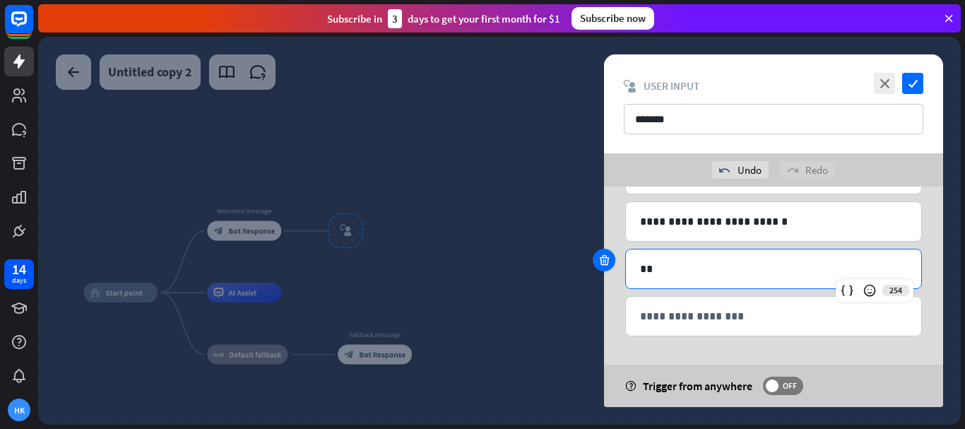
click at [605, 257] on icon at bounding box center [604, 260] width 13 height 13
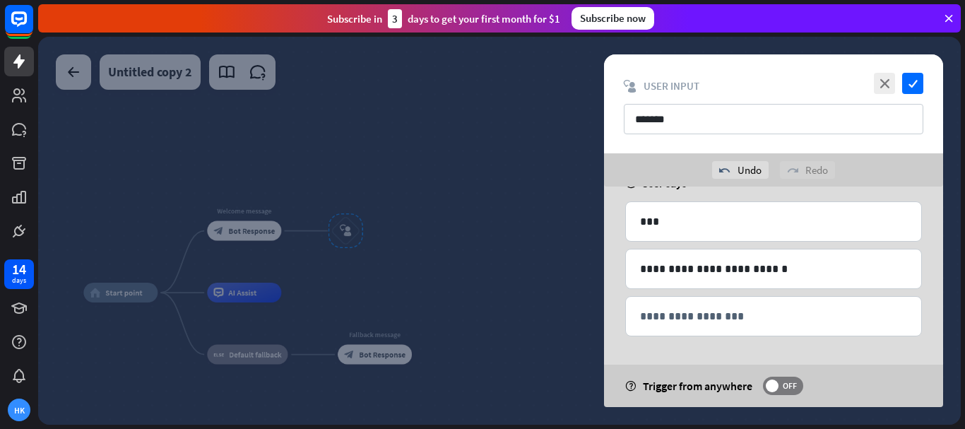
scroll to position [96, 0]
click at [914, 84] on icon "check" at bounding box center [912, 83] width 21 height 21
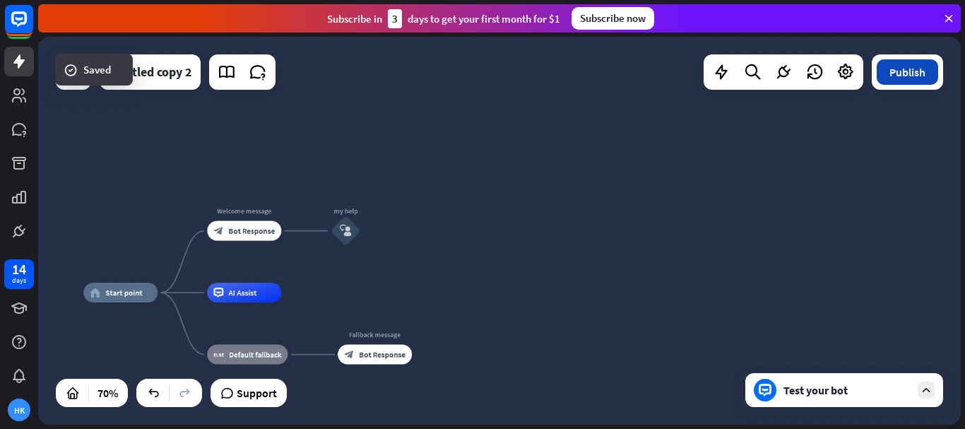
click at [910, 66] on button "Publish" at bounding box center [907, 71] width 61 height 25
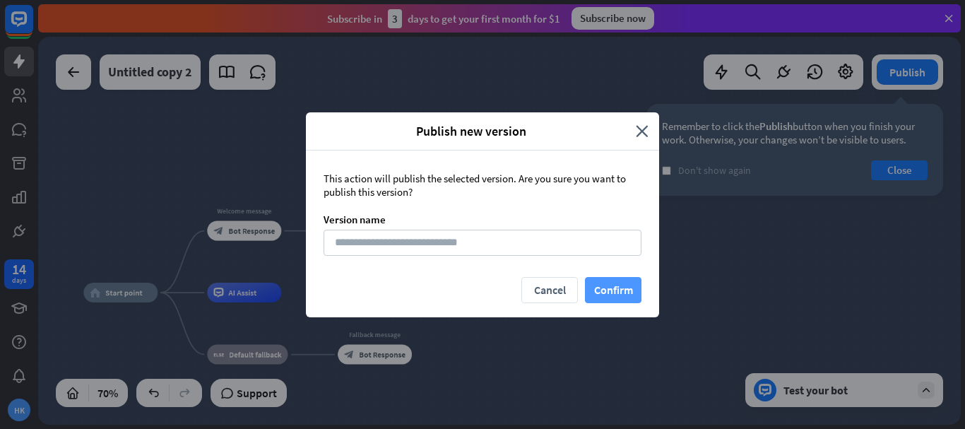
click at [612, 287] on button "Confirm" at bounding box center [613, 290] width 57 height 26
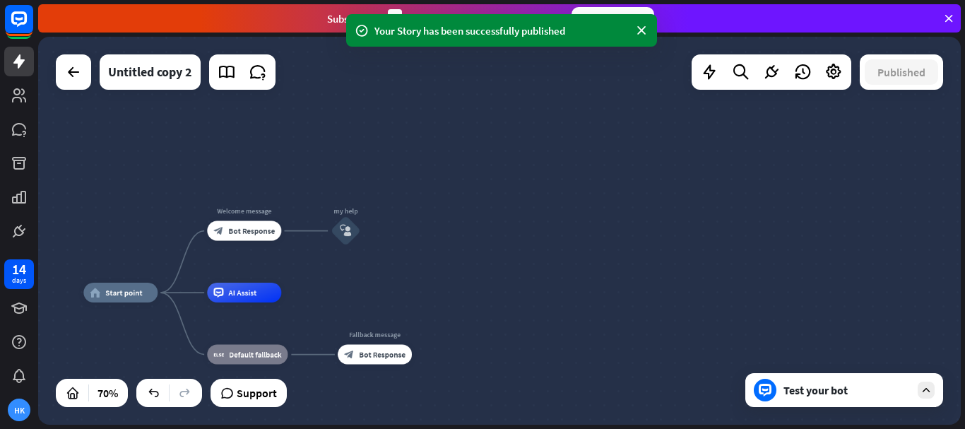
click at [925, 393] on icon at bounding box center [926, 390] width 13 height 13
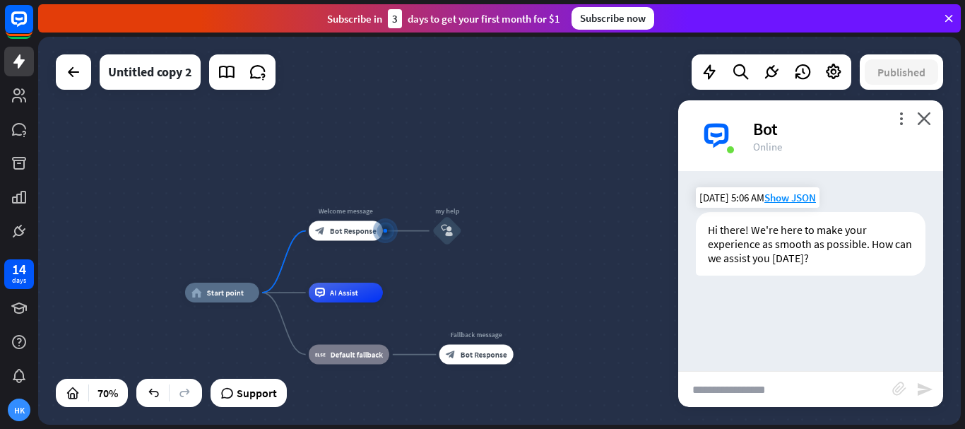
click at [761, 242] on div "Hi there! We're here to make your experience as smooth as possible. How can we …" at bounding box center [811, 244] width 230 height 64
click at [750, 281] on div "Hi there! We're here to make your experience as smooth as possible. How can we …" at bounding box center [810, 247] width 265 height 71
click at [382, 227] on div at bounding box center [385, 231] width 16 height 16
click at [443, 230] on icon "block_user_input" at bounding box center [447, 231] width 12 height 12
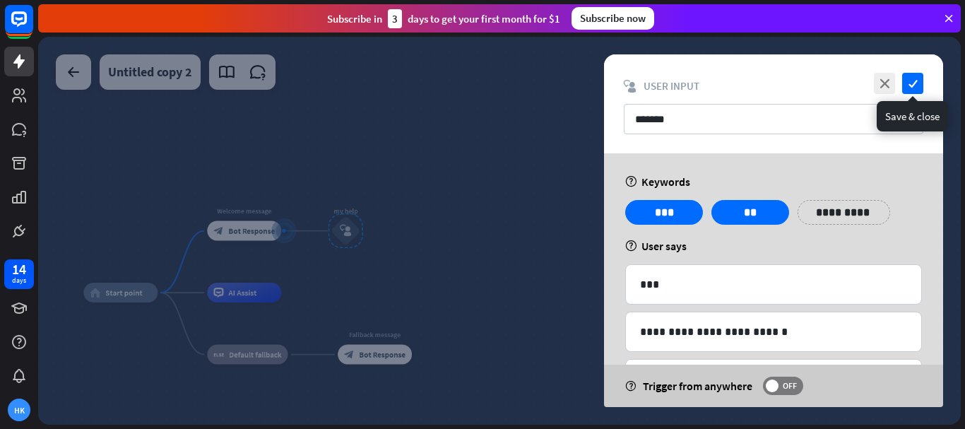
click at [915, 83] on icon "check" at bounding box center [912, 83] width 21 height 21
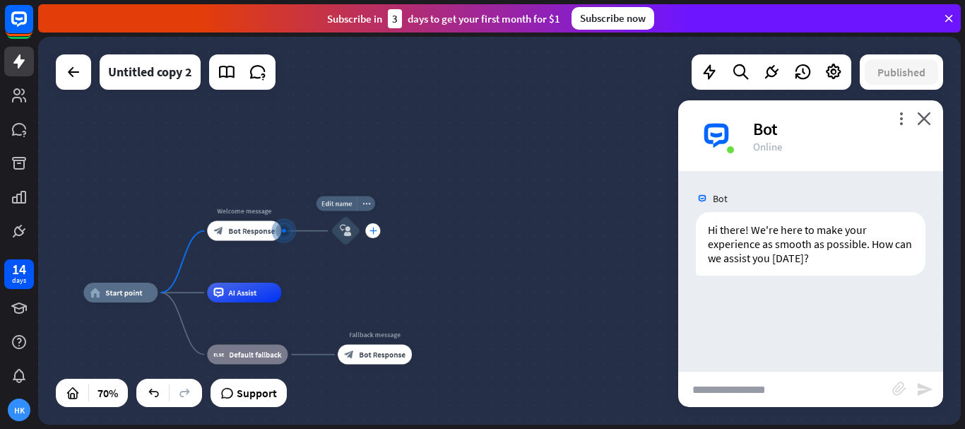
click at [374, 231] on icon "plus" at bounding box center [373, 230] width 8 height 7
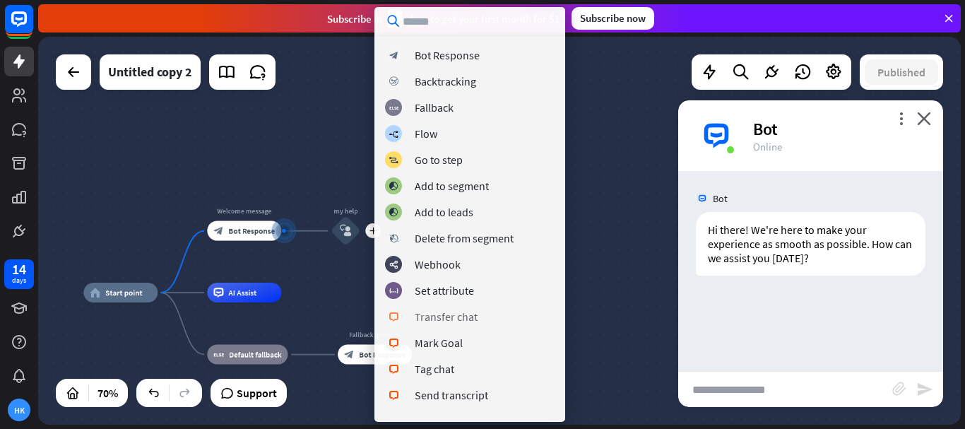
scroll to position [212, 0]
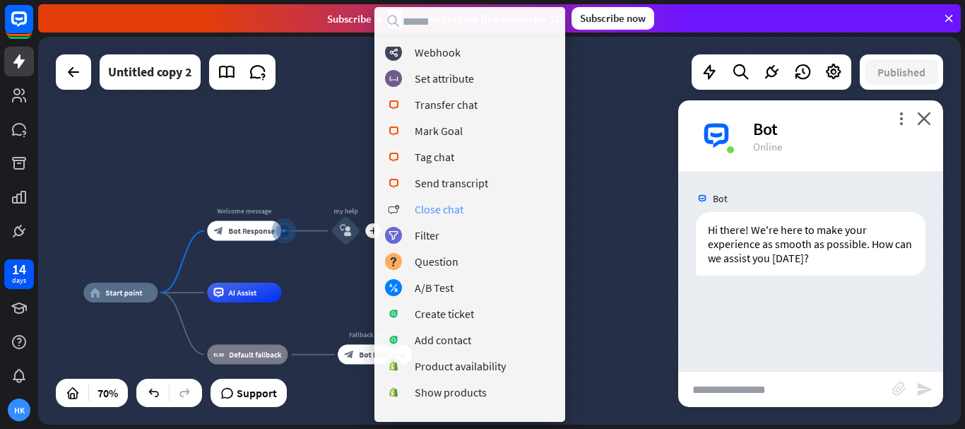
click at [462, 210] on div "Close chat" at bounding box center [439, 209] width 49 height 14
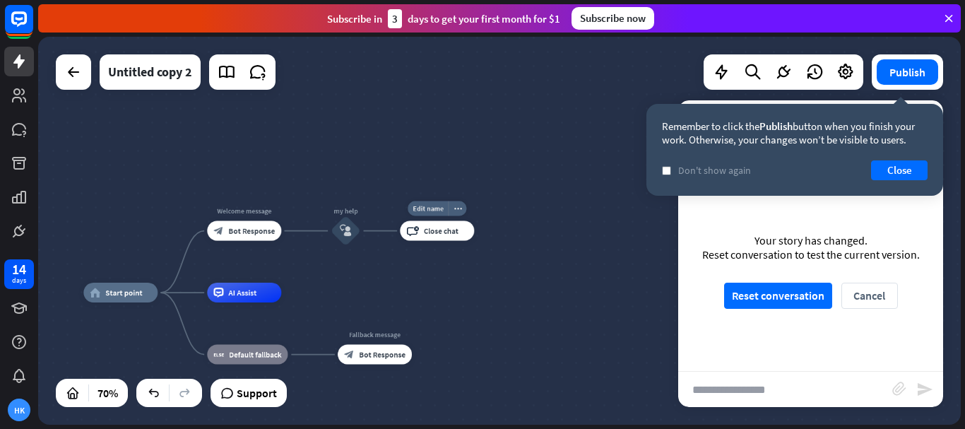
click at [450, 231] on span "Close chat" at bounding box center [441, 231] width 35 height 10
click at [456, 209] on icon "more_horiz" at bounding box center [457, 209] width 8 height 8
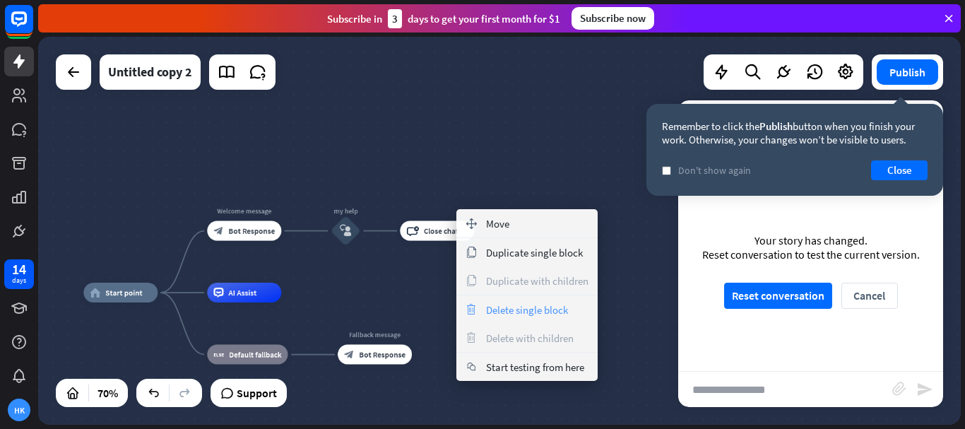
click at [522, 313] on span "Delete single block" at bounding box center [527, 309] width 82 height 13
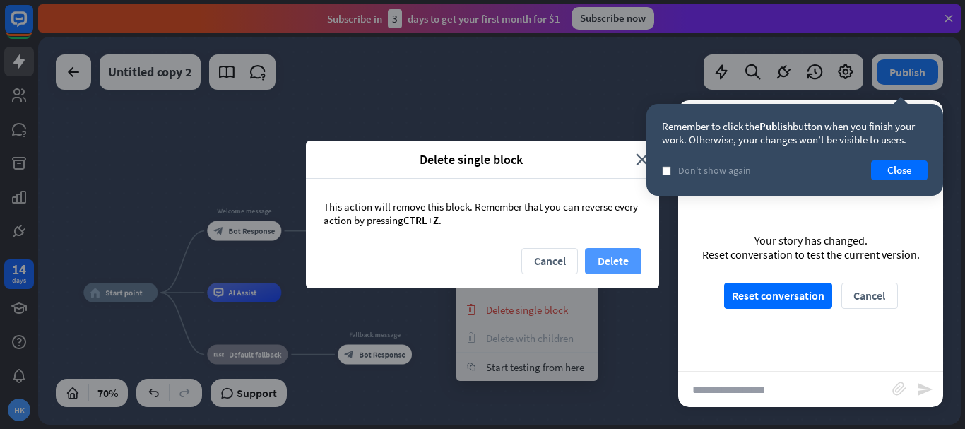
click at [627, 266] on button "Delete" at bounding box center [613, 261] width 57 height 26
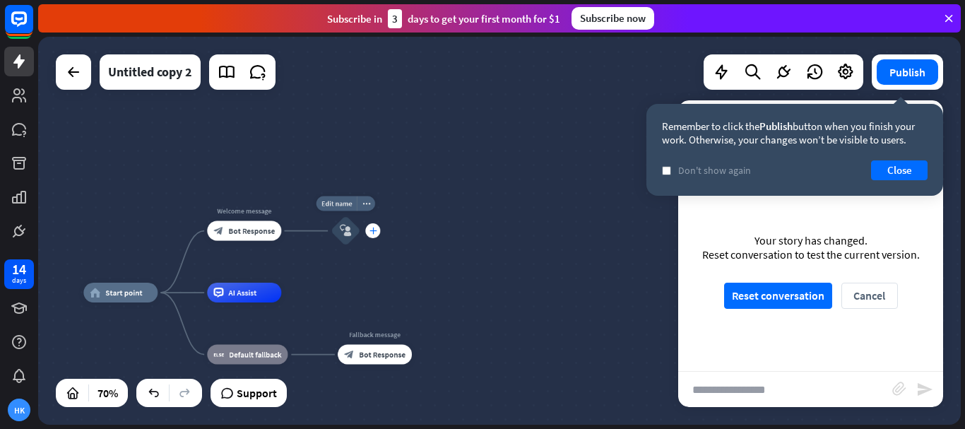
click at [373, 232] on icon "plus" at bounding box center [373, 230] width 8 height 7
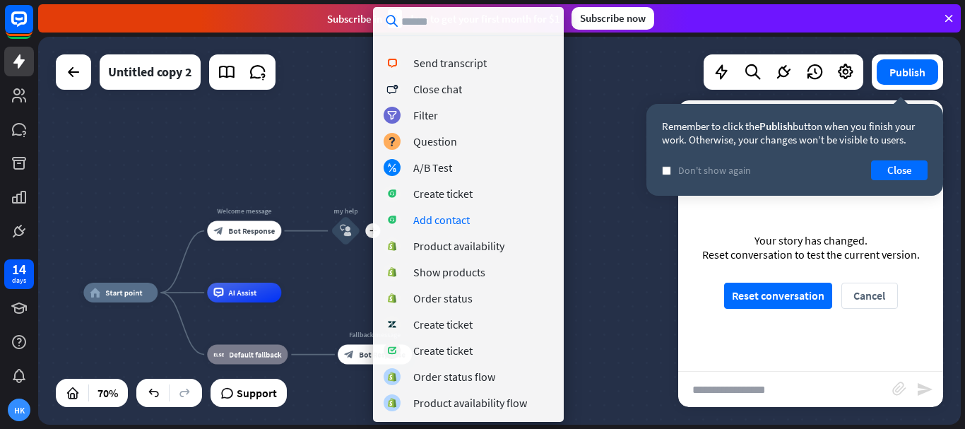
scroll to position [0, 0]
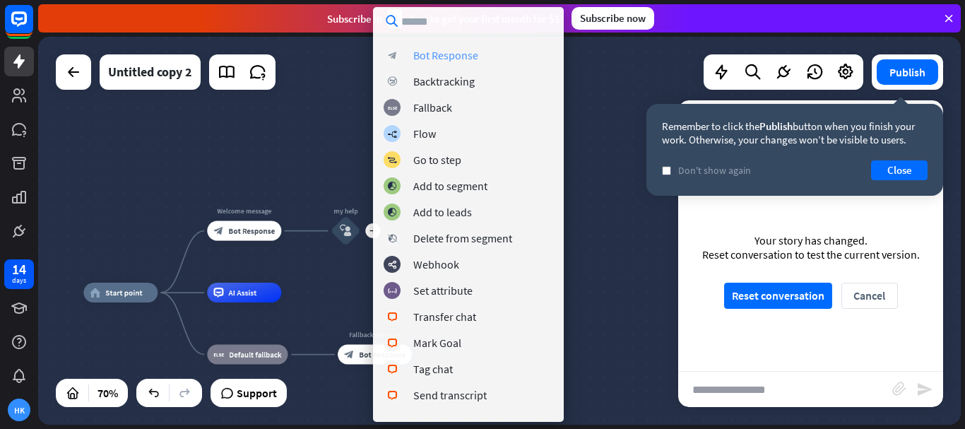
click at [460, 58] on div "Bot Response" at bounding box center [445, 55] width 65 height 14
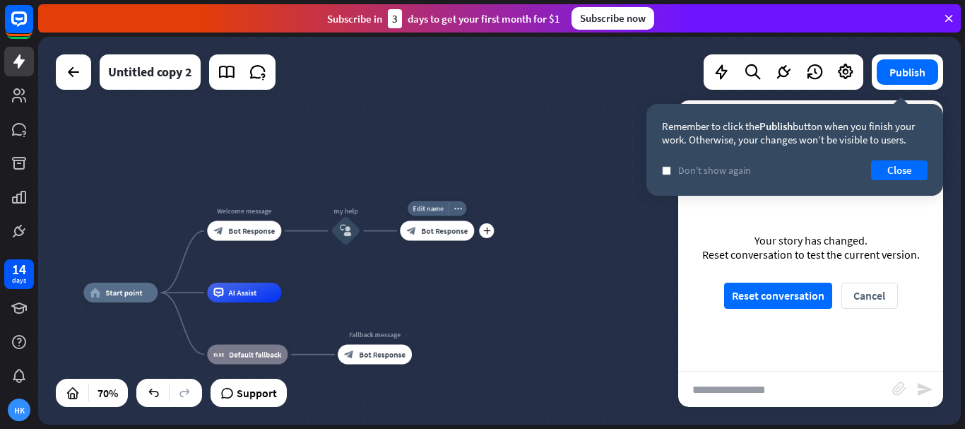
click at [432, 222] on div "block_bot_response Bot Response" at bounding box center [437, 231] width 74 height 20
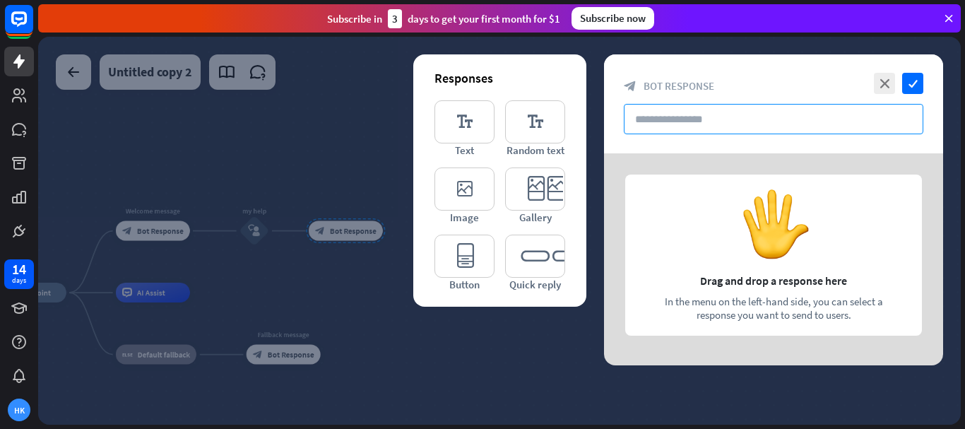
click at [691, 125] on input "text" at bounding box center [774, 119] width 300 height 30
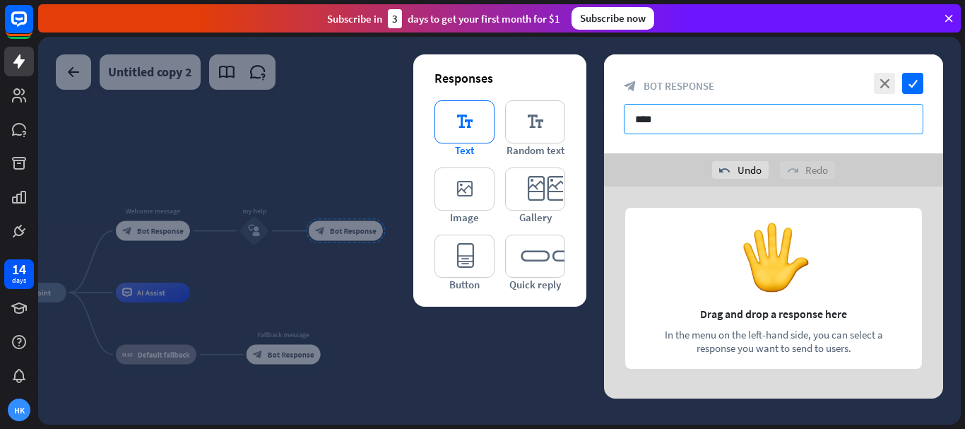
type input "****"
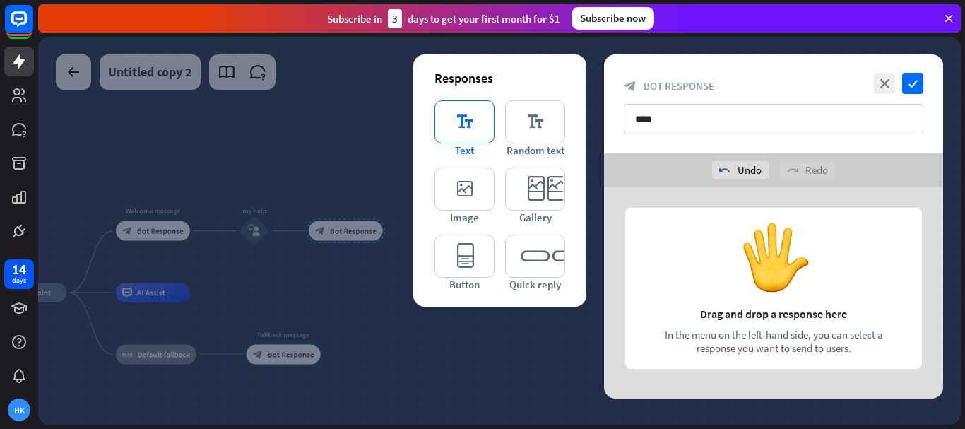
click at [468, 122] on icon "editor_text" at bounding box center [464, 121] width 60 height 43
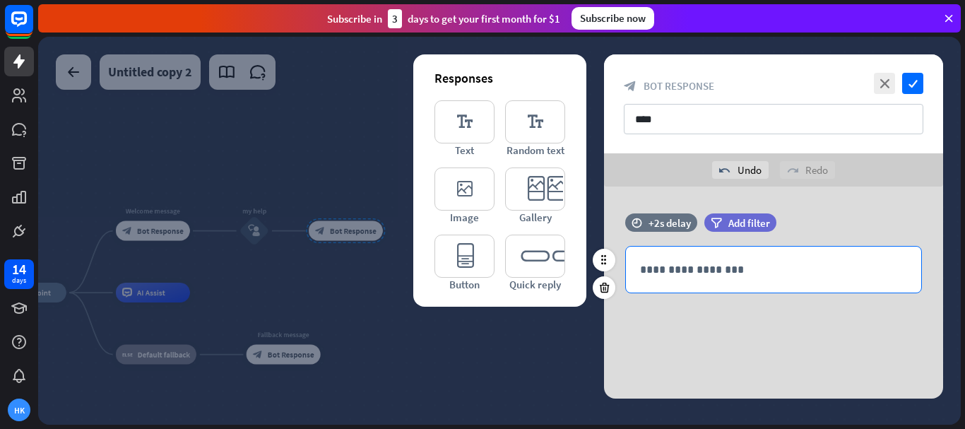
click at [721, 266] on p "**********" at bounding box center [773, 270] width 267 height 18
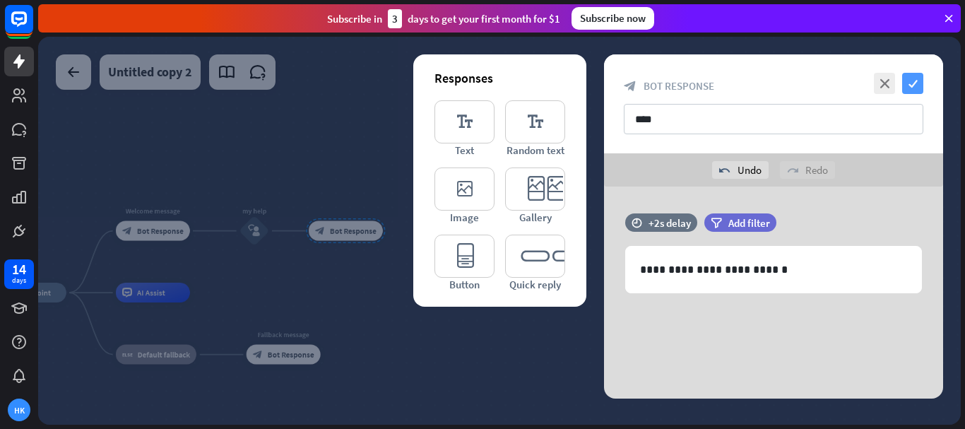
click at [918, 85] on icon "check" at bounding box center [912, 83] width 21 height 21
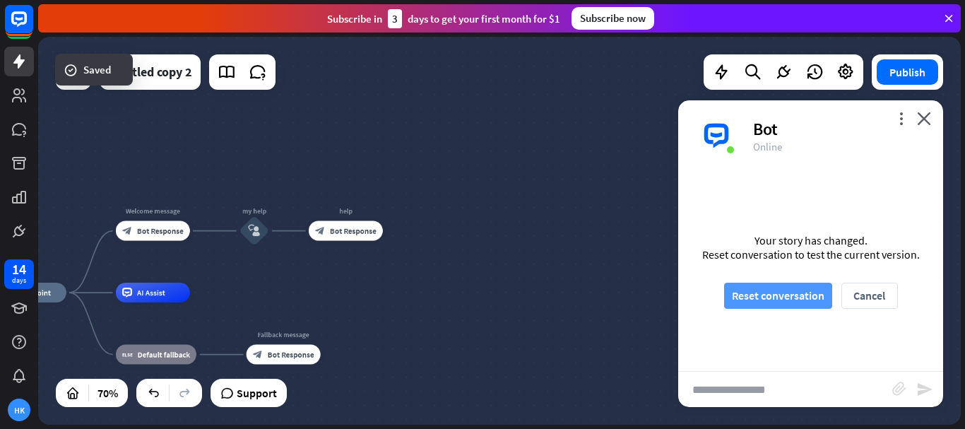
click at [781, 295] on button "Reset conversation" at bounding box center [778, 296] width 108 height 26
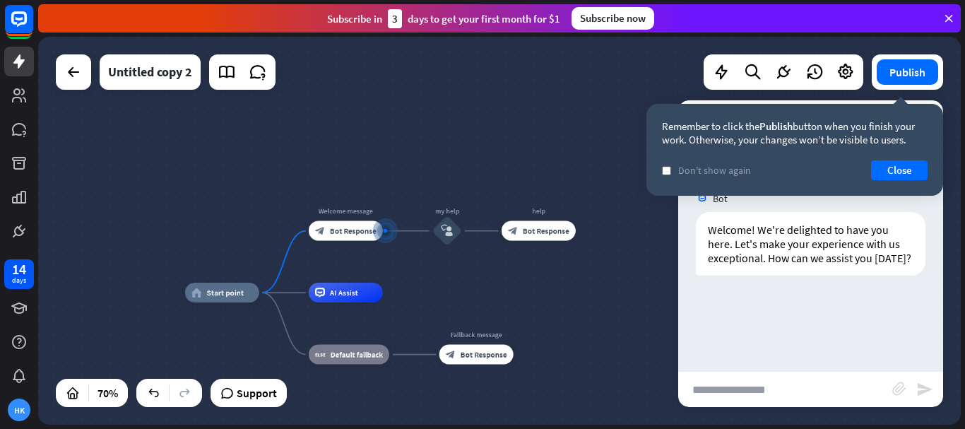
click at [793, 278] on div "Welcome! We're delighted to have you here. Let's make your experience with us e…" at bounding box center [810, 247] width 265 height 71
click at [901, 69] on button "Publish" at bounding box center [907, 71] width 61 height 25
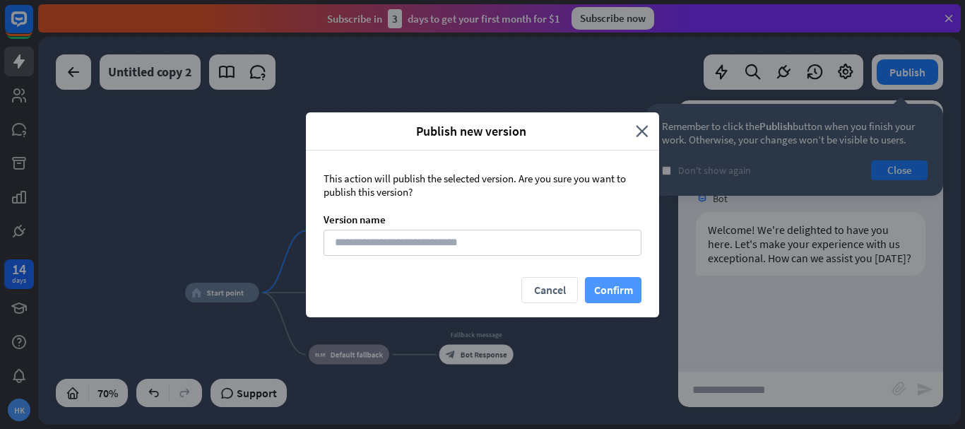
click at [630, 287] on button "Confirm" at bounding box center [613, 290] width 57 height 26
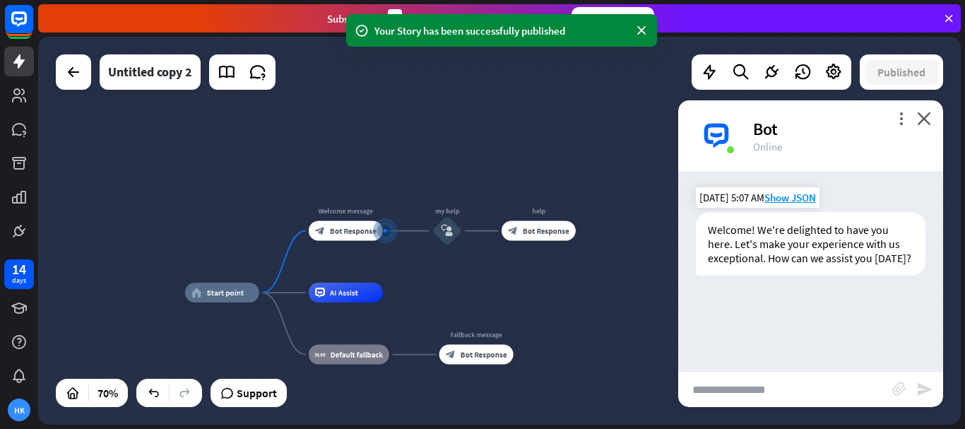
click at [761, 232] on div "Welcome! We're delighted to have you here. Let's make your experience with us e…" at bounding box center [811, 244] width 230 height 64
click at [853, 277] on div "Welcome! We're delighted to have you here. Let's make your experience with us e…" at bounding box center [810, 247] width 265 height 71
click at [898, 116] on icon "more_vert" at bounding box center [900, 118] width 13 height 13
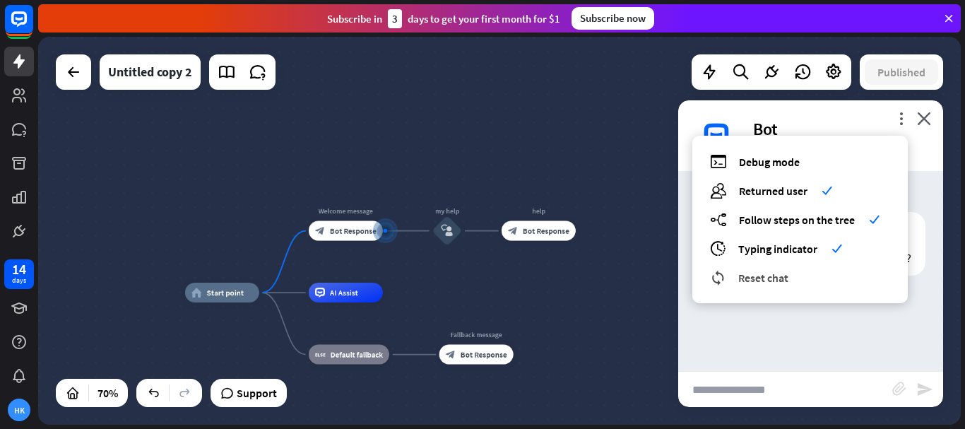
click at [774, 271] on span "Reset chat" at bounding box center [763, 278] width 50 height 14
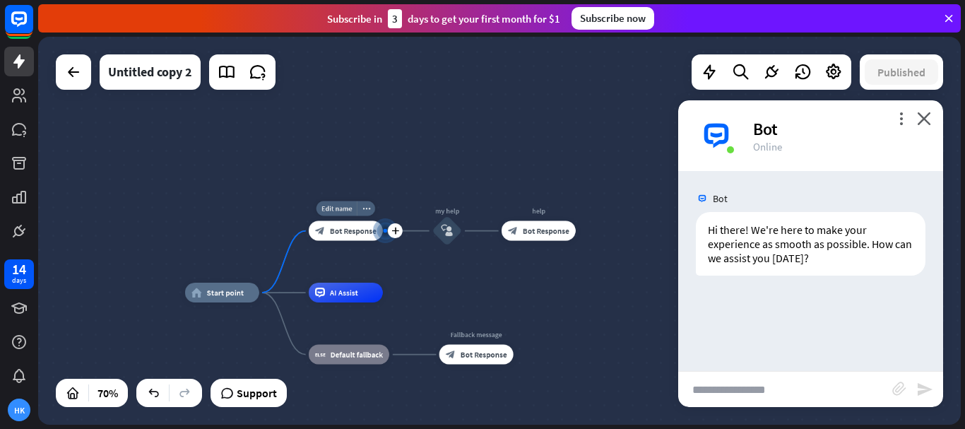
click at [357, 231] on span "Bot Response" at bounding box center [353, 231] width 47 height 10
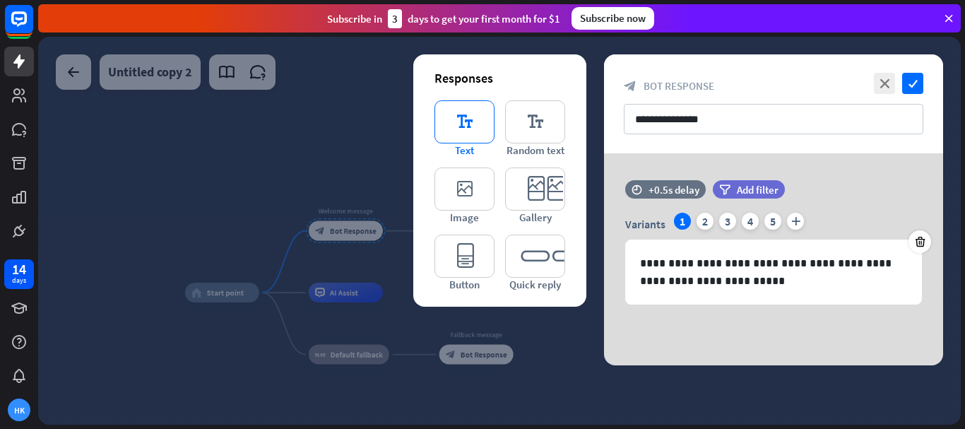
click at [461, 125] on icon "editor_text" at bounding box center [464, 121] width 60 height 43
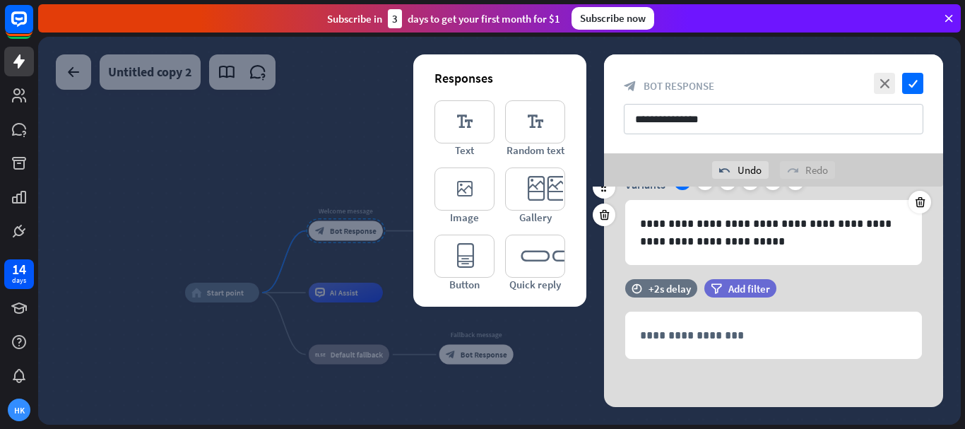
scroll to position [74, 0]
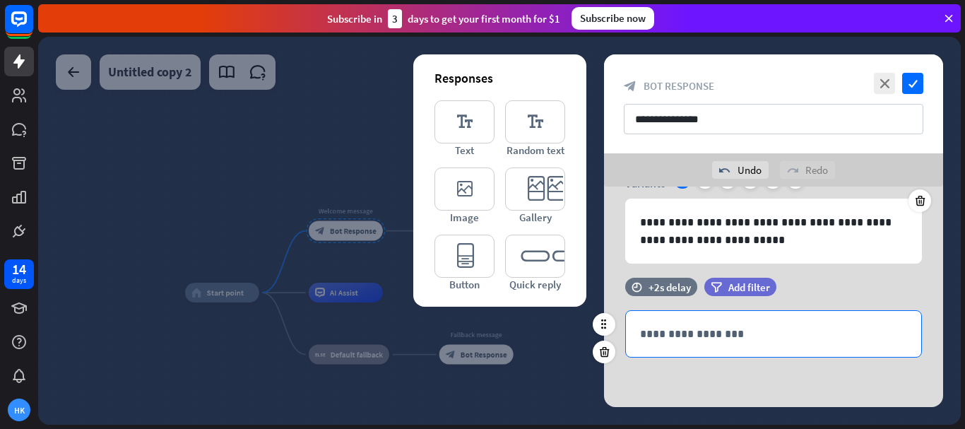
click at [707, 333] on p "**********" at bounding box center [773, 334] width 267 height 18
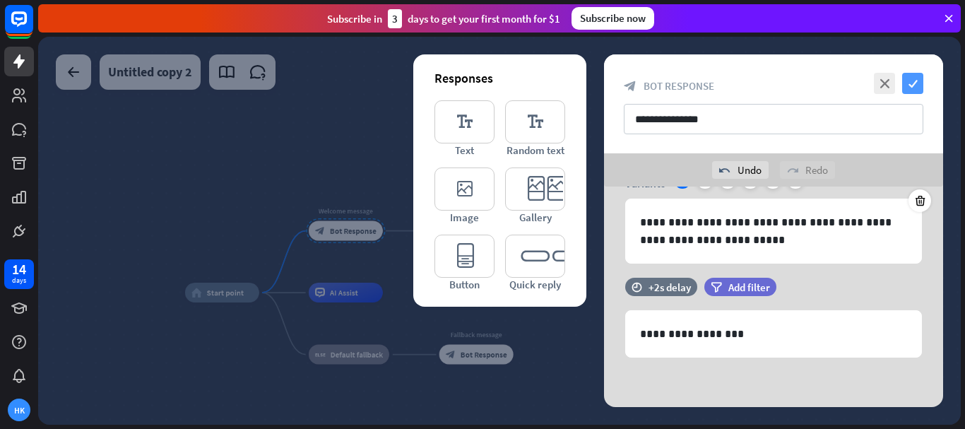
click at [912, 86] on icon "check" at bounding box center [912, 83] width 21 height 21
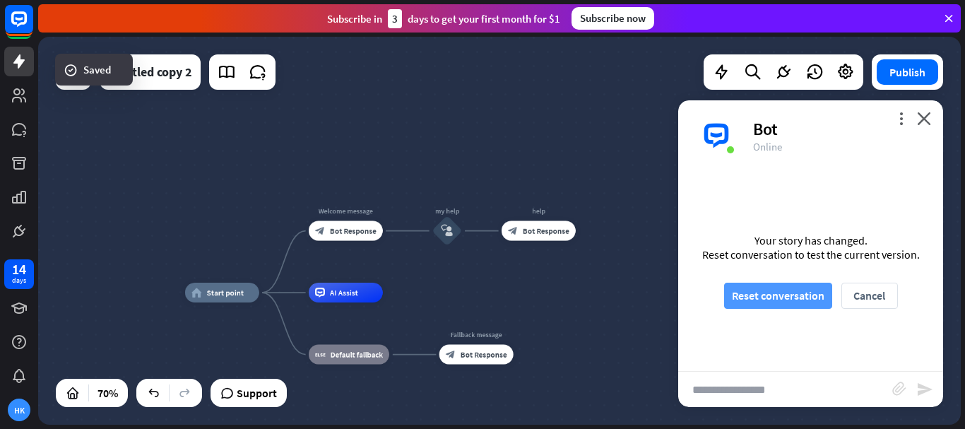
click at [733, 290] on button "Reset conversation" at bounding box center [778, 296] width 108 height 26
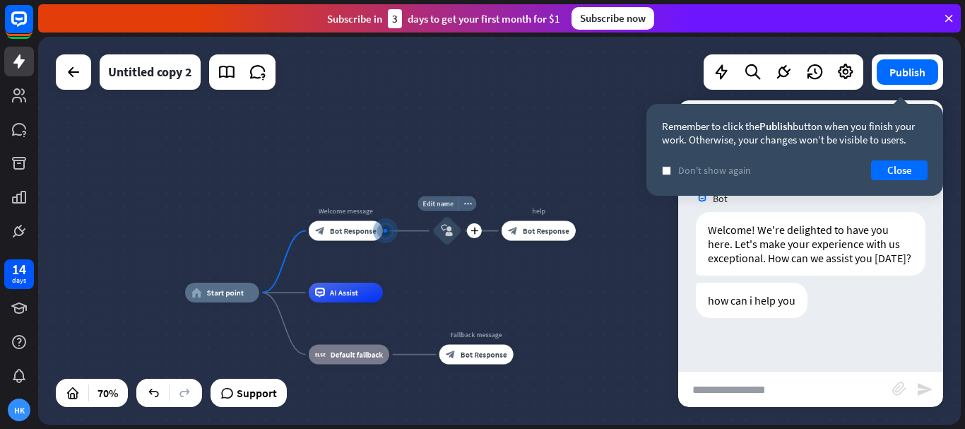
click at [448, 232] on icon "block_user_input" at bounding box center [447, 231] width 12 height 12
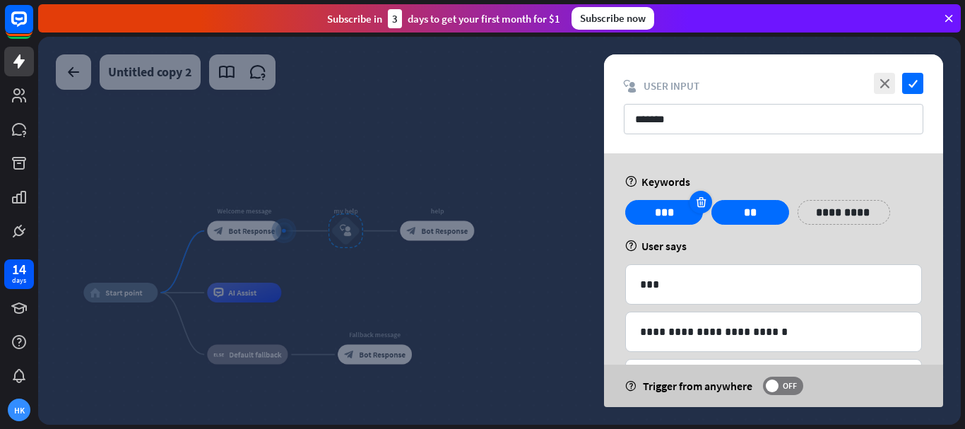
click at [698, 201] on icon at bounding box center [700, 202] width 13 height 13
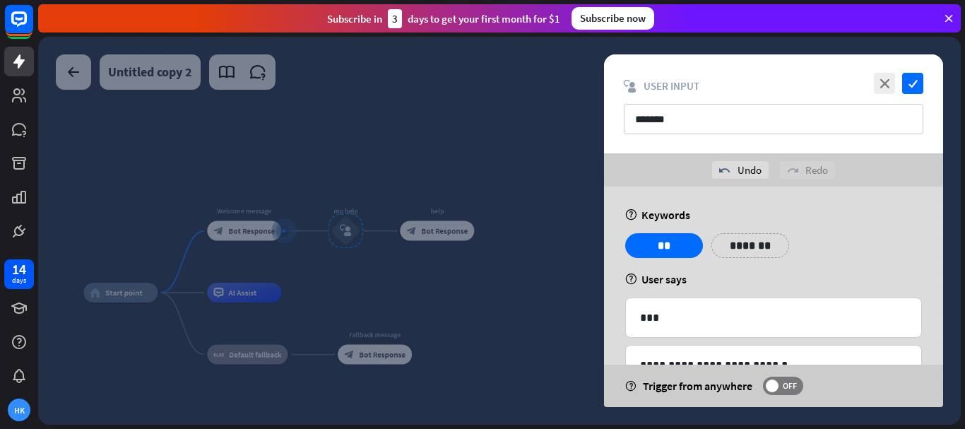
click at [693, 232] on div at bounding box center [700, 235] width 23 height 23
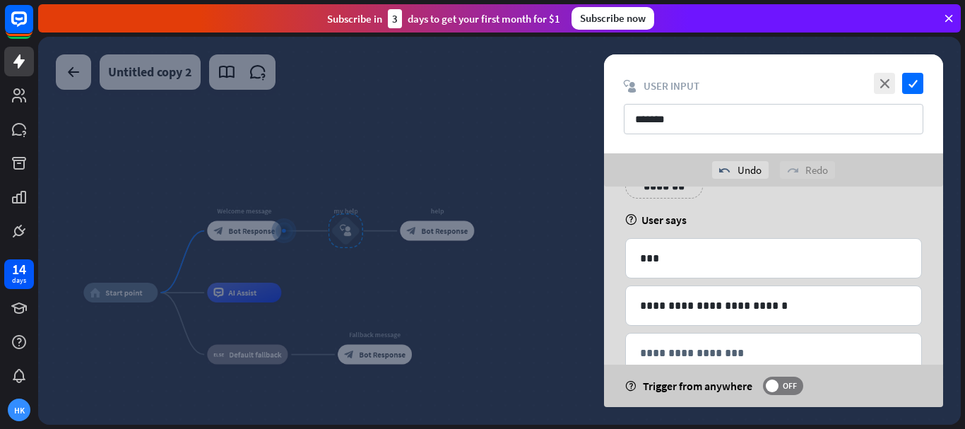
scroll to position [96, 0]
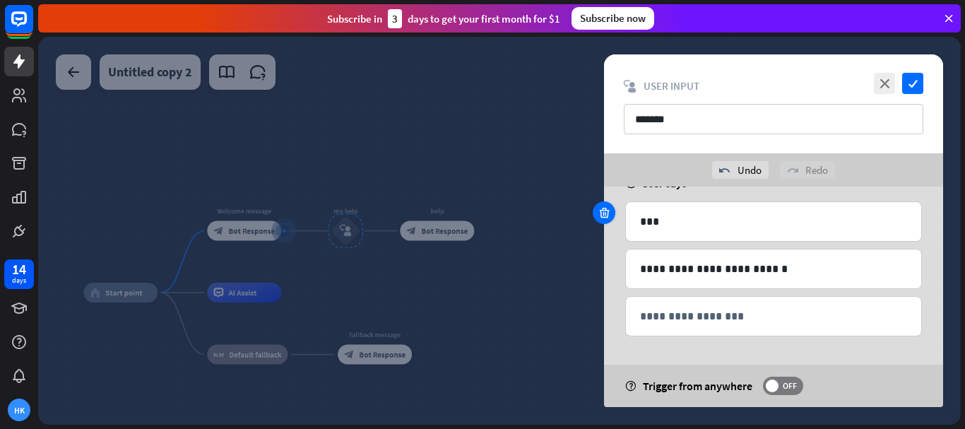
click at [607, 213] on icon at bounding box center [604, 212] width 13 height 13
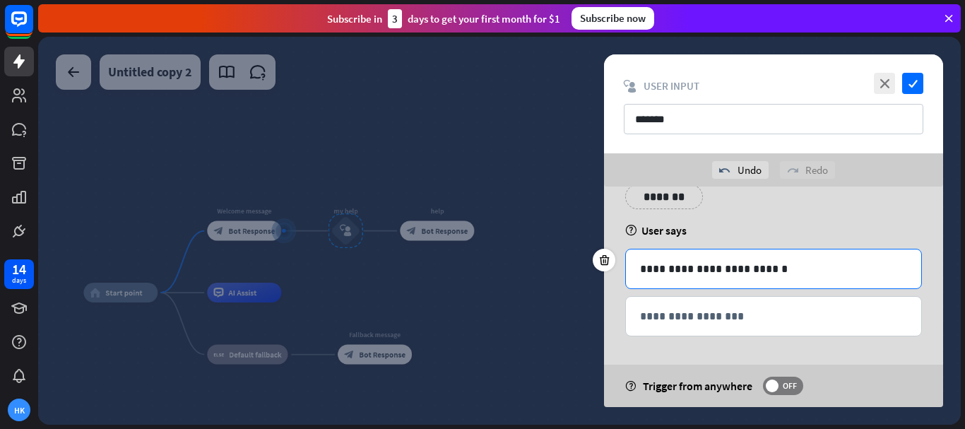
scroll to position [49, 0]
click at [601, 259] on icon at bounding box center [604, 260] width 13 height 13
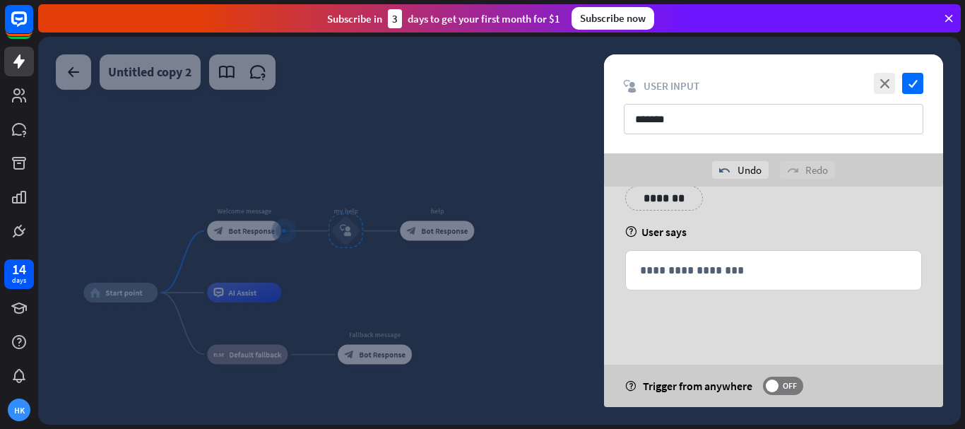
scroll to position [1, 0]
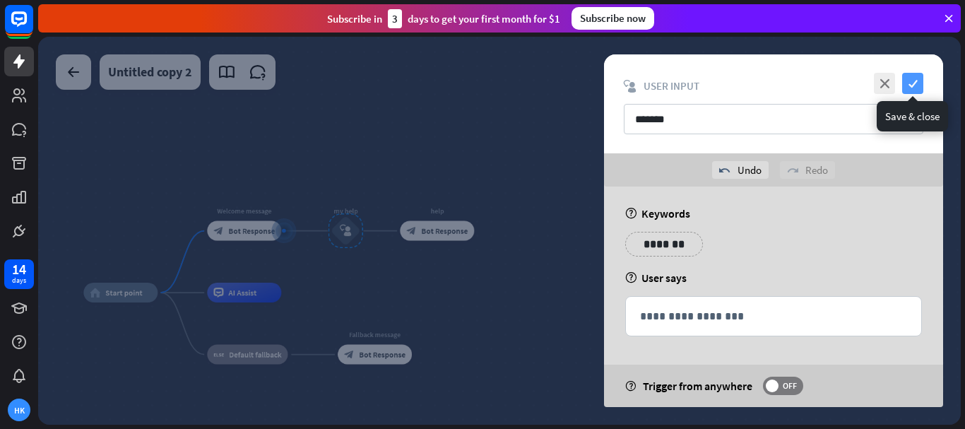
click at [911, 85] on icon "check" at bounding box center [912, 83] width 21 height 21
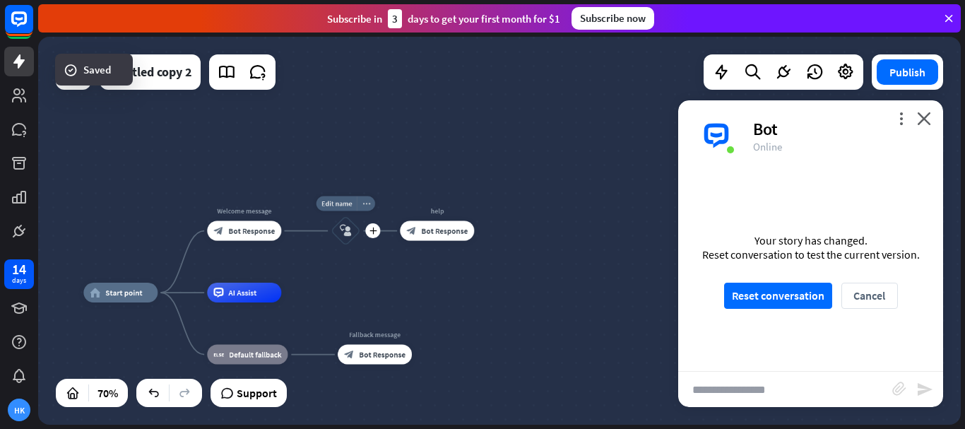
click at [372, 204] on div "more_horiz" at bounding box center [366, 203] width 18 height 15
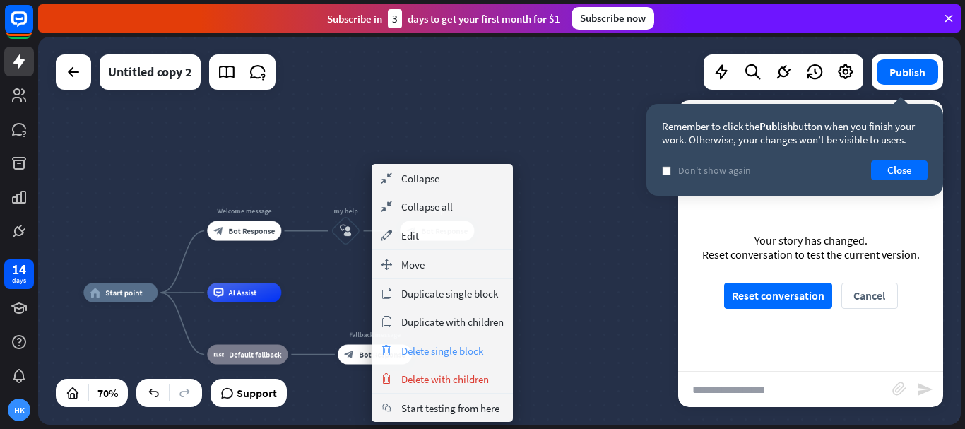
click at [453, 347] on span "Delete single block" at bounding box center [442, 350] width 82 height 13
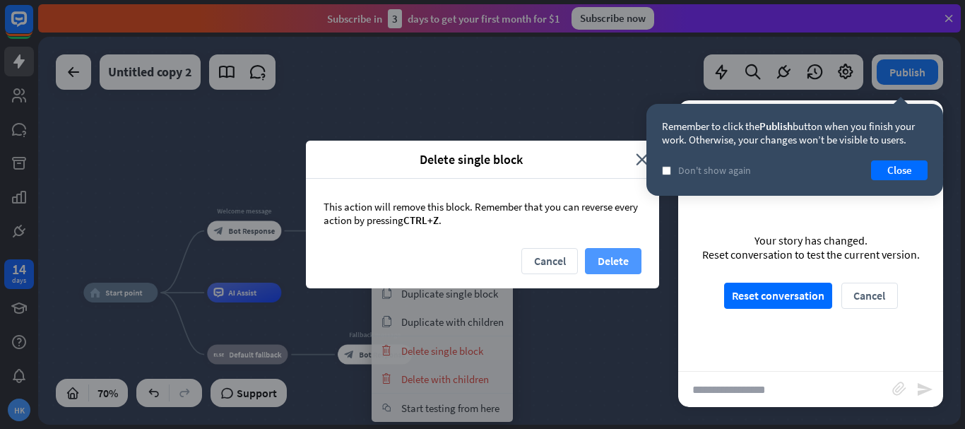
click at [605, 259] on button "Delete" at bounding box center [613, 261] width 57 height 26
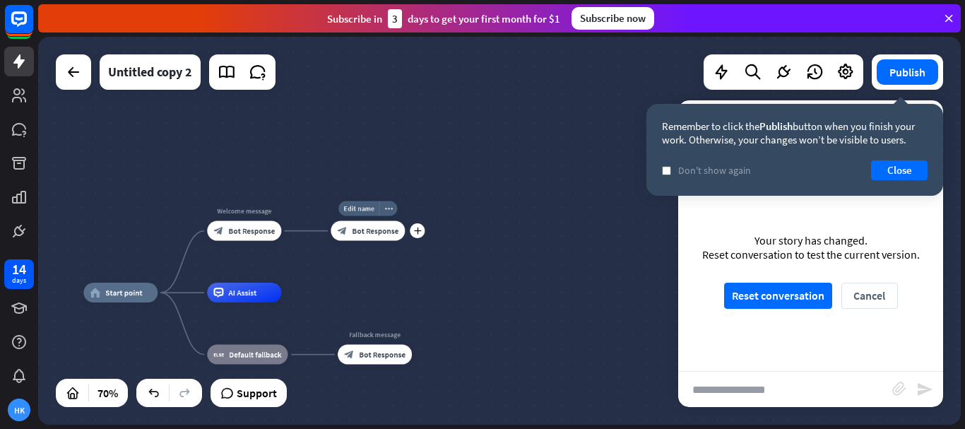
click at [355, 231] on span "Bot Response" at bounding box center [375, 231] width 47 height 10
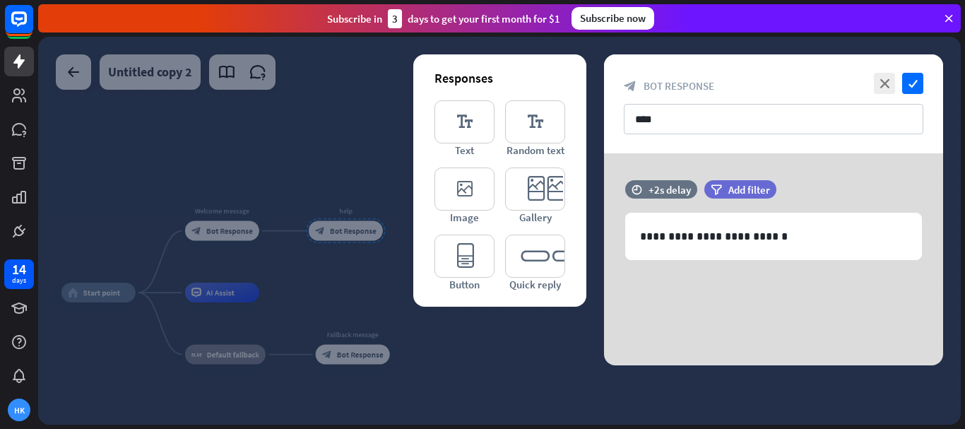
click at [240, 225] on div at bounding box center [499, 231] width 923 height 388
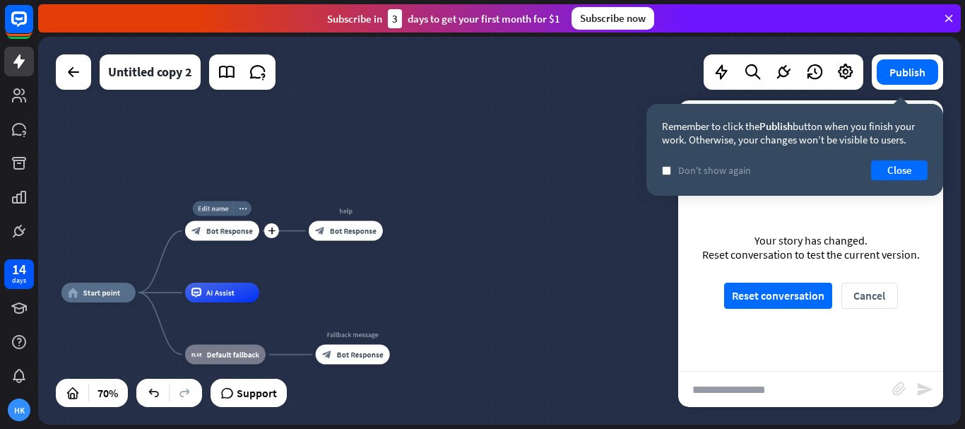
click at [244, 232] on span "Bot Response" at bounding box center [229, 231] width 47 height 10
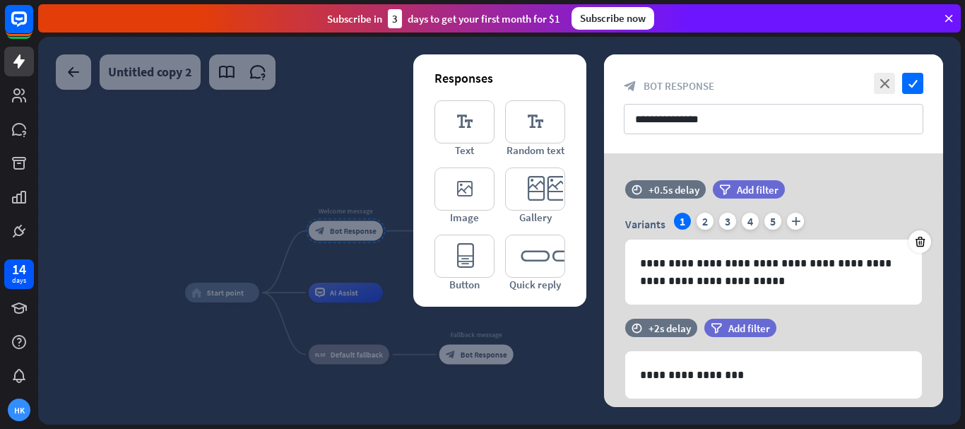
click at [300, 181] on div at bounding box center [499, 231] width 923 height 388
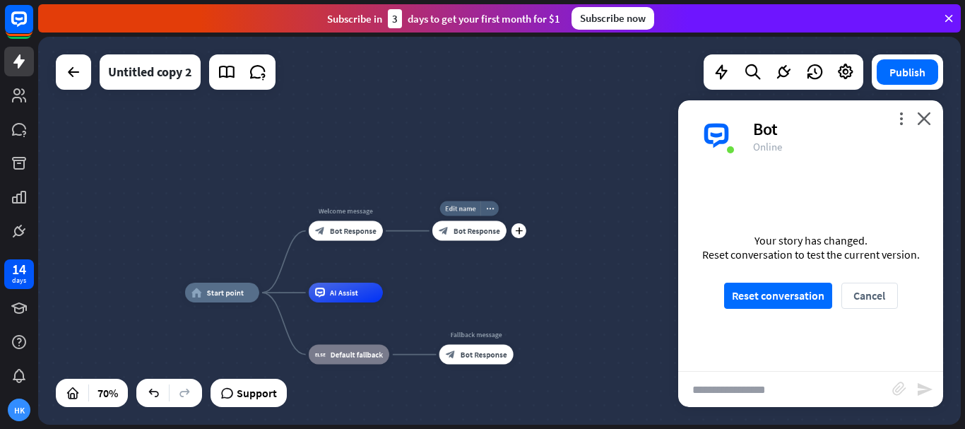
click at [480, 235] on span "Bot Response" at bounding box center [476, 231] width 47 height 10
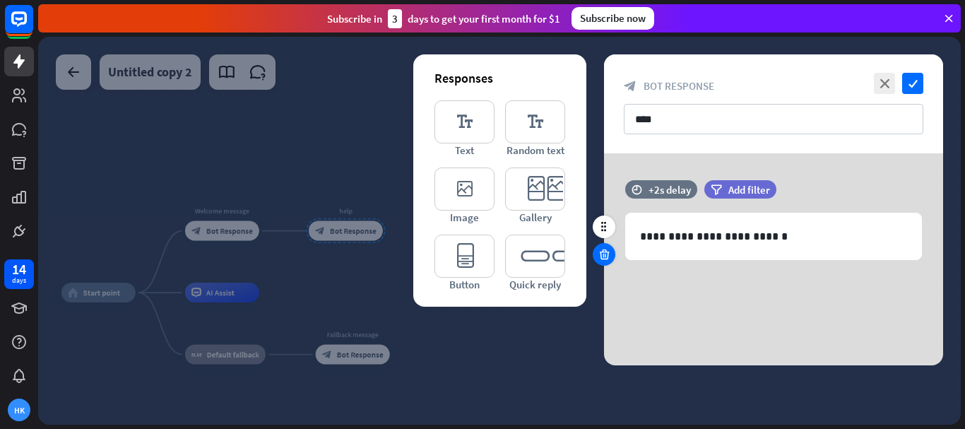
click at [605, 249] on icon at bounding box center [604, 254] width 13 height 13
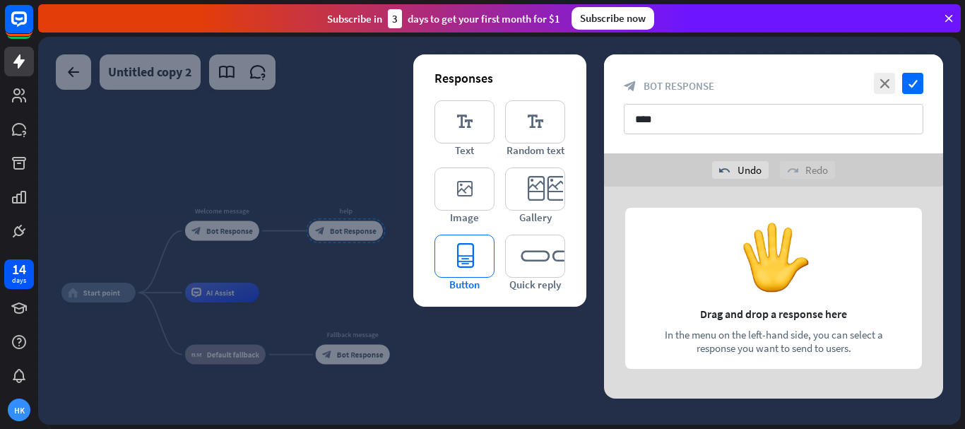
click at [479, 265] on icon "editor_button" at bounding box center [464, 256] width 60 height 43
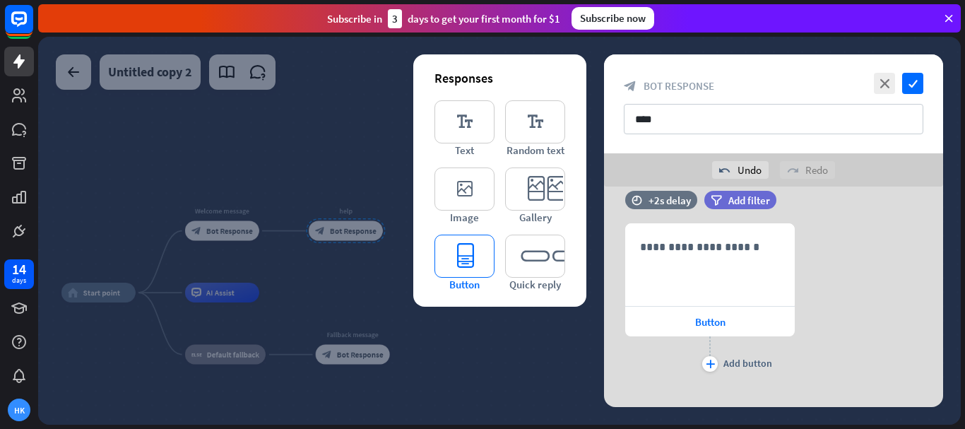
click at [479, 264] on icon "editor_button" at bounding box center [464, 256] width 60 height 43
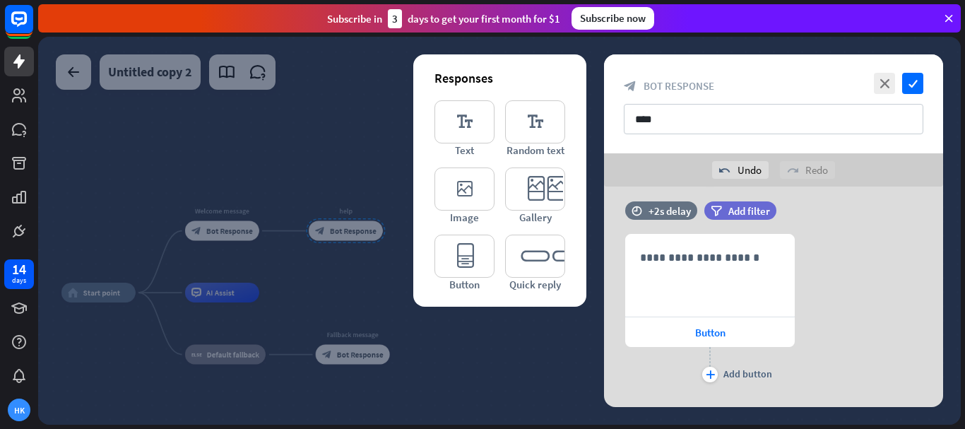
scroll to position [225, 0]
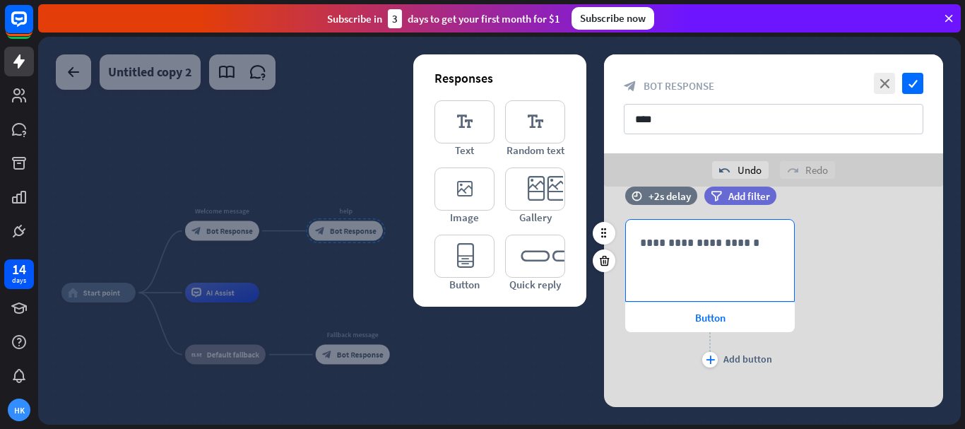
click at [711, 250] on p "**********" at bounding box center [710, 243] width 140 height 18
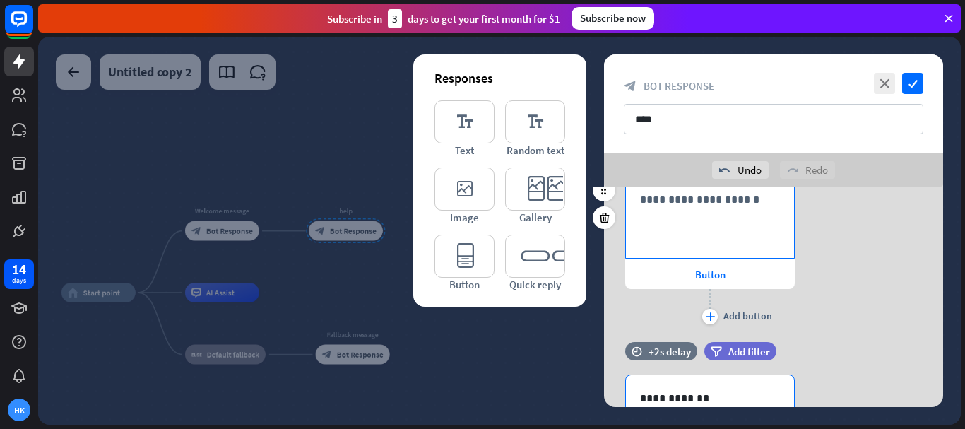
click at [687, 223] on div "**********" at bounding box center [710, 217] width 168 height 81
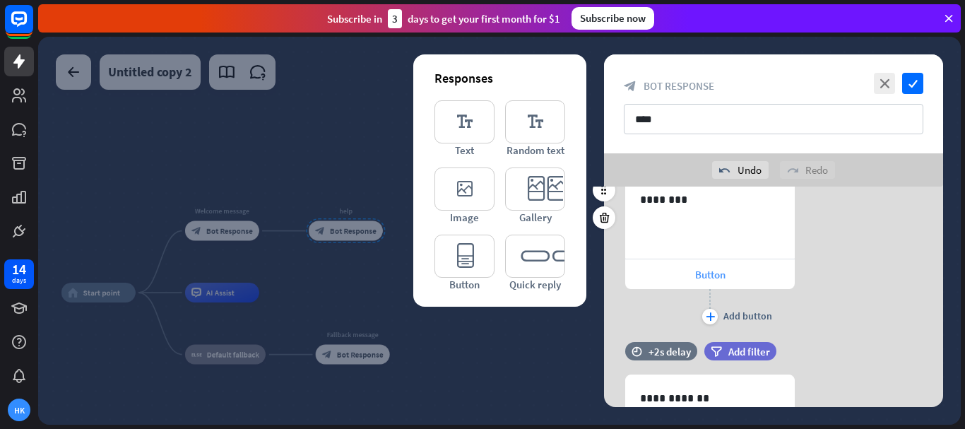
click at [707, 275] on span "Button" at bounding box center [710, 274] width 30 height 13
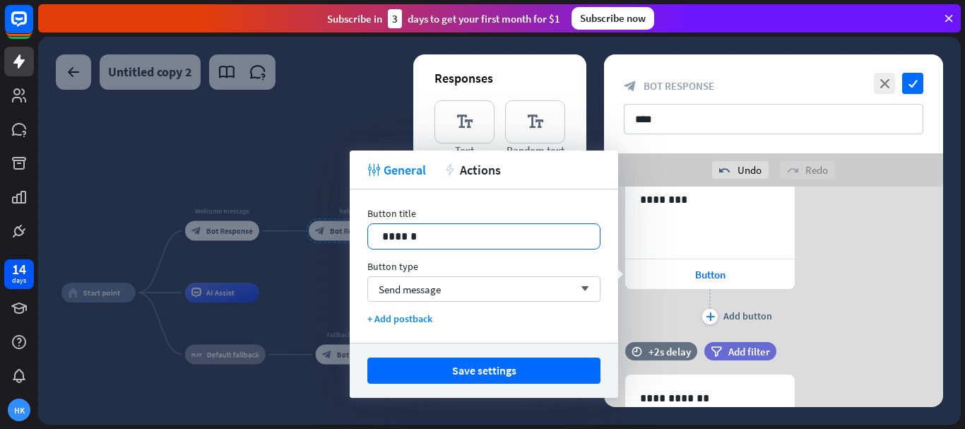
click at [512, 239] on p "******" at bounding box center [483, 236] width 203 height 18
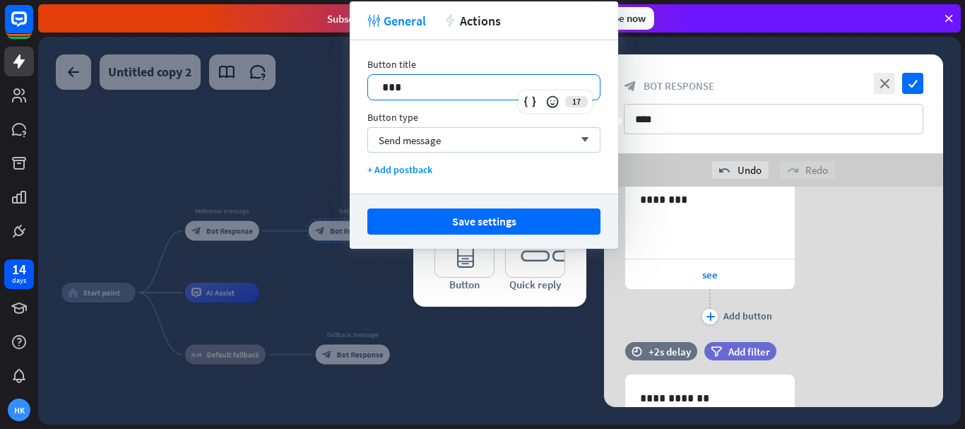
scroll to position [239, 0]
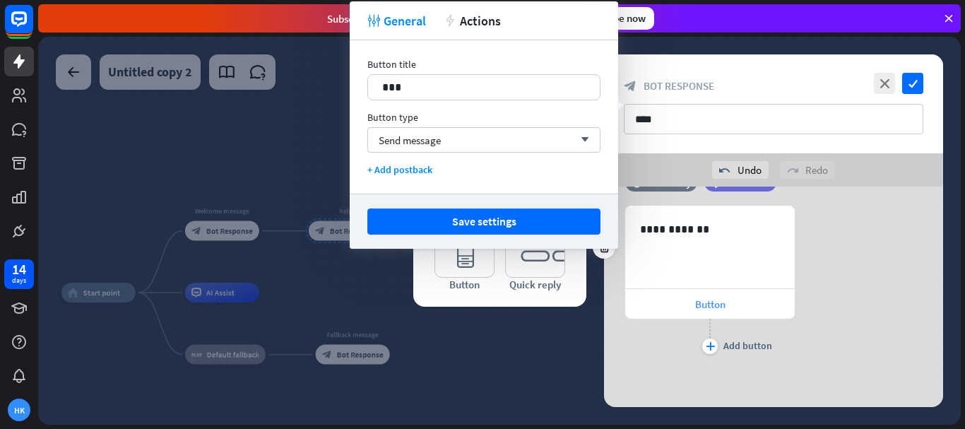
click at [722, 307] on span "Button" at bounding box center [710, 303] width 30 height 13
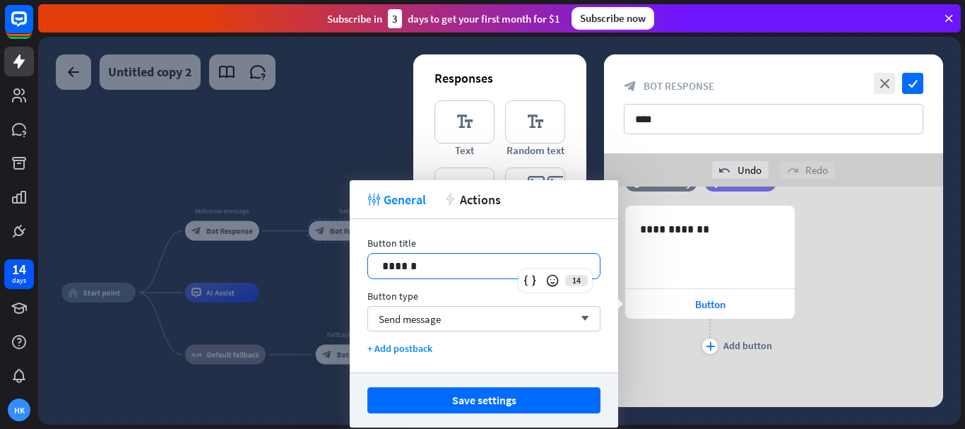
click at [471, 258] on p "******" at bounding box center [483, 266] width 203 height 18
click at [910, 78] on icon "check" at bounding box center [912, 83] width 21 height 21
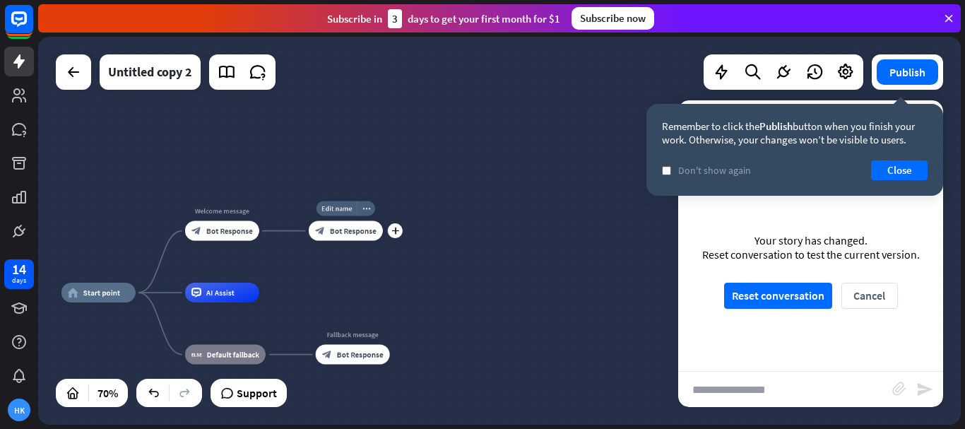
click at [348, 233] on span "Bot Response" at bounding box center [353, 231] width 47 height 10
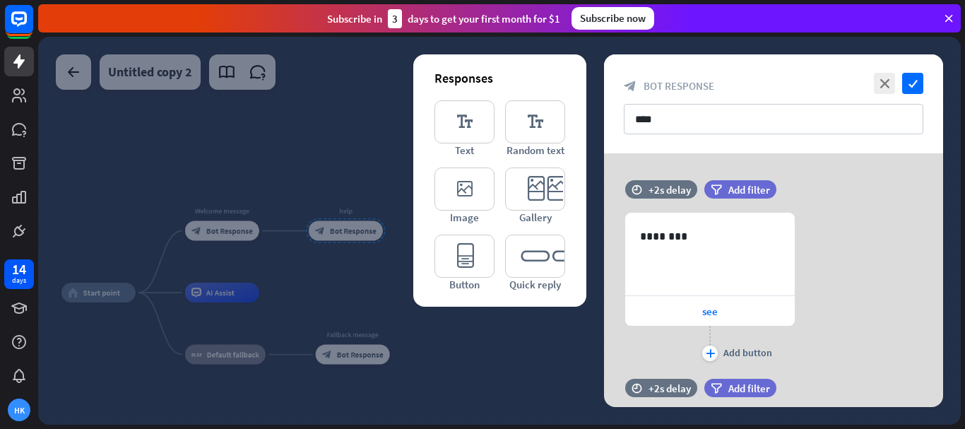
click at [383, 150] on div at bounding box center [499, 231] width 923 height 388
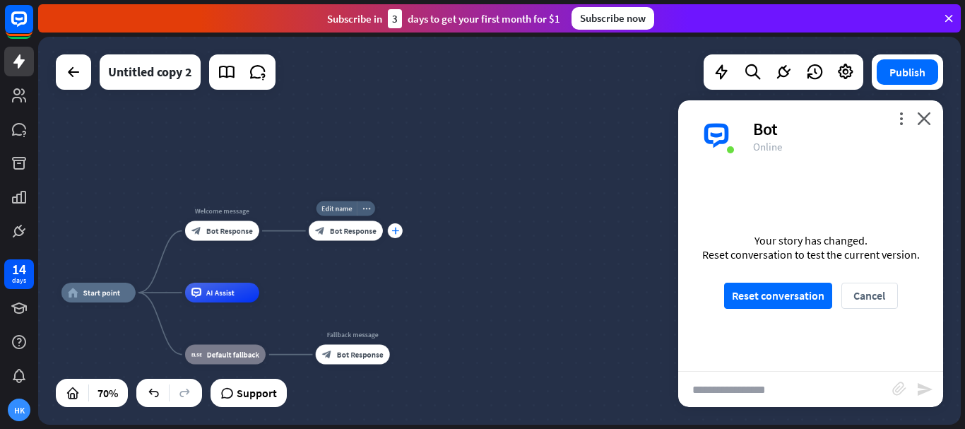
click at [396, 230] on icon "plus" at bounding box center [395, 230] width 8 height 7
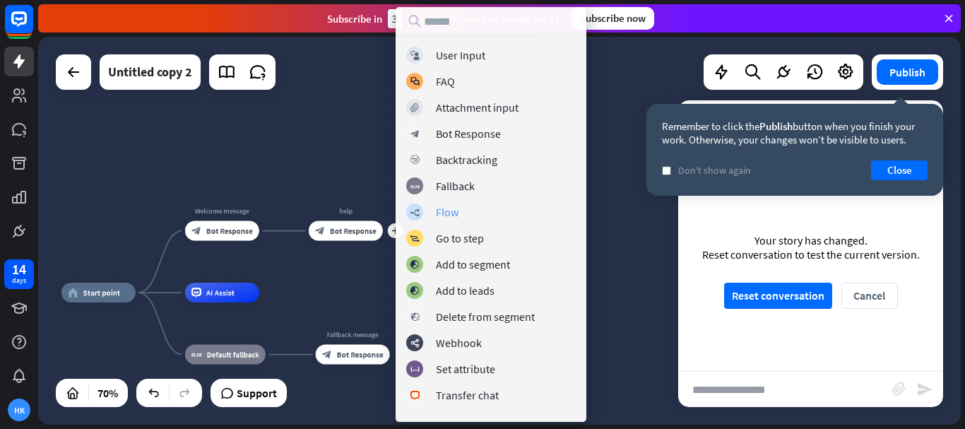
click at [446, 217] on div "Flow" at bounding box center [447, 212] width 23 height 14
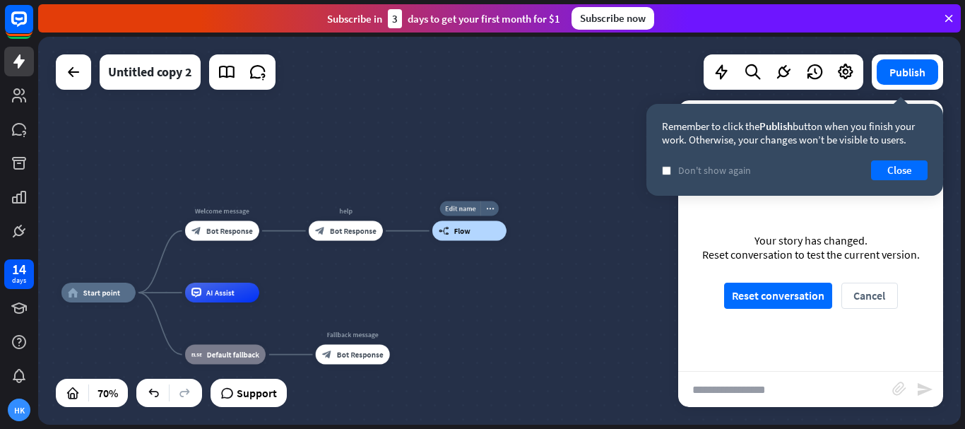
click at [466, 230] on span "Flow" at bounding box center [462, 231] width 16 height 10
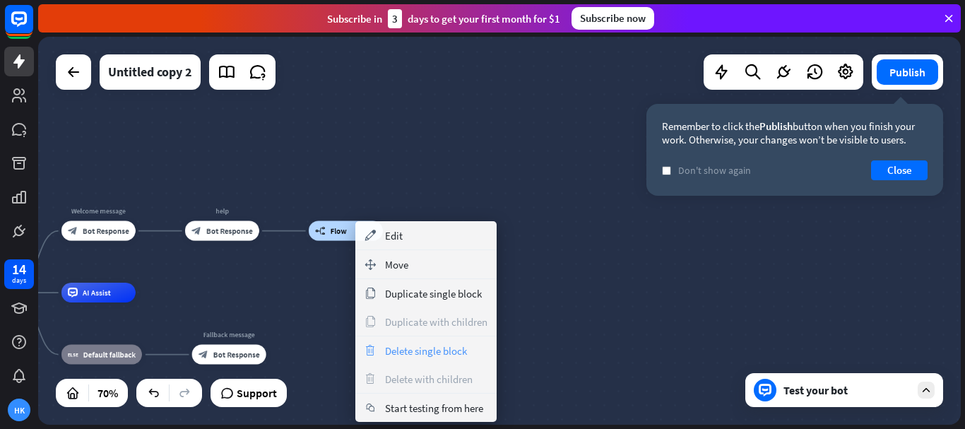
click at [416, 353] on span "Delete single block" at bounding box center [426, 350] width 82 height 13
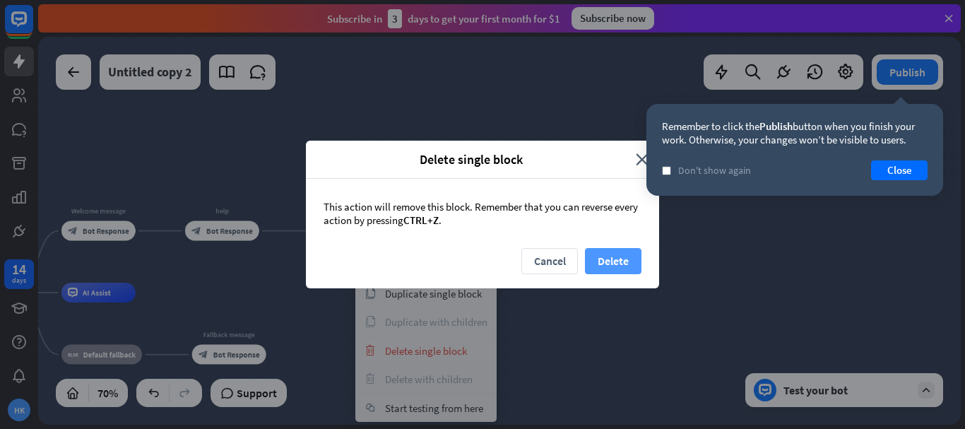
click at [617, 252] on button "Delete" at bounding box center [613, 261] width 57 height 26
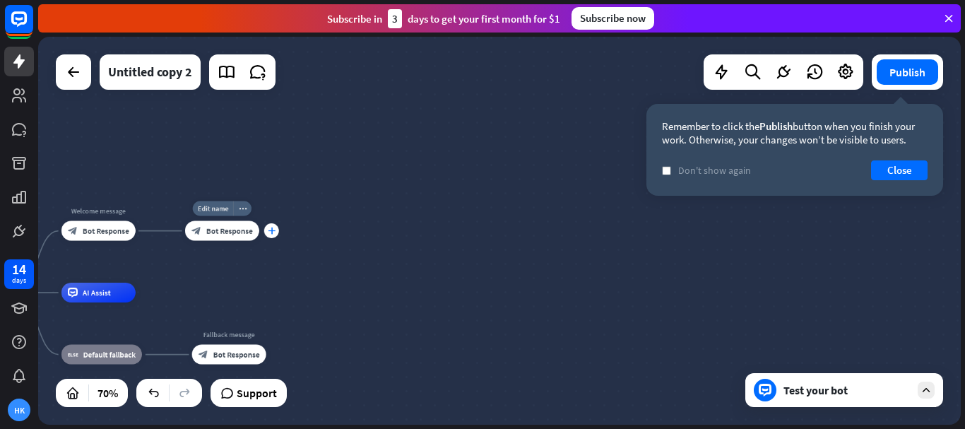
click at [274, 232] on icon "plus" at bounding box center [272, 230] width 8 height 7
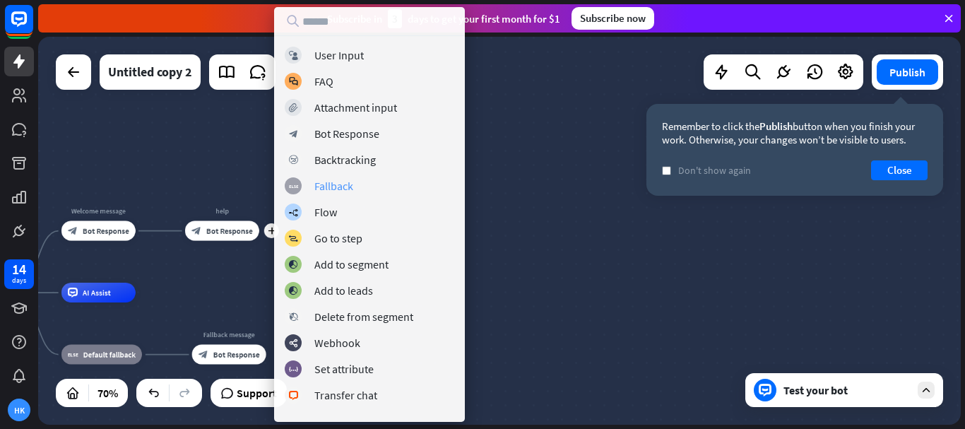
click at [352, 185] on div "Fallback" at bounding box center [333, 186] width 39 height 14
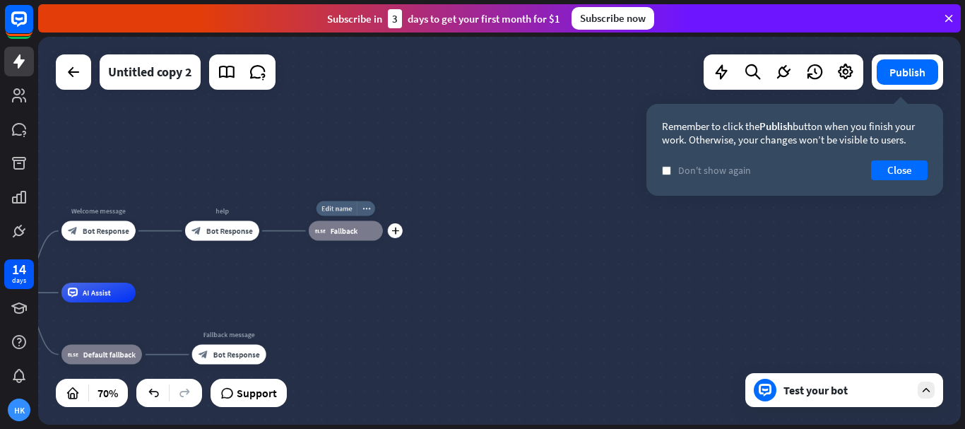
click at [352, 232] on span "Fallback" at bounding box center [345, 231] width 28 height 10
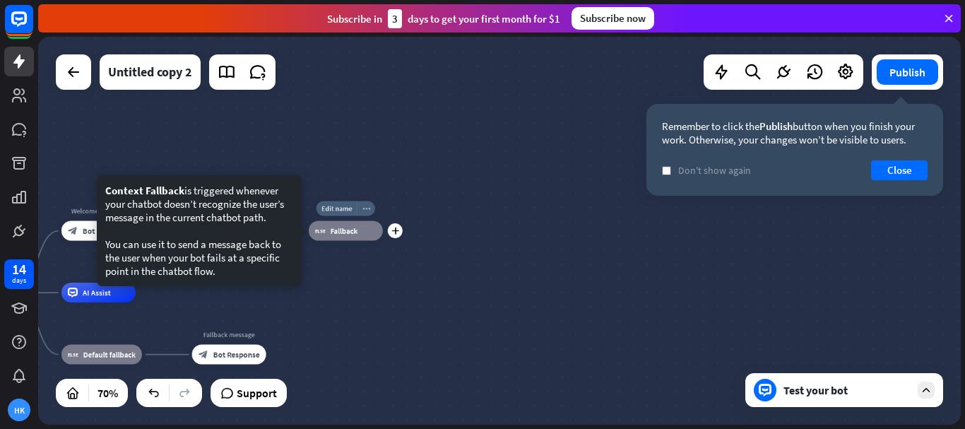
click at [365, 207] on icon "more_horiz" at bounding box center [366, 209] width 8 height 8
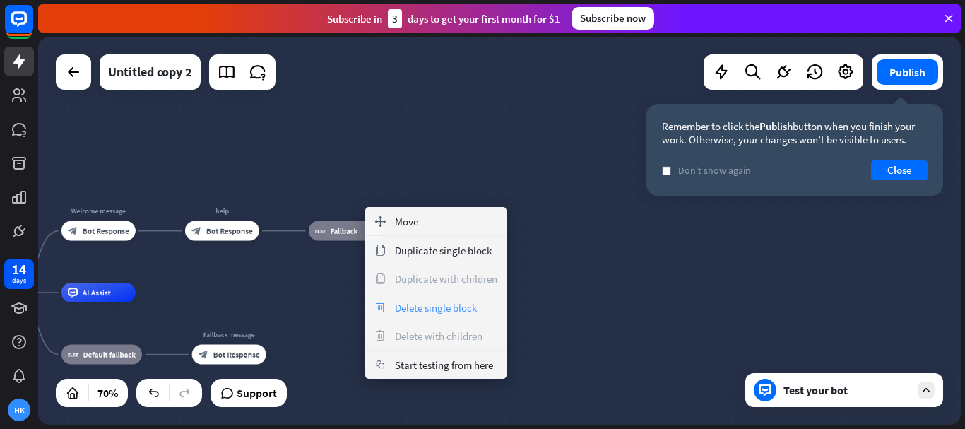
click at [415, 306] on span "Delete single block" at bounding box center [436, 307] width 82 height 13
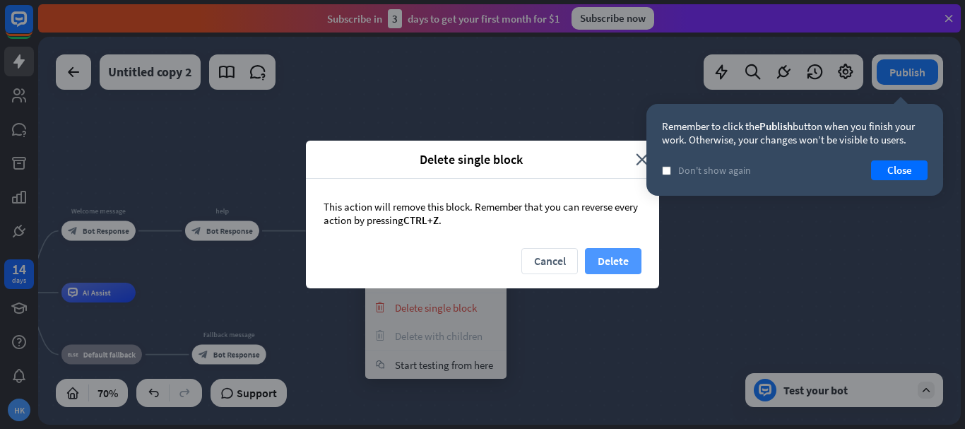
click at [608, 254] on button "Delete" at bounding box center [613, 261] width 57 height 26
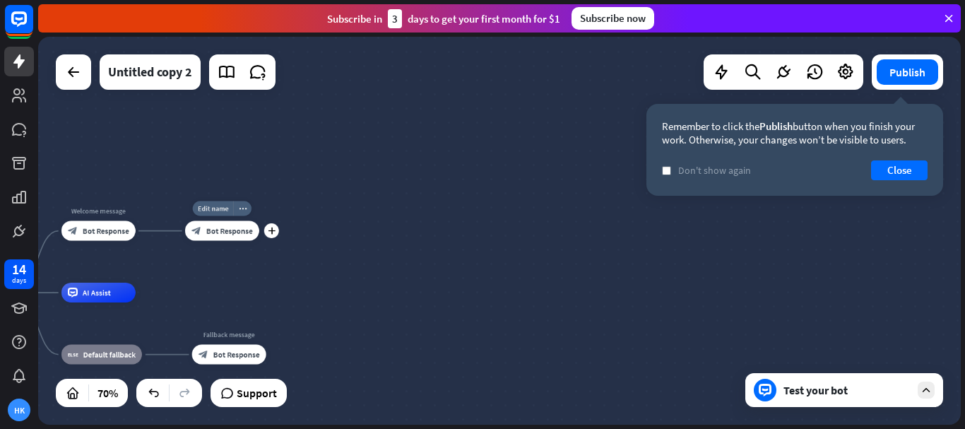
click at [271, 230] on icon "plus" at bounding box center [272, 230] width 8 height 7
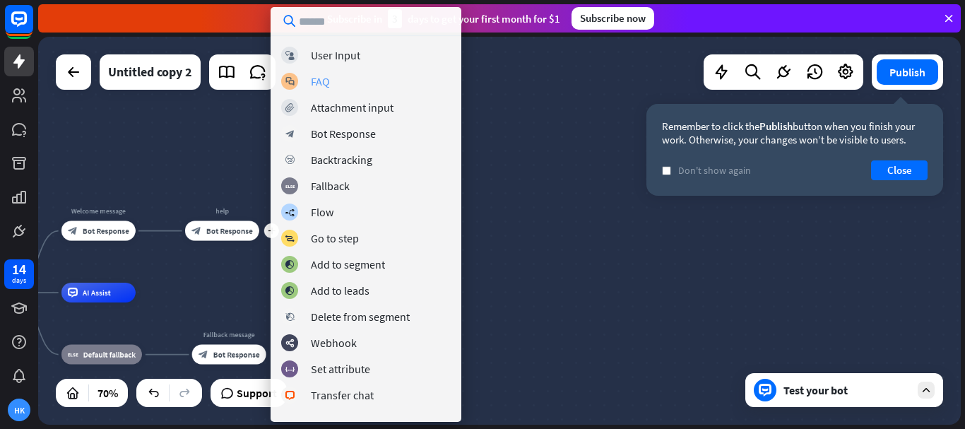
click at [316, 88] on div "FAQ" at bounding box center [320, 81] width 19 height 14
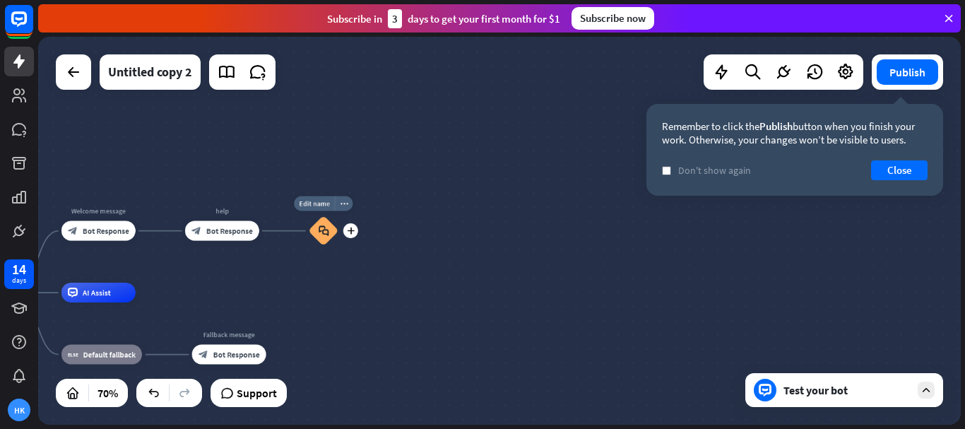
click at [326, 230] on icon "block_faq" at bounding box center [323, 230] width 11 height 11
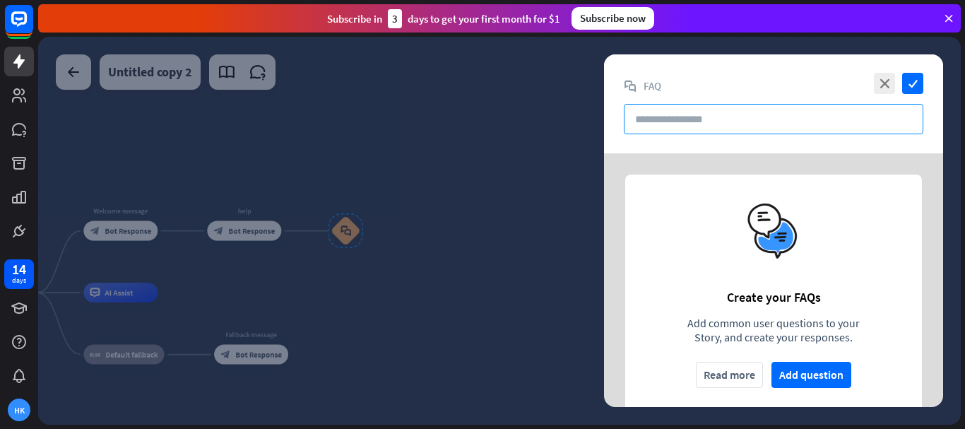
click at [672, 121] on input "text" at bounding box center [774, 119] width 300 height 30
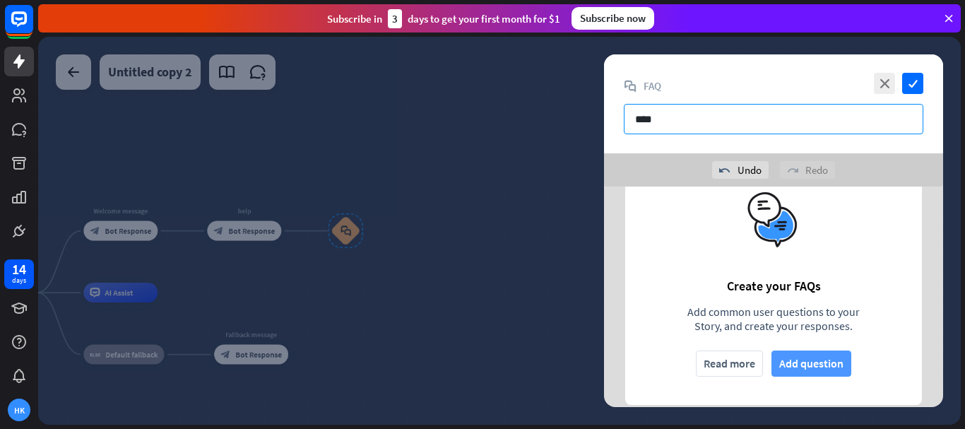
scroll to position [64, 0]
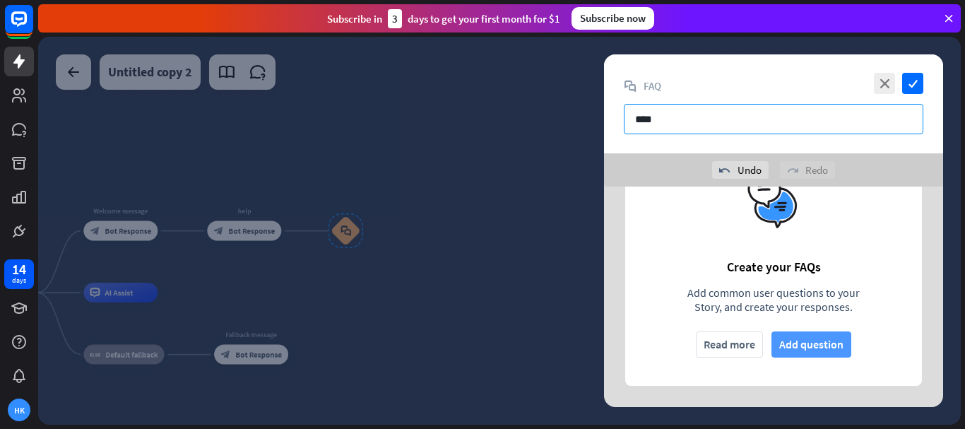
type input "****"
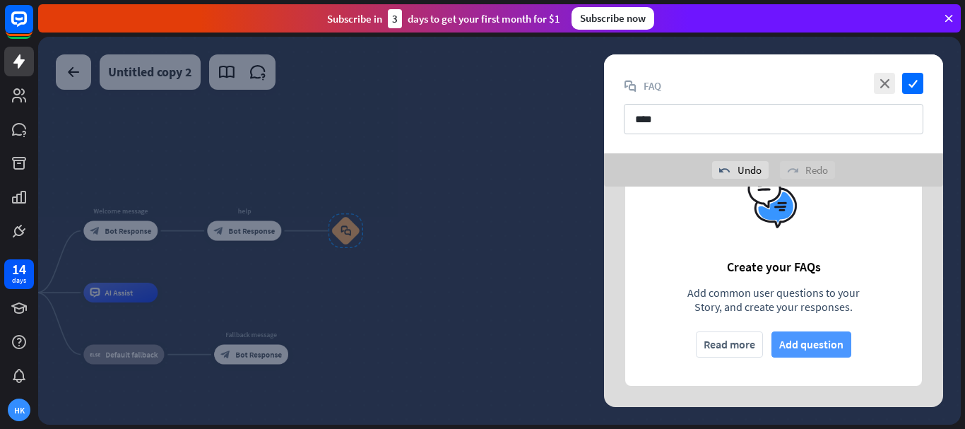
click at [813, 348] on button "Add question" at bounding box center [811, 344] width 80 height 26
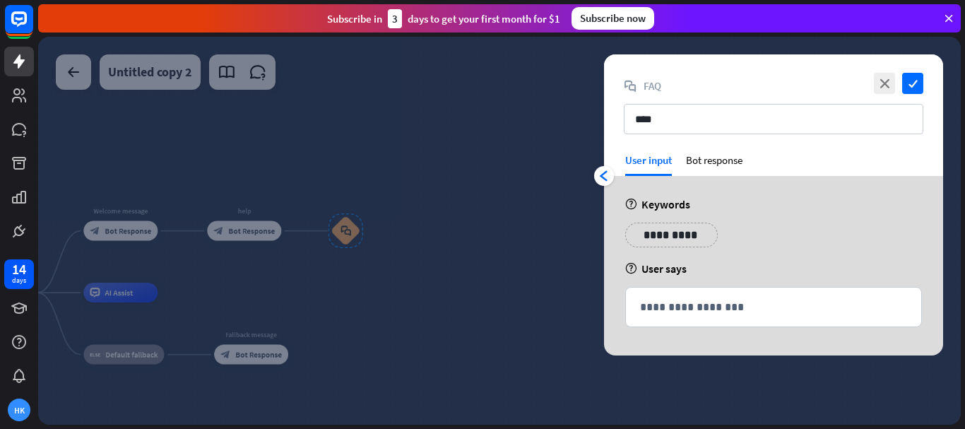
scroll to position [0, 0]
click at [723, 305] on p "**********" at bounding box center [773, 307] width 267 height 18
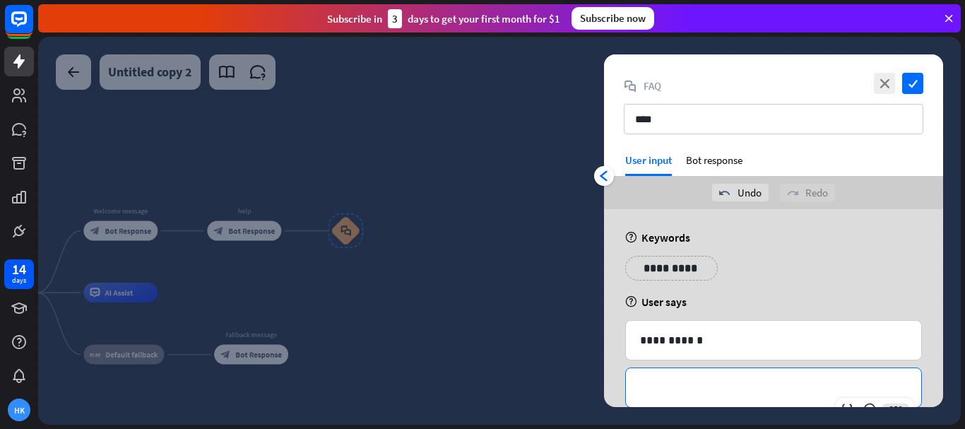
click at [694, 387] on p "**********" at bounding box center [773, 388] width 267 height 18
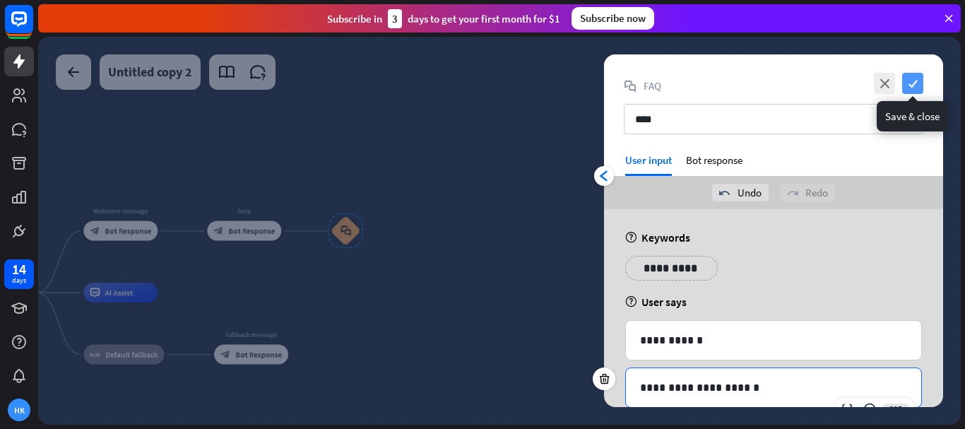
click at [910, 88] on icon "check" at bounding box center [912, 83] width 21 height 21
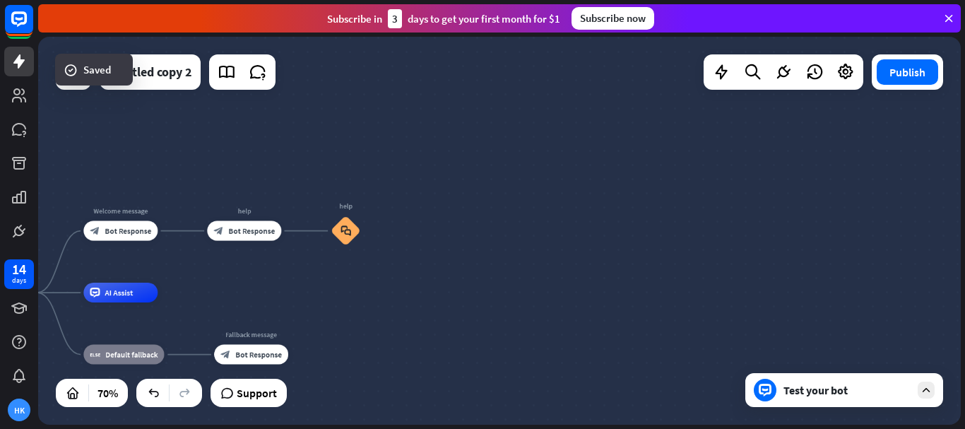
click at [851, 384] on div "Test your bot" at bounding box center [846, 390] width 127 height 14
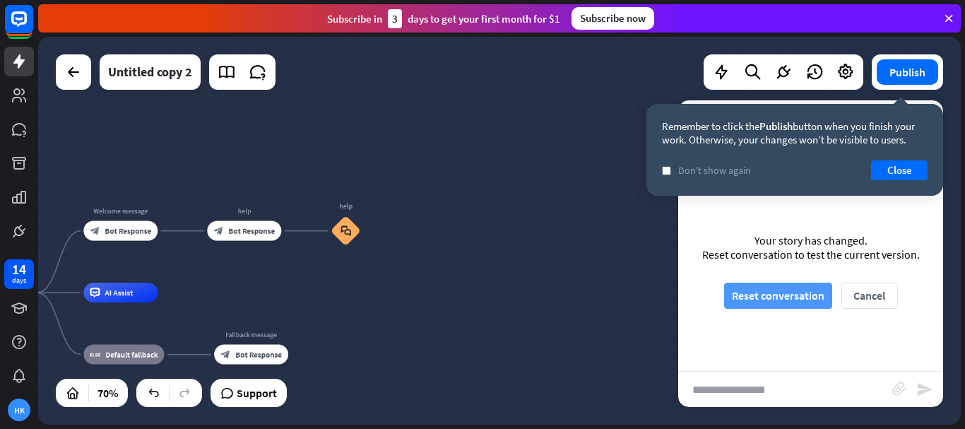
click at [795, 304] on button "Reset conversation" at bounding box center [778, 296] width 108 height 26
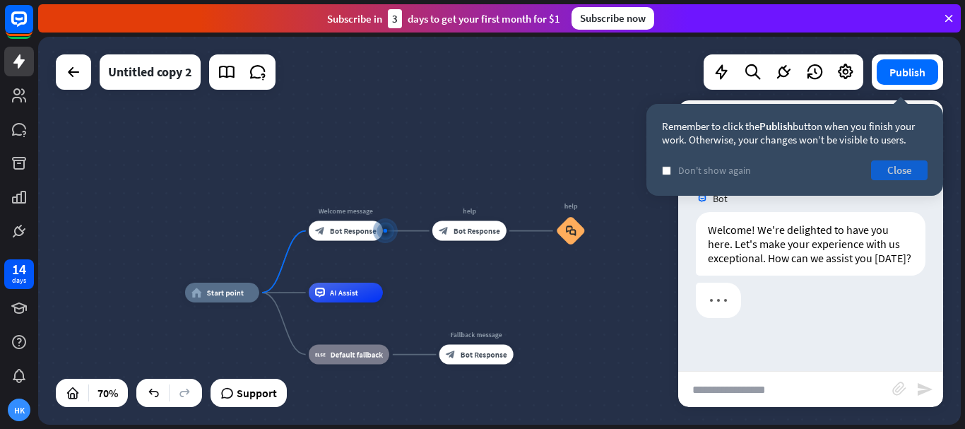
click at [898, 174] on button "Close" at bounding box center [899, 170] width 57 height 20
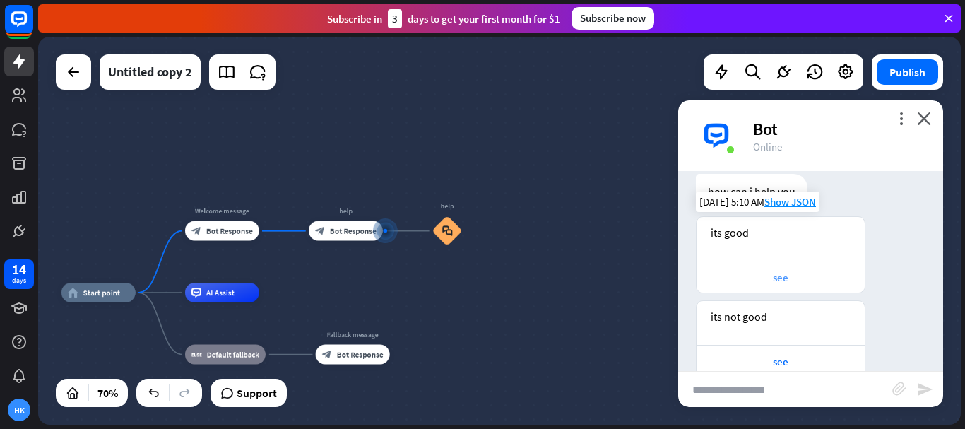
scroll to position [150, 0]
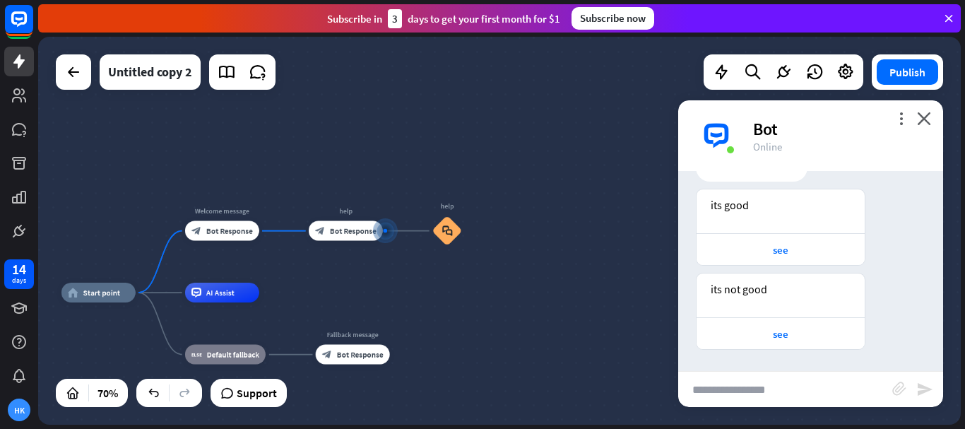
click at [771, 385] on input "text" at bounding box center [785, 389] width 214 height 35
type input "**********"
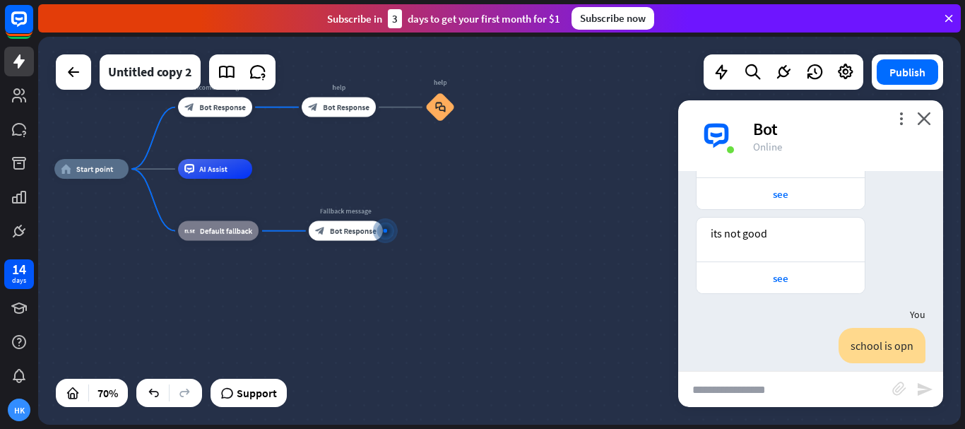
scroll to position [212, 0]
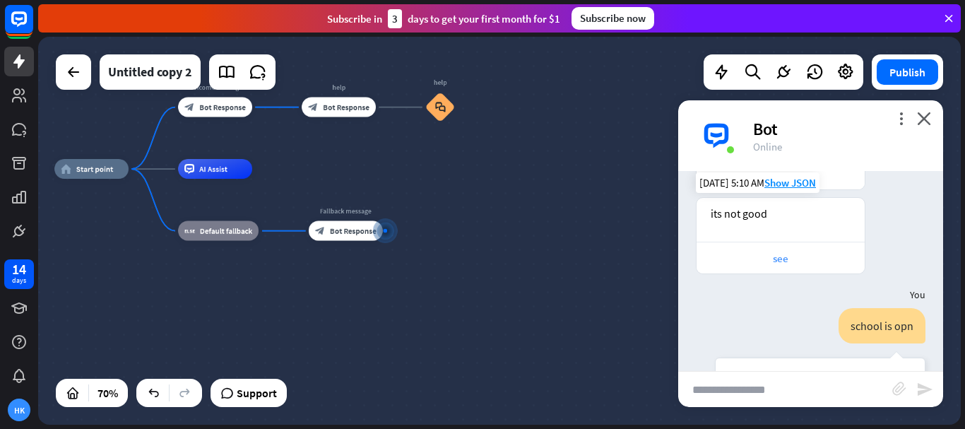
click at [773, 265] on div "see" at bounding box center [781, 257] width 154 height 13
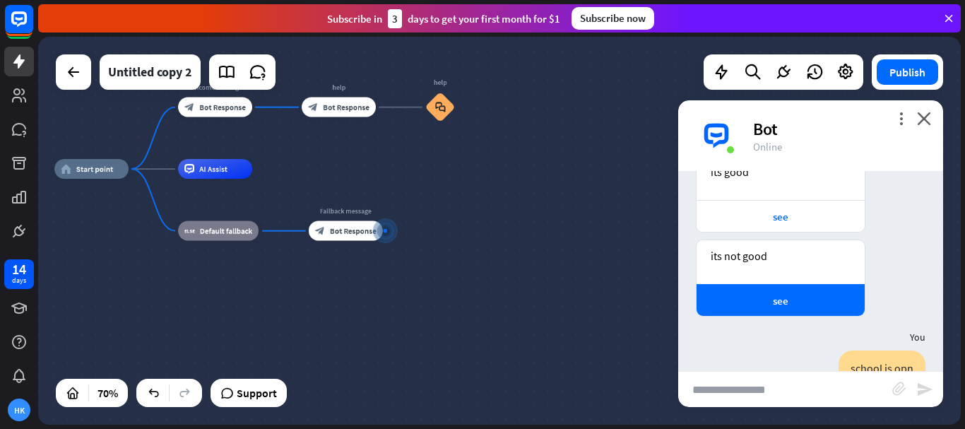
scroll to position [172, 0]
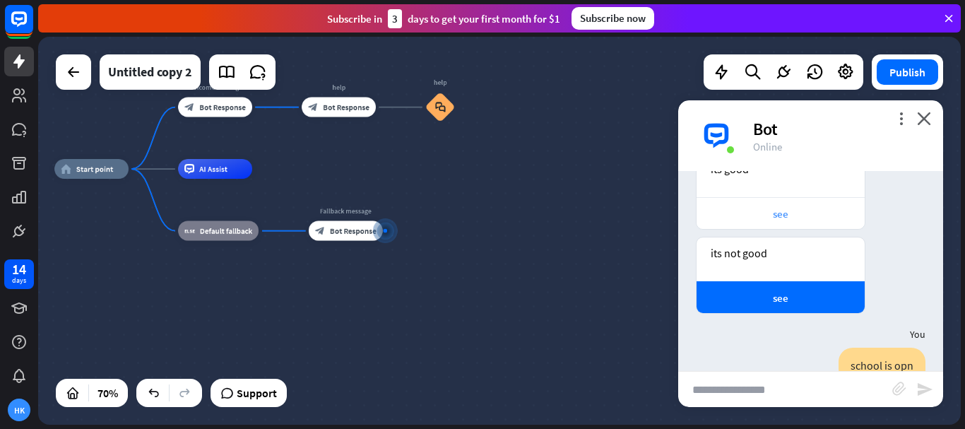
click at [785, 220] on div "see" at bounding box center [781, 213] width 154 height 13
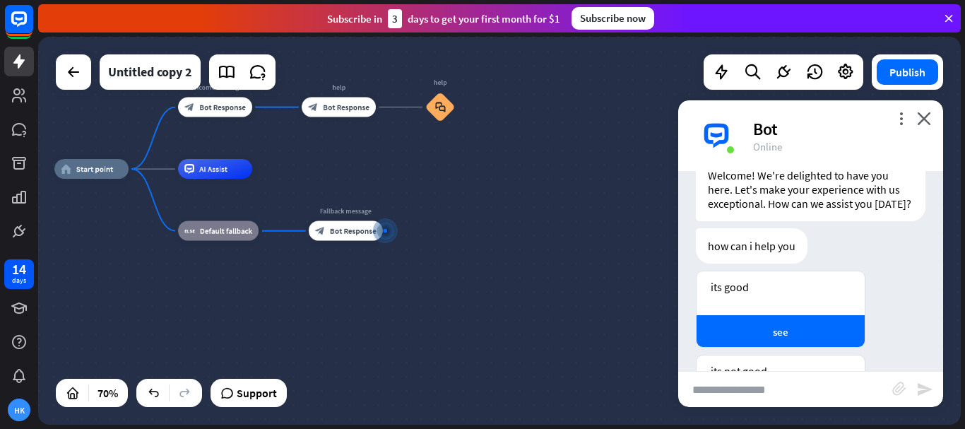
scroll to position [67, 0]
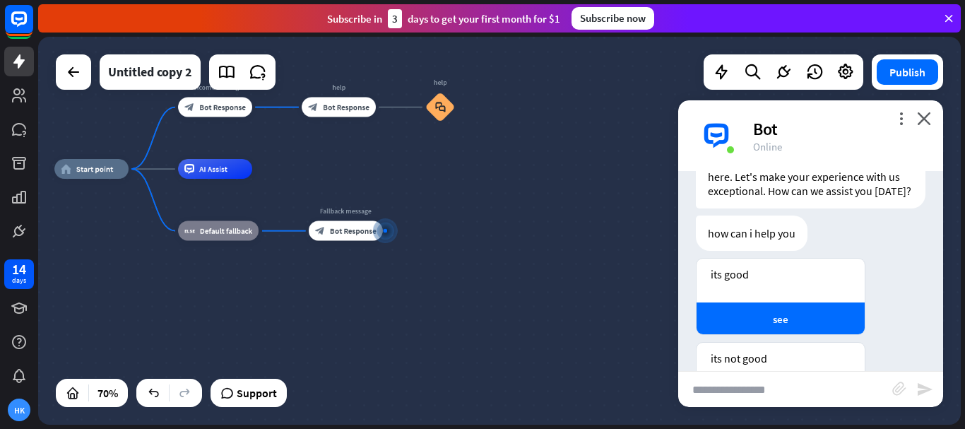
click at [586, 259] on div "home_2 Start point Welcome message block_bot_response Bot Response help block_b…" at bounding box center [377, 304] width 646 height 271
click at [916, 120] on div "Bot" at bounding box center [839, 129] width 173 height 22
click at [920, 116] on icon "close" at bounding box center [924, 118] width 14 height 13
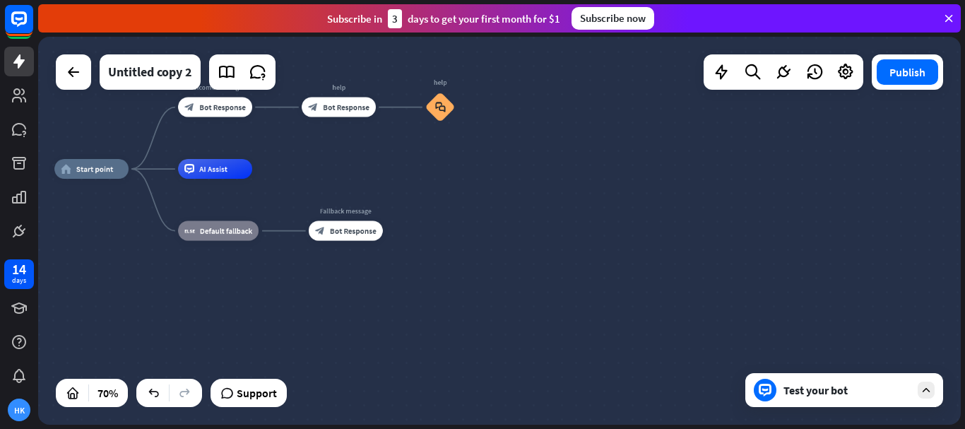
click at [646, 192] on div "home_2 Start point Welcome message block_bot_response Bot Response help block_b…" at bounding box center [377, 304] width 646 height 271
click at [336, 109] on span "Bot Response" at bounding box center [346, 107] width 47 height 10
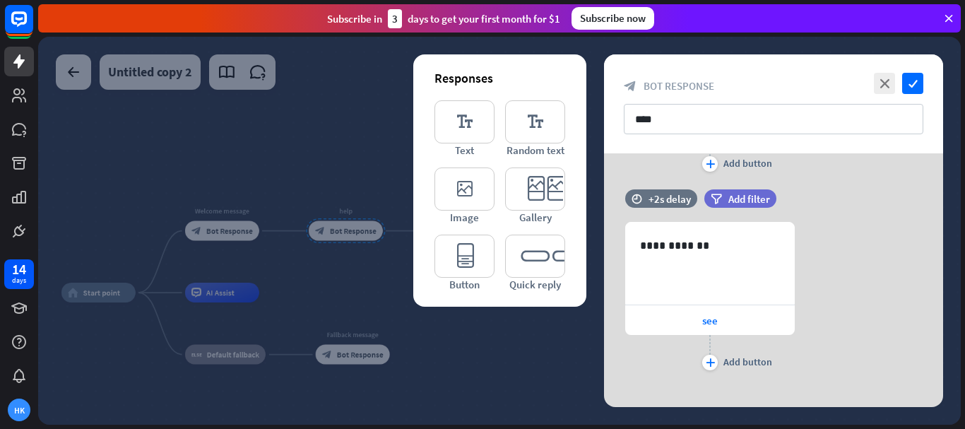
scroll to position [206, 0]
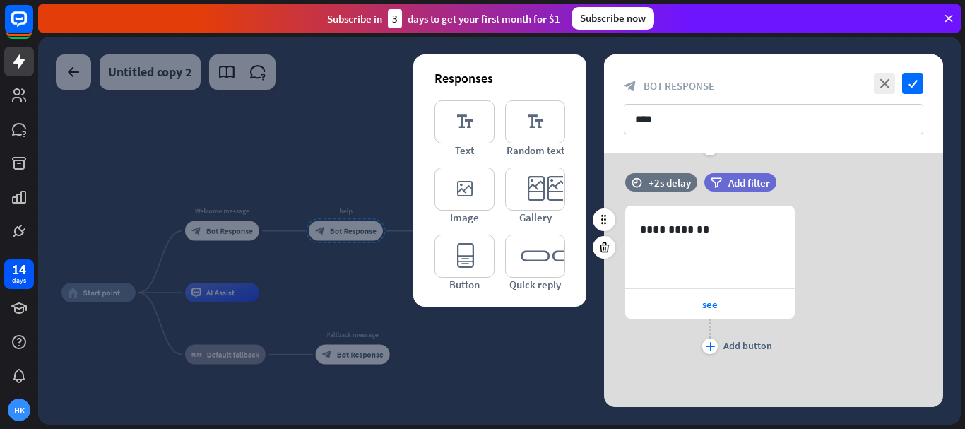
click at [844, 297] on div "**********" at bounding box center [773, 282] width 339 height 152
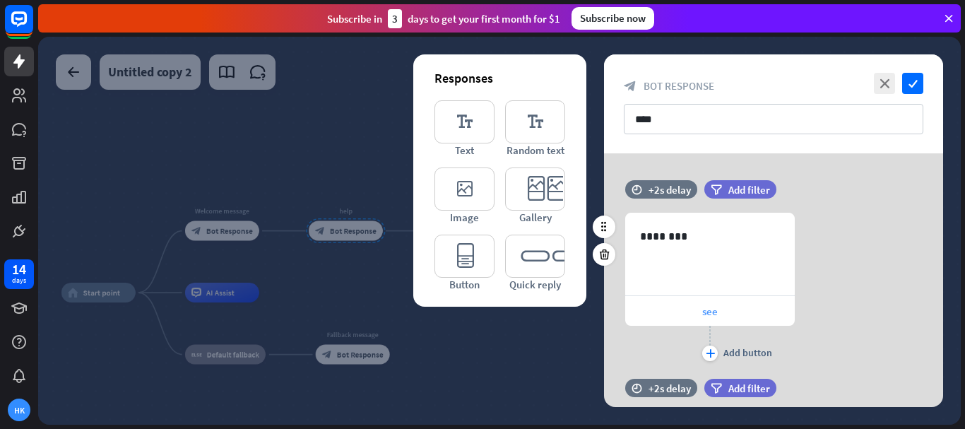
click at [737, 354] on div "Add button" at bounding box center [747, 352] width 49 height 13
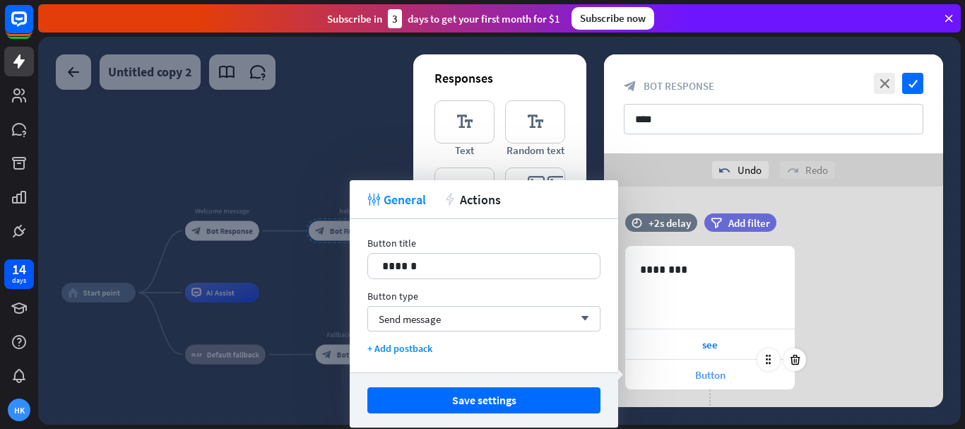
click at [707, 372] on span "Button" at bounding box center [710, 374] width 30 height 13
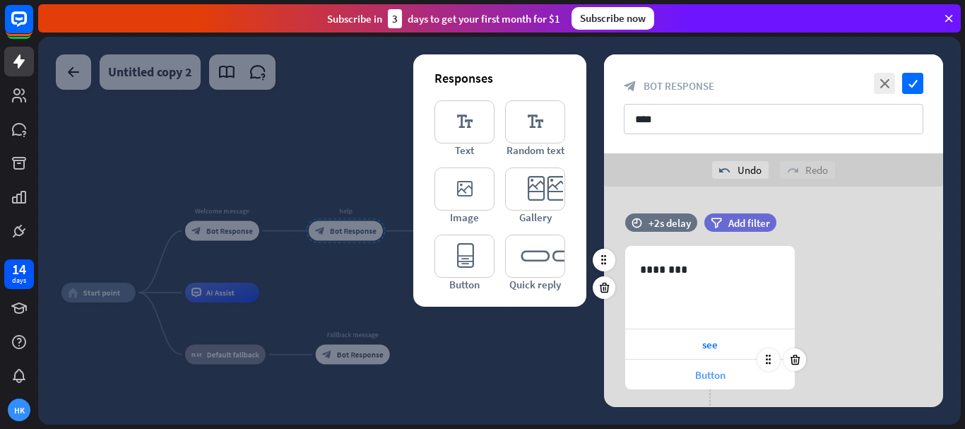
click at [707, 372] on span "Button" at bounding box center [710, 374] width 30 height 13
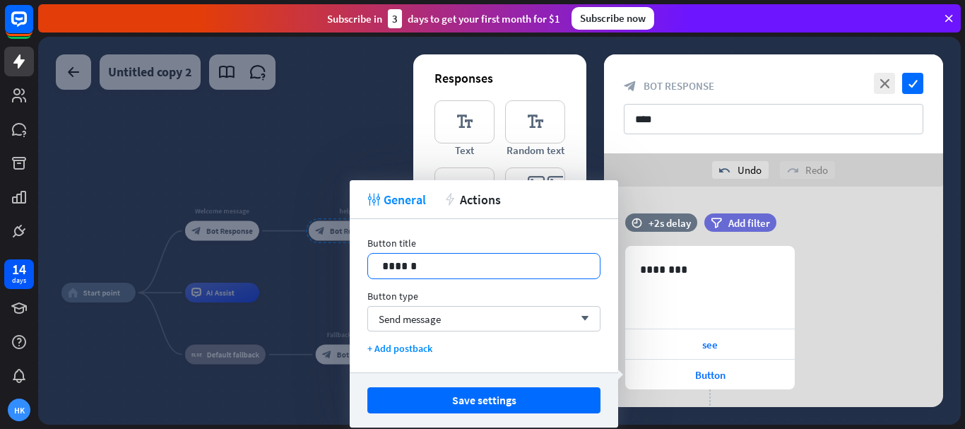
click at [441, 270] on p "******" at bounding box center [483, 266] width 203 height 18
click at [484, 394] on button "Save settings" at bounding box center [483, 400] width 233 height 26
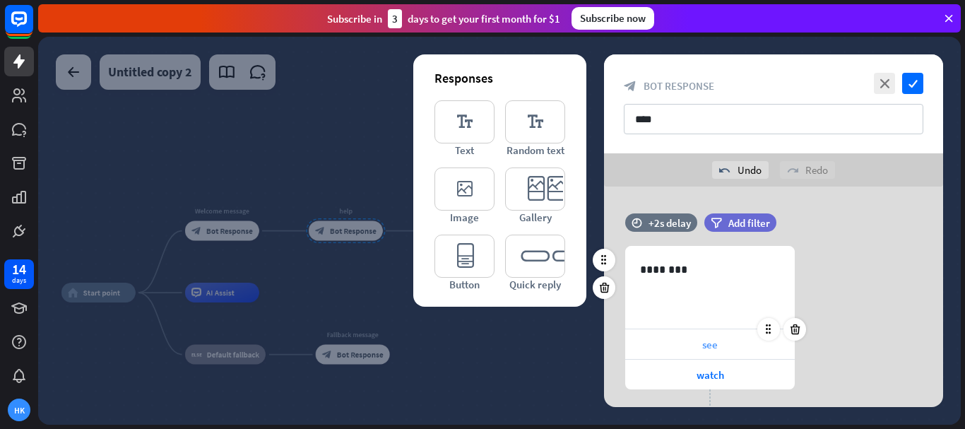
click at [789, 359] on icon at bounding box center [794, 359] width 13 height 13
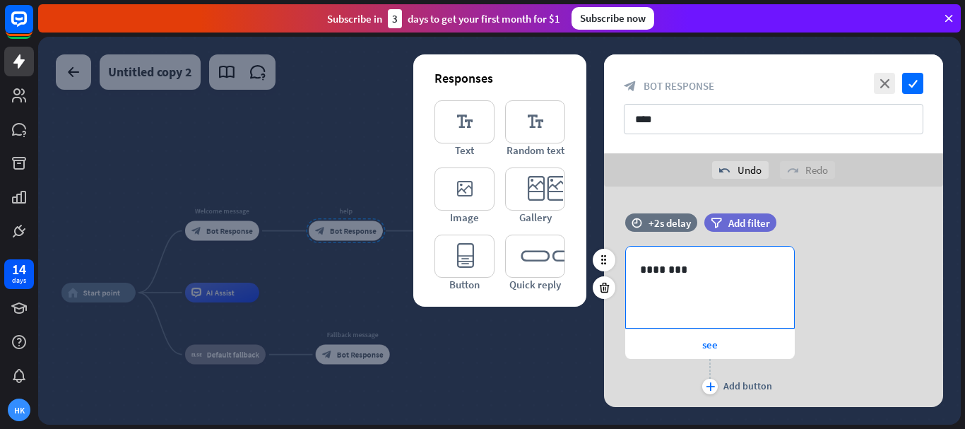
click at [675, 290] on div "********" at bounding box center [710, 287] width 168 height 81
click at [663, 226] on div "+2s delay" at bounding box center [669, 222] width 42 height 13
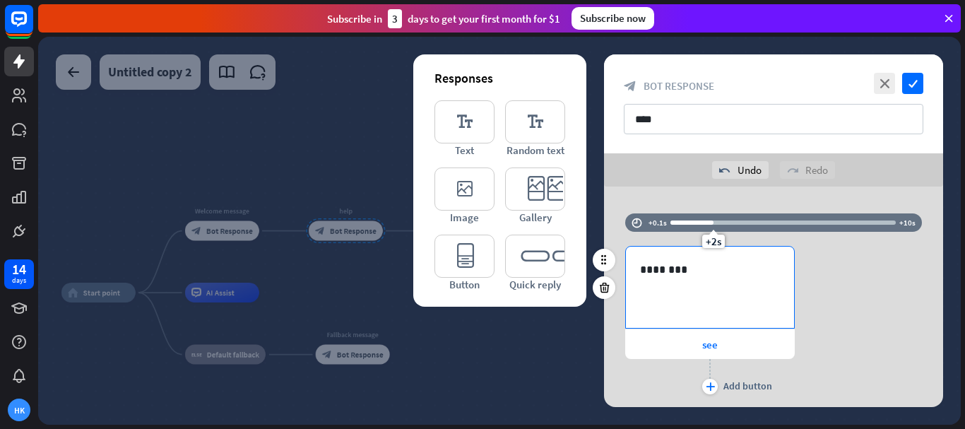
click at [676, 292] on div "********" at bounding box center [710, 287] width 168 height 81
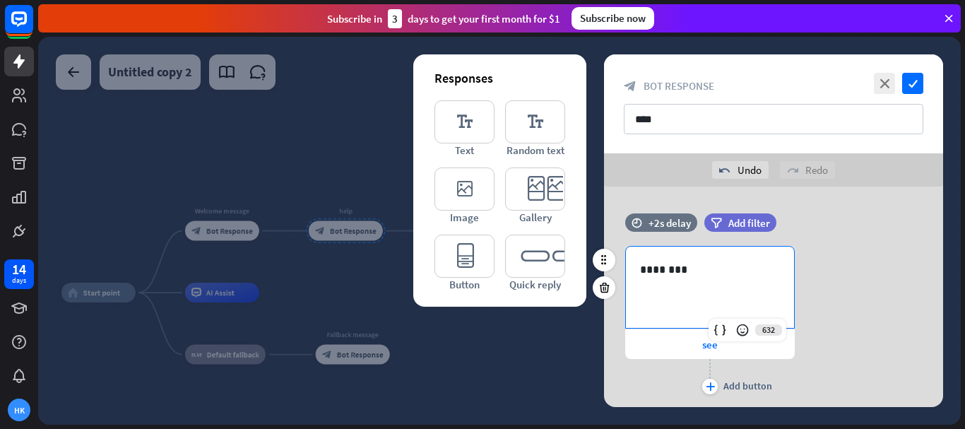
drag, startPoint x: 711, startPoint y: 295, endPoint x: 674, endPoint y: 268, distance: 46.1
click at [677, 270] on div "********" at bounding box center [710, 287] width 168 height 81
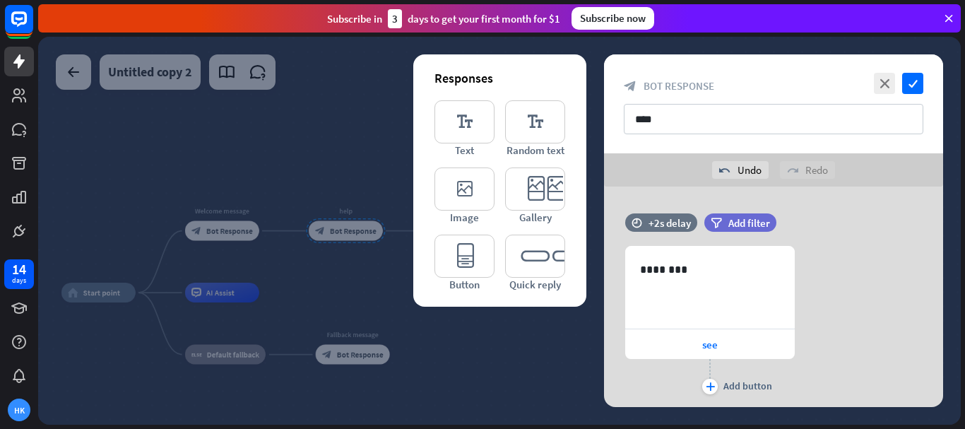
click at [296, 130] on div at bounding box center [499, 231] width 923 height 388
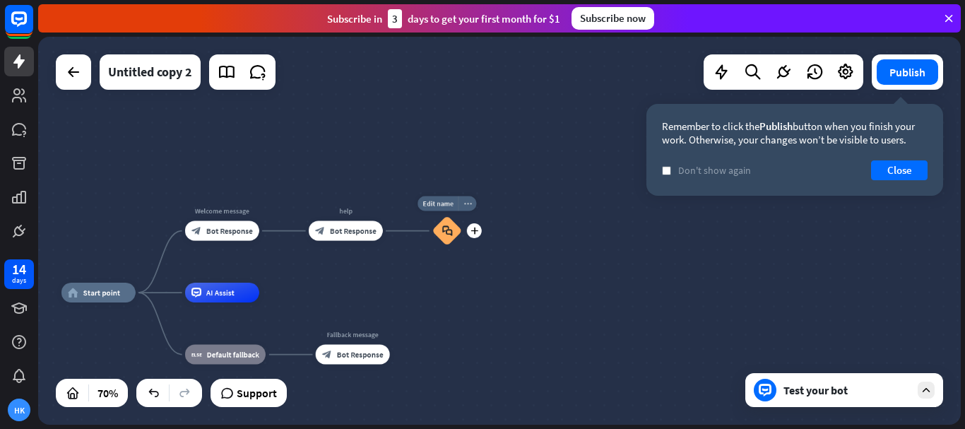
click at [464, 203] on icon "more_horiz" at bounding box center [467, 204] width 8 height 8
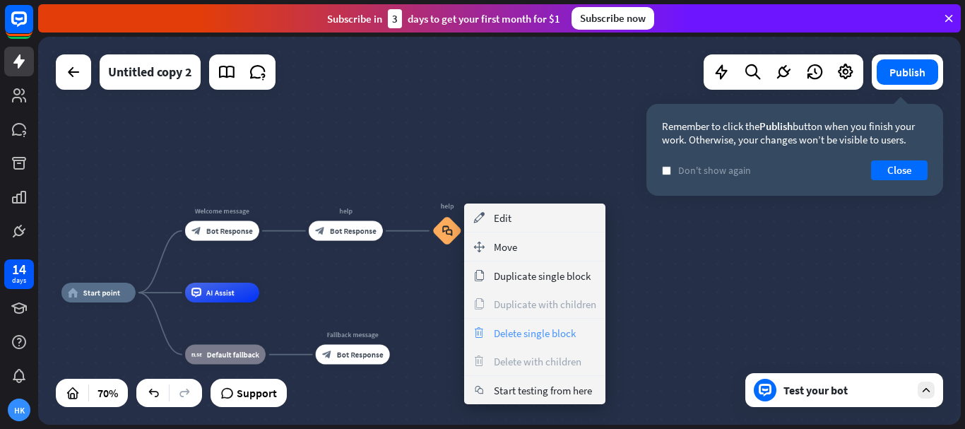
click at [524, 333] on span "Delete single block" at bounding box center [535, 332] width 82 height 13
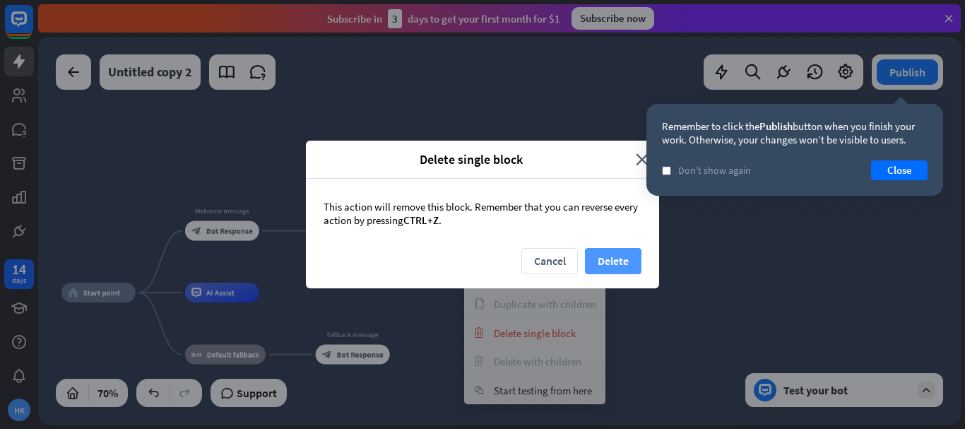
click at [622, 271] on button "Delete" at bounding box center [613, 261] width 57 height 26
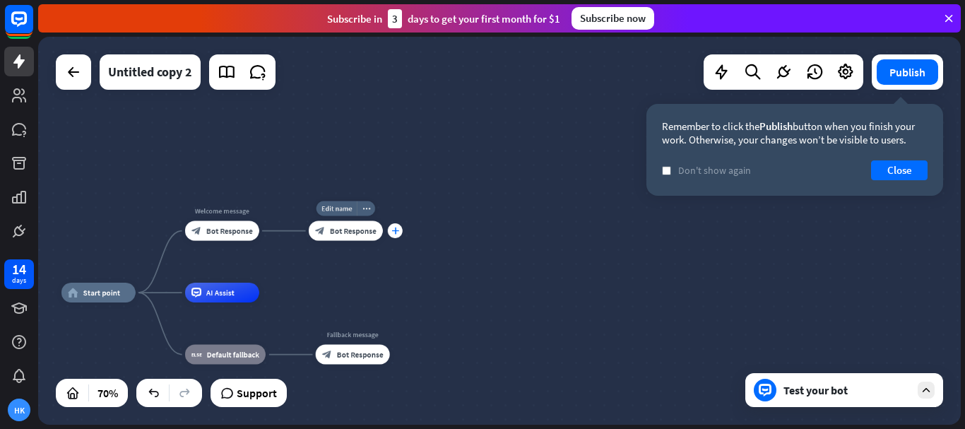
click at [393, 229] on icon "plus" at bounding box center [395, 230] width 8 height 7
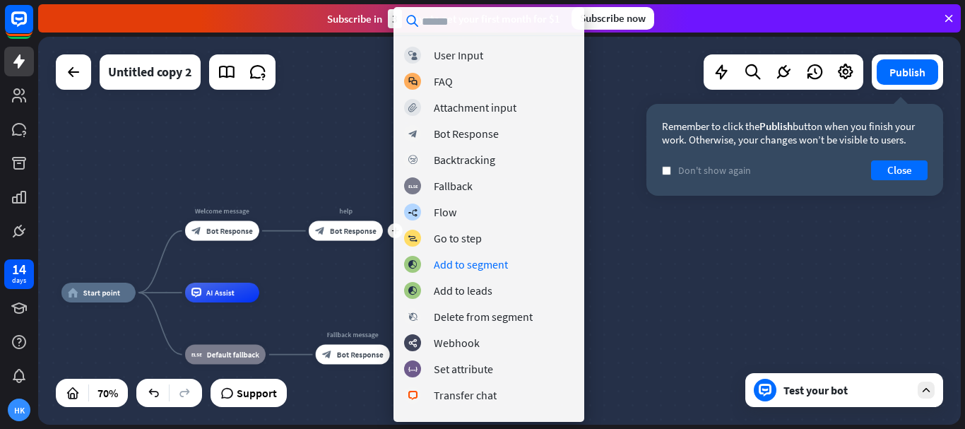
click at [646, 302] on div "home_2 Start point Welcome message block_bot_response Bot Response plus help bl…" at bounding box center [384, 427] width 646 height 271
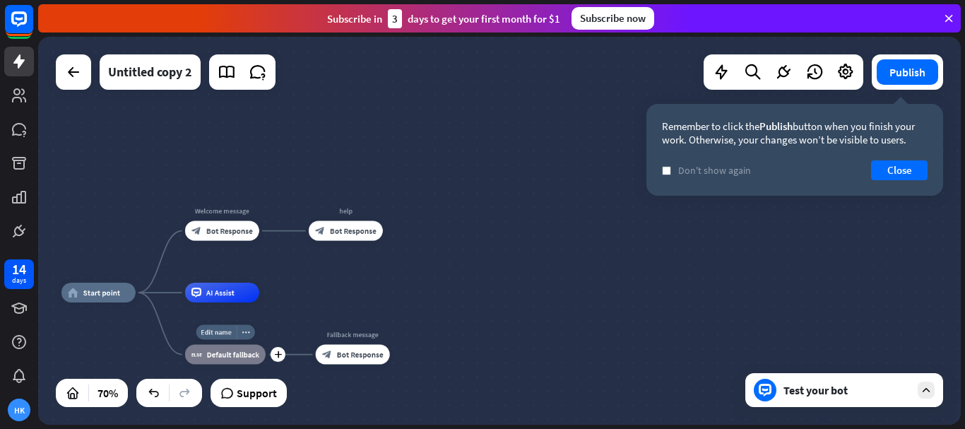
click at [239, 355] on span "Default fallback" at bounding box center [233, 355] width 52 height 10
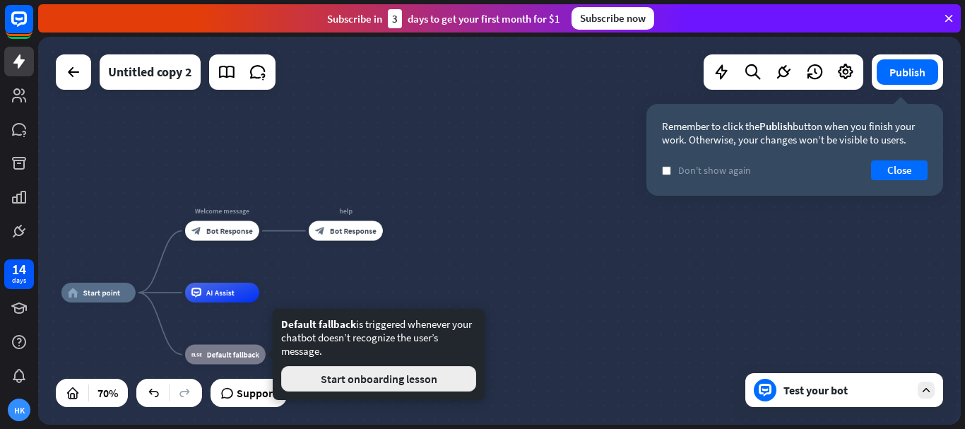
click at [356, 382] on button "Start onboarding lesson" at bounding box center [378, 378] width 195 height 25
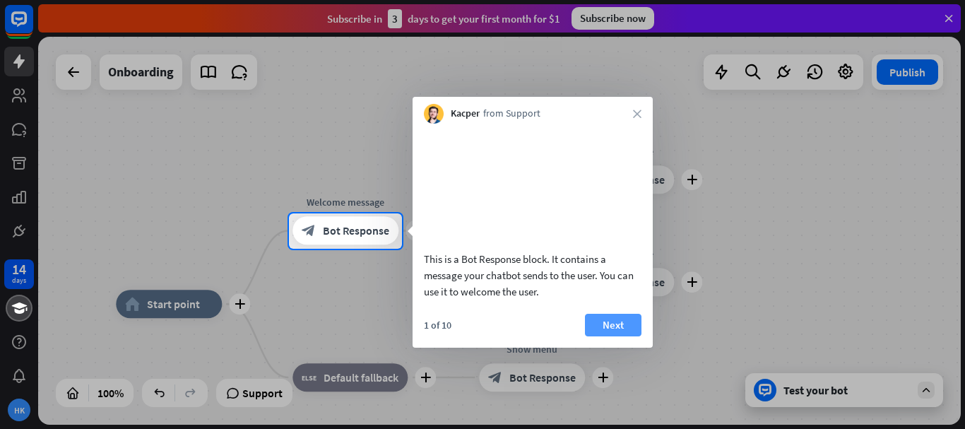
click at [610, 336] on button "Next" at bounding box center [613, 325] width 57 height 23
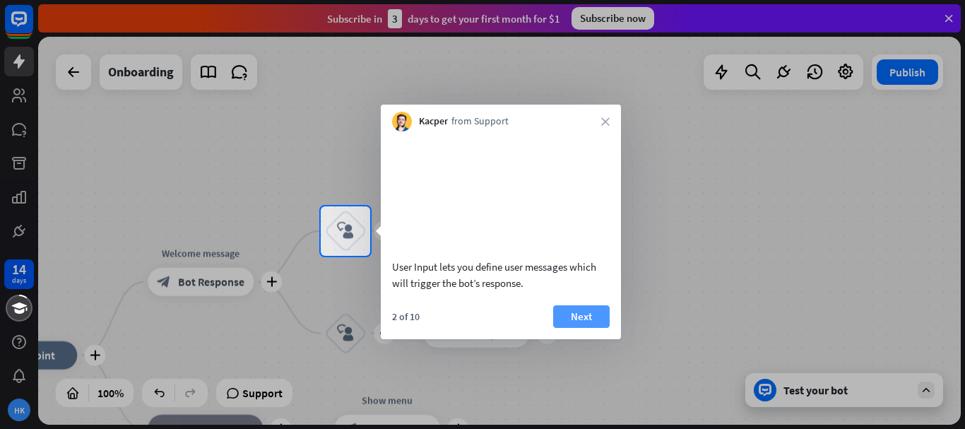
click at [581, 328] on button "Next" at bounding box center [581, 316] width 57 height 23
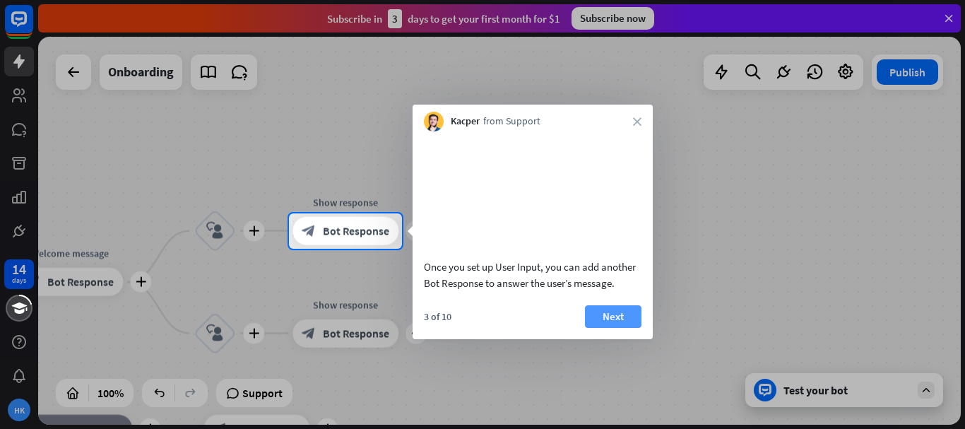
click at [595, 328] on button "Next" at bounding box center [613, 316] width 57 height 23
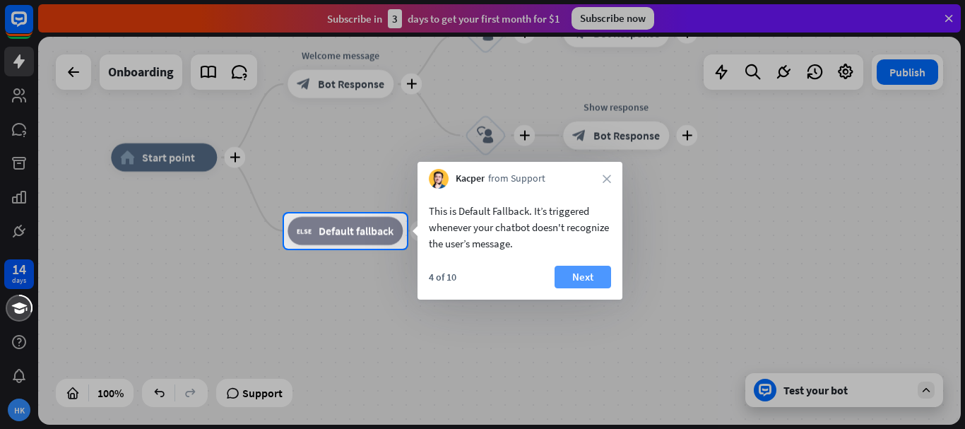
click at [568, 280] on button "Next" at bounding box center [583, 277] width 57 height 23
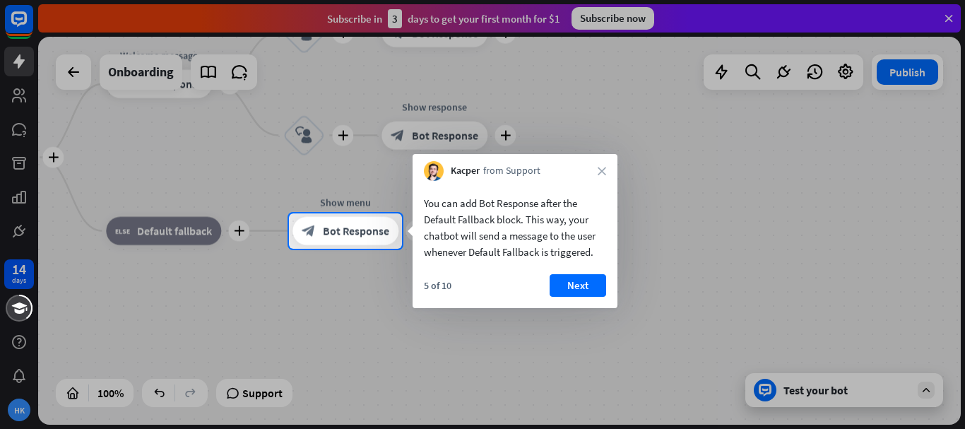
drag, startPoint x: 206, startPoint y: 150, endPoint x: 187, endPoint y: 201, distance: 54.1
click at [187, 201] on div at bounding box center [482, 106] width 965 height 213
click at [297, 140] on div at bounding box center [482, 106] width 965 height 213
click at [607, 171] on div "Kacper from Support close" at bounding box center [515, 167] width 205 height 27
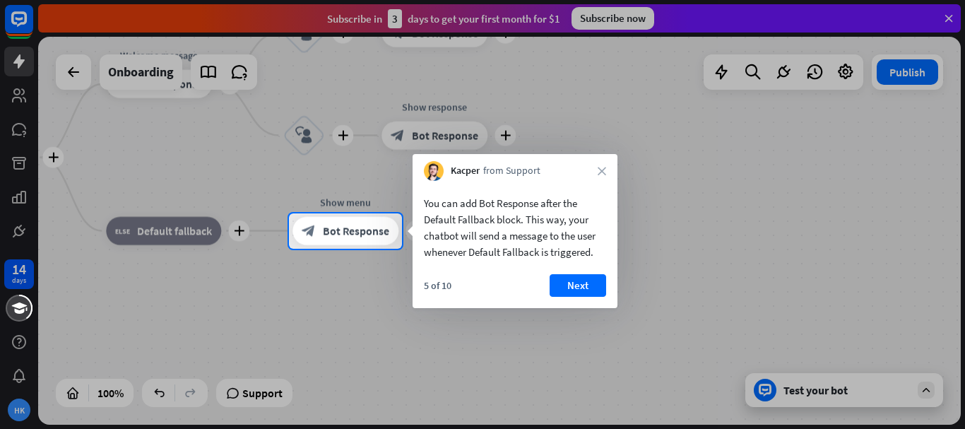
click at [607, 171] on div "Kacper from Support close" at bounding box center [515, 167] width 205 height 27
click at [600, 289] on button "Next" at bounding box center [578, 285] width 57 height 23
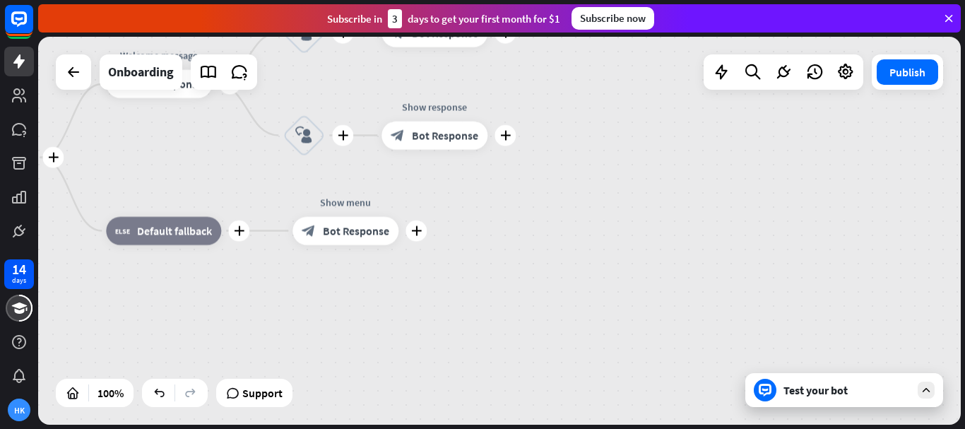
click at [600, 289] on div "plus home_2 Start point plus Welcome message block_bot_response Bot Response pl…" at bounding box center [390, 352] width 923 height 388
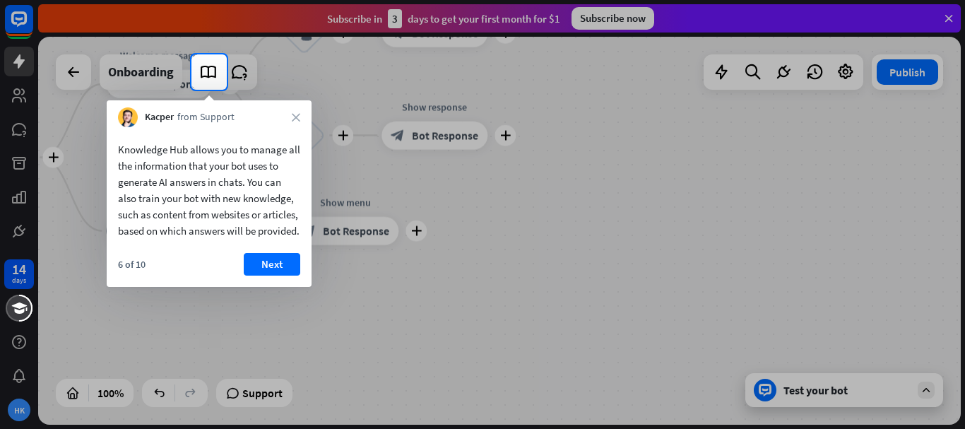
click at [274, 275] on button "Next" at bounding box center [272, 264] width 57 height 23
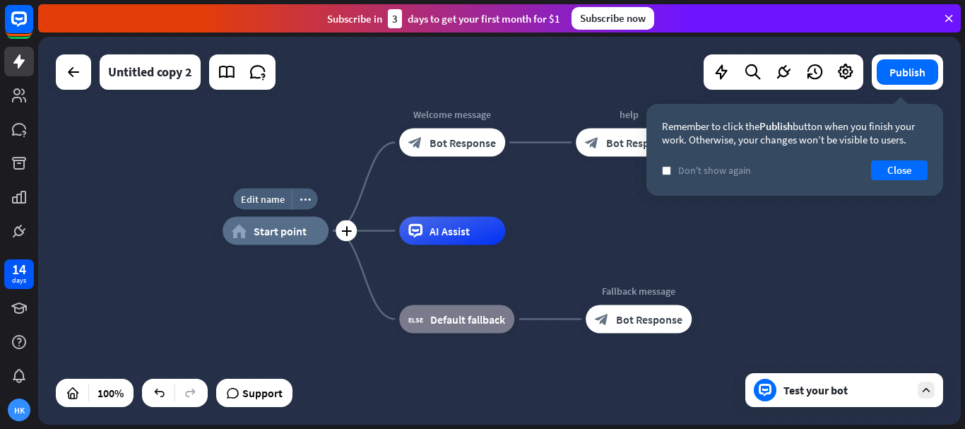
click at [299, 224] on span "Start point" at bounding box center [280, 231] width 53 height 14
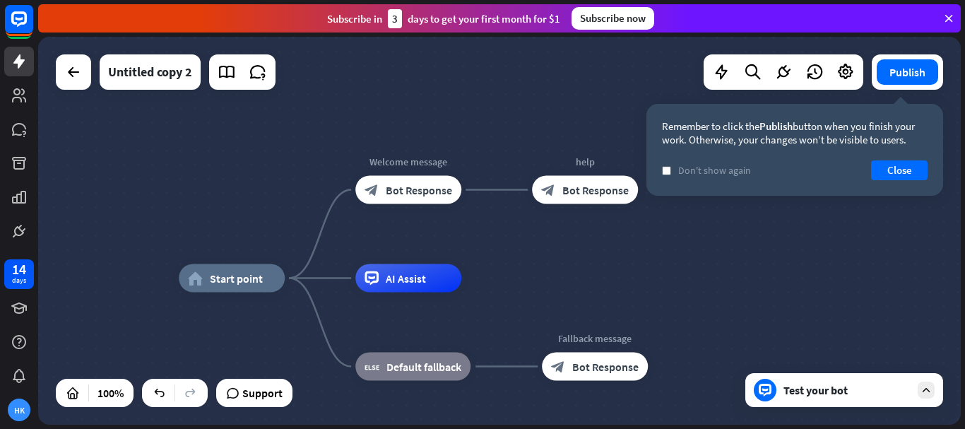
drag, startPoint x: 535, startPoint y: 227, endPoint x: 482, endPoint y: 254, distance: 59.4
click at [489, 260] on div "home_2 Start point Welcome message block_bot_response Bot Response help block_b…" at bounding box center [499, 231] width 923 height 388
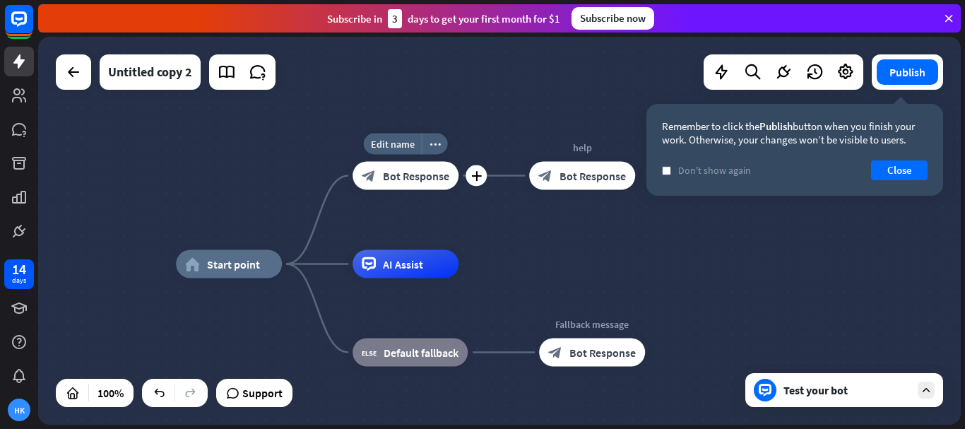
click at [425, 178] on span "Bot Response" at bounding box center [416, 176] width 66 height 14
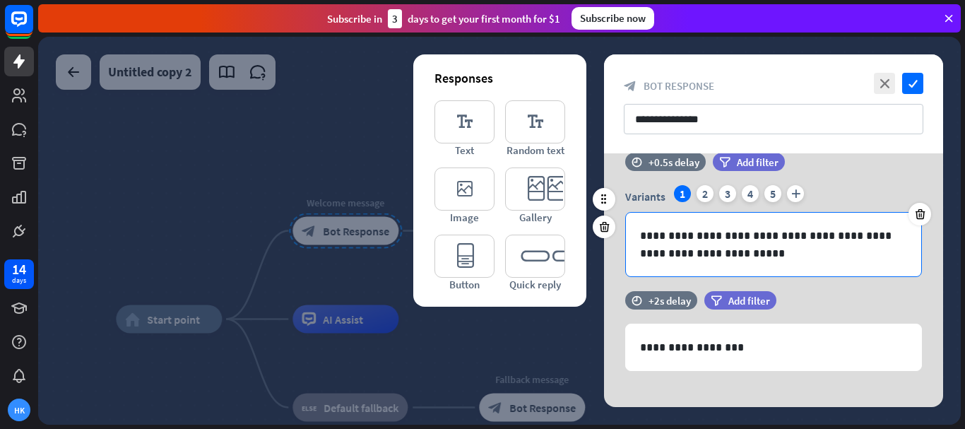
scroll to position [41, 0]
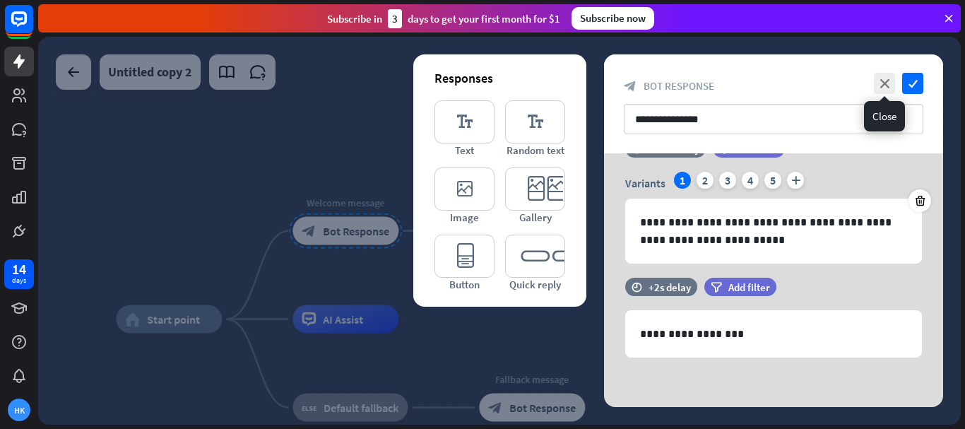
drag, startPoint x: 889, startPoint y: 84, endPoint x: 784, endPoint y: 142, distance: 120.1
click at [888, 84] on icon "close" at bounding box center [884, 83] width 21 height 21
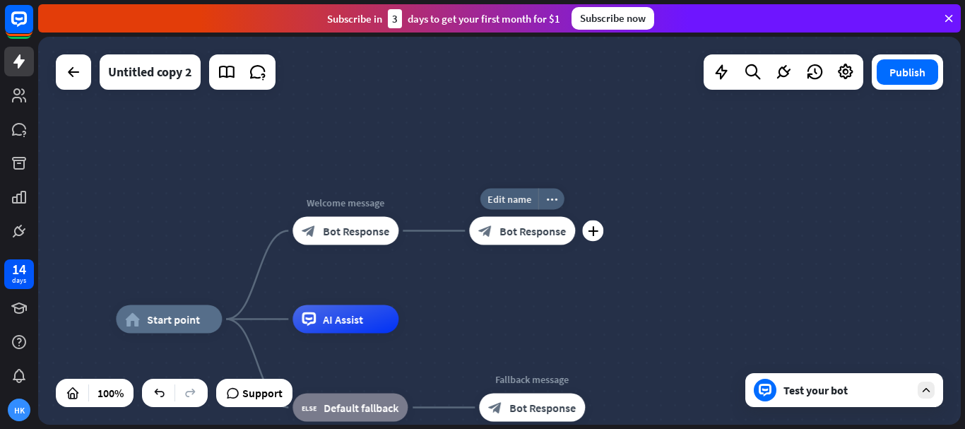
click at [505, 230] on span "Bot Response" at bounding box center [532, 231] width 66 height 14
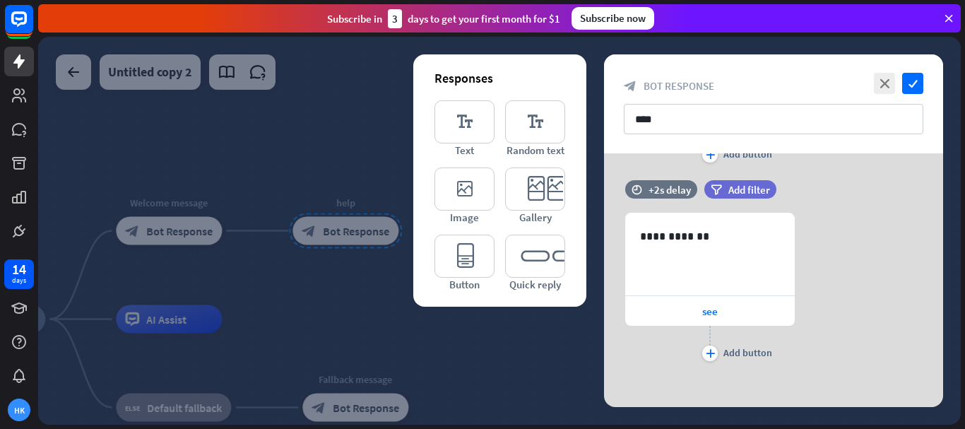
scroll to position [206, 0]
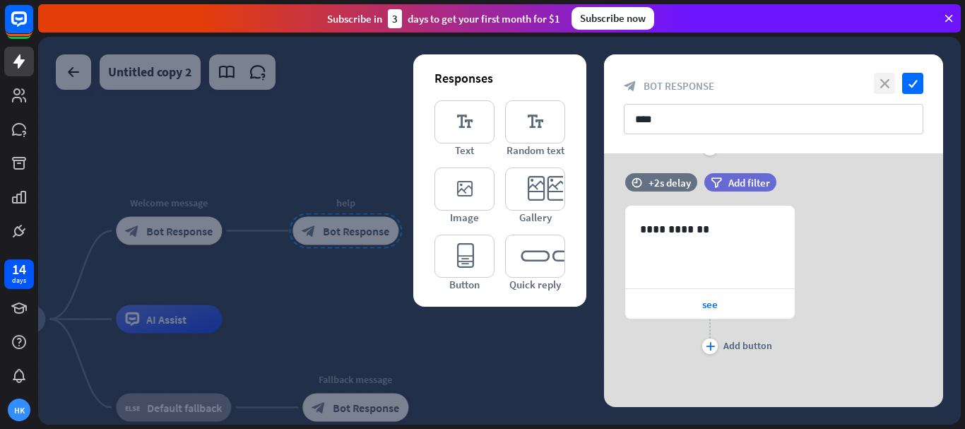
click at [886, 86] on icon "close" at bounding box center [884, 83] width 21 height 21
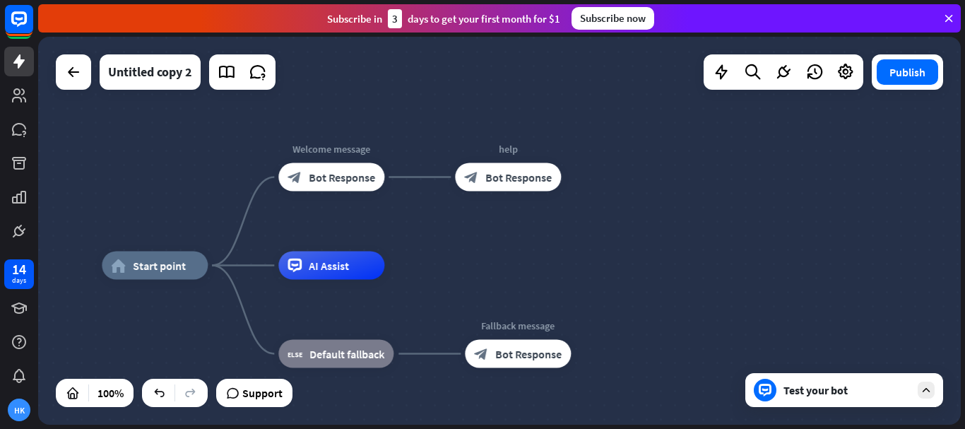
drag, startPoint x: 533, startPoint y: 280, endPoint x: 612, endPoint y: 255, distance: 82.9
click at [612, 255] on div "home_2 Start point Welcome message block_bot_response Bot Response help block_b…" at bounding box center [499, 231] width 923 height 388
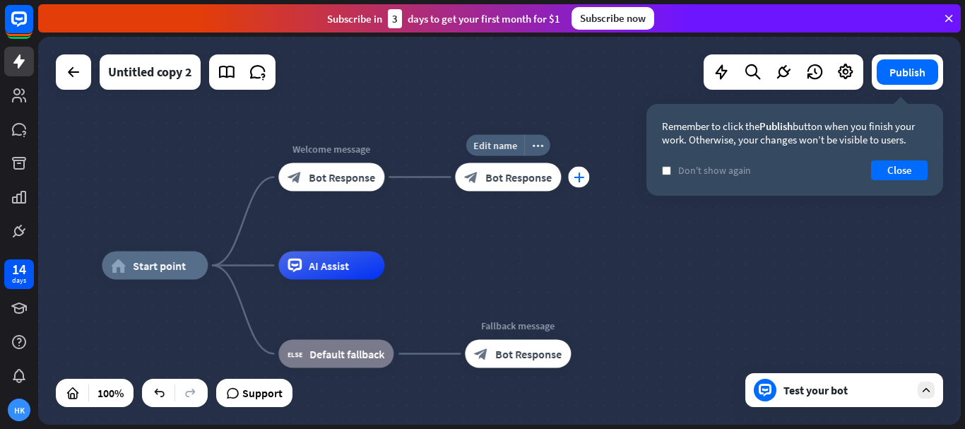
click at [570, 175] on div "plus" at bounding box center [578, 177] width 21 height 21
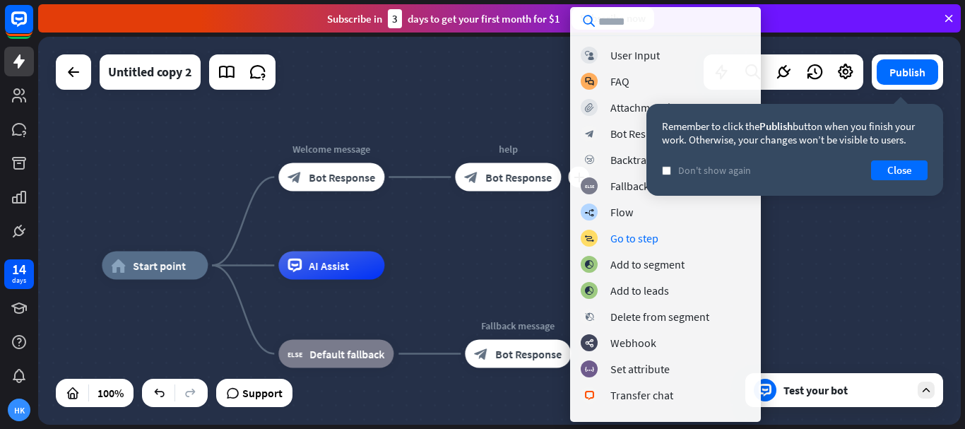
click at [468, 108] on div "home_2 Start point Welcome message block_bot_response Bot Response Edit name mo…" at bounding box center [499, 231] width 923 height 388
